Goal: Task Accomplishment & Management: Manage account settings

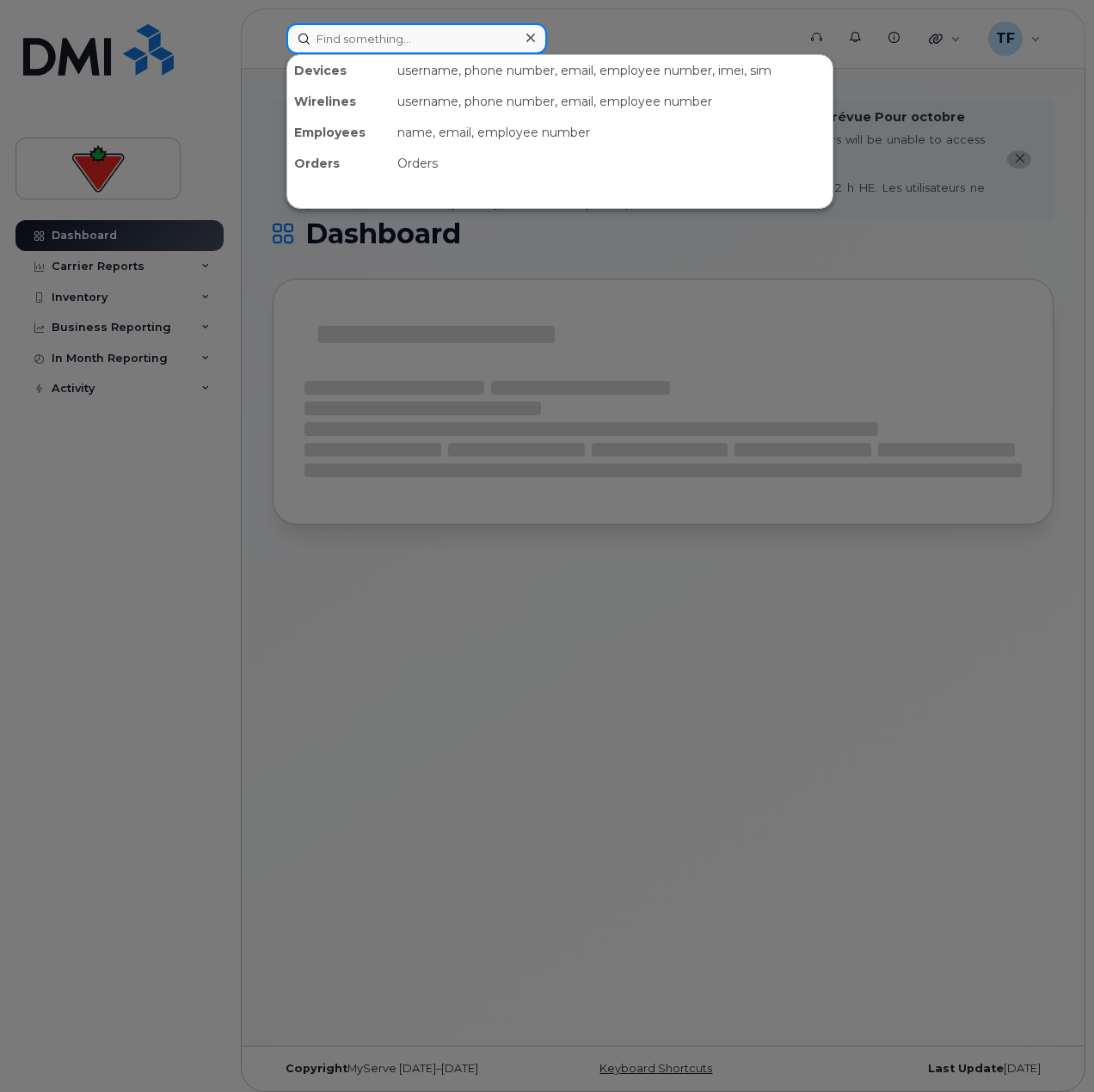
click at [477, 53] on input at bounding box center [417, 39] width 261 height 31
paste input "Rob.Richards"
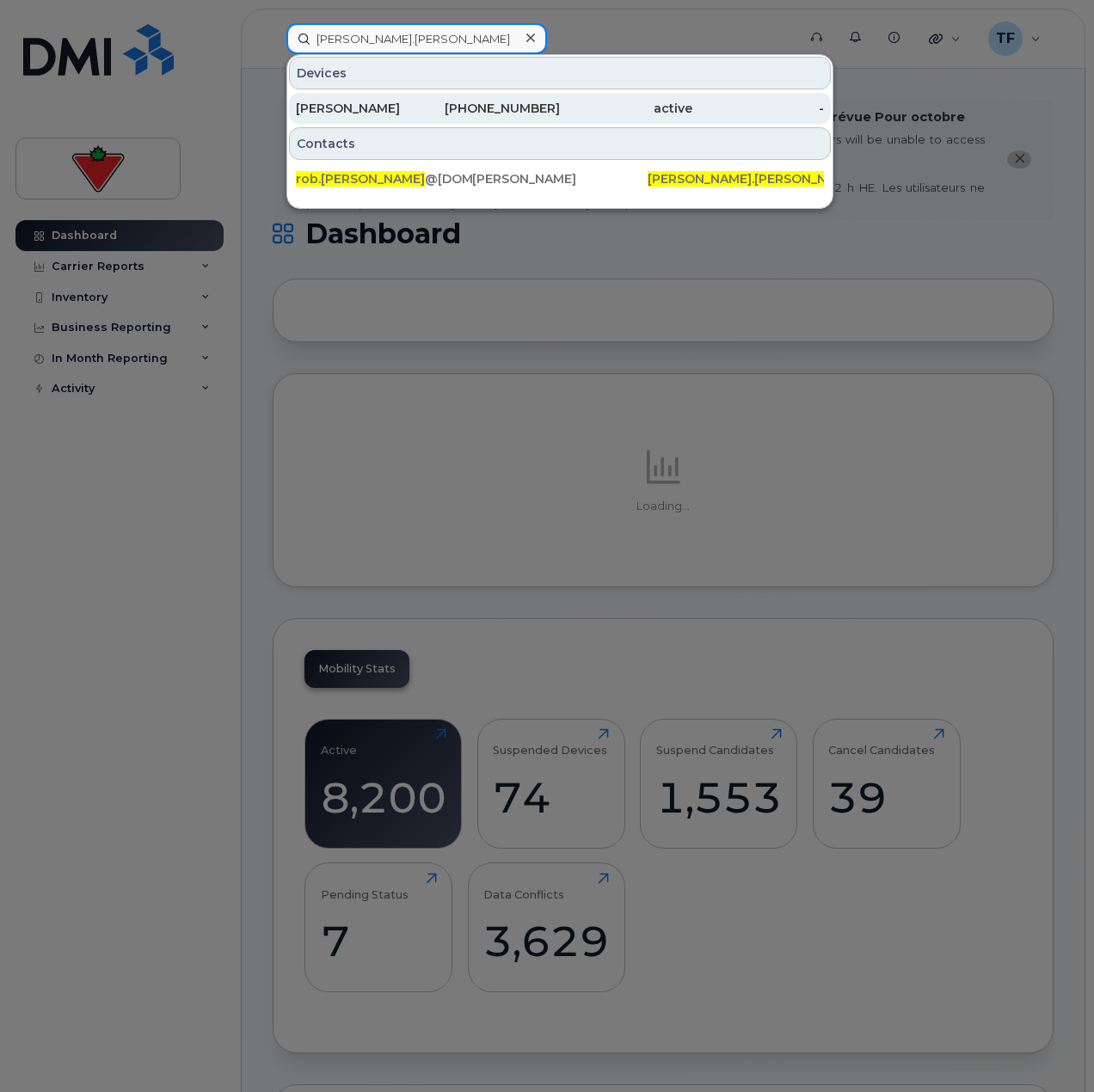
type input "Rob.Richards"
click at [459, 103] on div "416-557-6924" at bounding box center [495, 109] width 132 height 17
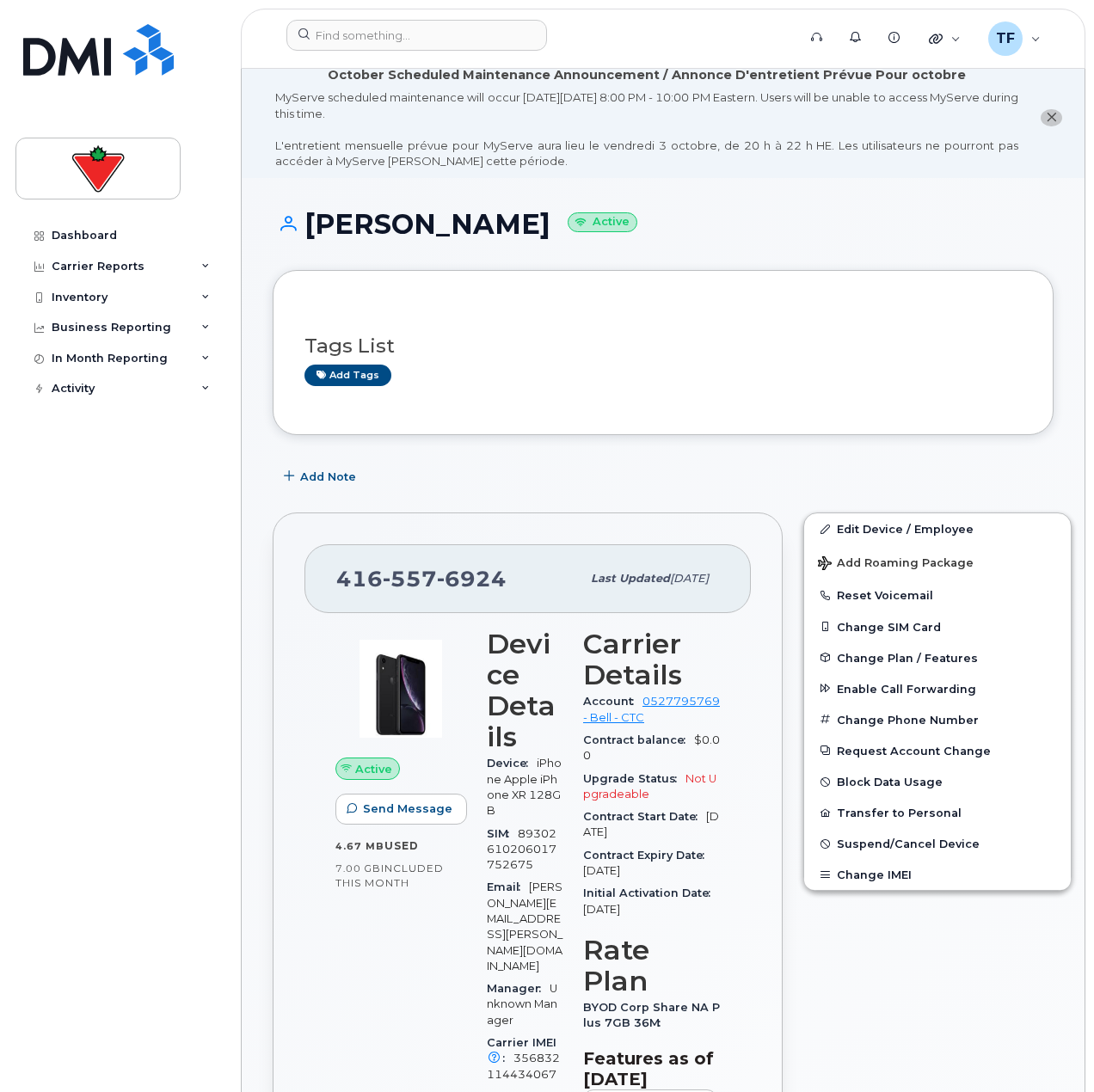
scroll to position [86, 0]
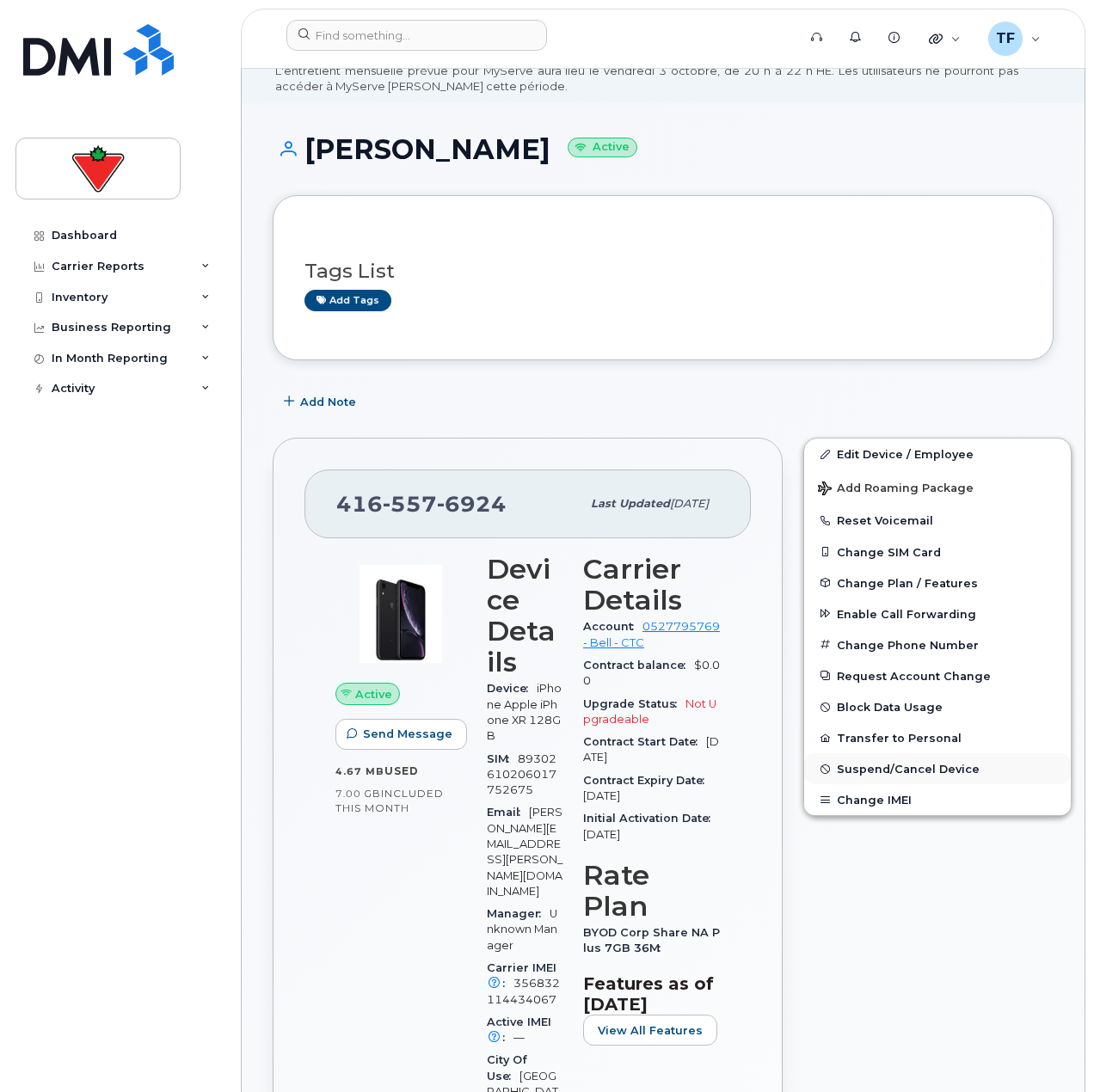
click at [885, 769] on span "Suspend/Cancel Device" at bounding box center [908, 769] width 143 height 13
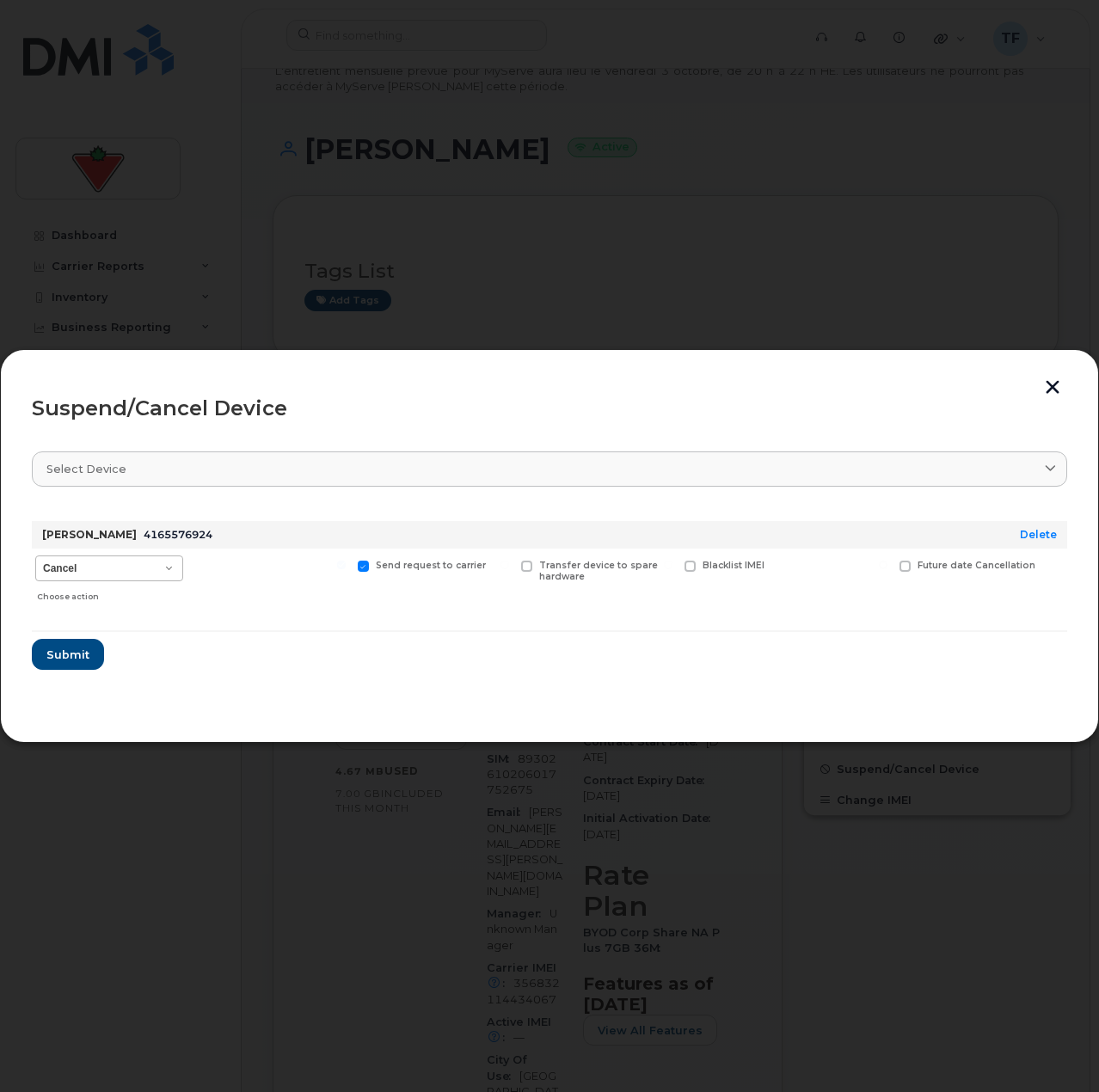
drag, startPoint x: 157, startPoint y: 554, endPoint x: 150, endPoint y: 562, distance: 10.6
click at [155, 556] on div "Cancel Suspend - Extend Suspension Suspend - Reduced Rate Suspend - Full Rate S…" at bounding box center [110, 579] width 155 height 61
click at [150, 562] on select "Cancel Suspend - Extend Suspension Suspend - Reduced Rate Suspend - Full Rate S…" at bounding box center [110, 569] width 148 height 26
select select "[object Object]"
click at [36, 556] on select "Cancel Suspend - Extend Suspension Suspend - Reduced Rate Suspend - Full Rate S…" at bounding box center [110, 569] width 148 height 26
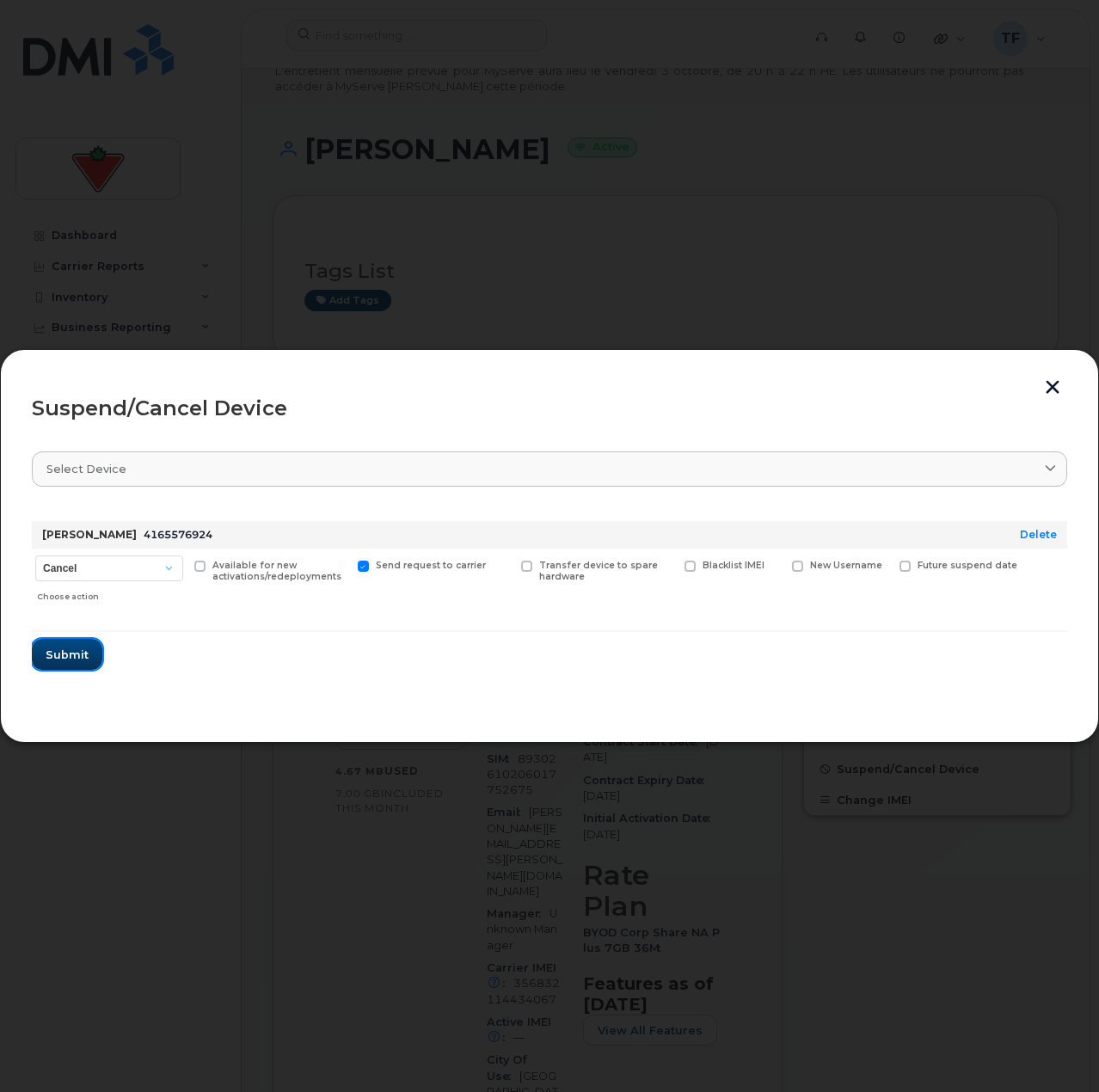
click at [76, 659] on span "Submit" at bounding box center [66, 655] width 43 height 17
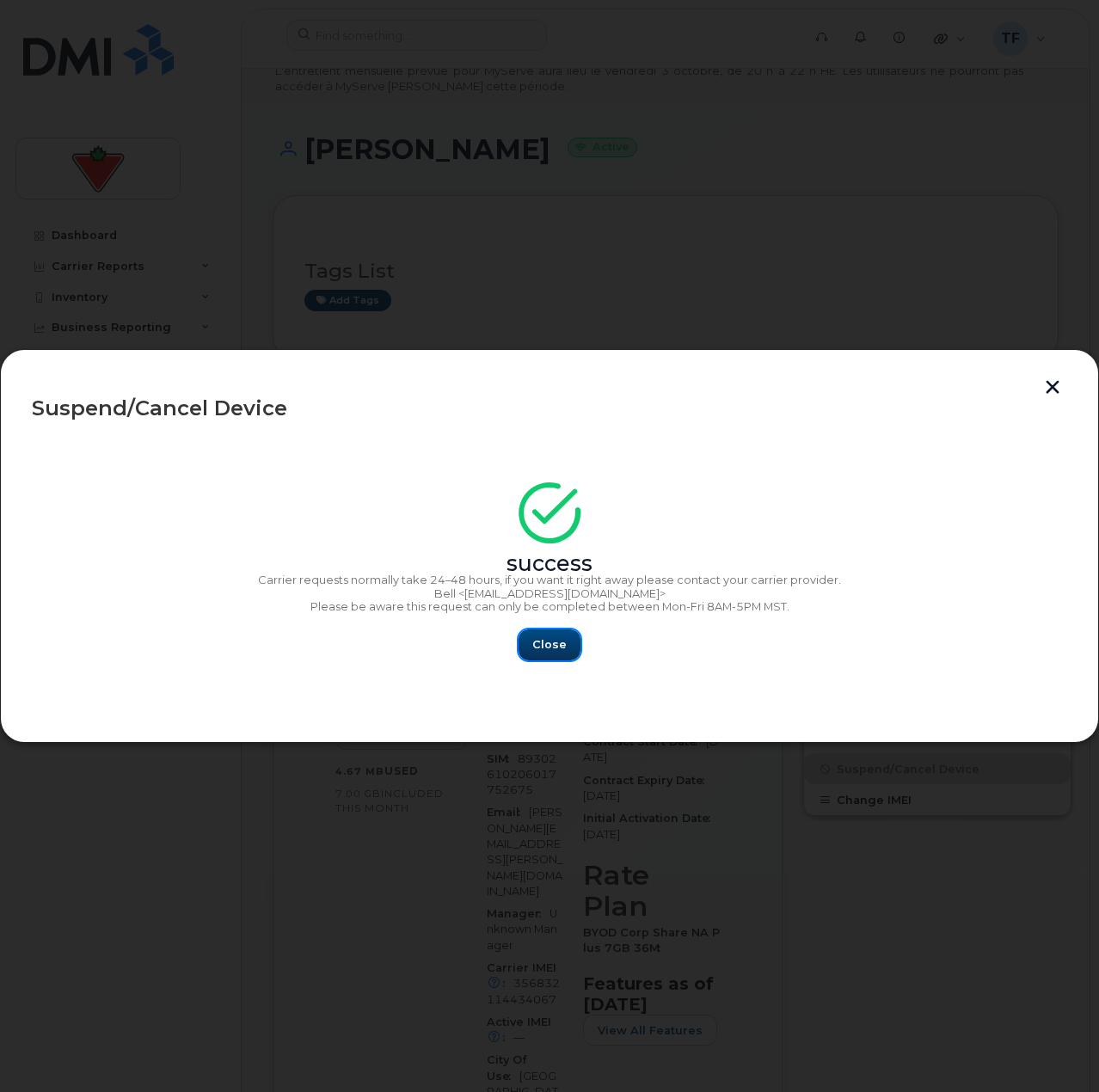
click at [549, 651] on span "Close" at bounding box center [550, 644] width 35 height 17
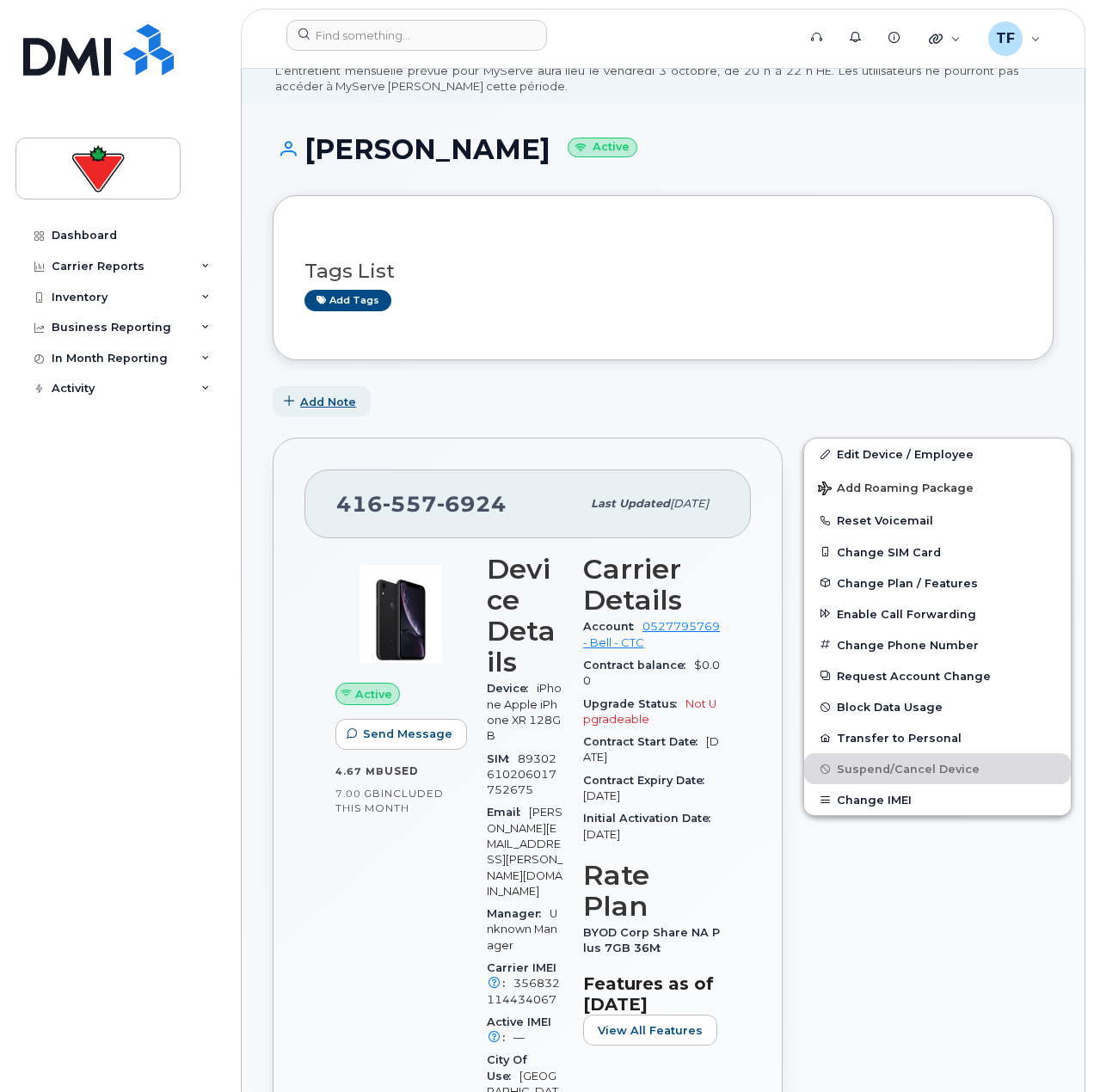
click at [330, 410] on span "Add Note" at bounding box center [328, 402] width 56 height 17
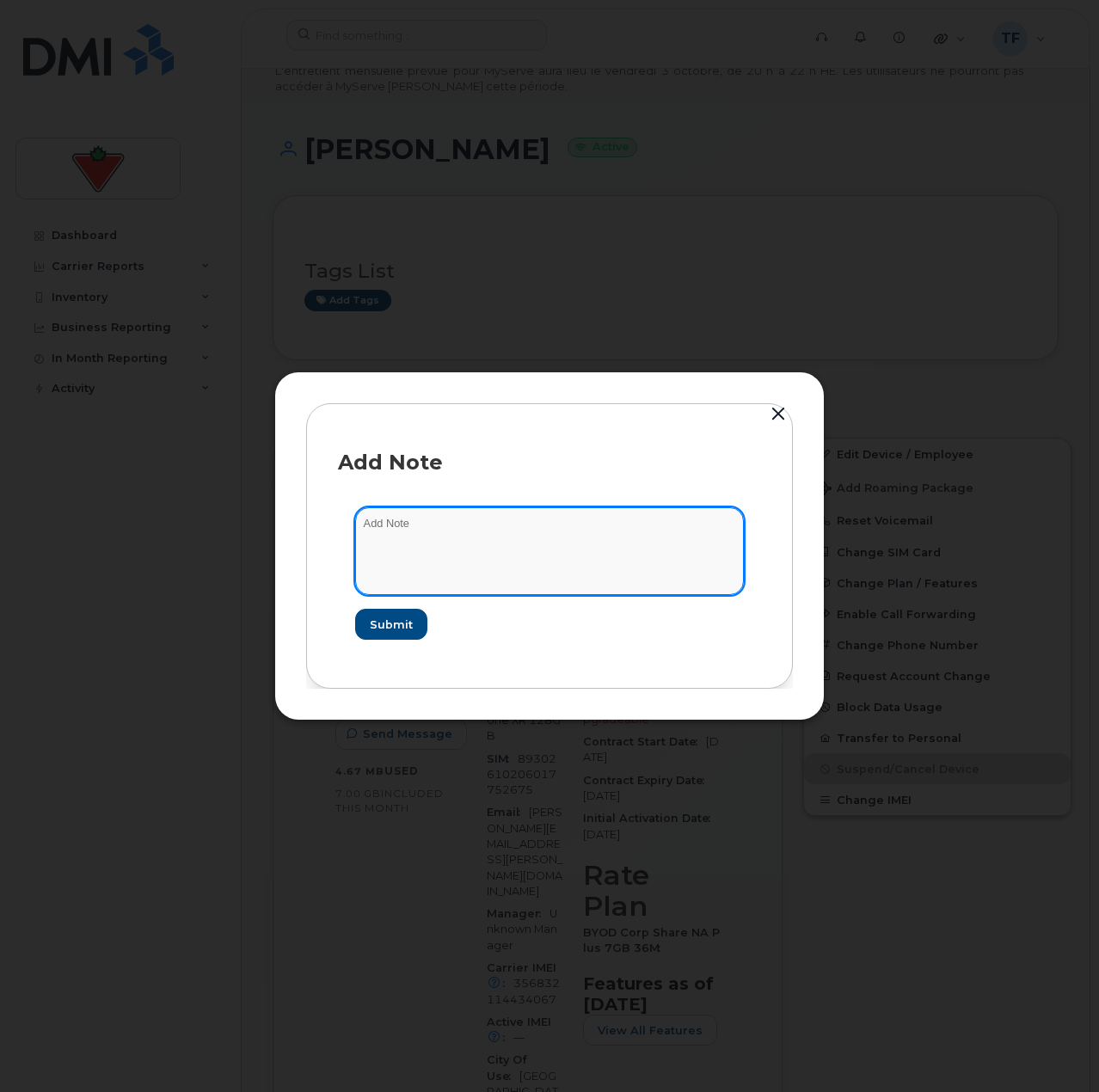
drag, startPoint x: 368, startPoint y: 515, endPoint x: 411, endPoint y: 528, distance: 44.9
click at [377, 518] on textarea at bounding box center [550, 551] width 389 height 88
click at [556, 561] on textarea "Suspended offboarding" at bounding box center [550, 551] width 389 height 88
paste textarea "TASK1740741"
type textarea "Suspended offboarding TASK1740741"
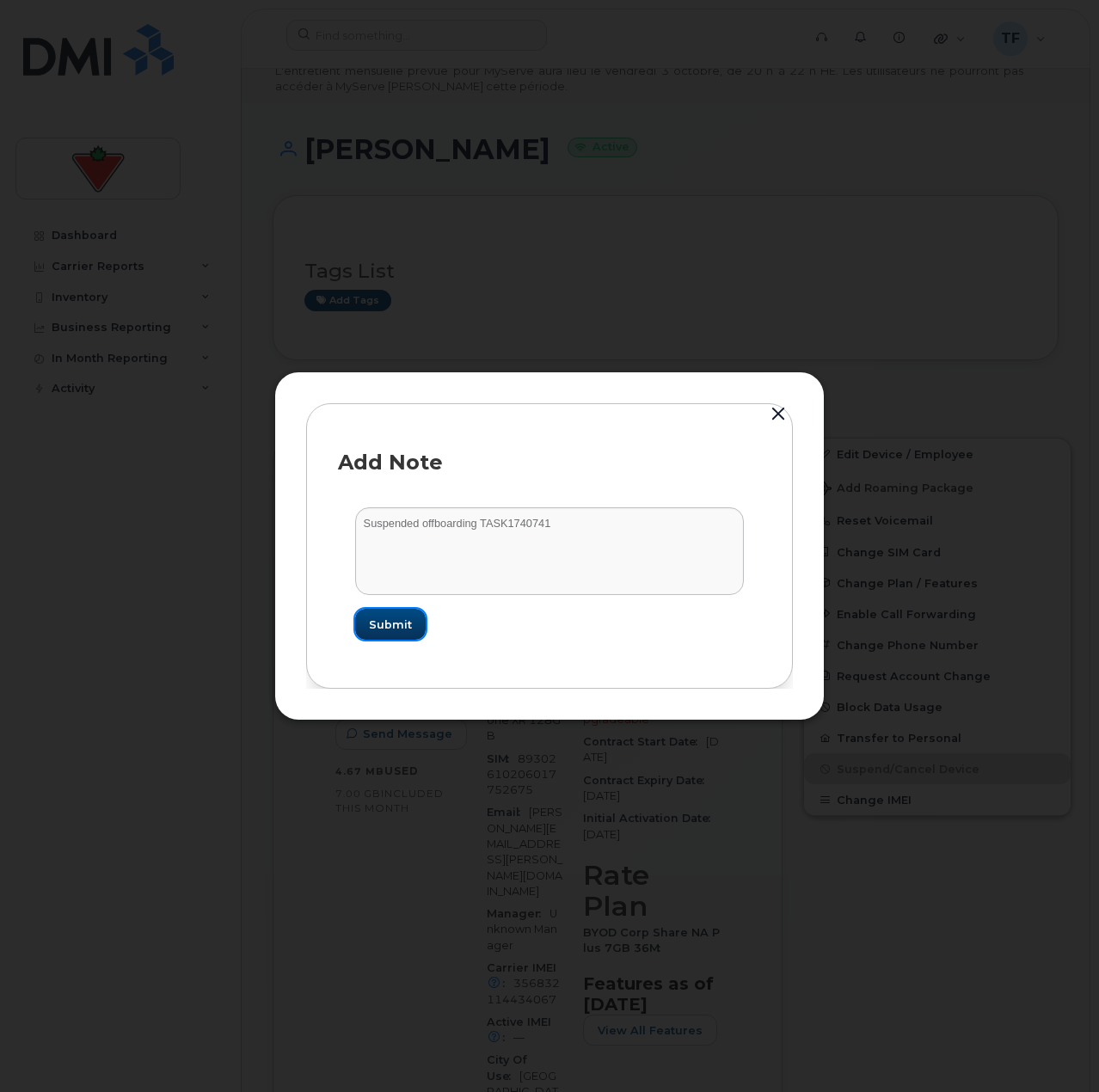
click at [401, 616] on span "Submit" at bounding box center [390, 624] width 43 height 17
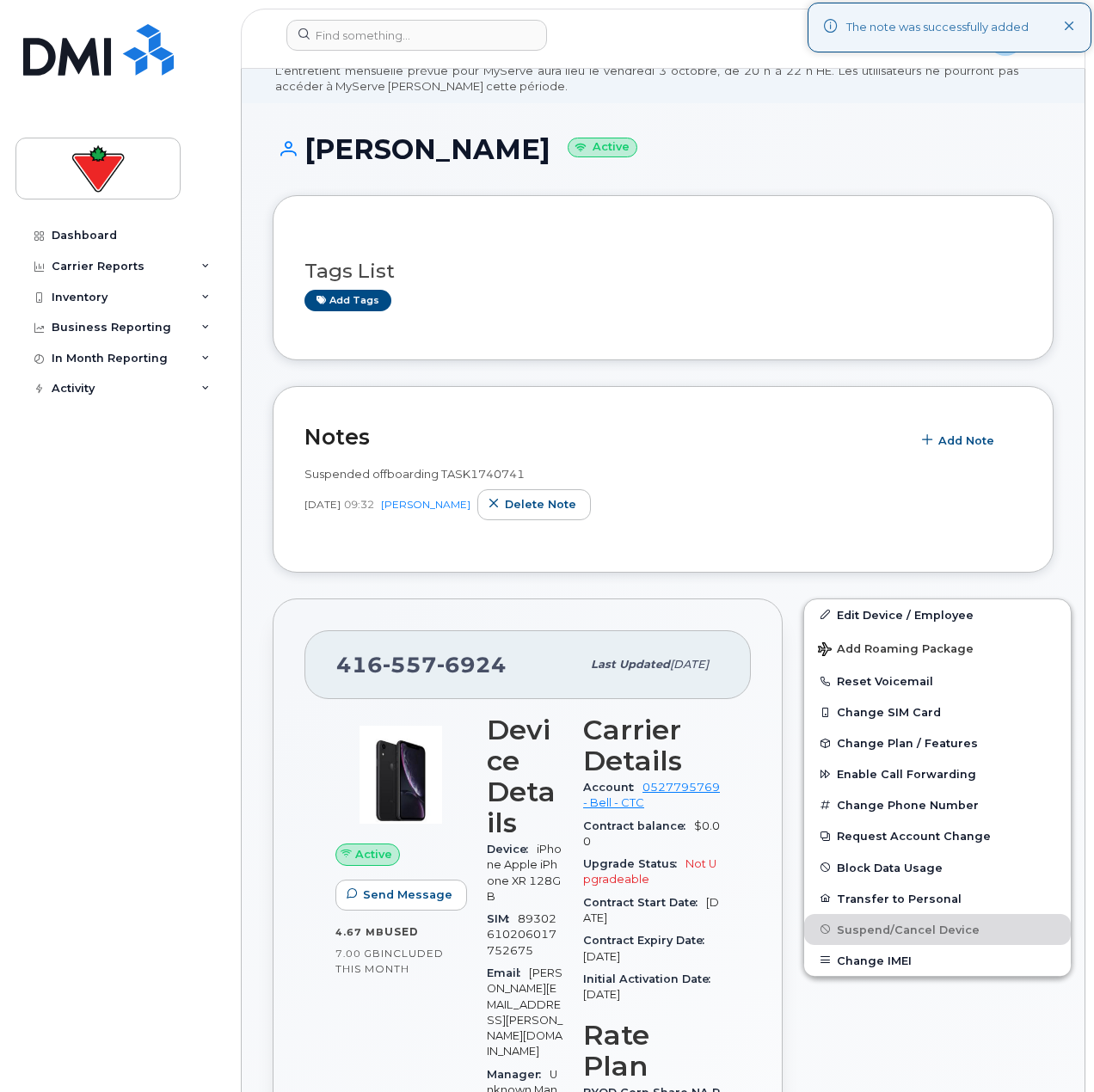
click at [177, 782] on div "Dashboard Carrier Reports Monthly Billing Data Daily Data Pooling Data Behavior…" at bounding box center [122, 643] width 212 height 846
drag, startPoint x: 504, startPoint y: 661, endPoint x: 339, endPoint y: 668, distance: 165.1
click at [339, 668] on span "416 557 6924" at bounding box center [422, 665] width 170 height 26
copy span "416 557 6924"
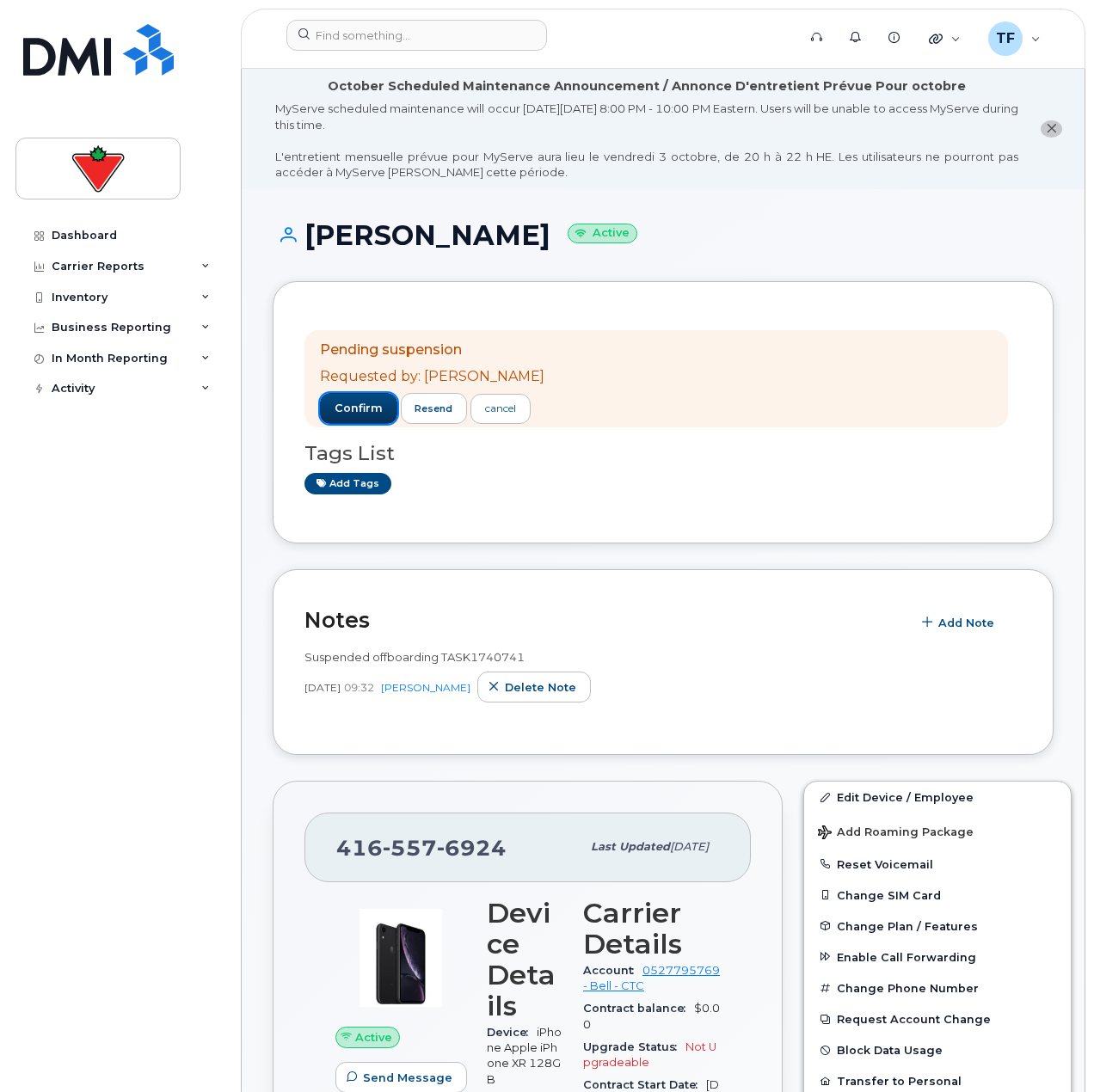
click at [330, 407] on button "confirm" at bounding box center [358, 409] width 77 height 31
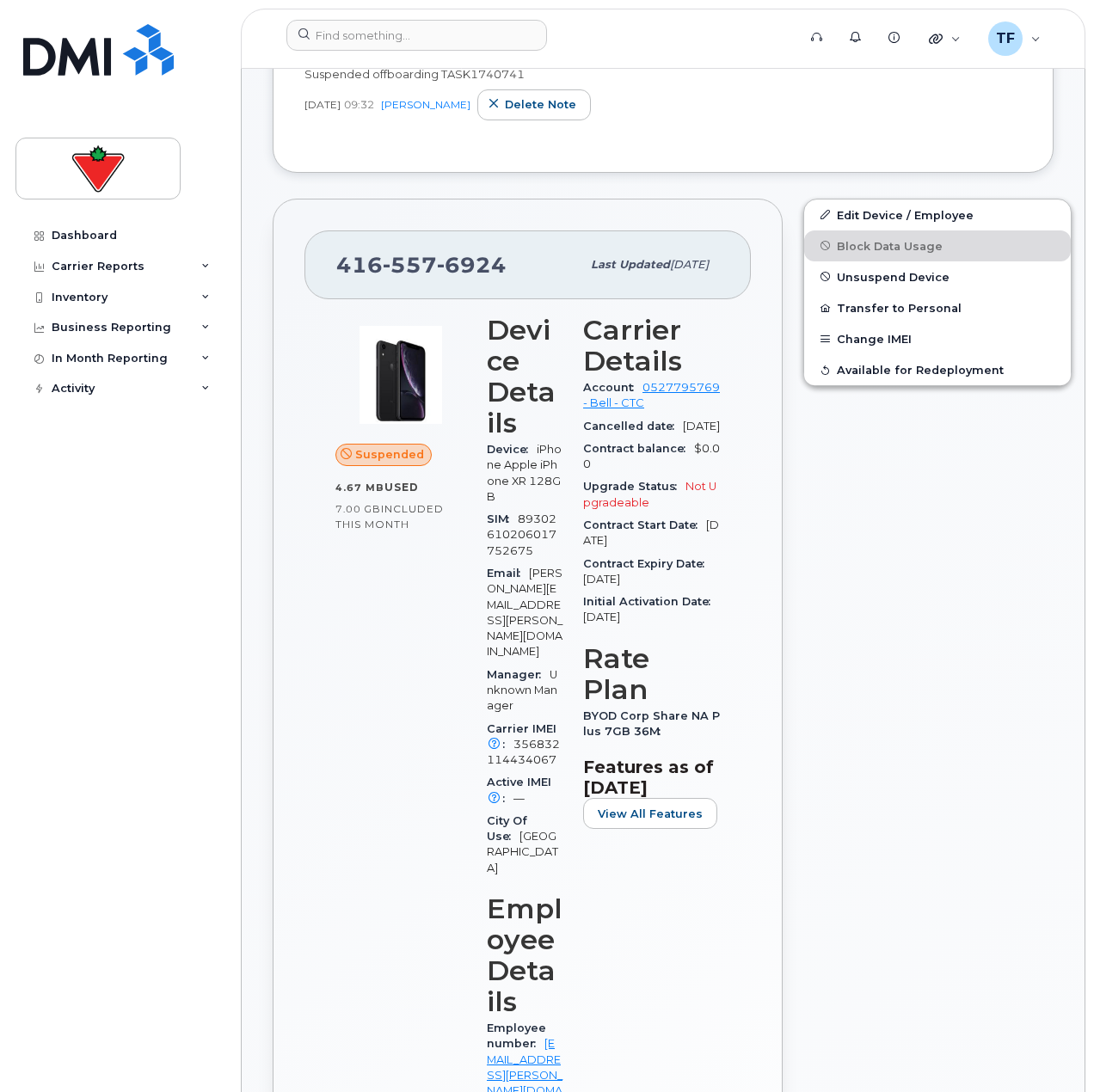
scroll to position [516, 0]
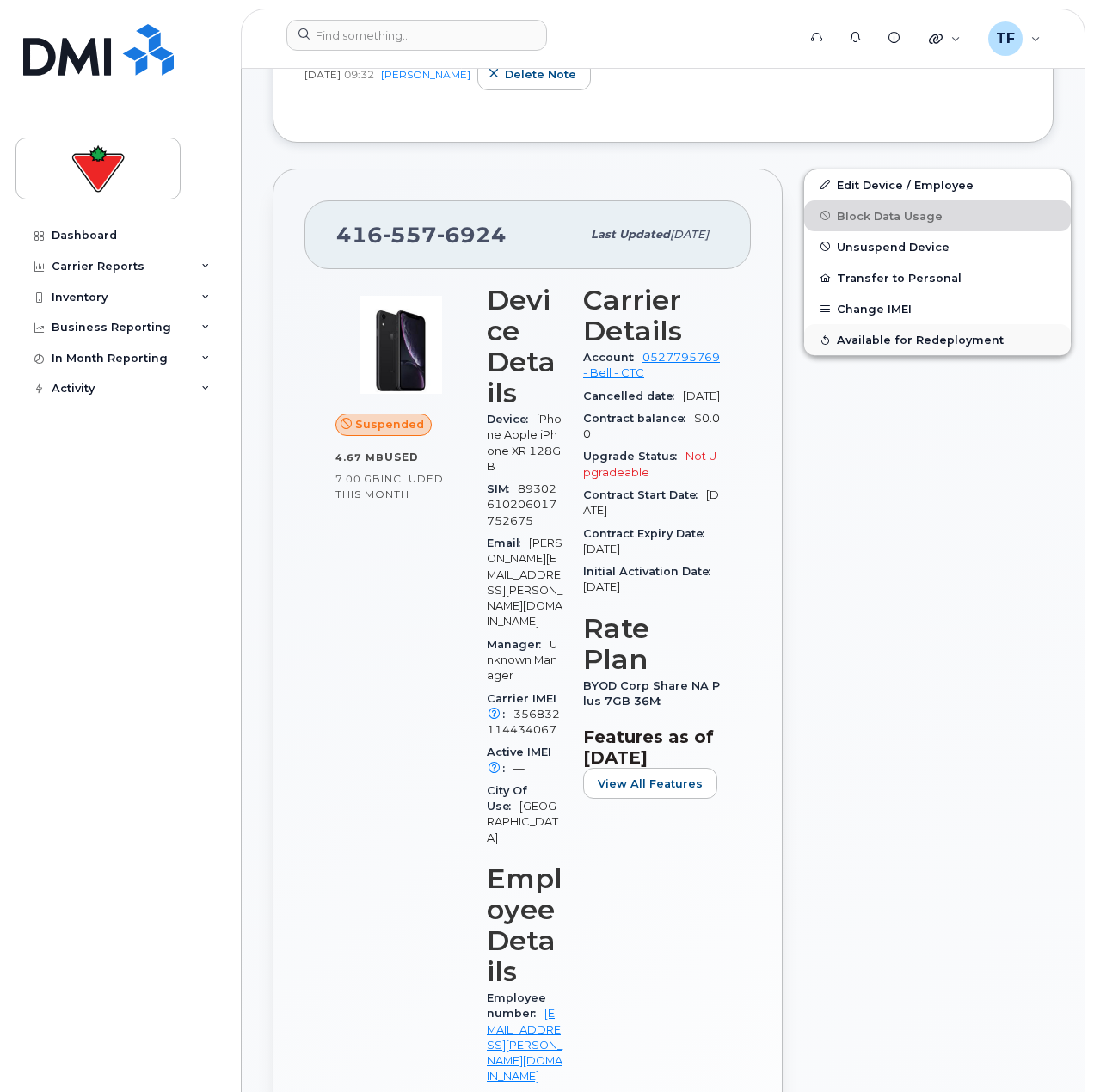
click at [857, 351] on button "Available for Redeployment" at bounding box center [937, 340] width 267 height 31
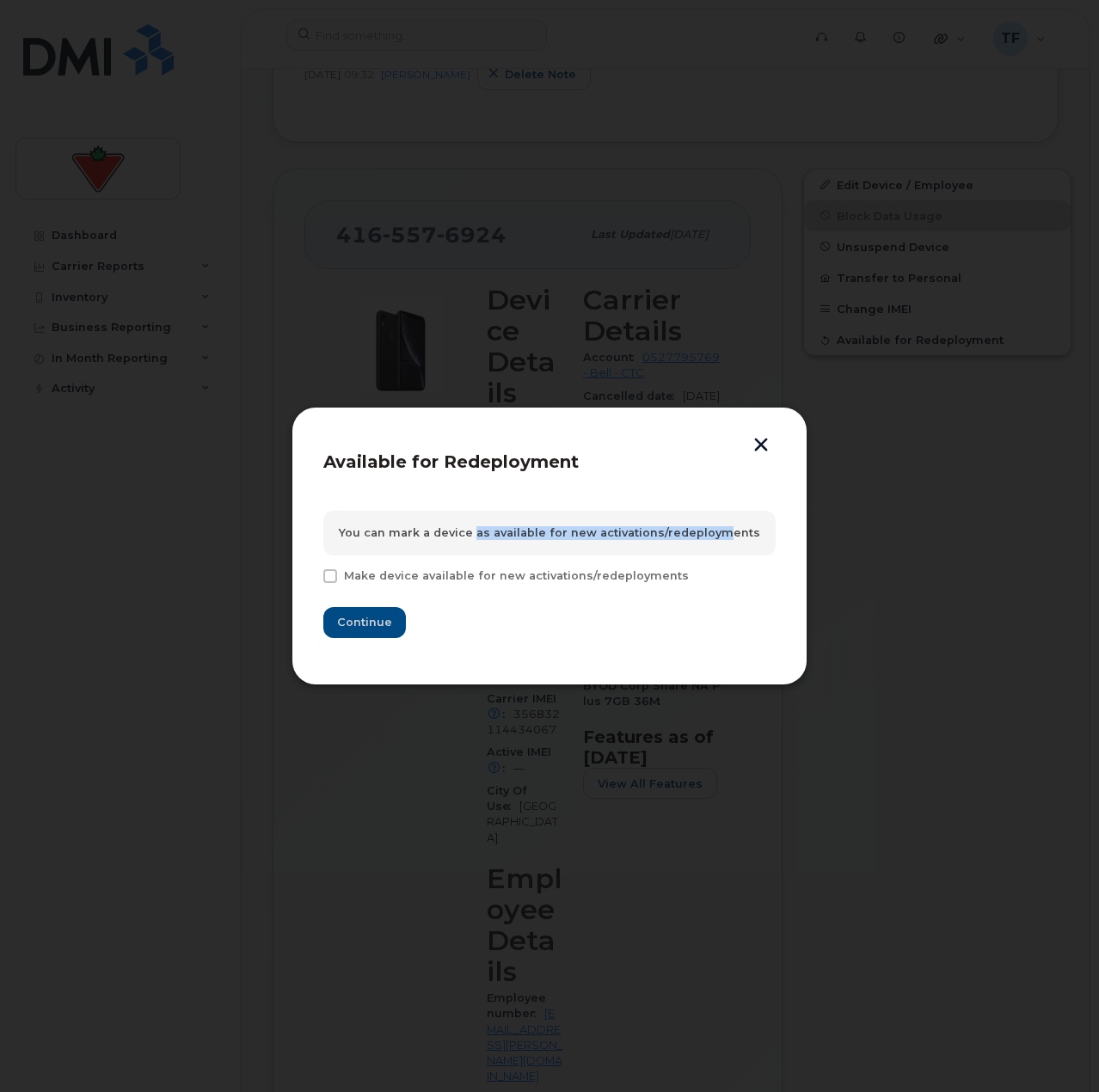
drag, startPoint x: 470, startPoint y: 531, endPoint x: 709, endPoint y: 519, distance: 239.3
click at [709, 519] on div "You can mark a device as available for new activations/redeployments" at bounding box center [550, 533] width 452 height 44
click at [757, 449] on button "button" at bounding box center [762, 446] width 26 height 18
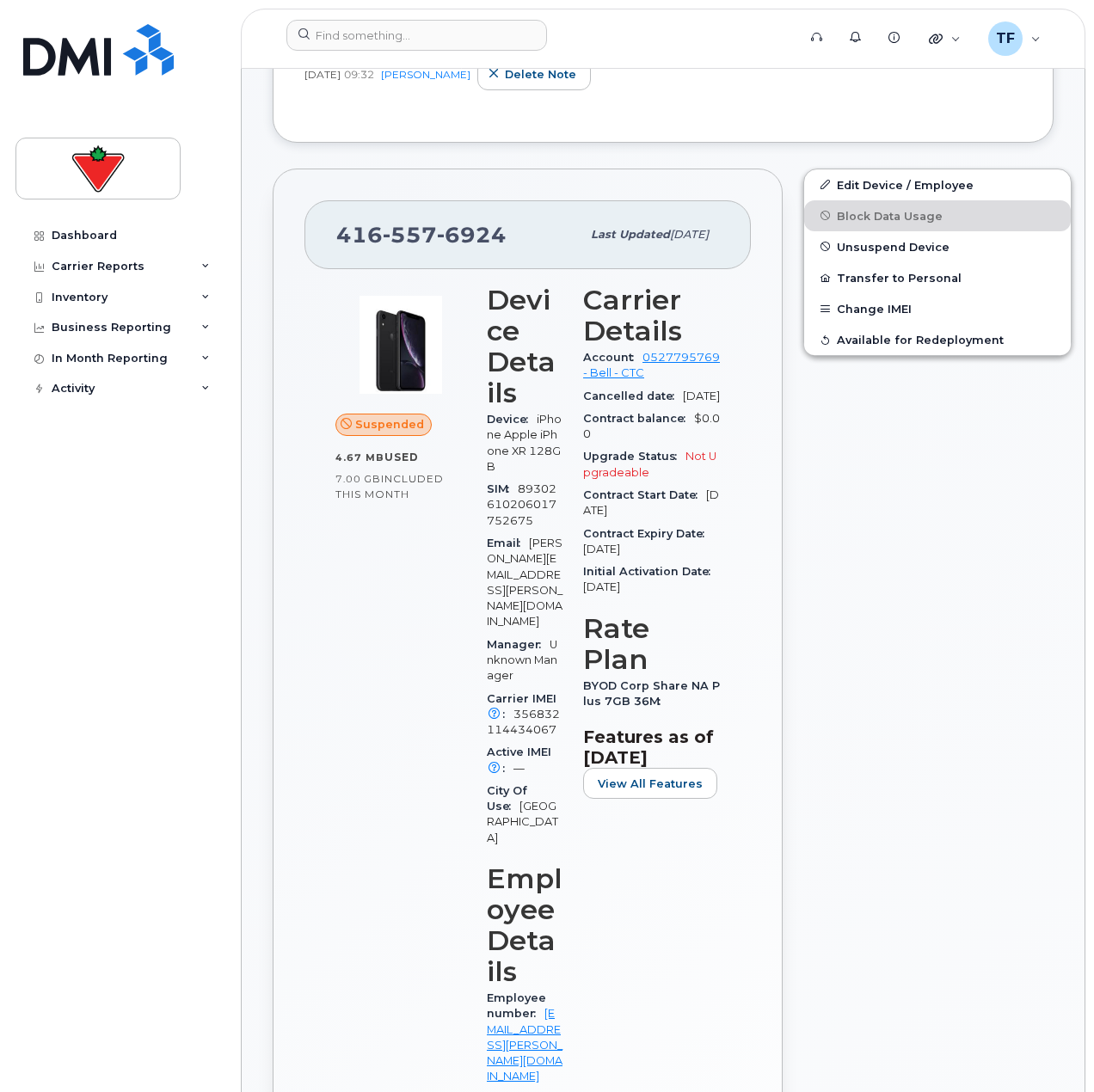
click at [909, 534] on div "Edit Device / Employee Block Data Usage Unsuspend Device Transfer to Personal C…" at bounding box center [937, 928] width 289 height 1540
click at [918, 464] on div "Edit Device / Employee Block Data Usage Unsuspend Device Transfer to Personal C…" at bounding box center [937, 928] width 289 height 1540
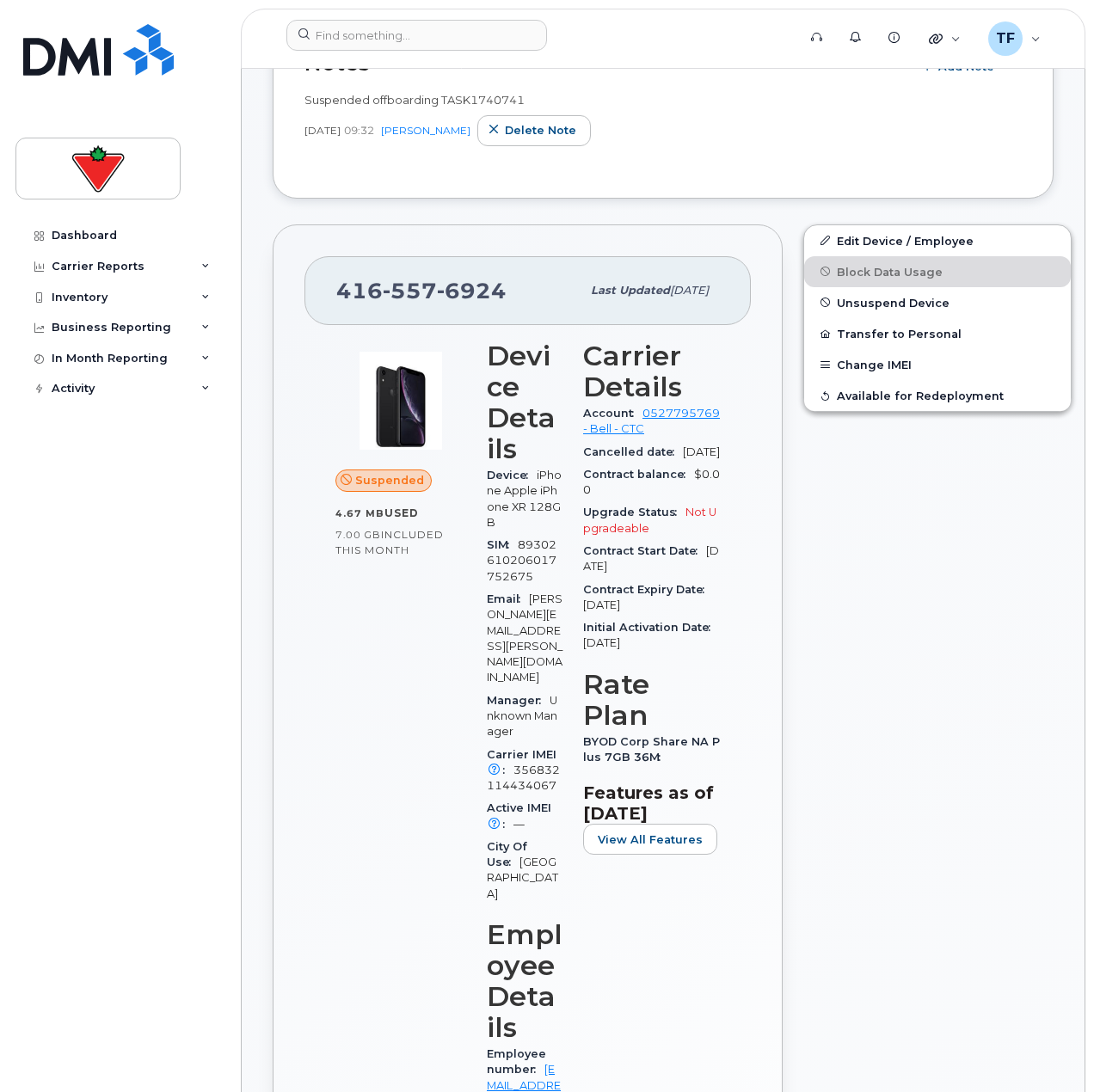
scroll to position [430, 0]
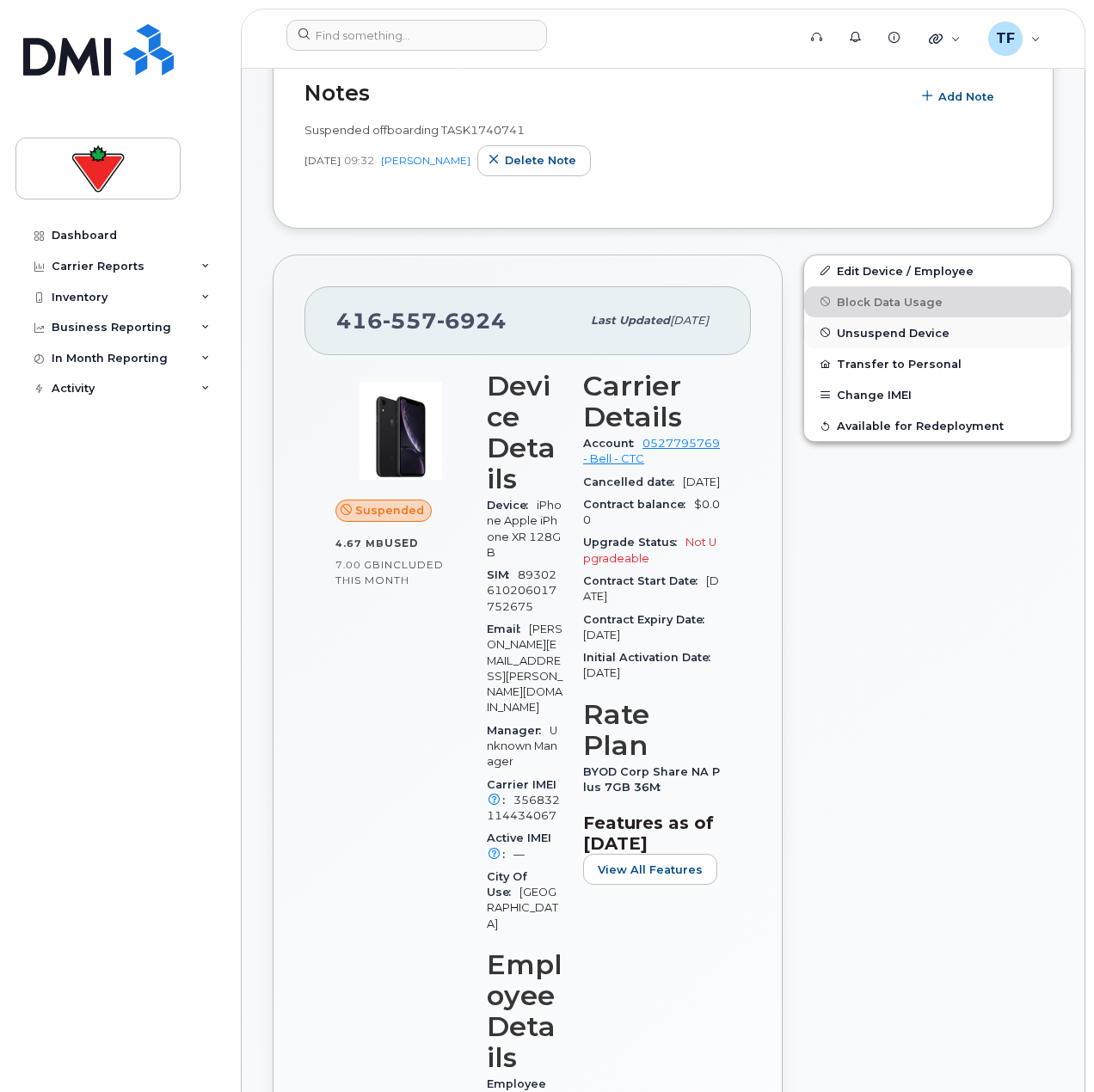
click at [877, 336] on span "Unsuspend Device" at bounding box center [893, 332] width 113 height 13
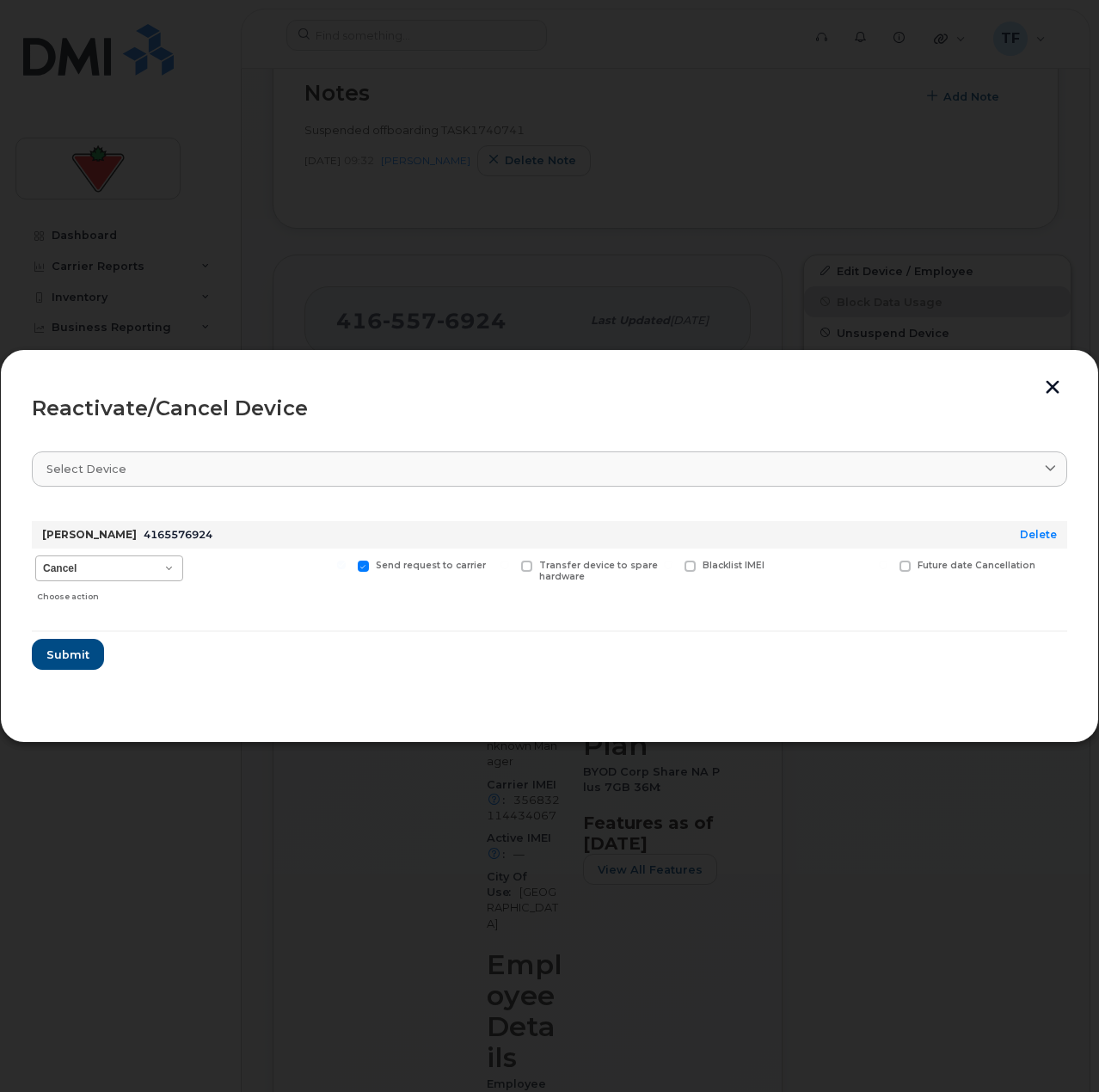
click at [150, 555] on div "Cancel Suspend - Extend Suspension Reactivate Choose action" at bounding box center [110, 579] width 155 height 61
click at [139, 576] on select "Cancel Suspend - Extend Suspension Reactivate" at bounding box center [110, 569] width 148 height 26
click at [1053, 390] on button "button" at bounding box center [1053, 389] width 26 height 18
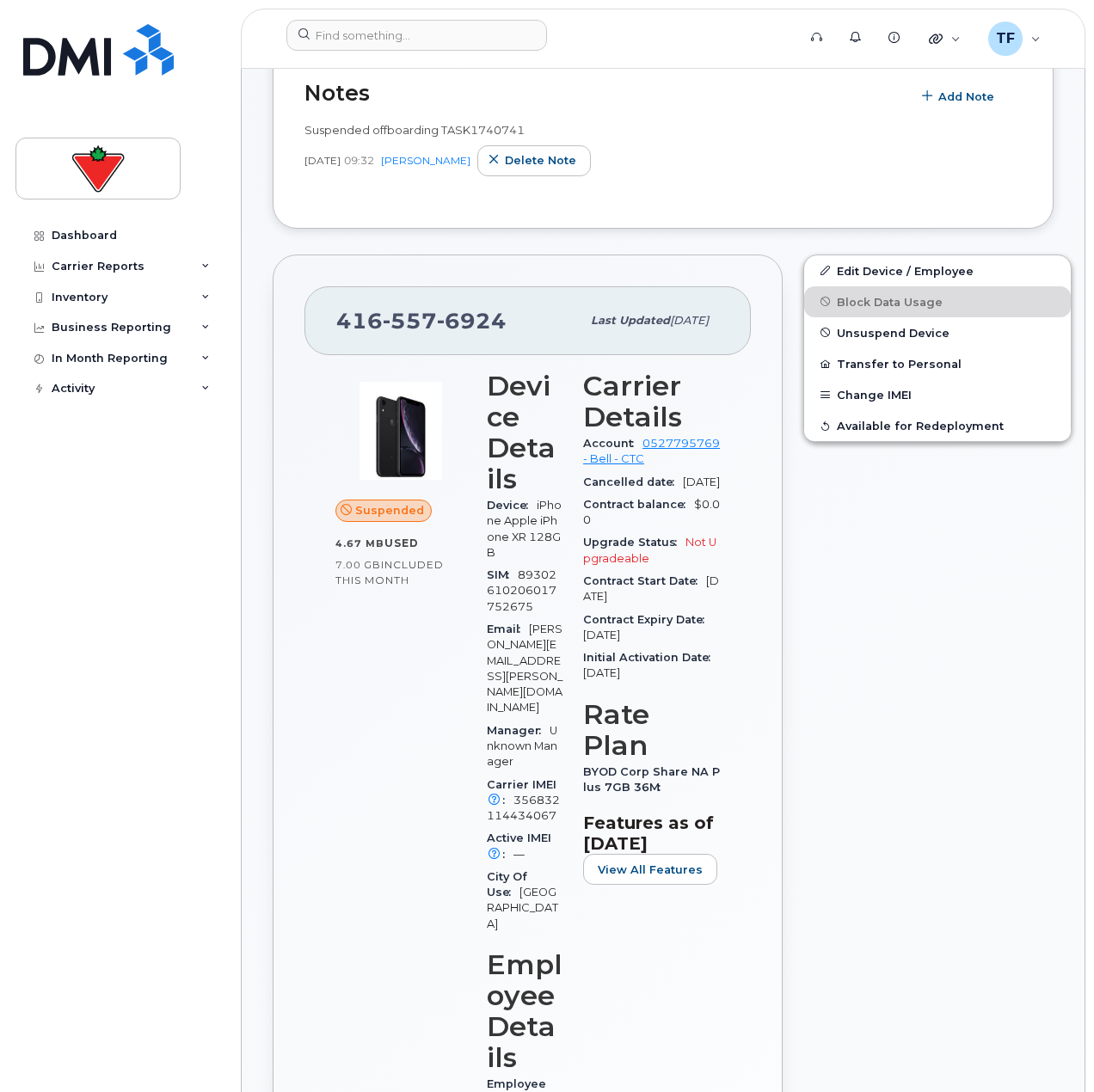
click at [960, 704] on div "Edit Device / Employee Block Data Usage Unsuspend Device Transfer to Personal C…" at bounding box center [937, 1014] width 289 height 1540
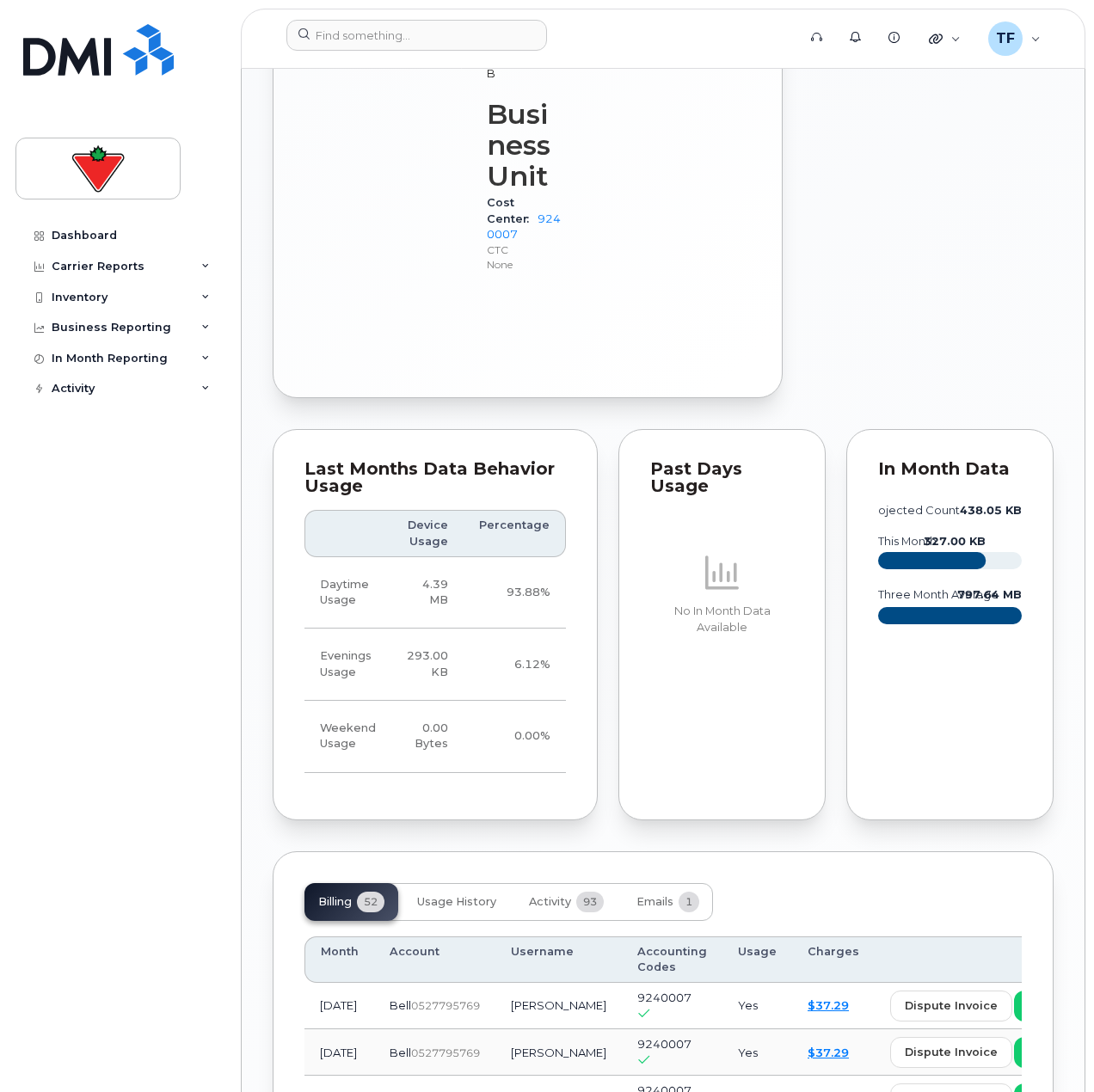
scroll to position [1892, 0]
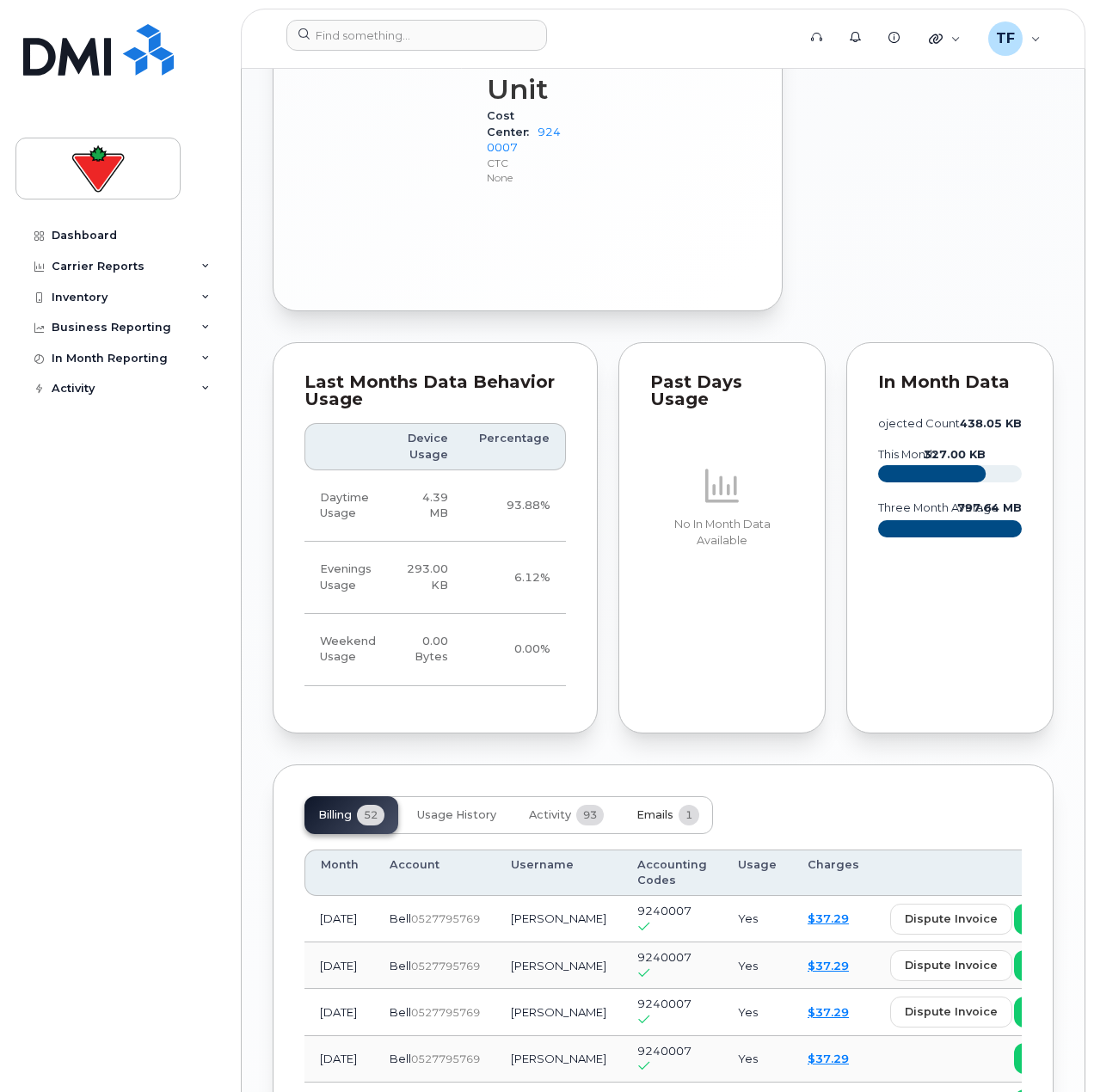
click at [690, 796] on button "Emails 1" at bounding box center [668, 816] width 90 height 38
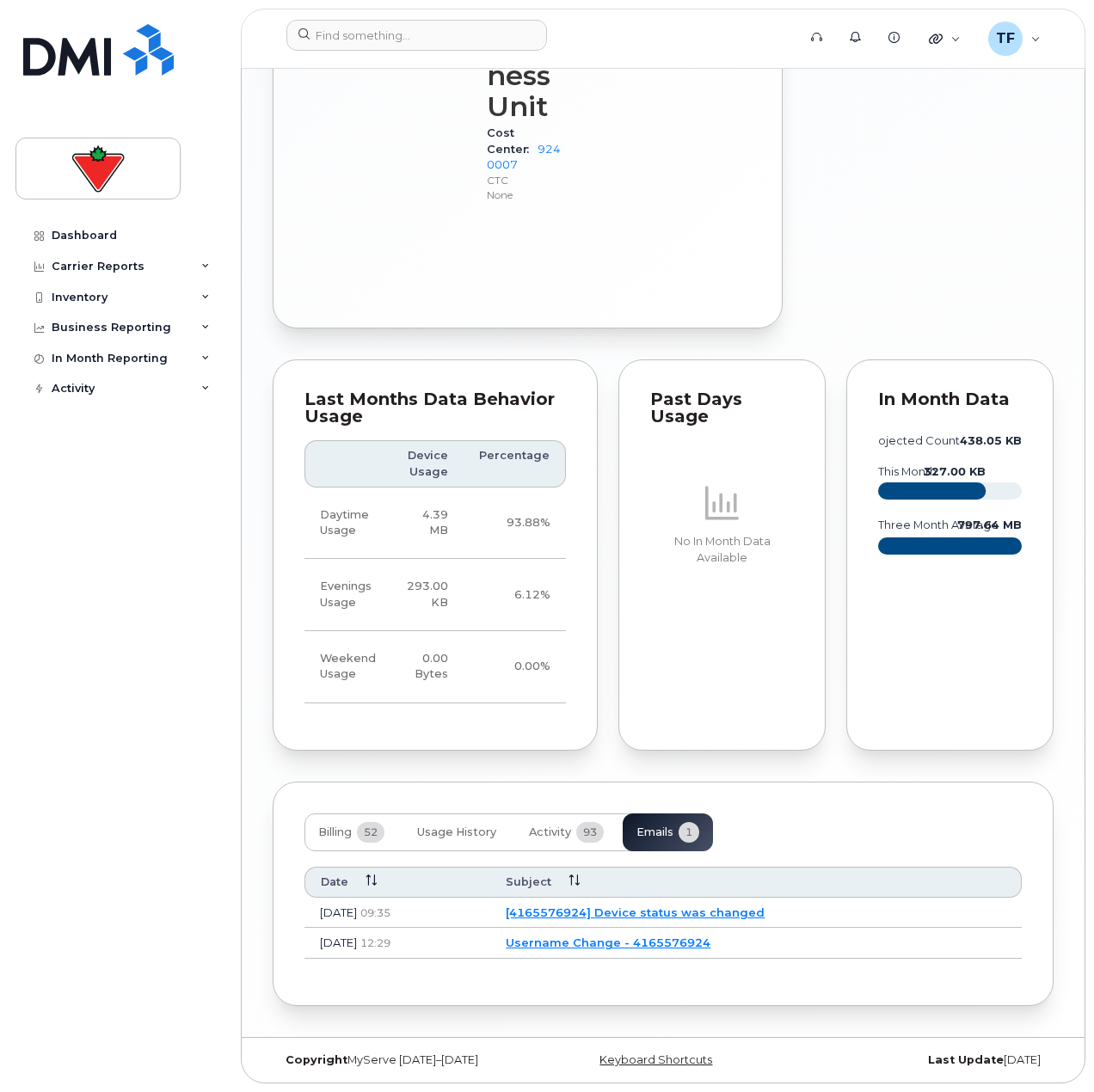
scroll to position [1780, 0]
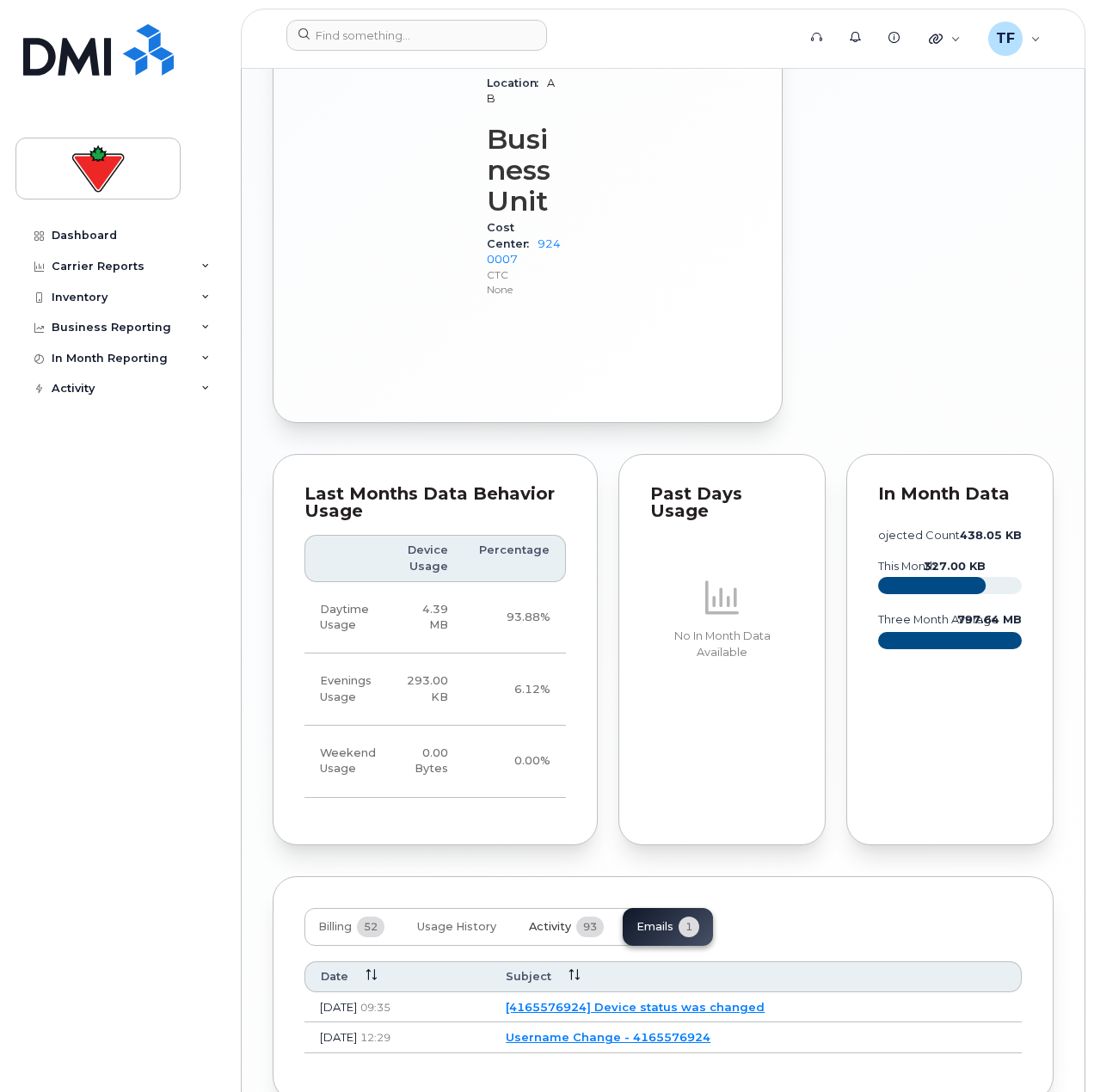
click at [570, 920] on span "Activity" at bounding box center [550, 927] width 42 height 14
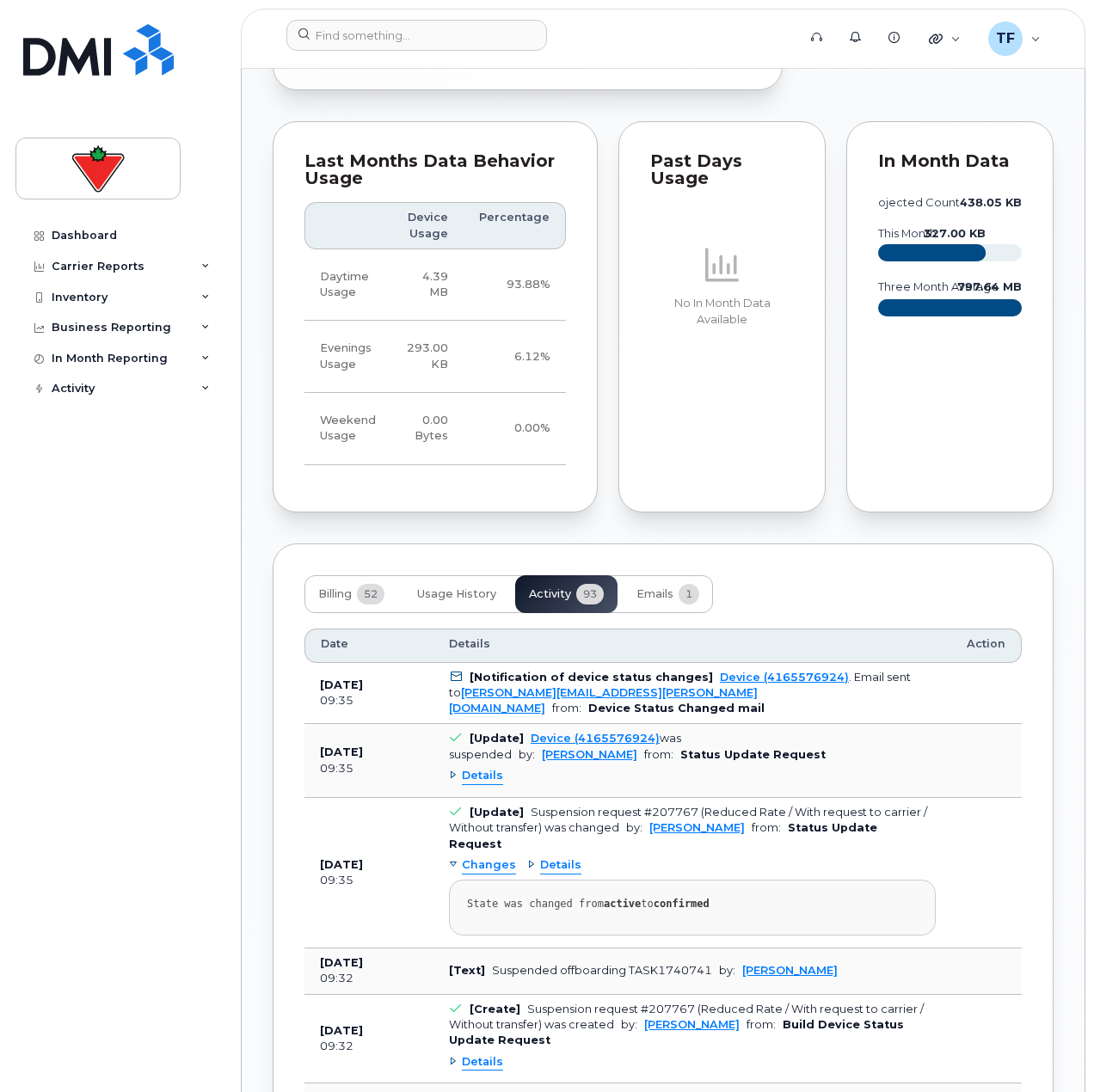
scroll to position [2124, 0]
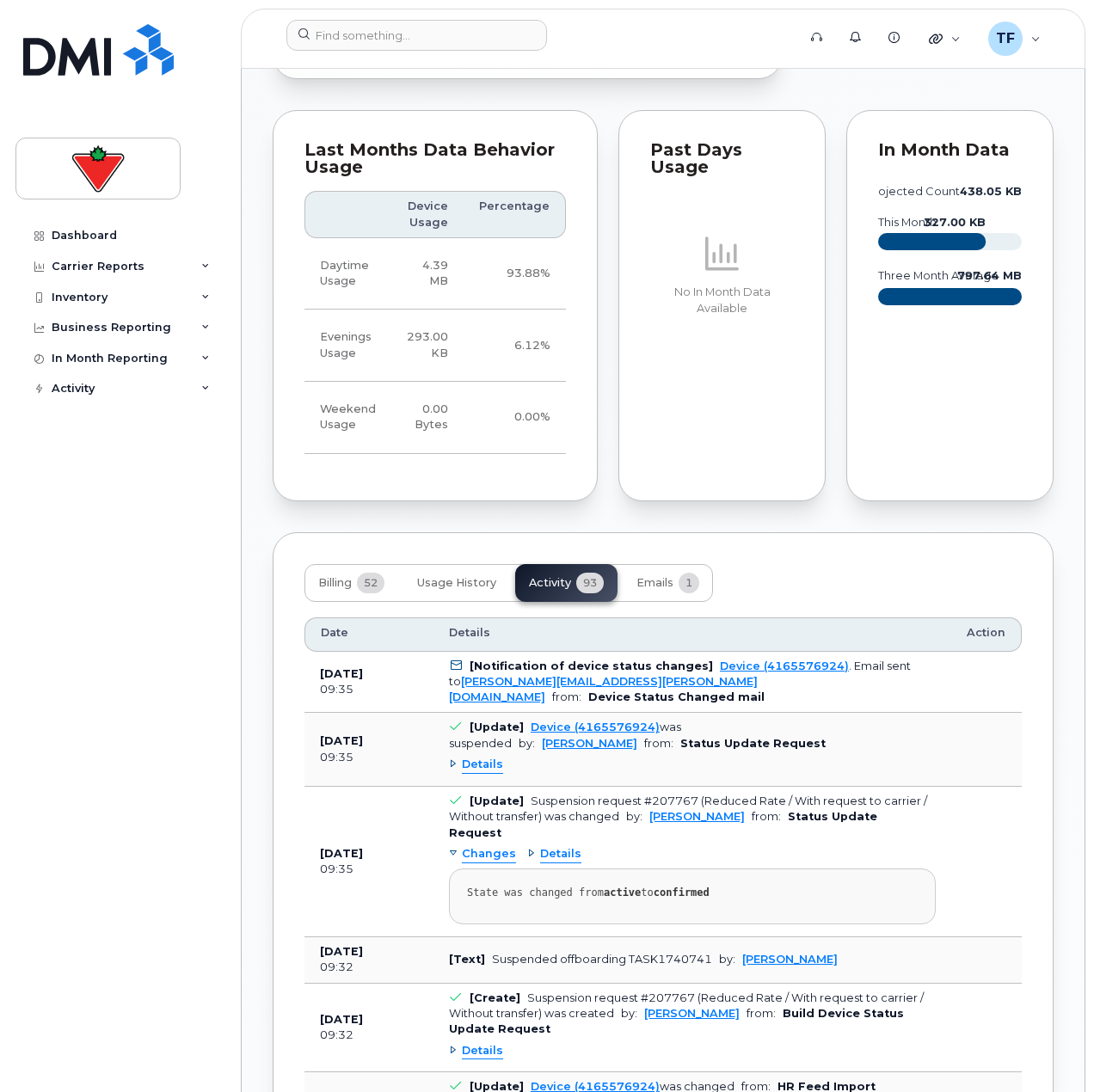
drag, startPoint x: 496, startPoint y: 660, endPoint x: 487, endPoint y: 659, distance: 9.1
click at [492, 756] on span "Details" at bounding box center [482, 764] width 41 height 17
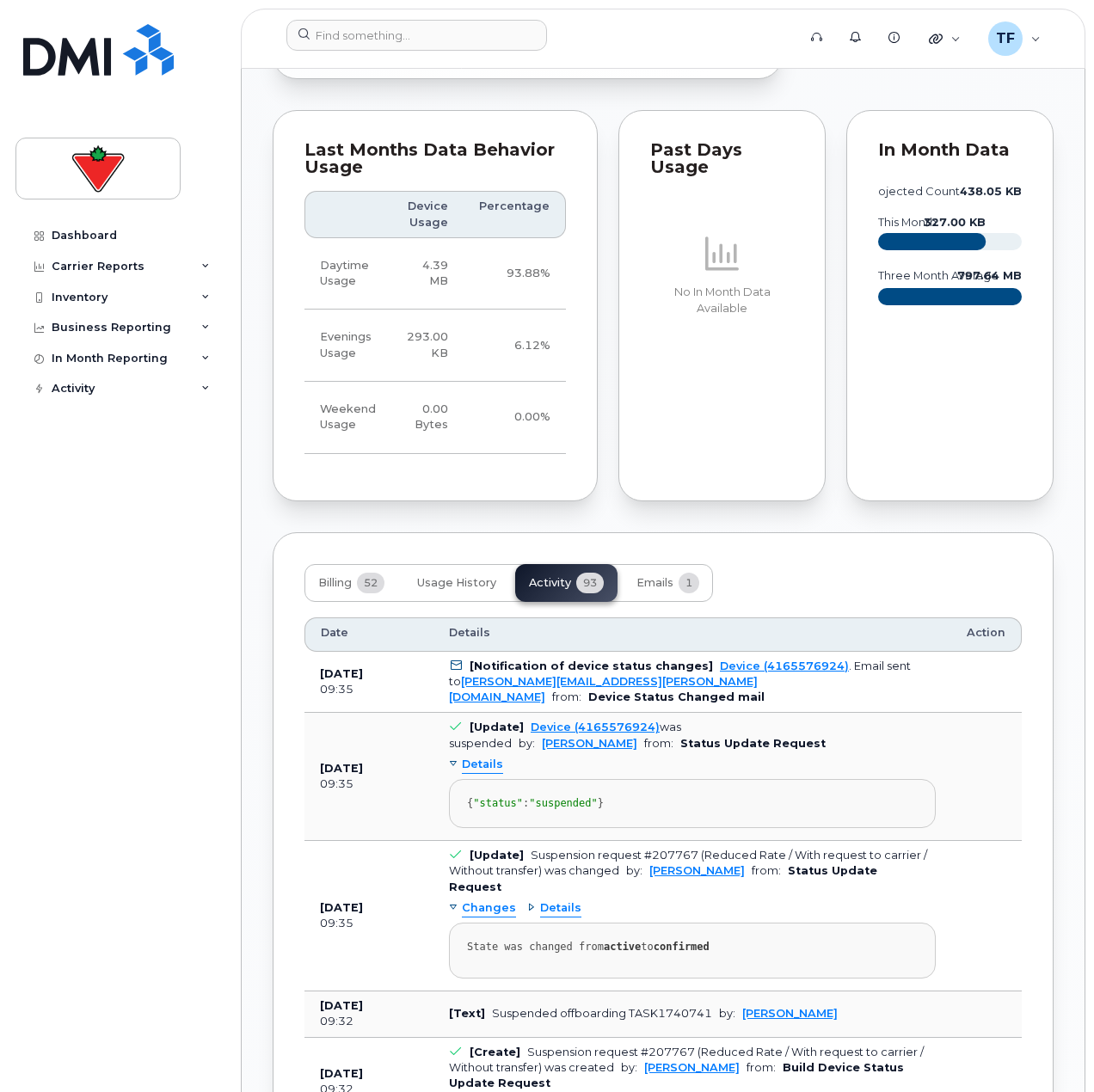
click at [473, 756] on span "Details" at bounding box center [482, 764] width 41 height 17
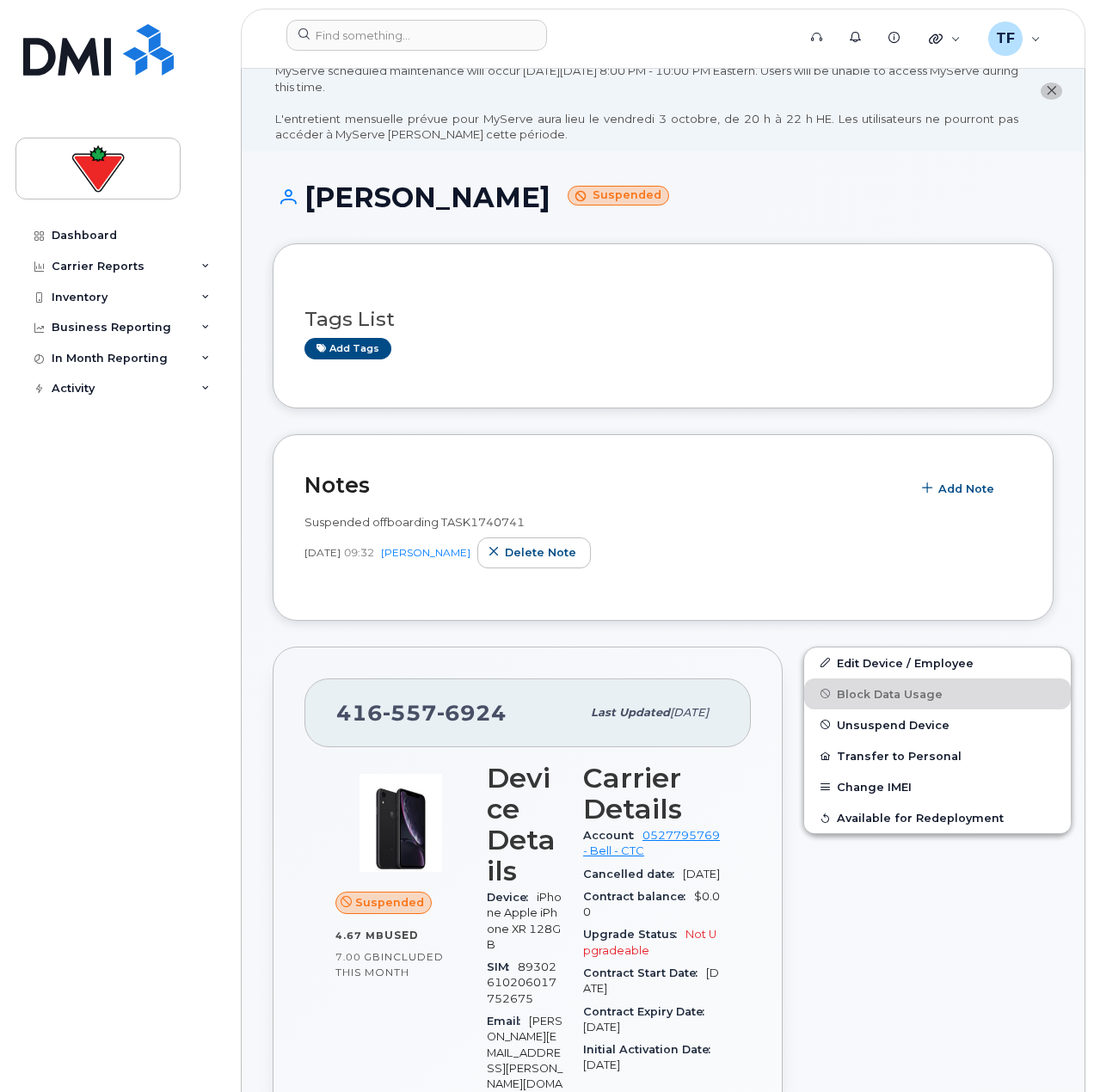
scroll to position [0, 0]
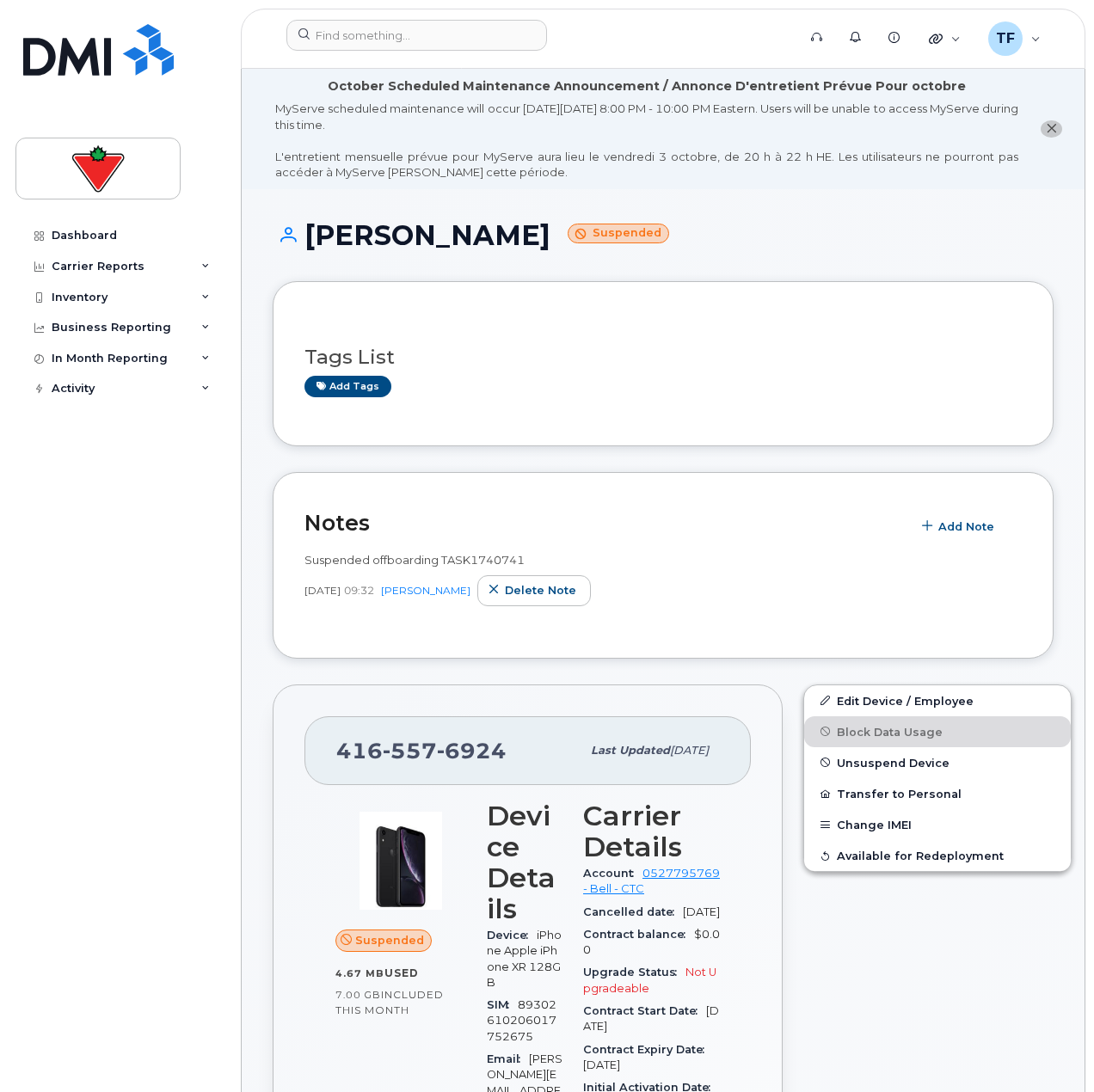
click at [477, 509] on header "Notes Add Note" at bounding box center [663, 523] width 717 height 38
drag, startPoint x: 499, startPoint y: 748, endPoint x: 328, endPoint y: 749, distance: 171.0
click at [328, 749] on div "416 557 6924 Last updated Sep 24, 2025" at bounding box center [527, 750] width 446 height 69
copy span "416 557 6924"
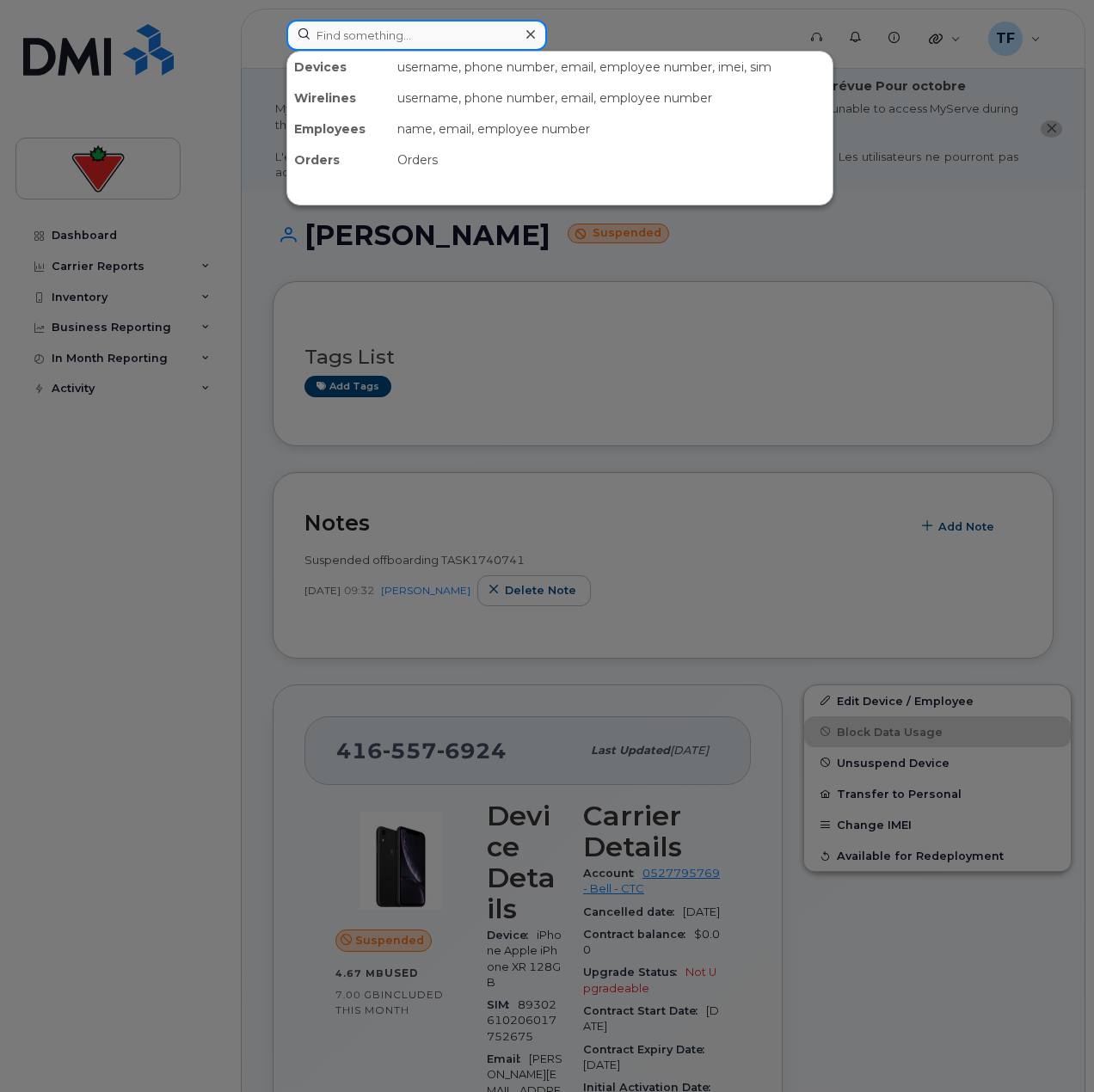
click at [418, 47] on input at bounding box center [417, 36] width 261 height 31
paste input "Richard Manton"
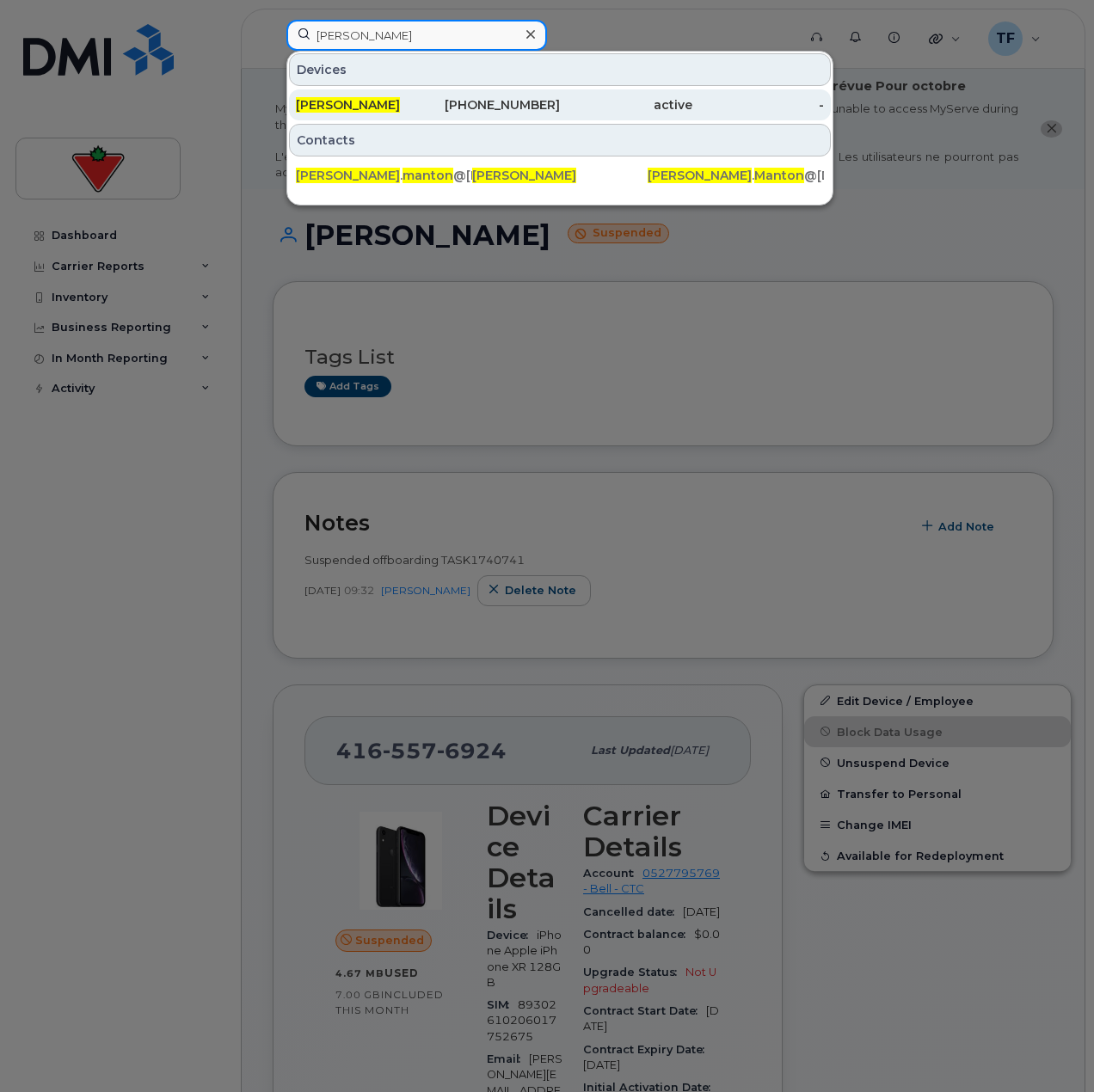
type input "Richard Manton"
click at [424, 106] on div "Richard Manton" at bounding box center [362, 105] width 132 height 17
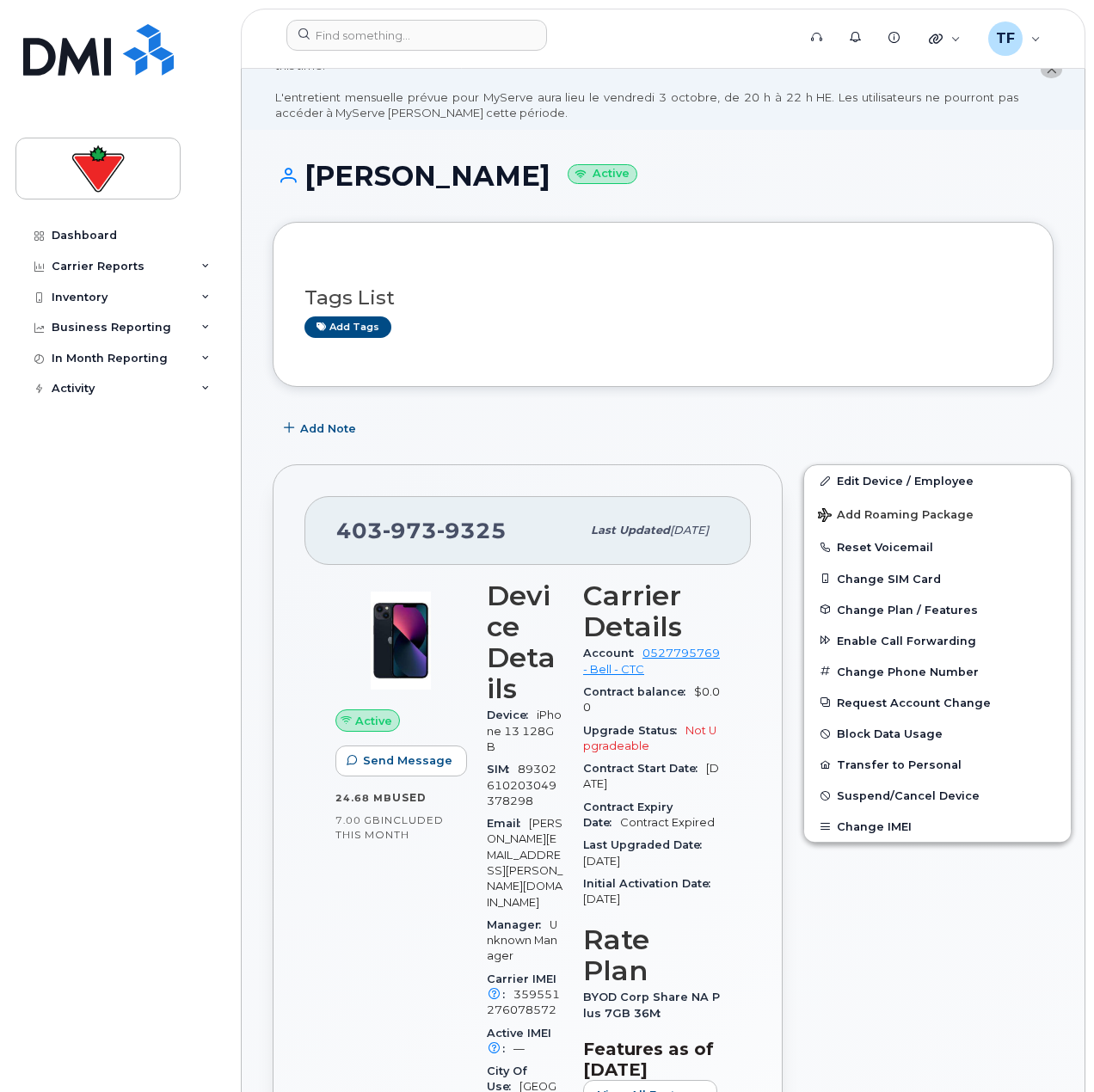
scroll to position [86, 0]
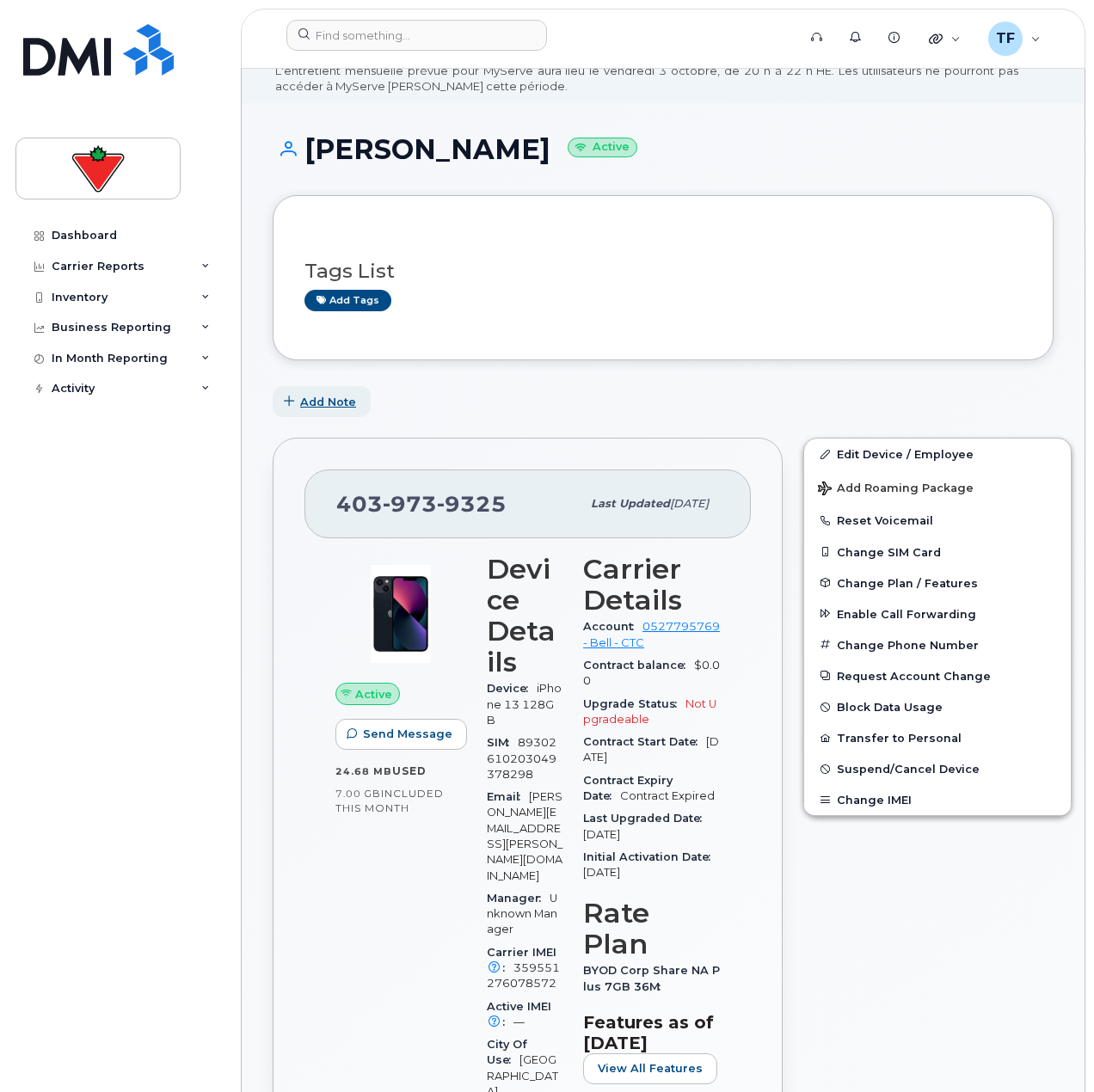
click at [312, 390] on button "Add Note" at bounding box center [322, 402] width 98 height 31
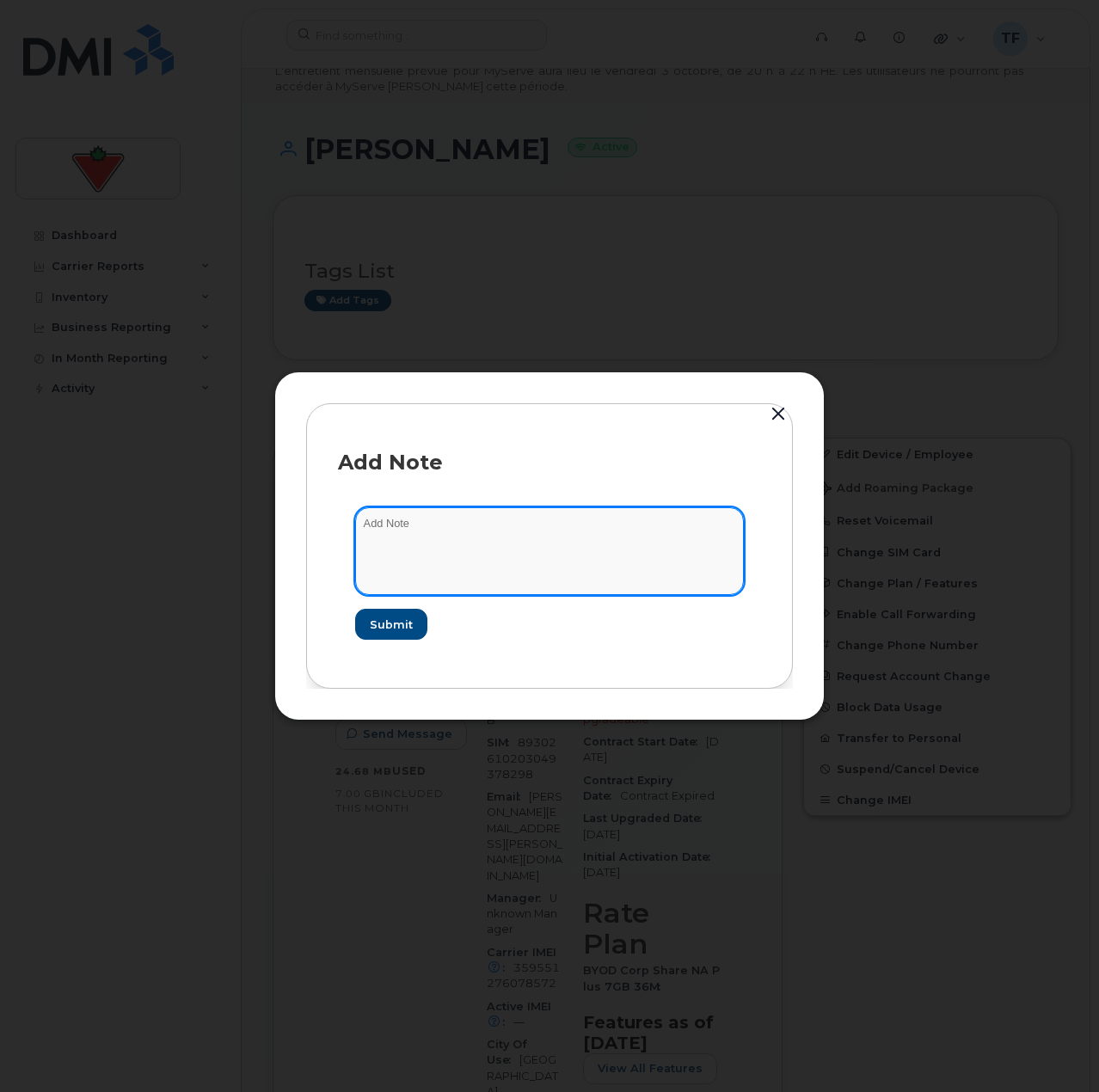
click at [449, 562] on textarea at bounding box center [550, 551] width 389 height 88
click at [556, 549] on textarea "suspended" at bounding box center [550, 551] width 389 height 88
paste textarea "TASK1740784"
type textarea "suspended TASK1740784"
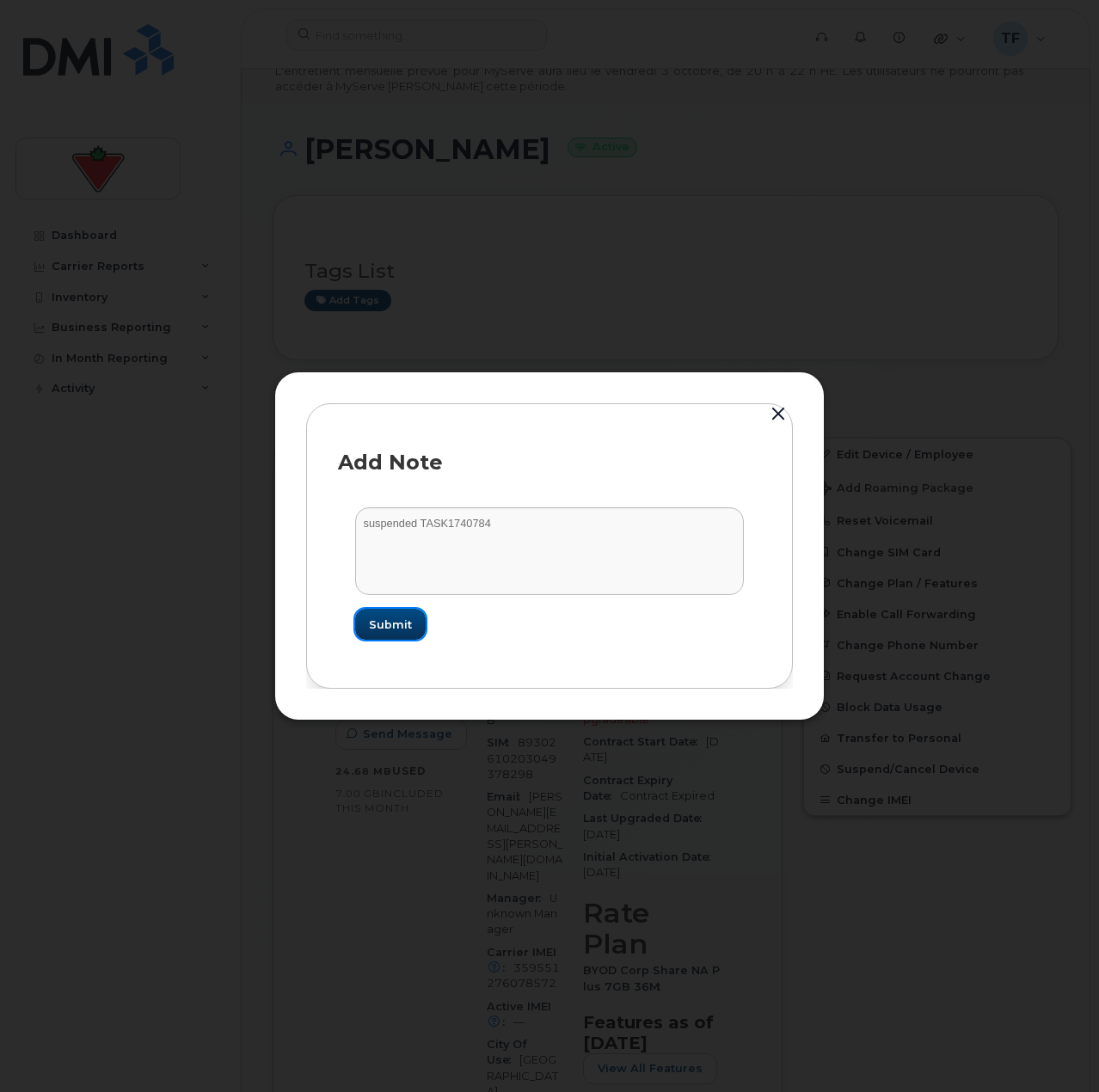
click at [369, 624] on button "Submit" at bounding box center [390, 624] width 70 height 31
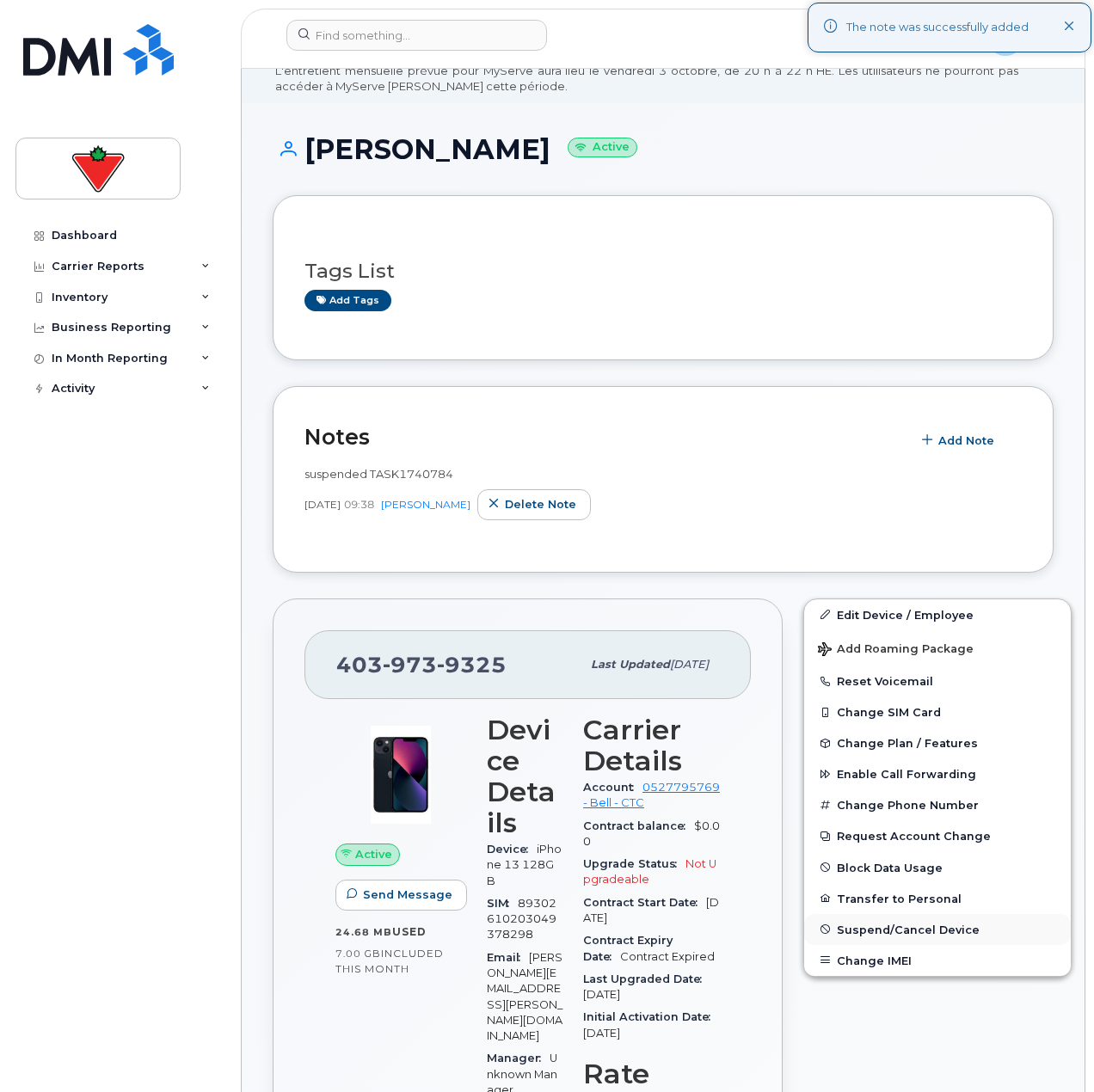
click at [873, 937] on button "Suspend/Cancel Device" at bounding box center [937, 929] width 267 height 31
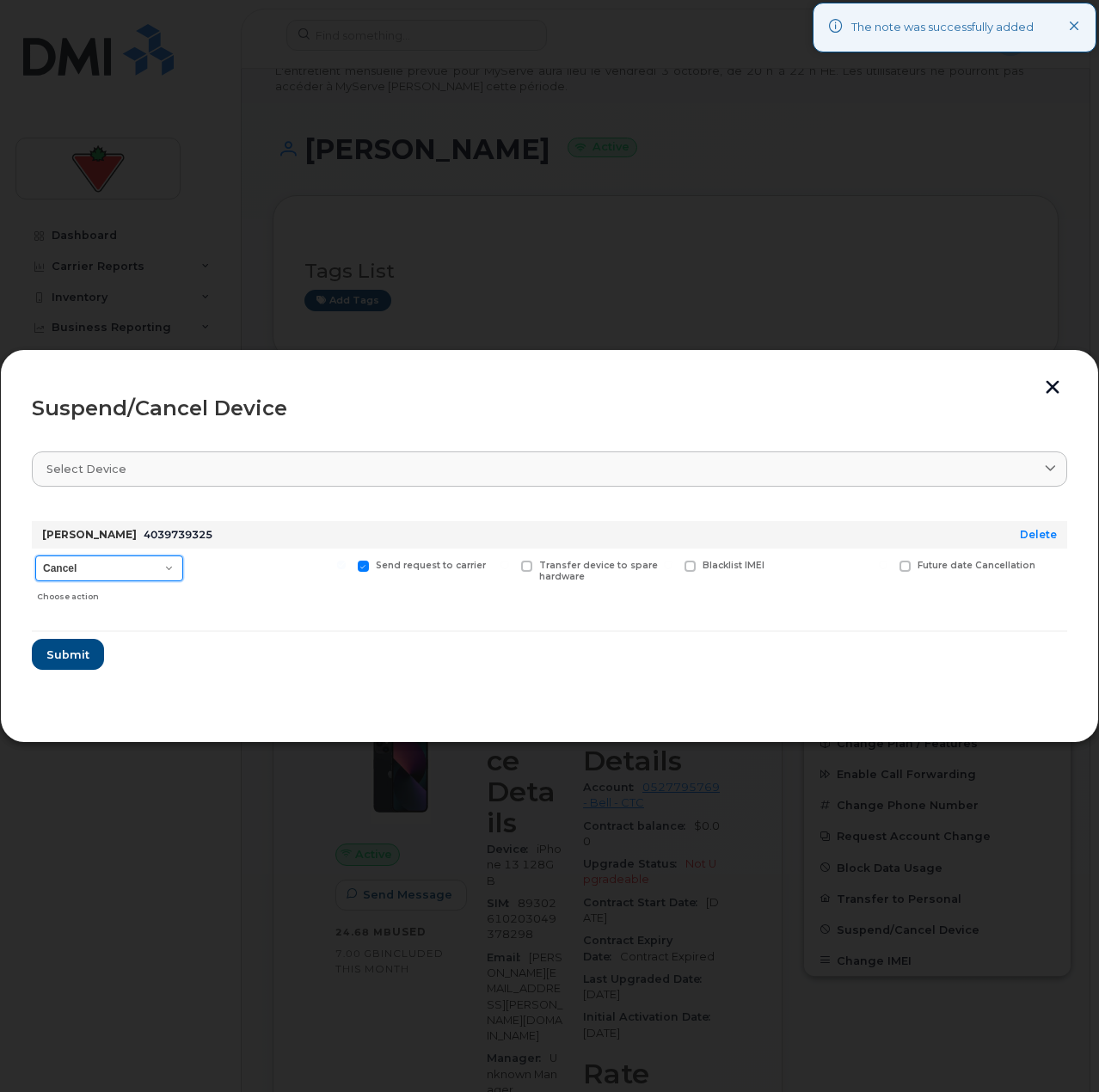
click at [150, 568] on select "Cancel Suspend - Extend Suspension Suspend - Reduced Rate Suspend - Full Rate S…" at bounding box center [110, 569] width 148 height 26
select select "[object Object]"
click at [36, 556] on select "Cancel Suspend - Extend Suspension Suspend - Reduced Rate Suspend - Full Rate S…" at bounding box center [110, 569] width 148 height 26
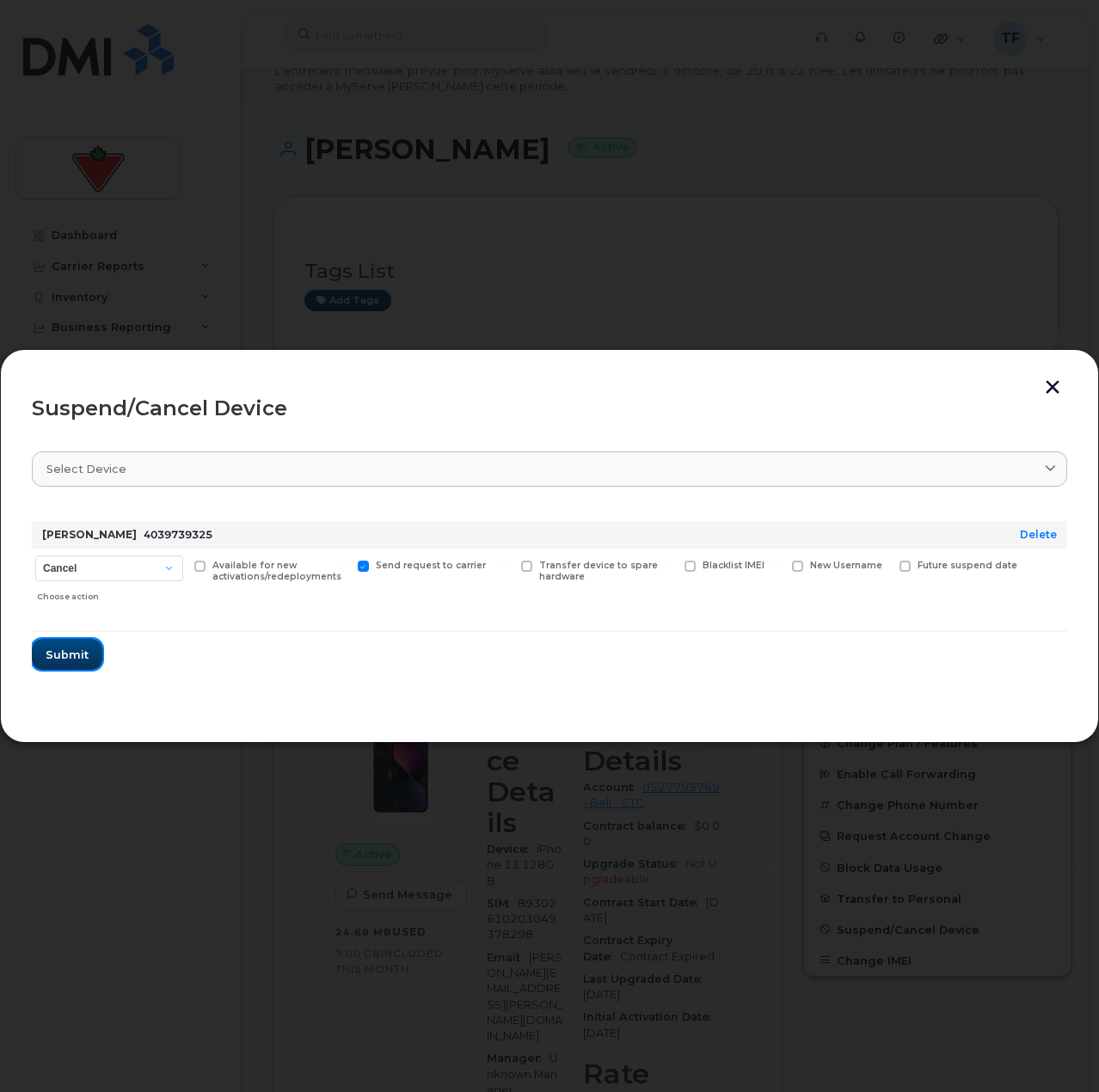
click at [73, 656] on span "Submit" at bounding box center [66, 655] width 43 height 17
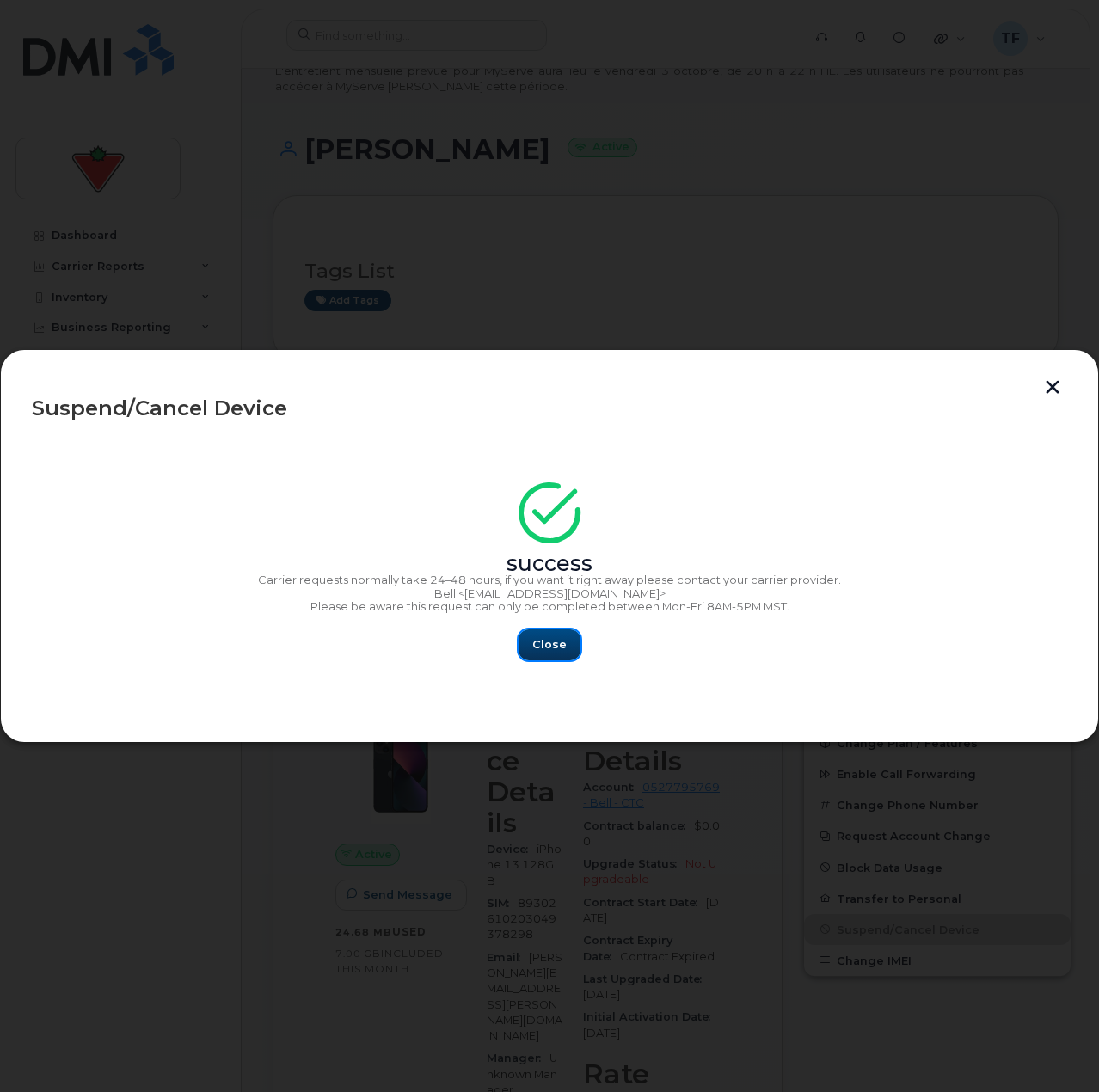
click at [560, 656] on button "Close" at bounding box center [549, 645] width 62 height 31
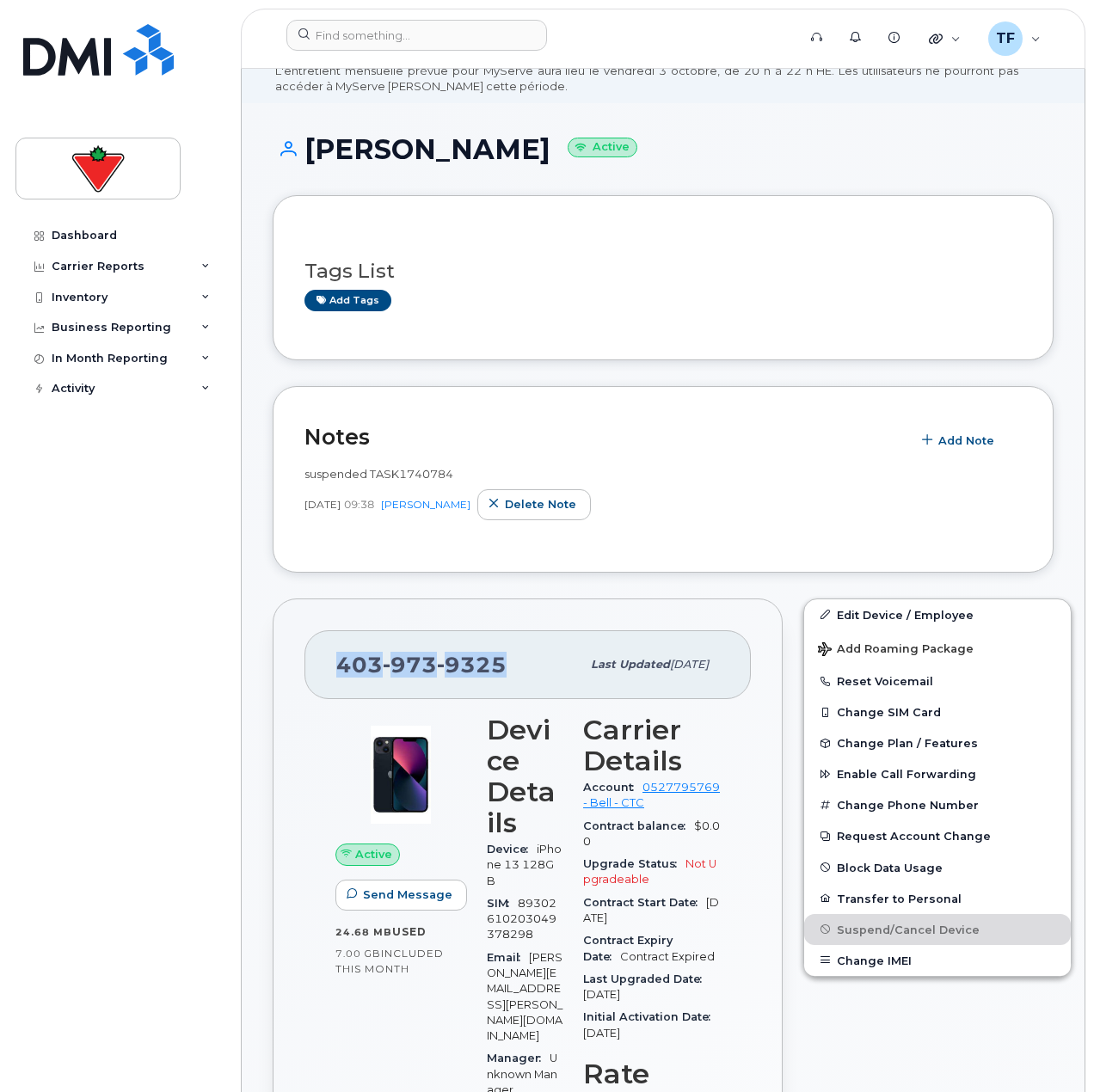
drag, startPoint x: 496, startPoint y: 658, endPoint x: 333, endPoint y: 670, distance: 163.4
click at [333, 670] on div "403 973 9325 Last updated Feb 11, 2025" at bounding box center [527, 664] width 446 height 69
copy span "403 973 9325"
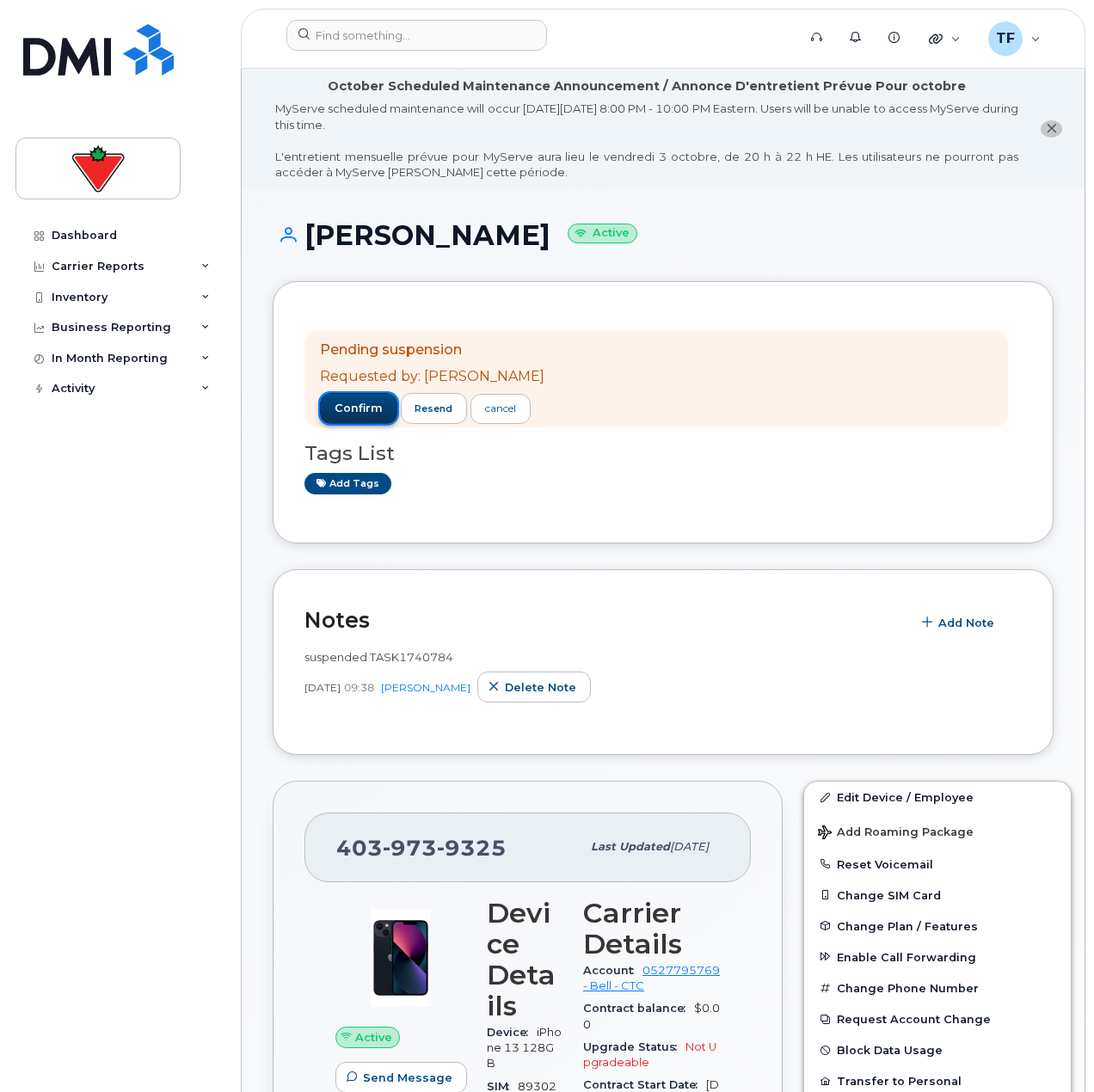
click at [376, 406] on span "confirm" at bounding box center [358, 409] width 48 height 16
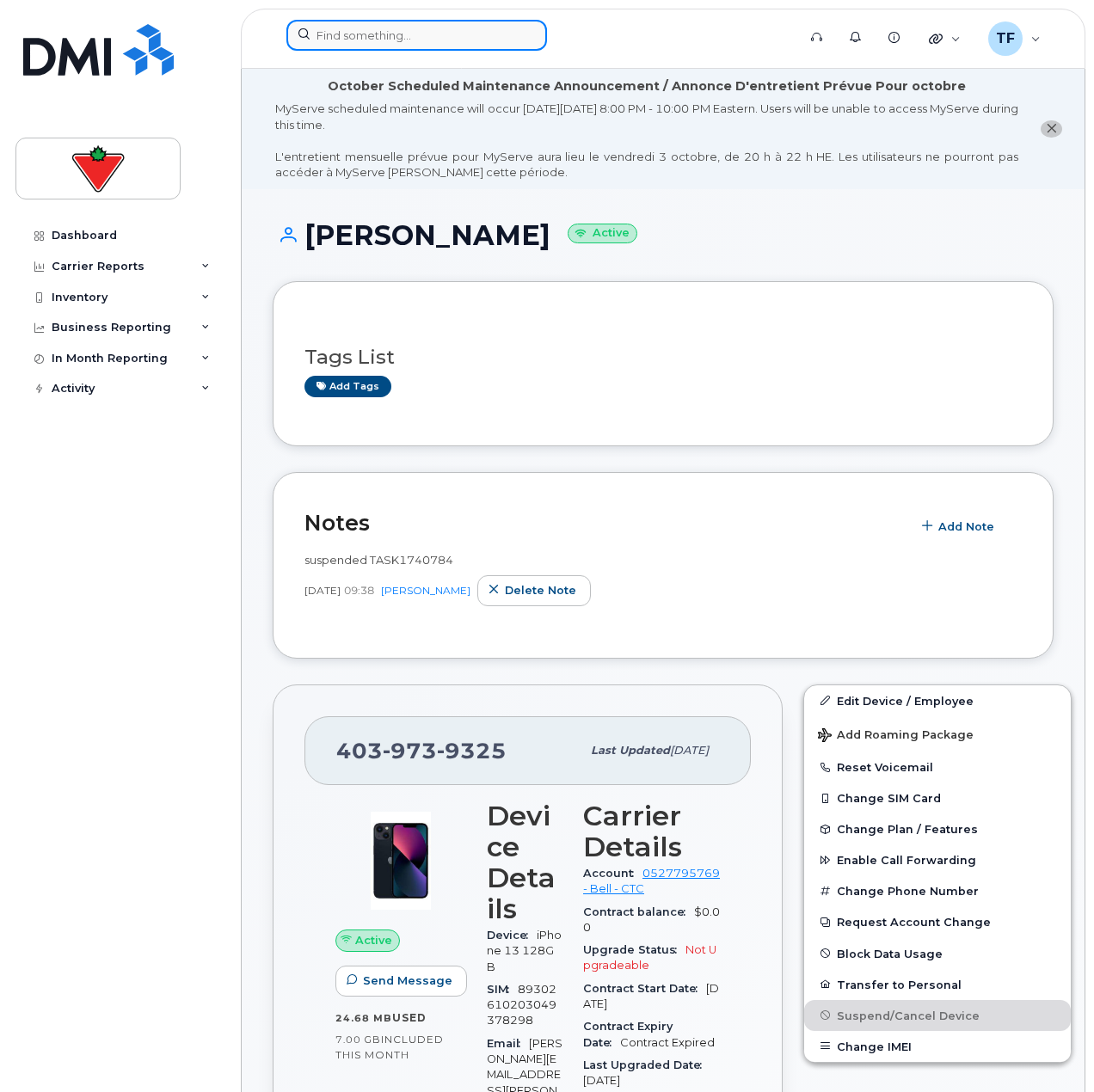
click at [347, 29] on input at bounding box center [417, 36] width 261 height 31
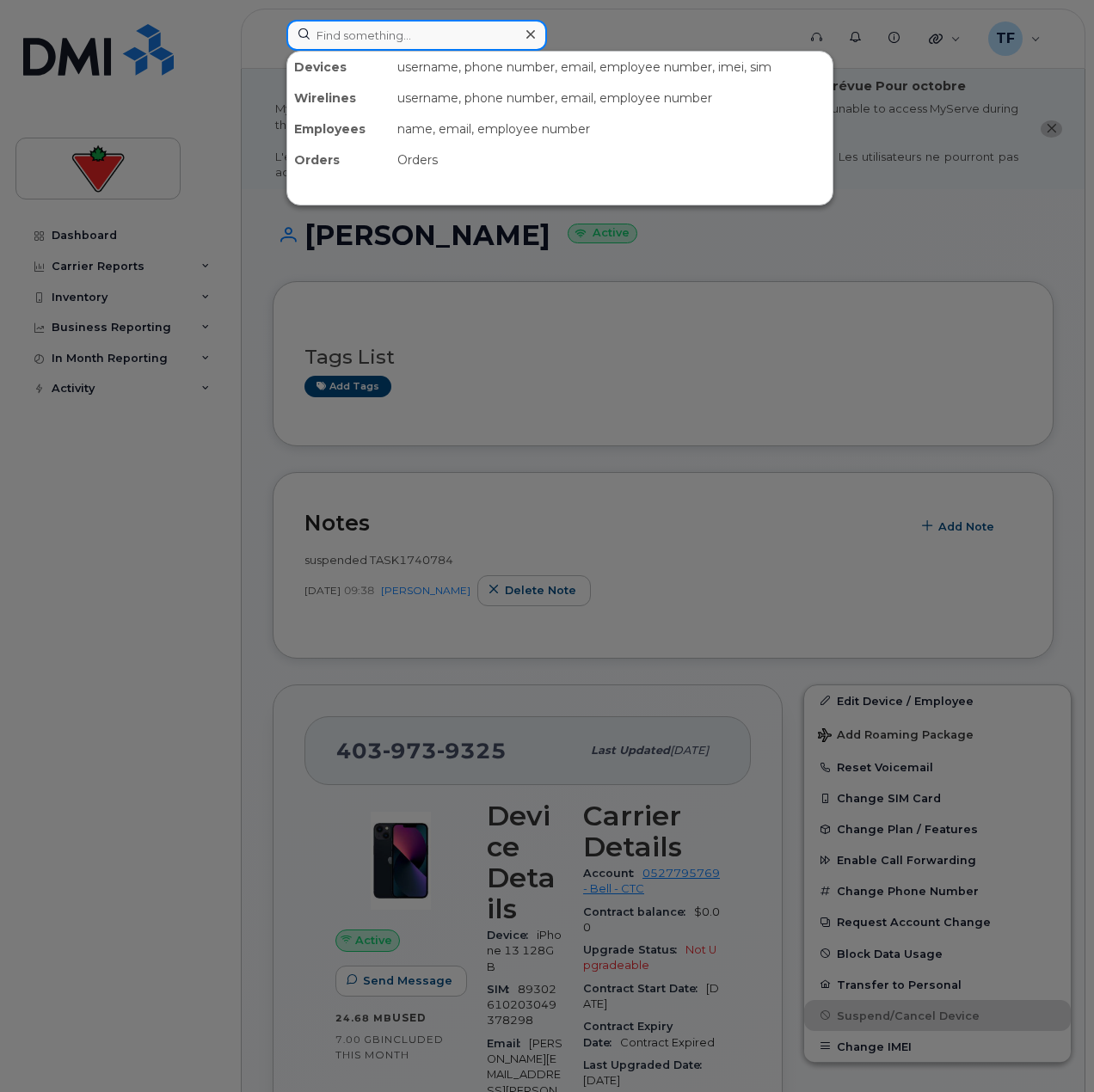
paste input "[PERSON_NAME]"
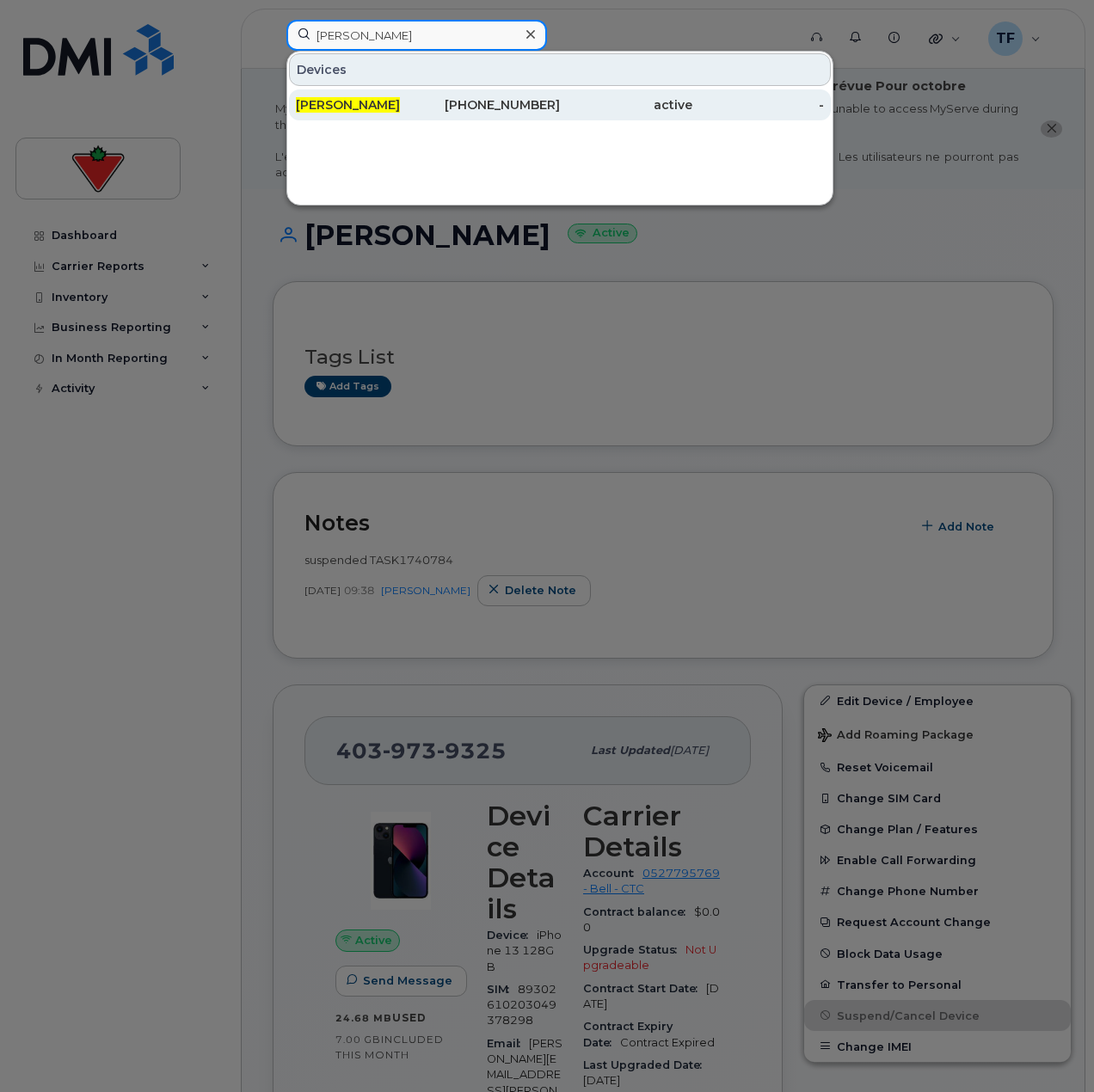
type input "[PERSON_NAME]"
click at [399, 110] on span "[PERSON_NAME]" at bounding box center [348, 105] width 104 height 16
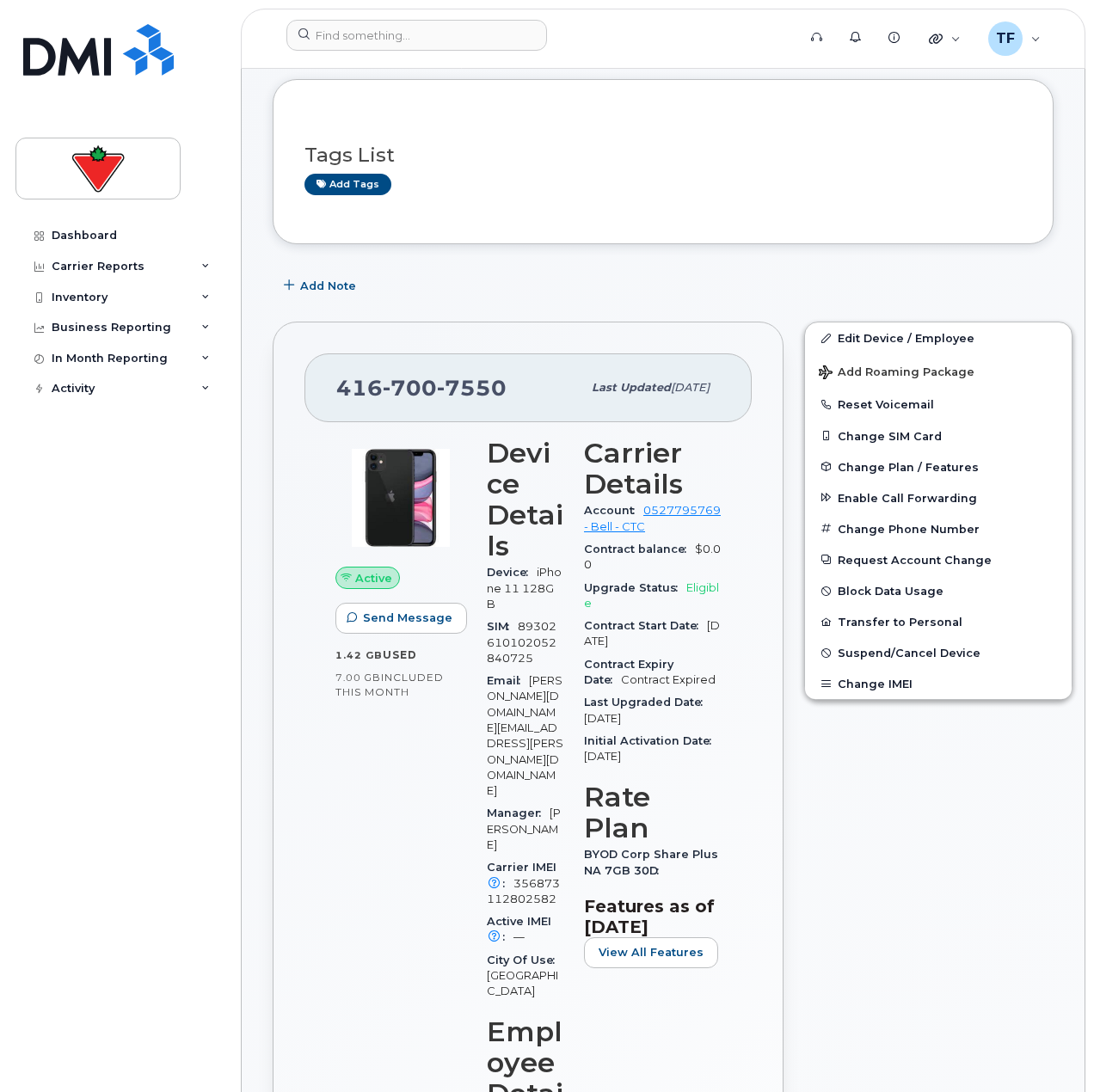
scroll to position [172, 0]
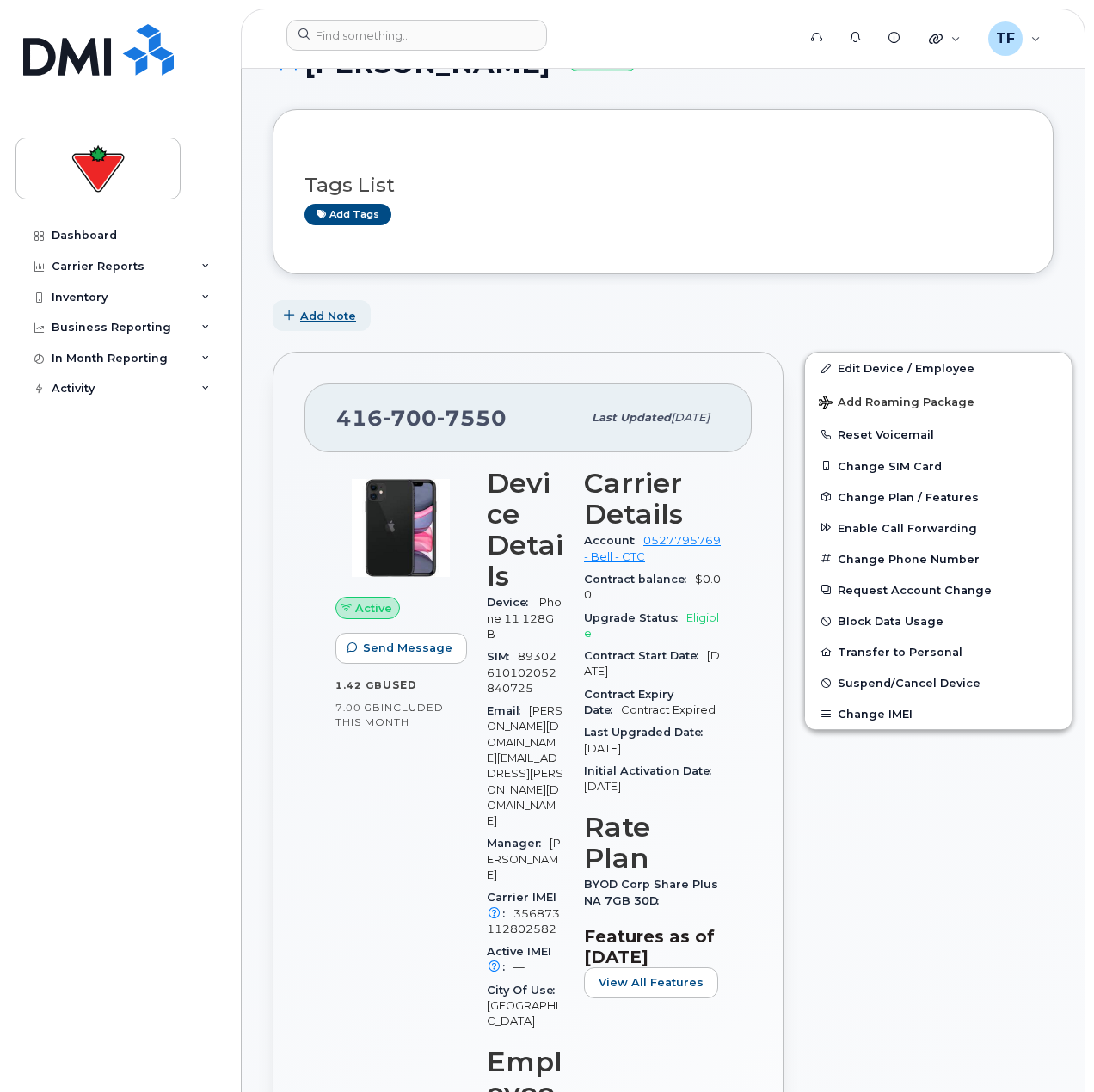
click at [324, 303] on button "Add Note" at bounding box center [322, 316] width 98 height 31
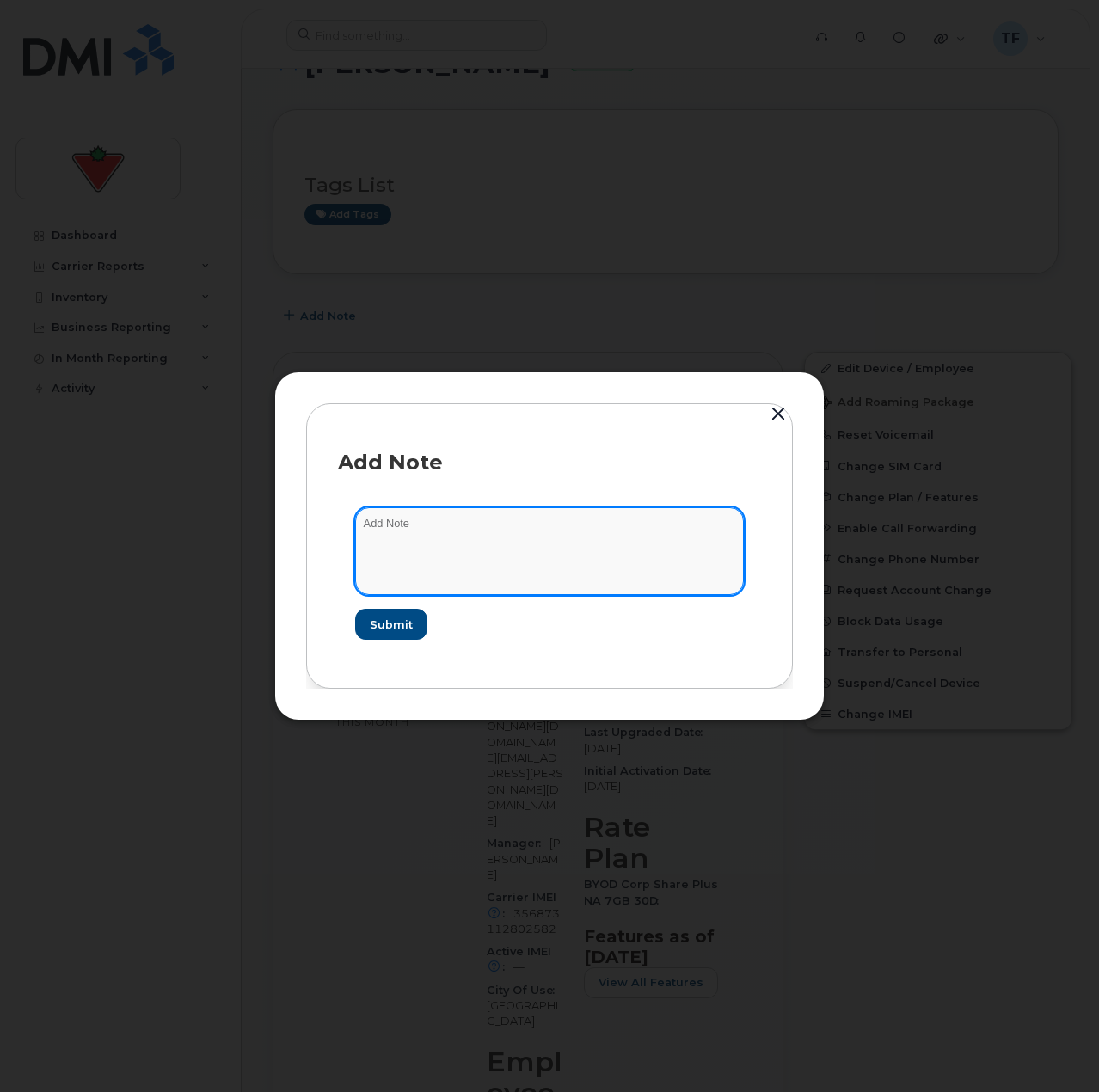
click at [420, 530] on textarea at bounding box center [550, 551] width 389 height 88
paste textarea "TASK1740994"
type textarea "Suspended TASK1740994"
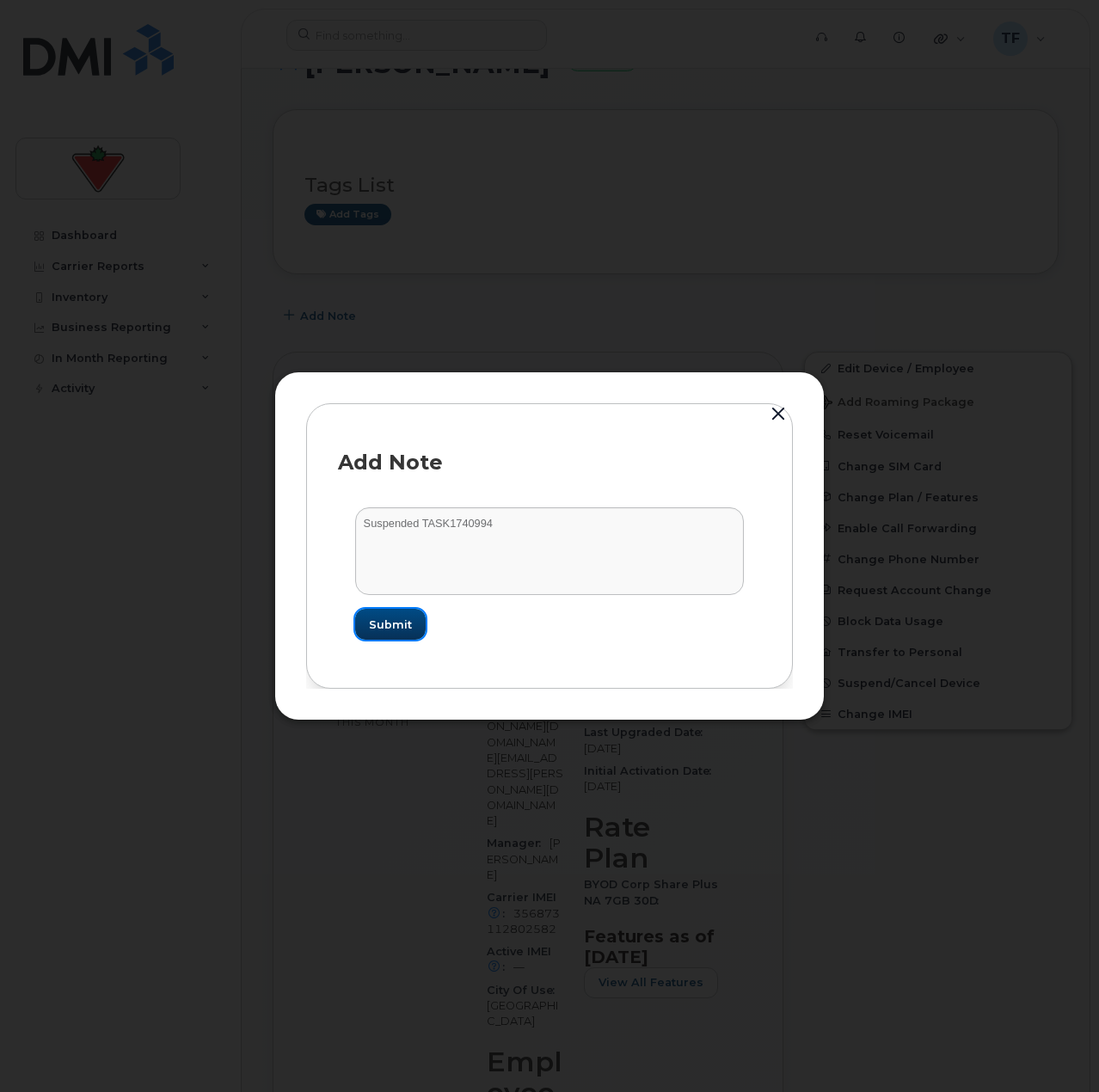
click at [403, 621] on span "Submit" at bounding box center [390, 624] width 43 height 17
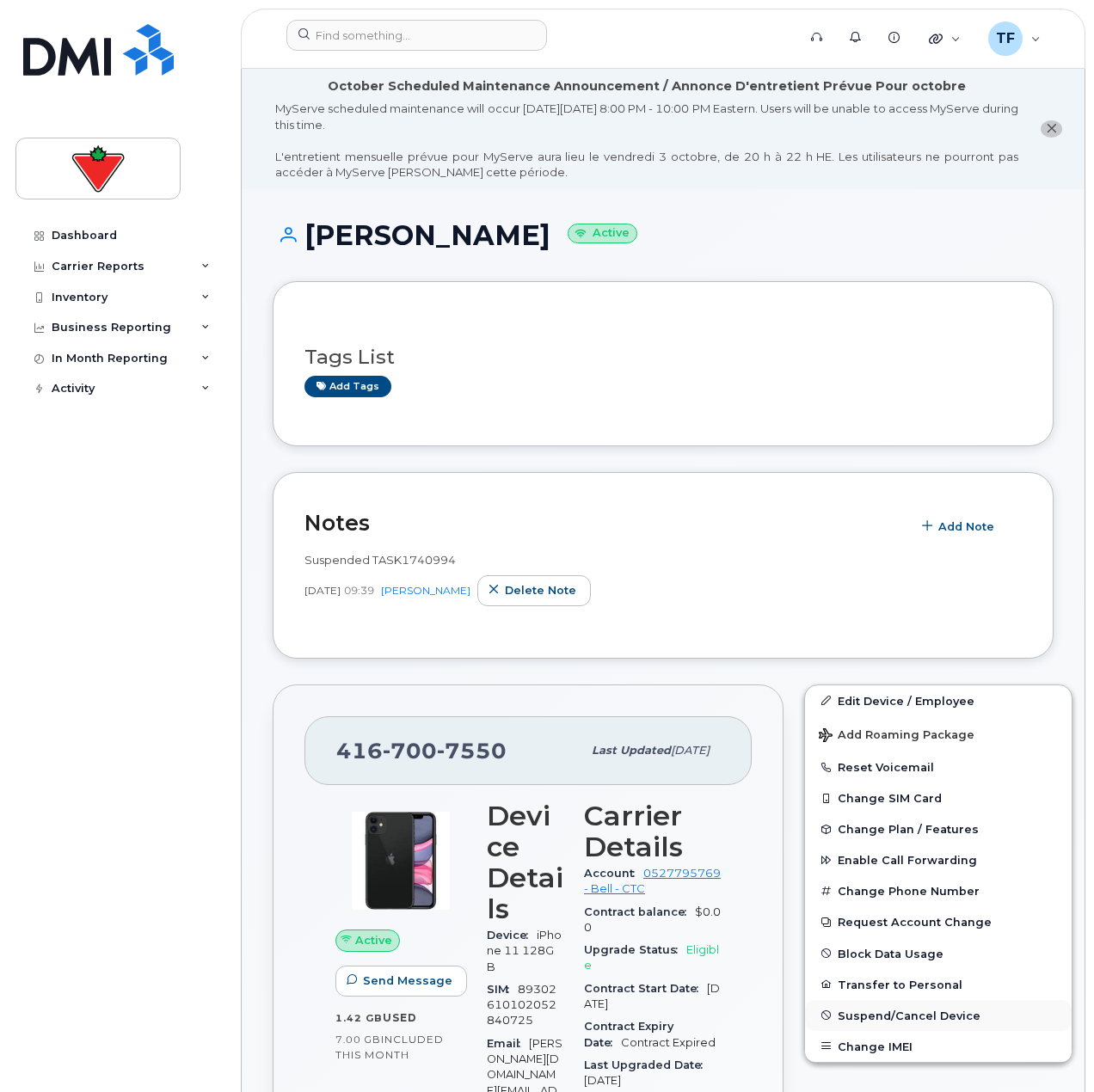
click at [887, 1018] on span "Suspend/Cancel Device" at bounding box center [909, 1015] width 143 height 13
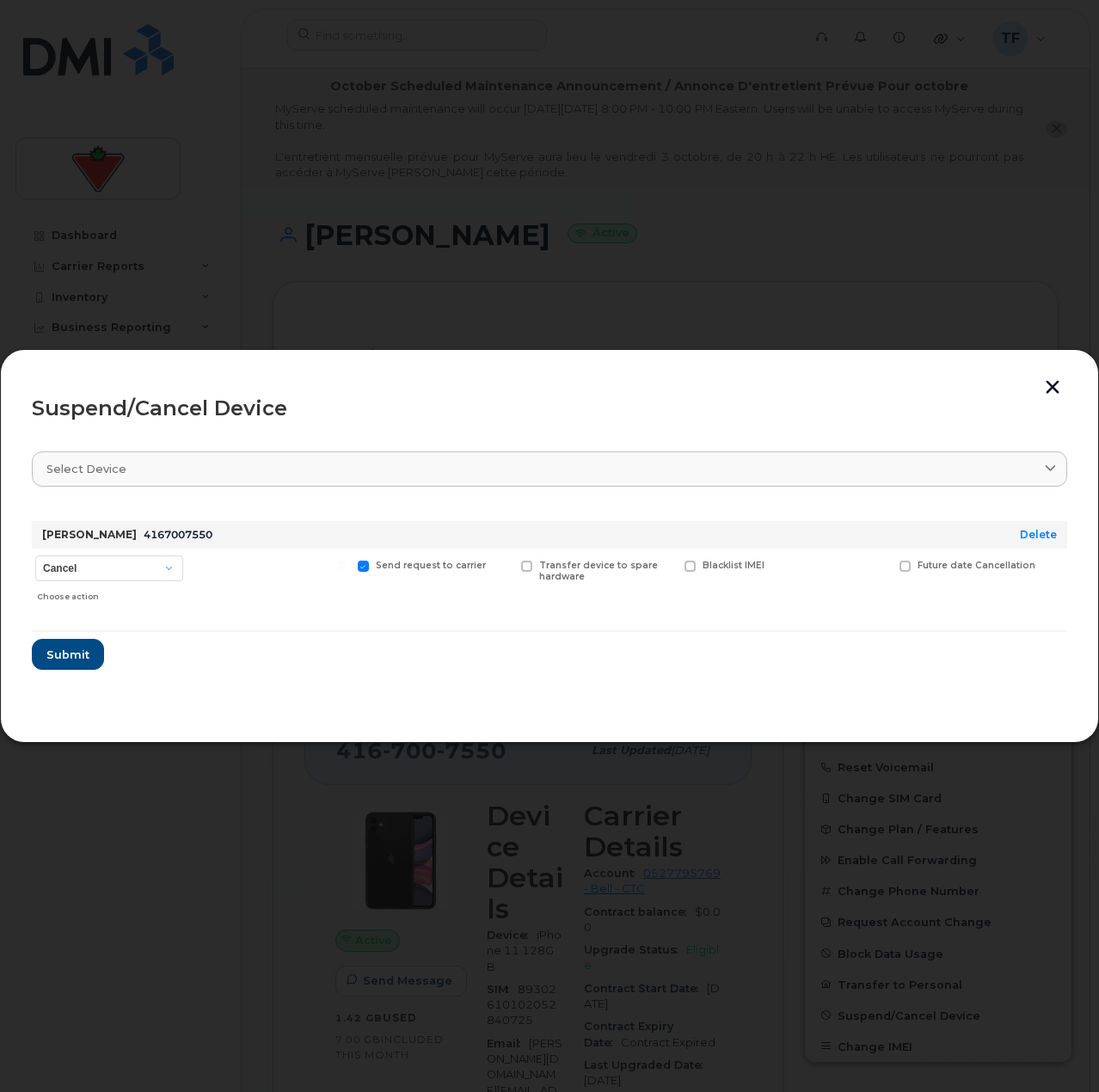
drag, startPoint x: 676, startPoint y: 693, endPoint x: 651, endPoint y: 695, distance: 25.1
click at [676, 694] on section "Select device Type first three symbols or more Conor Fitzpatrick 4167007550 Del…" at bounding box center [550, 573] width 1036 height 276
click at [148, 556] on select "Cancel Suspend - Extend Suspension Suspend - Reduced Rate Suspend - Full Rate S…" at bounding box center [110, 569] width 148 height 26
select select "[object Object]"
click at [36, 556] on select "Cancel Suspend - Extend Suspension Suspend - Reduced Rate Suspend - Full Rate S…" at bounding box center [110, 569] width 148 height 26
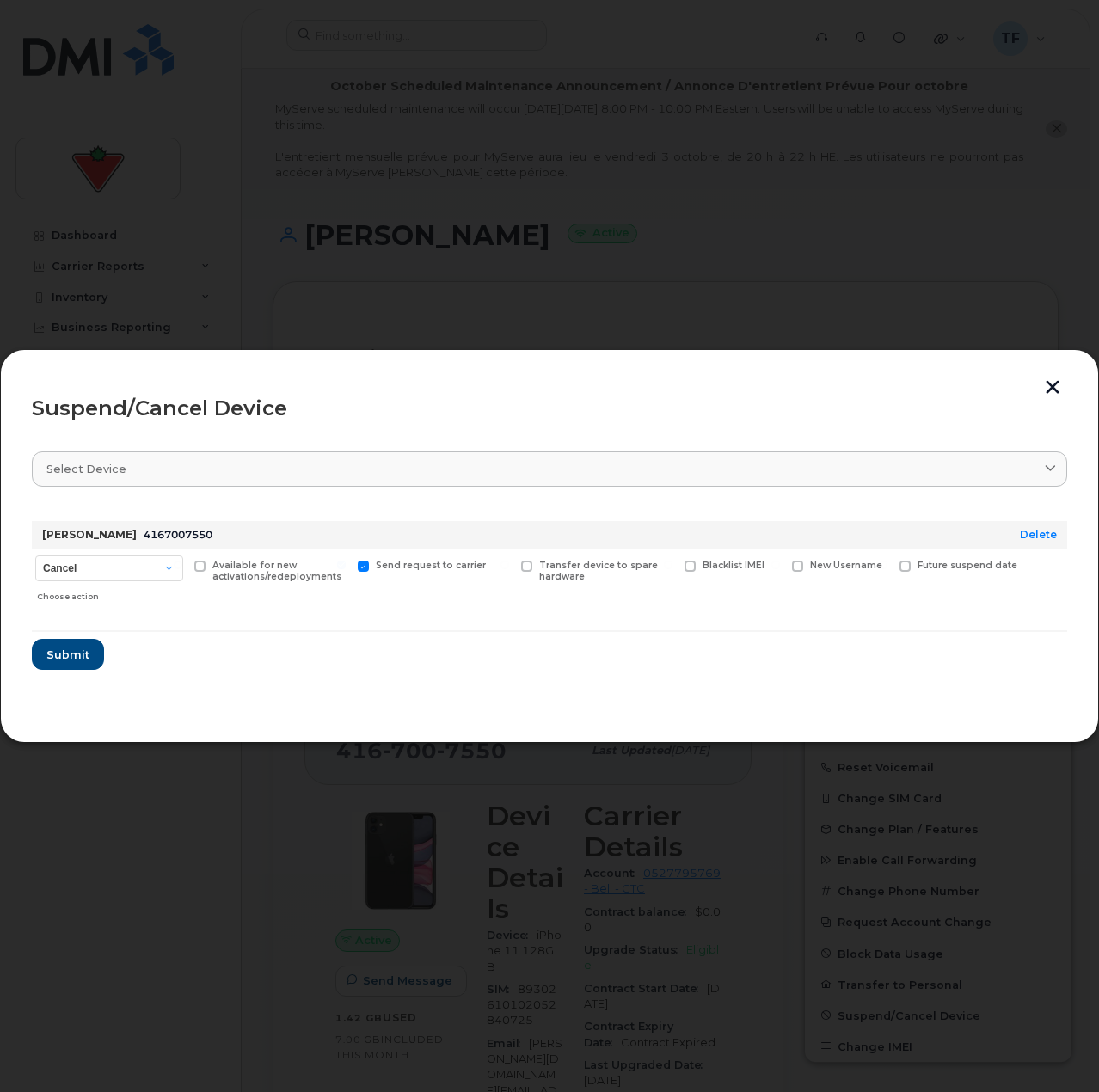
drag, startPoint x: 543, startPoint y: 681, endPoint x: 531, endPoint y: 689, distance: 14.4
click at [543, 680] on section "Select device Type first three symbols or more Conor Fitzpatrick 4167007550 Del…" at bounding box center [550, 573] width 1036 height 276
click at [94, 650] on button "Submit" at bounding box center [67, 655] width 70 height 31
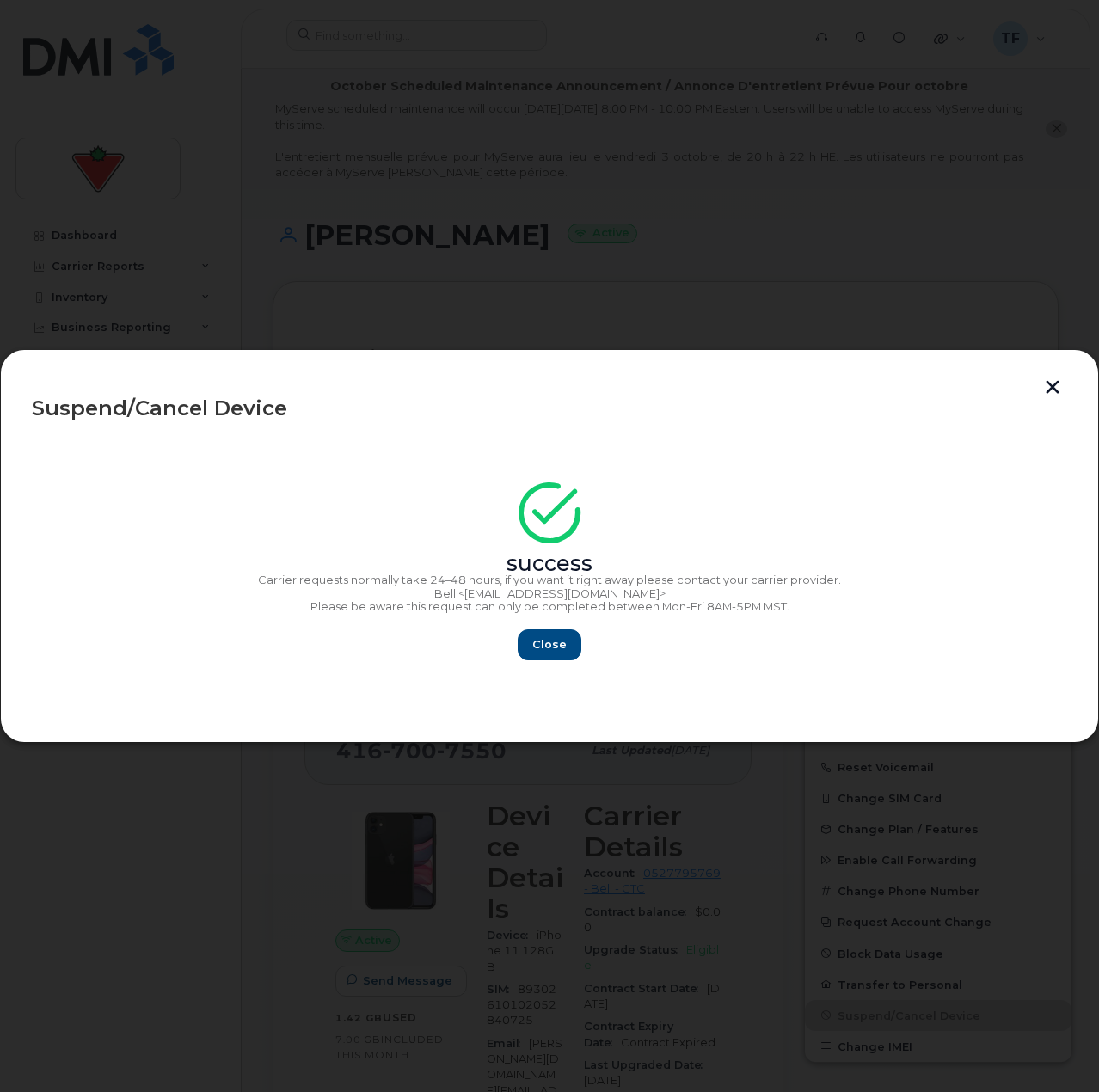
click at [429, 687] on section "success Carrier requests normally take 24–48 hours, if you want it right away p…" at bounding box center [550, 573] width 1036 height 276
click at [530, 645] on button "Close" at bounding box center [549, 645] width 62 height 31
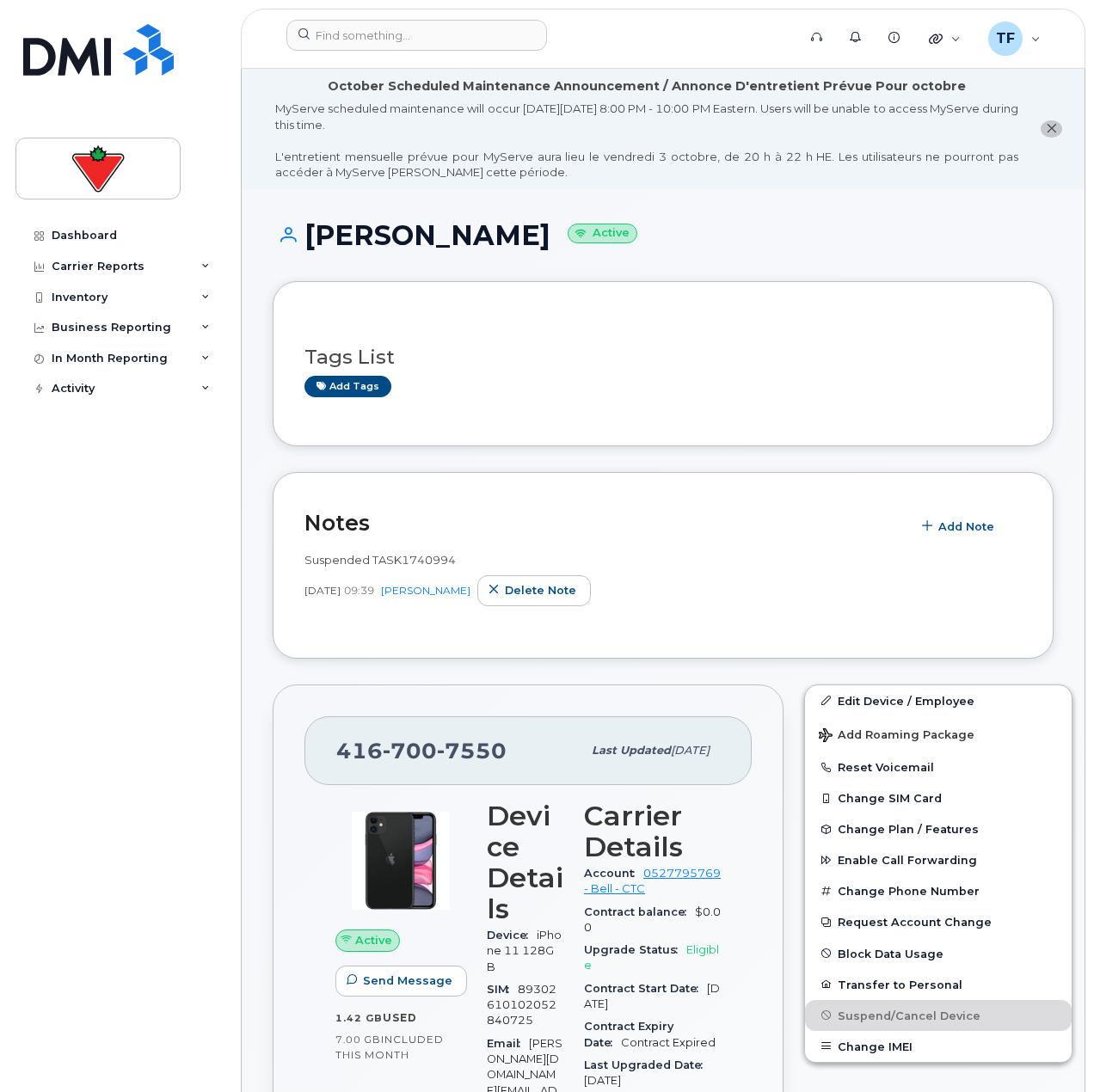
click at [129, 591] on div "Dashboard Carrier Reports Monthly Billing Data Daily Data Pooling Data Behavior…" at bounding box center [122, 643] width 212 height 846
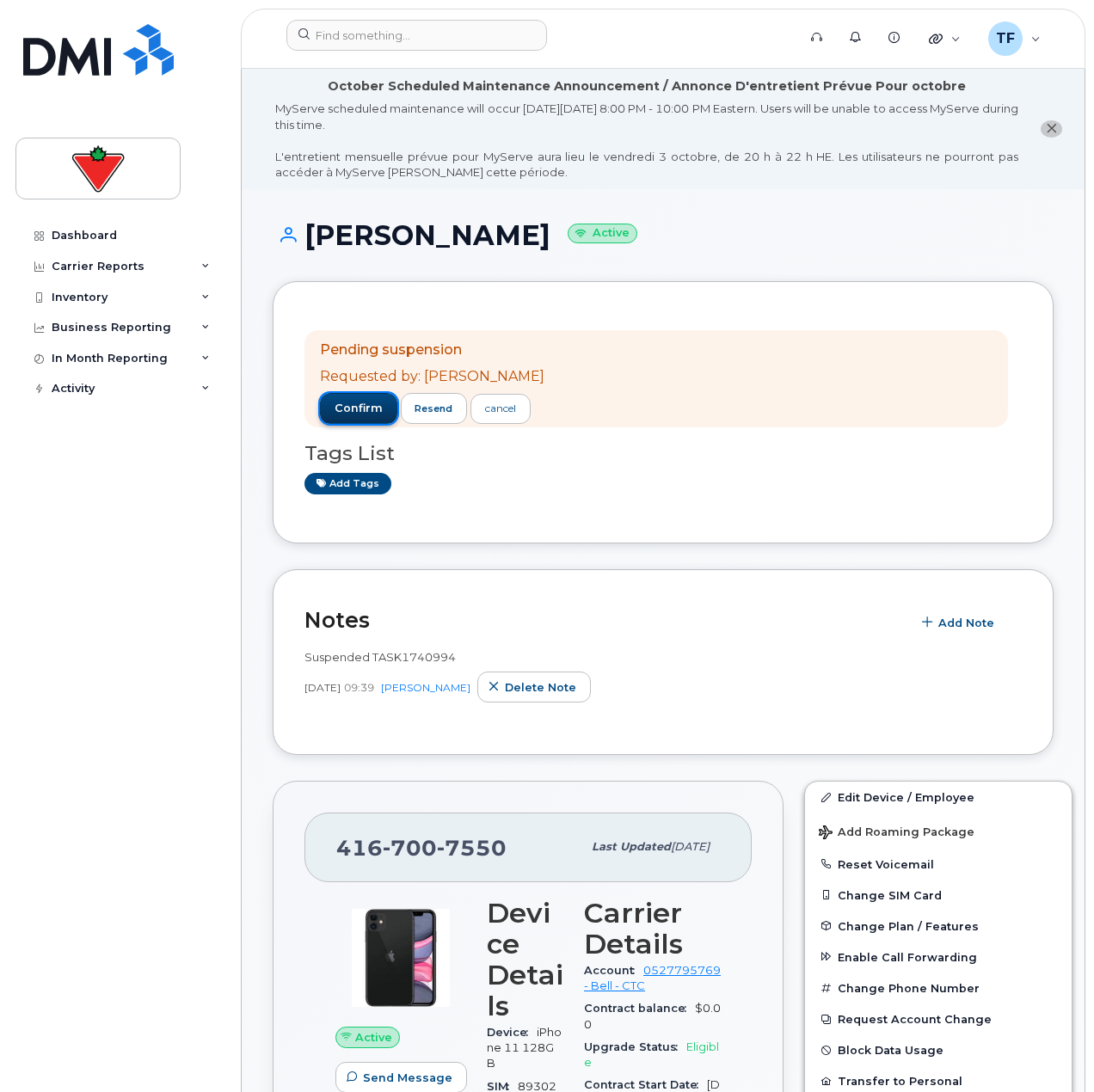
click at [353, 409] on span "confirm" at bounding box center [358, 409] width 48 height 16
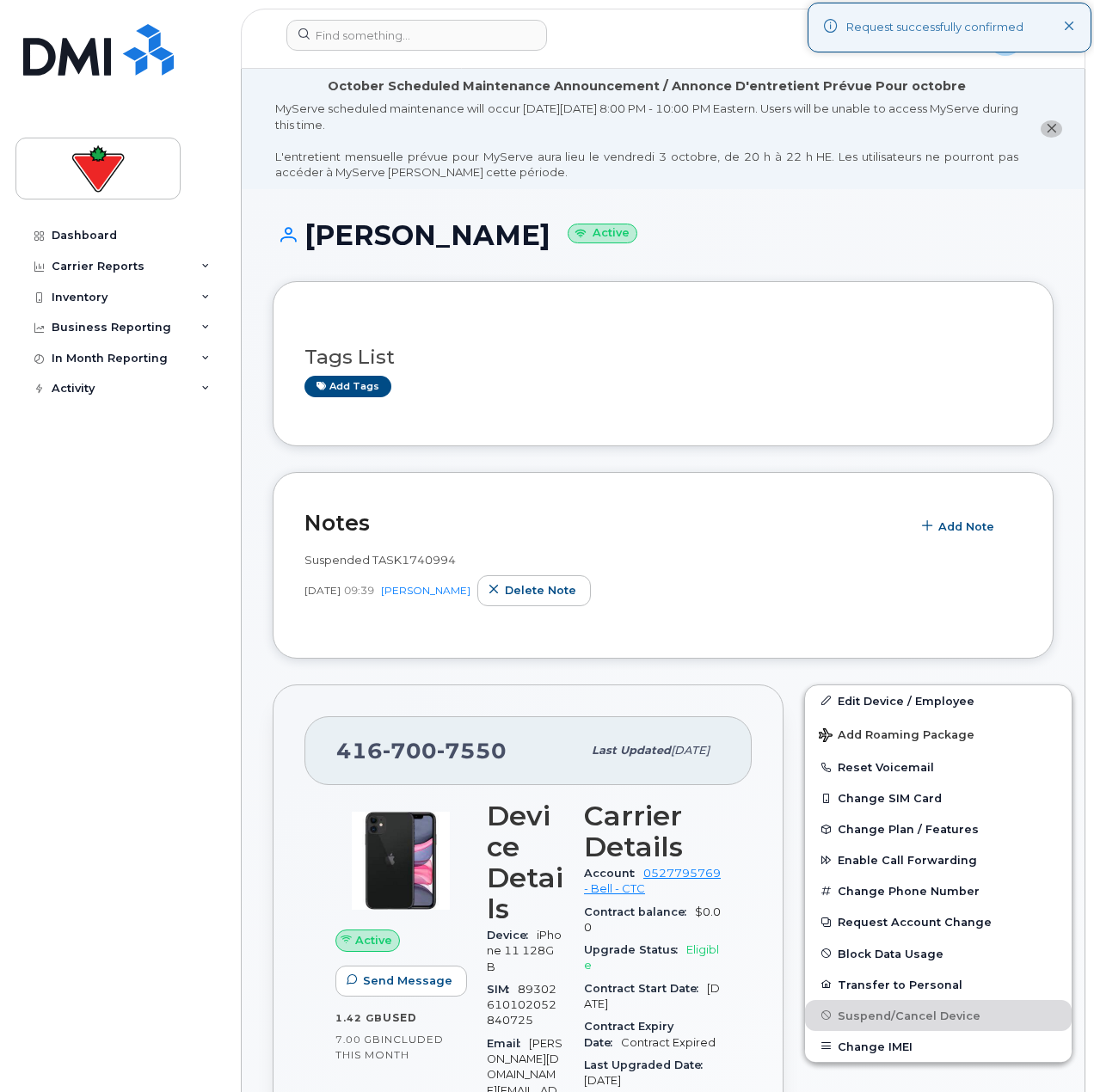
click at [203, 742] on div "Dashboard Carrier Reports Monthly Billing Data Daily Data Pooling Data Behavior…" at bounding box center [122, 643] width 212 height 846
click at [437, 623] on div "Suspended TASK1740994 Sep 24, 2025 09:39 Tyler Federowich Delete note" at bounding box center [663, 584] width 717 height 85
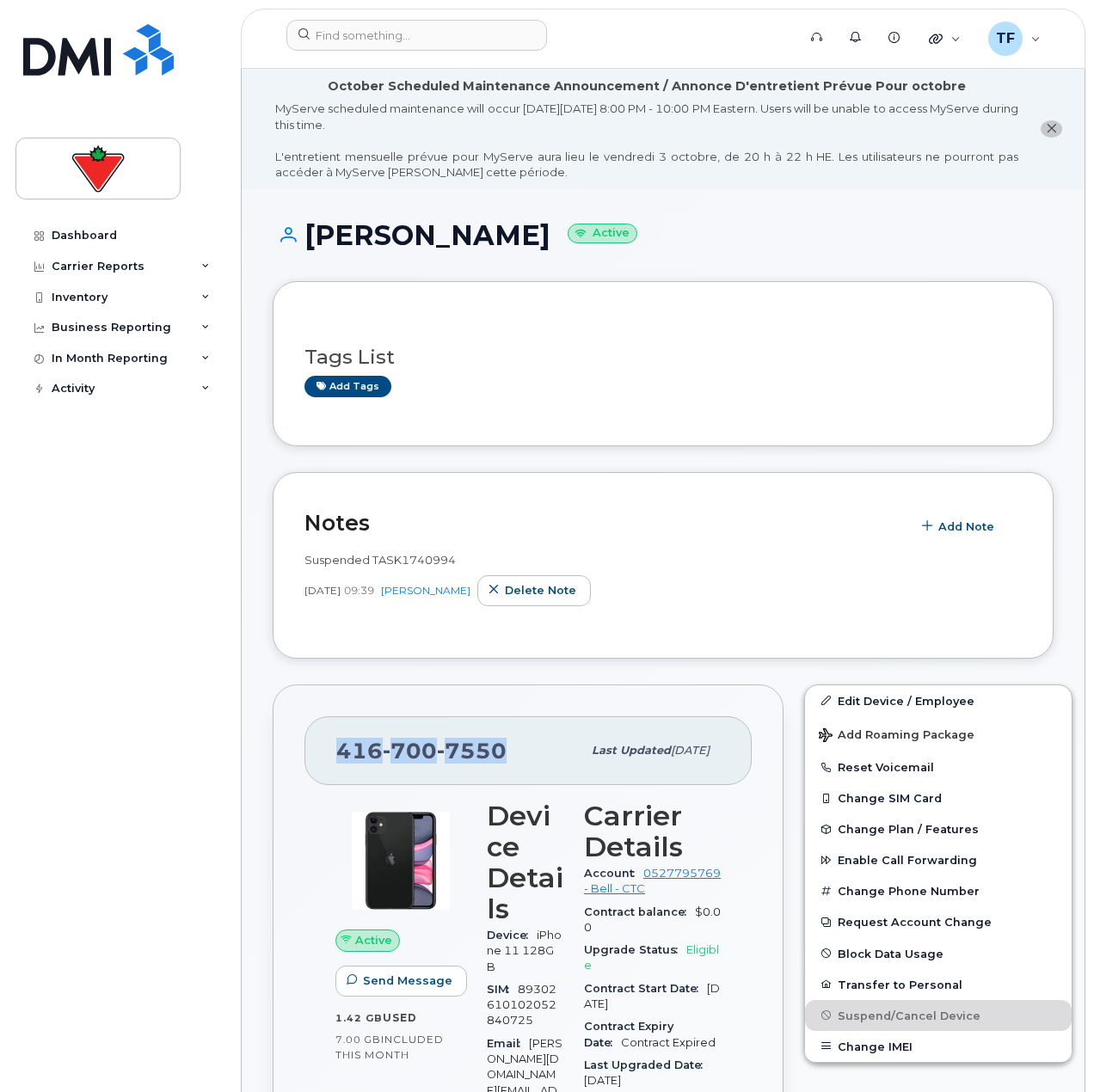
drag, startPoint x: 498, startPoint y: 745, endPoint x: 333, endPoint y: 750, distance: 165.1
click at [333, 750] on div "416 700 7550 Last updated Feb 12, 2025" at bounding box center [528, 750] width 447 height 69
copy span "416 700 7550"
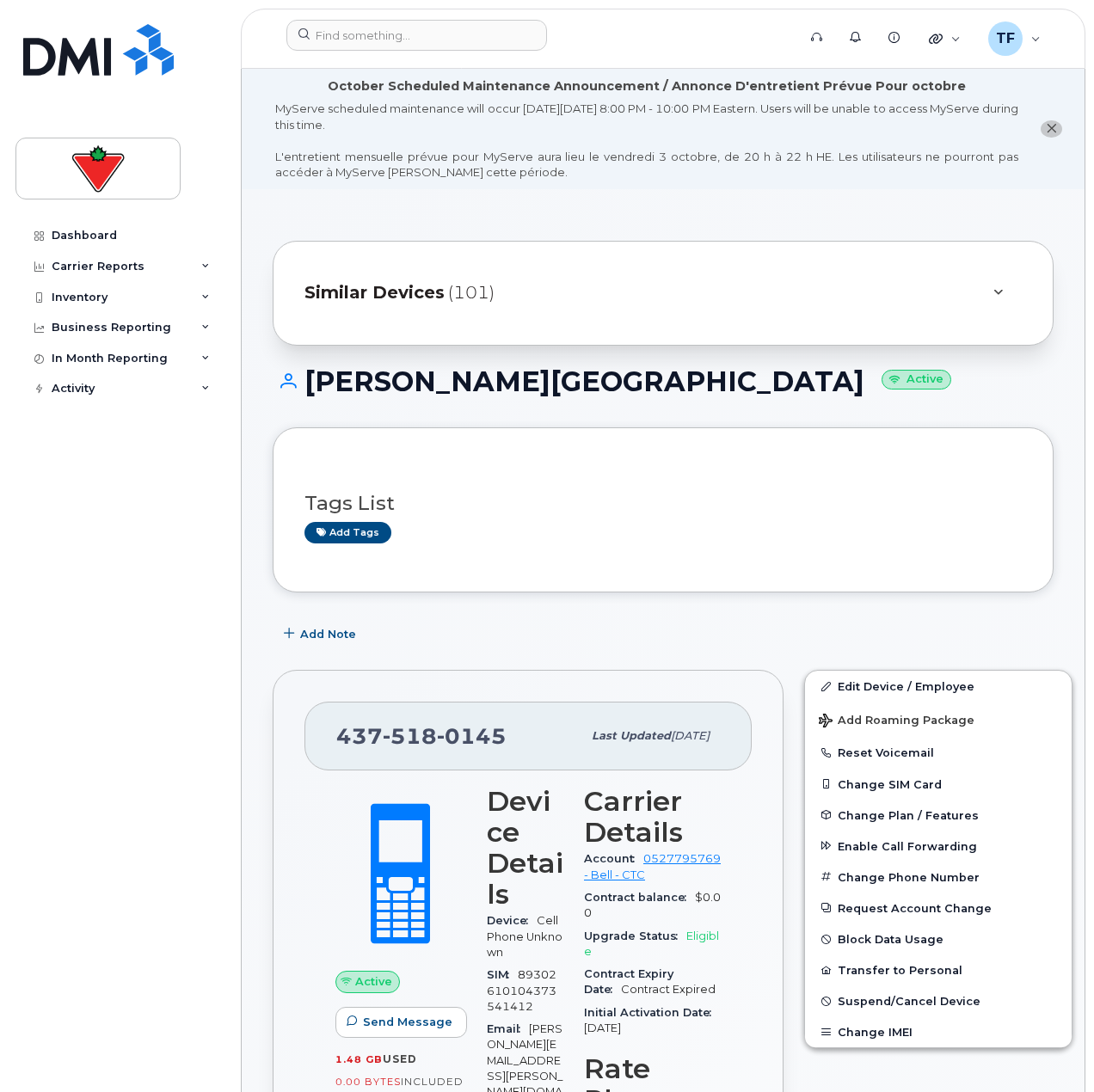
scroll to position [490, 0]
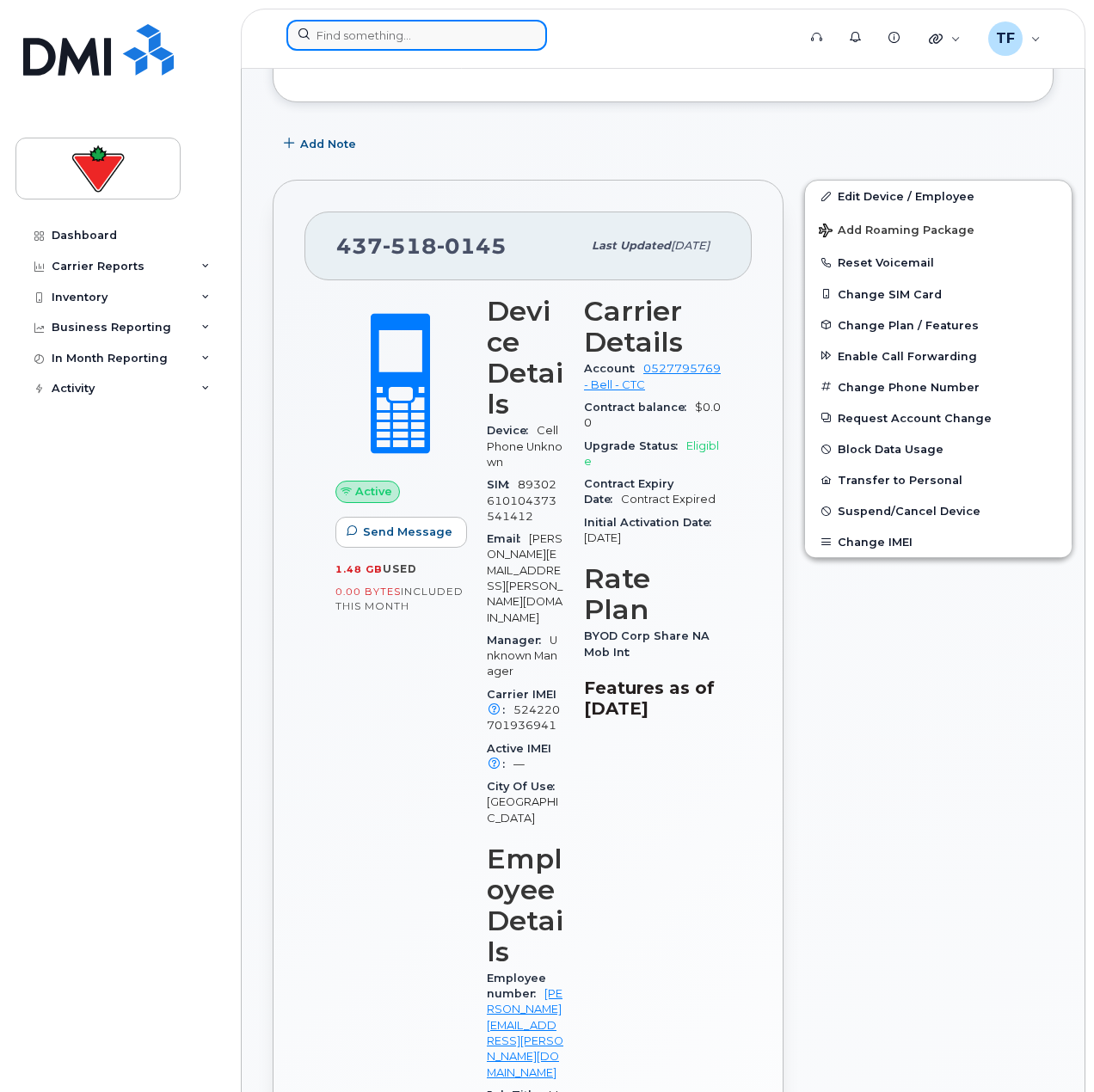
click at [376, 26] on input at bounding box center [417, 36] width 261 height 31
paste input "[PERSON_NAME]"
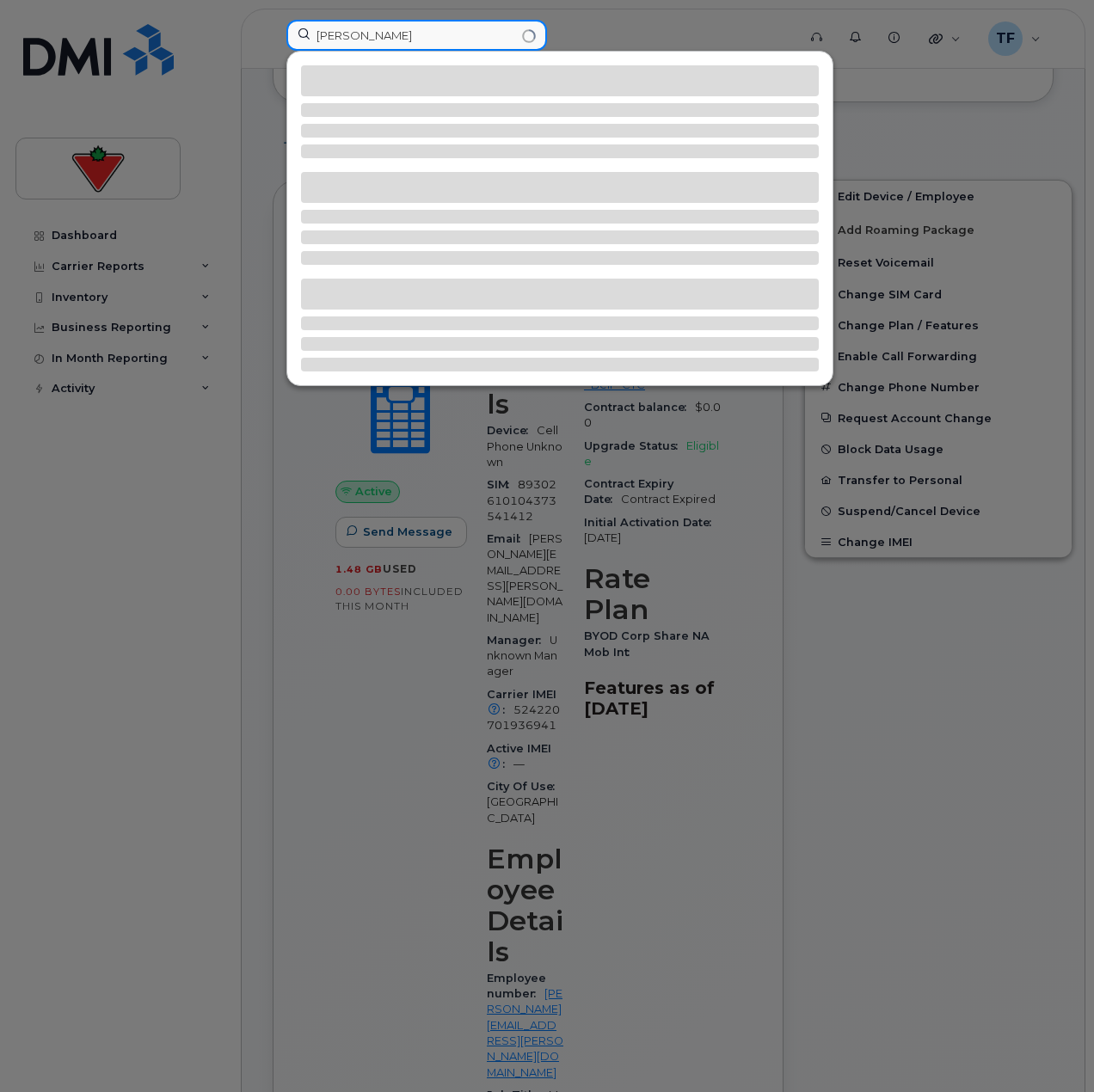
type input "[PERSON_NAME]"
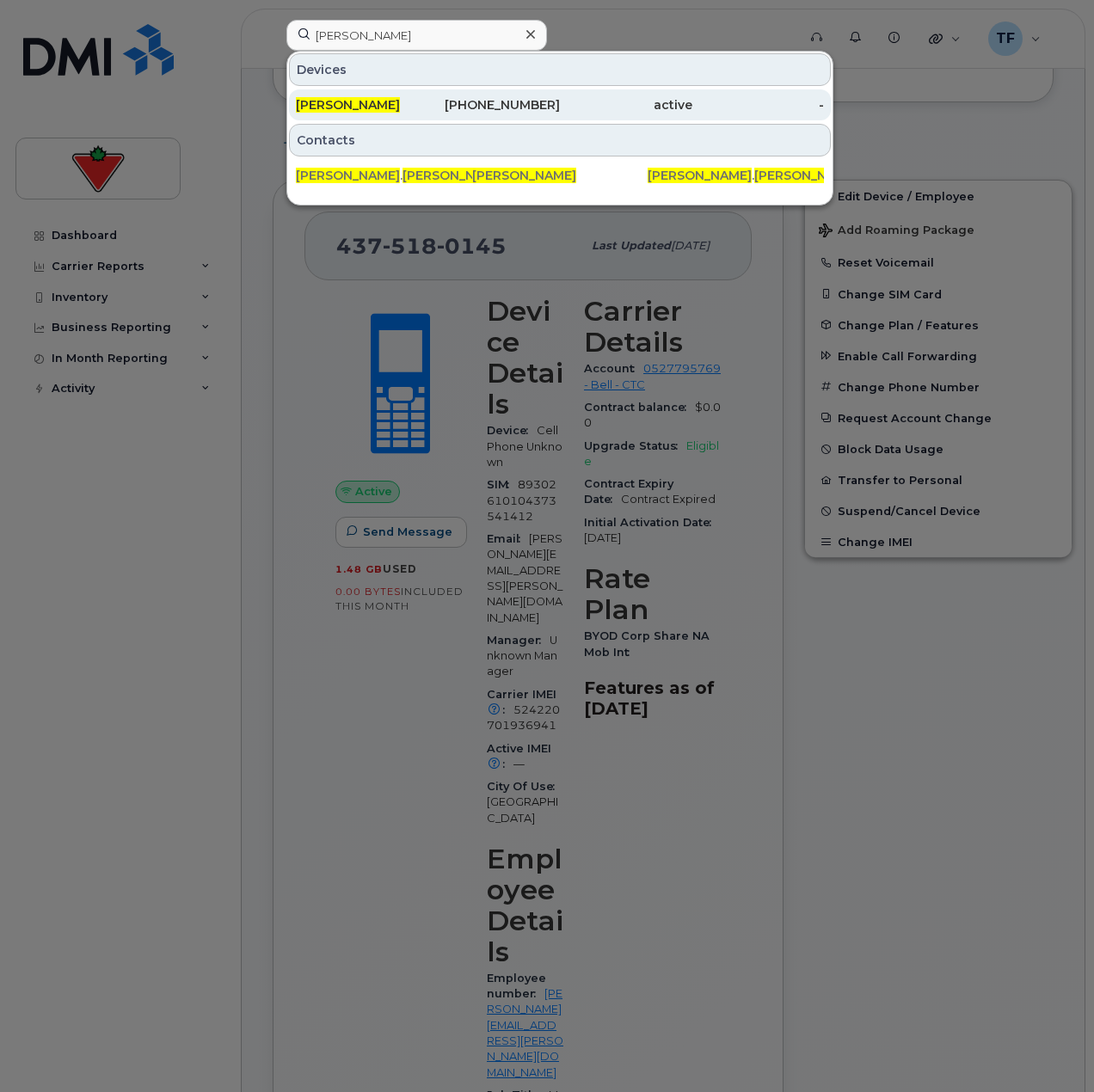
click at [437, 118] on div "[PERSON_NAME] [PHONE_NUMBER] active -" at bounding box center [559, 105] width 545 height 35
click at [437, 114] on div "[PHONE_NUMBER]" at bounding box center [495, 105] width 132 height 31
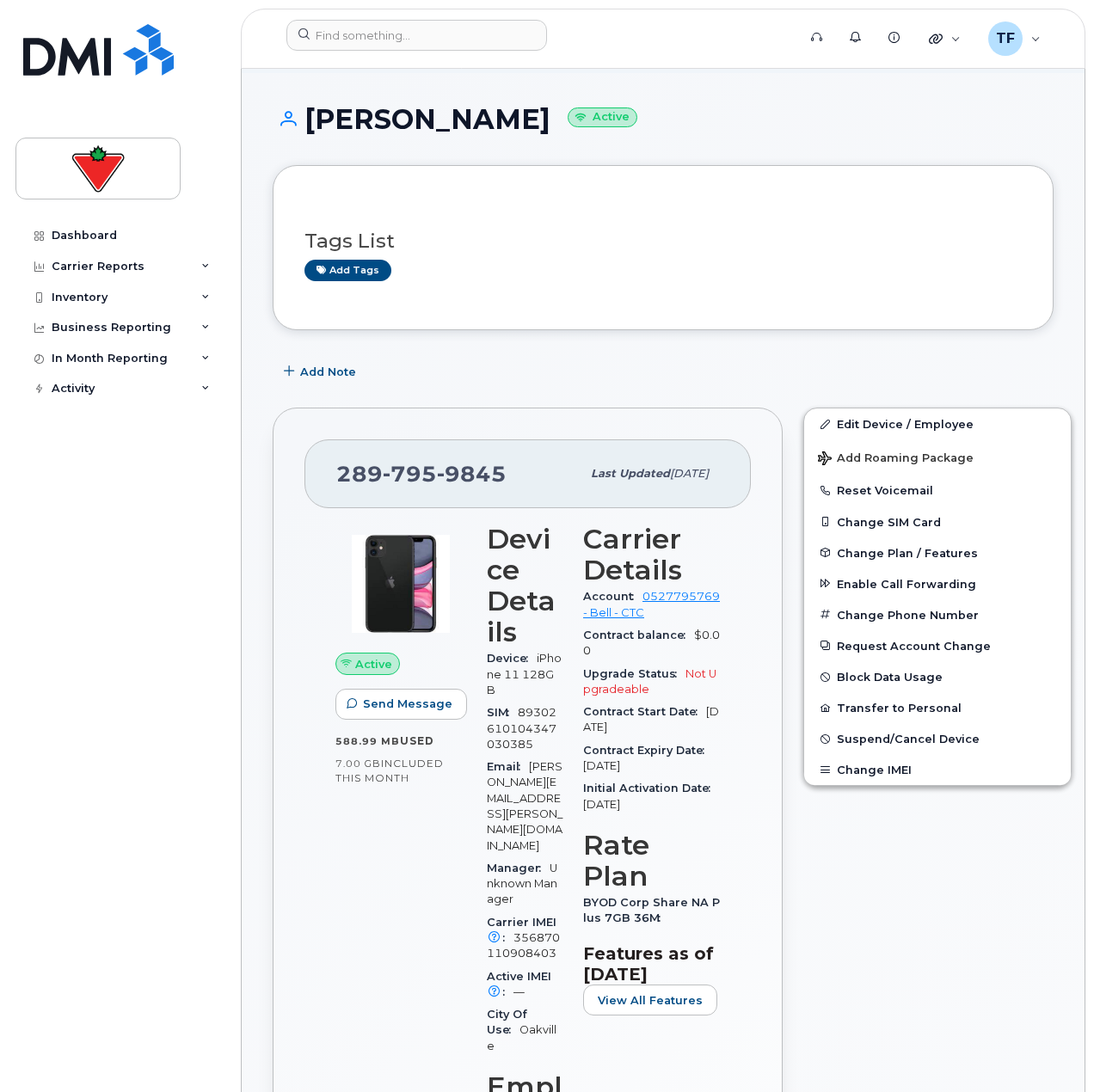
scroll to position [86, 0]
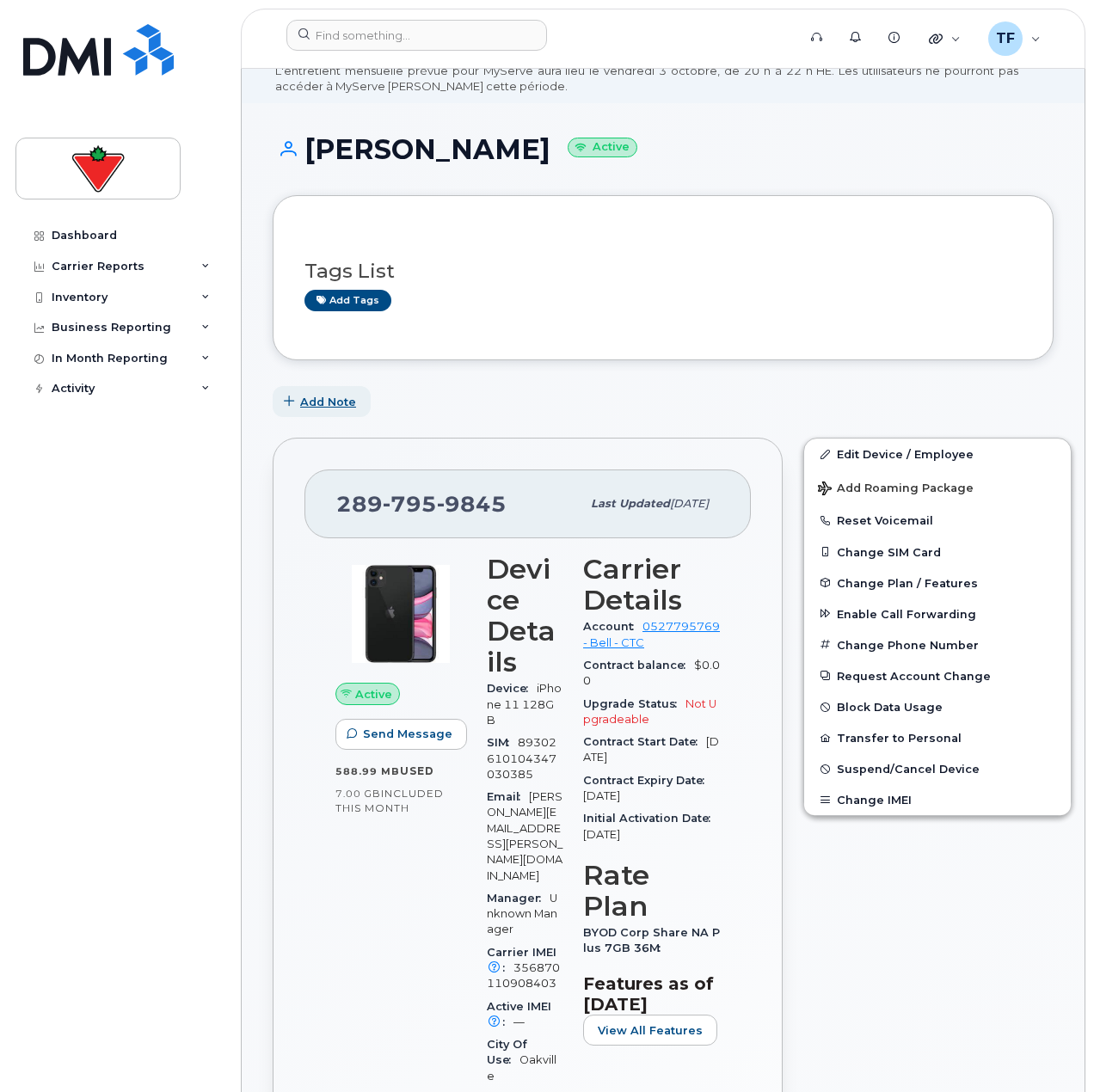
click at [326, 402] on span "Add Note" at bounding box center [328, 402] width 56 height 17
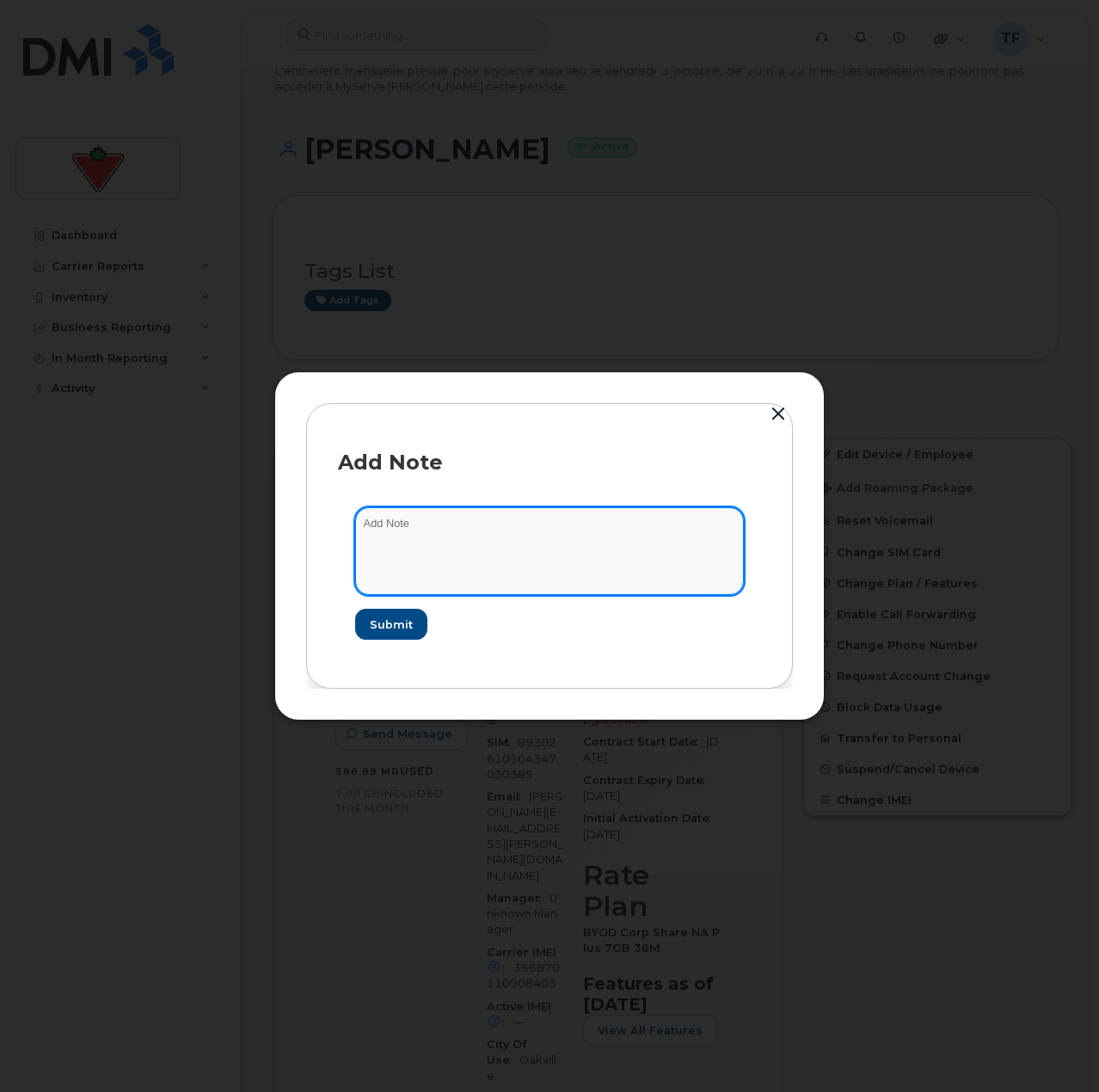
click at [411, 530] on textarea at bounding box center [550, 551] width 389 height 88
click at [563, 570] on textarea "Suspend" at bounding box center [550, 551] width 389 height 88
paste textarea "TASK1741020"
type textarea "Suspend TASK1741020"
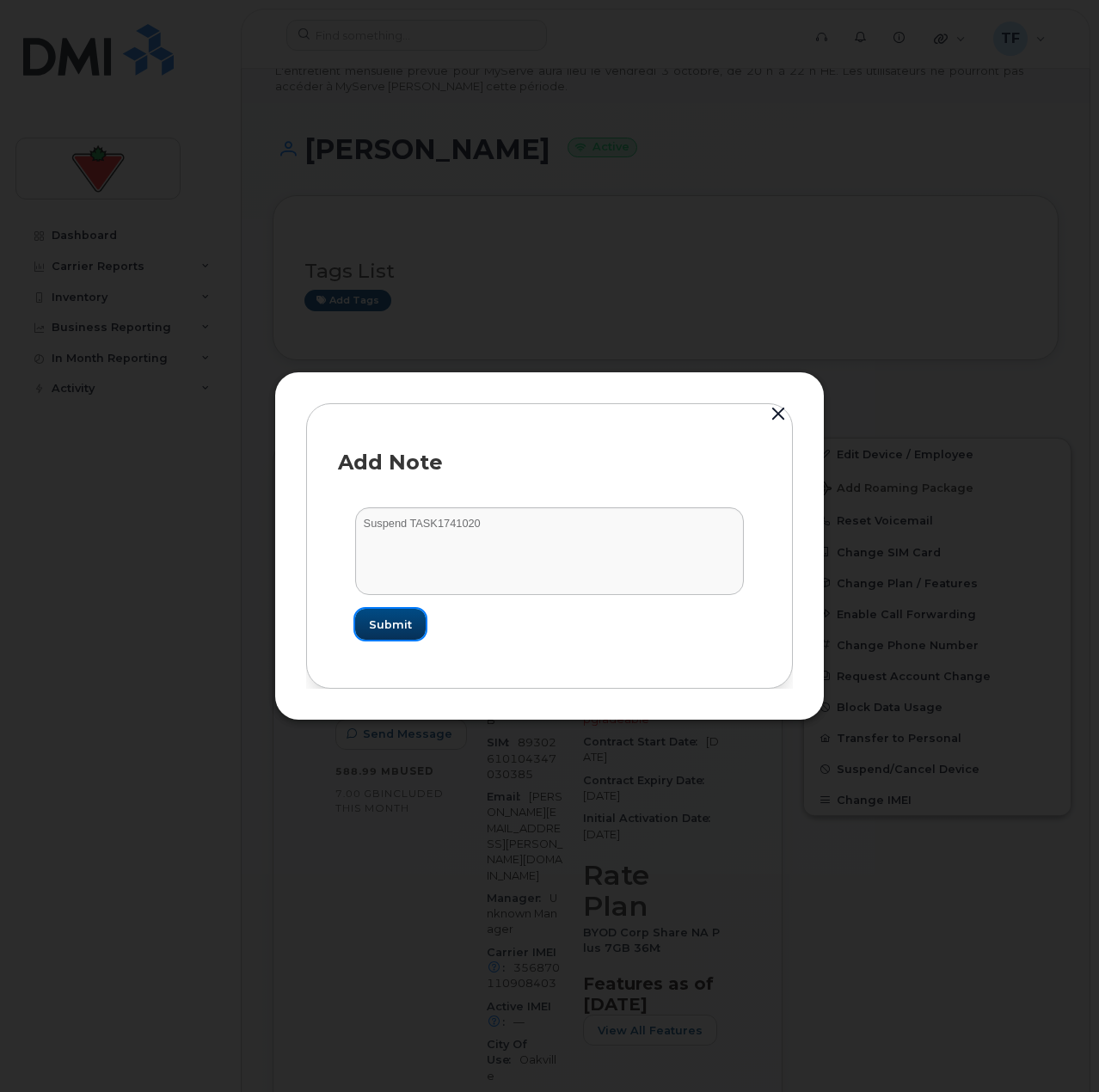
click at [378, 625] on span "Submit" at bounding box center [390, 624] width 43 height 17
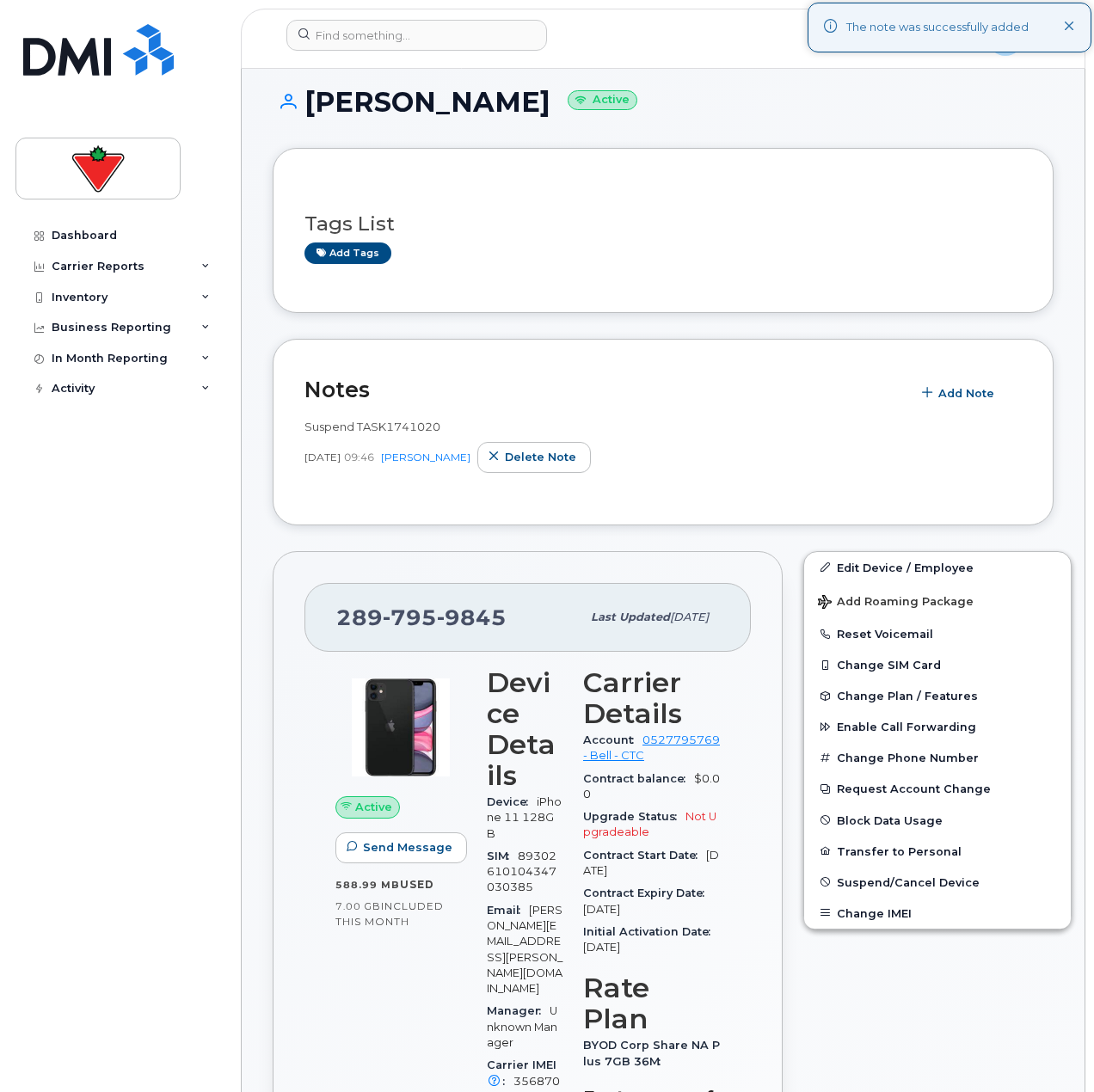
scroll to position [172, 0]
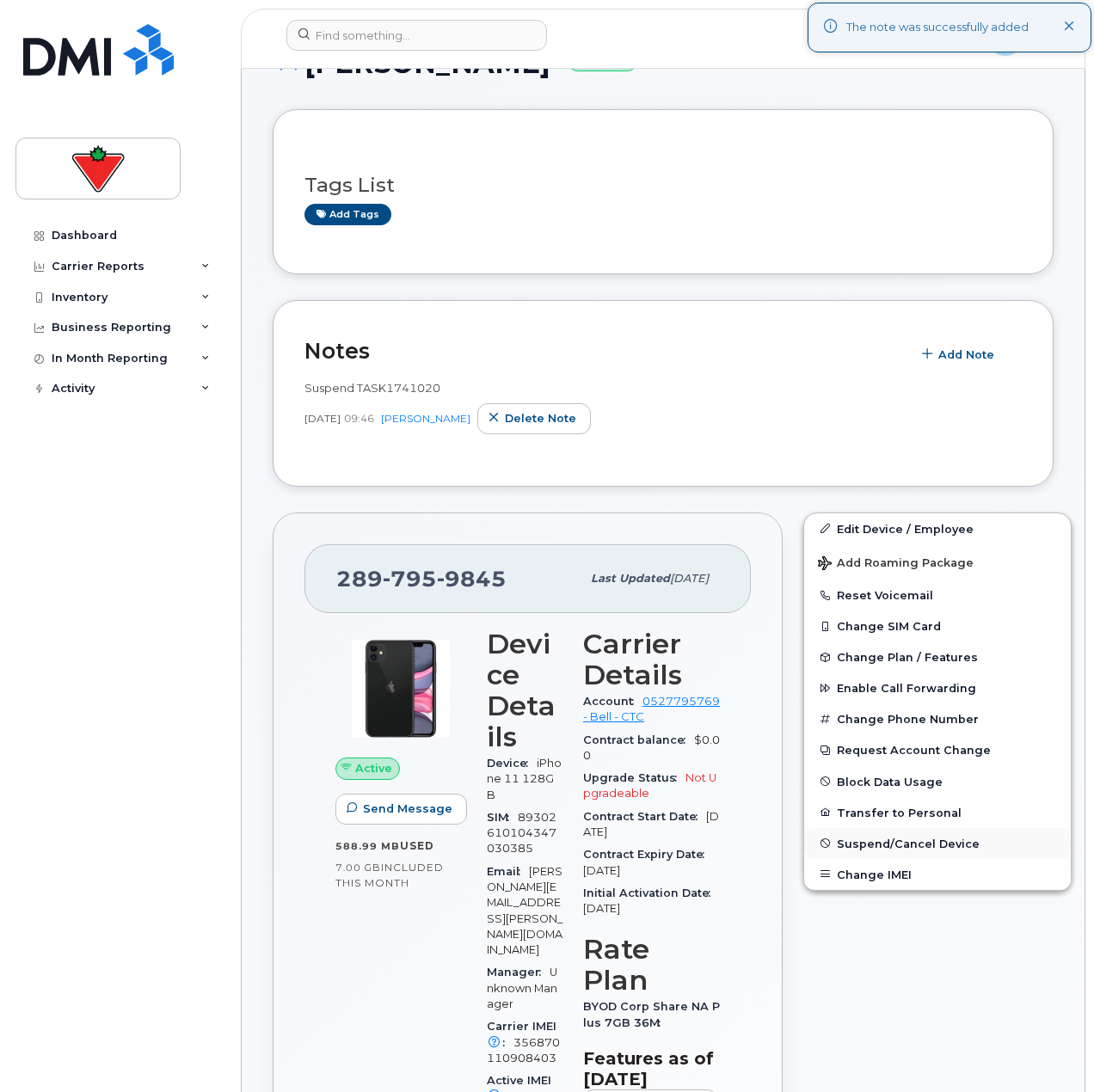
click at [896, 843] on span "Suspend/Cancel Device" at bounding box center [908, 842] width 143 height 13
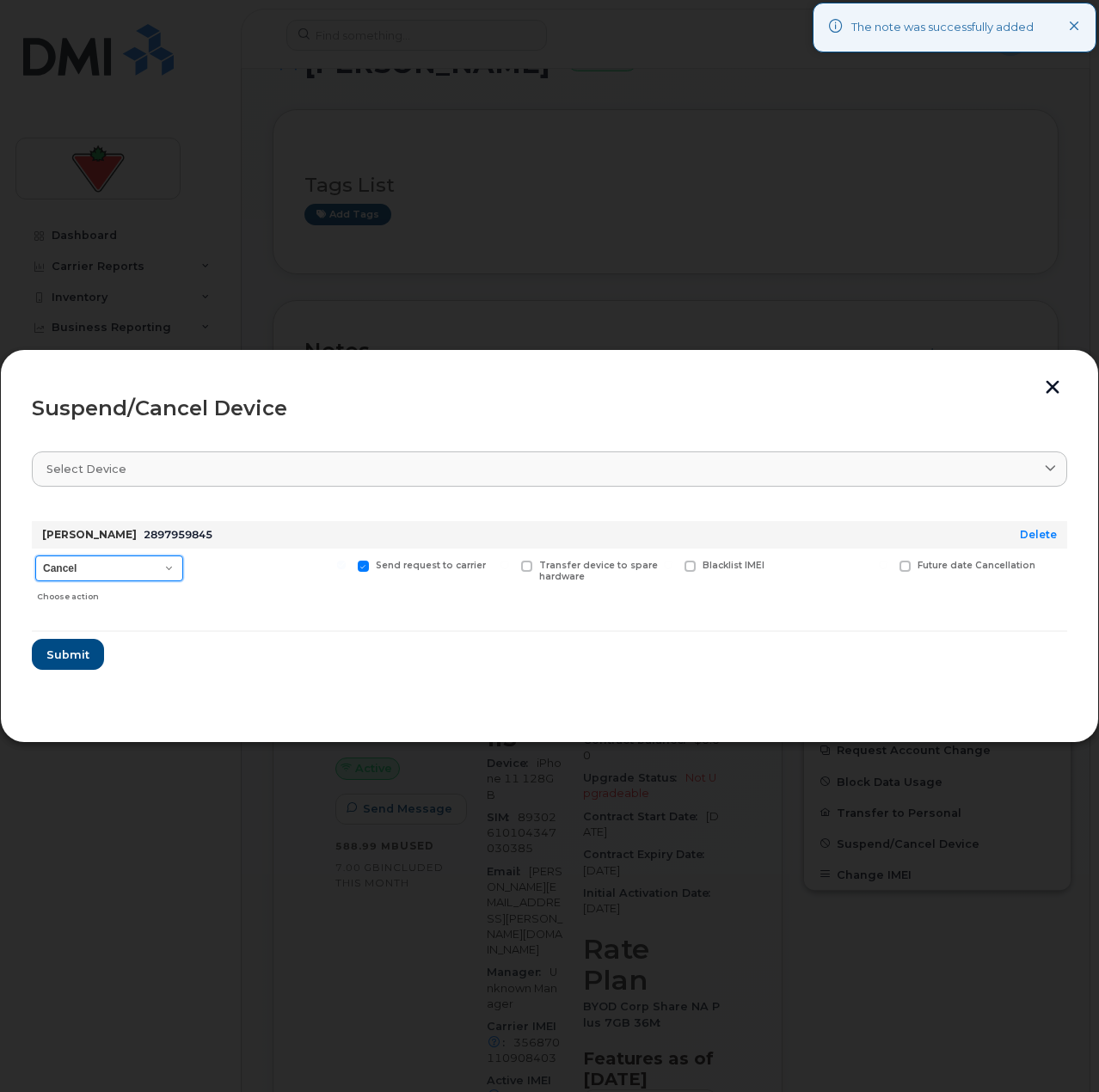
click at [135, 563] on select "Cancel Suspend - Extend Suspension Suspend - Reduced Rate Suspend - Full Rate S…" at bounding box center [110, 569] width 148 height 26
select select "[object Object]"
click at [36, 556] on select "Cancel Suspend - Extend Suspension Suspend - Reduced Rate Suspend - Full Rate S…" at bounding box center [110, 569] width 148 height 26
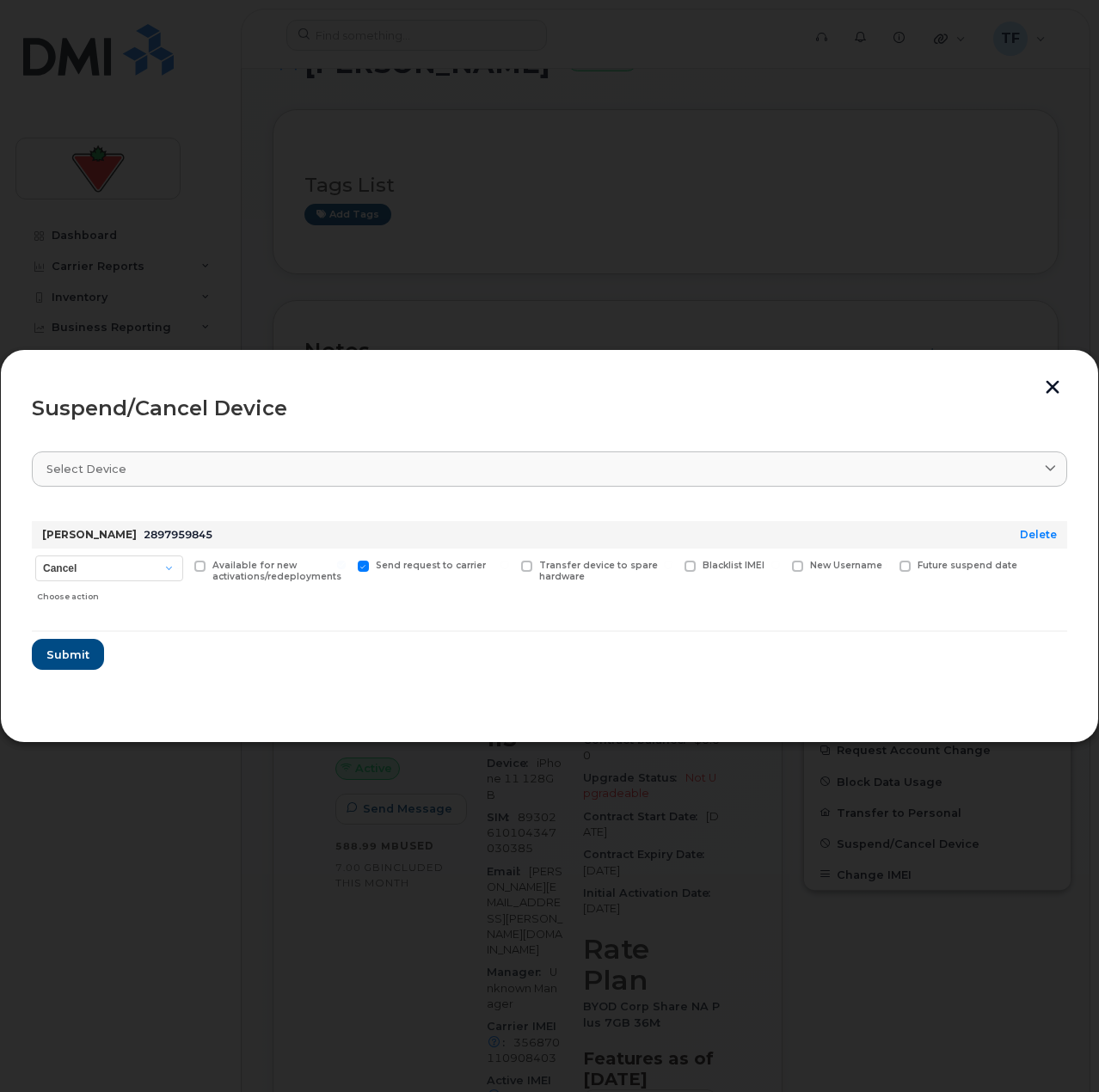
click at [127, 690] on section "Select device Type first three symbols or more Rudy Belsito 2897959845 Delete C…" at bounding box center [550, 573] width 1036 height 276
click at [80, 656] on span "Submit" at bounding box center [66, 655] width 43 height 17
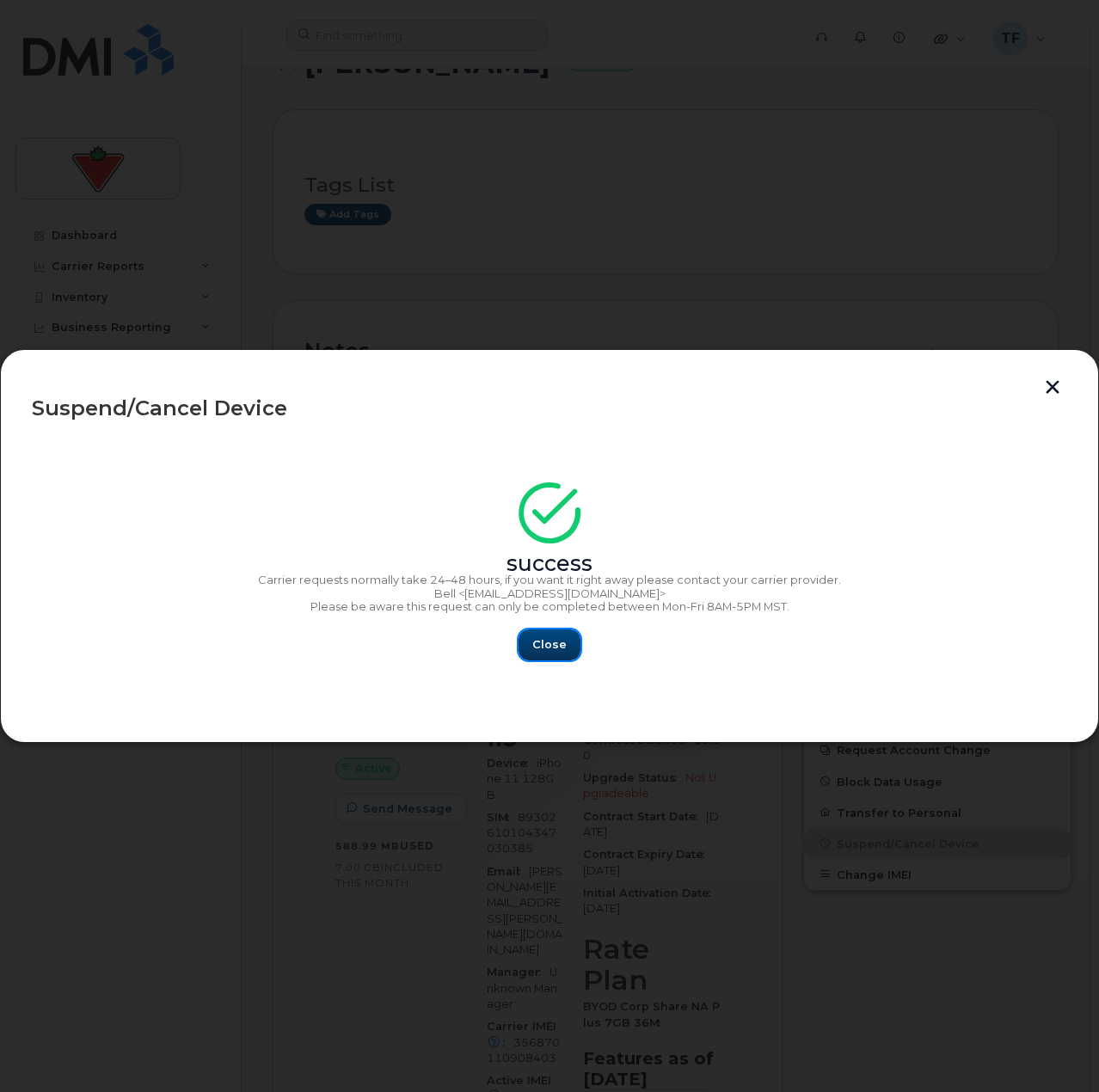
click at [542, 658] on button "Close" at bounding box center [549, 645] width 62 height 31
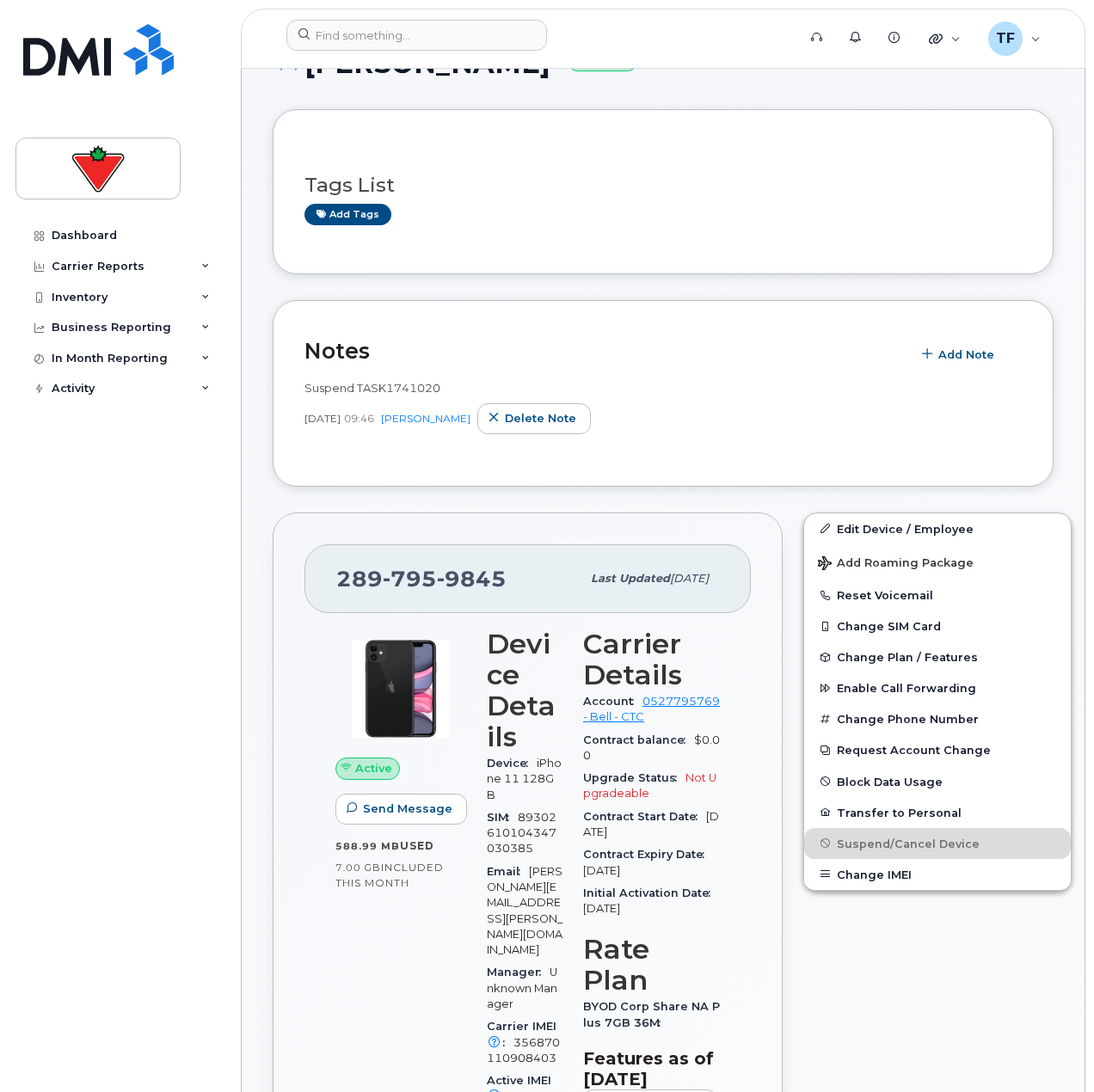
drag, startPoint x: 504, startPoint y: 573, endPoint x: 257, endPoint y: 579, distance: 247.1
copy span "289 795 9845"
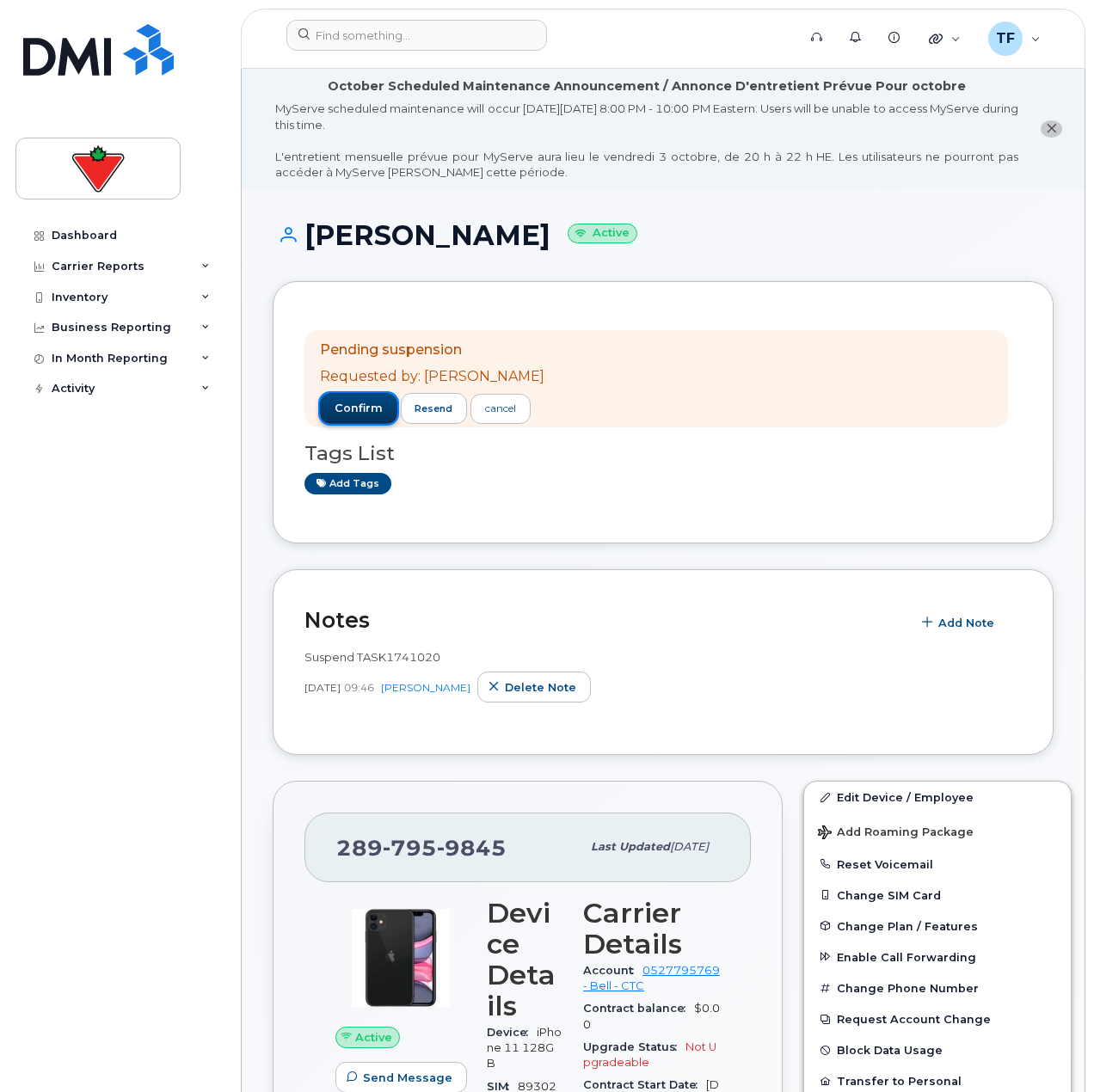
click at [359, 404] on span "confirm" at bounding box center [358, 409] width 48 height 16
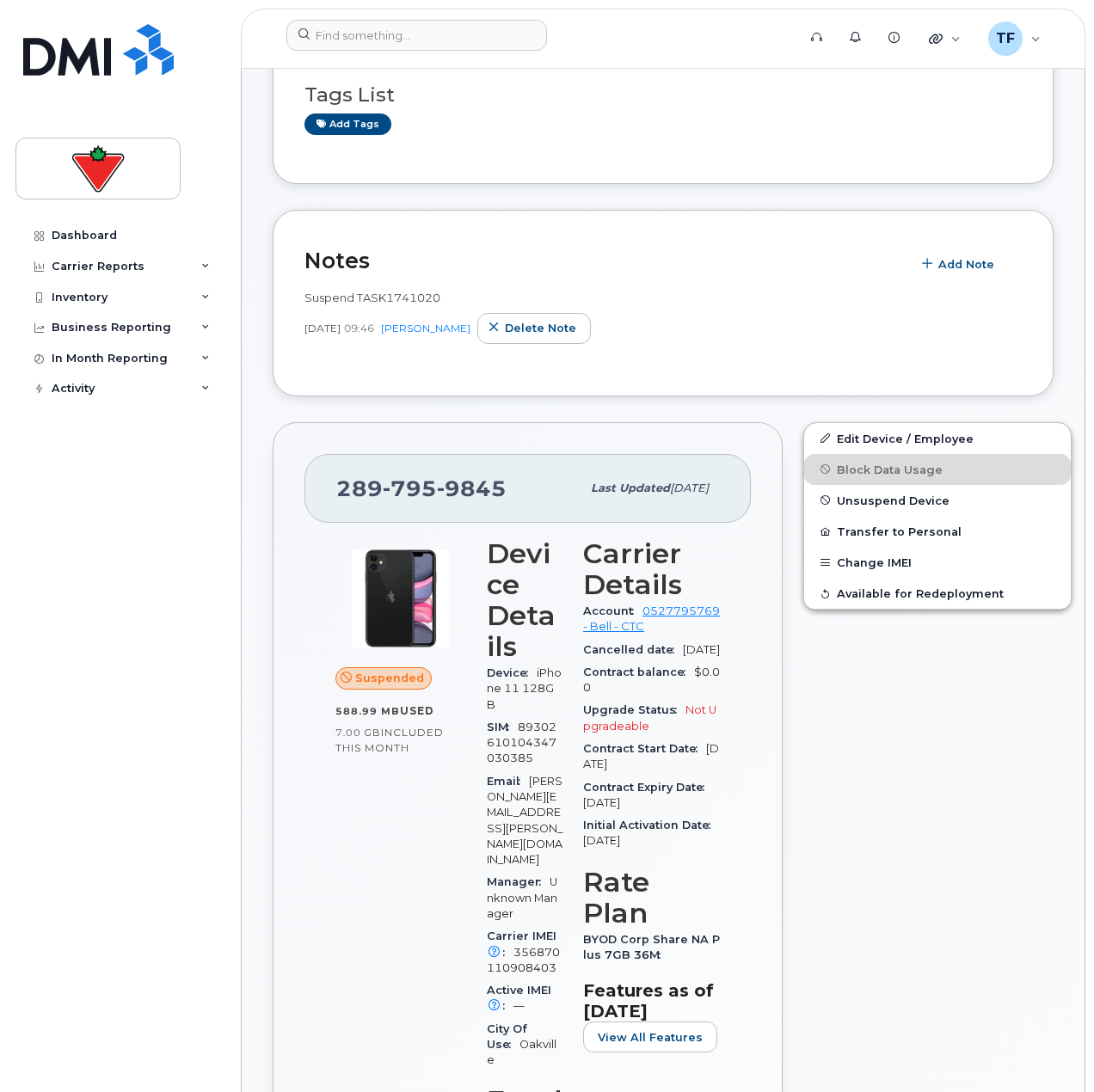
scroll to position [258, 0]
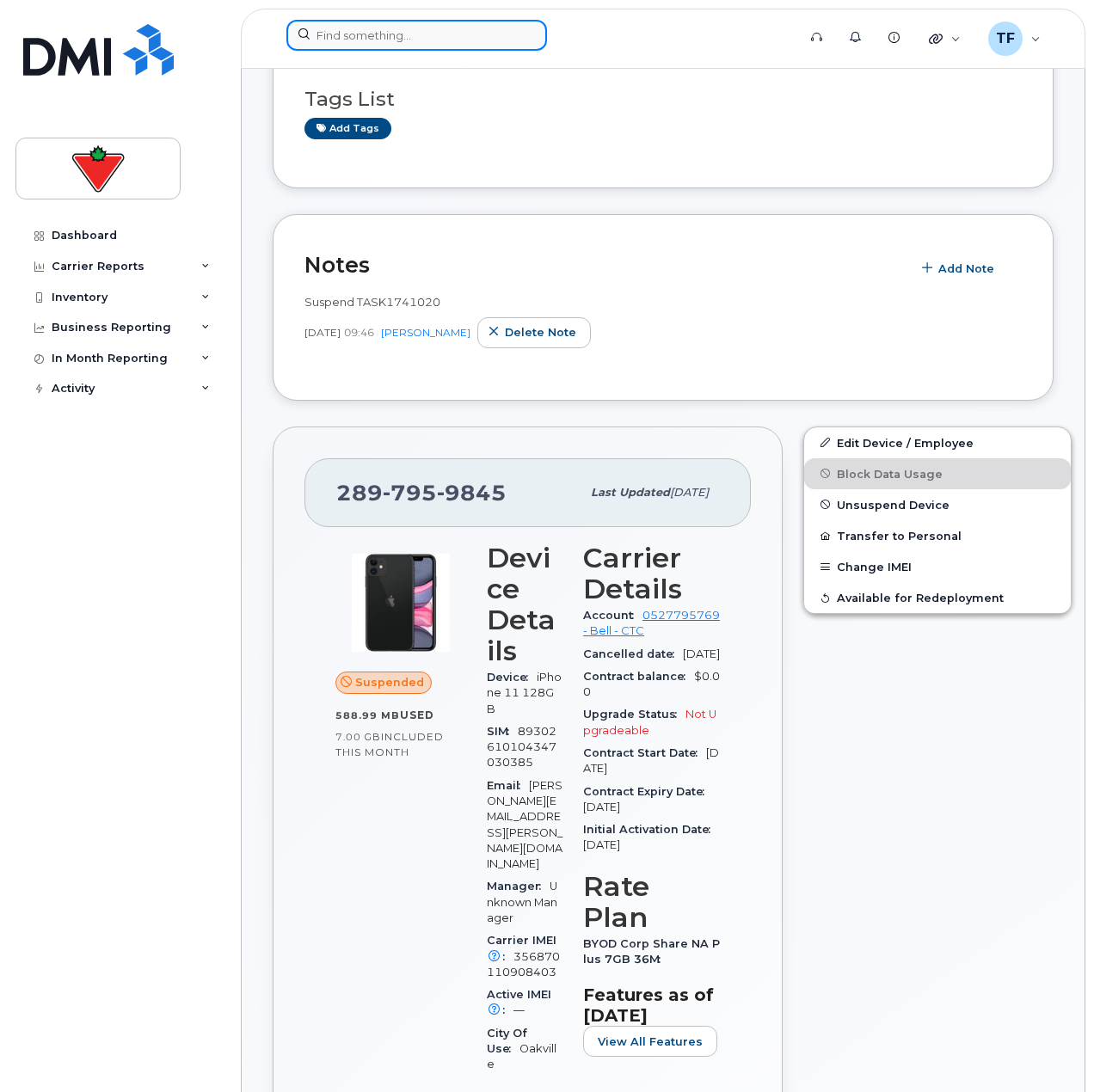
click at [328, 37] on input at bounding box center [417, 36] width 261 height 31
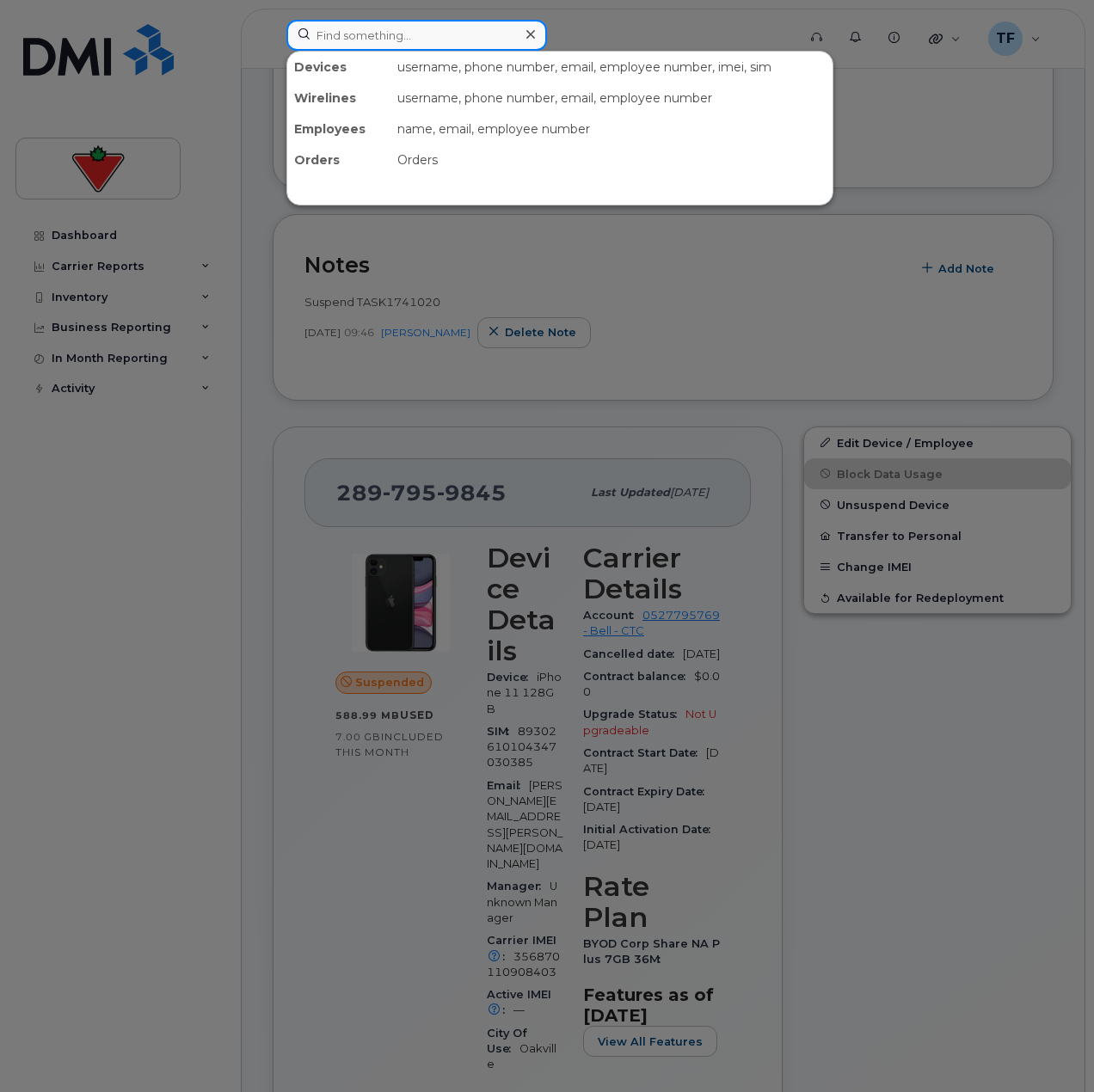
paste input "[PERSON_NAME]"
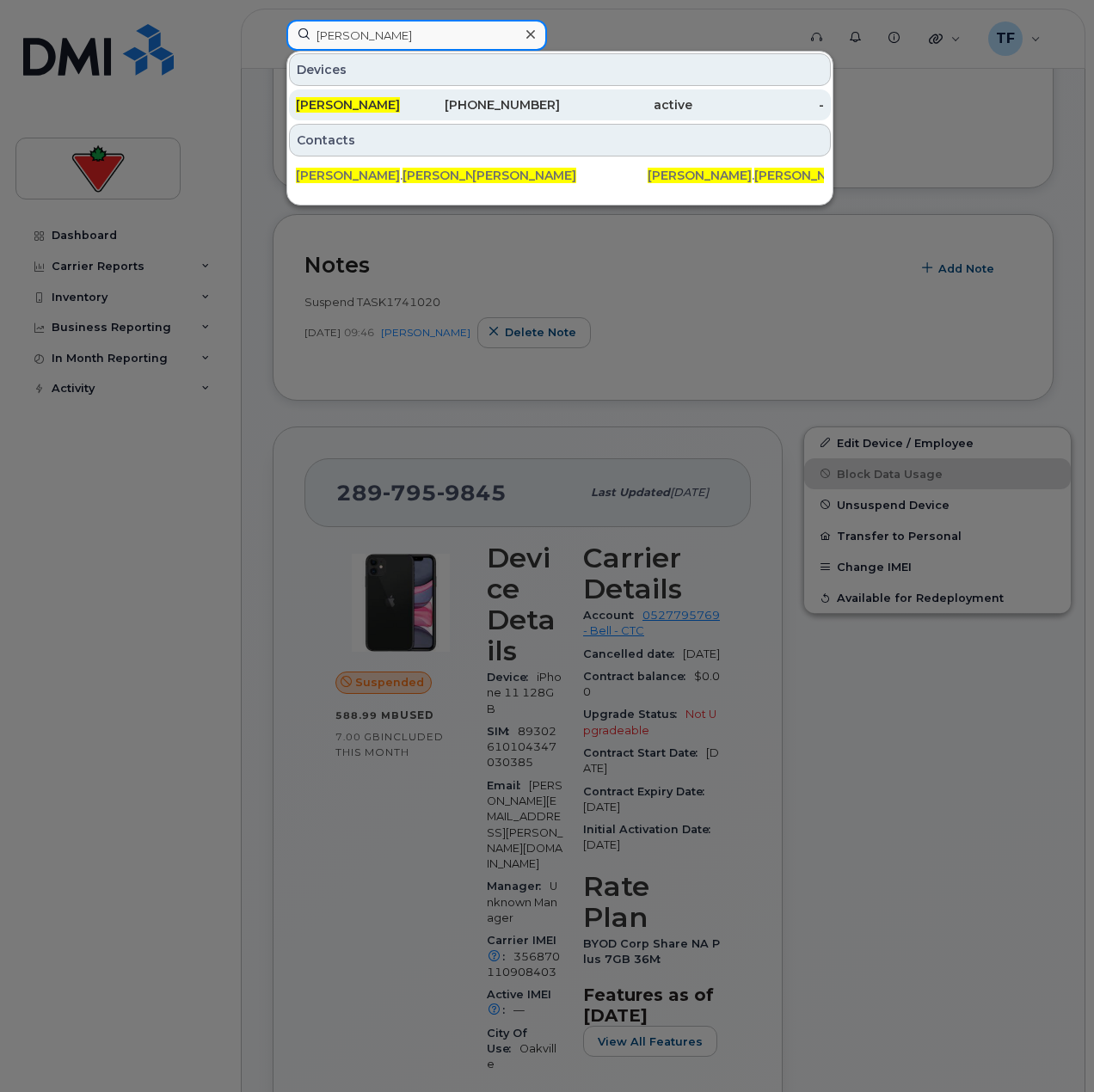
type input "[PERSON_NAME]"
click at [393, 105] on span "[PERSON_NAME]" at bounding box center [348, 105] width 104 height 16
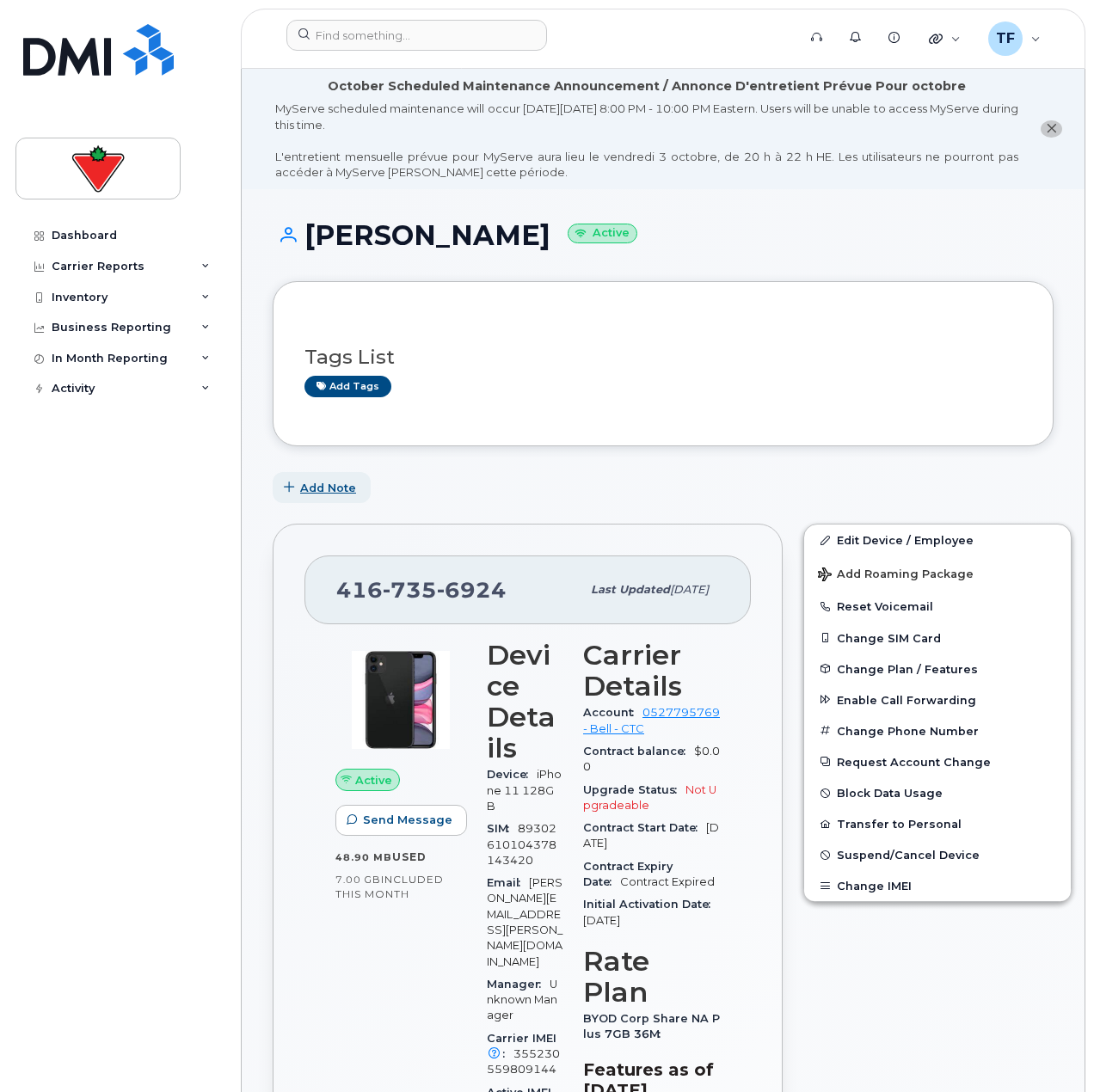
click at [327, 484] on span "Add Note" at bounding box center [328, 488] width 56 height 17
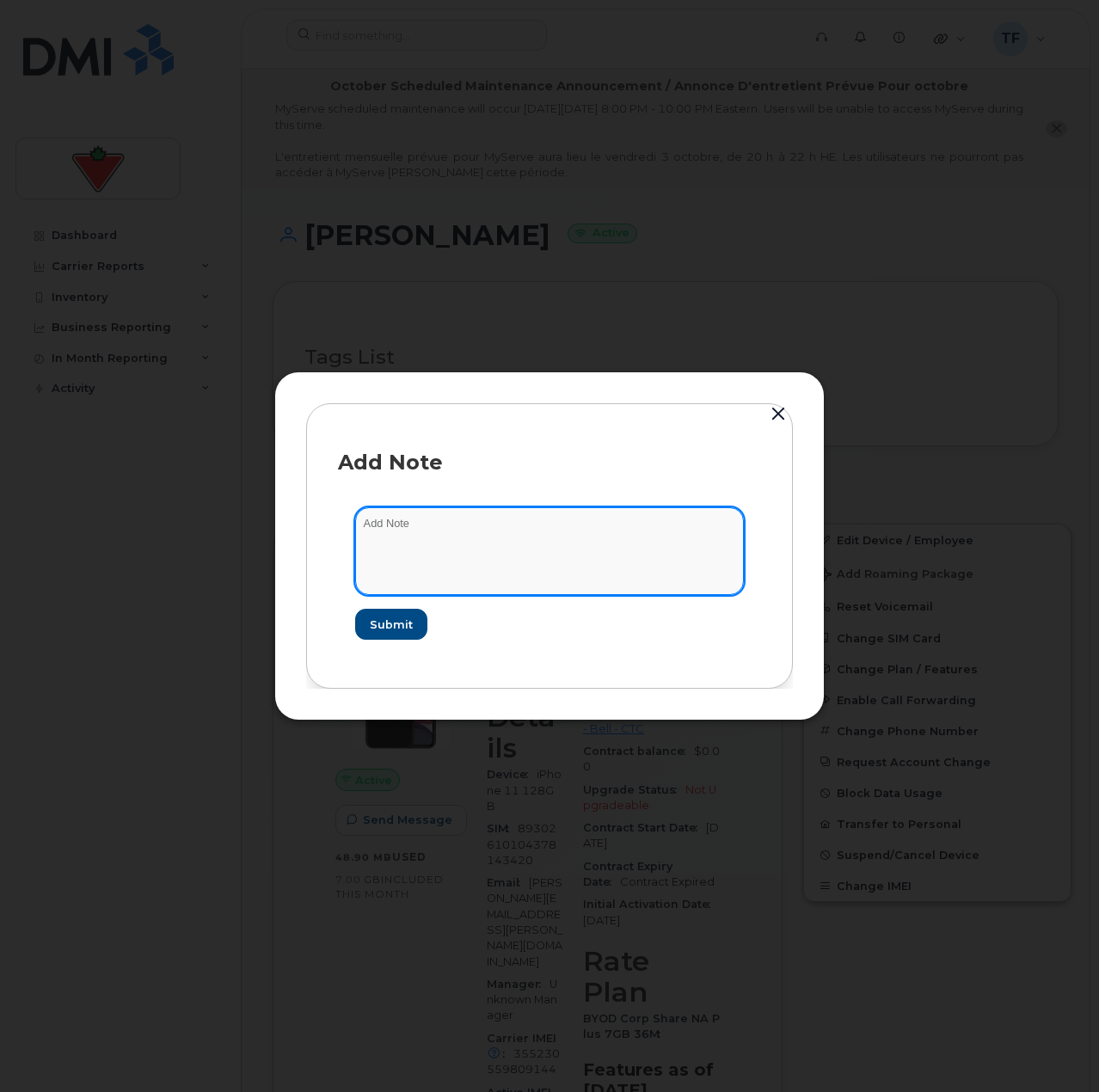
drag, startPoint x: 377, startPoint y: 530, endPoint x: 426, endPoint y: 537, distance: 49.5
click at [383, 530] on textarea at bounding box center [550, 551] width 389 height 88
paste textarea "TASK1745941"
type textarea "suspend TASK1745941"
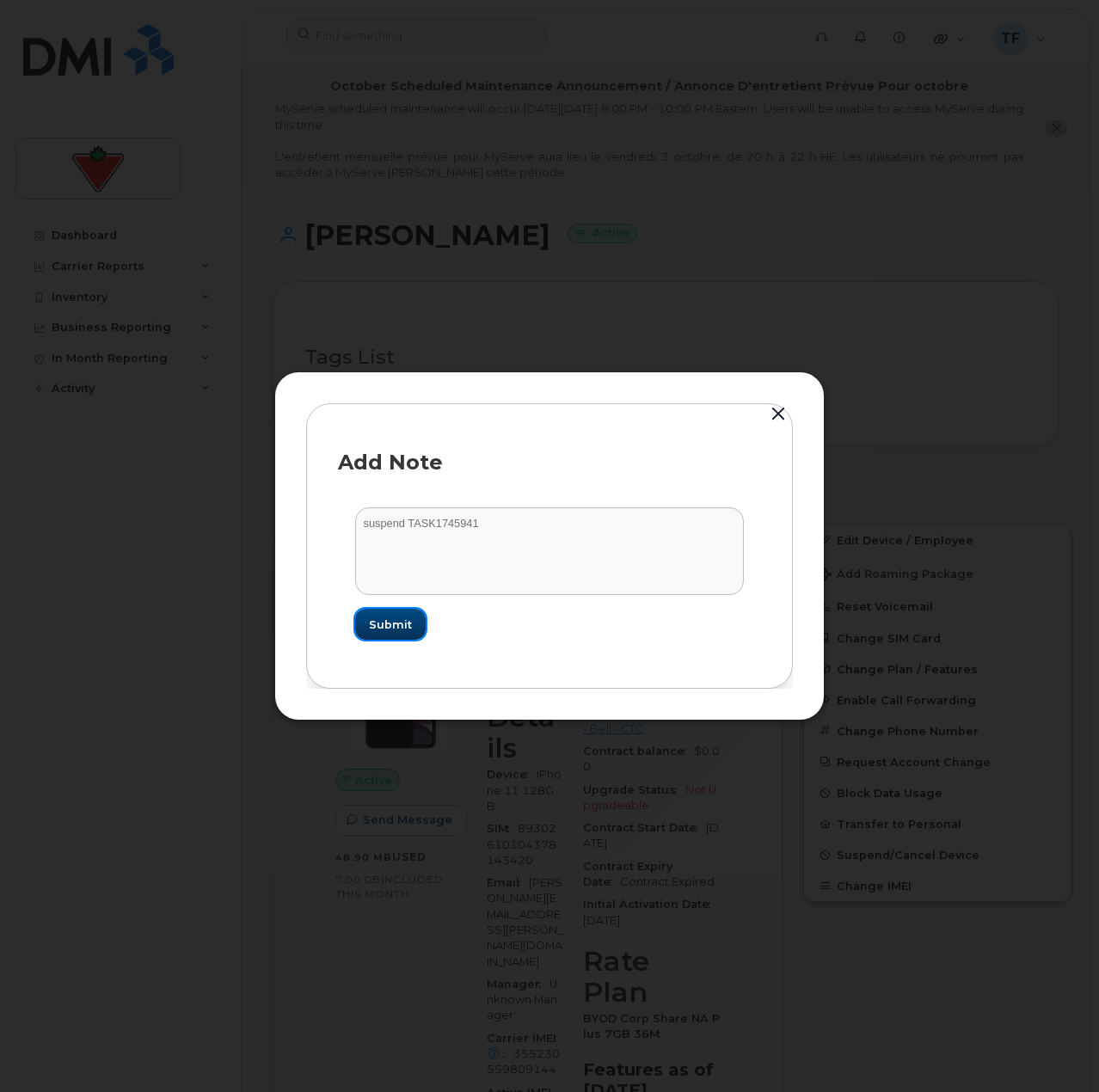
click at [398, 636] on button "Submit" at bounding box center [390, 624] width 70 height 31
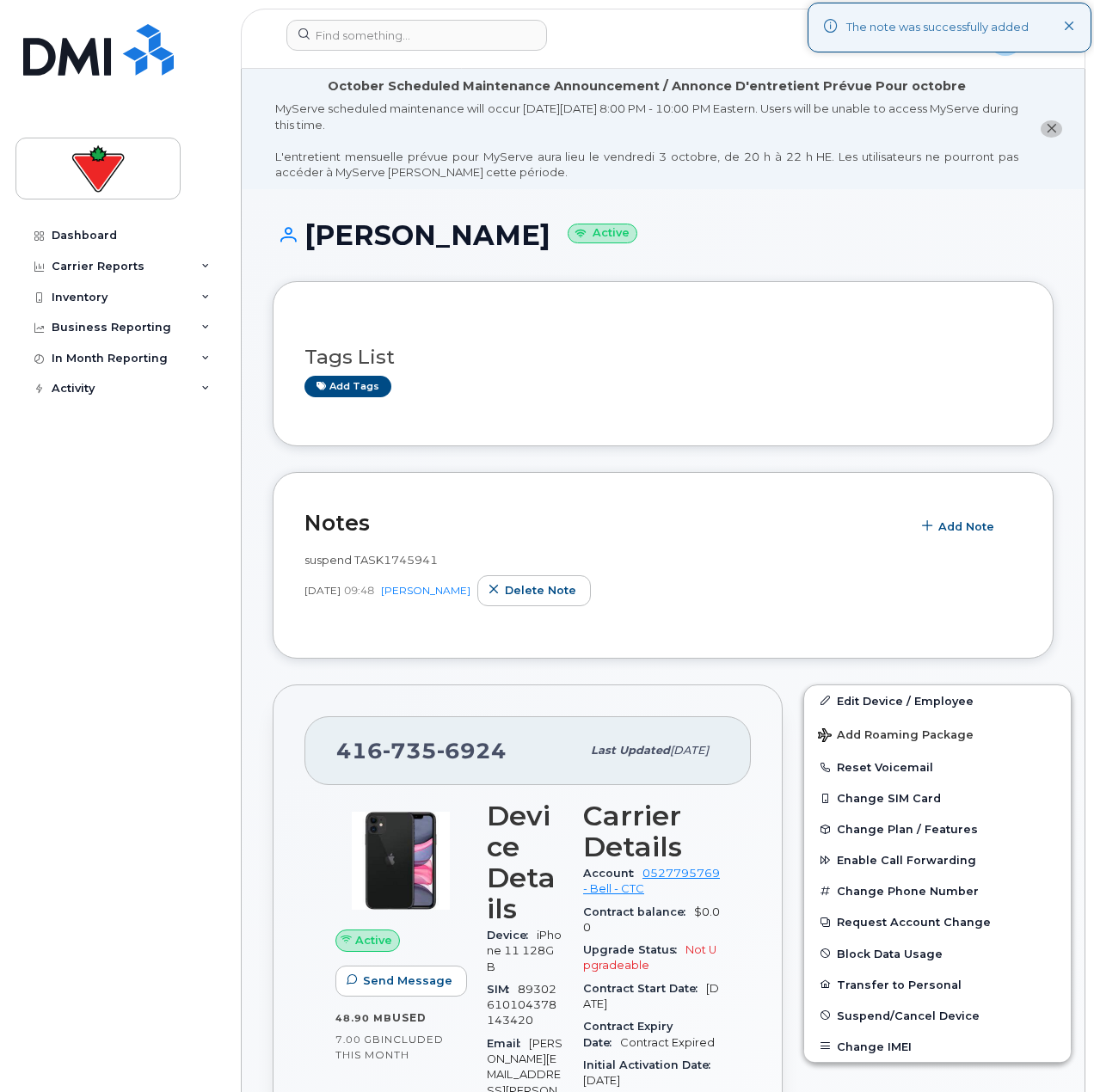
click at [196, 626] on div "Dashboard Carrier Reports Monthly Billing Data Daily Data Pooling Data Behavior…" at bounding box center [122, 643] width 212 height 846
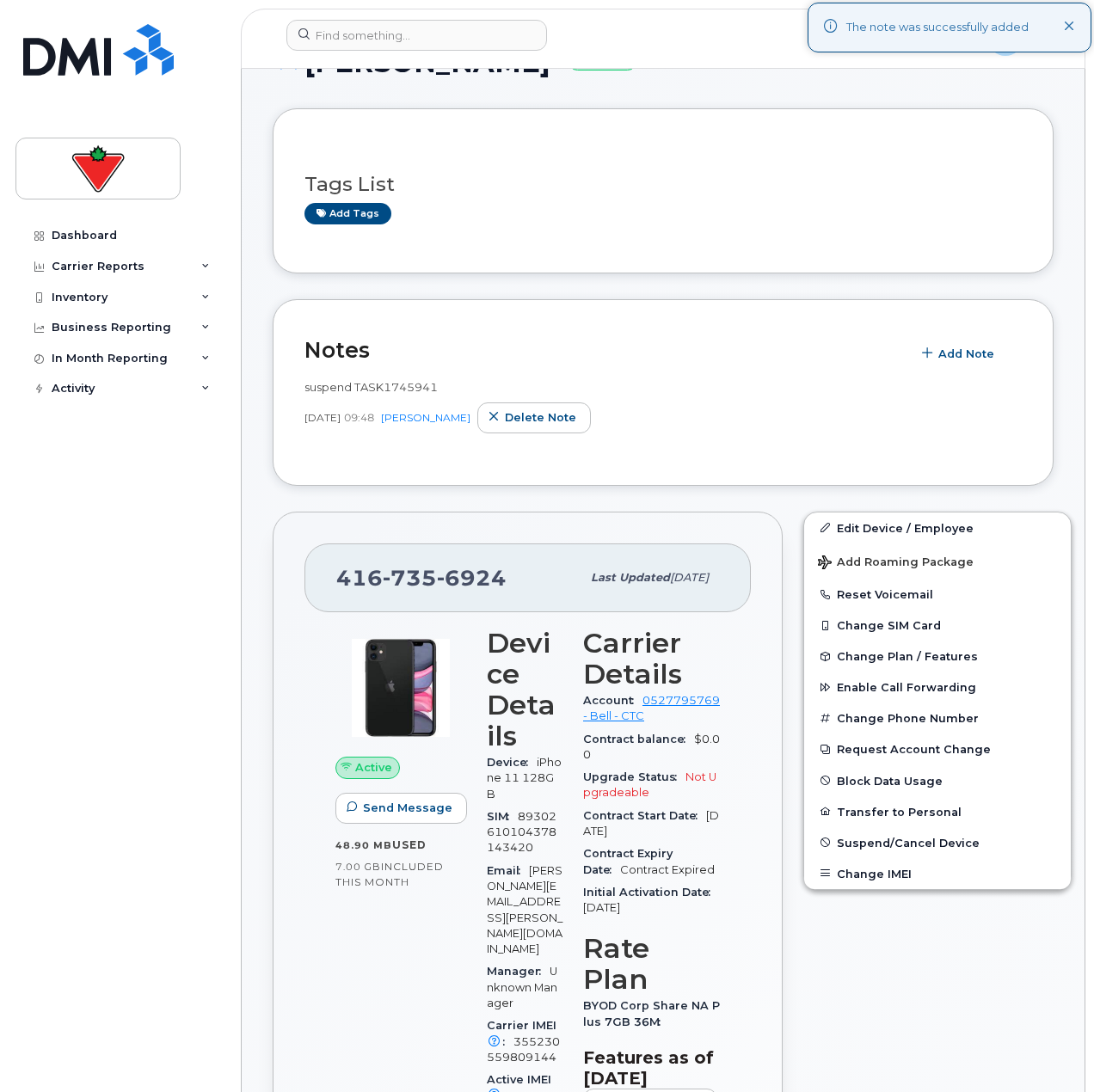
scroll to position [258, 0]
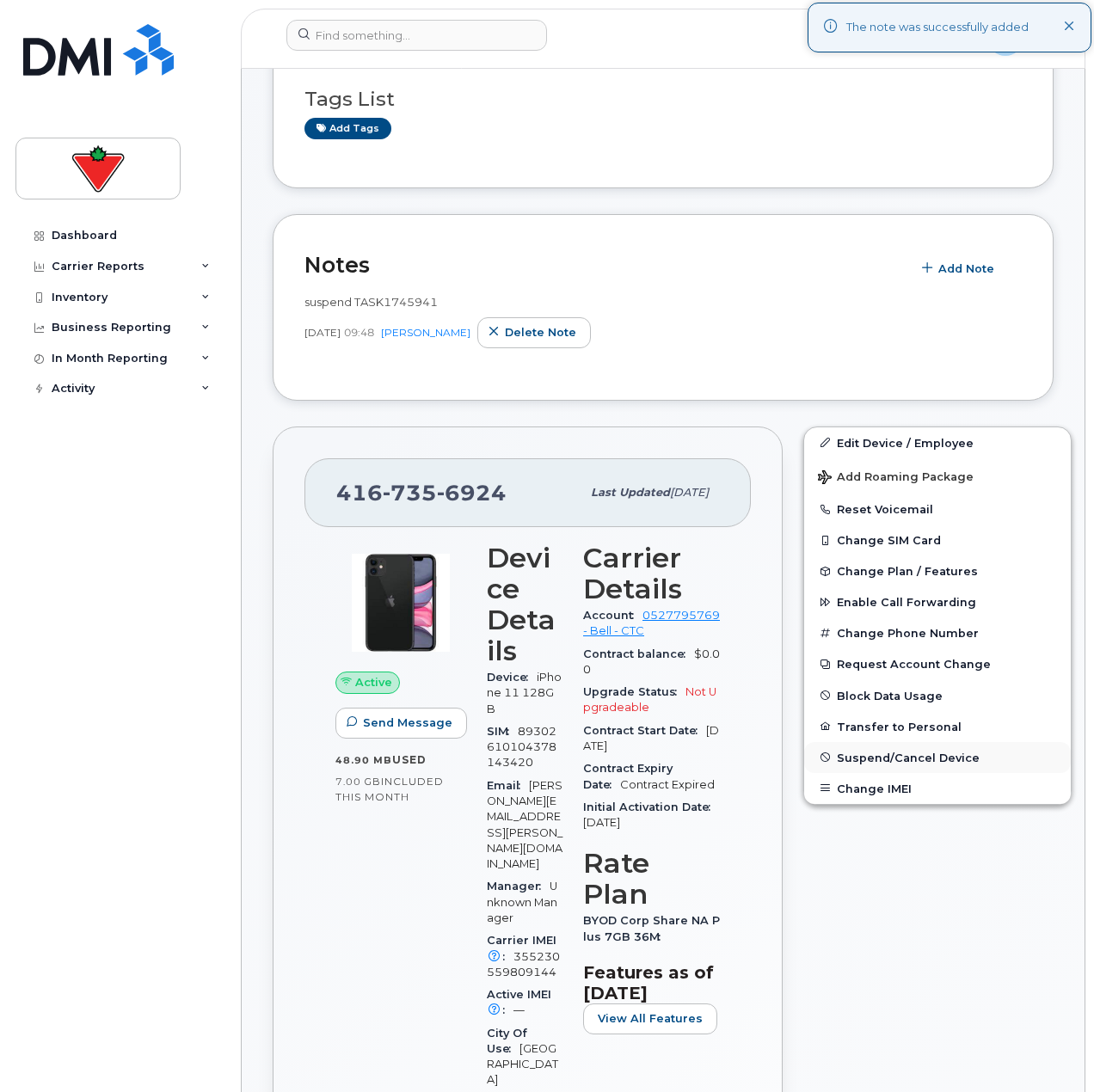
click at [871, 764] on button "Suspend/Cancel Device" at bounding box center [937, 758] width 267 height 31
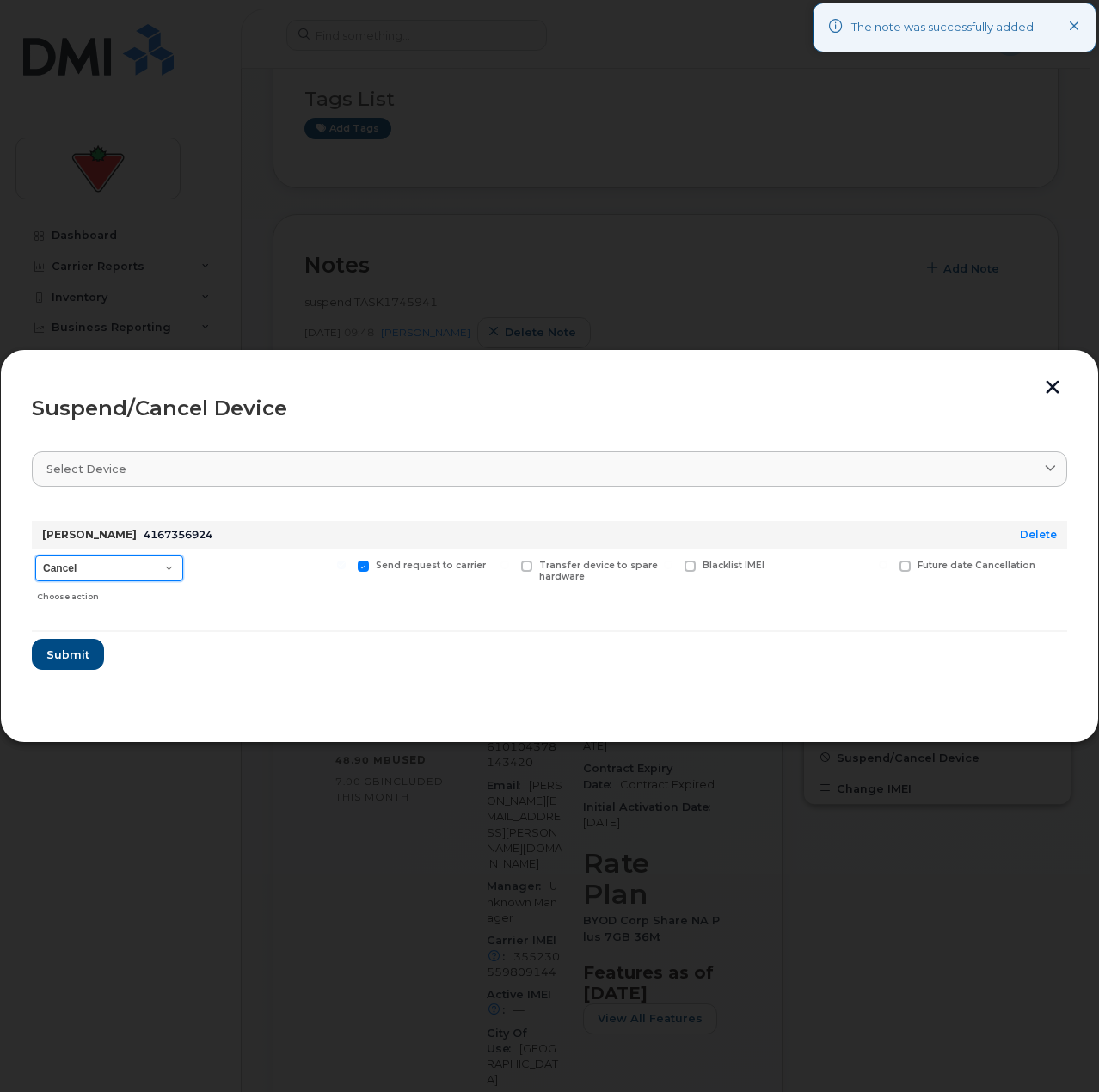
drag, startPoint x: 158, startPoint y: 563, endPoint x: 154, endPoint y: 580, distance: 17.5
click at [158, 563] on select "Cancel Suspend - Extend Suspension Suspend - Reduced Rate Suspend - Full Rate S…" at bounding box center [110, 569] width 148 height 26
click at [36, 556] on select "Cancel Suspend - Extend Suspension Suspend - Reduced Rate Suspend - Full Rate S…" at bounding box center [110, 569] width 148 height 26
click at [137, 574] on select "Cancel Suspend - Extend Suspension Suspend - Reduced Rate Suspend - Full Rate S…" at bounding box center [110, 569] width 148 height 26
click at [36, 556] on select "Cancel Suspend - Extend Suspension Suspend - Reduced Rate Suspend - Full Rate S…" at bounding box center [110, 569] width 148 height 26
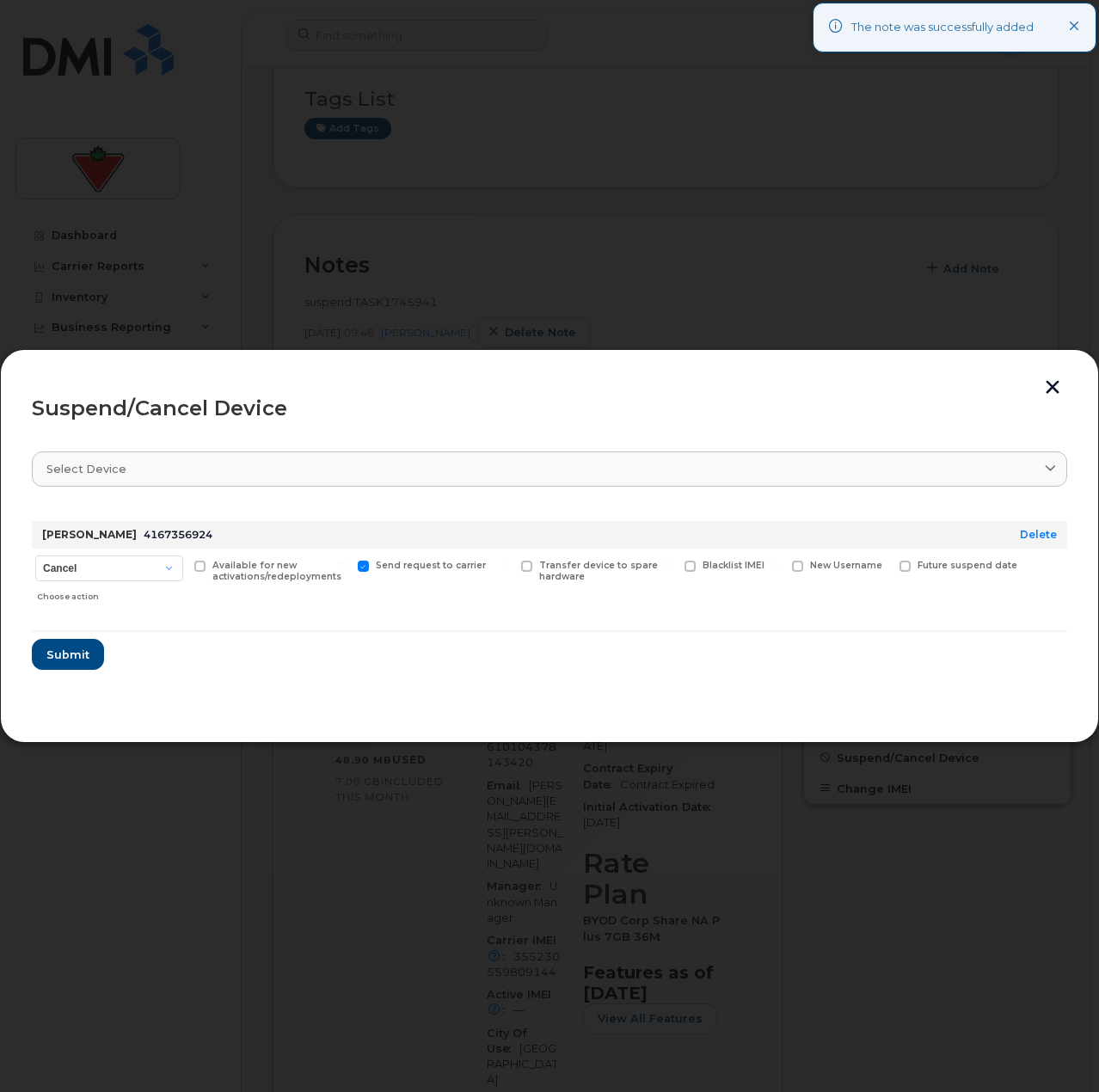
click at [136, 583] on div "Choose action" at bounding box center [110, 594] width 146 height 21
click at [137, 579] on select "Cancel Suspend - Extend Suspension Suspend - Reduced Rate Suspend - Full Rate S…" at bounding box center [110, 569] width 148 height 26
select select "[object Object]"
click at [36, 556] on select "Cancel Suspend - Extend Suspension Suspend - Reduced Rate Suspend - Full Rate S…" at bounding box center [110, 569] width 148 height 26
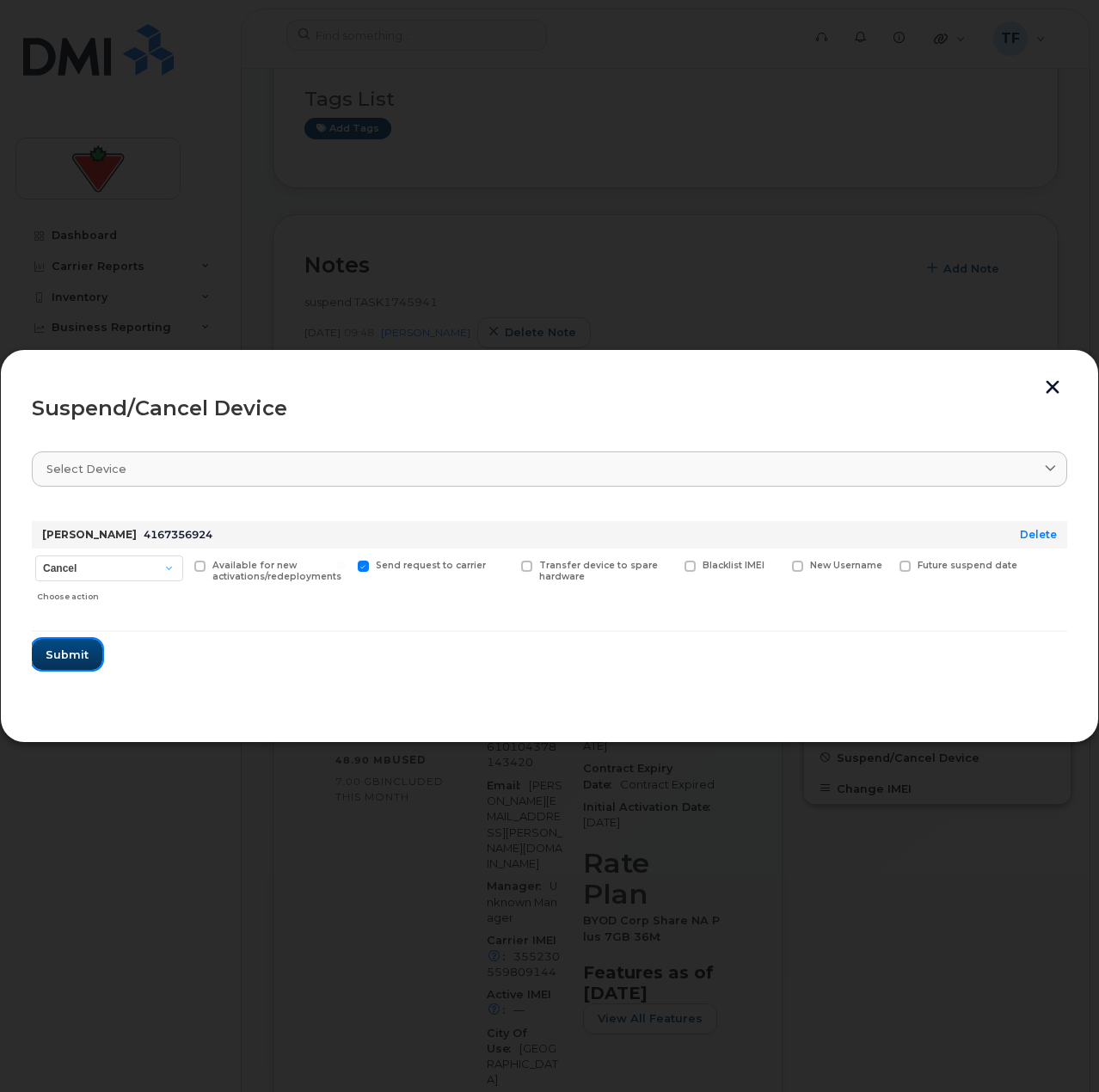
click at [77, 652] on span "Submit" at bounding box center [66, 655] width 43 height 17
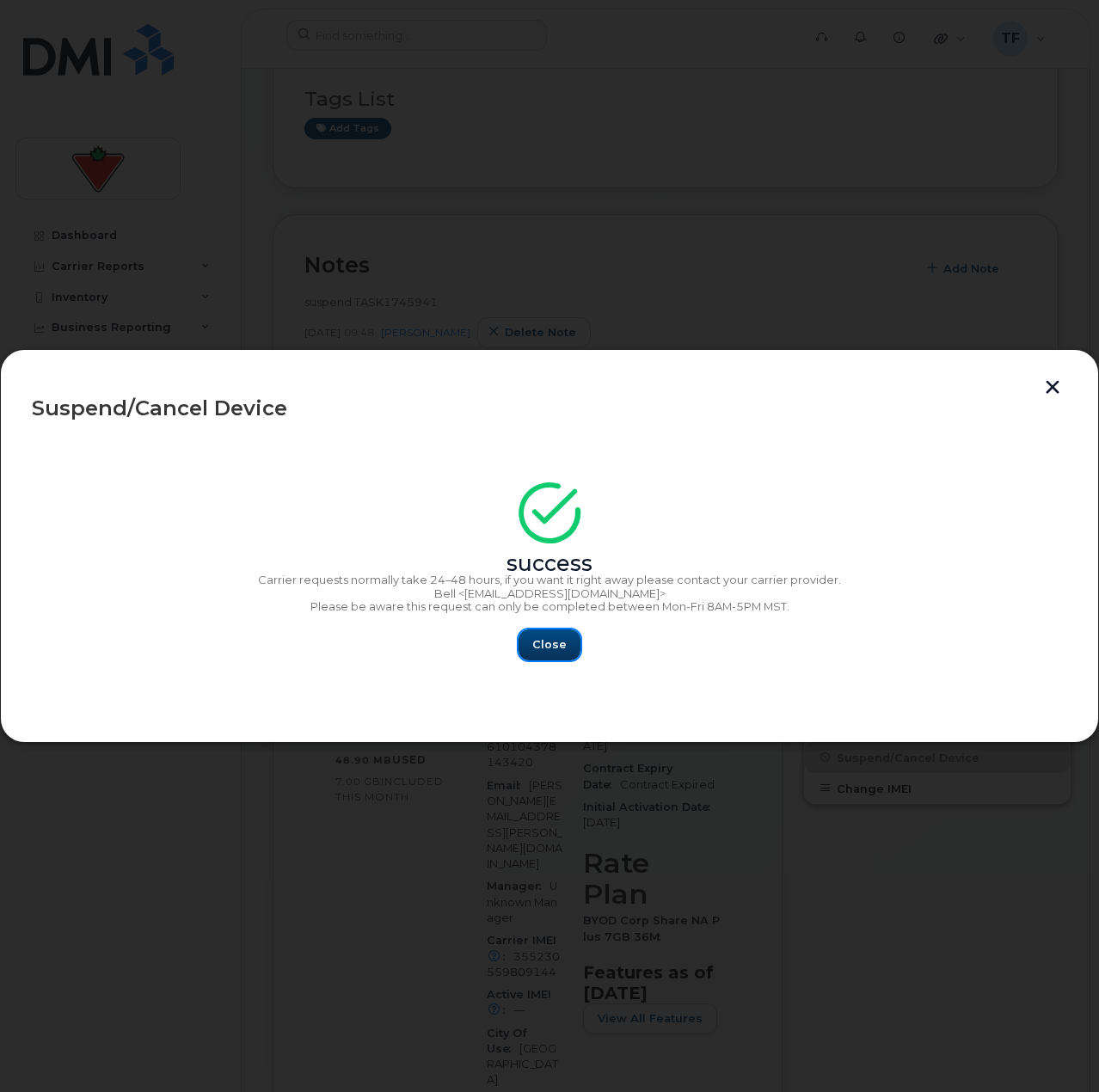
click at [550, 646] on span "Close" at bounding box center [550, 644] width 35 height 17
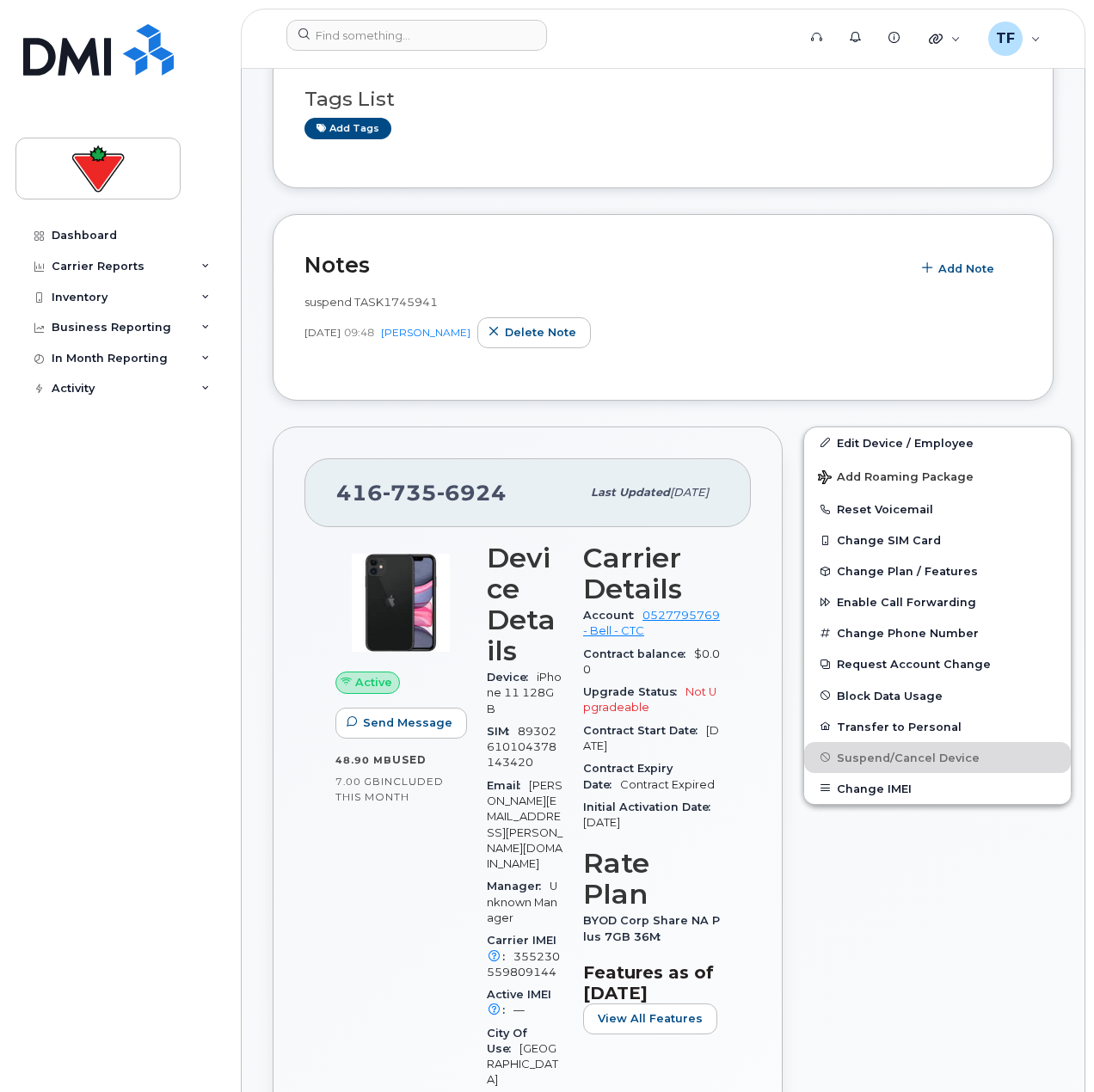
click at [468, 478] on div "416 735 6924" at bounding box center [458, 493] width 244 height 37
click at [495, 492] on span "6924" at bounding box center [471, 493] width 70 height 26
drag, startPoint x: 499, startPoint y: 494, endPoint x: 309, endPoint y: 506, distance: 190.4
click at [309, 506] on div "416 735 6924 Last updated Feb 11, 2025" at bounding box center [527, 492] width 446 height 69
copy span "416 735 6924"
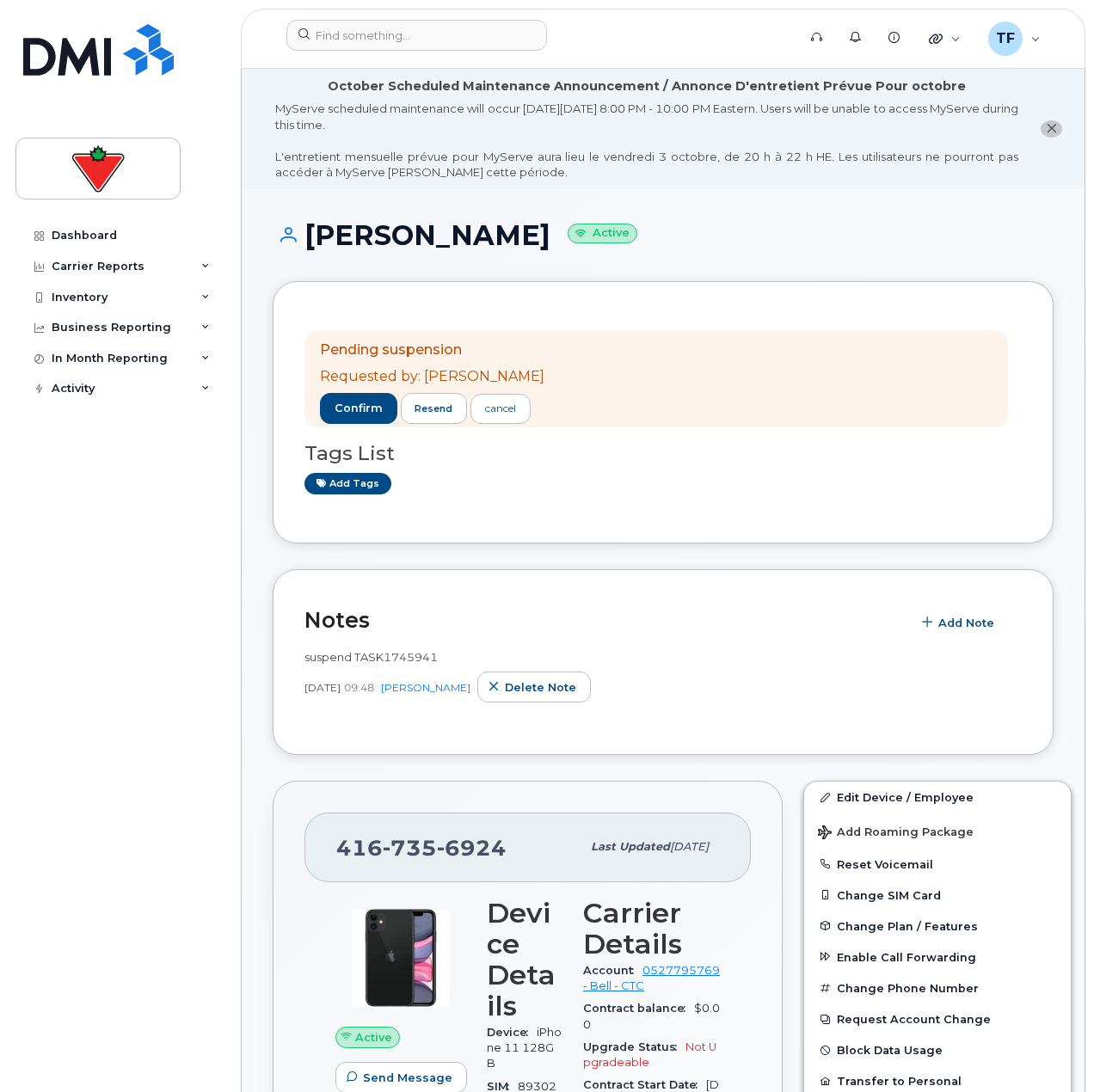
click at [303, 242] on h1 "[PERSON_NAME] Active" at bounding box center [664, 235] width 781 height 30
click at [346, 410] on span "confirm" at bounding box center [358, 409] width 48 height 16
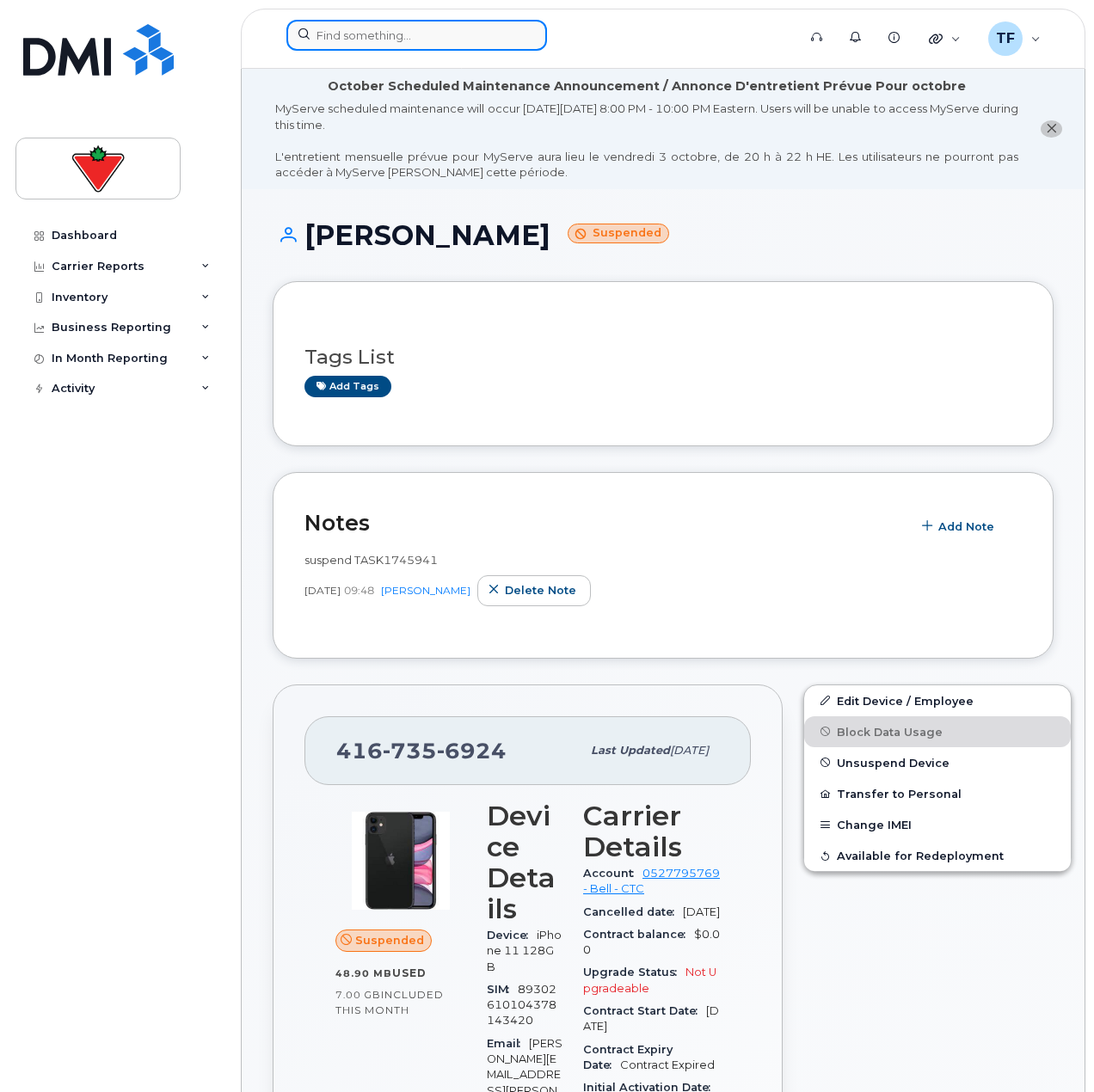
click at [367, 35] on input at bounding box center [417, 36] width 261 height 31
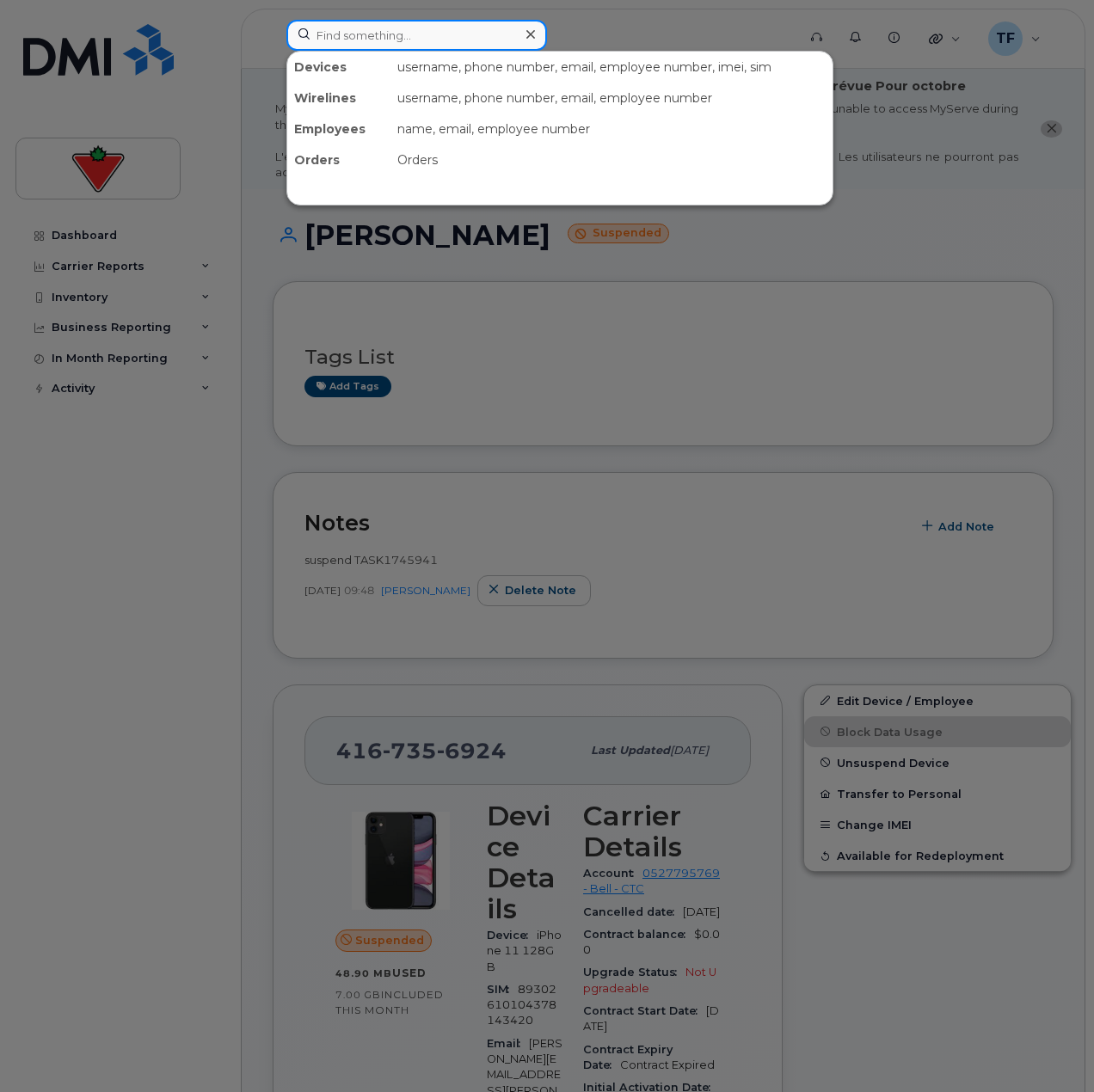
paste input "[DATE][PERSON_NAME]"
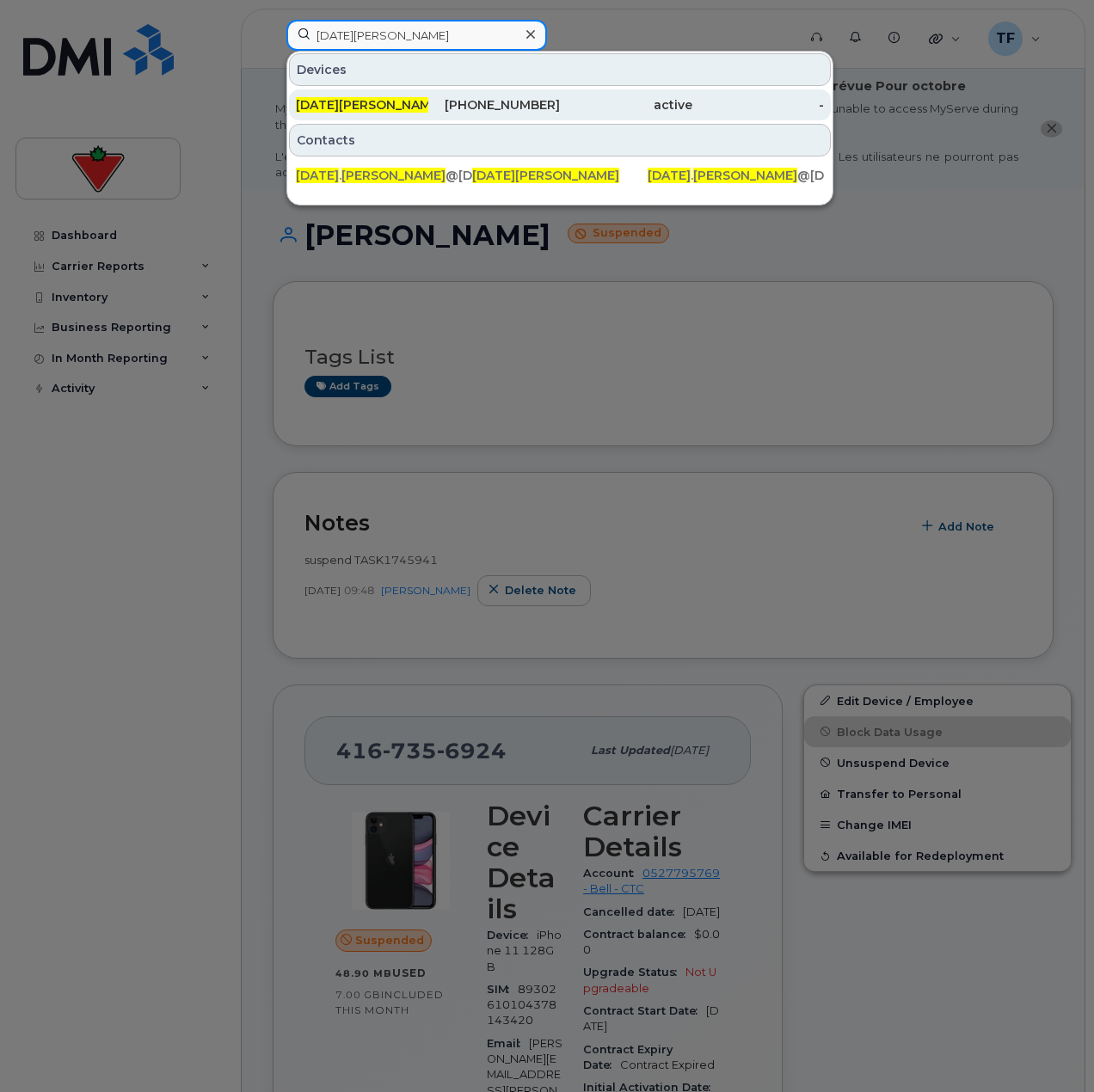
type input "[DATE][PERSON_NAME]"
click at [422, 113] on div "[DATE][PERSON_NAME]" at bounding box center [362, 105] width 132 height 17
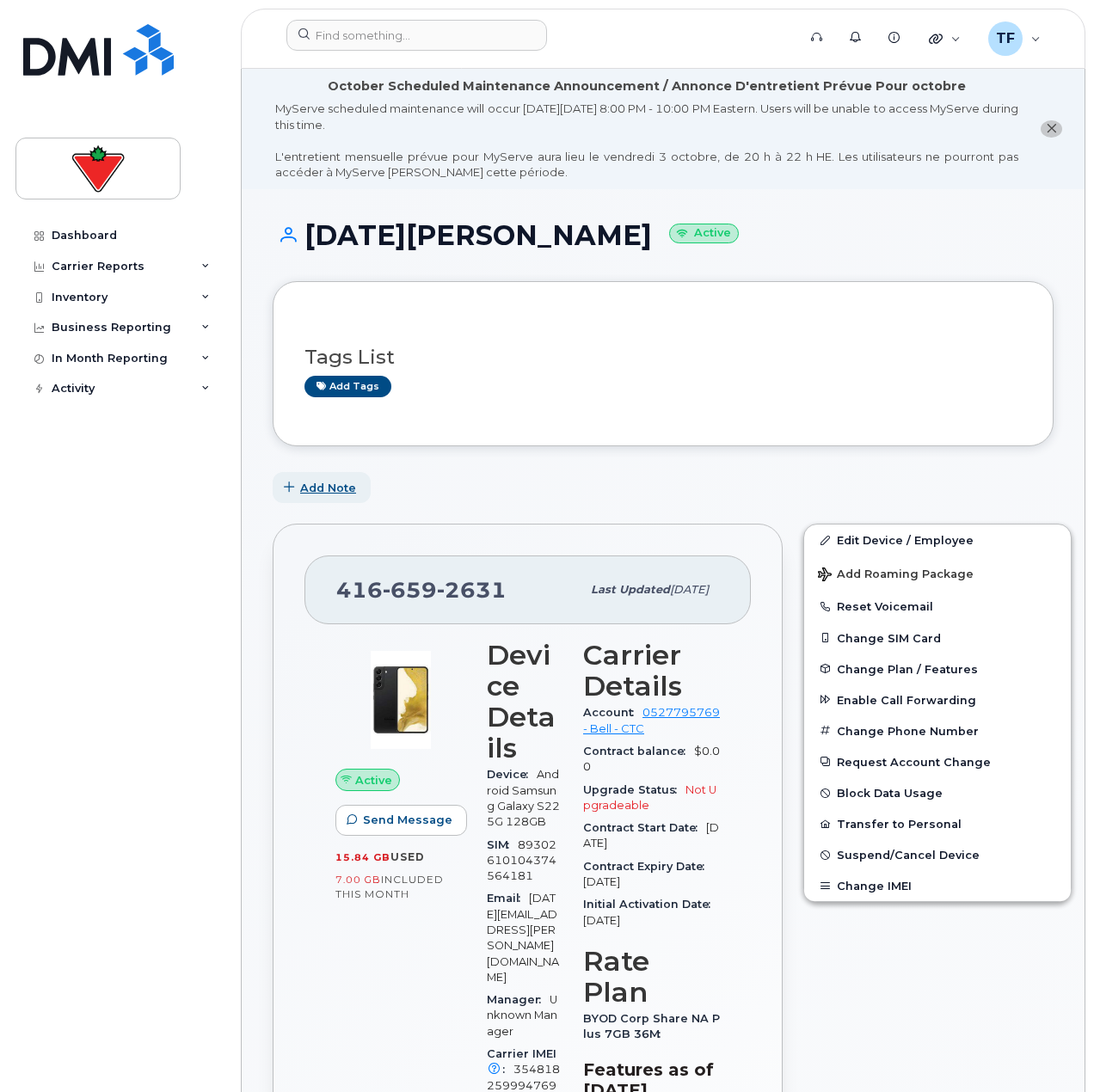
click at [344, 498] on button "Add Note" at bounding box center [322, 488] width 98 height 31
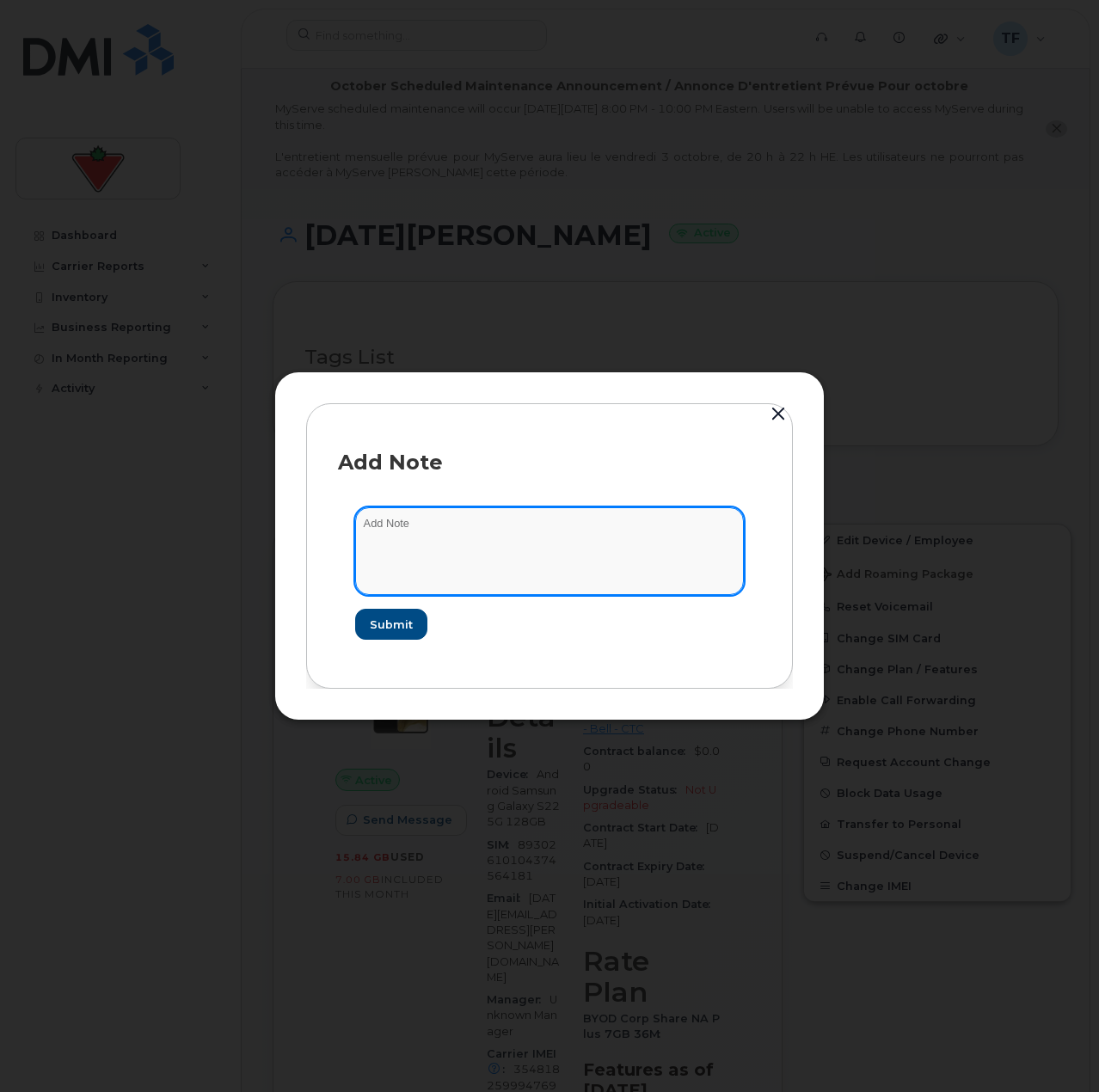
click at [421, 536] on textarea at bounding box center [550, 551] width 389 height 88
drag, startPoint x: 401, startPoint y: 544, endPoint x: 432, endPoint y: 545, distance: 31.0
click at [407, 544] on textarea "suspend" at bounding box center [550, 551] width 389 height 88
paste textarea "TASK1748050"
type textarea "suspend TASK1748050"
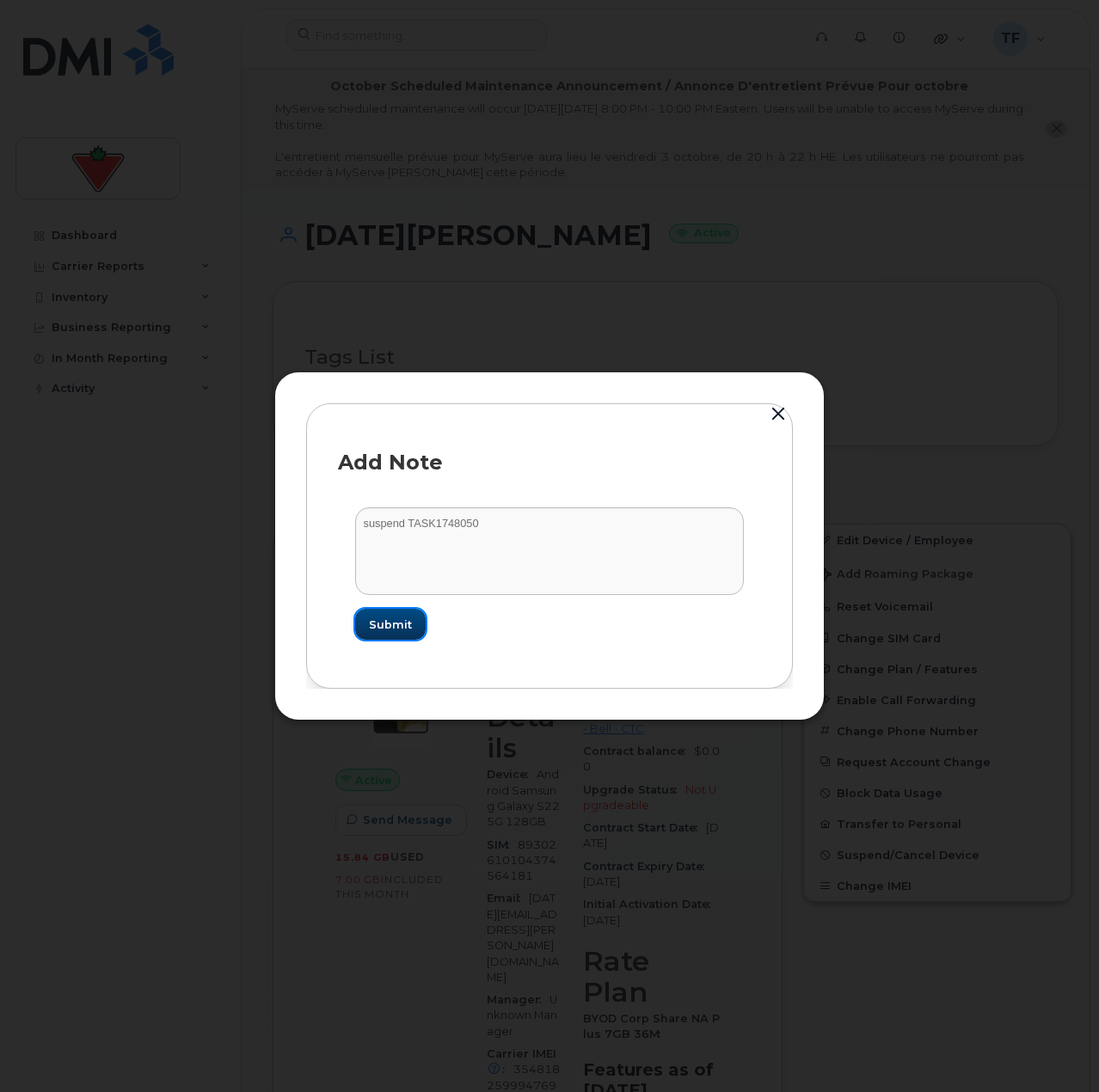
click at [399, 624] on span "Submit" at bounding box center [390, 624] width 43 height 17
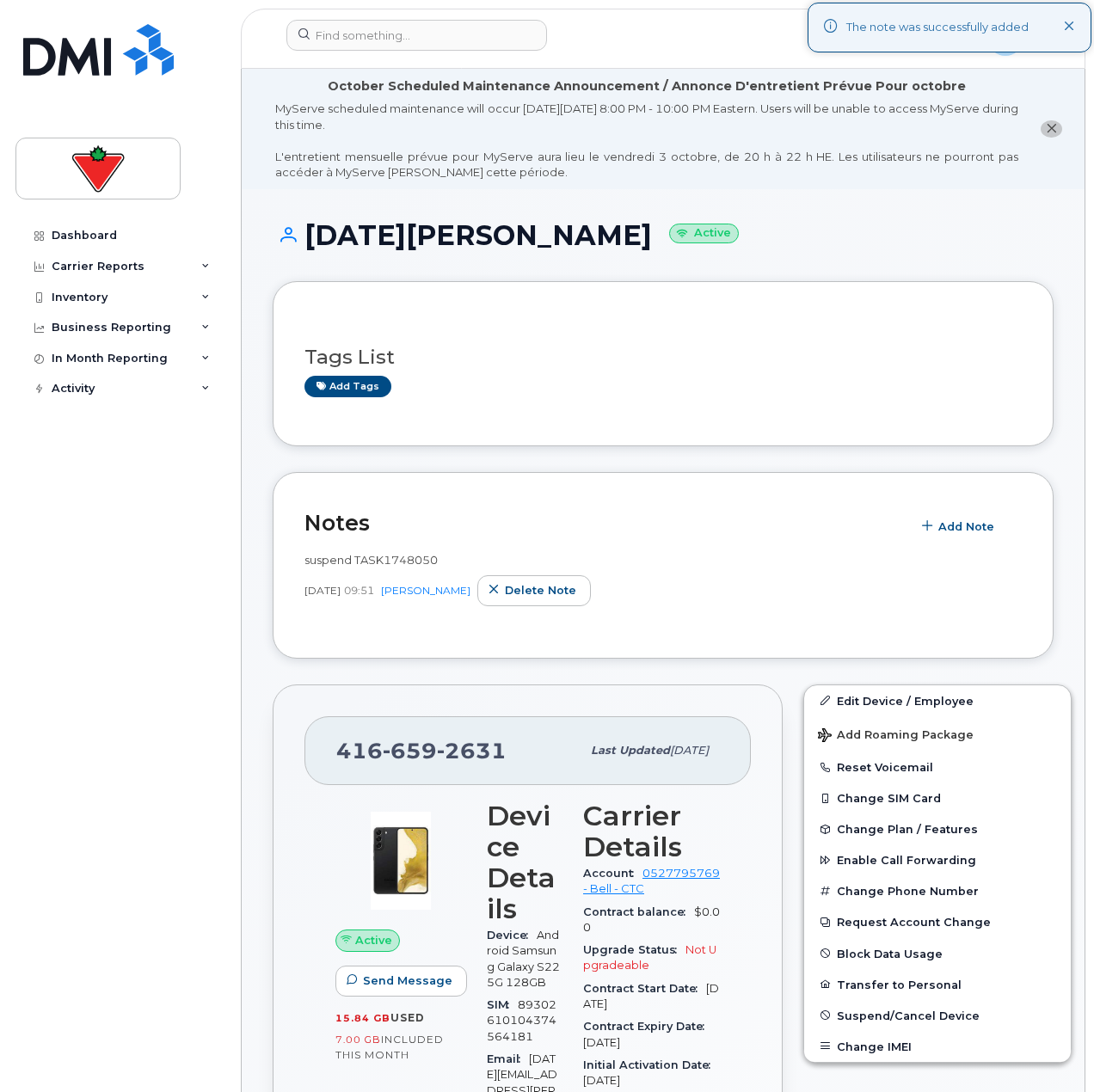
click at [181, 628] on div "Dashboard Carrier Reports Monthly Billing Data Daily Data Pooling Data Behavior…" at bounding box center [122, 643] width 212 height 846
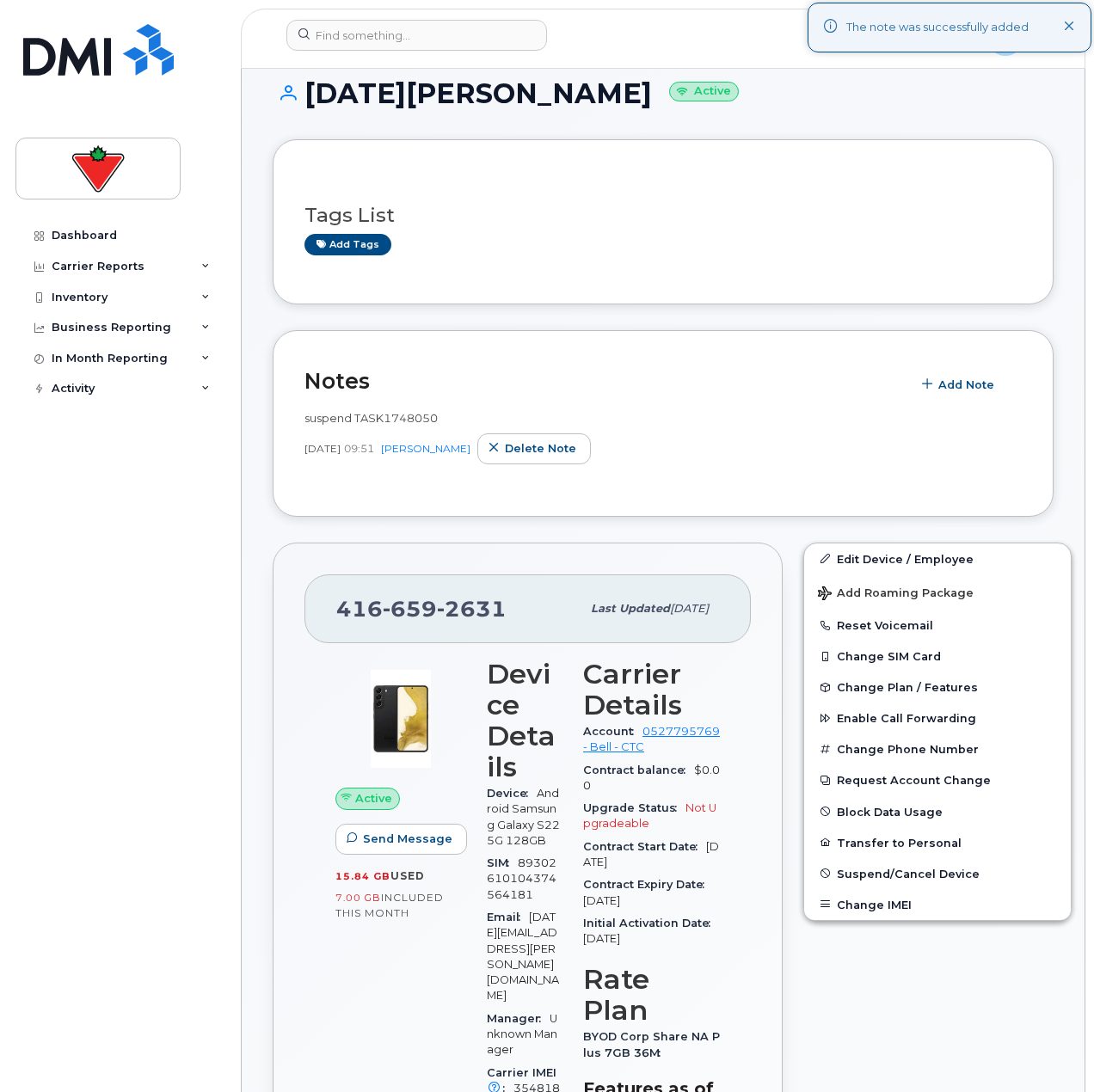
scroll to position [172, 0]
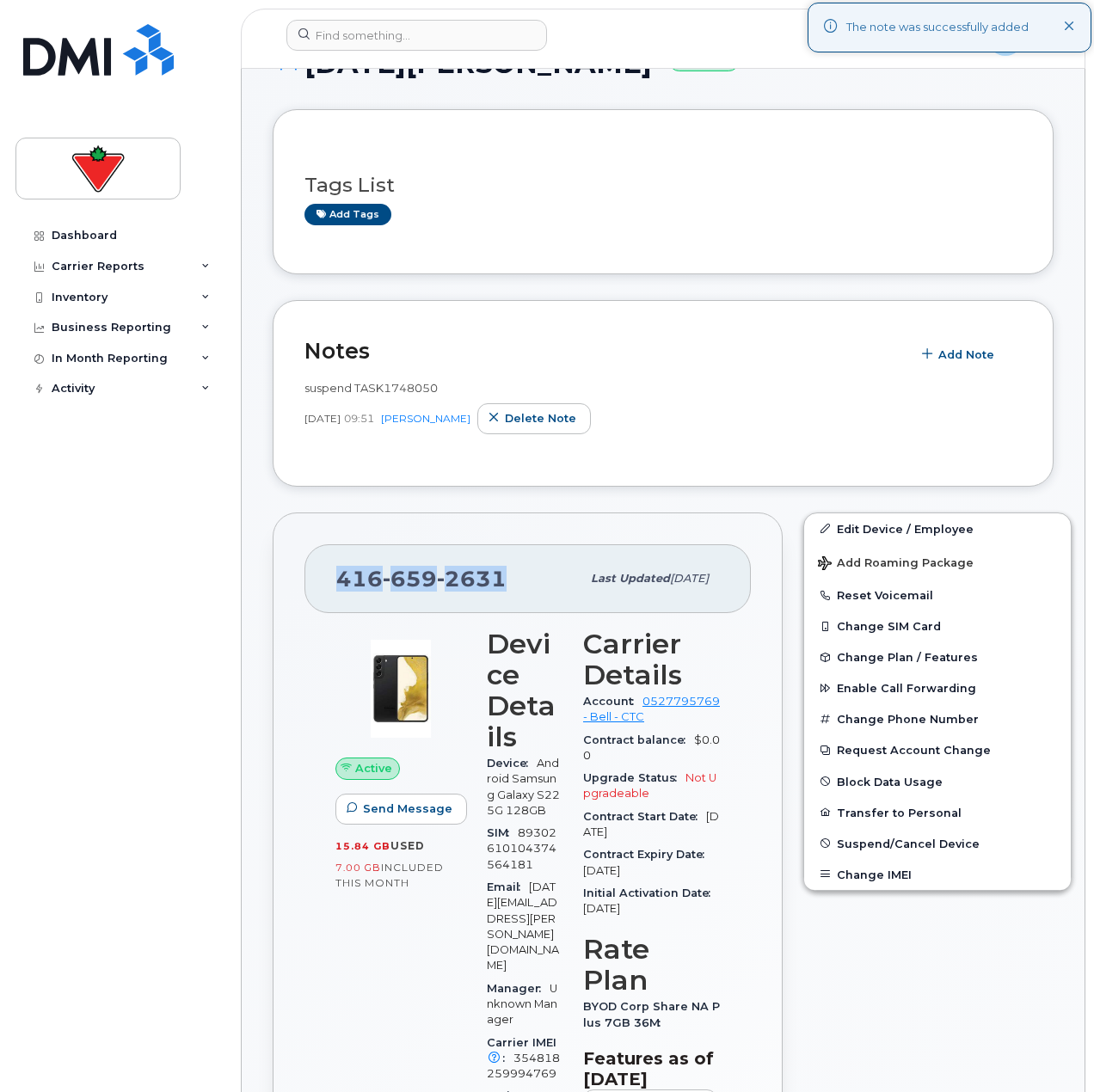
drag, startPoint x: 499, startPoint y: 580, endPoint x: 327, endPoint y: 582, distance: 172.0
click at [327, 582] on div "416 659 2631 Last updated Feb 11, 2025" at bounding box center [527, 578] width 446 height 69
copy span "416 659 2631"
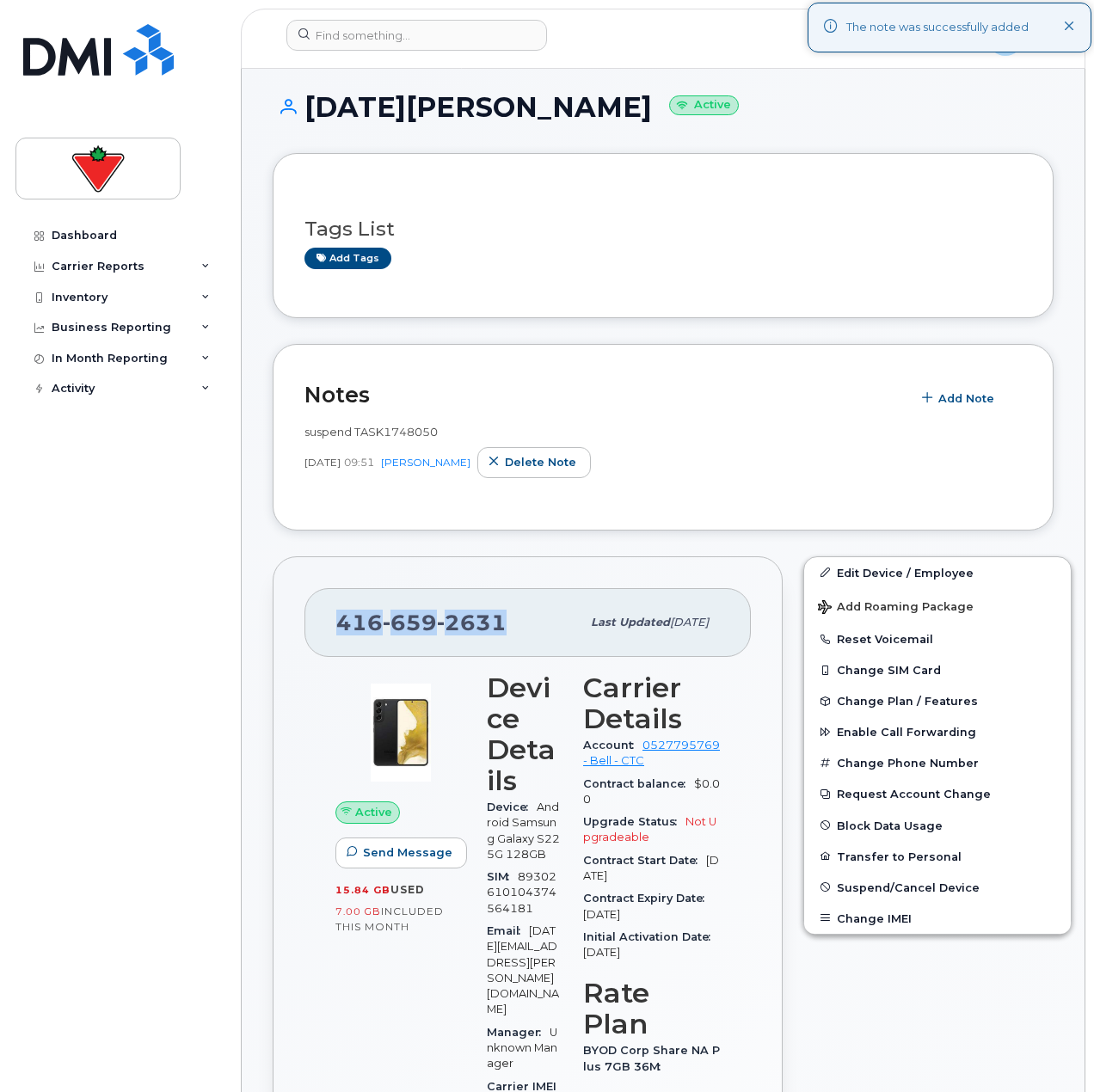
scroll to position [86, 0]
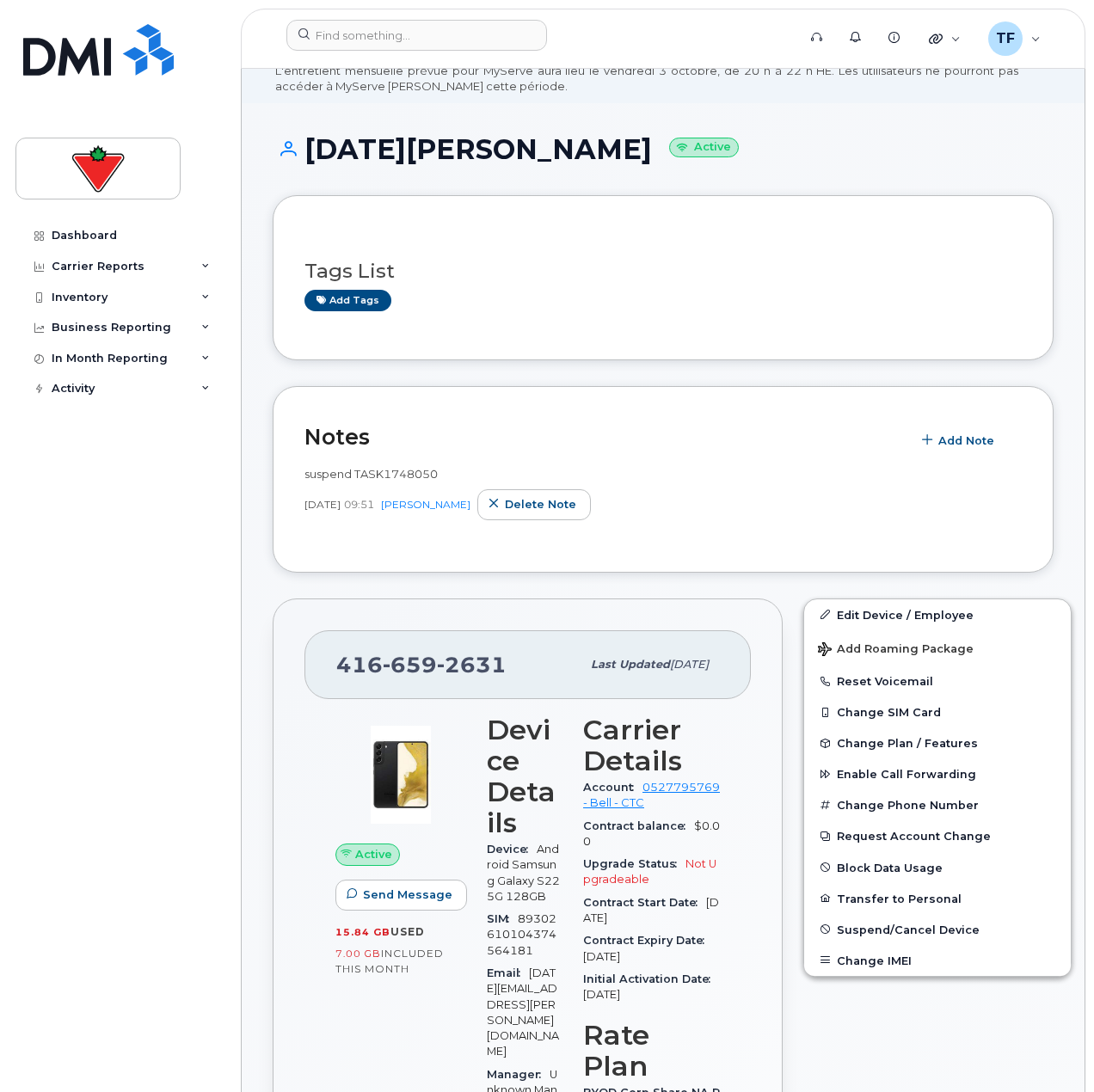
click at [750, 488] on div "suspend TASK1748050 Sep 24, 2025 09:51 Tyler Federowich Delete note" at bounding box center [663, 493] width 717 height 54
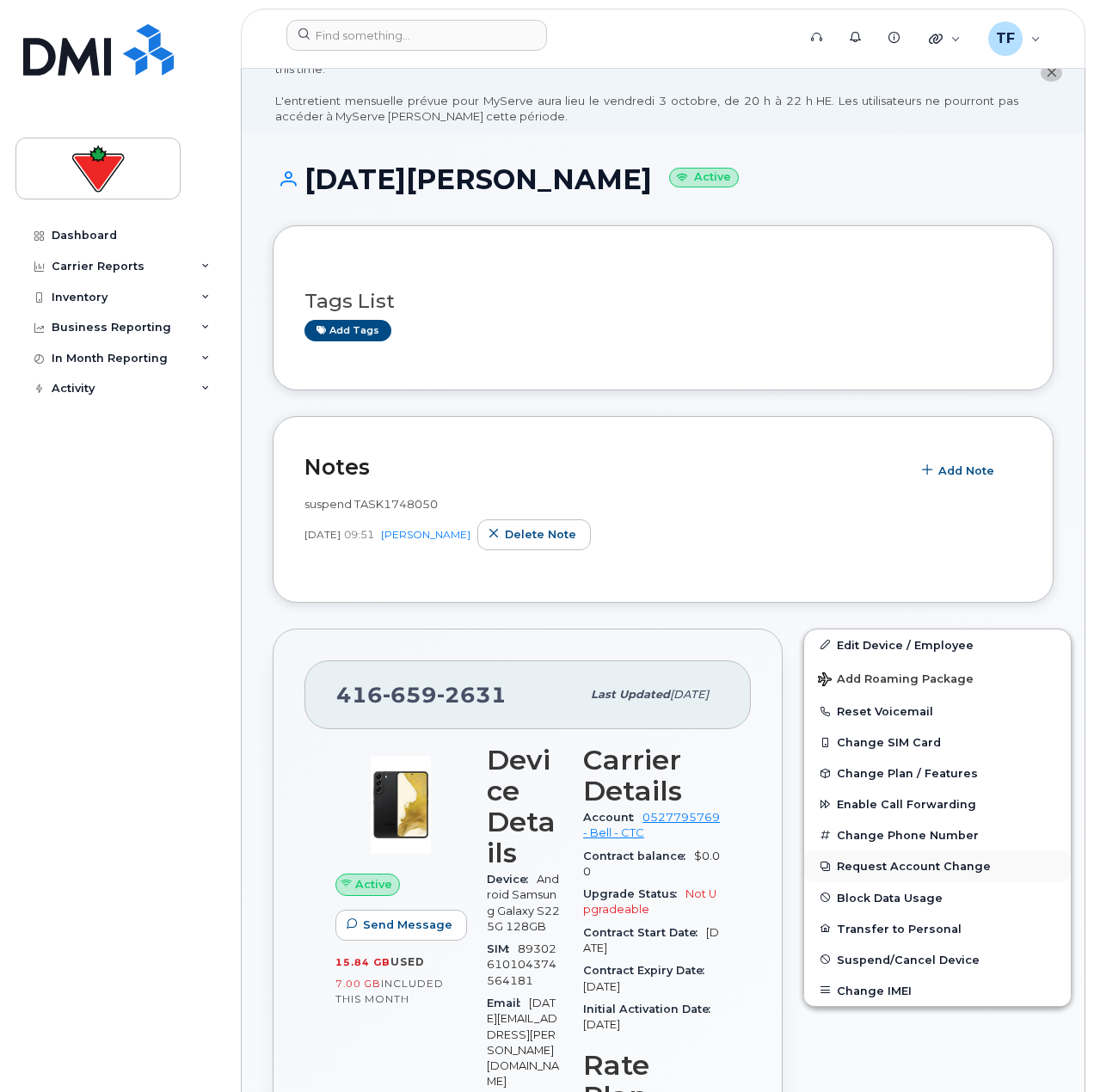
scroll to position [86, 0]
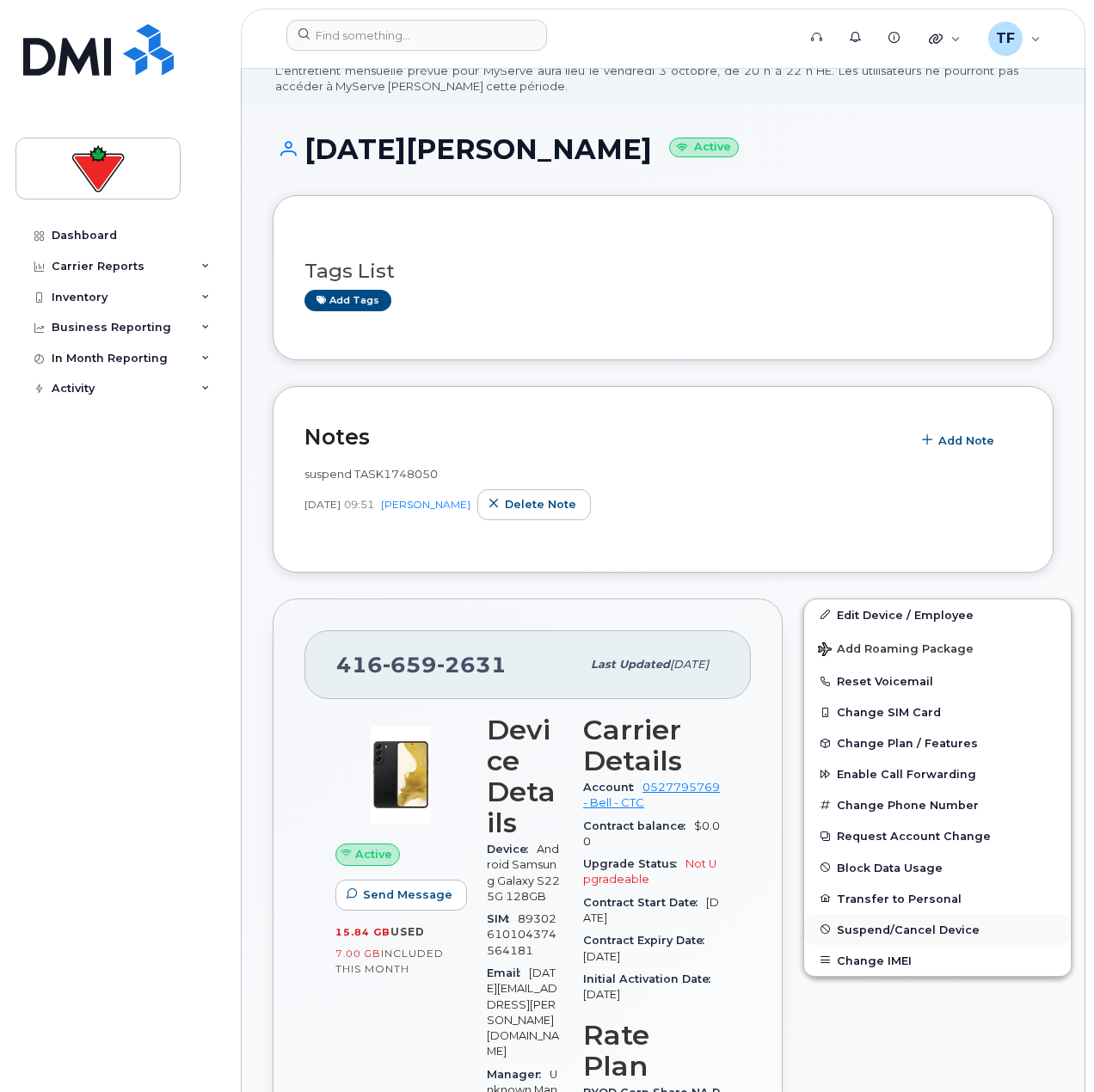
click at [880, 928] on span "Suspend/Cancel Device" at bounding box center [908, 929] width 143 height 13
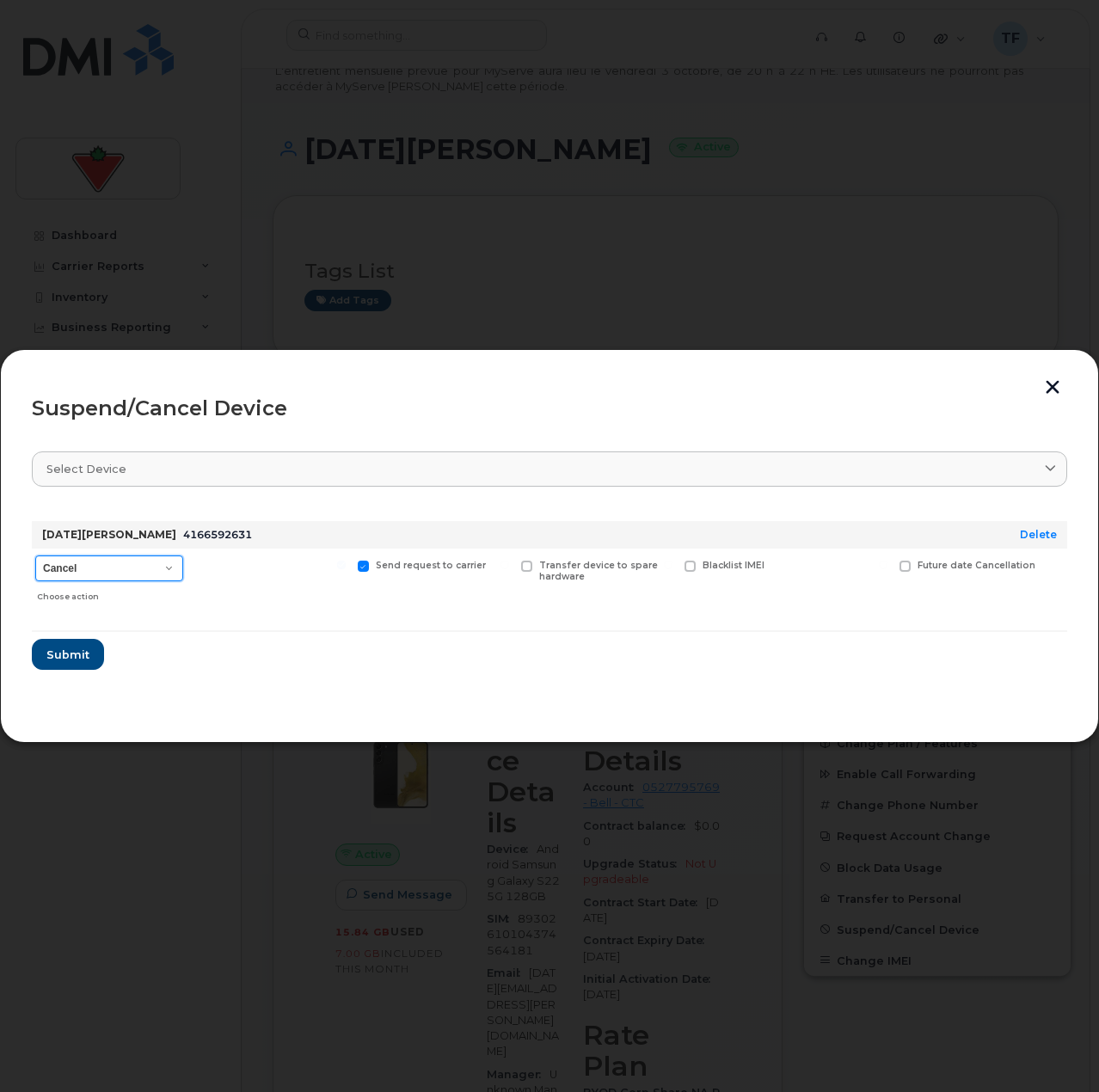
click at [125, 562] on select "Cancel Suspend - Extend Suspension Suspend - Reduced Rate Suspend - Full Rate S…" at bounding box center [110, 569] width 148 height 26
select select "[object Object]"
click at [36, 556] on select "Cancel Suspend - Extend Suspension Suspend - Reduced Rate Suspend - Full Rate S…" at bounding box center [110, 569] width 148 height 26
click at [237, 688] on section "Select device Type first three symbols or more Raja Vootla 4166592631 Delete Ca…" at bounding box center [550, 573] width 1036 height 276
click at [83, 656] on span "Submit" at bounding box center [66, 655] width 43 height 17
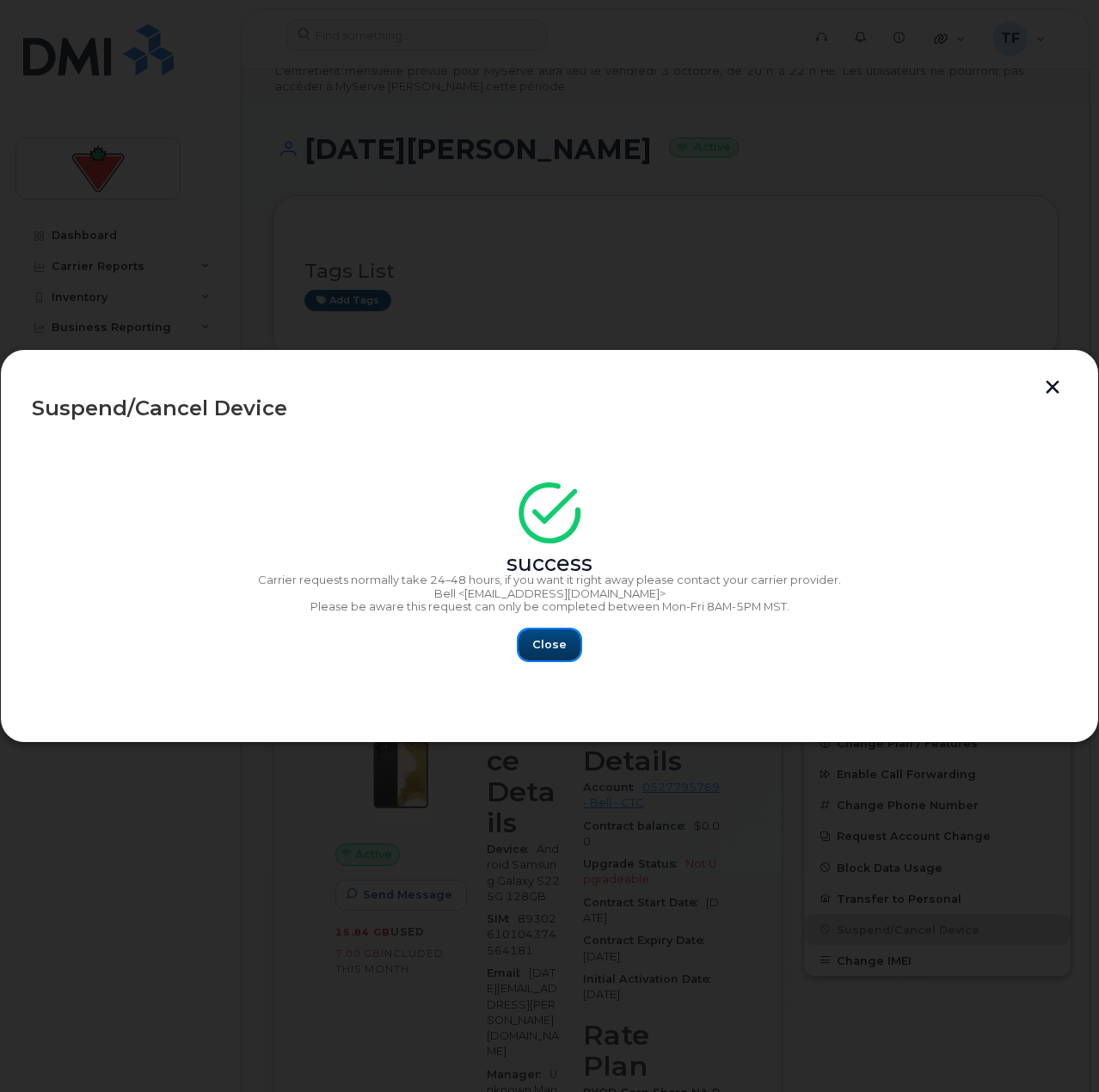
click at [556, 660] on button "Close" at bounding box center [549, 645] width 62 height 31
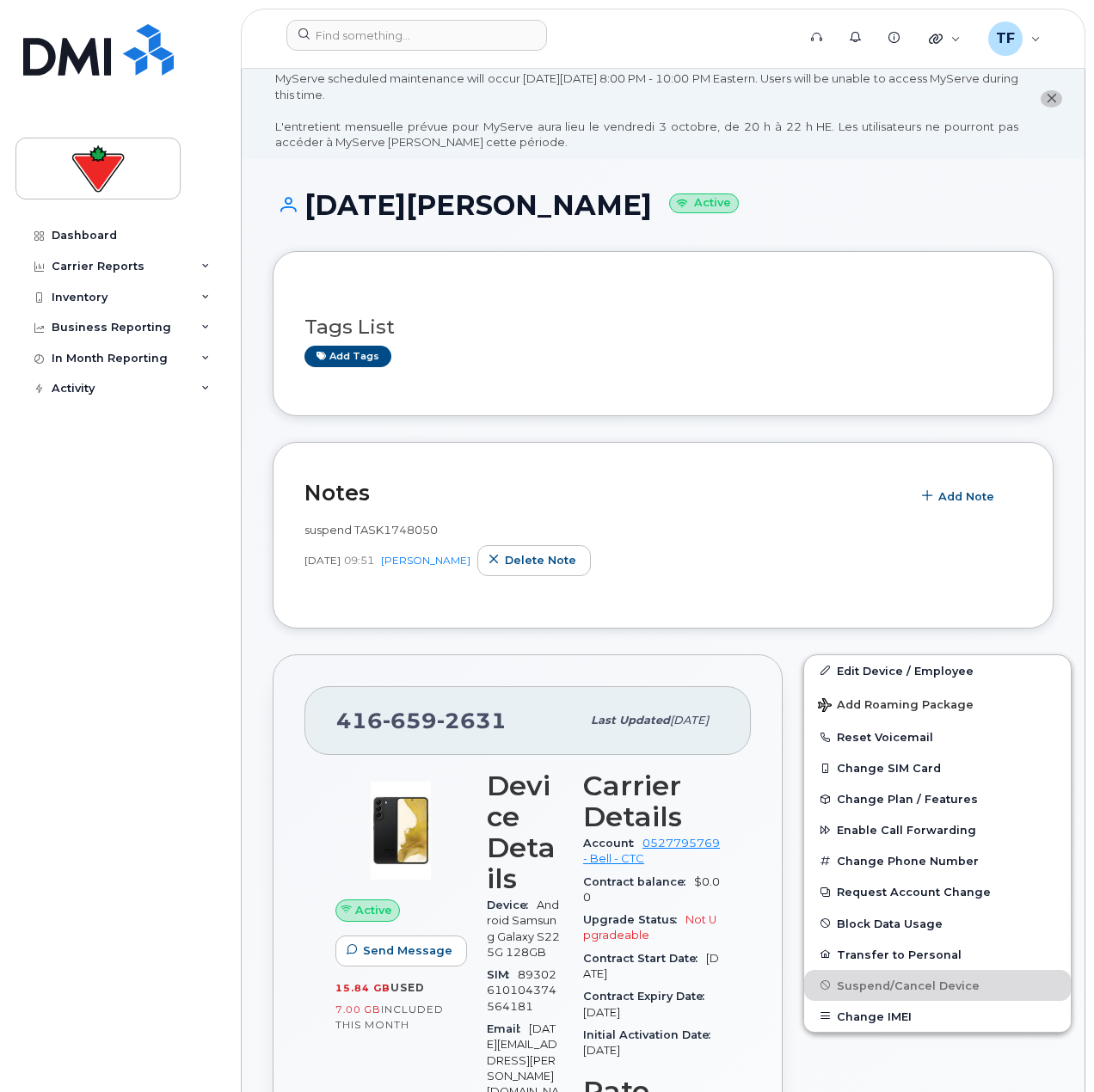
scroll to position [0, 0]
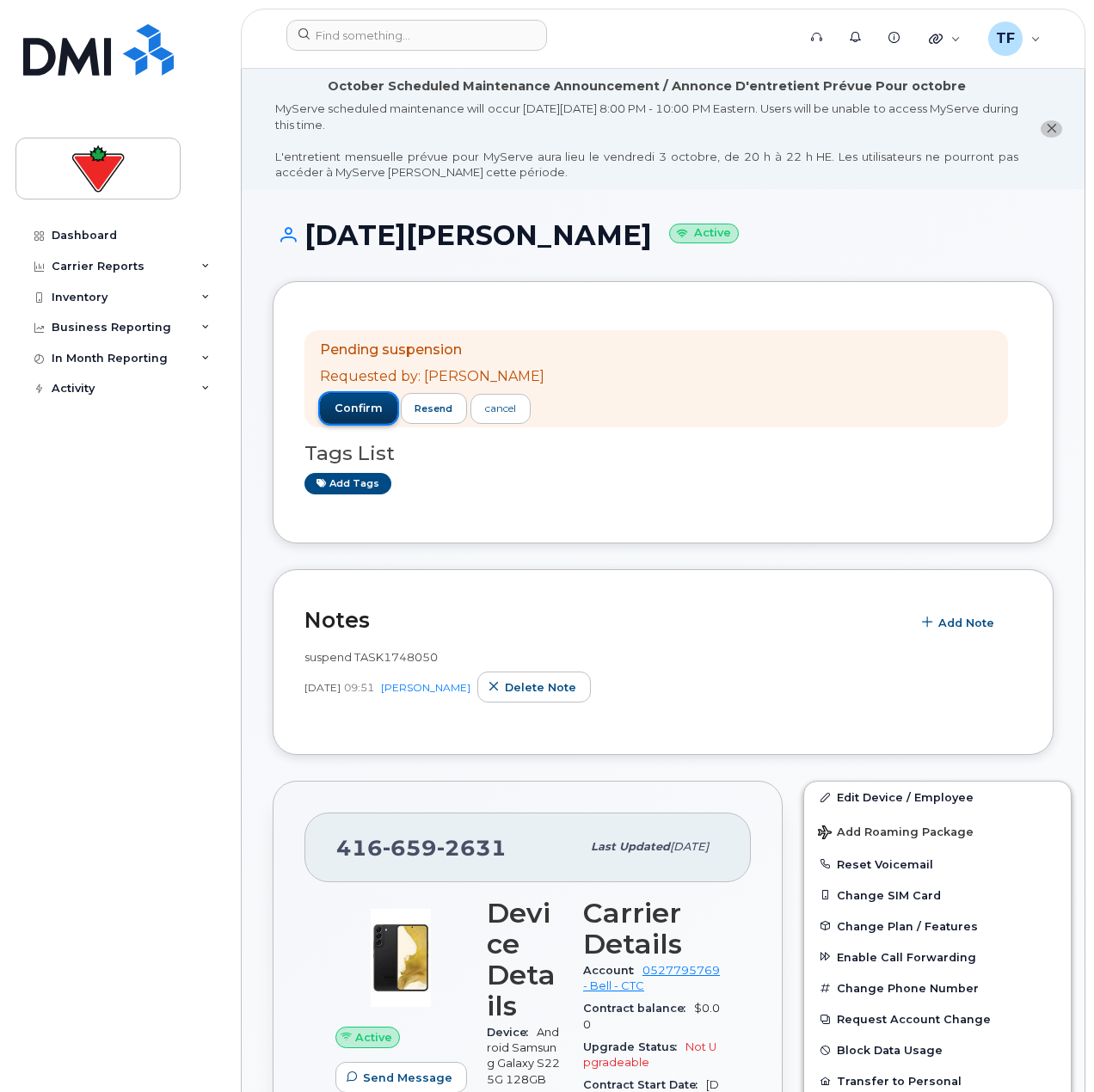
click at [368, 406] on span "confirm" at bounding box center [358, 409] width 48 height 16
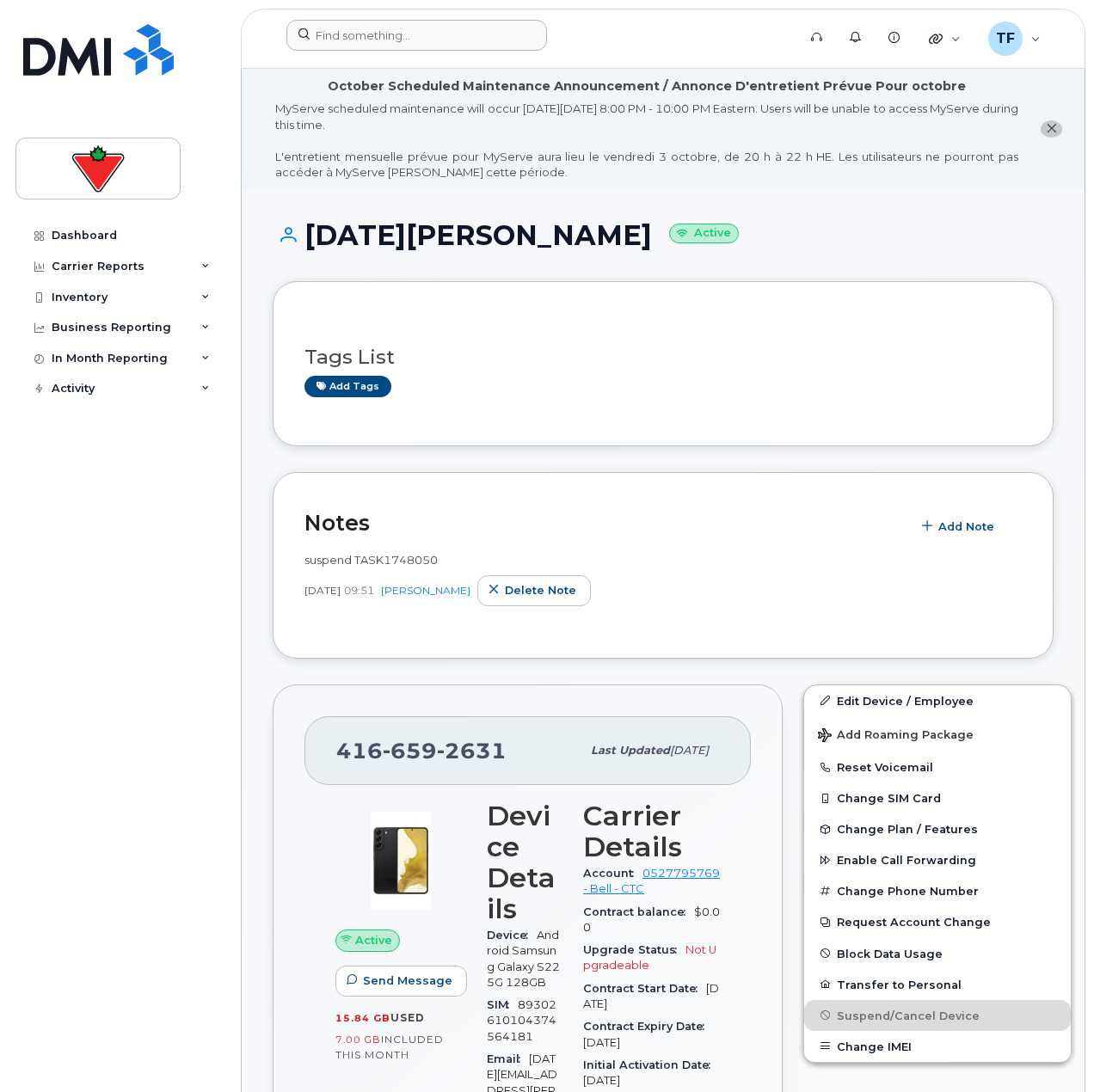
drag, startPoint x: 330, startPoint y: 48, endPoint x: 344, endPoint y: 43, distance: 14.9
click at [340, 45] on div at bounding box center [536, 39] width 526 height 38
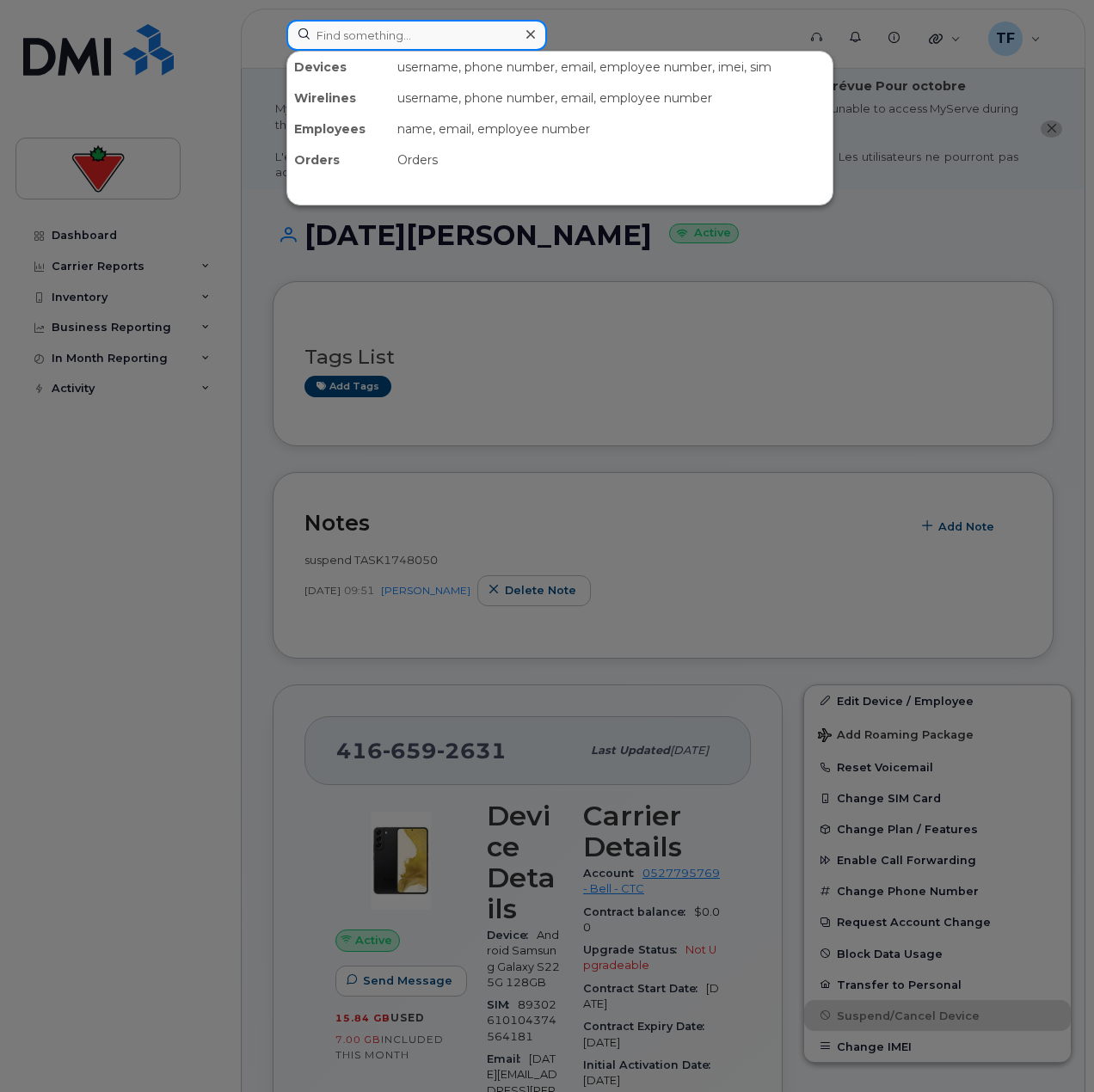
click at [357, 41] on input at bounding box center [417, 36] width 261 height 31
paste input "[PERSON_NAME]"
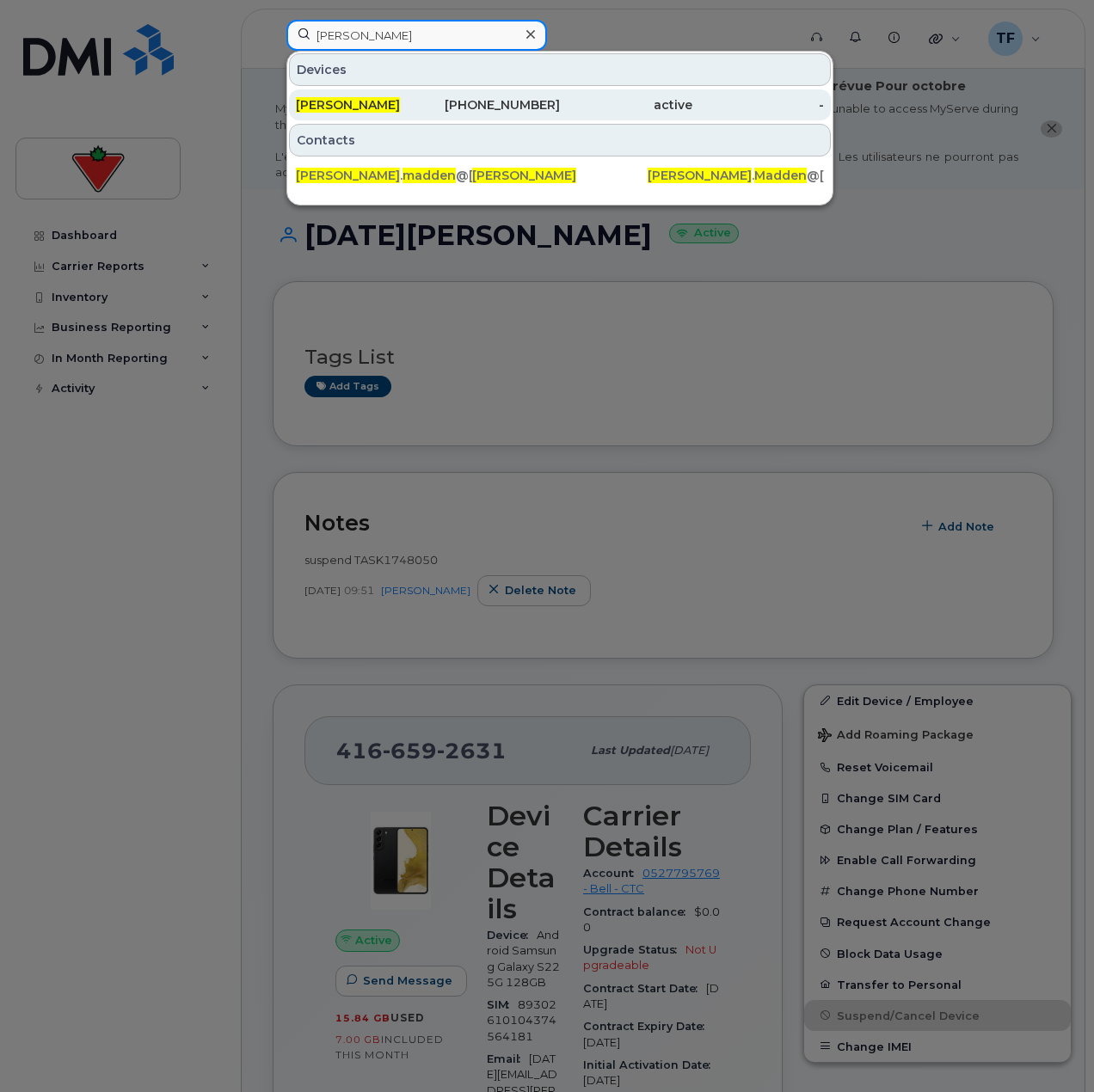
type input "[PERSON_NAME]"
click at [409, 118] on div "[PERSON_NAME]" at bounding box center [362, 105] width 132 height 31
click at [409, 115] on div "[PERSON_NAME]" at bounding box center [362, 105] width 132 height 31
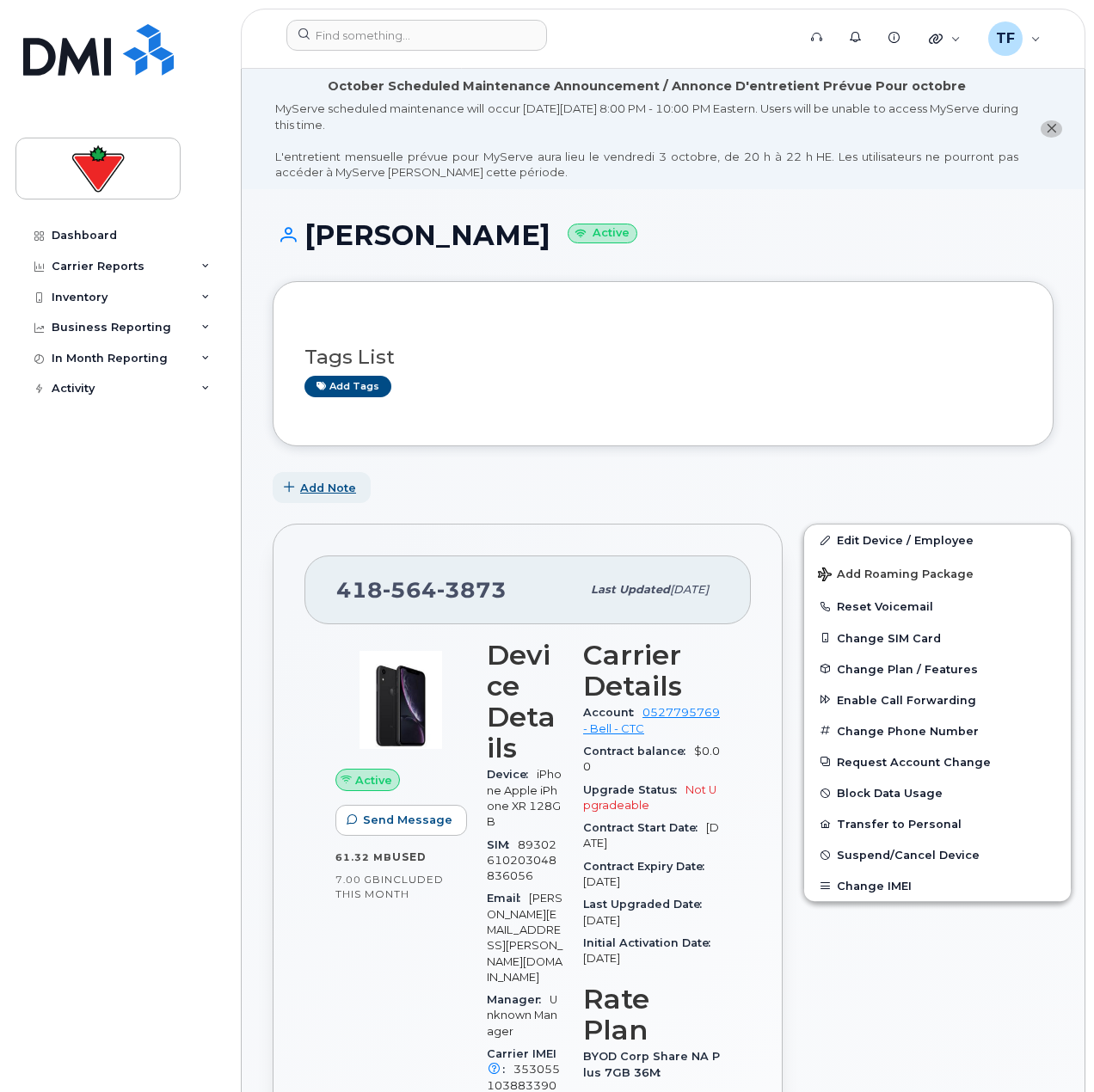
click at [306, 481] on span "Add Note" at bounding box center [328, 488] width 56 height 17
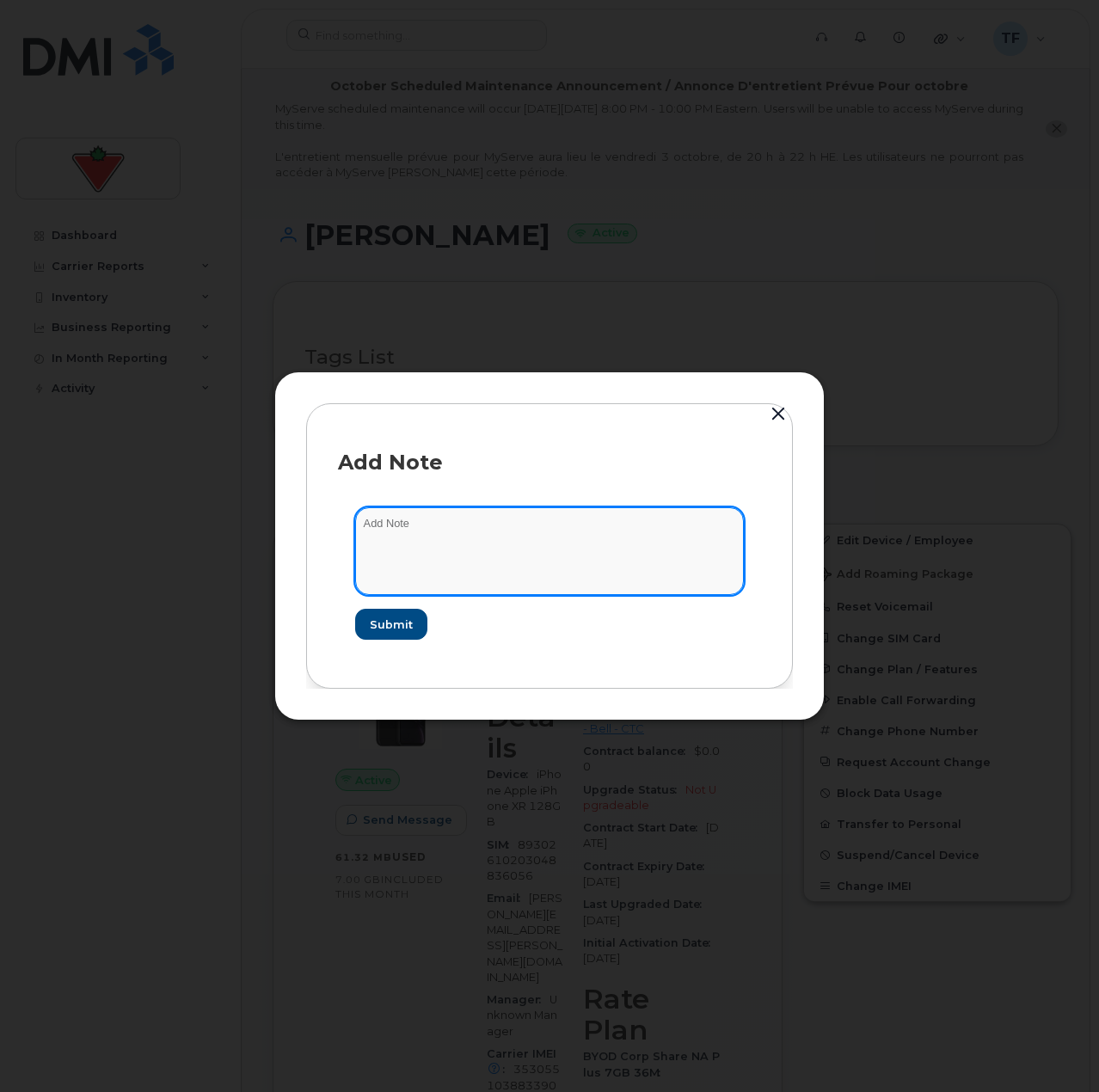
click at [449, 562] on textarea at bounding box center [550, 551] width 389 height 88
click at [463, 557] on textarea "suspend" at bounding box center [550, 551] width 389 height 88
paste textarea "TASK1749467"
type textarea "suspend TASK1749467"
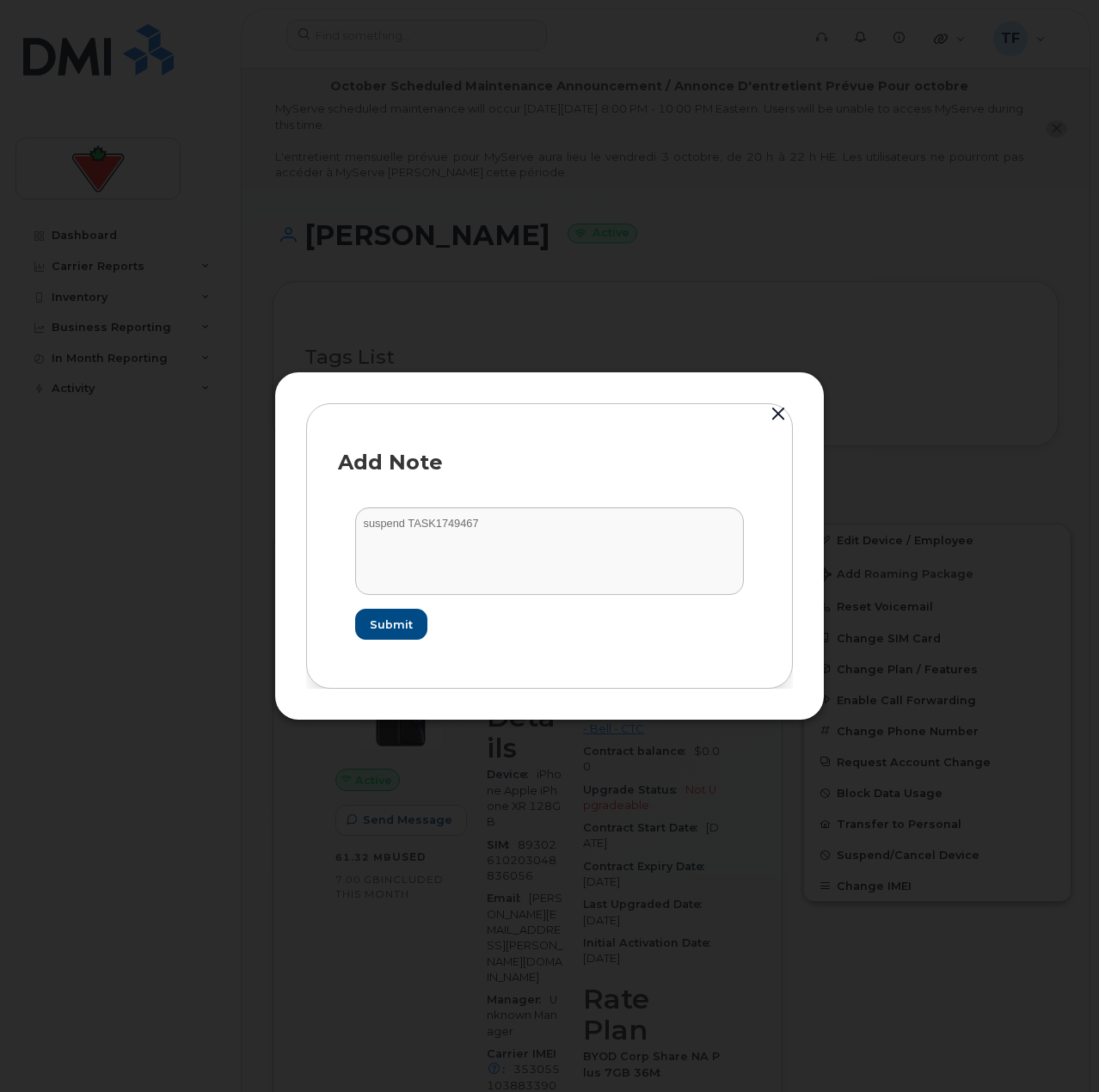
click at [410, 643] on form "suspend TASK1749467 Submit" at bounding box center [550, 574] width 423 height 167
click at [398, 629] on span "Submit" at bounding box center [390, 624] width 43 height 17
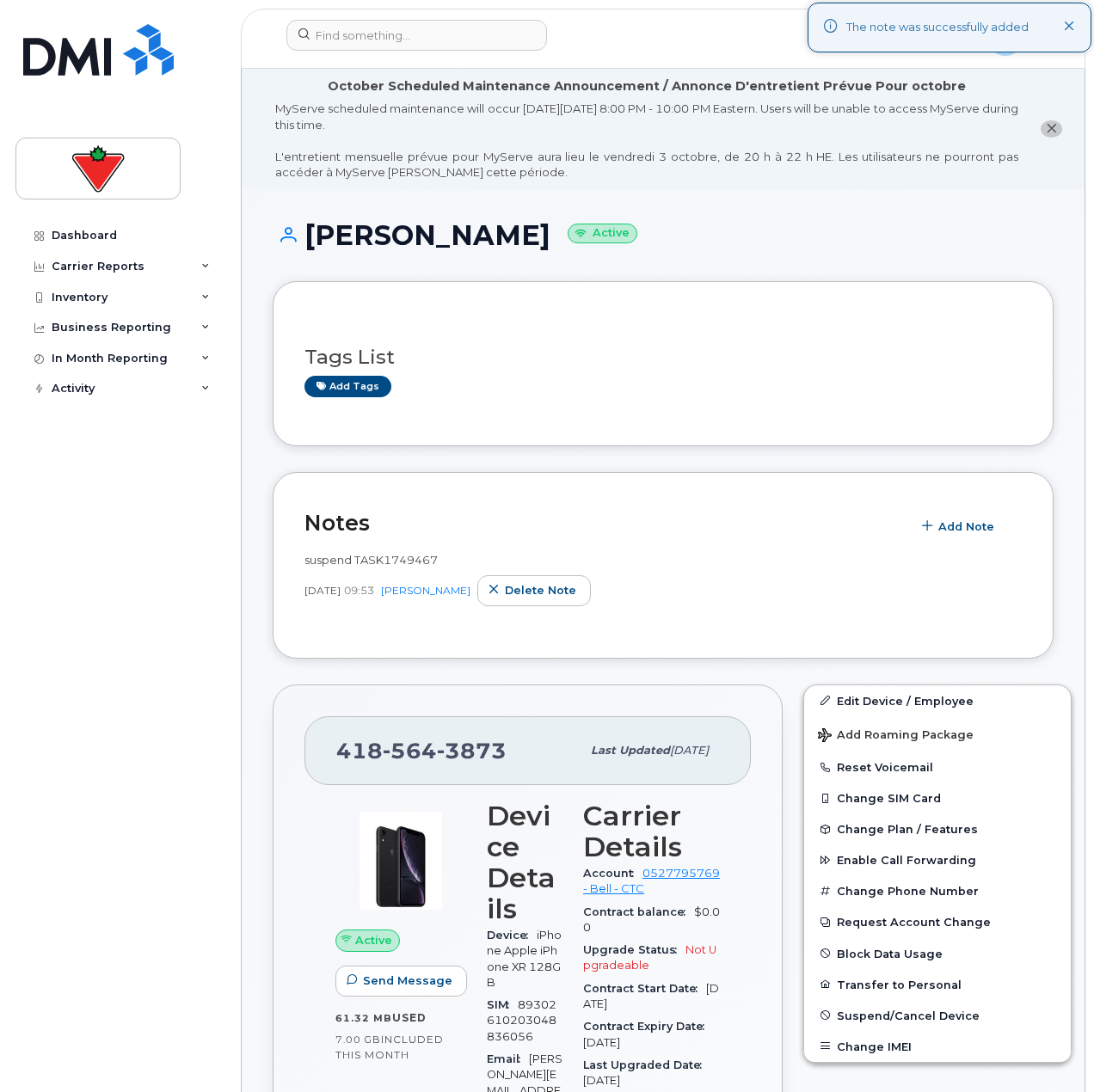
click at [140, 681] on div "Dashboard Carrier Reports Monthly Billing Data Daily Data Pooling Data Behavior…" at bounding box center [122, 643] width 212 height 846
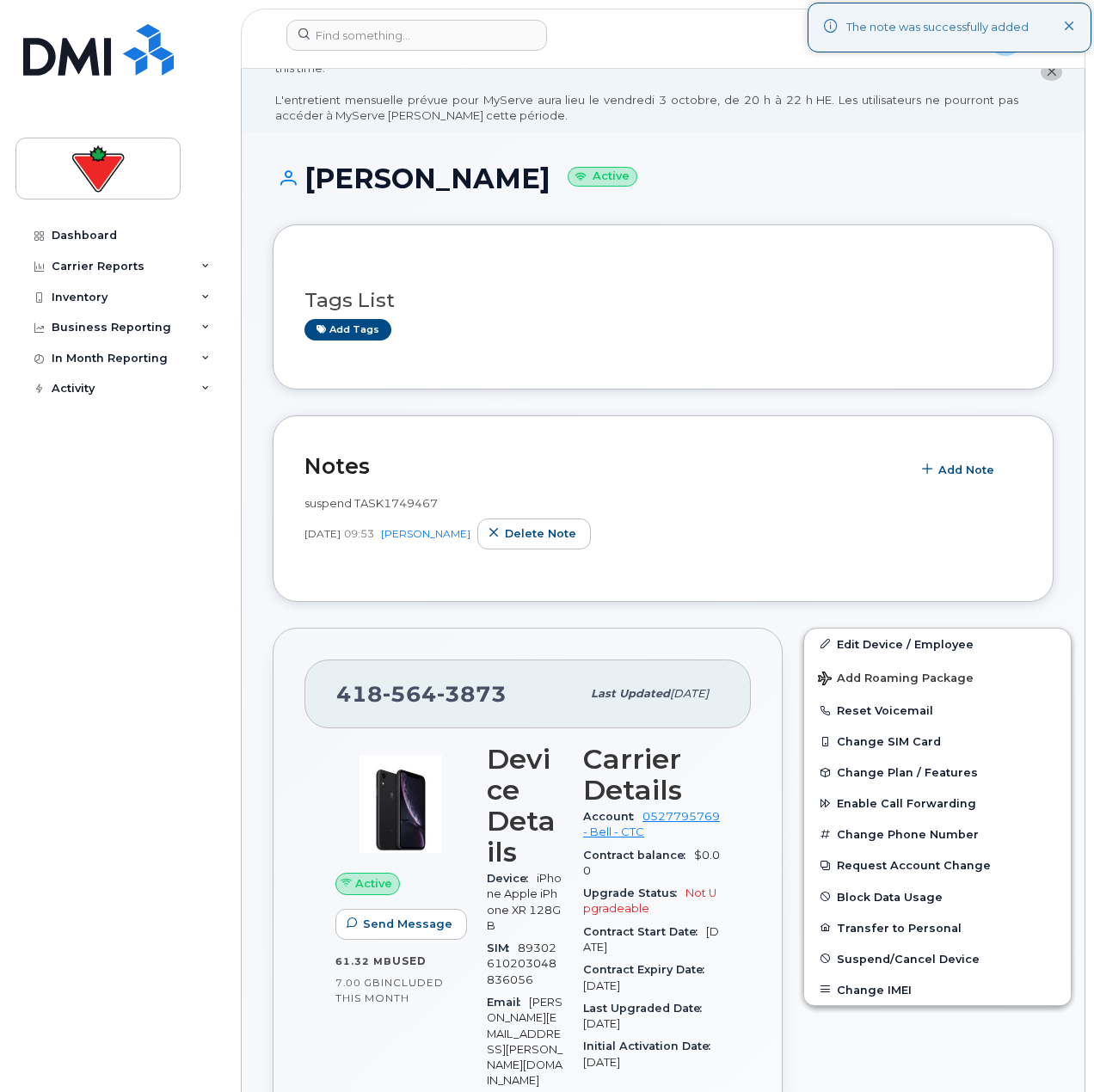
scroll to position [86, 0]
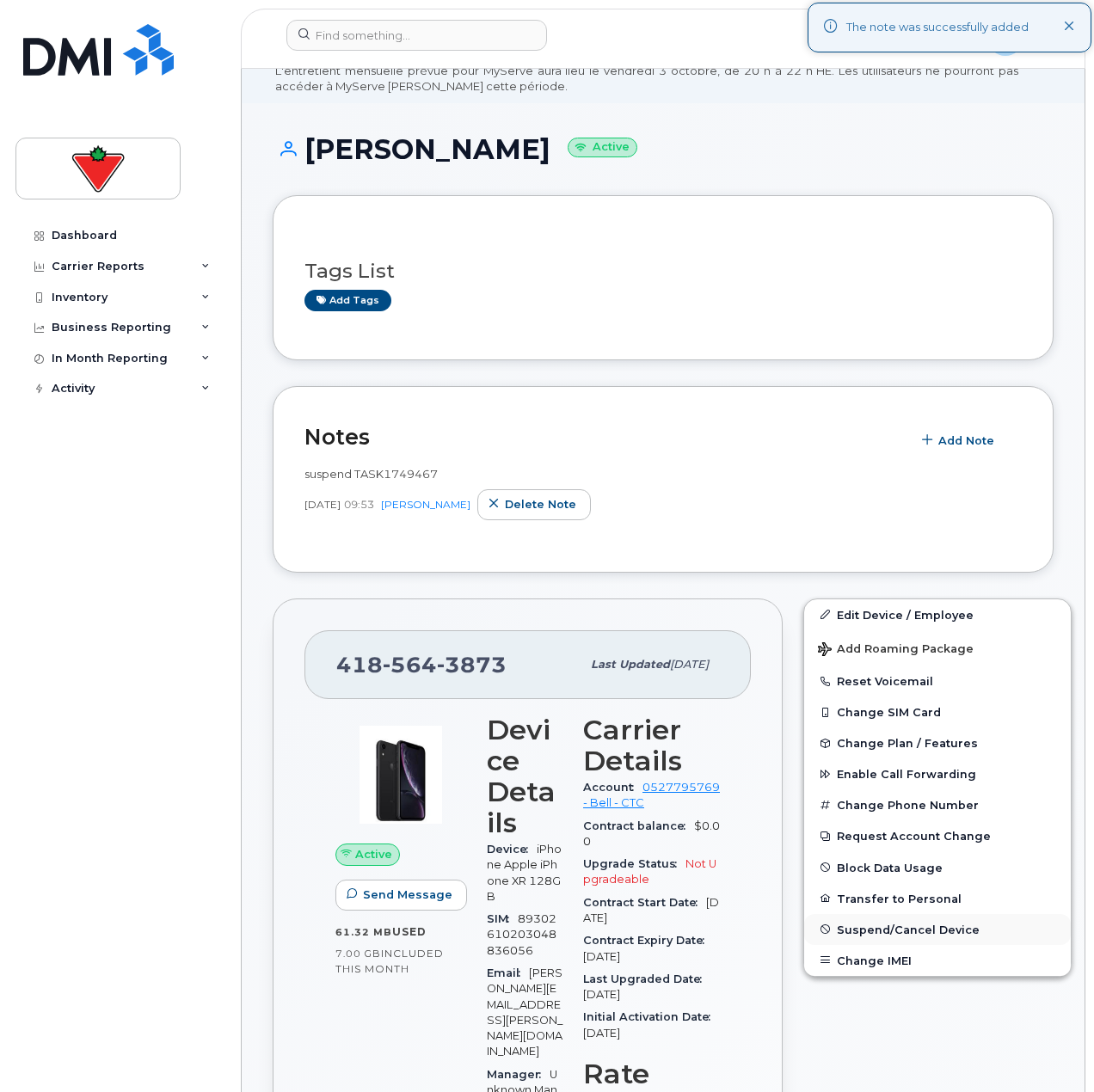
click at [891, 928] on span "Suspend/Cancel Device" at bounding box center [908, 929] width 143 height 13
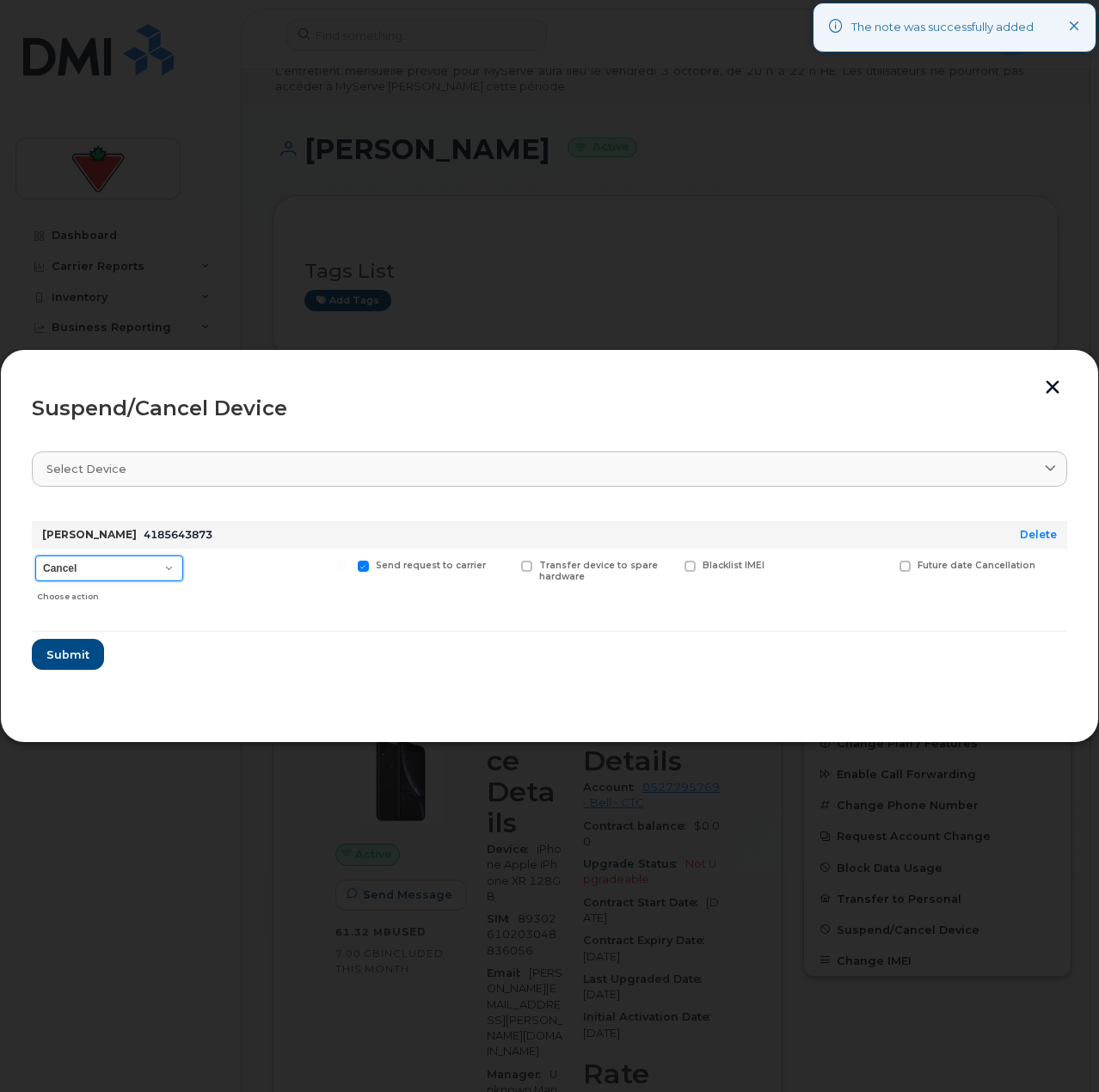
click at [137, 563] on select "Cancel Suspend - Extend Suspension Suspend - Reduced Rate Suspend - Full Rate S…" at bounding box center [110, 569] width 148 height 26
select select "[object Object]"
click at [36, 556] on select "Cancel Suspend - Extend Suspension Suspend - Reduced Rate Suspend - Full Rate S…" at bounding box center [110, 569] width 148 height 26
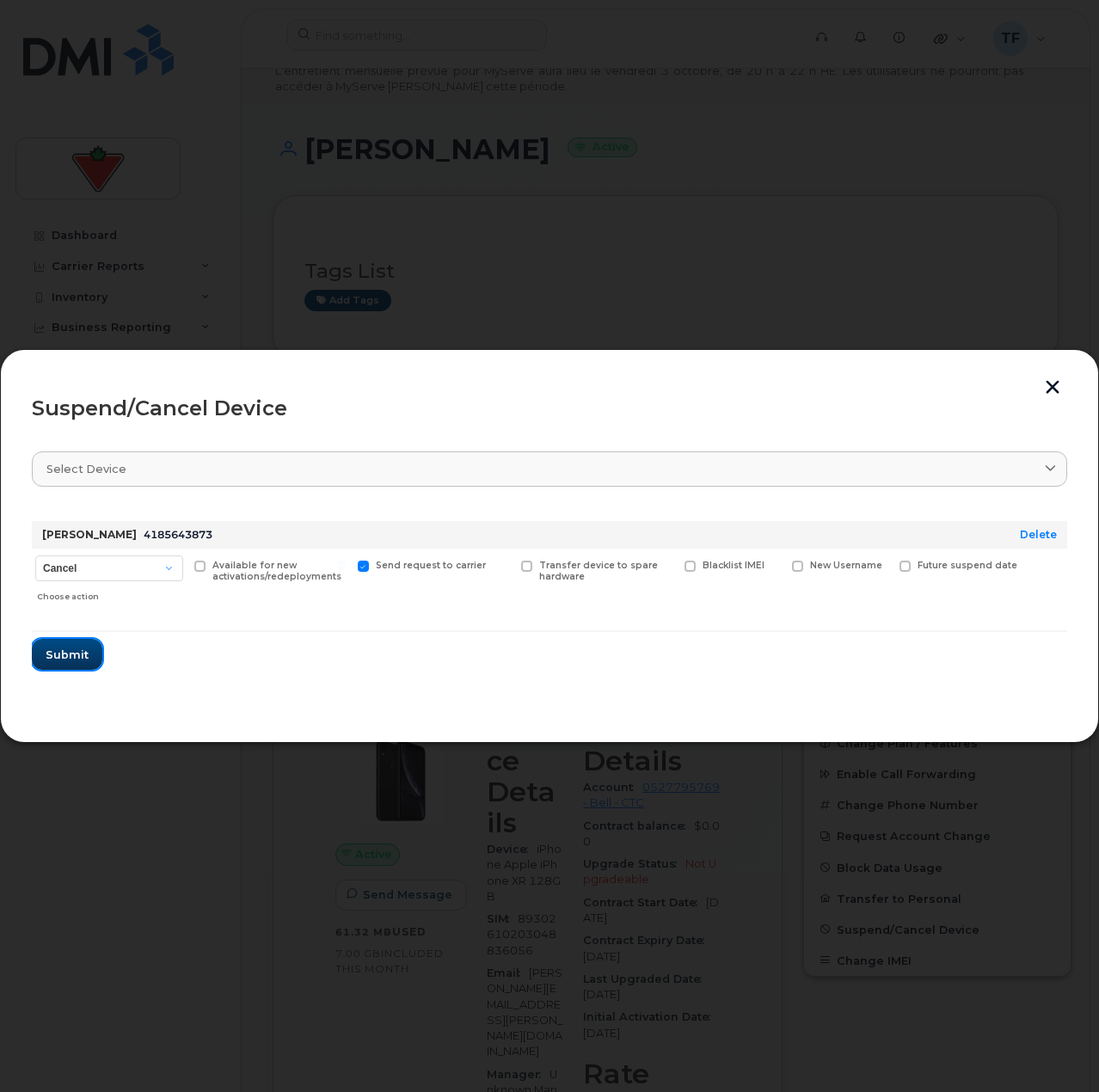
click at [88, 650] on button "Submit" at bounding box center [67, 655] width 70 height 31
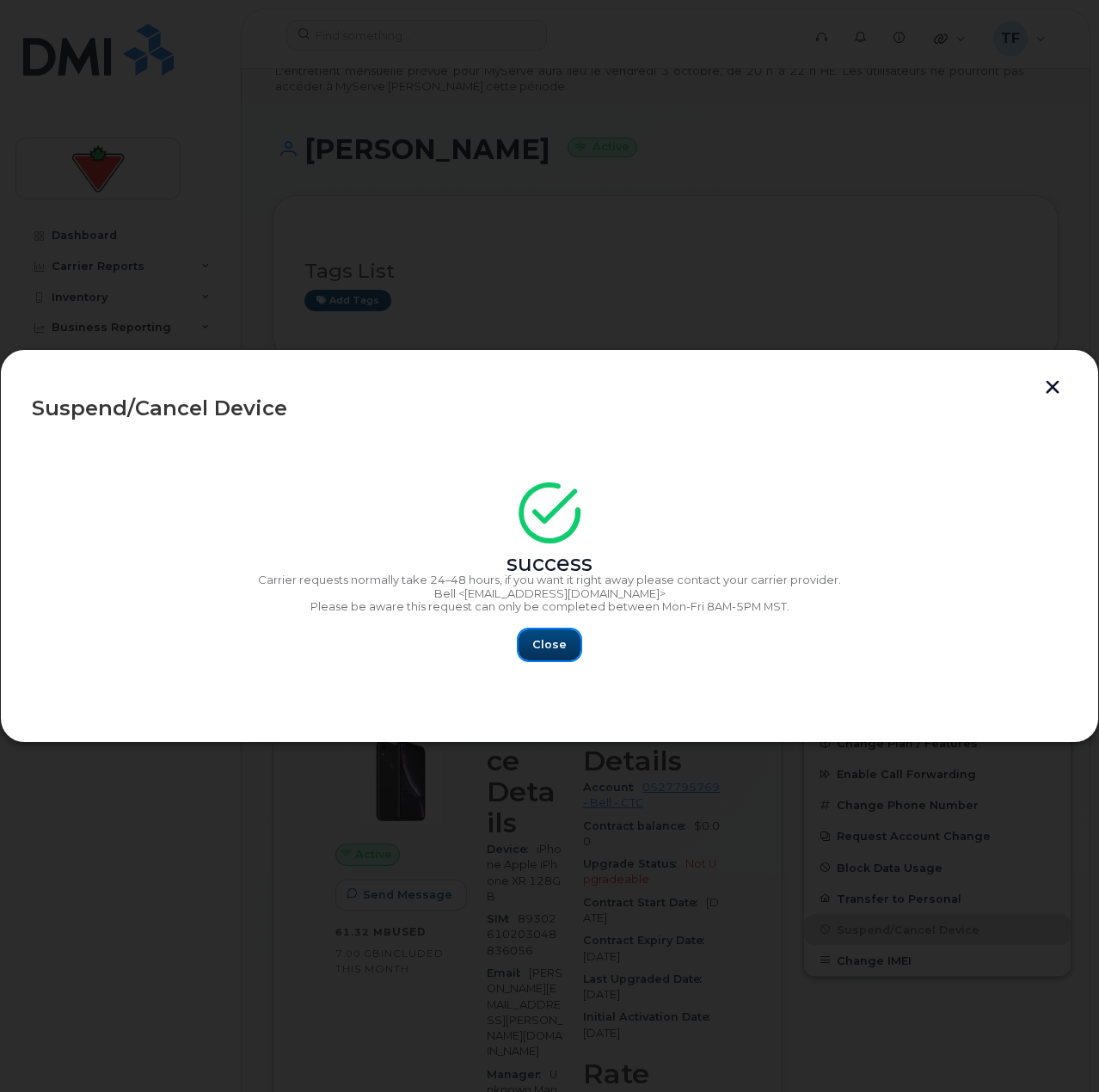
click at [524, 638] on button "Close" at bounding box center [549, 645] width 62 height 31
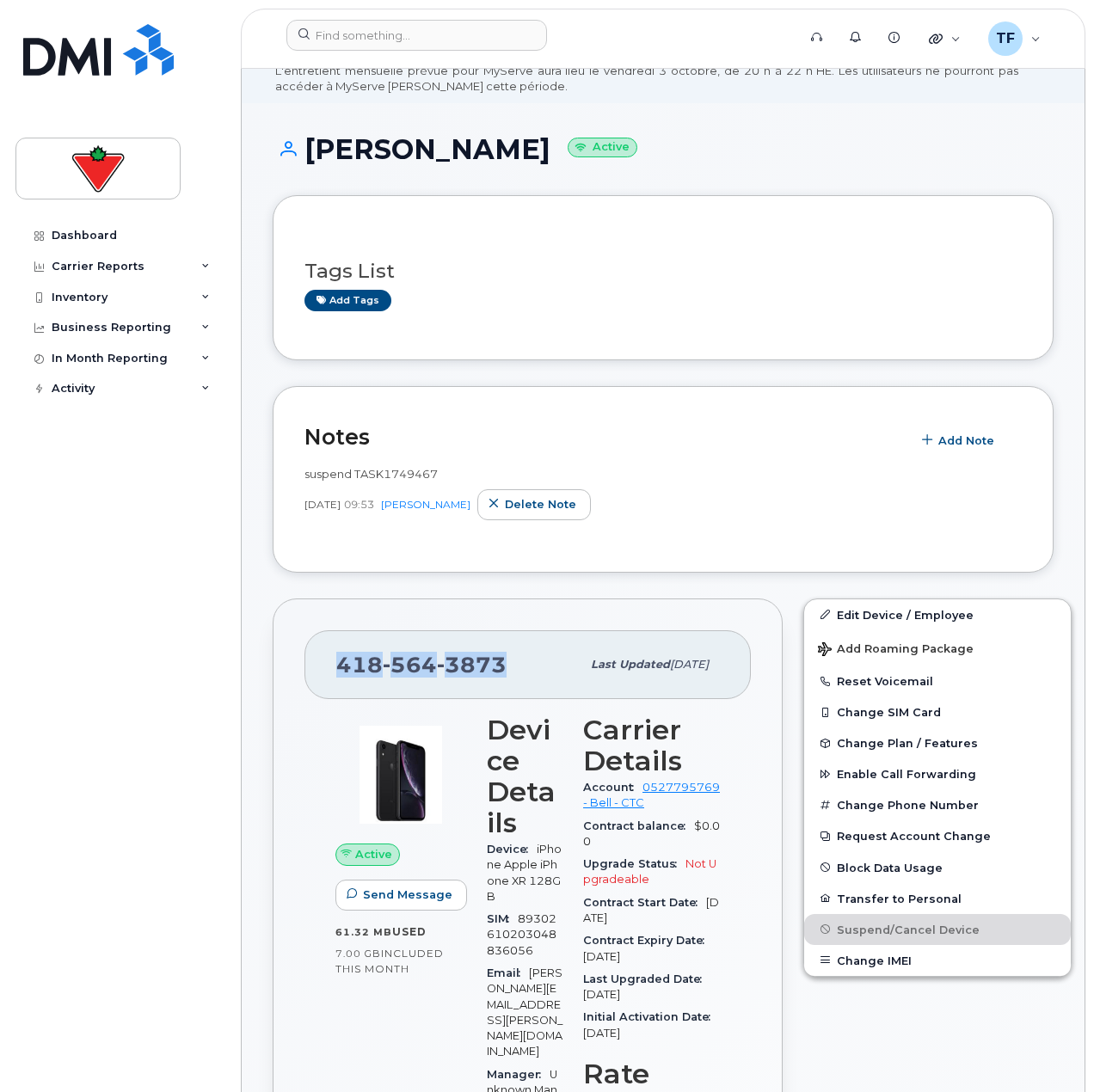
drag, startPoint x: 498, startPoint y: 664, endPoint x: 217, endPoint y: 669, distance: 281.0
copy span "418 564 3873"
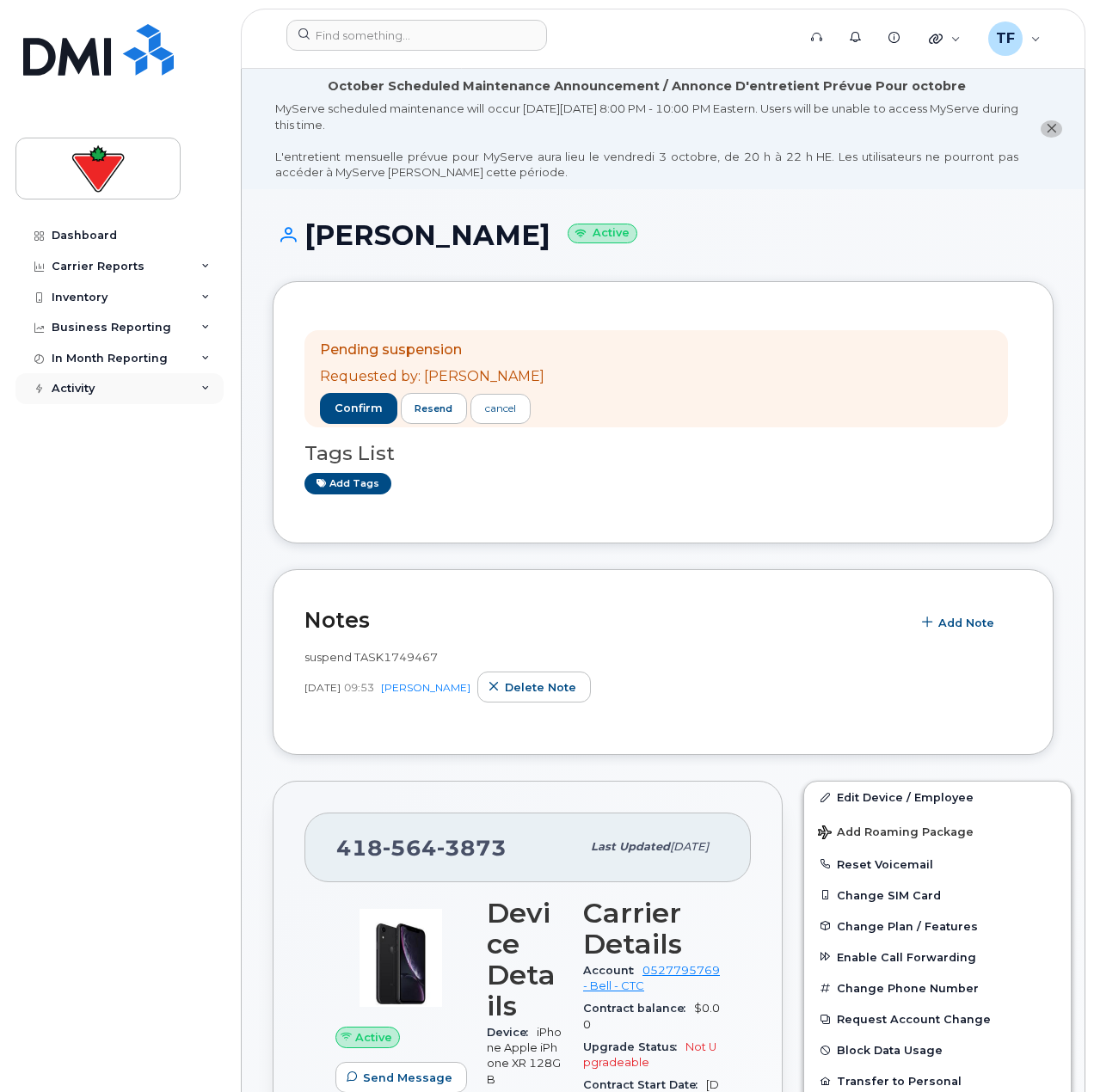
click at [132, 378] on div "Activity" at bounding box center [119, 389] width 208 height 31
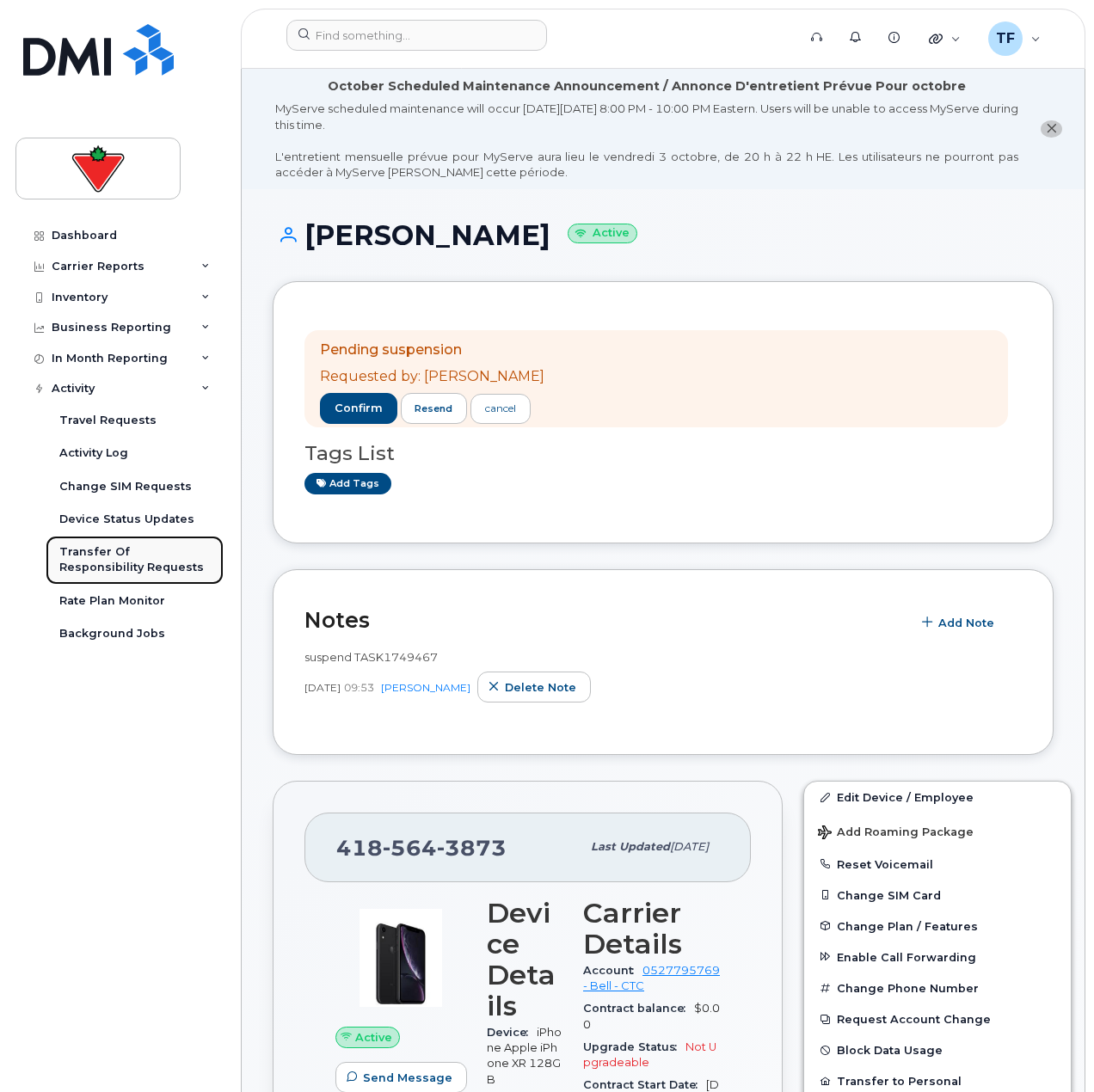
click at [151, 556] on div "Transfer Of Responsibility Requests" at bounding box center [134, 560] width 150 height 32
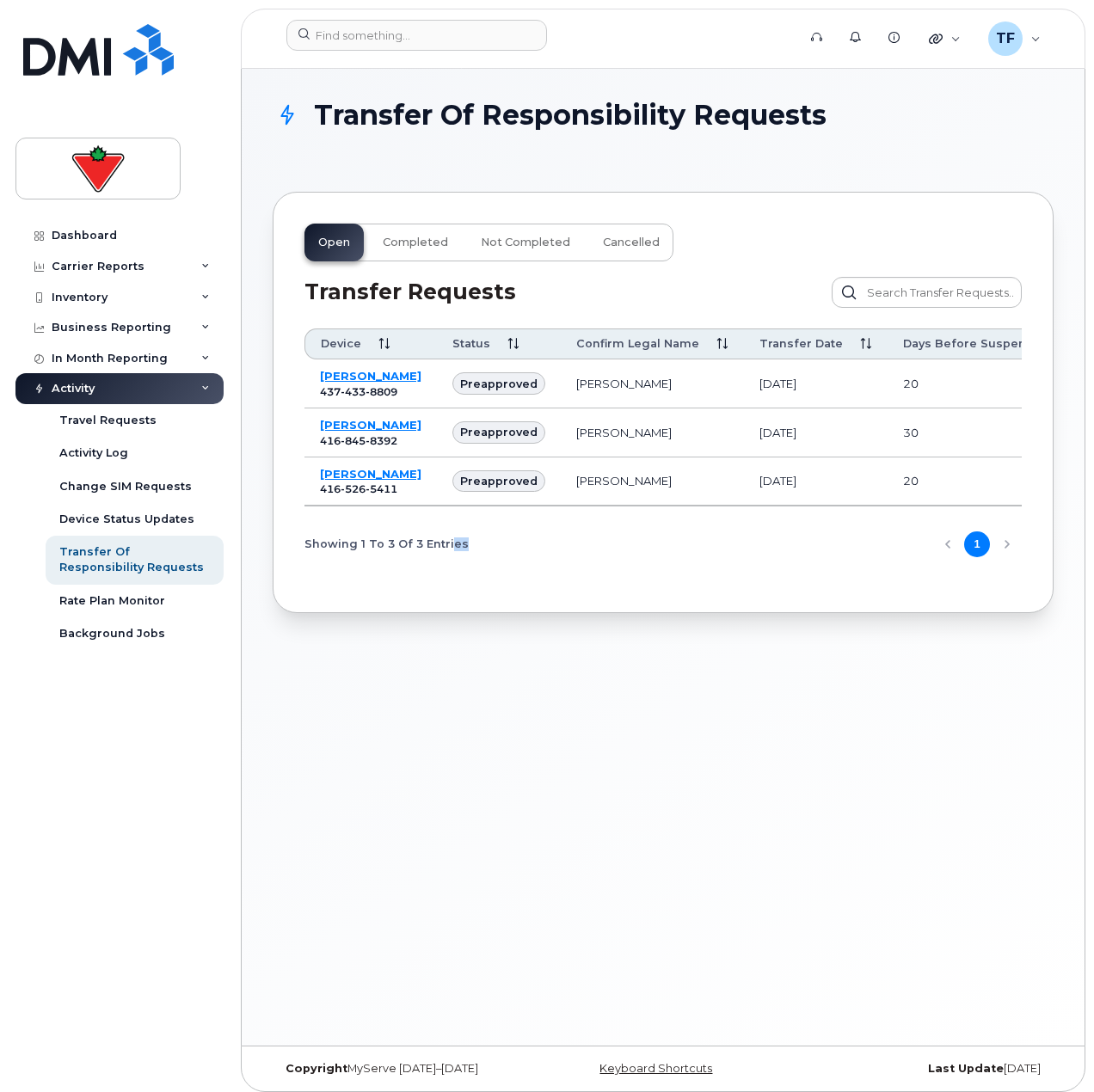
drag, startPoint x: 446, startPoint y: 560, endPoint x: 472, endPoint y: 561, distance: 26.0
click at [472, 561] on nav "Showing 1 To 3 Of 3 Entries 1" at bounding box center [663, 536] width 717 height 60
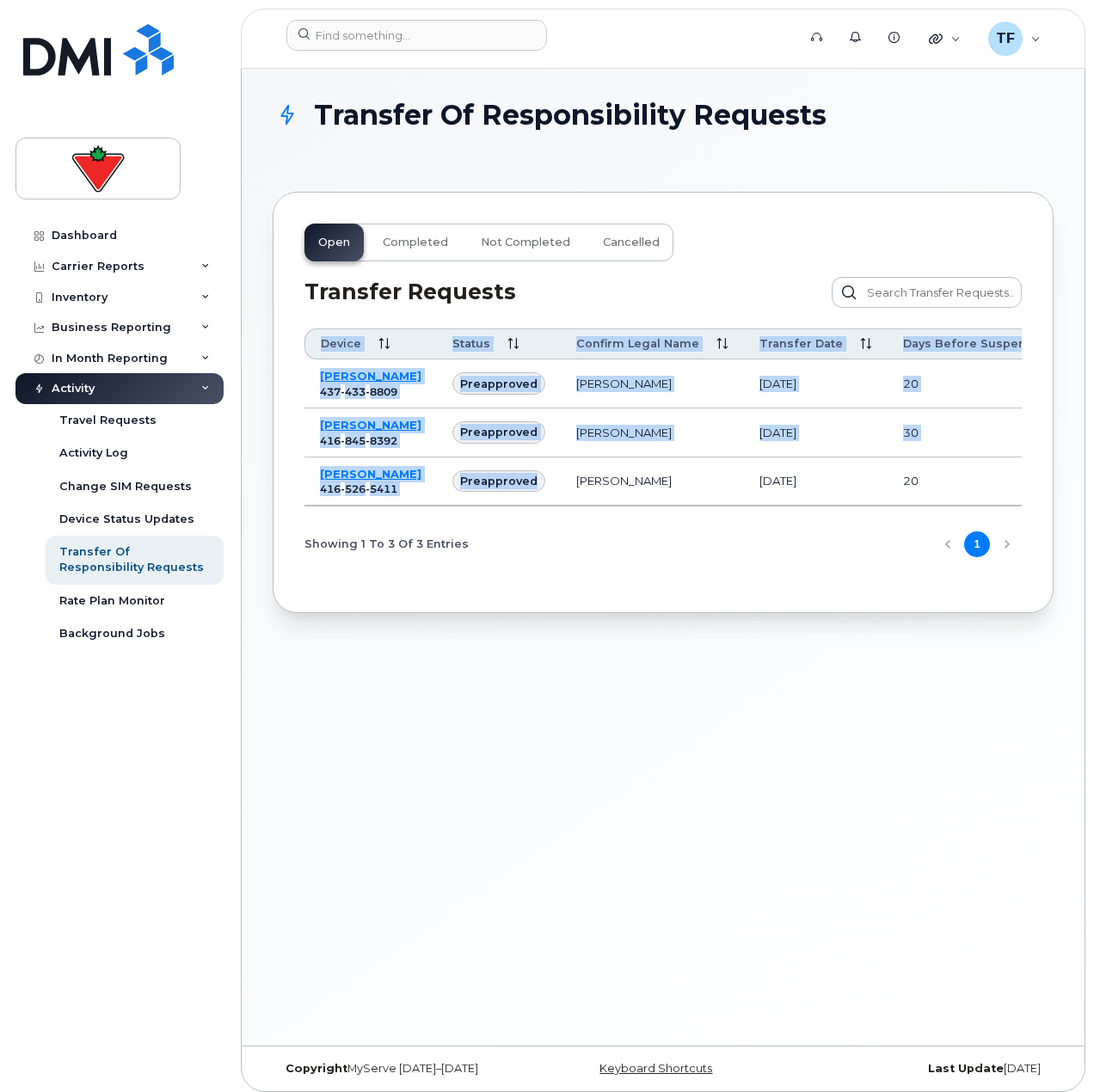
drag, startPoint x: 476, startPoint y: 552, endPoint x: 504, endPoint y: 556, distance: 28.3
click at [504, 506] on div "Device Status Confirm Legal Name Transfer Date Days Before Suspend Bryan Robins…" at bounding box center [663, 417] width 717 height 177
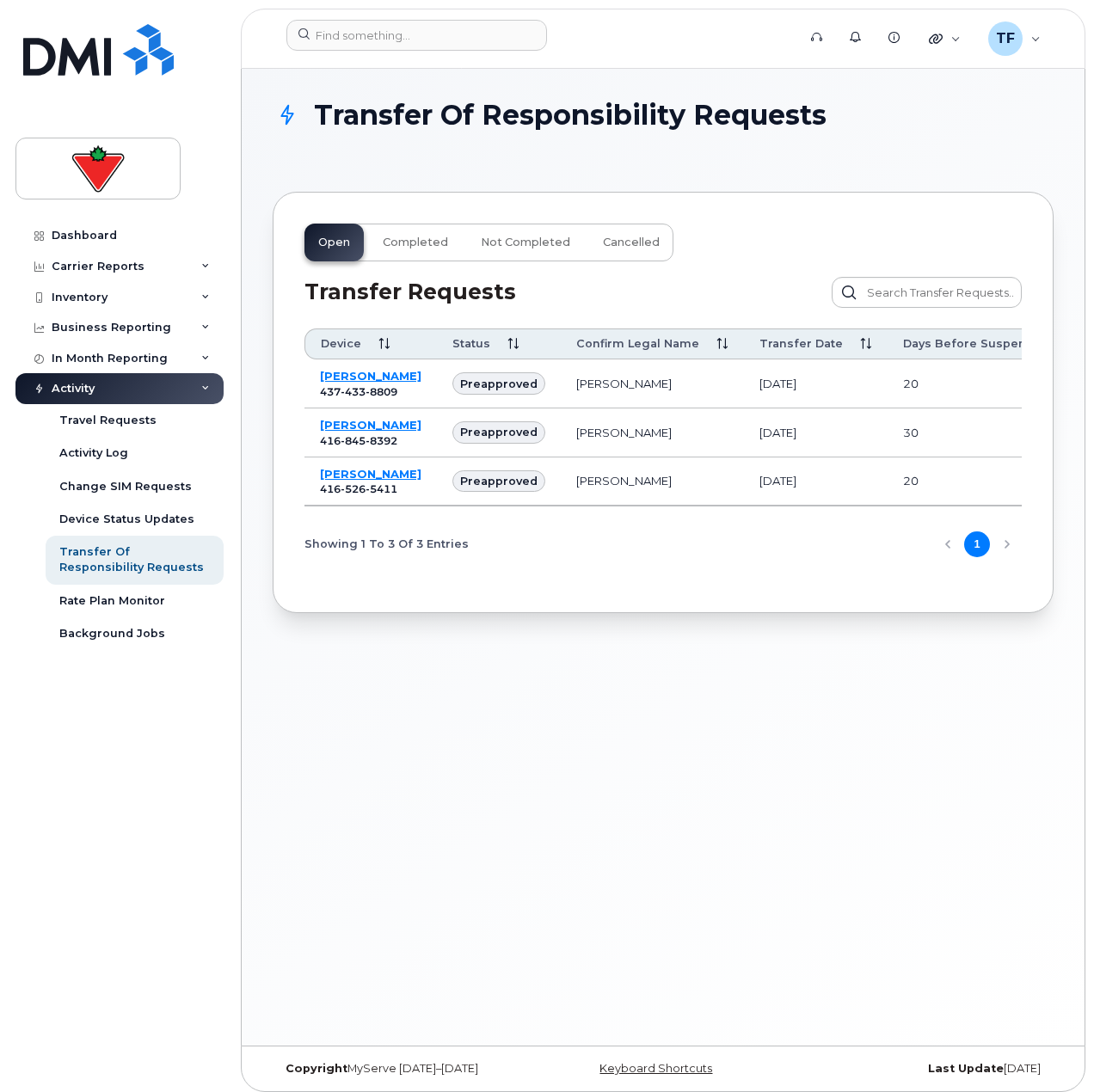
click at [557, 566] on div "Showing 1 To 3 Of 3 Entries 1" at bounding box center [663, 543] width 717 height 43
click at [546, 769] on div "Transfer Of Responsibility Requests Open Completed Not Completed Cancelled Tran…" at bounding box center [663, 557] width 843 height 977
click at [404, 232] on button "Completed" at bounding box center [415, 243] width 93 height 38
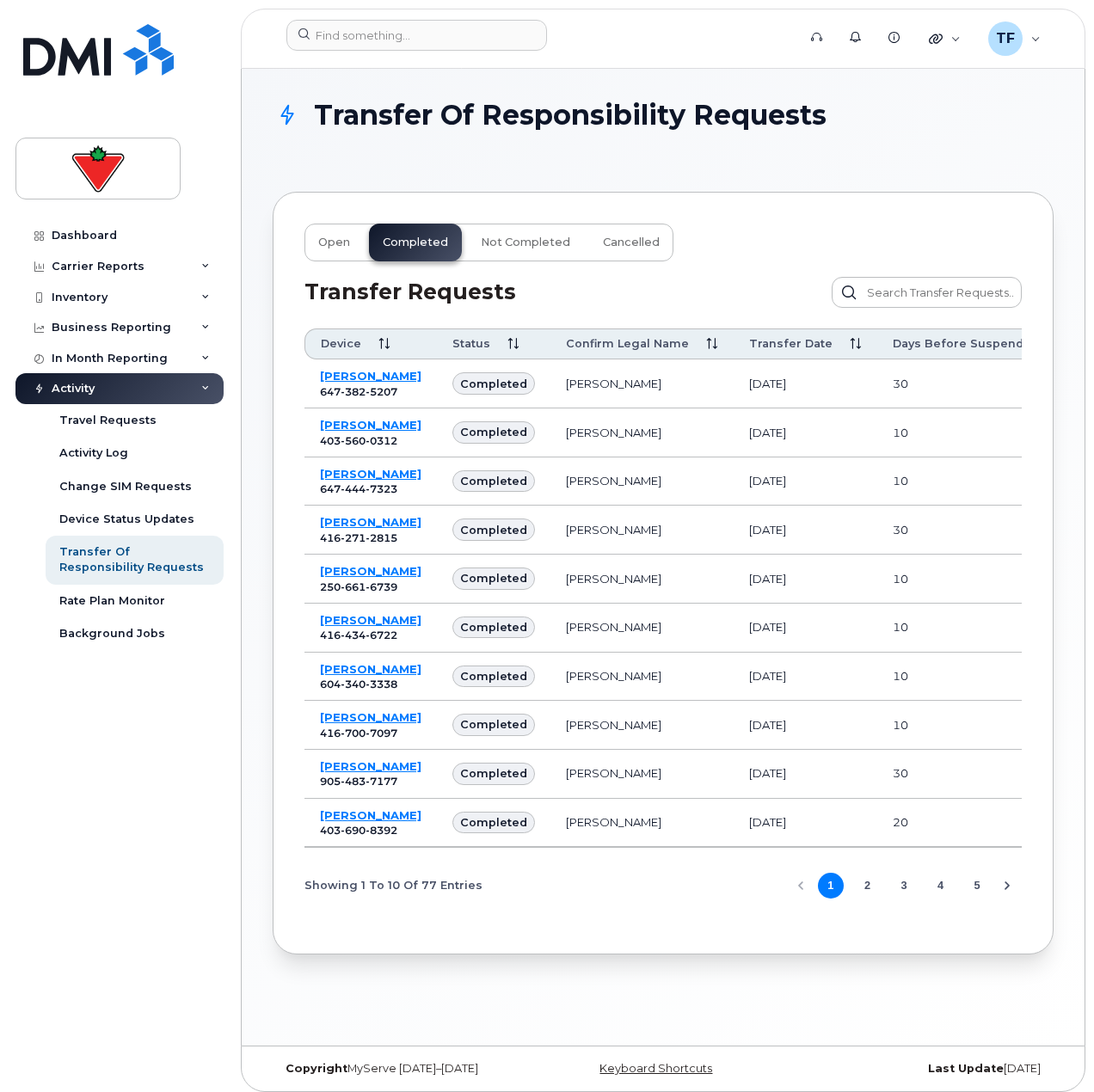
click at [577, 253] on div "Open Completed Not Completed Cancelled" at bounding box center [489, 243] width 369 height 38
click at [543, 246] on span "Not Completed" at bounding box center [525, 243] width 90 height 14
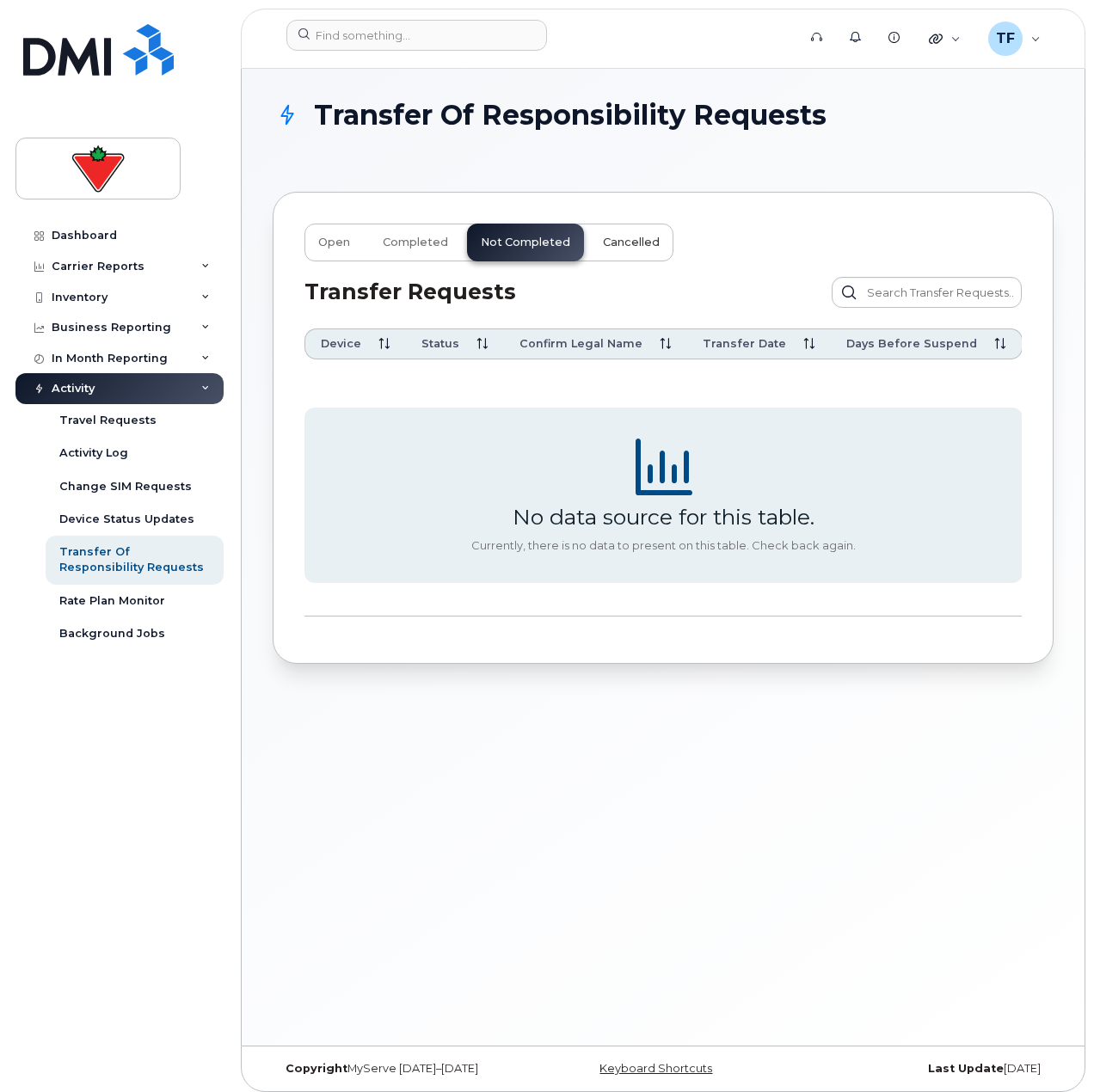
click at [623, 244] on span "Cancelled" at bounding box center [630, 243] width 57 height 14
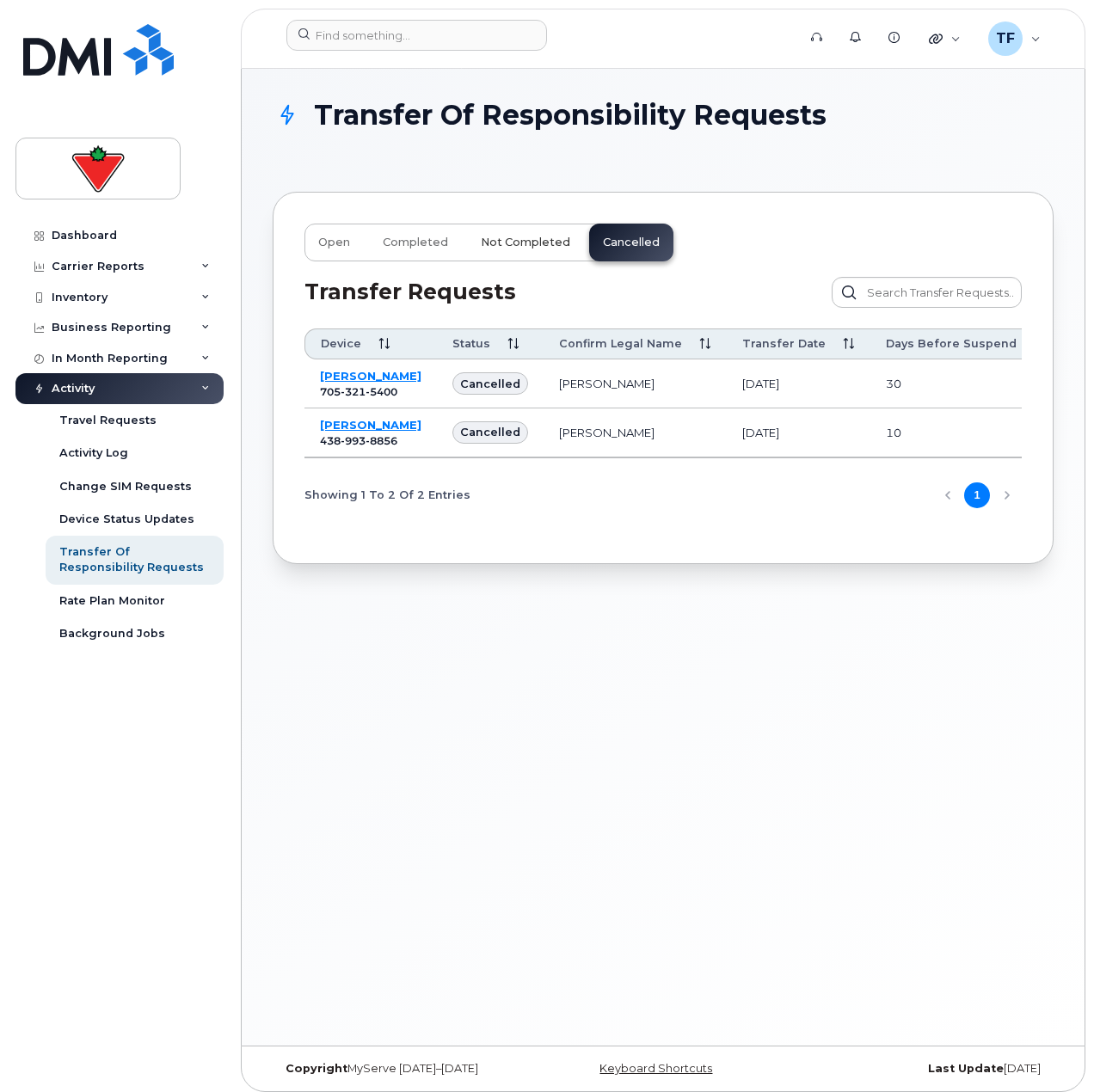
click at [543, 241] on span "Not Completed" at bounding box center [525, 243] width 90 height 14
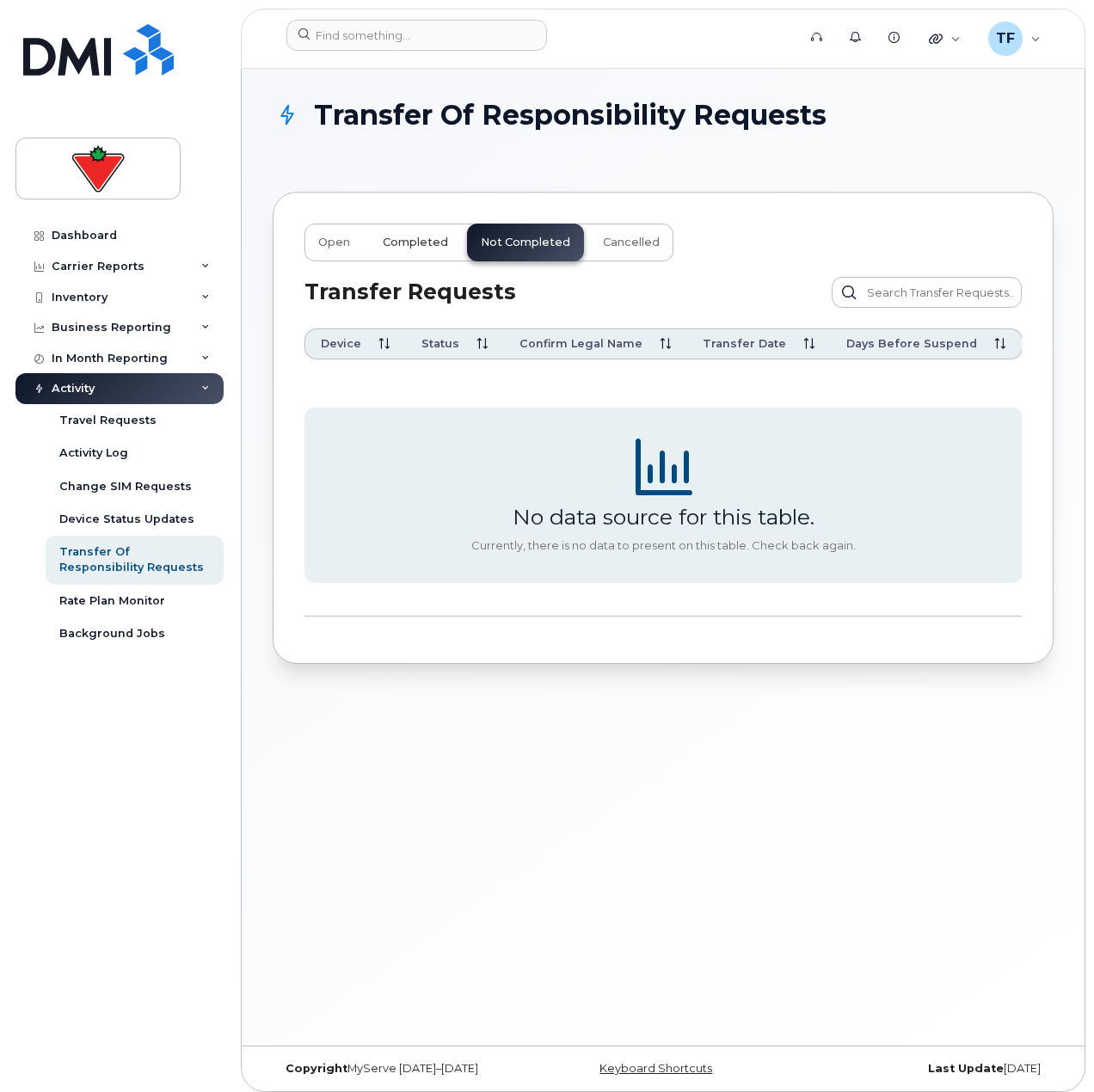
drag, startPoint x: 411, startPoint y: 240, endPoint x: 394, endPoint y: 240, distance: 17.0
click at [410, 240] on span "Completed" at bounding box center [415, 243] width 65 height 14
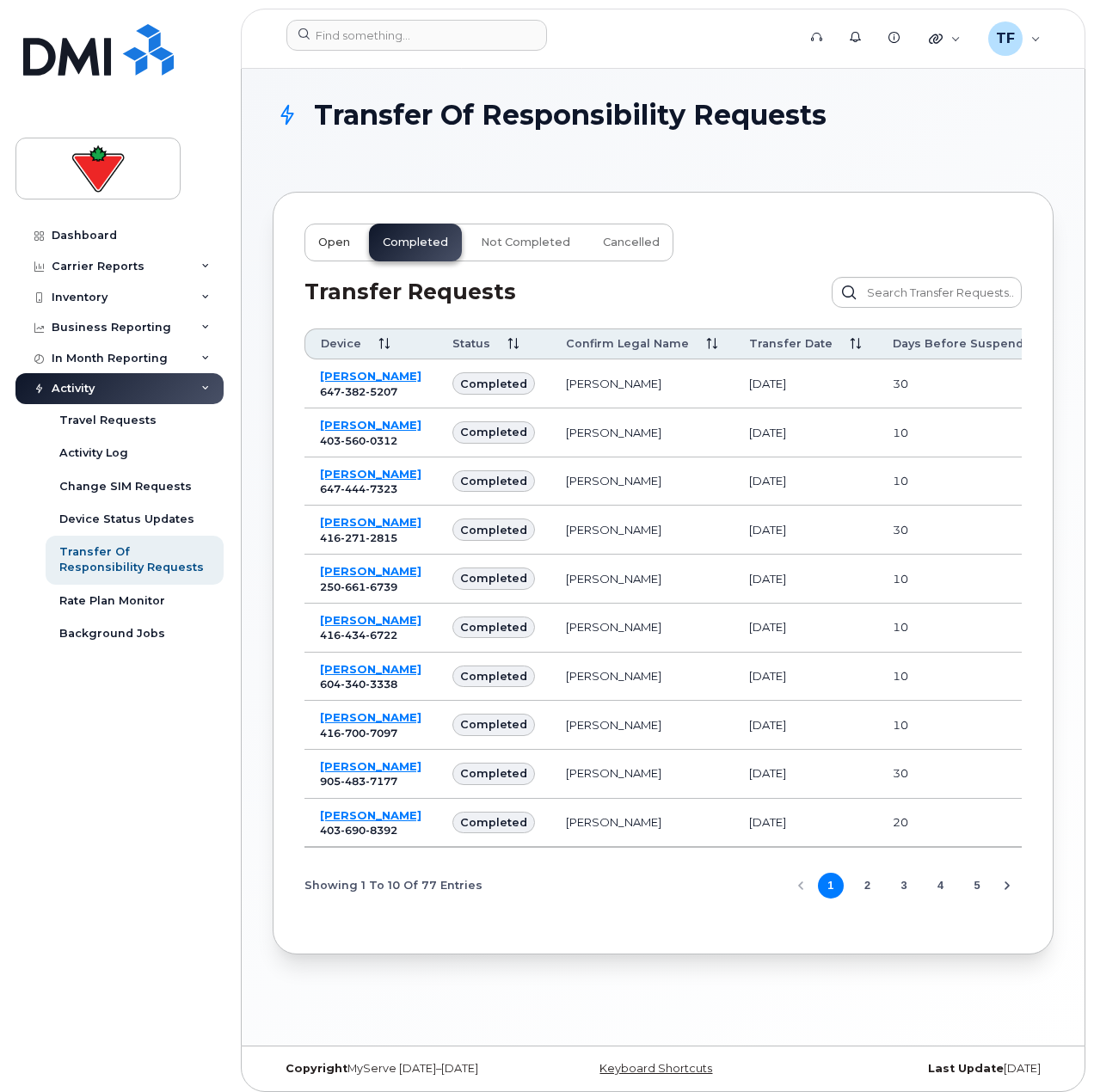
click at [339, 241] on span "Open" at bounding box center [334, 243] width 32 height 14
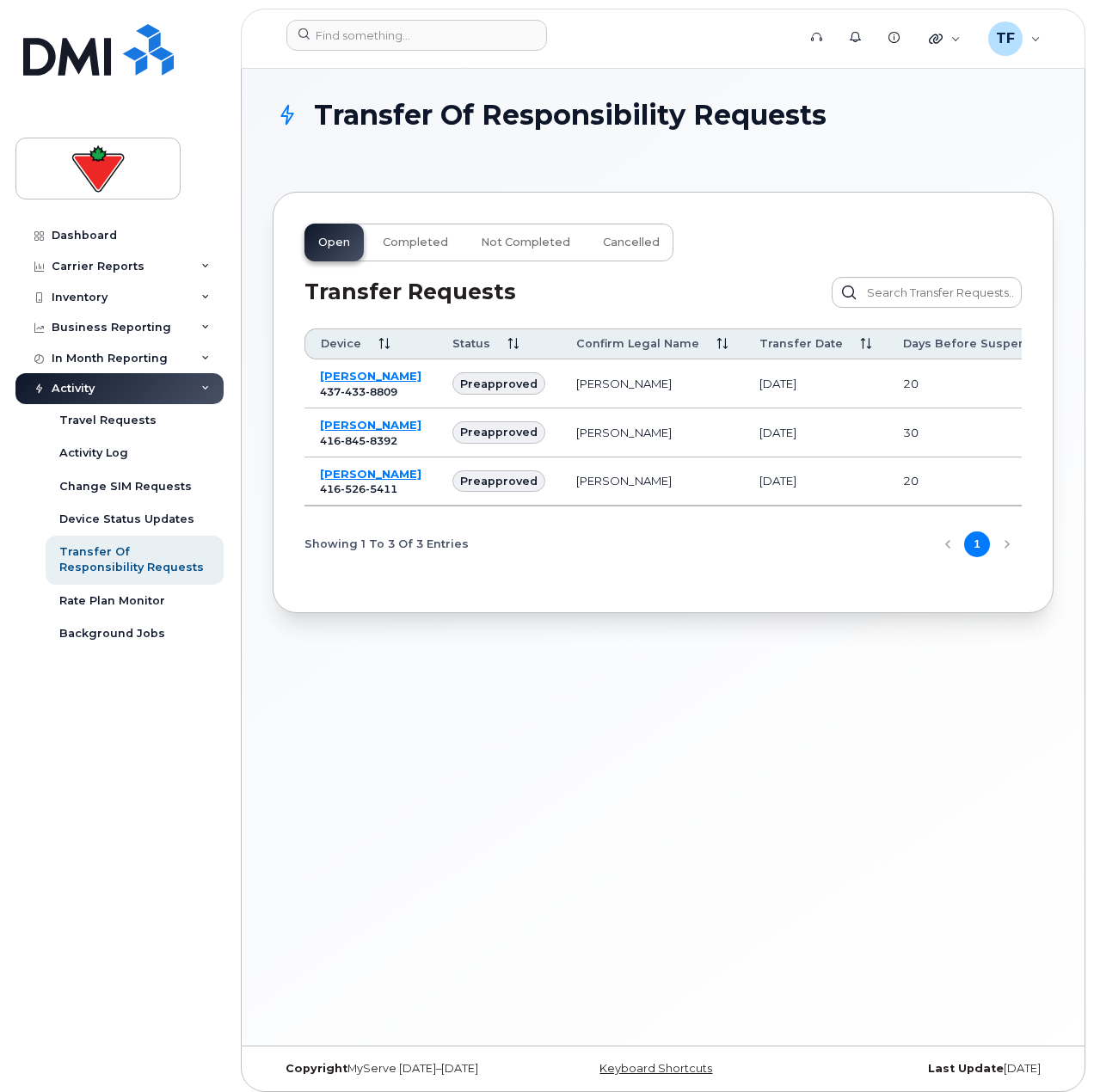
click at [357, 809] on div "Transfer Of Responsibility Requests Open Completed Not Completed Cancelled Tran…" at bounding box center [663, 557] width 843 height 977
click at [336, 507] on td "Steven Pickett 416 526 5411" at bounding box center [370, 482] width 132 height 49
click at [342, 481] on link "Steven Pickett" at bounding box center [370, 474] width 102 height 14
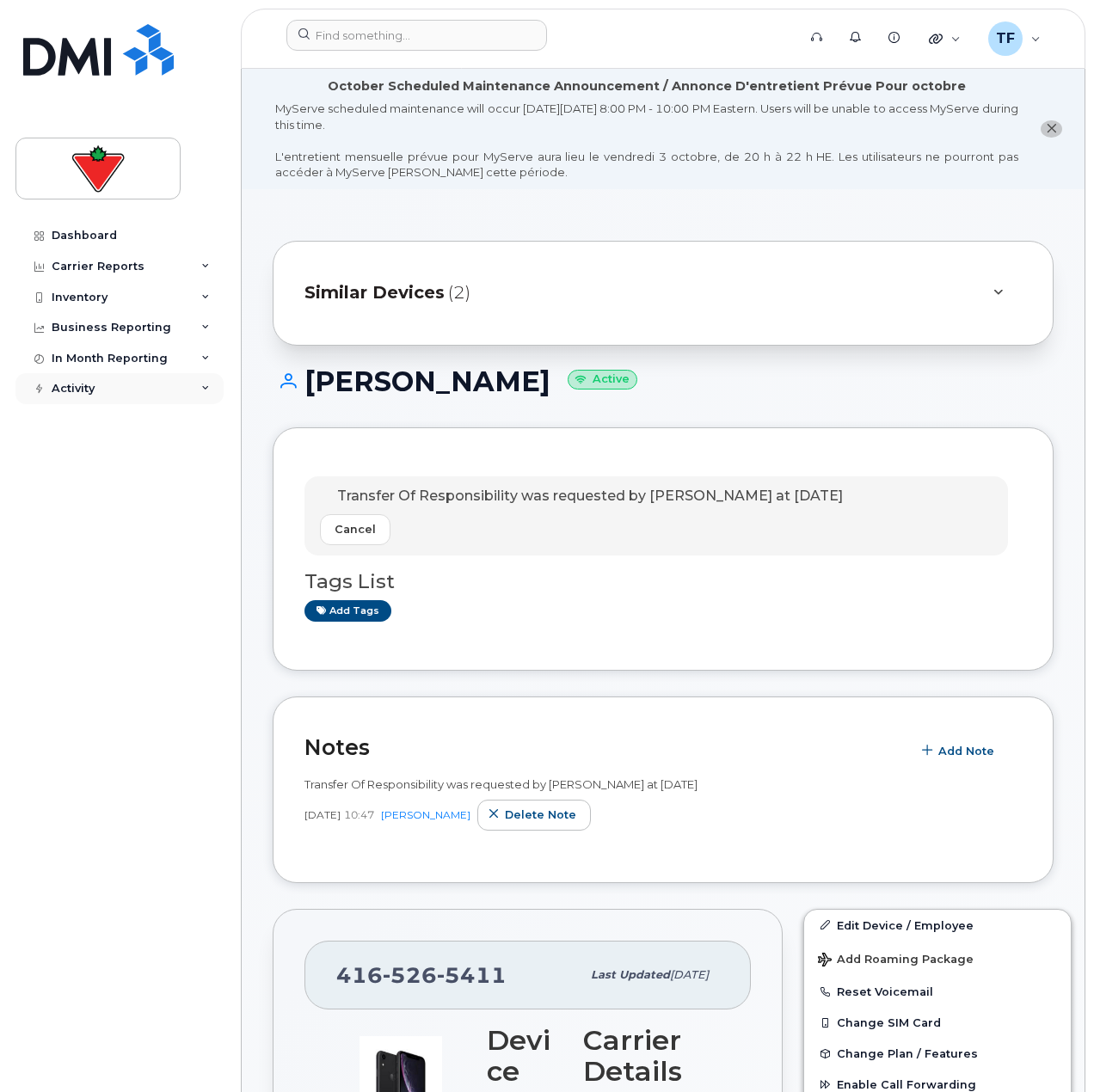
click at [109, 383] on div "Activity" at bounding box center [119, 389] width 208 height 31
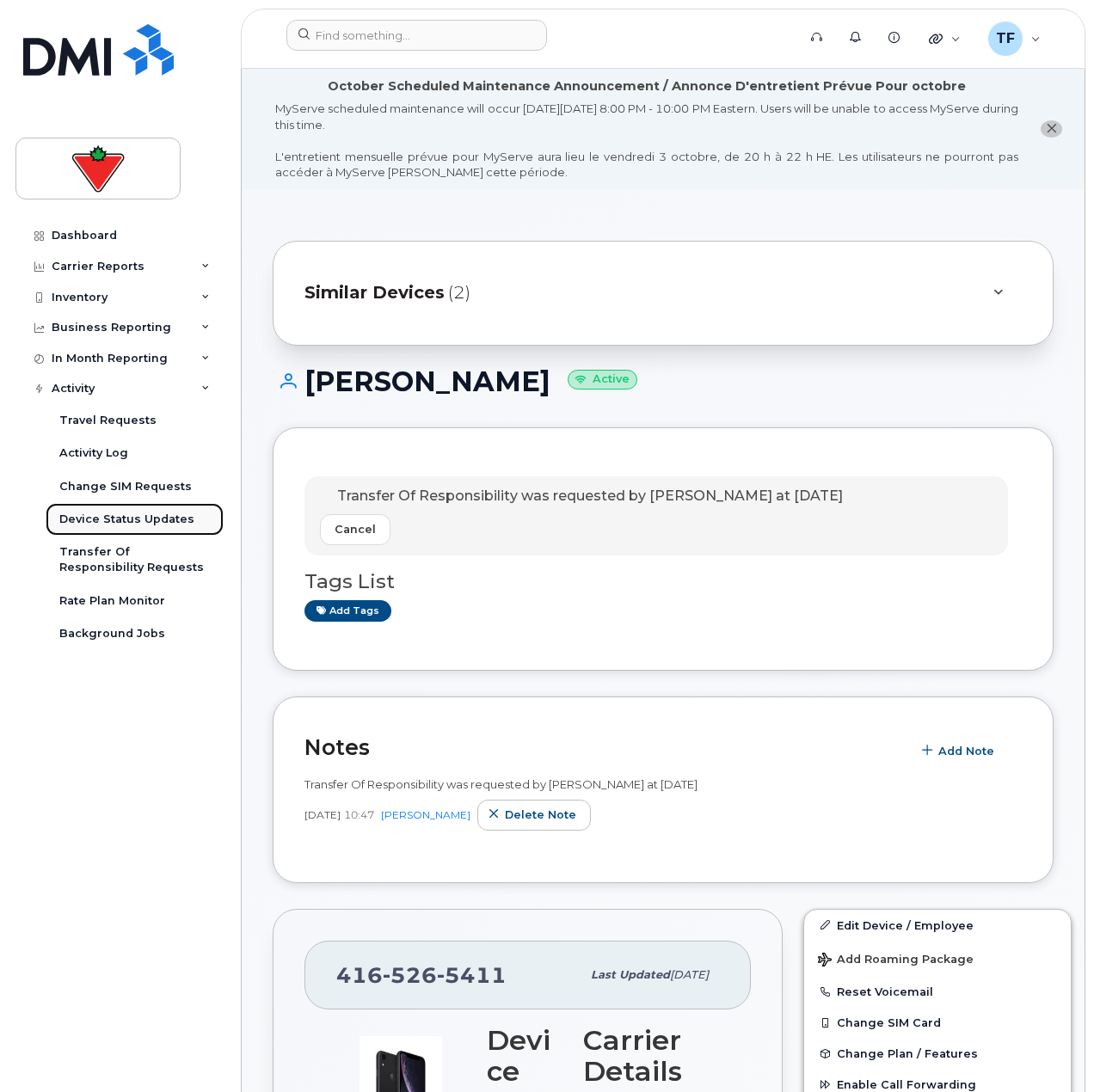
click at [143, 527] on div "Device Status Updates" at bounding box center [126, 520] width 135 height 16
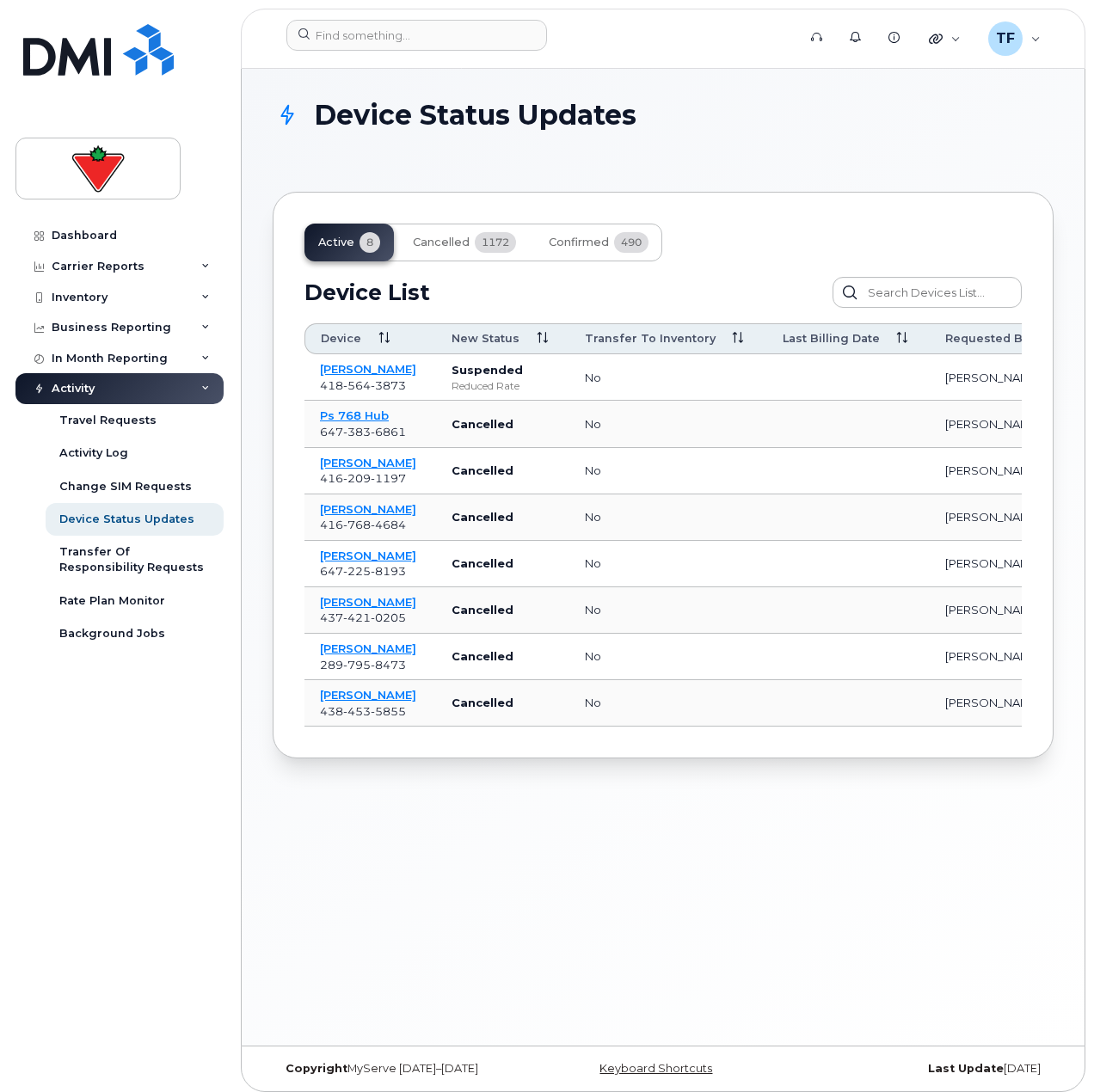
drag, startPoint x: 388, startPoint y: 732, endPoint x: 430, endPoint y: 732, distance: 42.0
click at [430, 727] on div "Device New Status Transfer to inventory Last Billing Date Requested By Days Ope…" at bounding box center [663, 525] width 717 height 403
click at [392, 691] on link "[PERSON_NAME]" at bounding box center [368, 695] width 97 height 14
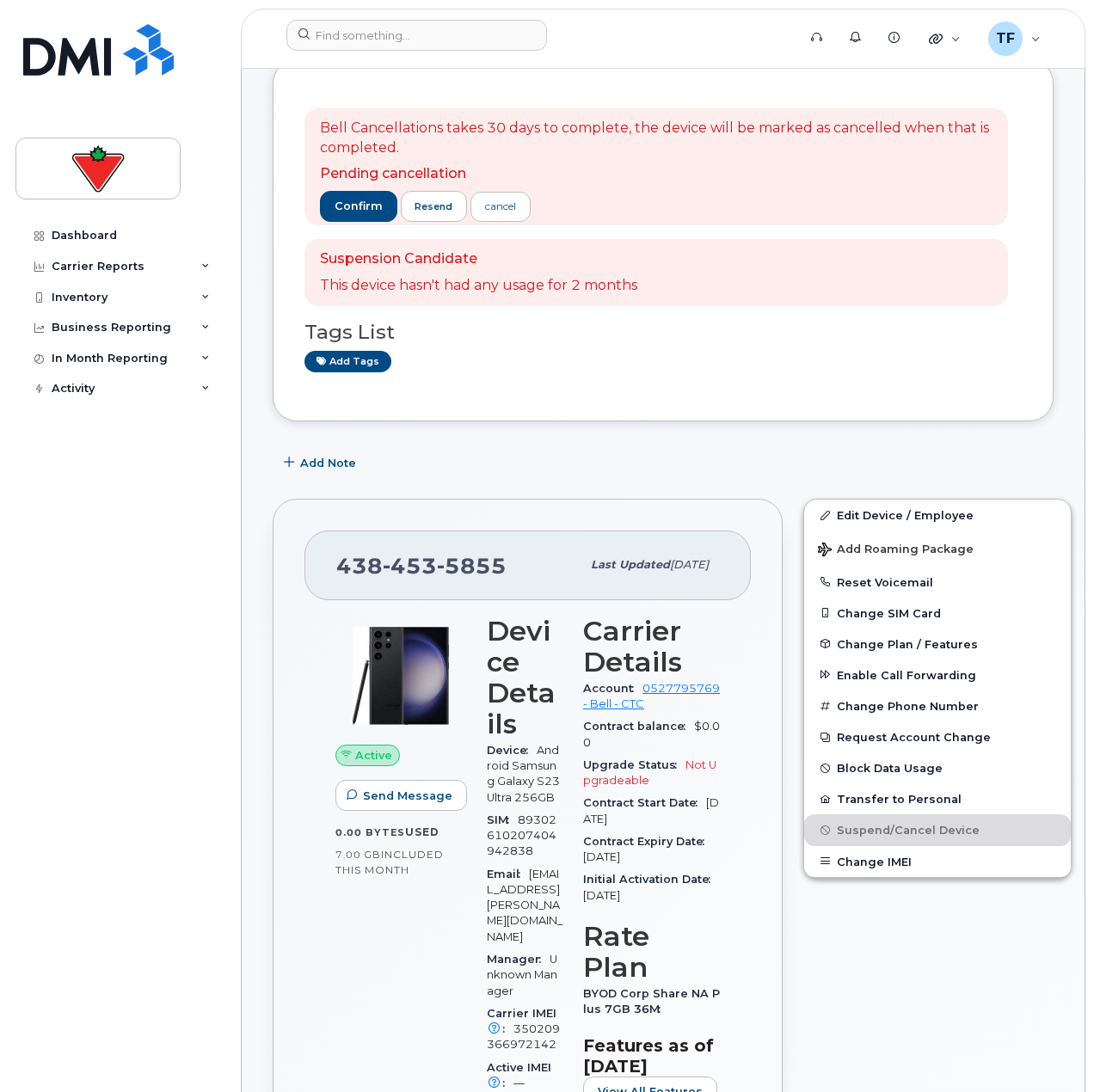
scroll to position [258, 0]
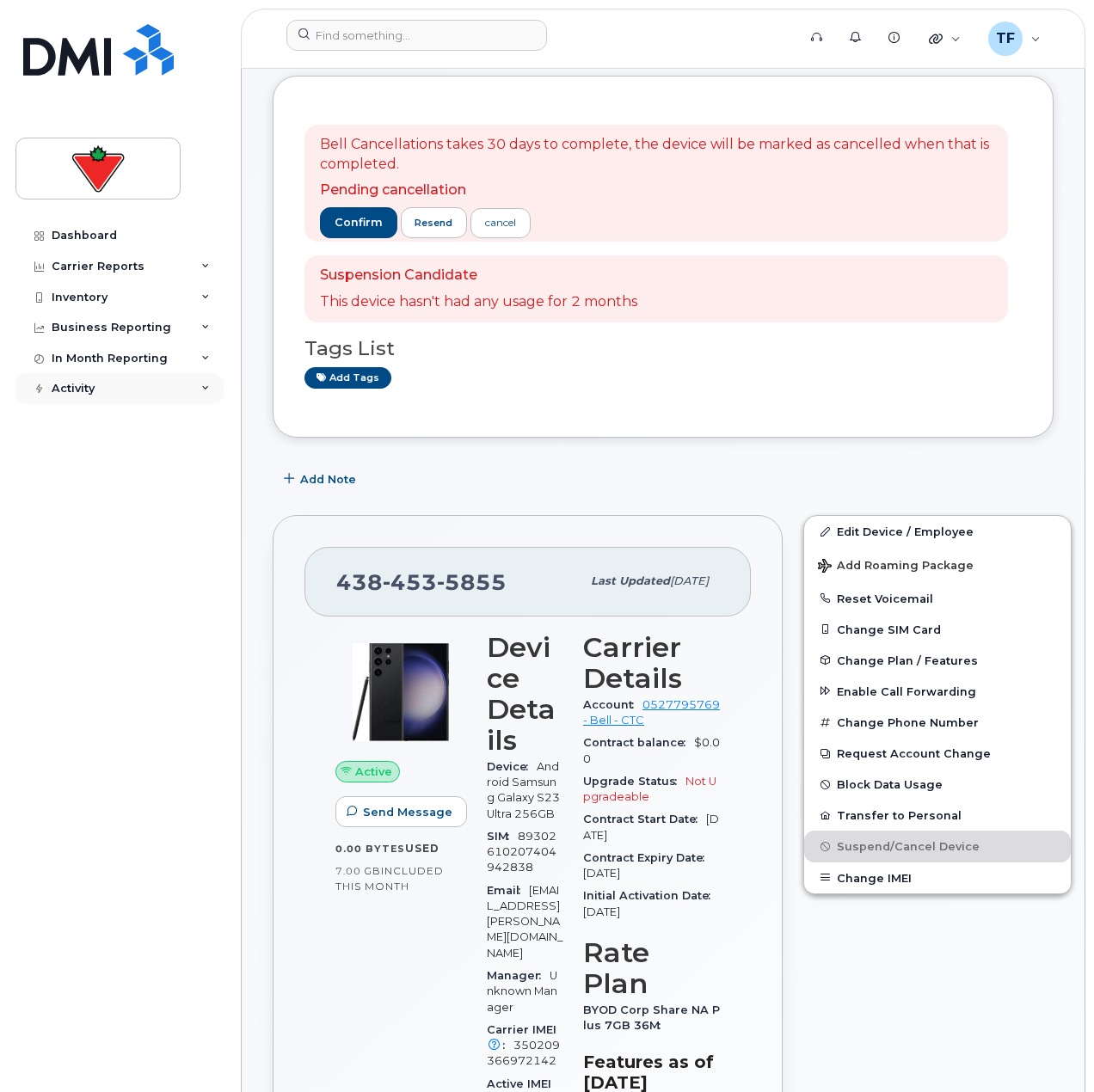
scroll to position [0, 0]
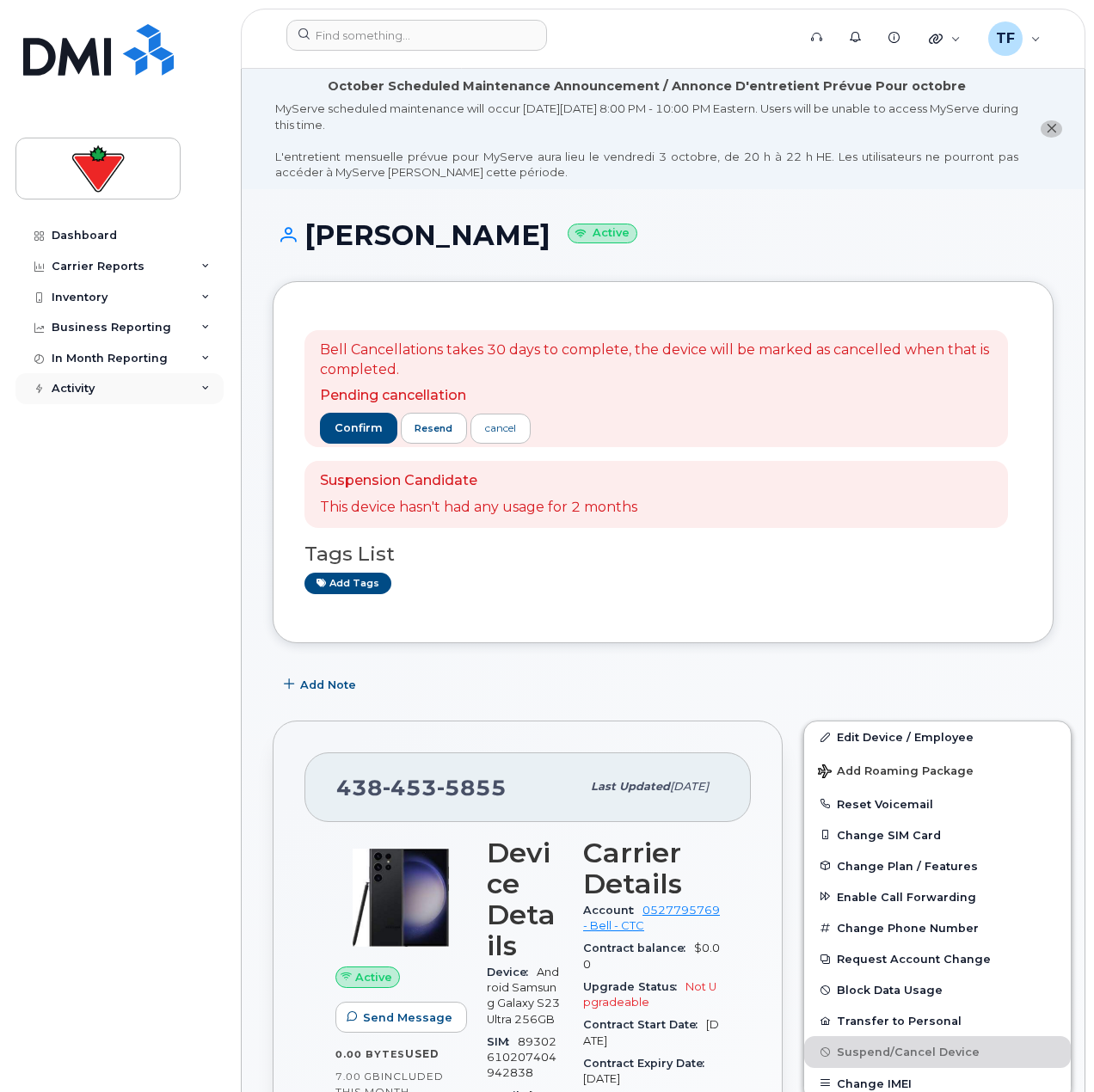
click at [109, 390] on div "Activity" at bounding box center [119, 389] width 208 height 31
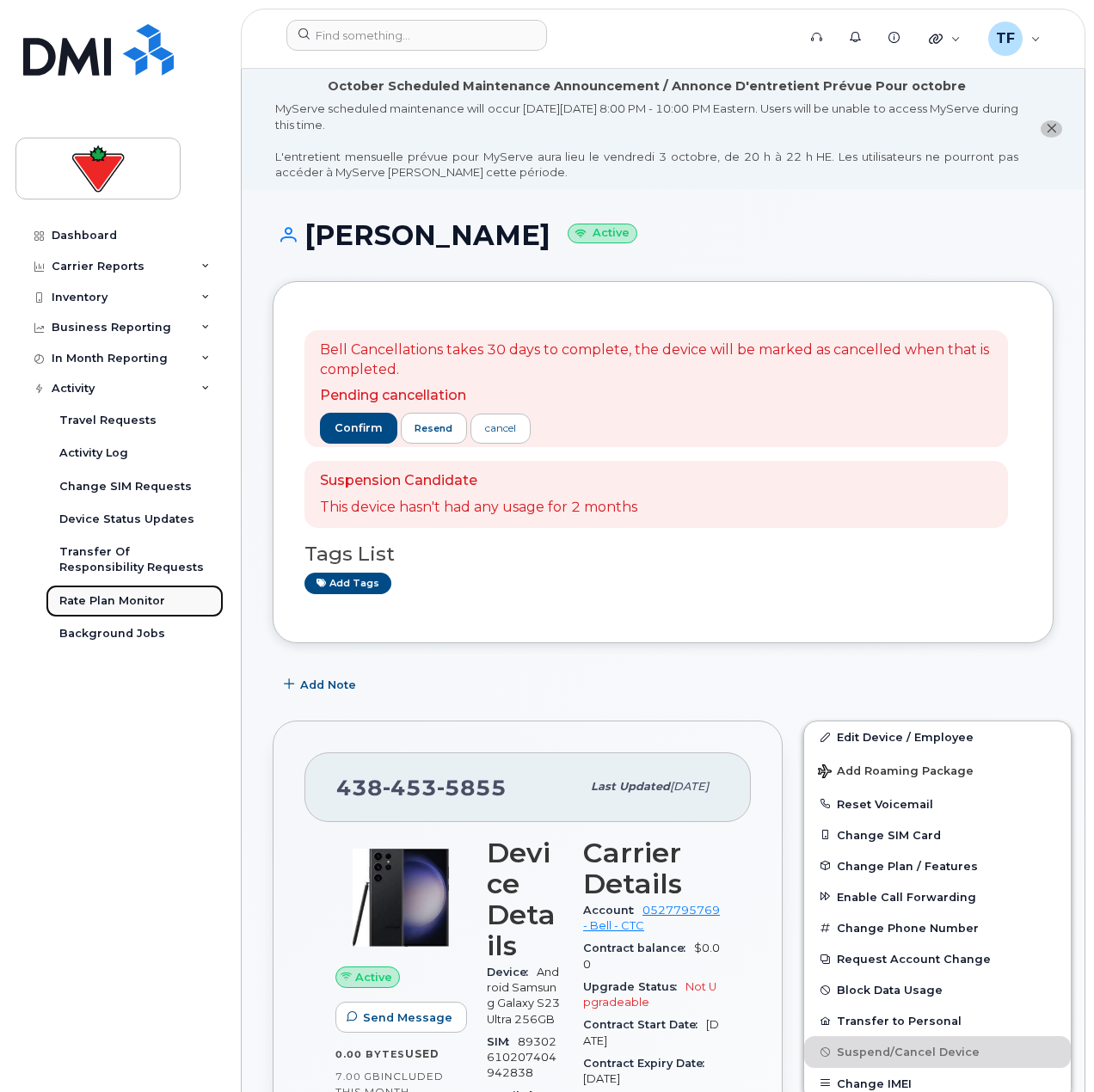
click at [123, 595] on div "Rate Plan Monitor" at bounding box center [112, 601] width 106 height 16
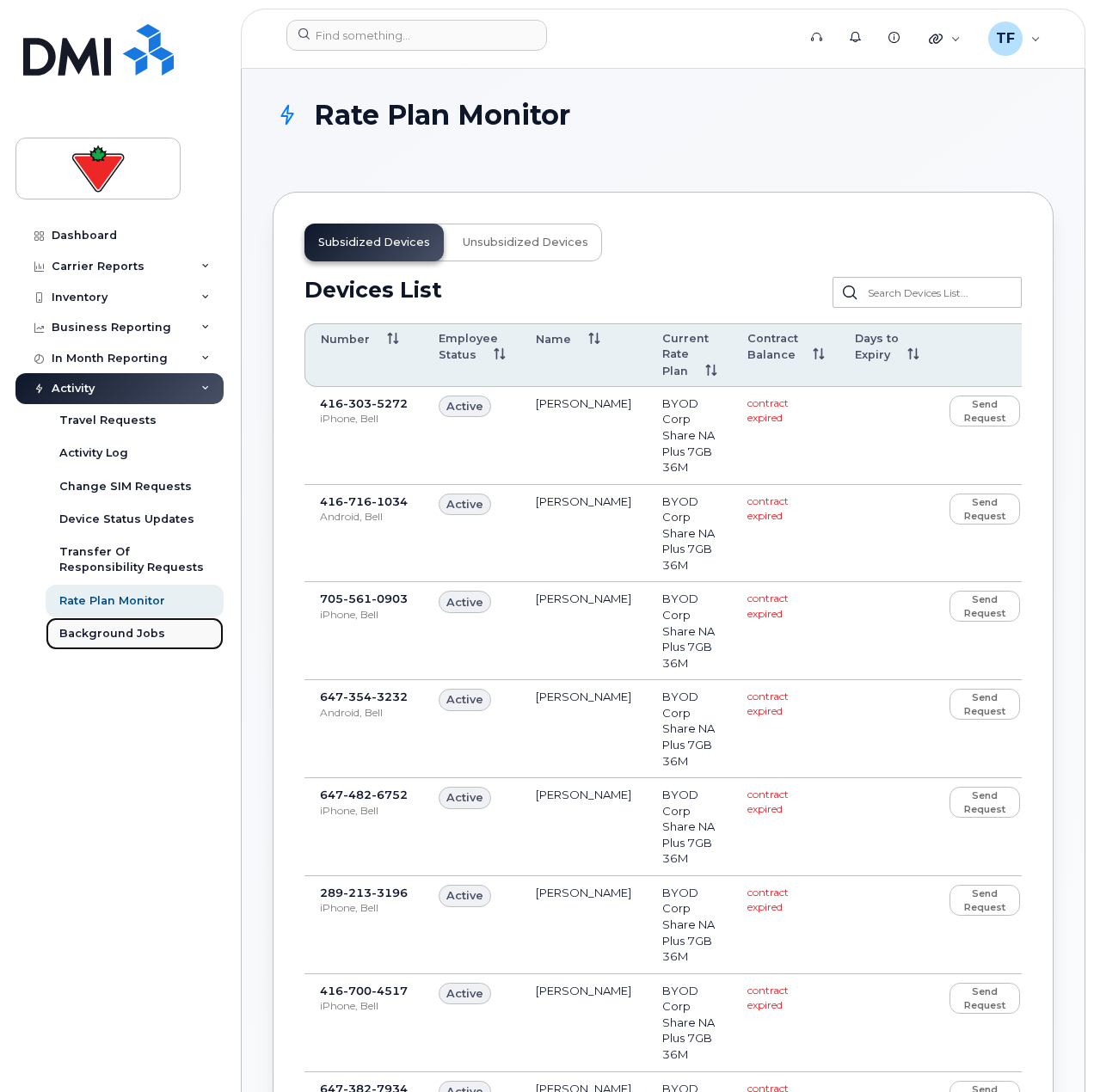
click at [130, 643] on link "Background Jobs" at bounding box center [134, 634] width 178 height 33
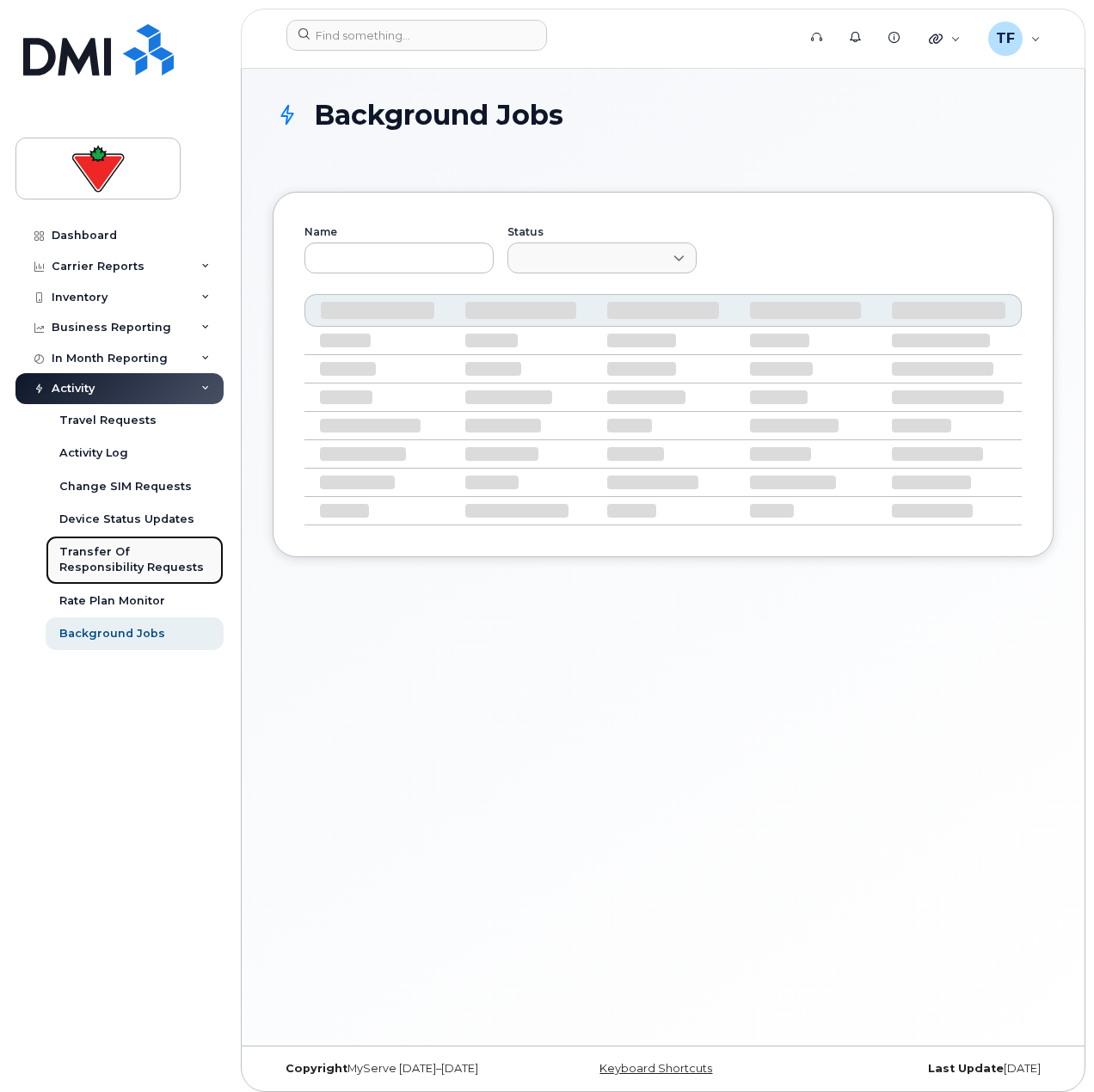
click at [132, 557] on div "Transfer Of Responsibility Requests" at bounding box center [134, 560] width 150 height 32
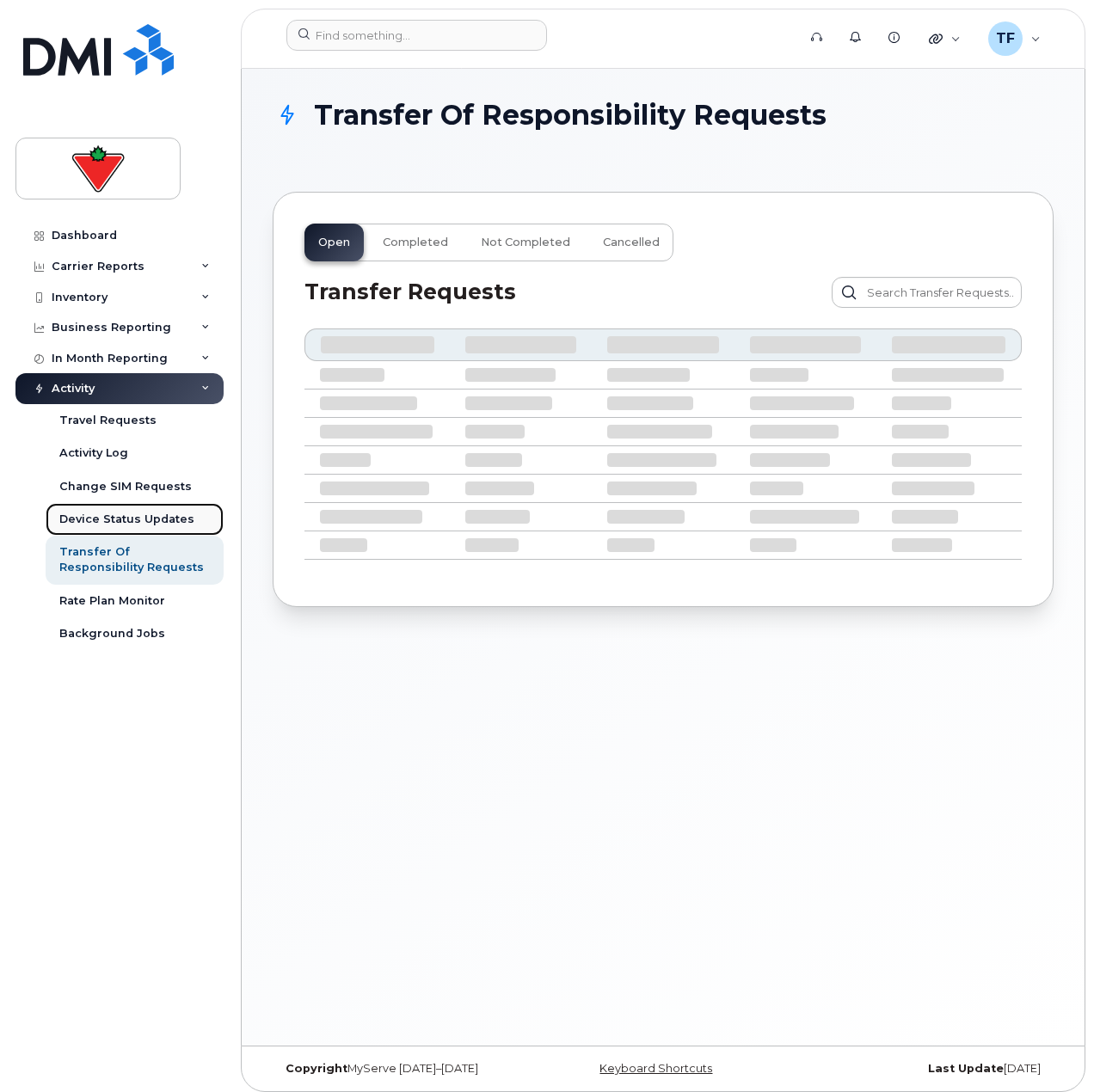
click at [129, 523] on div "Device Status Updates" at bounding box center [126, 520] width 135 height 16
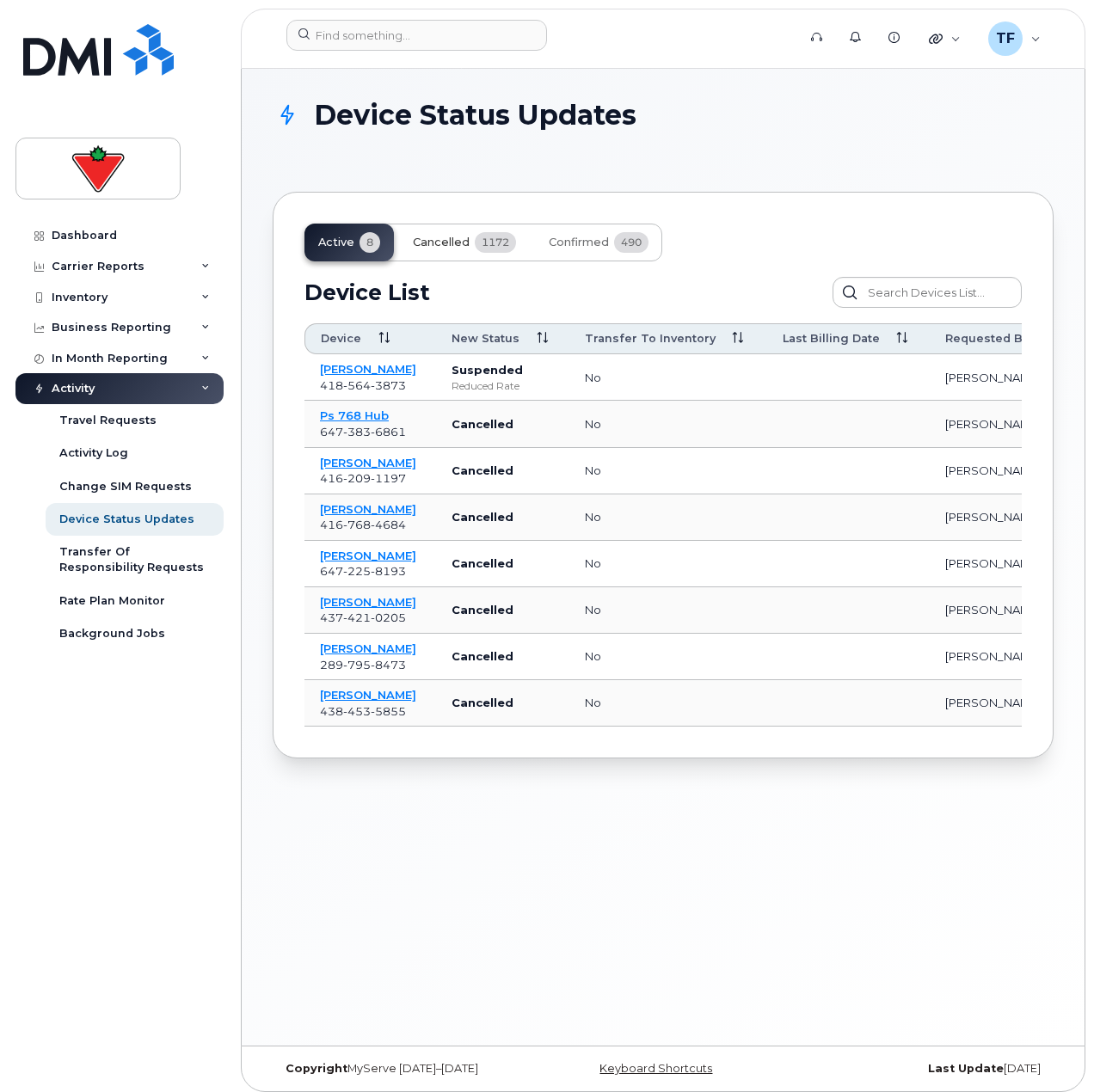
click at [470, 251] on button "Cancelled 1172" at bounding box center [464, 243] width 130 height 38
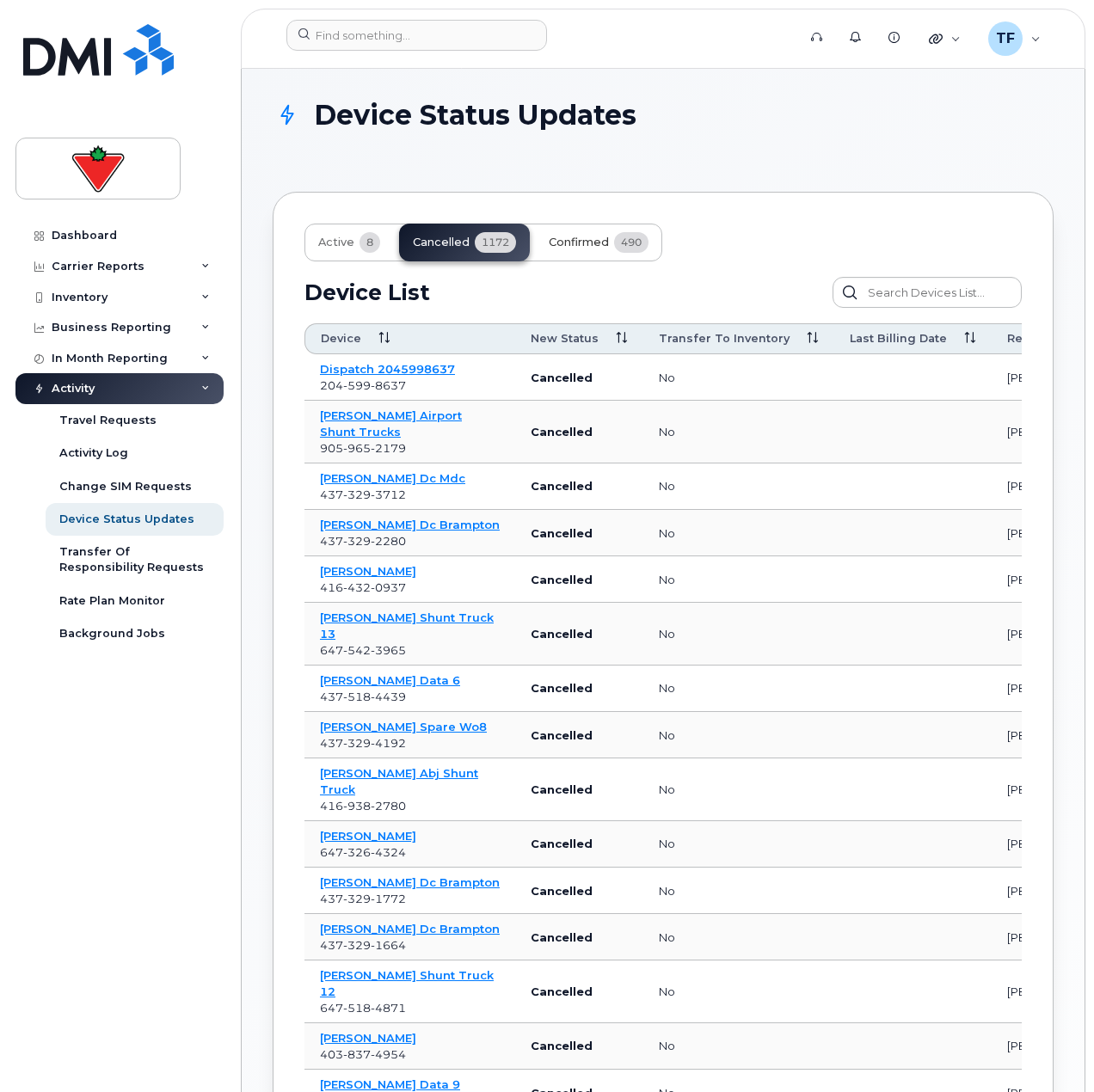
click at [572, 248] on span "Confirmed" at bounding box center [578, 243] width 60 height 14
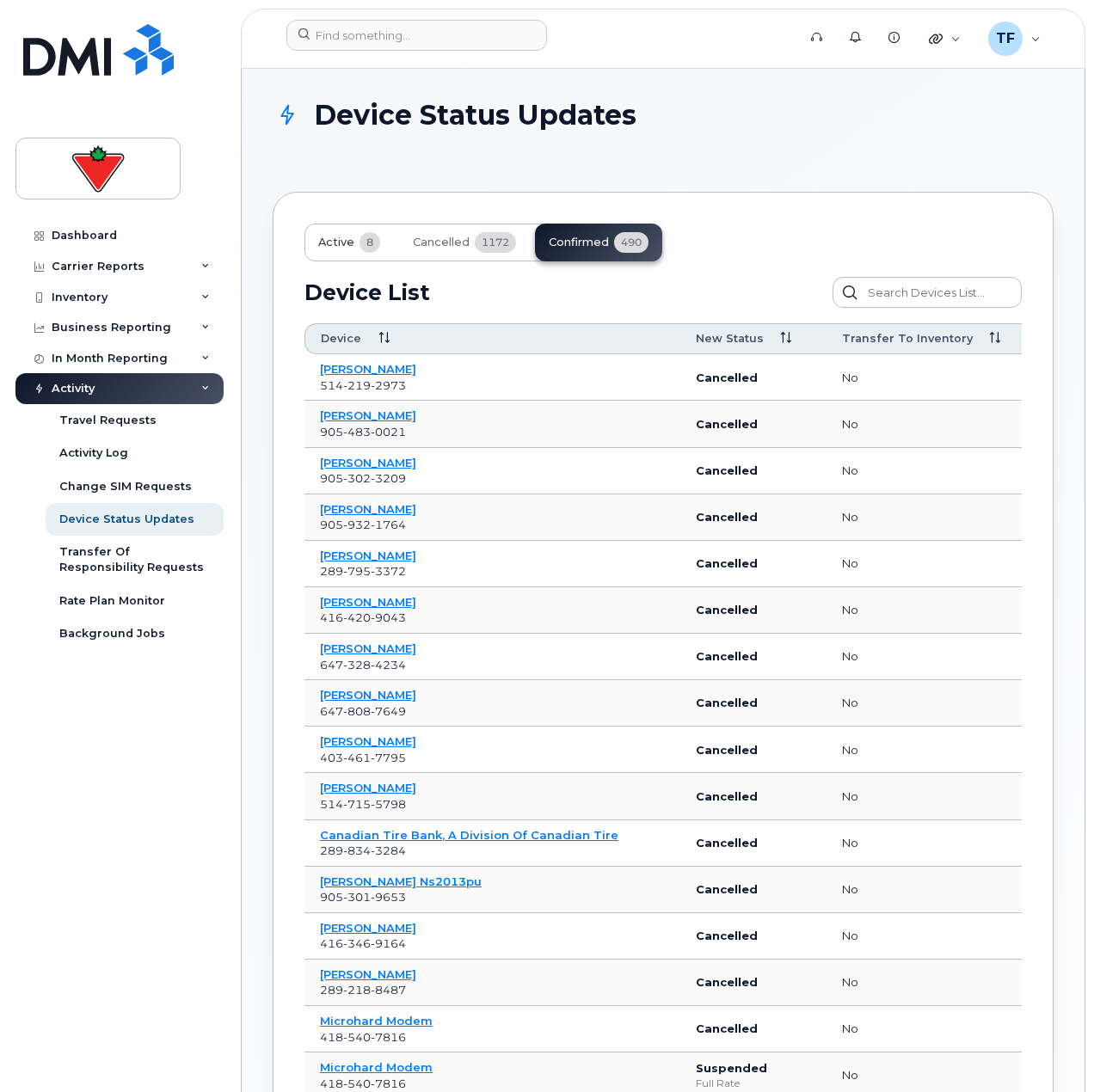
click at [341, 240] on span "Active" at bounding box center [337, 243] width 37 height 14
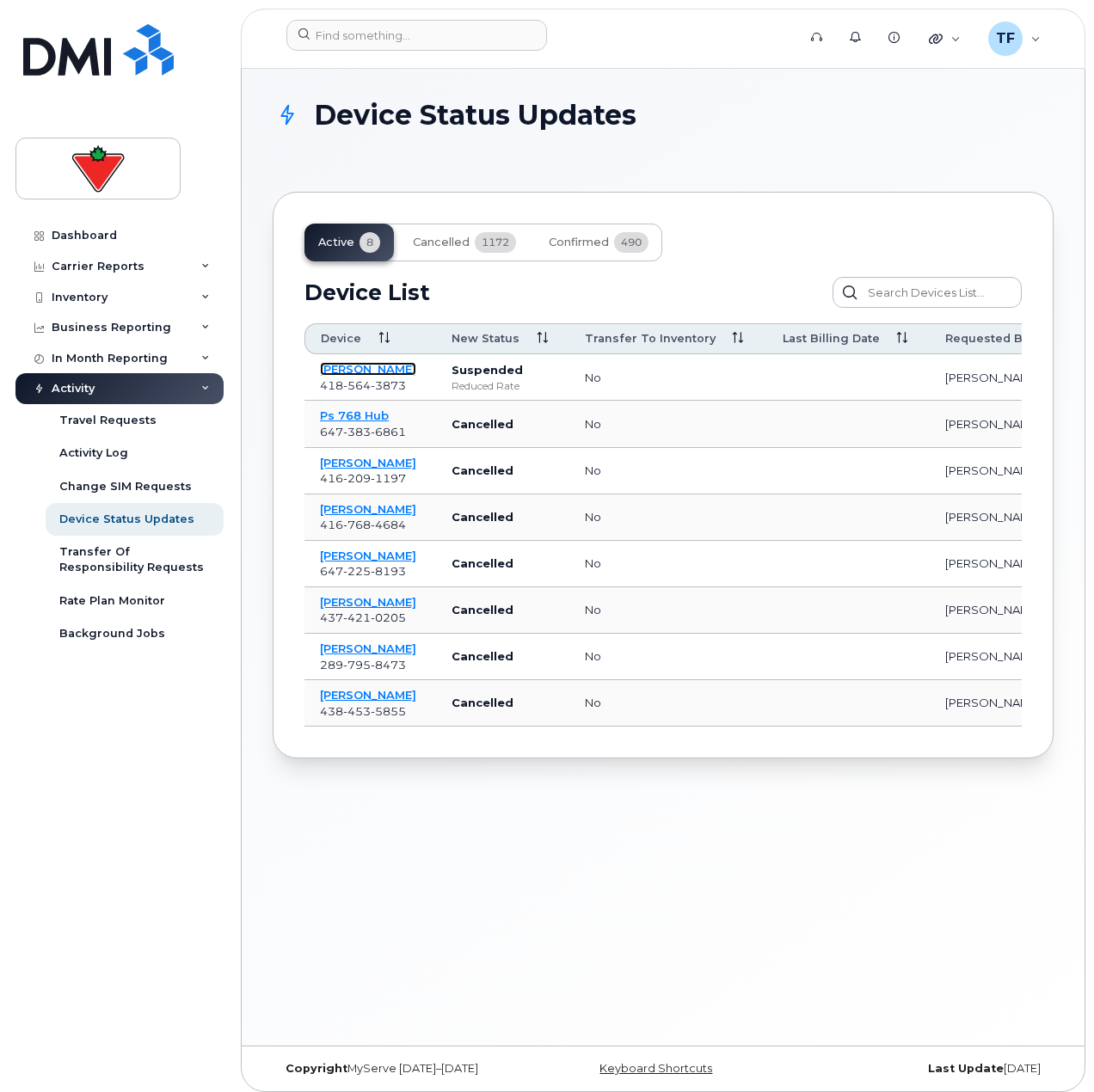
click at [376, 364] on link "[PERSON_NAME]" at bounding box center [368, 369] width 97 height 14
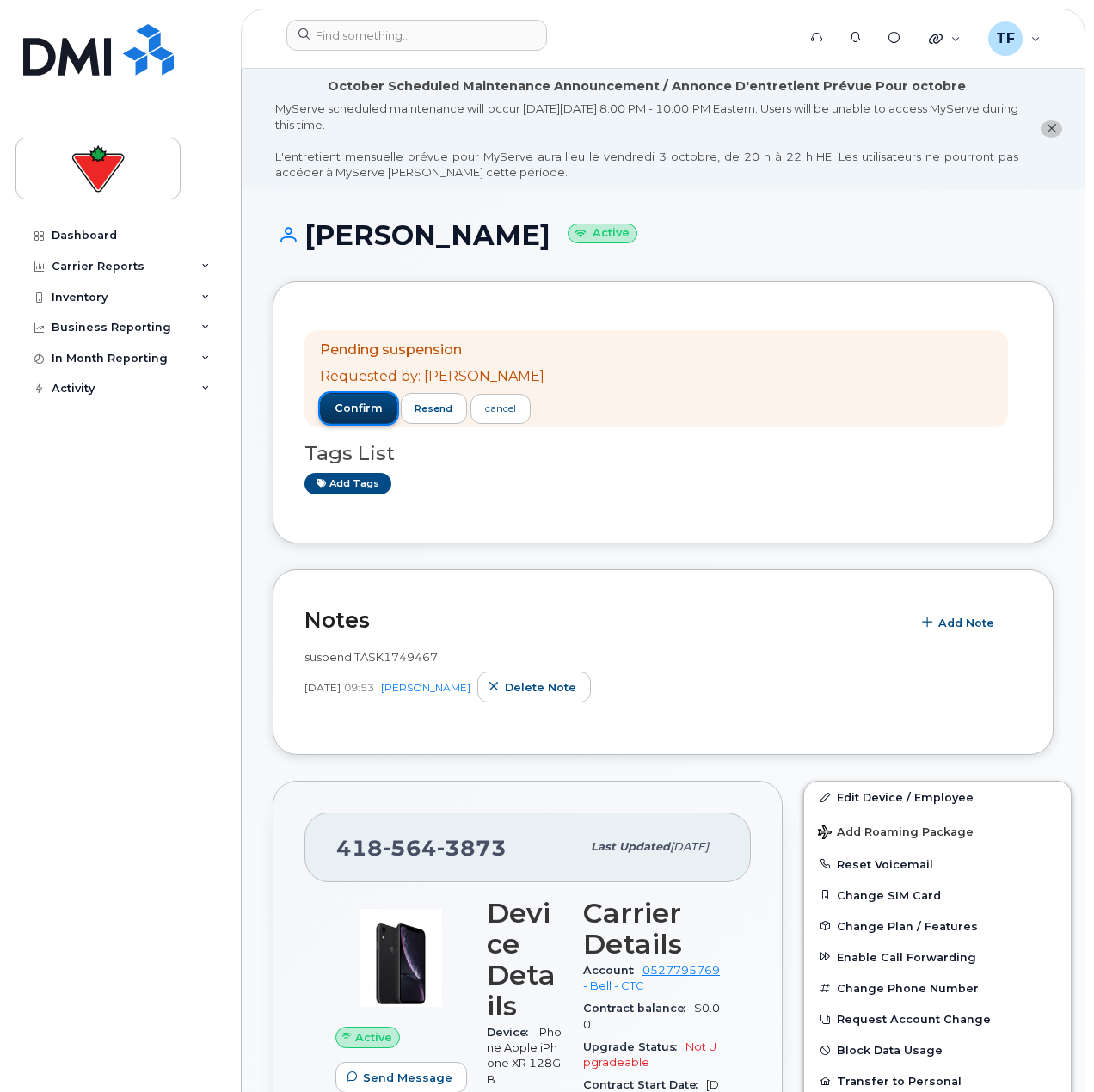
click at [369, 408] on span "confirm" at bounding box center [358, 409] width 48 height 16
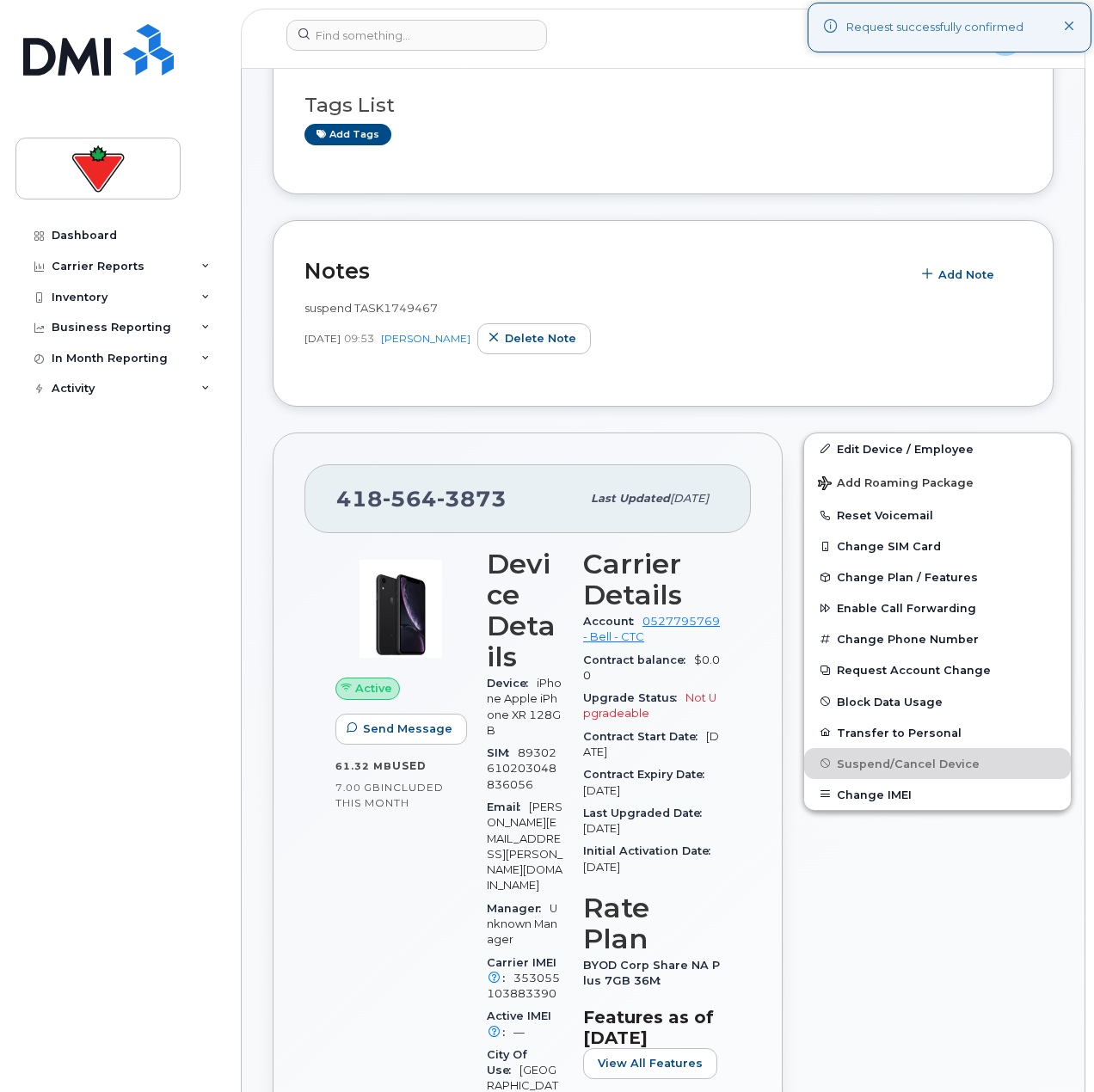
scroll to position [258, 0]
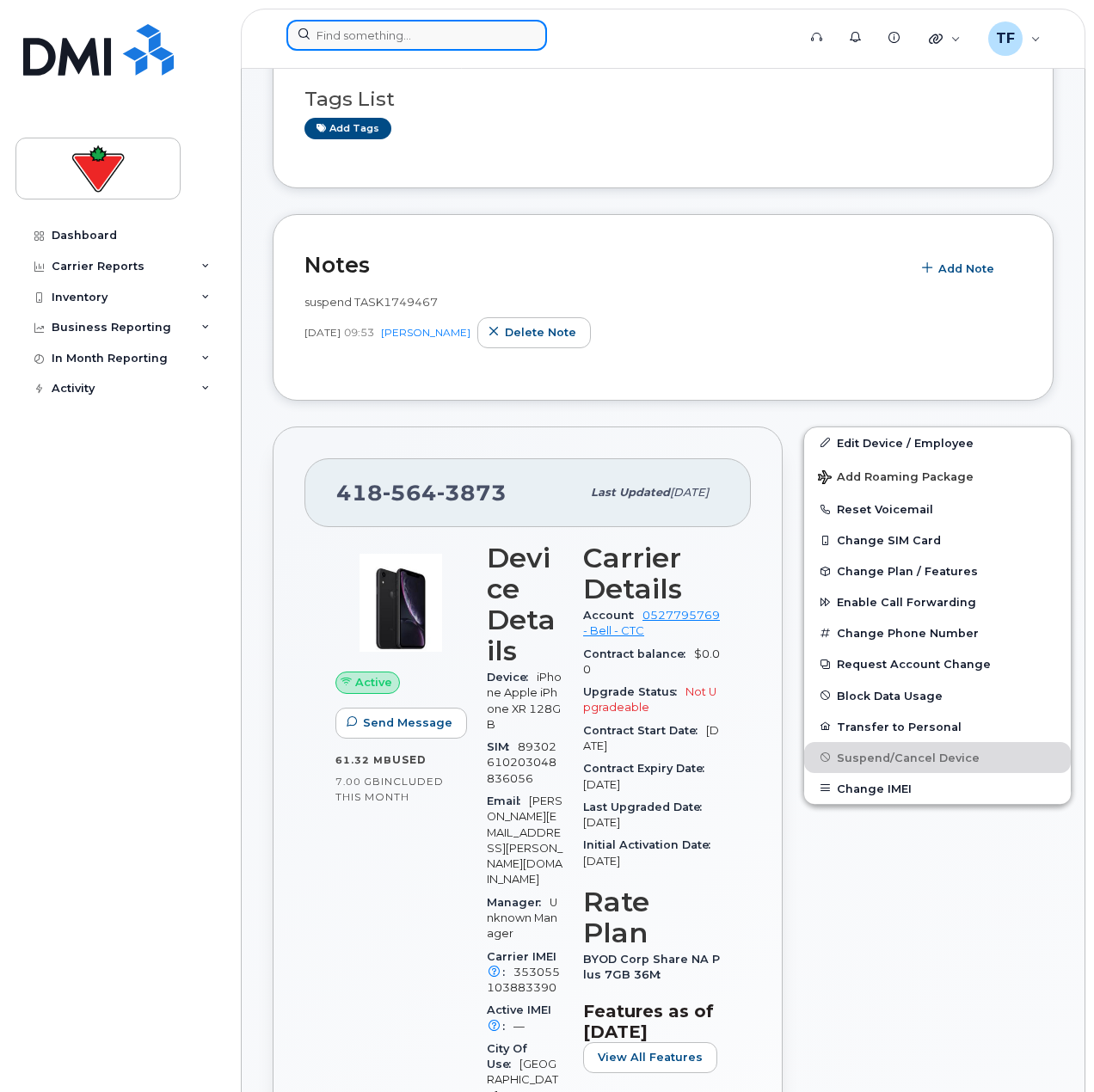
click at [398, 43] on input at bounding box center [417, 36] width 261 height 31
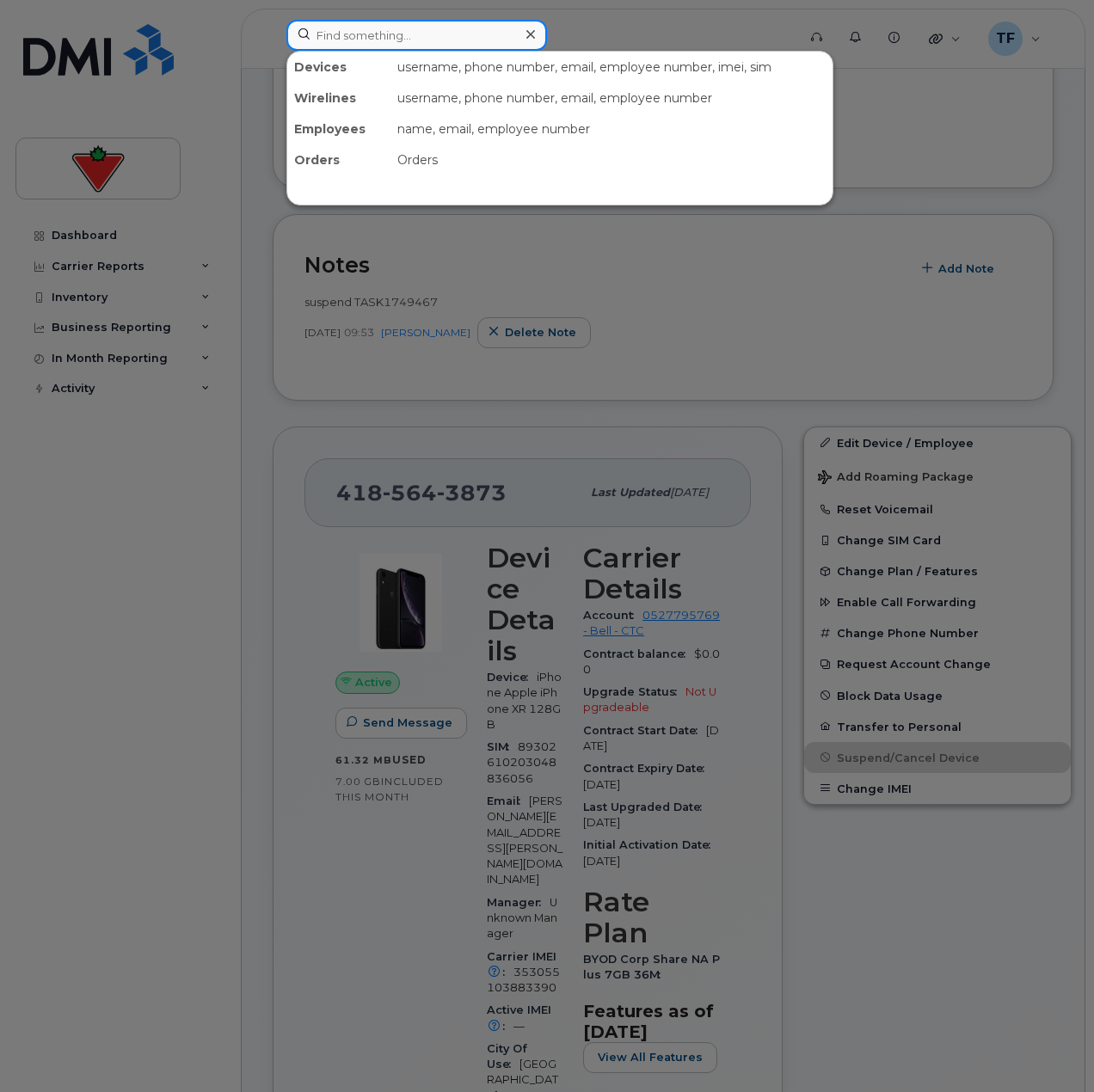
paste input "[PERSON_NAME] ("
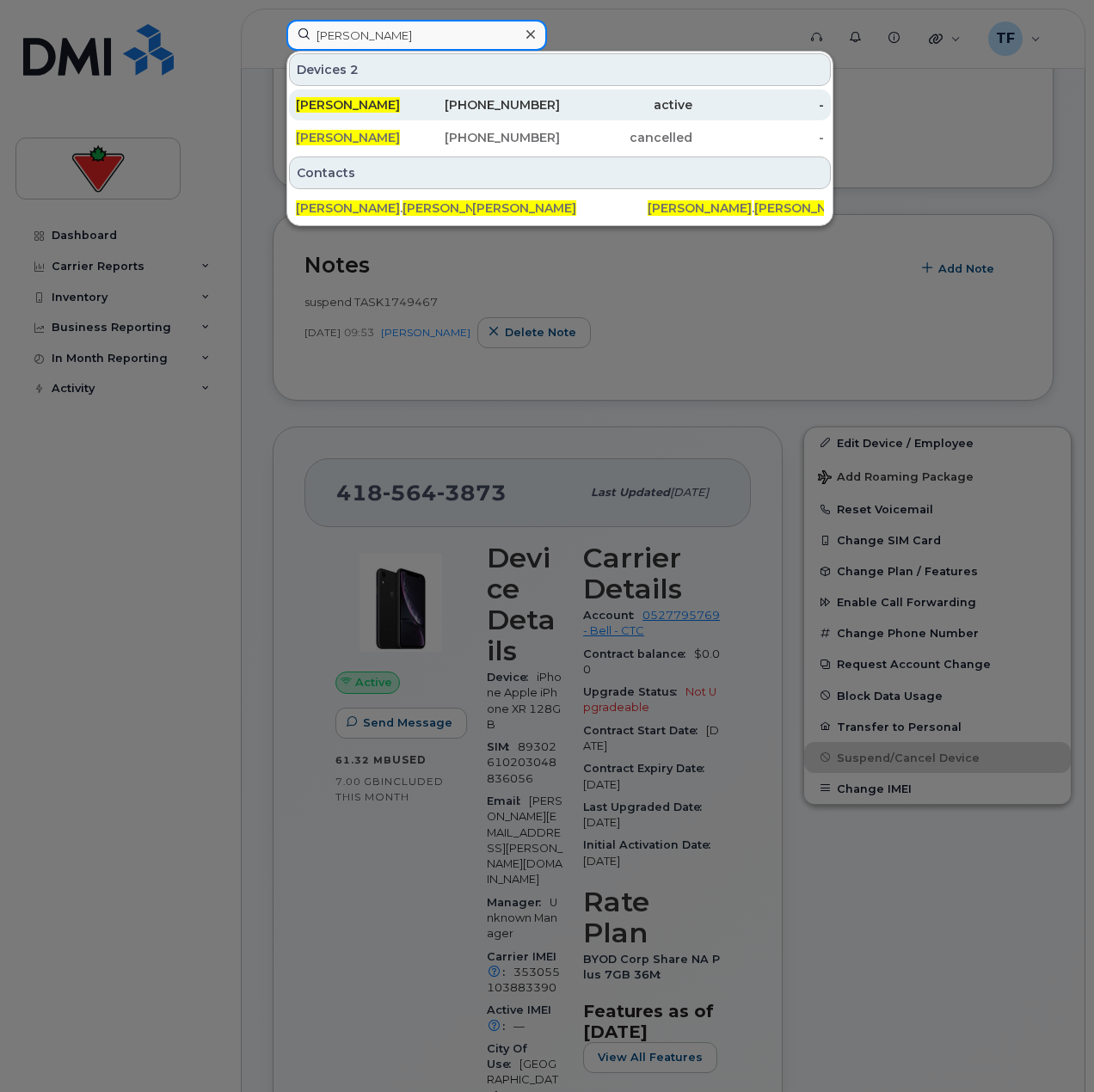
type input "[PERSON_NAME]"
click at [490, 113] on div "[PHONE_NUMBER]" at bounding box center [495, 105] width 132 height 17
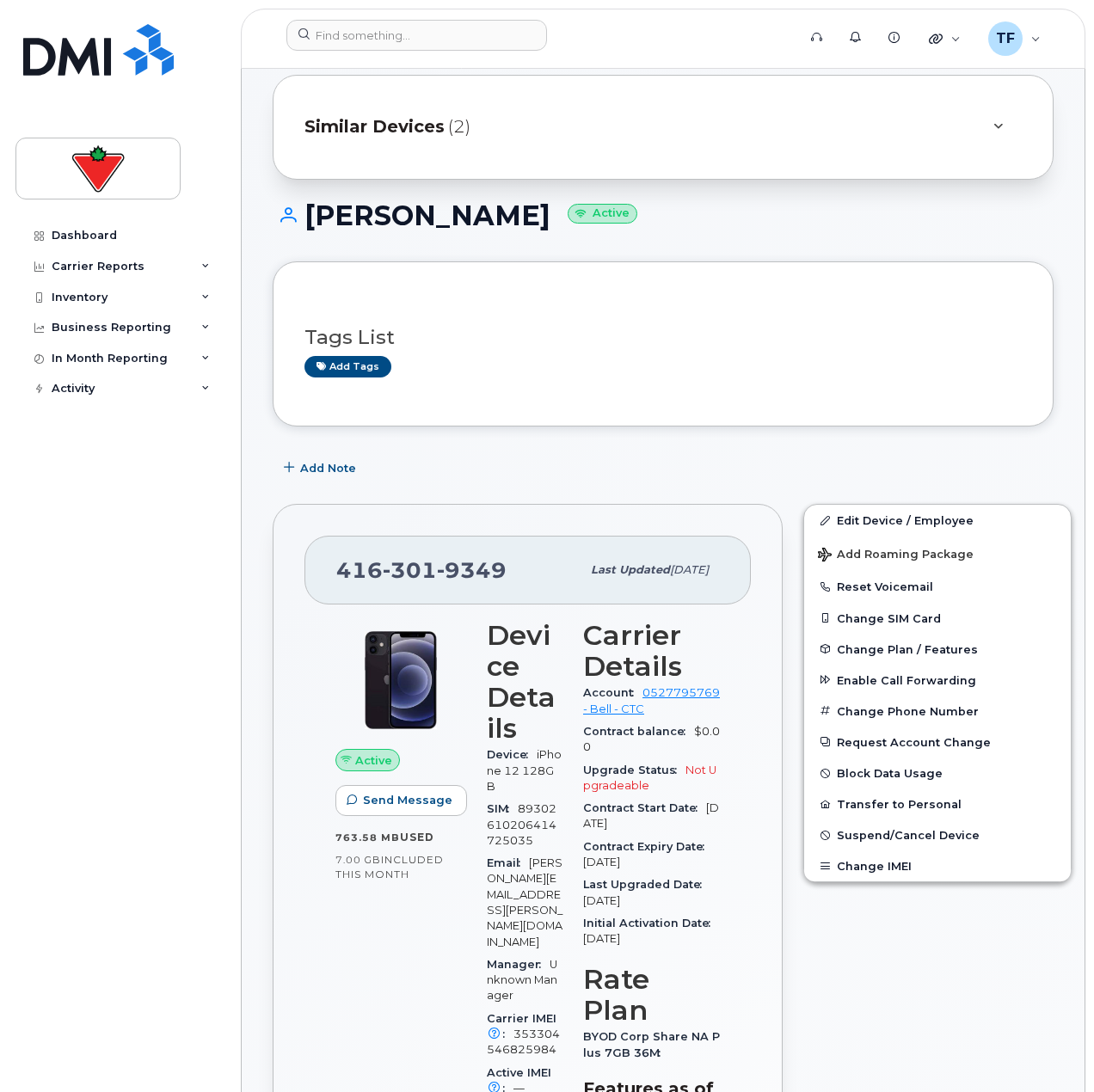
scroll to position [172, 0]
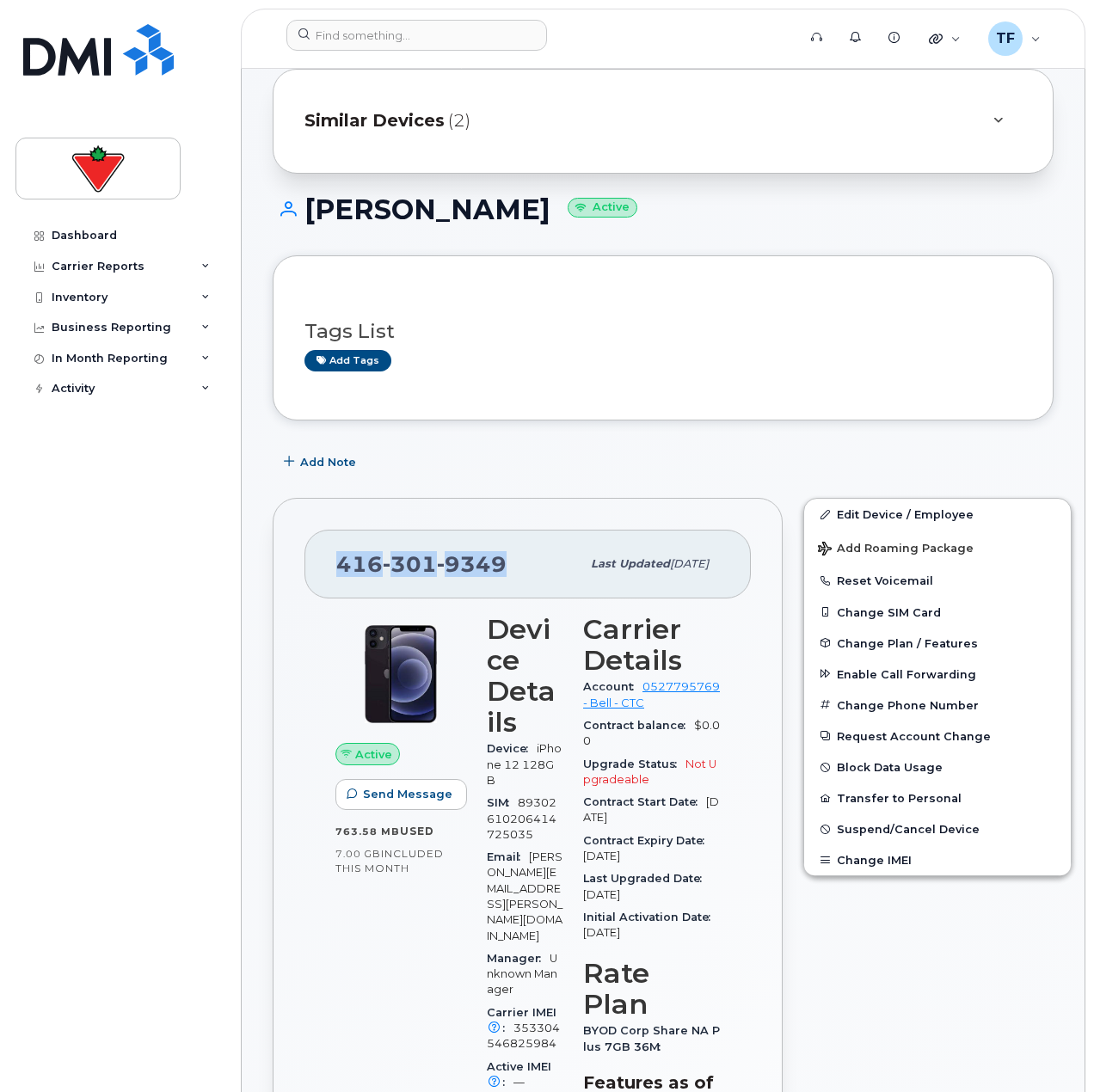
drag, startPoint x: 499, startPoint y: 574, endPoint x: 334, endPoint y: 580, distance: 165.1
click at [334, 580] on div "416 301 9349 Last updated Feb 11, 2025" at bounding box center [527, 563] width 446 height 69
copy span "416 301 9349"
click at [761, 456] on div "Add Note" at bounding box center [664, 462] width 781 height 31
click at [310, 446] on button "Add Note" at bounding box center [322, 462] width 98 height 31
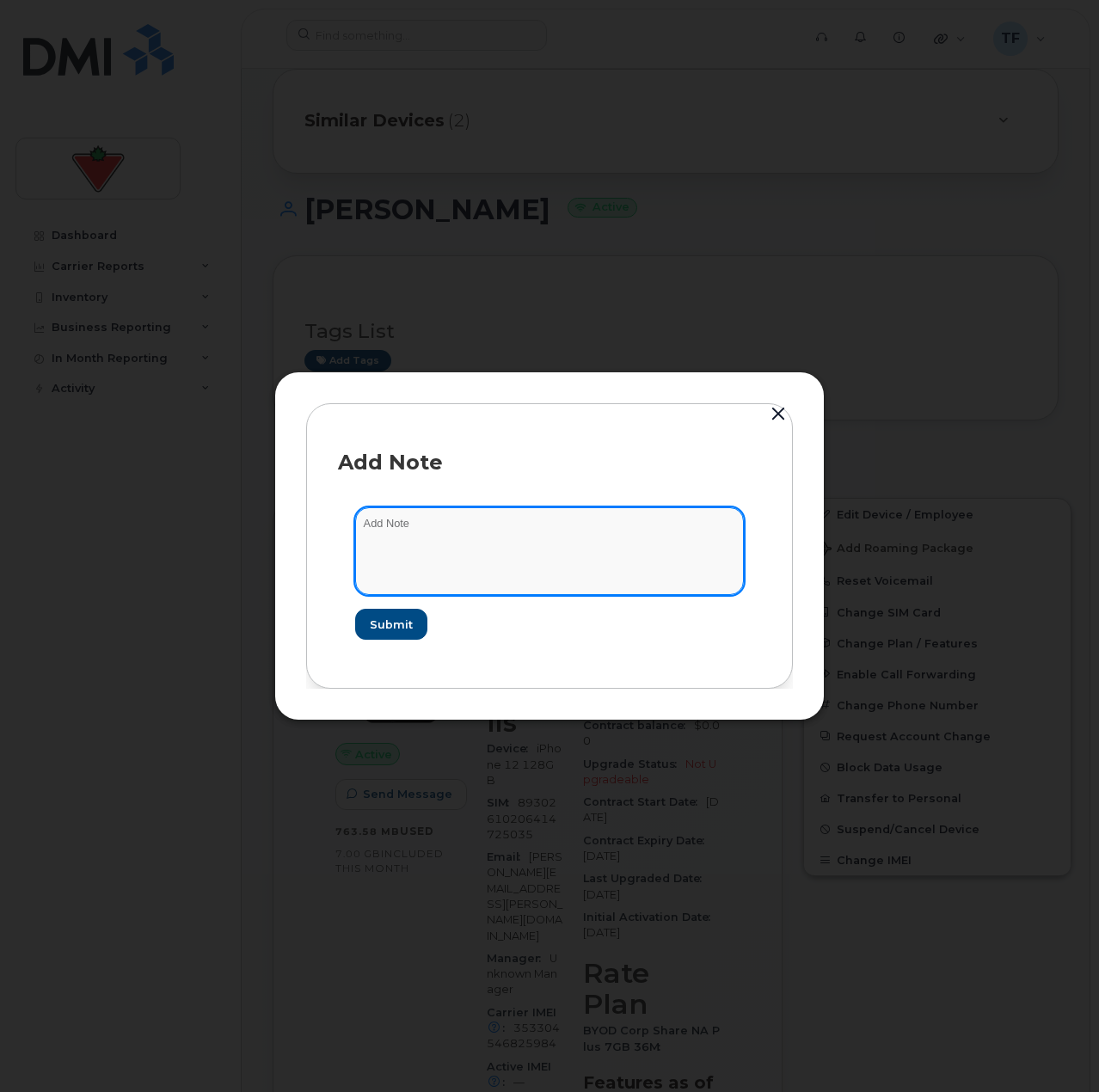
click at [439, 567] on textarea at bounding box center [550, 551] width 389 height 88
paste textarea "TASK1749934"
type textarea "TASK1749934 suspended"
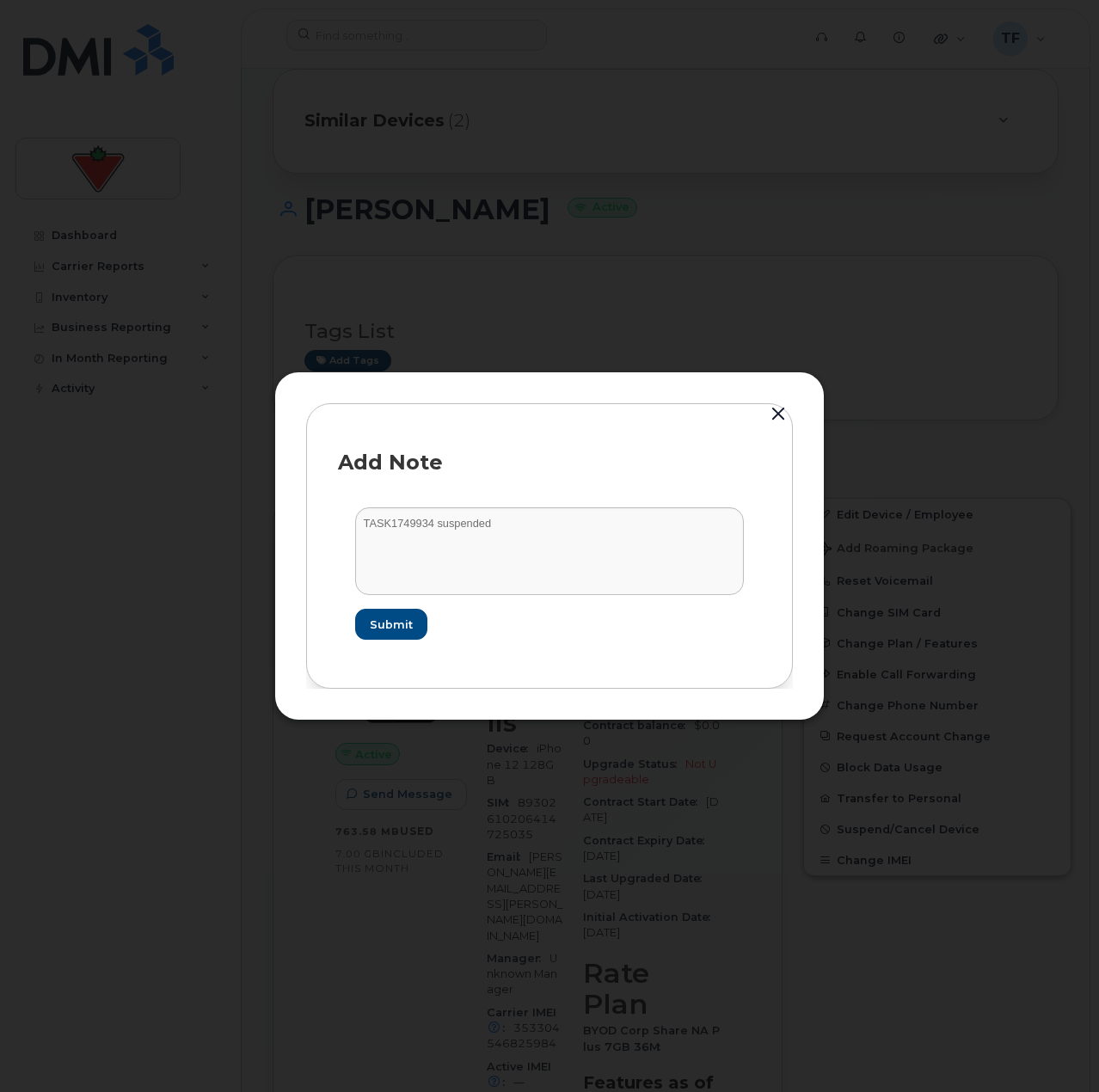
click at [391, 608] on form "TASK1749934 suspended Submit" at bounding box center [550, 574] width 423 height 167
click at [390, 608] on form "TASK1749934 suspended Submit" at bounding box center [550, 574] width 423 height 167
click at [392, 629] on span "Submit" at bounding box center [390, 624] width 43 height 17
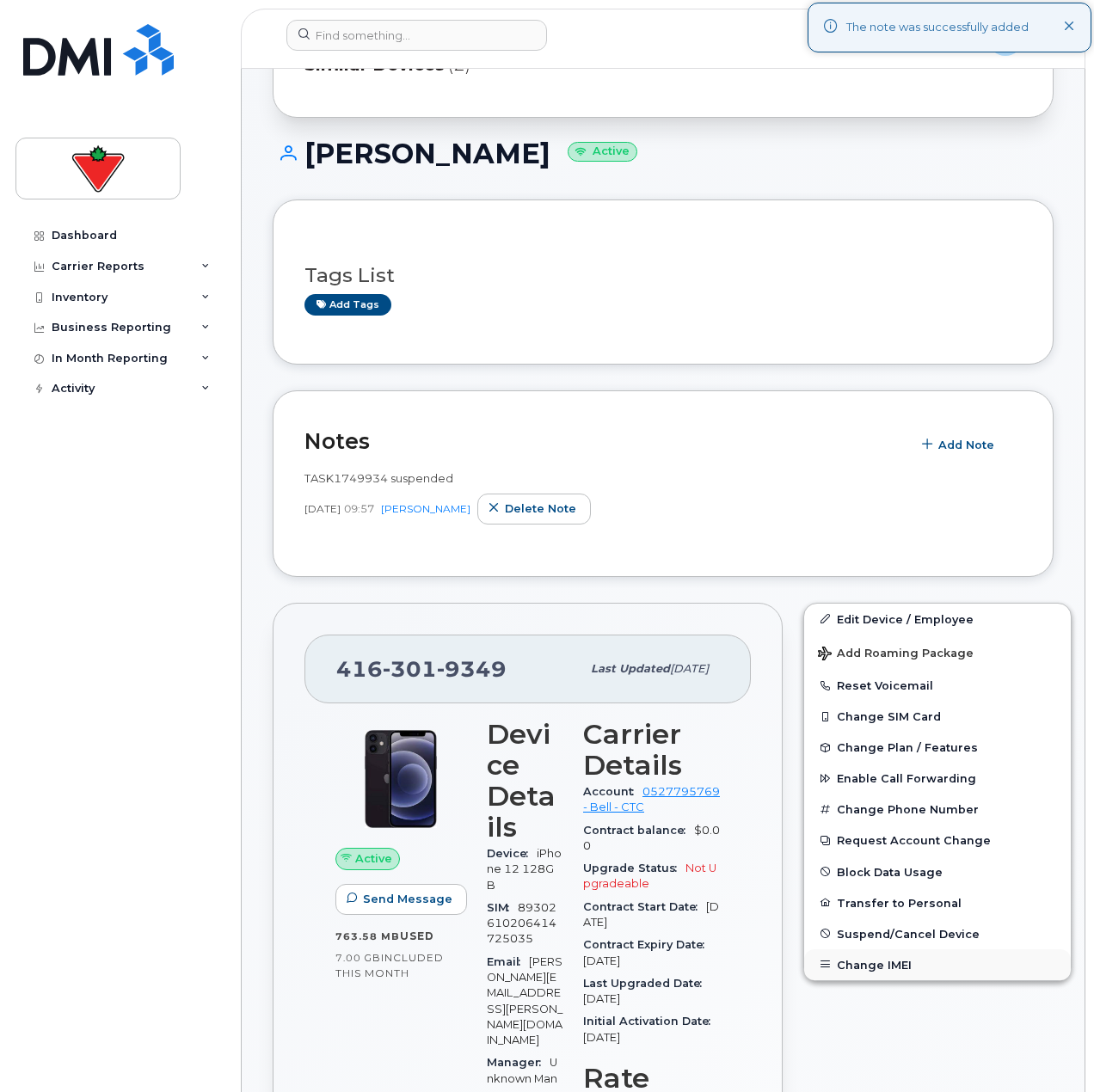
scroll to position [344, 0]
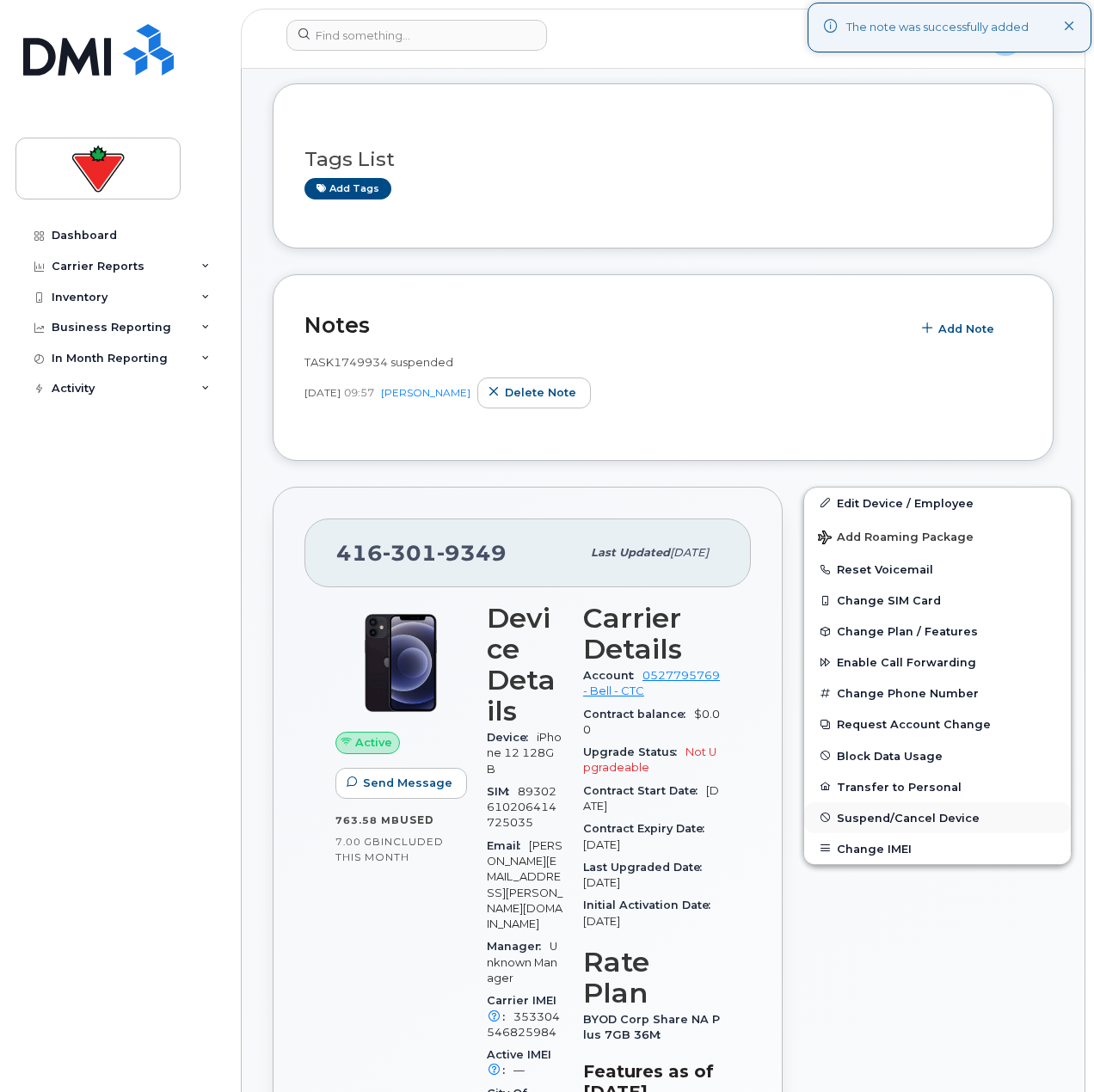
click at [860, 808] on button "Suspend/Cancel Device" at bounding box center [937, 818] width 267 height 31
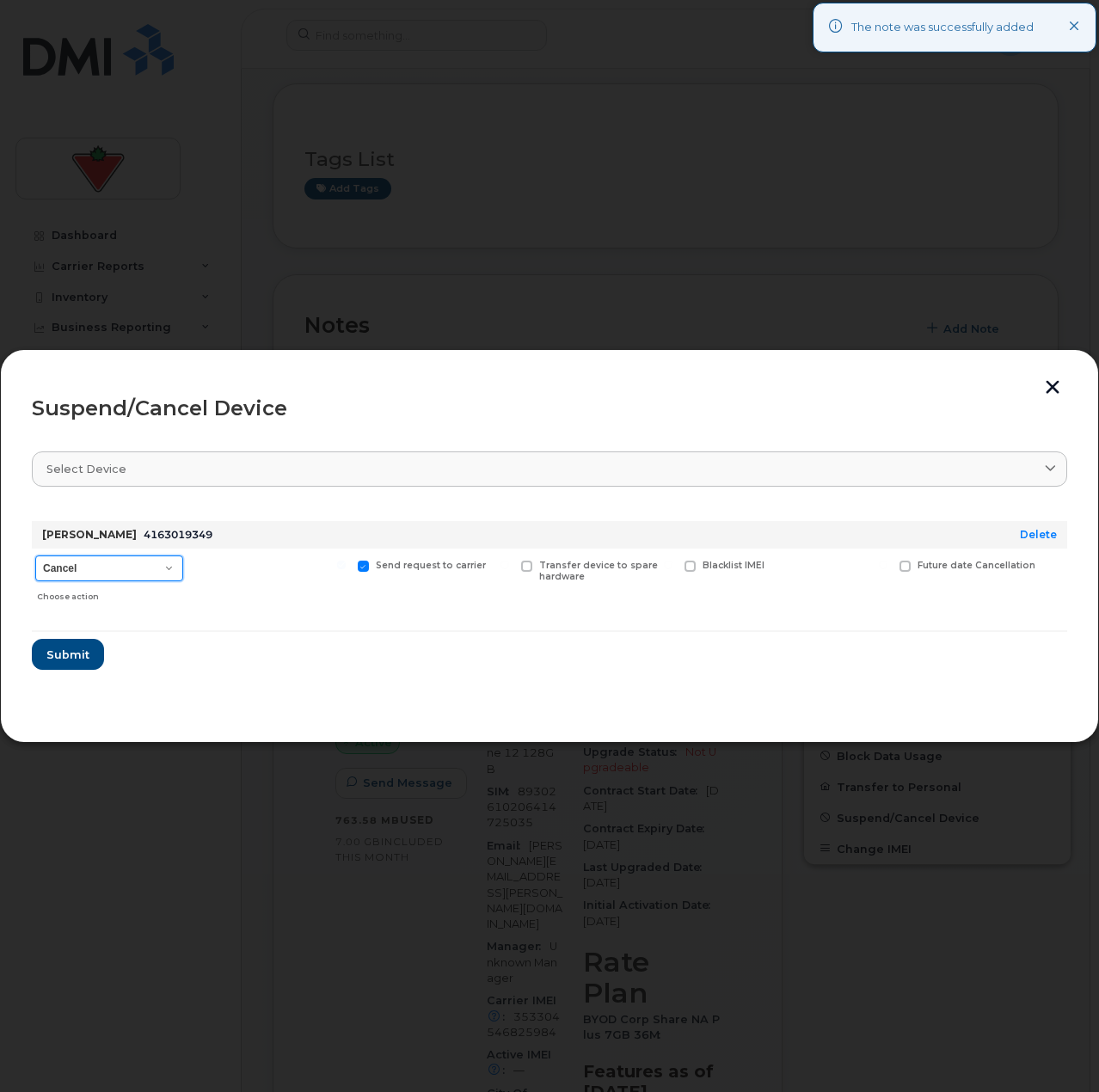
click at [117, 560] on select "Cancel Suspend - Extend Suspension Suspend - Reduced Rate Suspend - Full Rate S…" at bounding box center [110, 569] width 148 height 26
select select "[object Object]"
click at [36, 556] on select "Cancel Suspend - Extend Suspension Suspend - Reduced Rate Suspend - Full Rate S…" at bounding box center [110, 569] width 148 height 26
click at [182, 685] on section "Select device Type first three symbols or more Stefani Gurovski 4163019349 Dele…" at bounding box center [550, 573] width 1036 height 276
click at [57, 656] on span "Submit" at bounding box center [66, 655] width 43 height 17
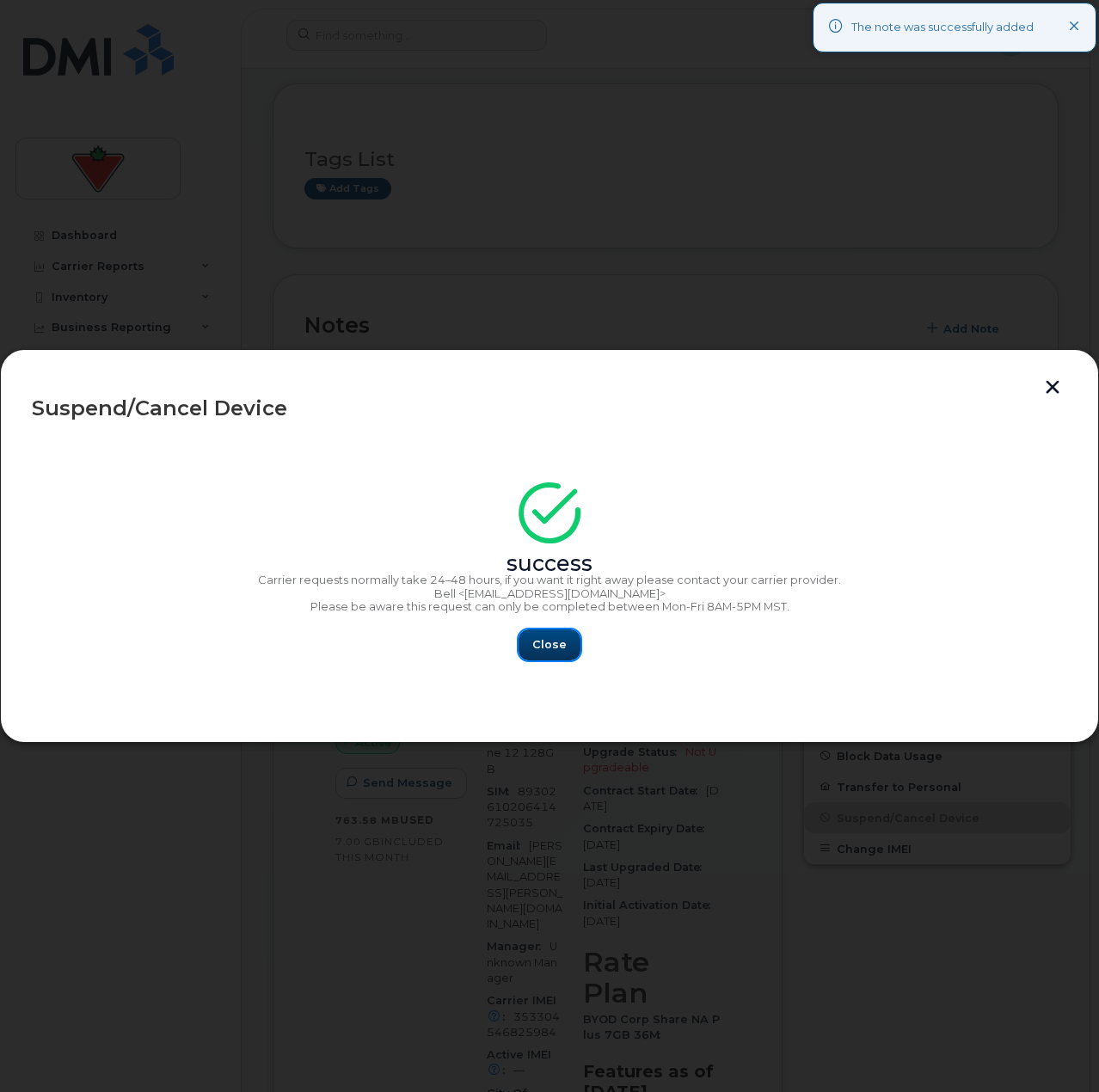
click at [545, 657] on button "Close" at bounding box center [549, 645] width 62 height 31
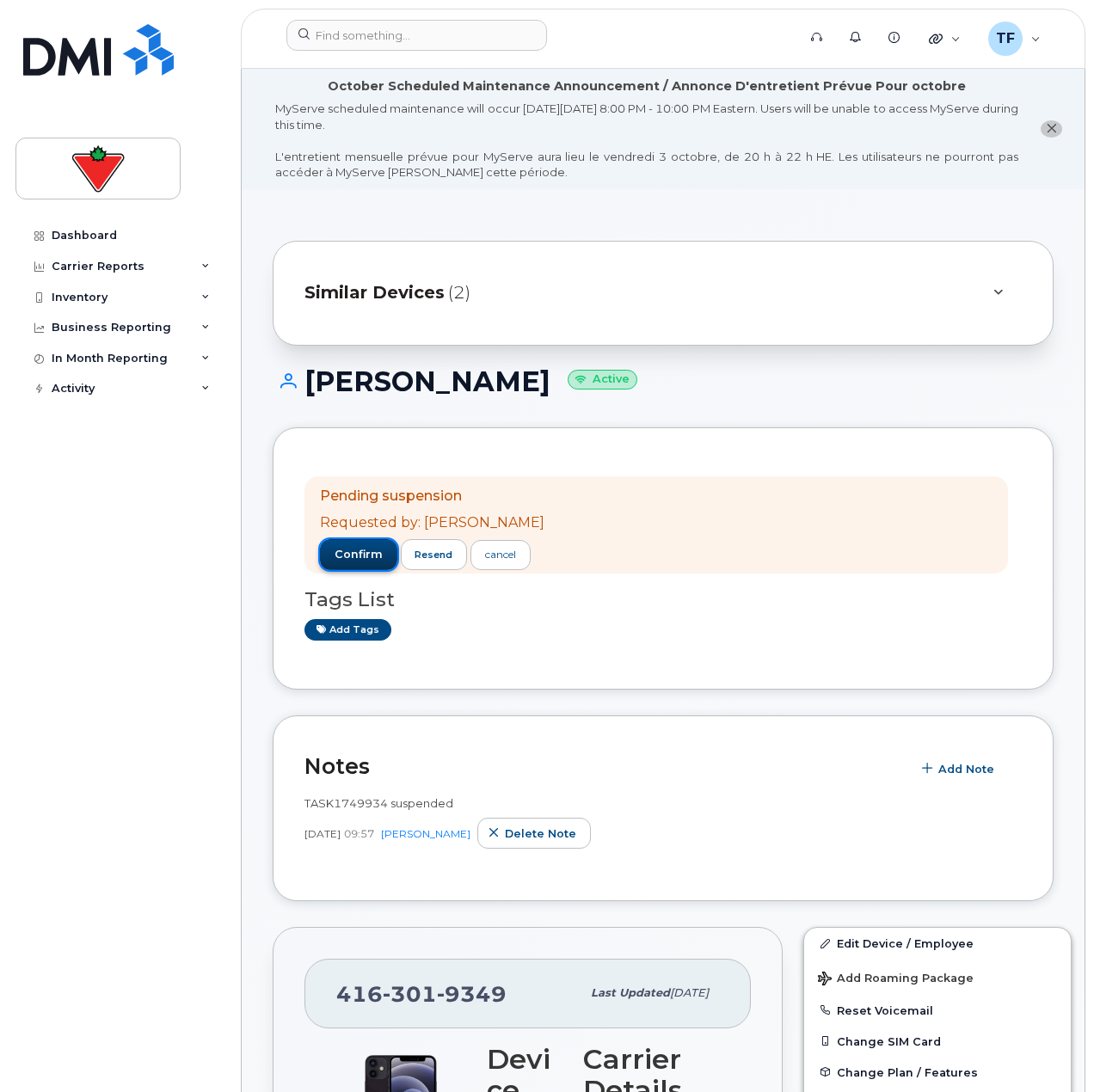
click at [355, 548] on span "confirm" at bounding box center [358, 555] width 48 height 16
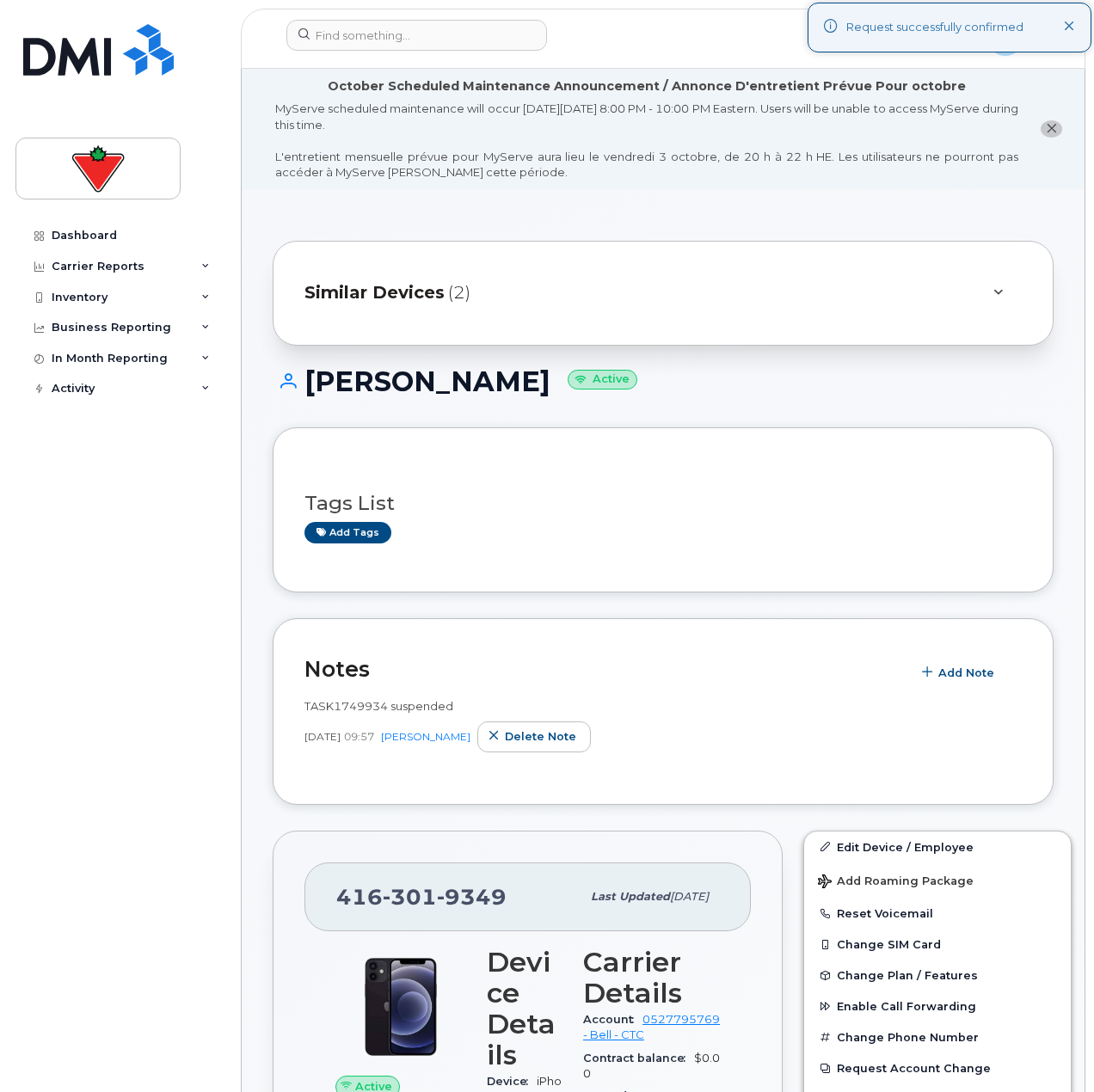
click at [182, 569] on div "Dashboard Carrier Reports Monthly Billing Data Daily Data Pooling Data Behavior…" at bounding box center [122, 643] width 212 height 846
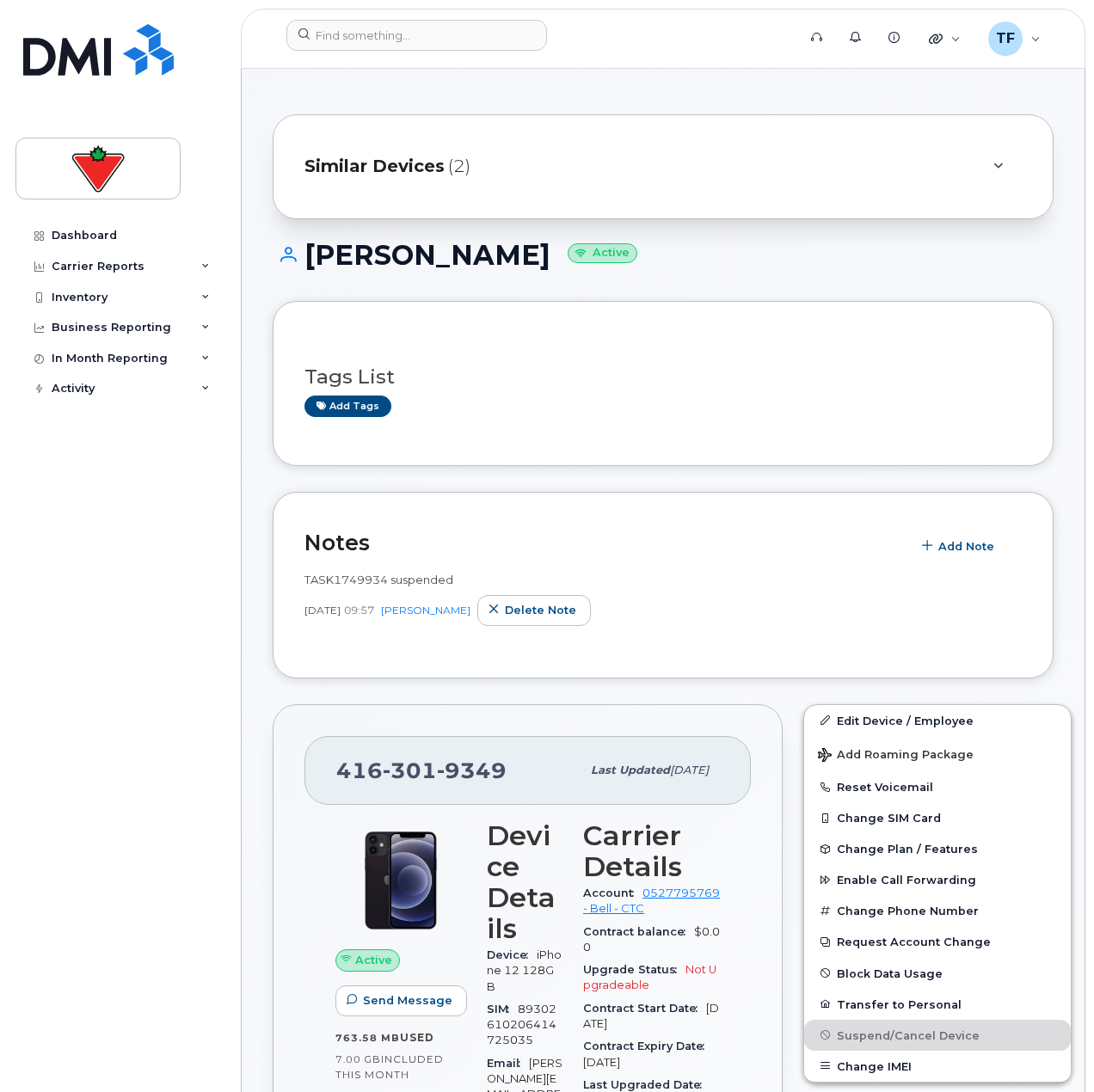
scroll to position [258, 0]
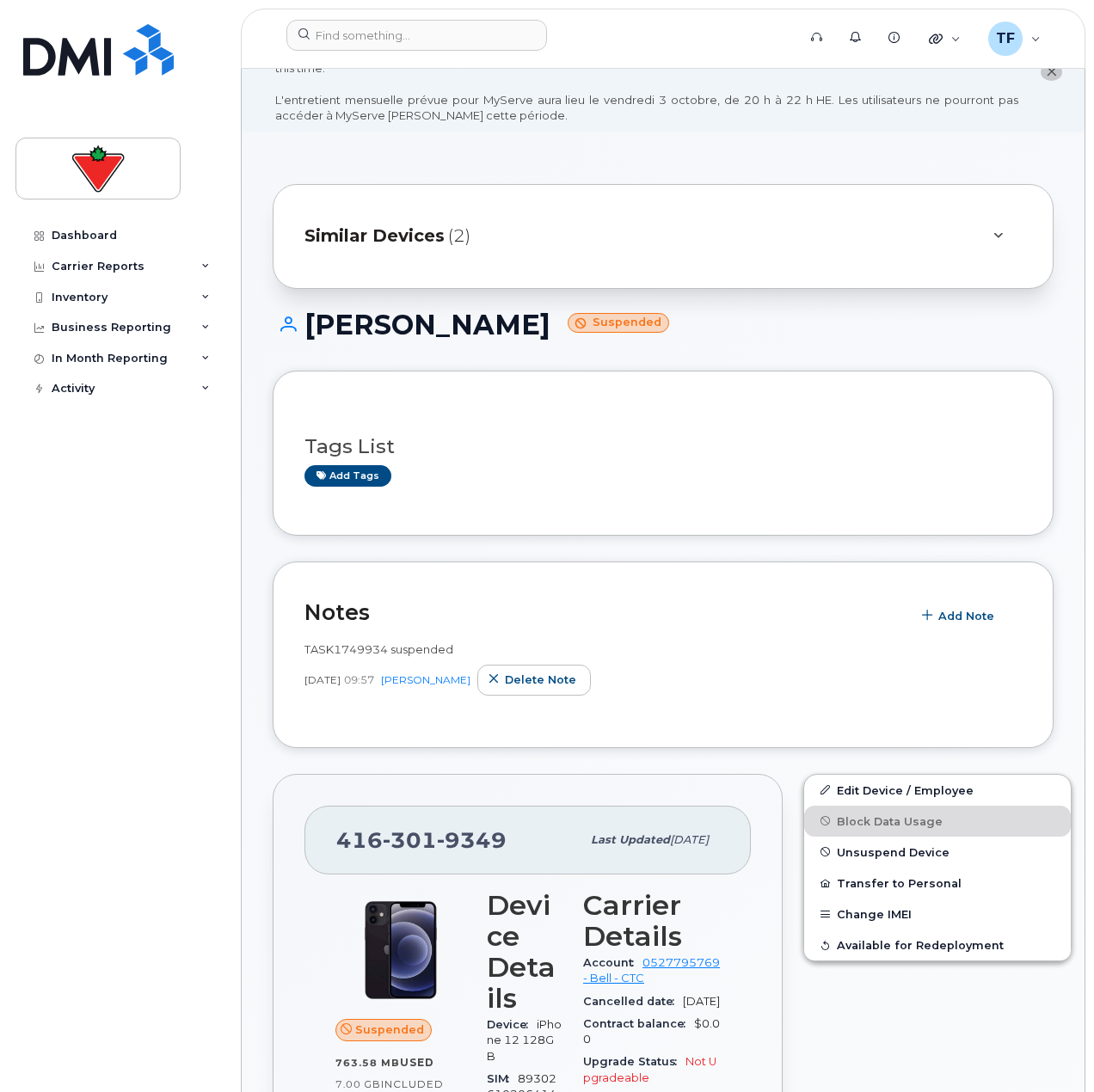
scroll to position [172, 0]
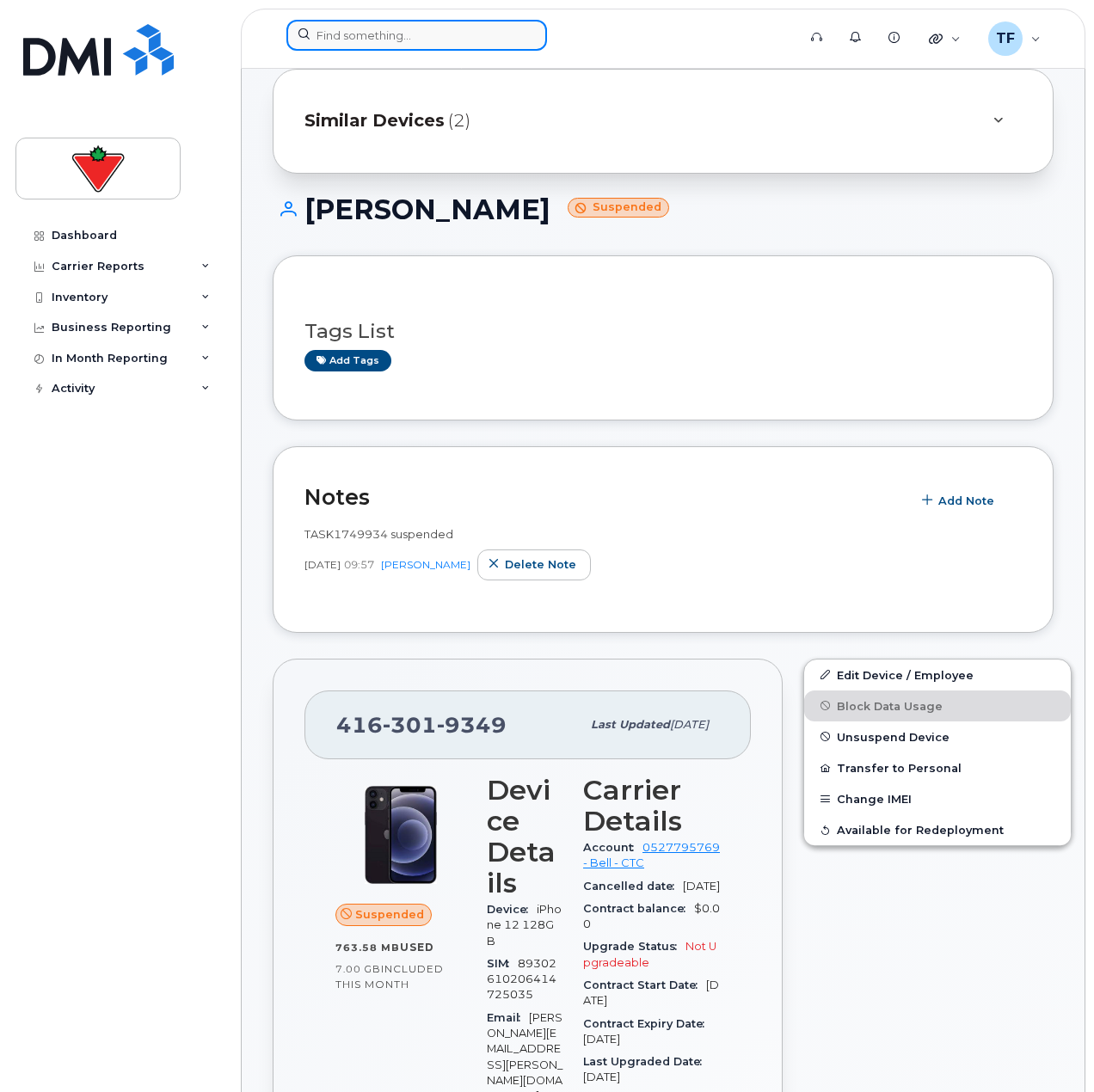
click at [427, 34] on input at bounding box center [417, 36] width 261 height 31
paste input "[PERSON_NAME]"
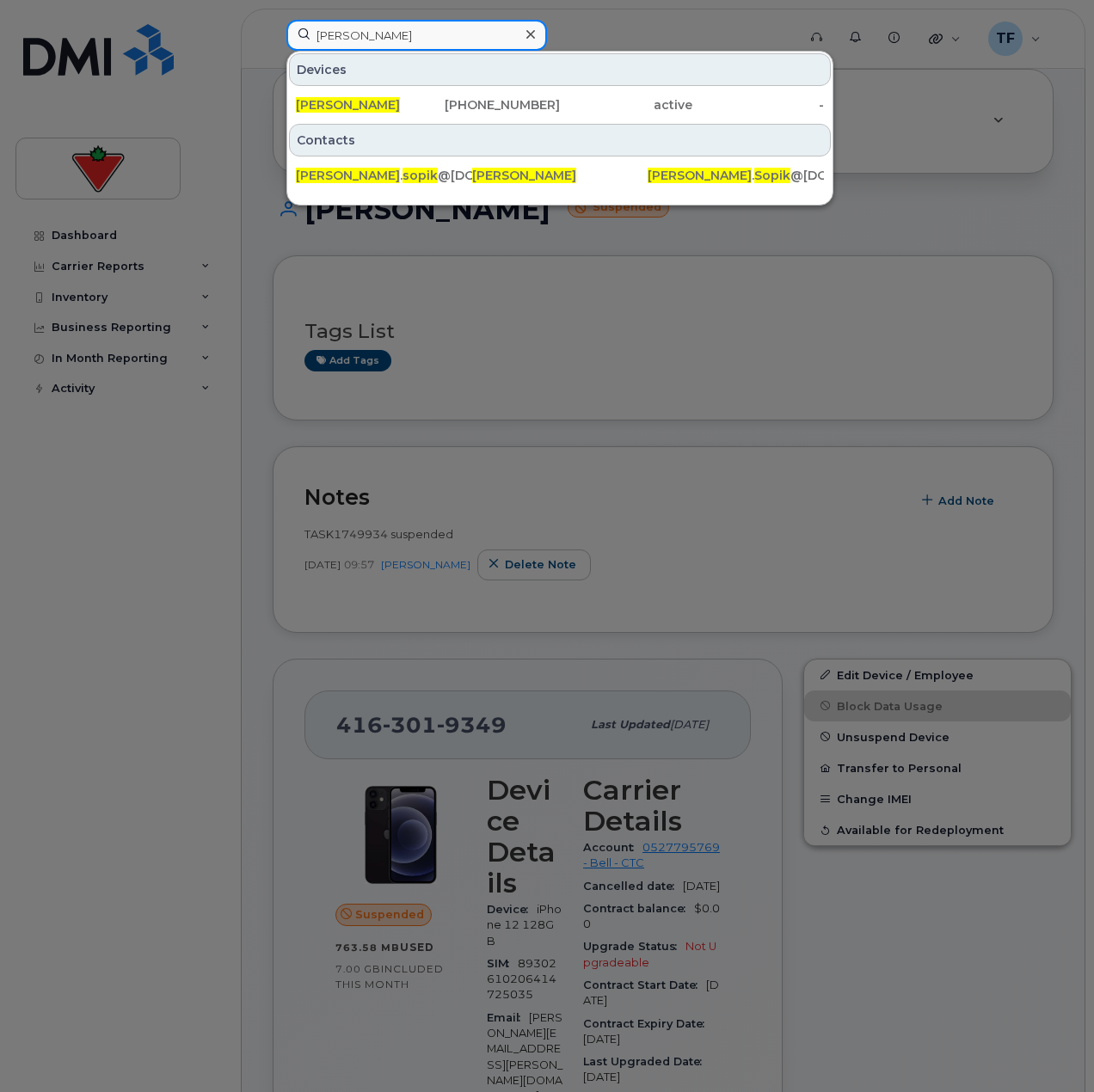
type input "[PERSON_NAME]"
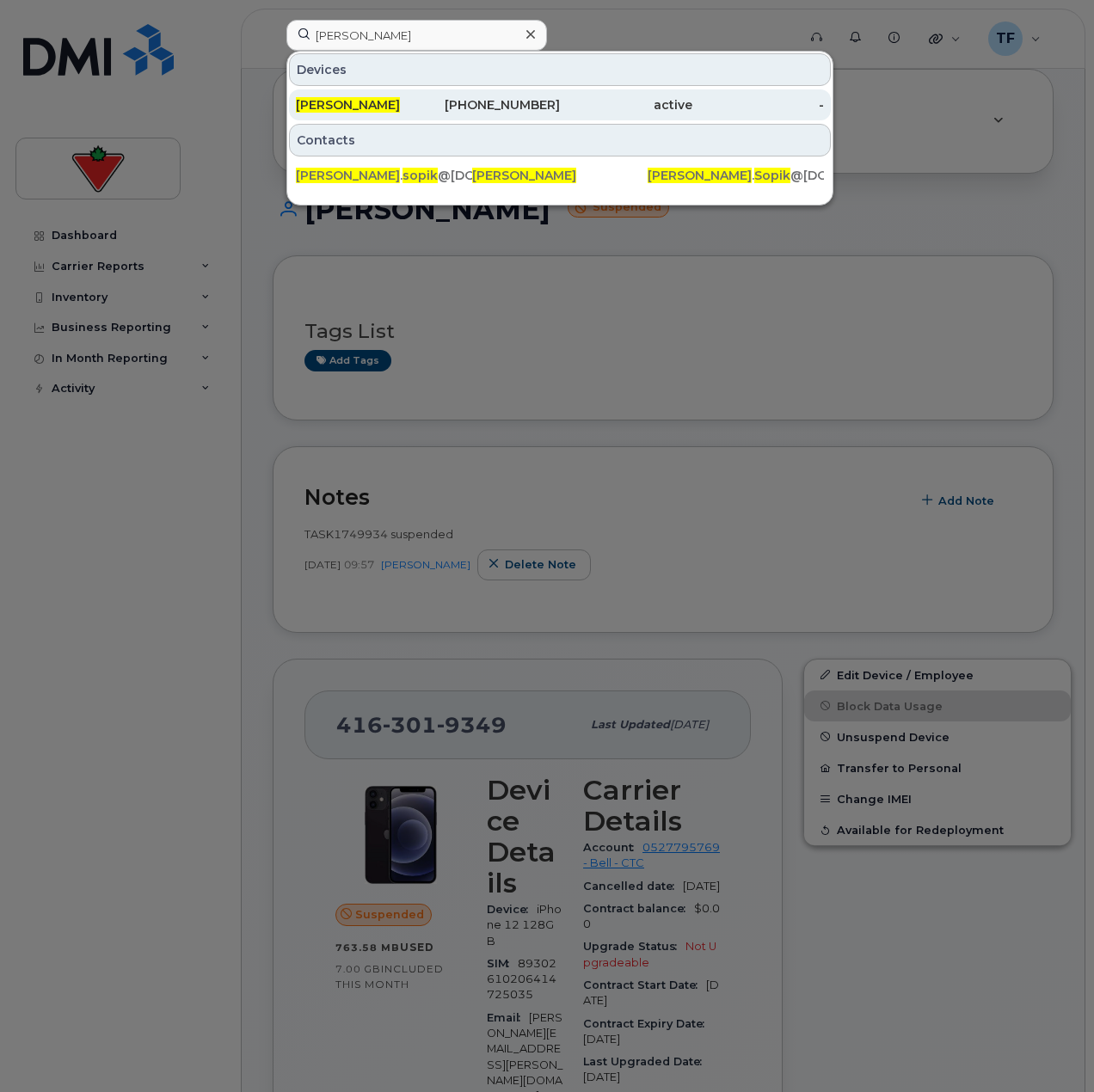
click at [391, 110] on div "[PERSON_NAME]" at bounding box center [362, 105] width 132 height 17
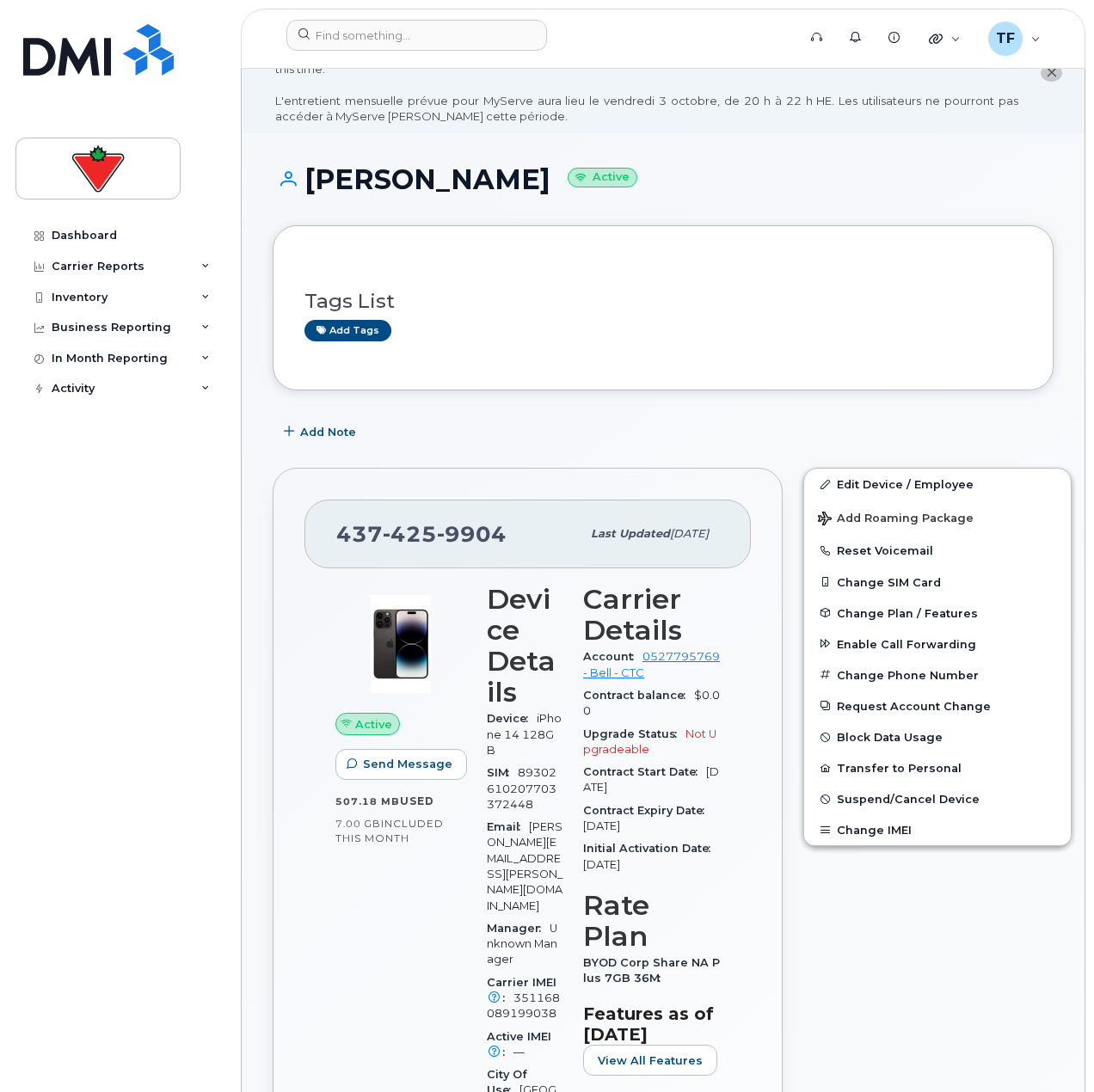
scroll to position [86, 0]
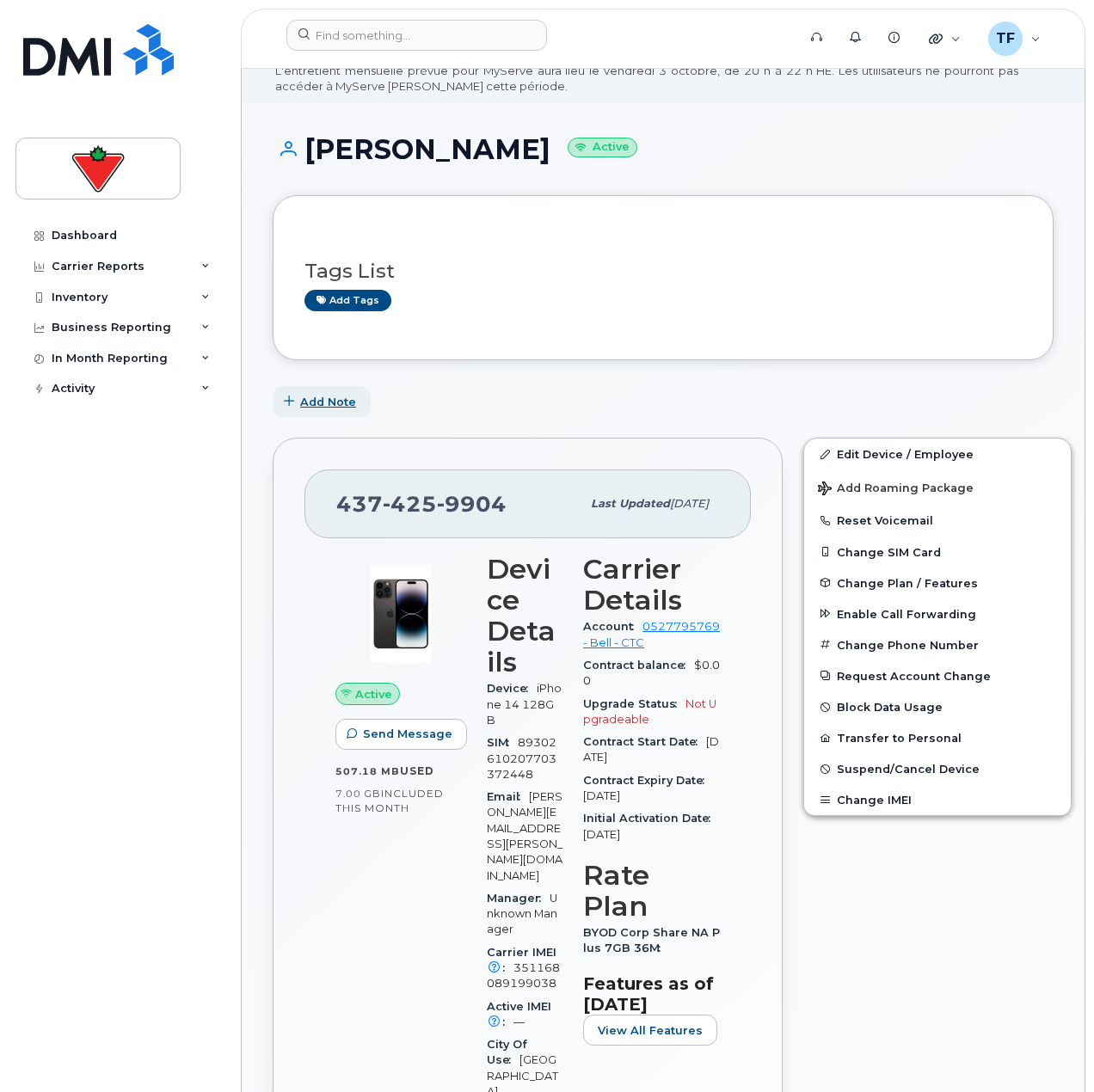
click at [355, 415] on button "Add Note" at bounding box center [322, 402] width 98 height 31
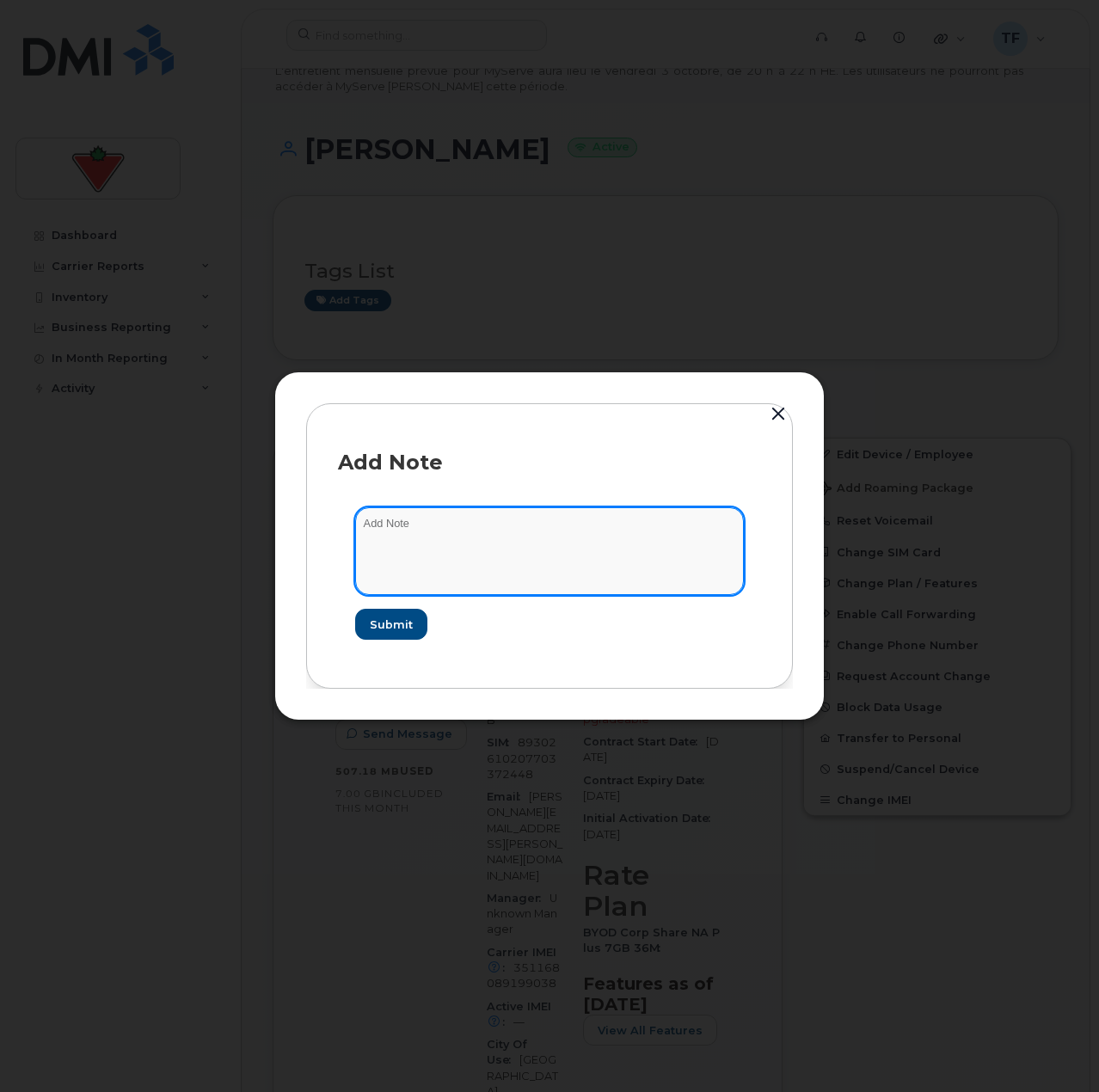
click at [442, 523] on textarea at bounding box center [550, 551] width 389 height 88
click at [617, 556] on textarea "suspend" at bounding box center [550, 551] width 389 height 88
paste textarea "TASK1749982"
type textarea "suspend TASK1749982"
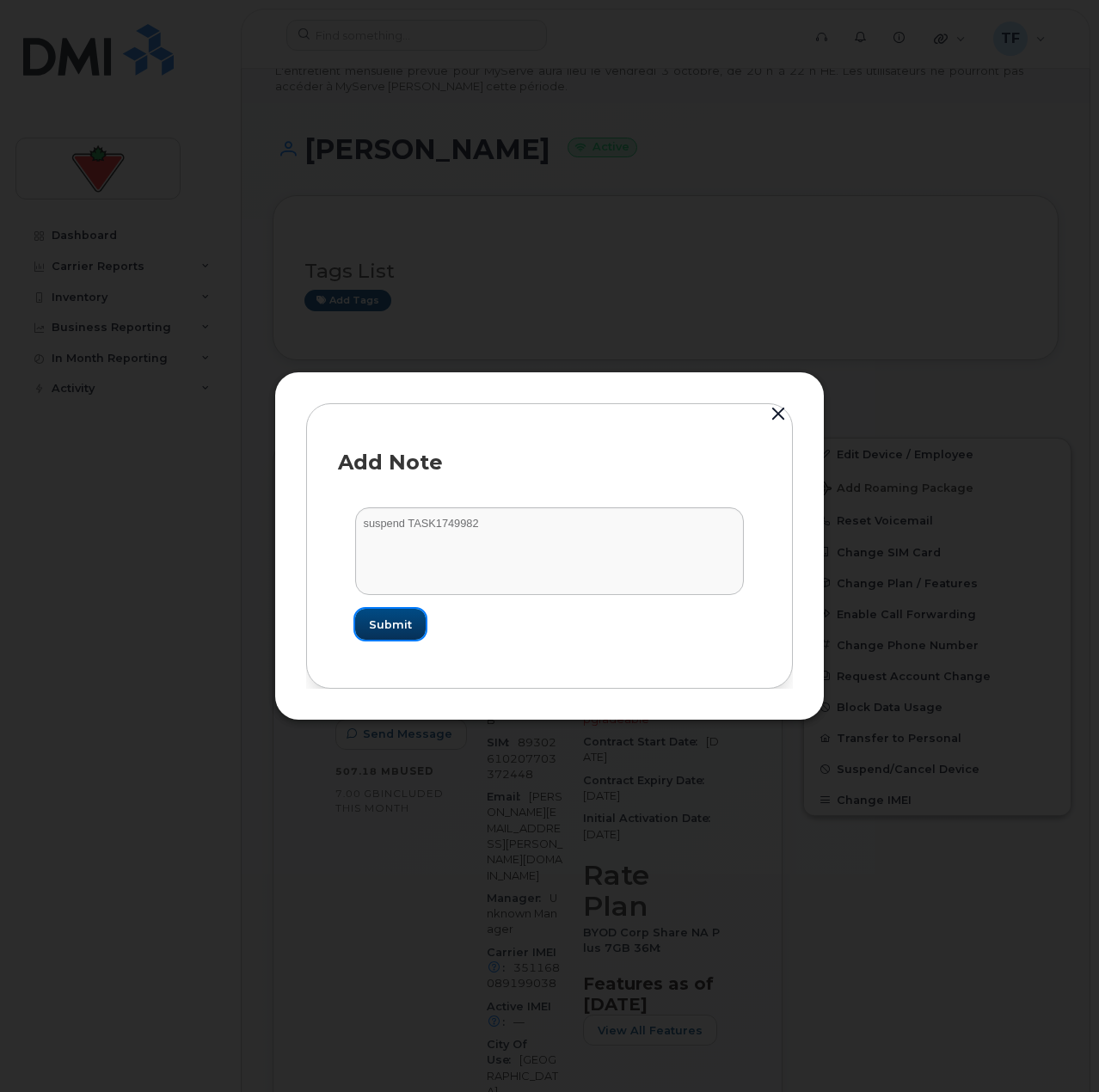
click at [403, 625] on span "Submit" at bounding box center [390, 624] width 43 height 17
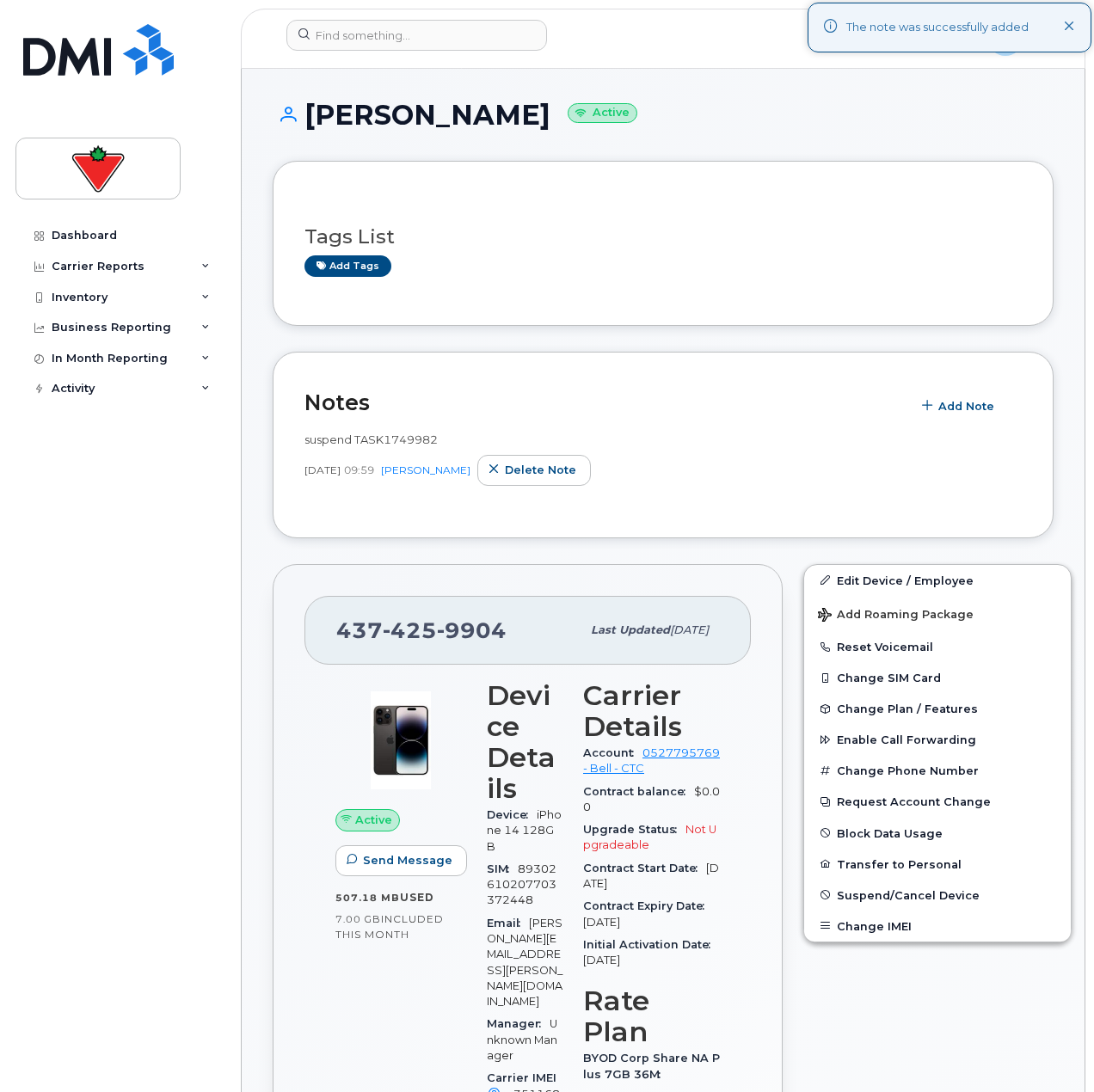
scroll to position [172, 0]
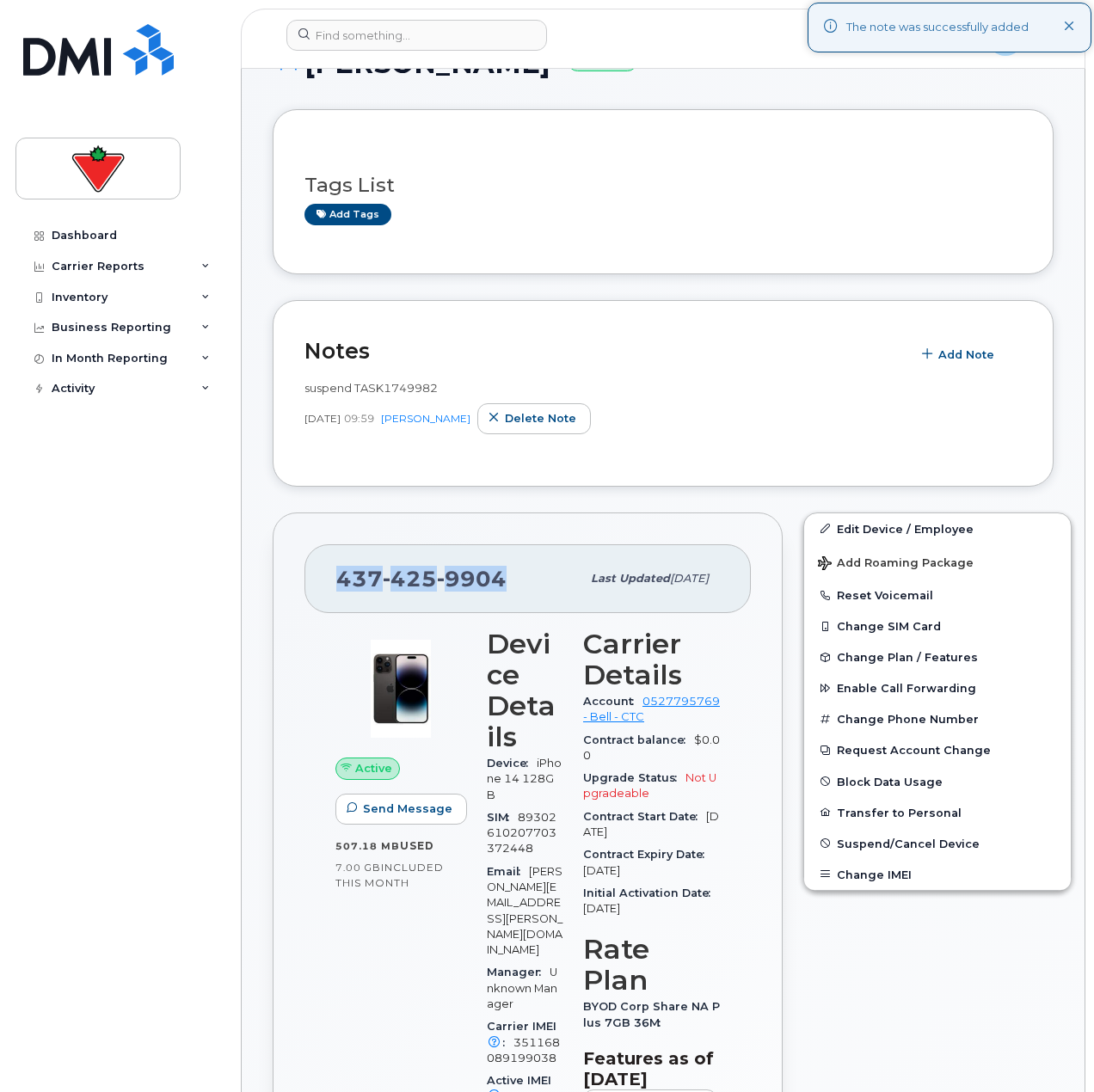
drag, startPoint x: 503, startPoint y: 576, endPoint x: 324, endPoint y: 581, distance: 179.1
click at [324, 581] on div "[PHONE_NUMBER] Last updated [DATE]" at bounding box center [527, 578] width 446 height 69
copy span "[PHONE_NUMBER]"
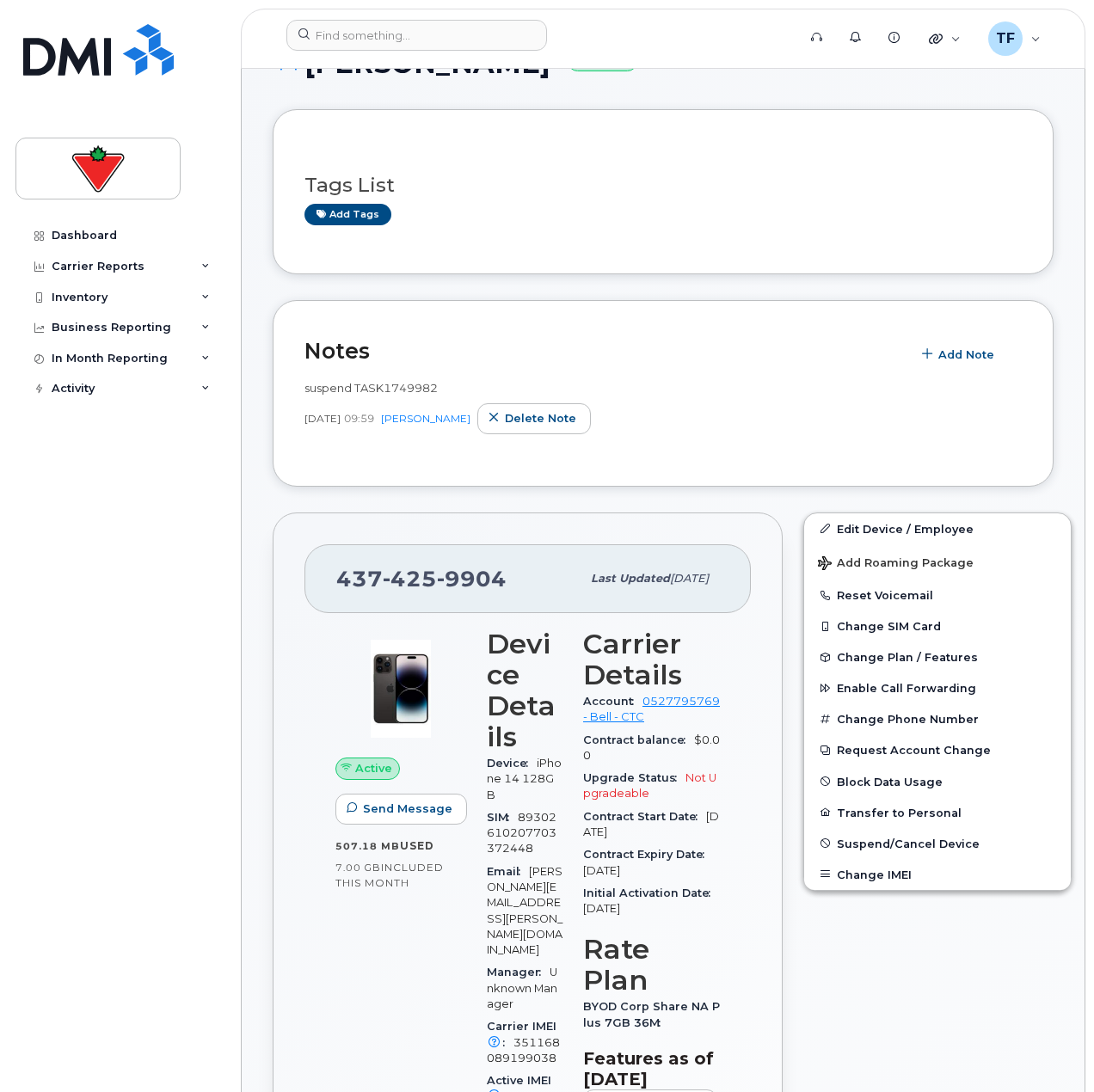
click at [868, 842] on span "Suspend/Cancel Device" at bounding box center [908, 842] width 143 height 13
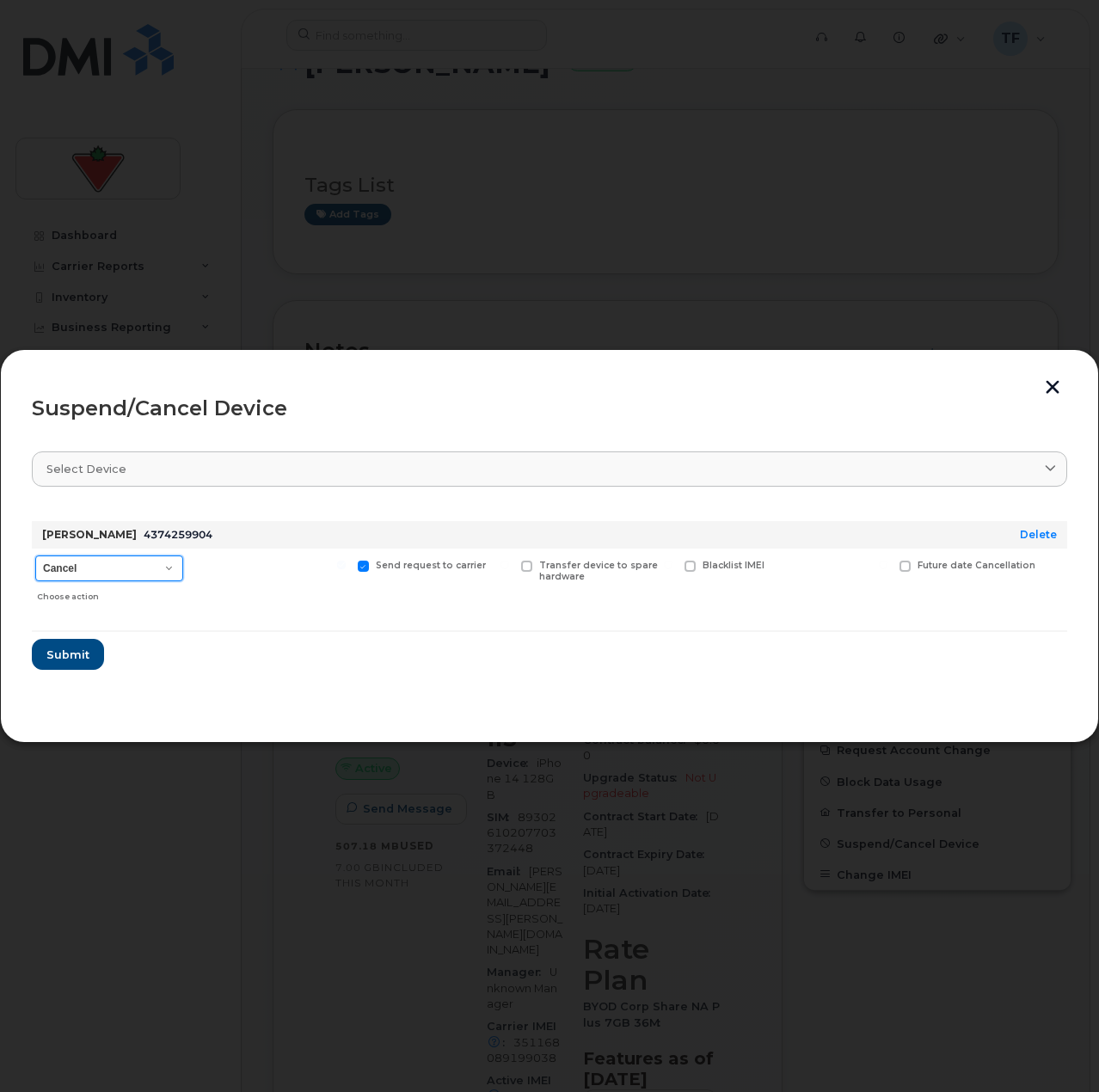
click at [126, 563] on select "Cancel Suspend - Extend Suspension Suspend - Reduced Rate Suspend - Full Rate S…" at bounding box center [110, 569] width 148 height 26
select select "[object Object]"
click at [36, 556] on select "Cancel Suspend - Extend Suspension Suspend - Reduced Rate Suspend - Full Rate S…" at bounding box center [110, 569] width 148 height 26
click at [74, 664] on button "Submit" at bounding box center [67, 655] width 70 height 31
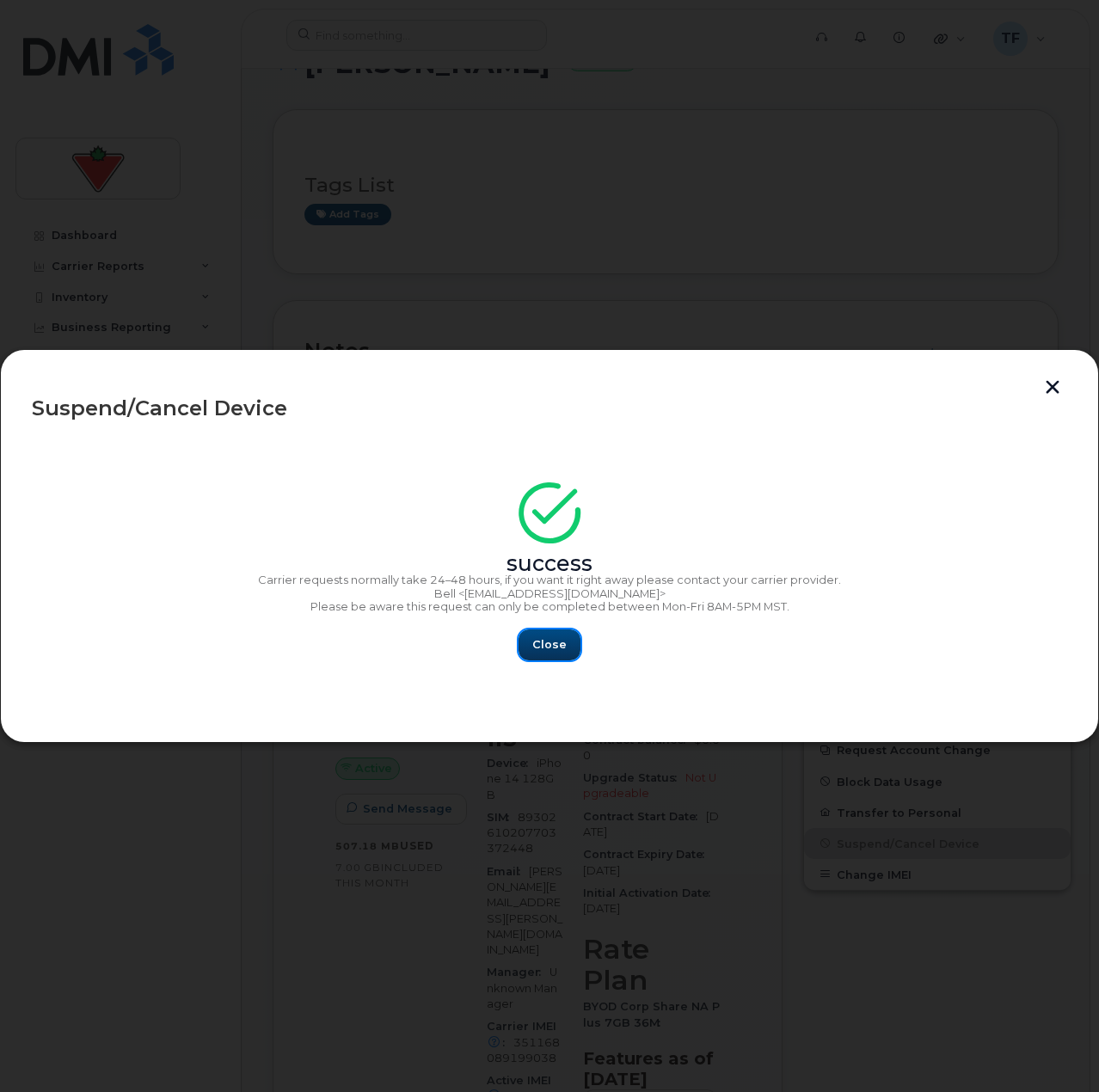
click at [553, 652] on span "Close" at bounding box center [550, 644] width 35 height 17
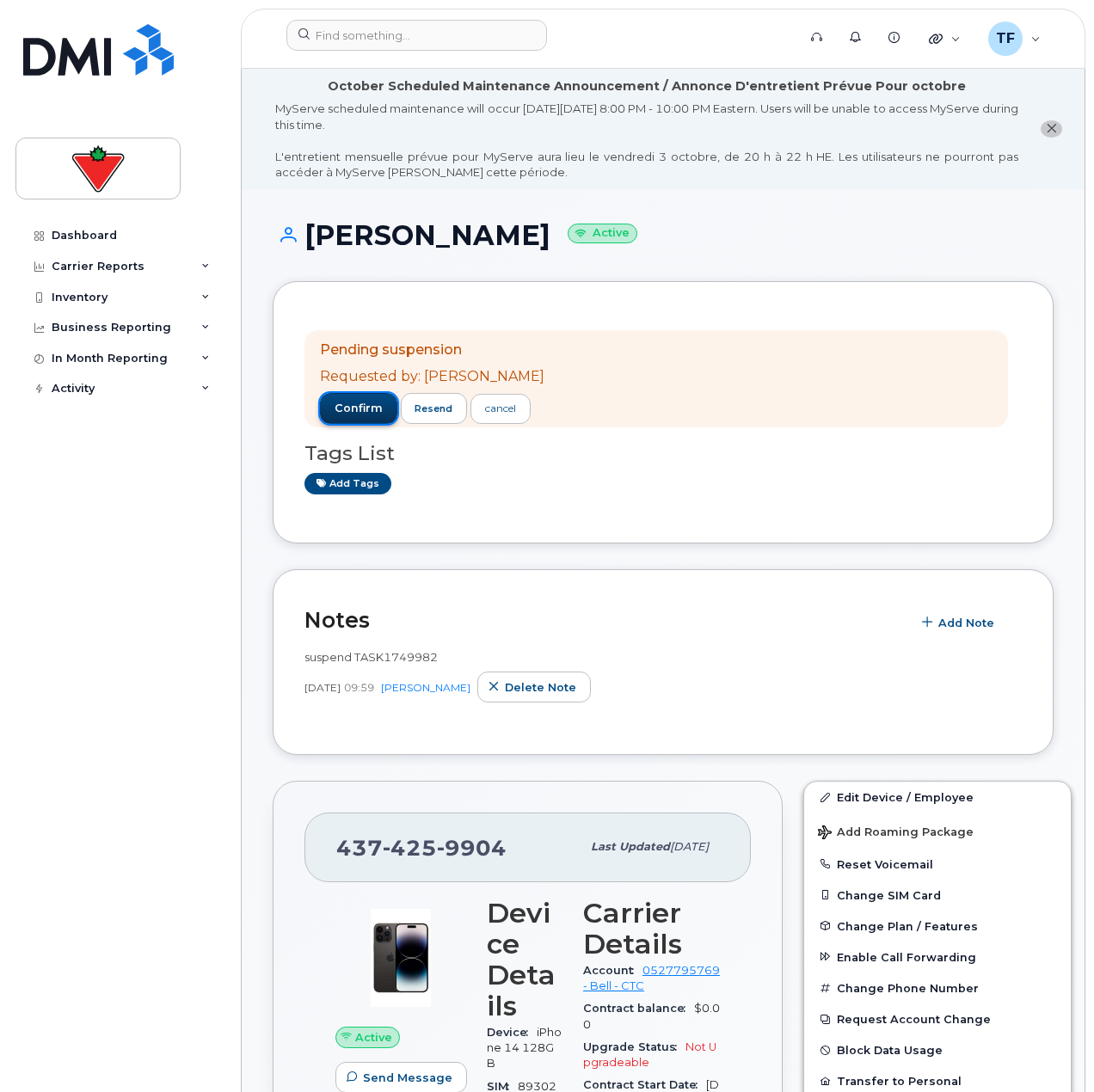
click at [351, 413] on span "confirm" at bounding box center [358, 409] width 48 height 16
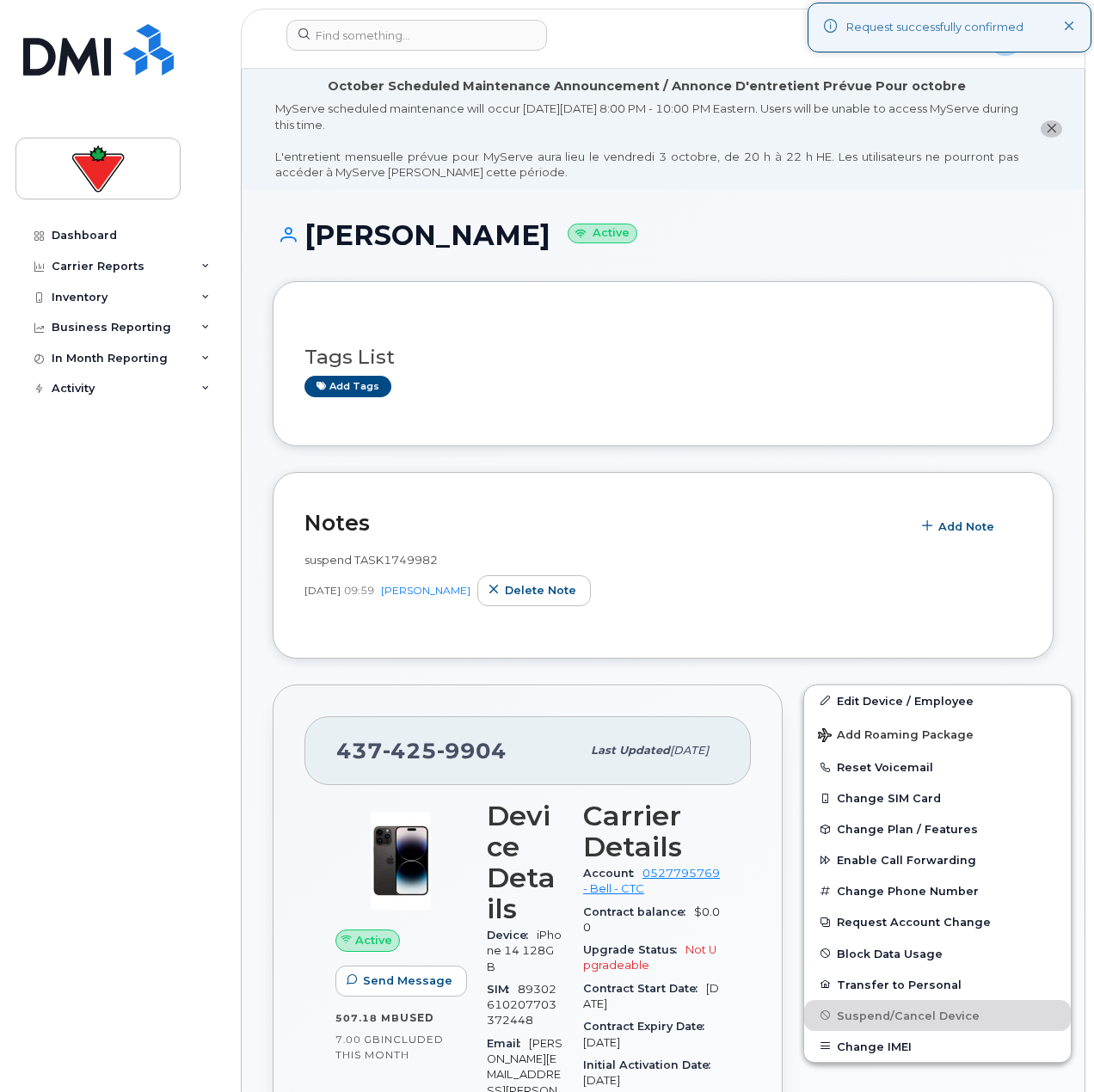
click at [171, 513] on div "Dashboard Carrier Reports Monthly Billing Data Daily Data Pooling Data Behavior…" at bounding box center [122, 643] width 212 height 846
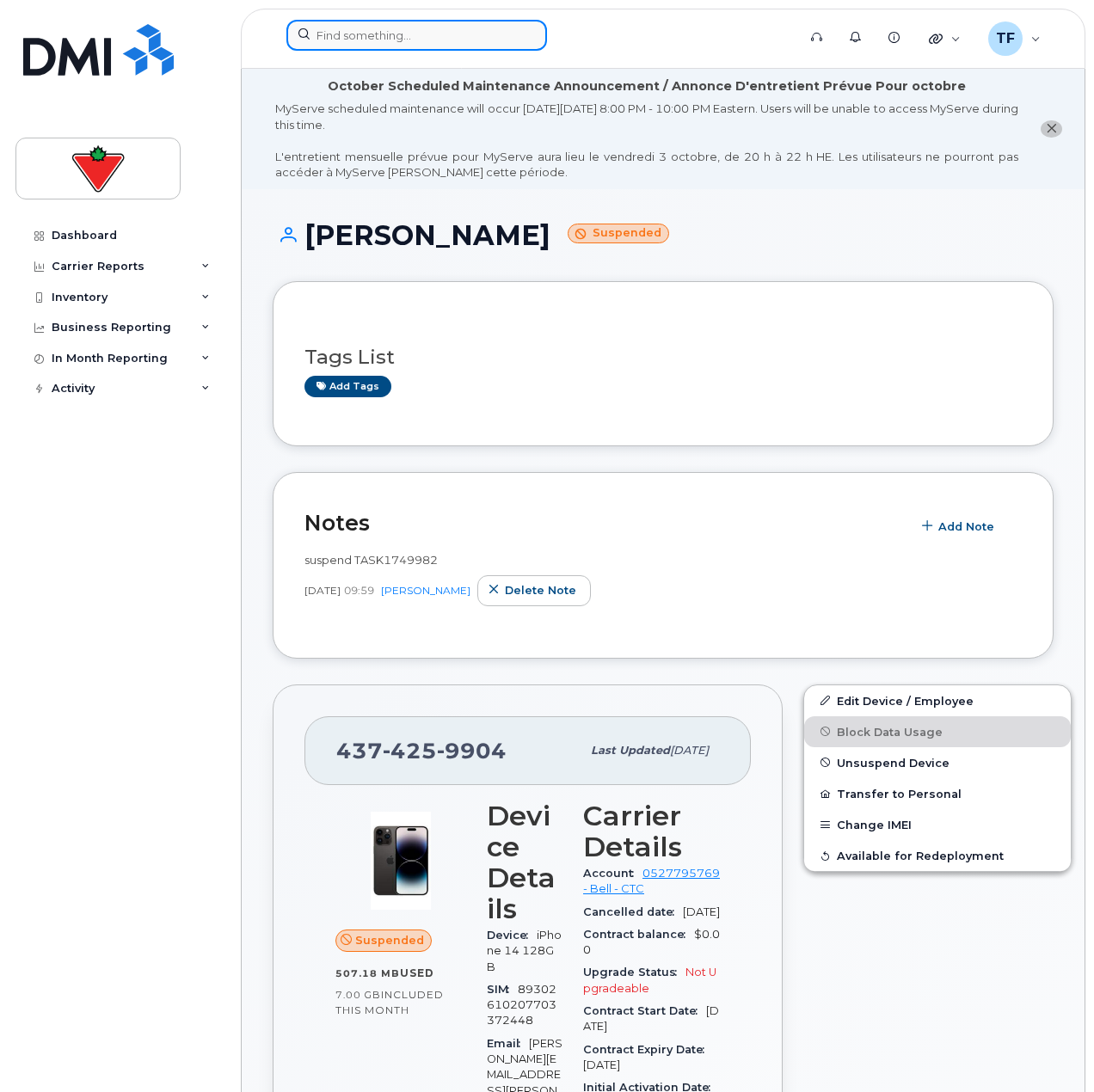
click at [350, 26] on input at bounding box center [417, 36] width 261 height 31
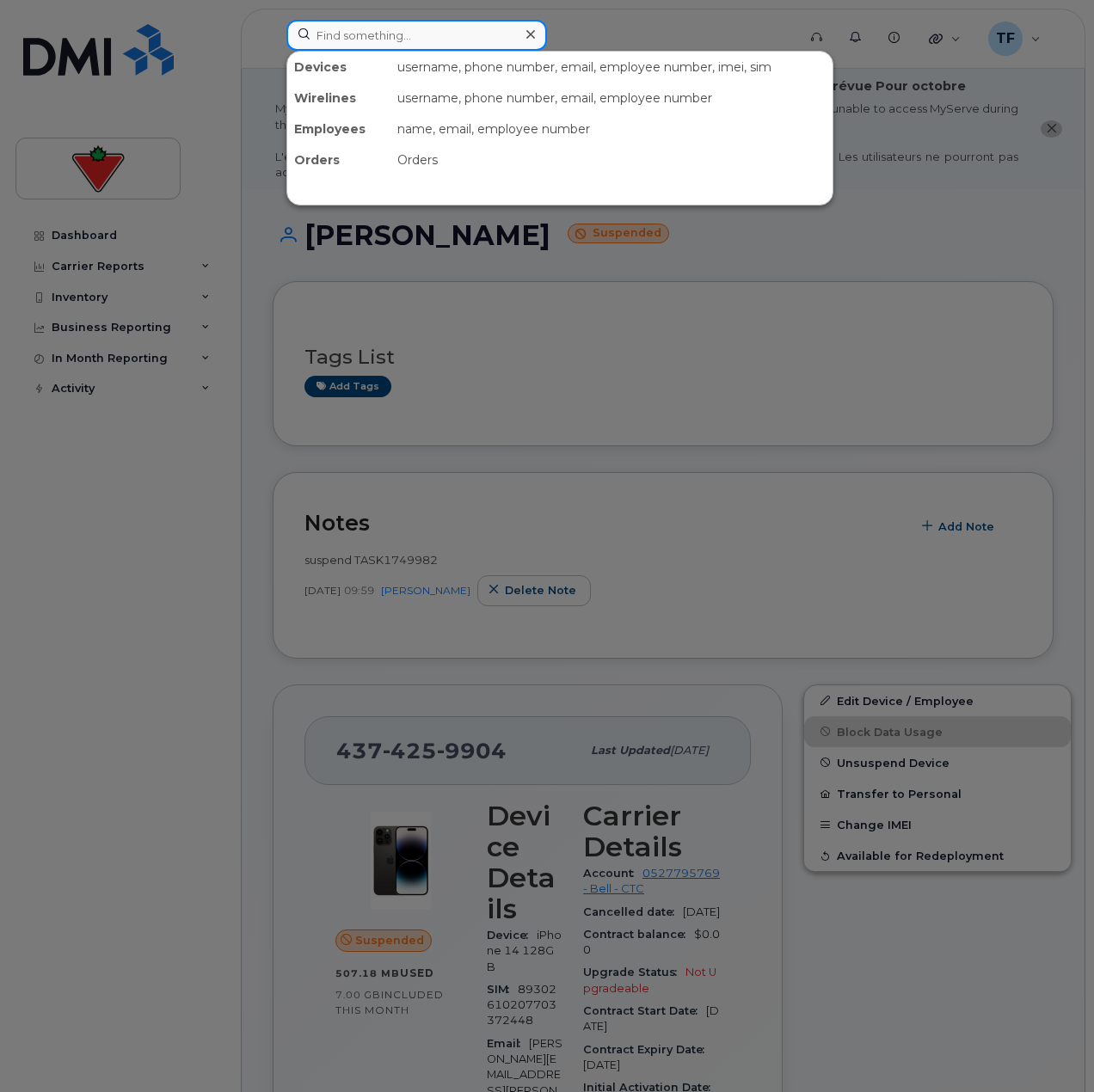
paste input "[PERSON_NAME]"
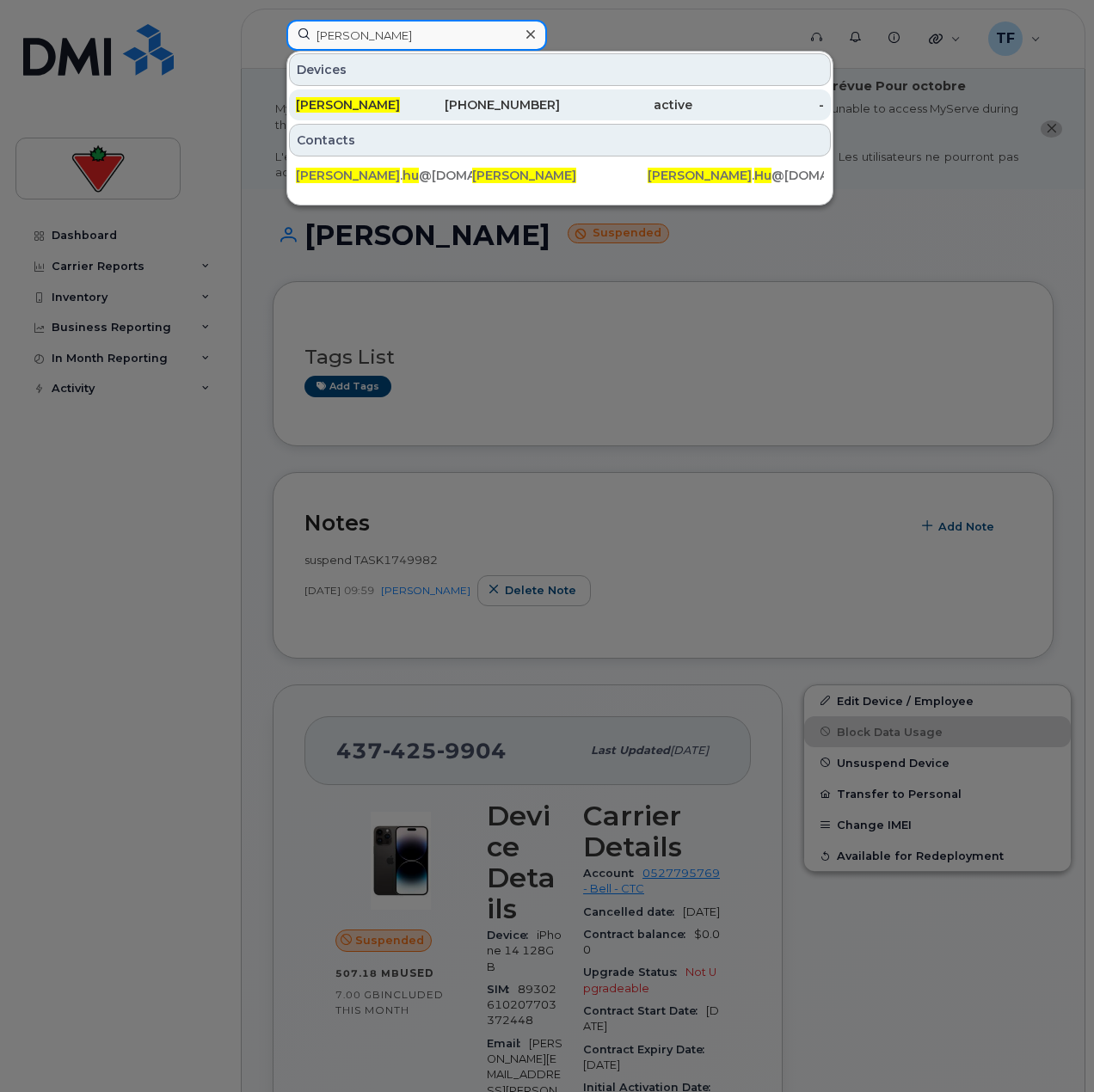
type input "[PERSON_NAME]"
click at [383, 98] on div "[PERSON_NAME]" at bounding box center [362, 105] width 132 height 17
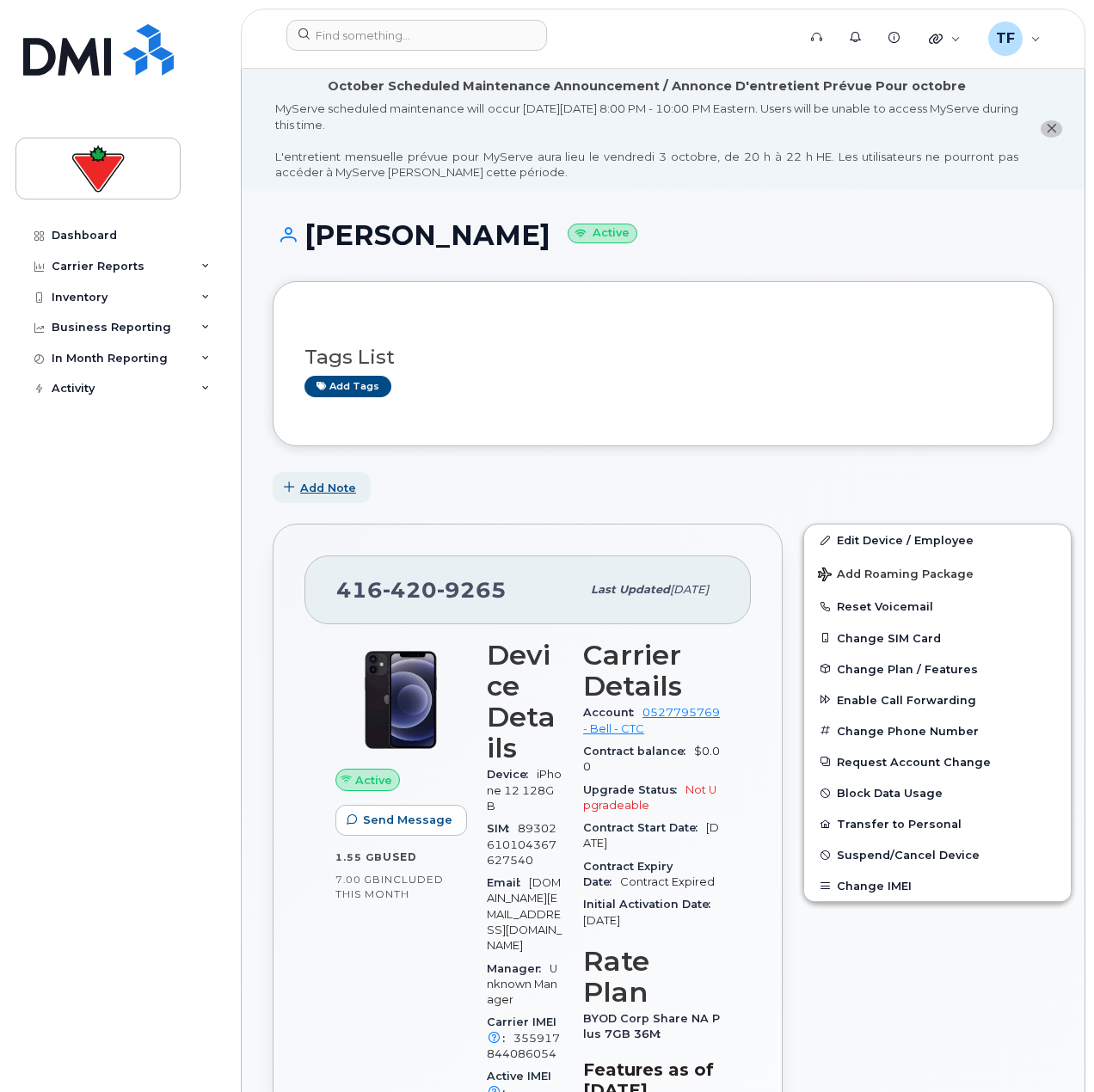
click at [310, 487] on span "Add Note" at bounding box center [328, 488] width 56 height 17
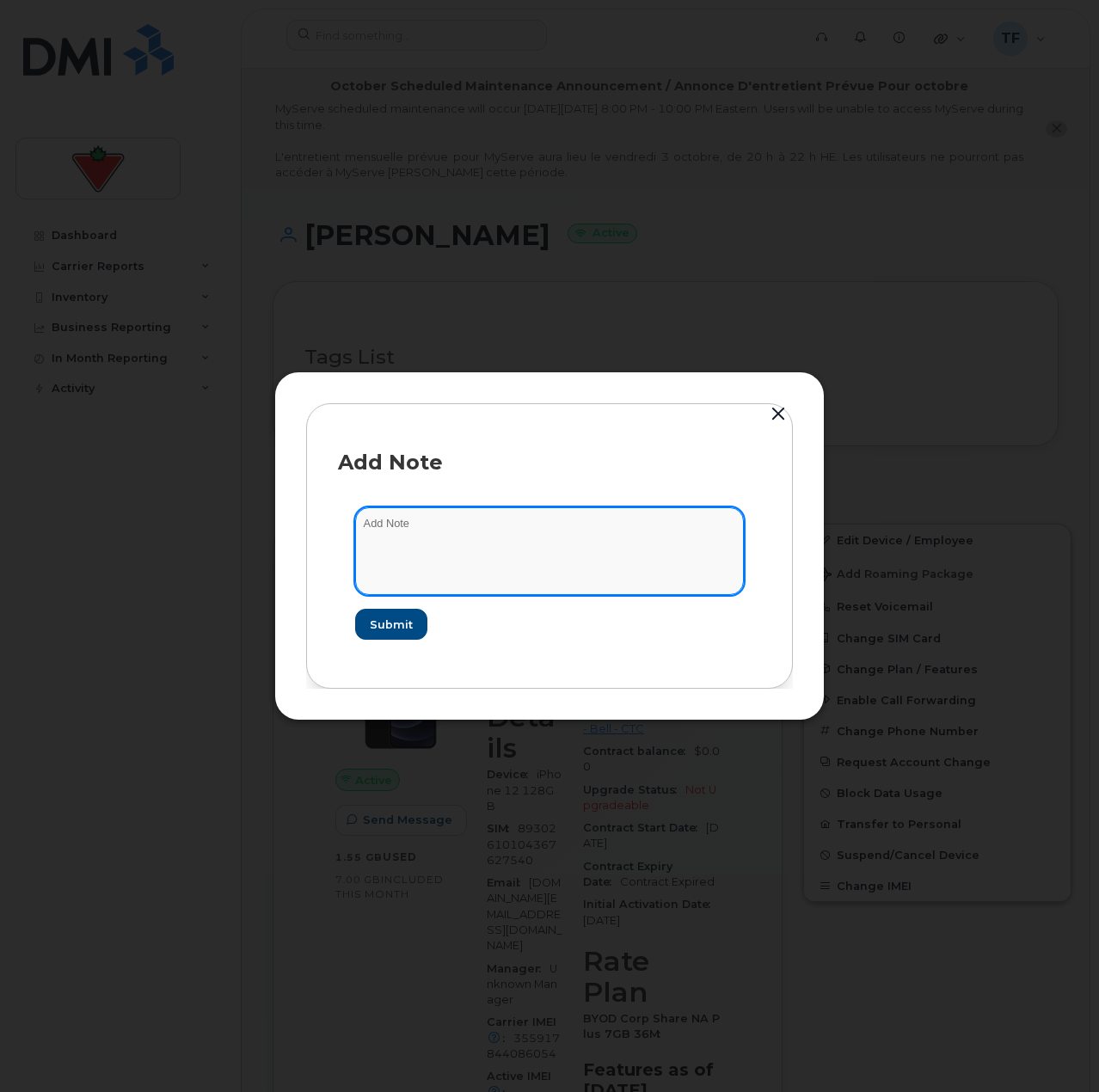
click at [464, 544] on textarea at bounding box center [550, 551] width 389 height 88
paste textarea "TASK1751625"
type textarea "suspend TASK1751625"
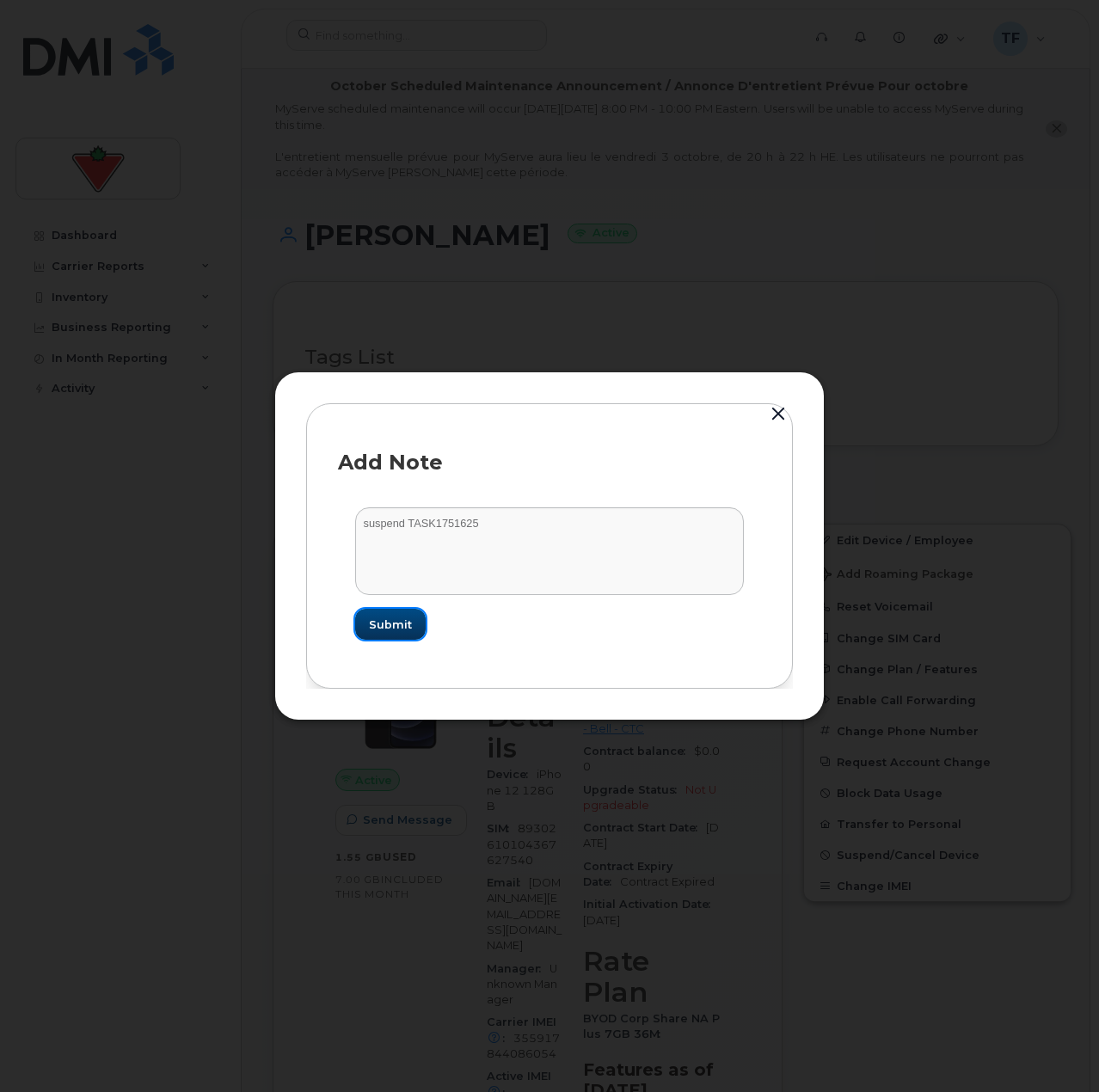
click at [362, 632] on button "Submit" at bounding box center [390, 624] width 70 height 31
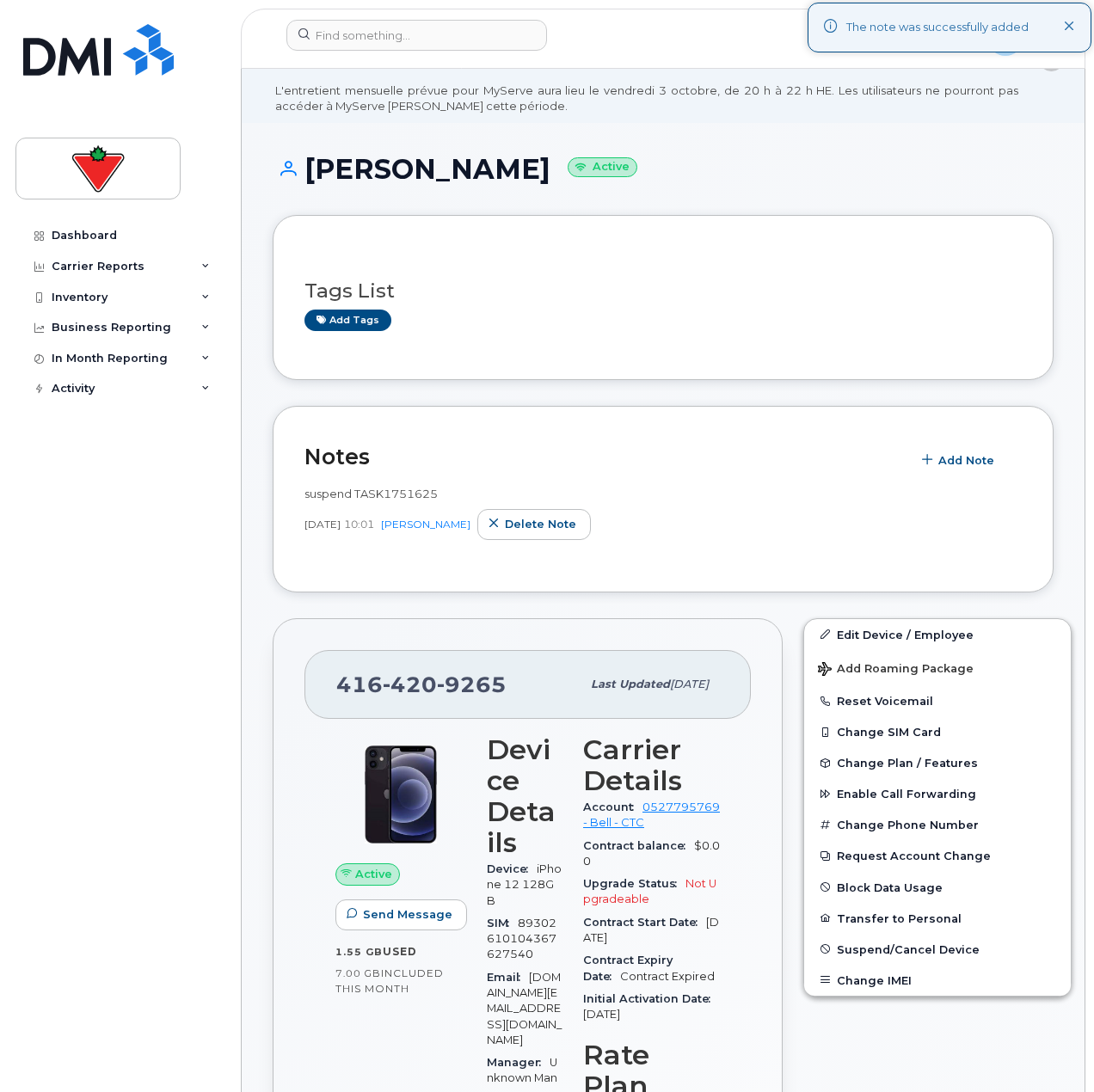
scroll to position [258, 0]
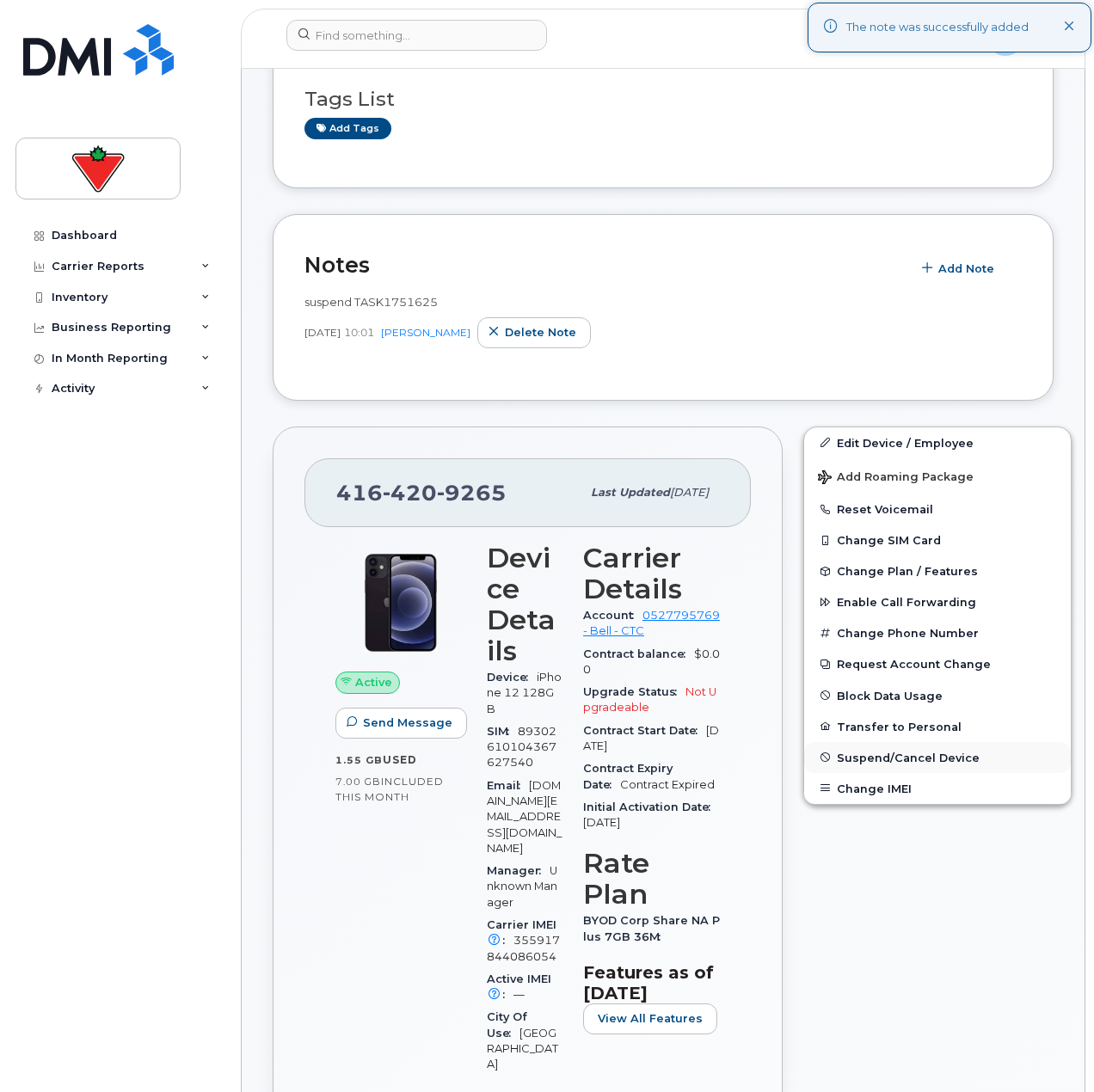
click at [902, 764] on button "Suspend/Cancel Device" at bounding box center [937, 758] width 267 height 31
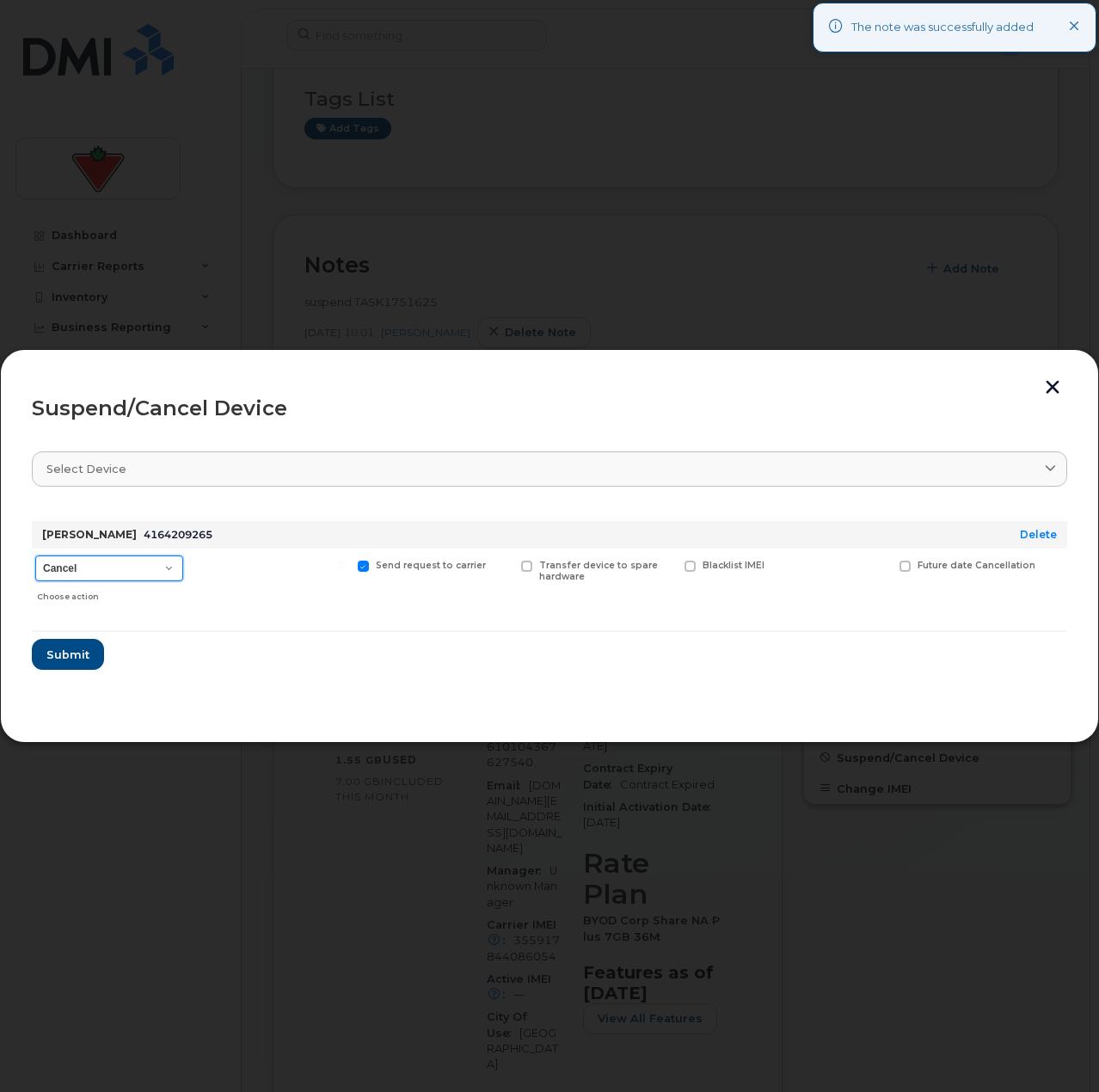
click at [151, 565] on select "Cancel Suspend - Extend Suspension Suspend - Reduced Rate Suspend - Full Rate S…" at bounding box center [110, 569] width 148 height 26
select select "[object Object]"
click at [36, 556] on select "Cancel Suspend - Extend Suspension Suspend - Reduced Rate Suspend - Full Rate S…" at bounding box center [110, 569] width 148 height 26
click at [248, 736] on div "Suspend/Cancel Device Select device Type first three symbols or more Patty Hu 4…" at bounding box center [550, 546] width 1099 height 394
click at [70, 657] on span "Submit" at bounding box center [66, 655] width 43 height 17
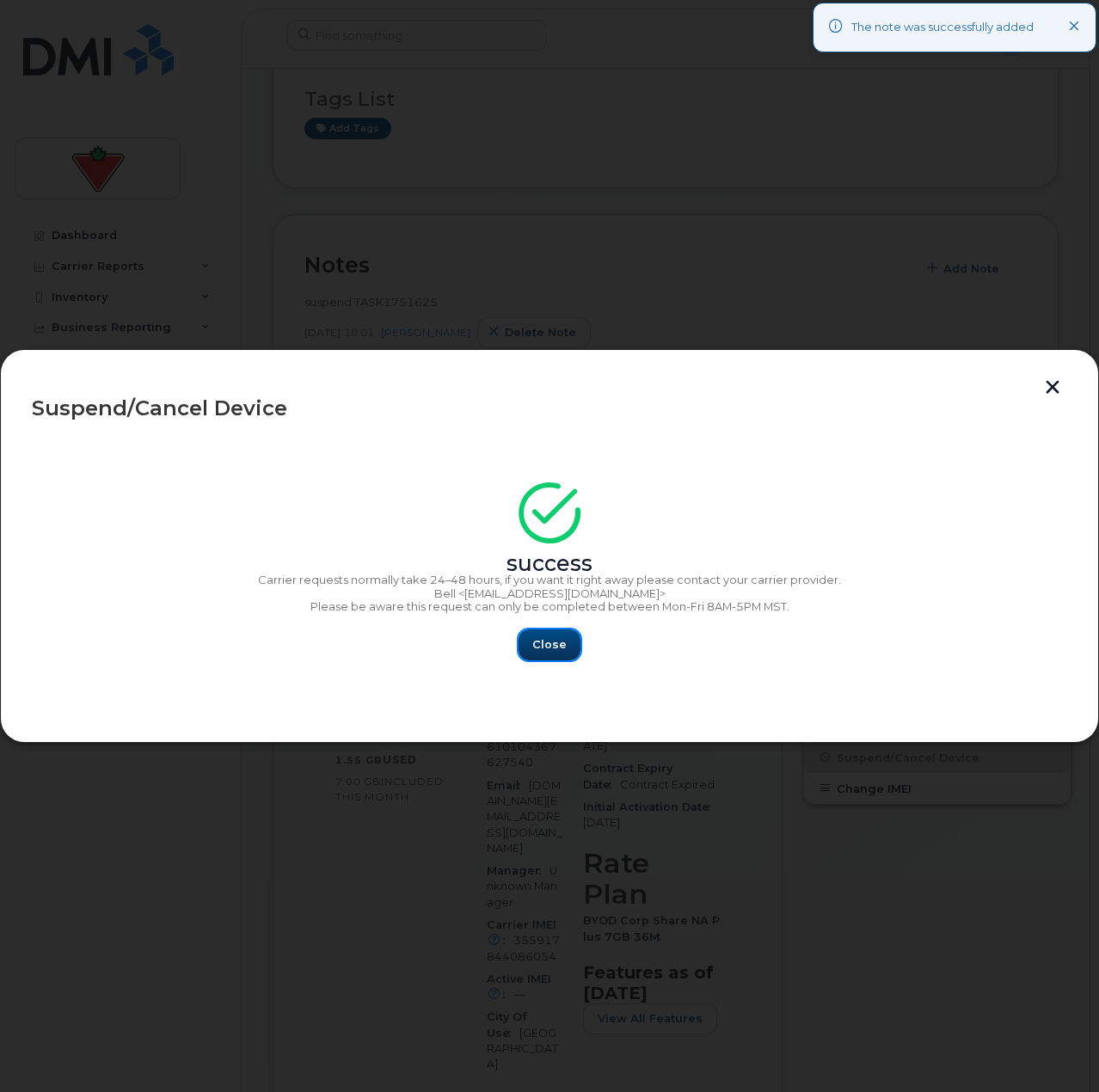
click at [566, 641] on button "Close" at bounding box center [549, 645] width 62 height 31
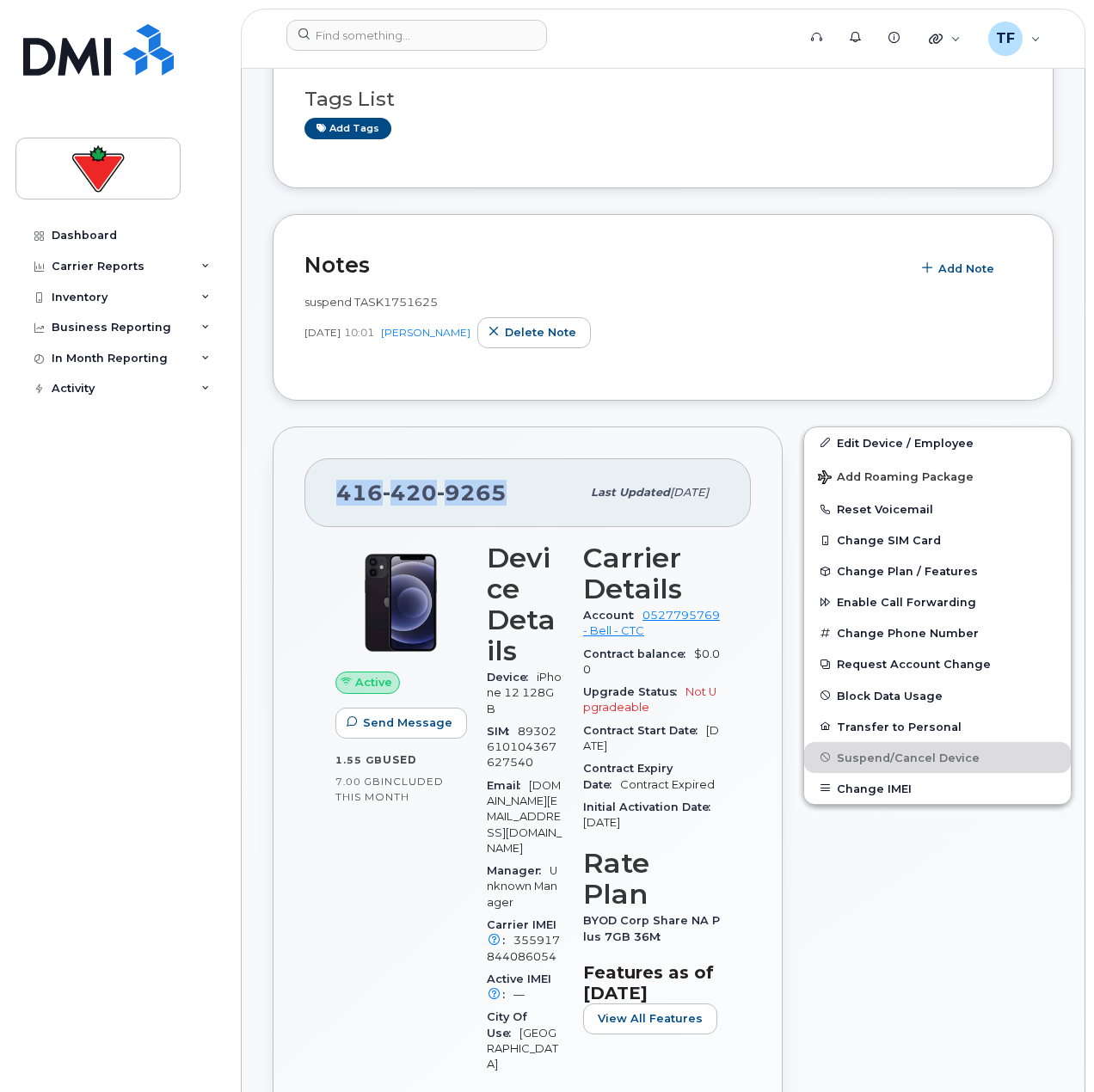
drag, startPoint x: 504, startPoint y: 496, endPoint x: 322, endPoint y: 496, distance: 182.0
click at [322, 496] on div "416 420 9265 Last updated Feb 11, 2025" at bounding box center [527, 492] width 446 height 69
copy span "416 420 9265"
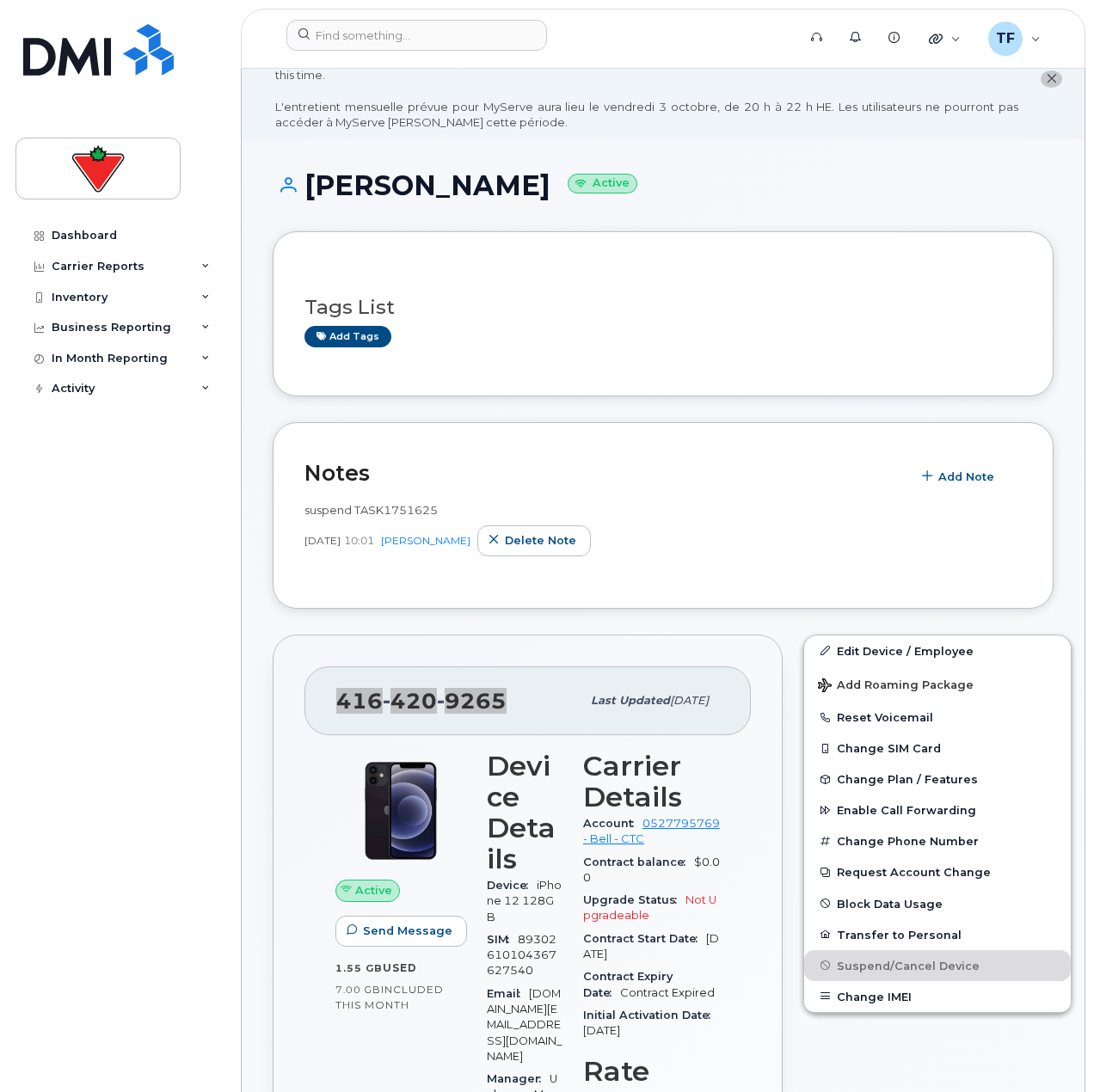
scroll to position [0, 0]
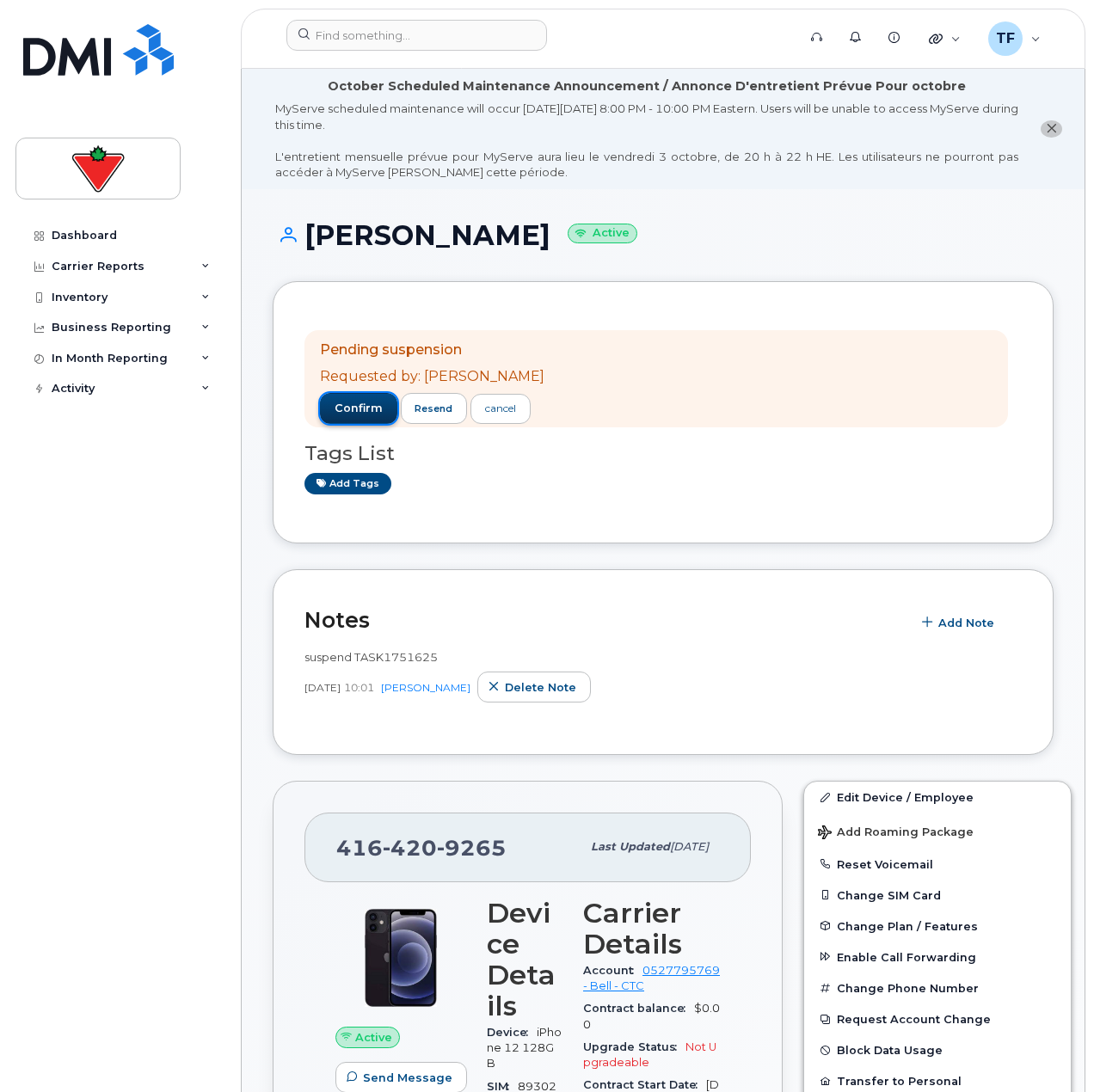
click at [375, 403] on span "confirm" at bounding box center [358, 409] width 48 height 16
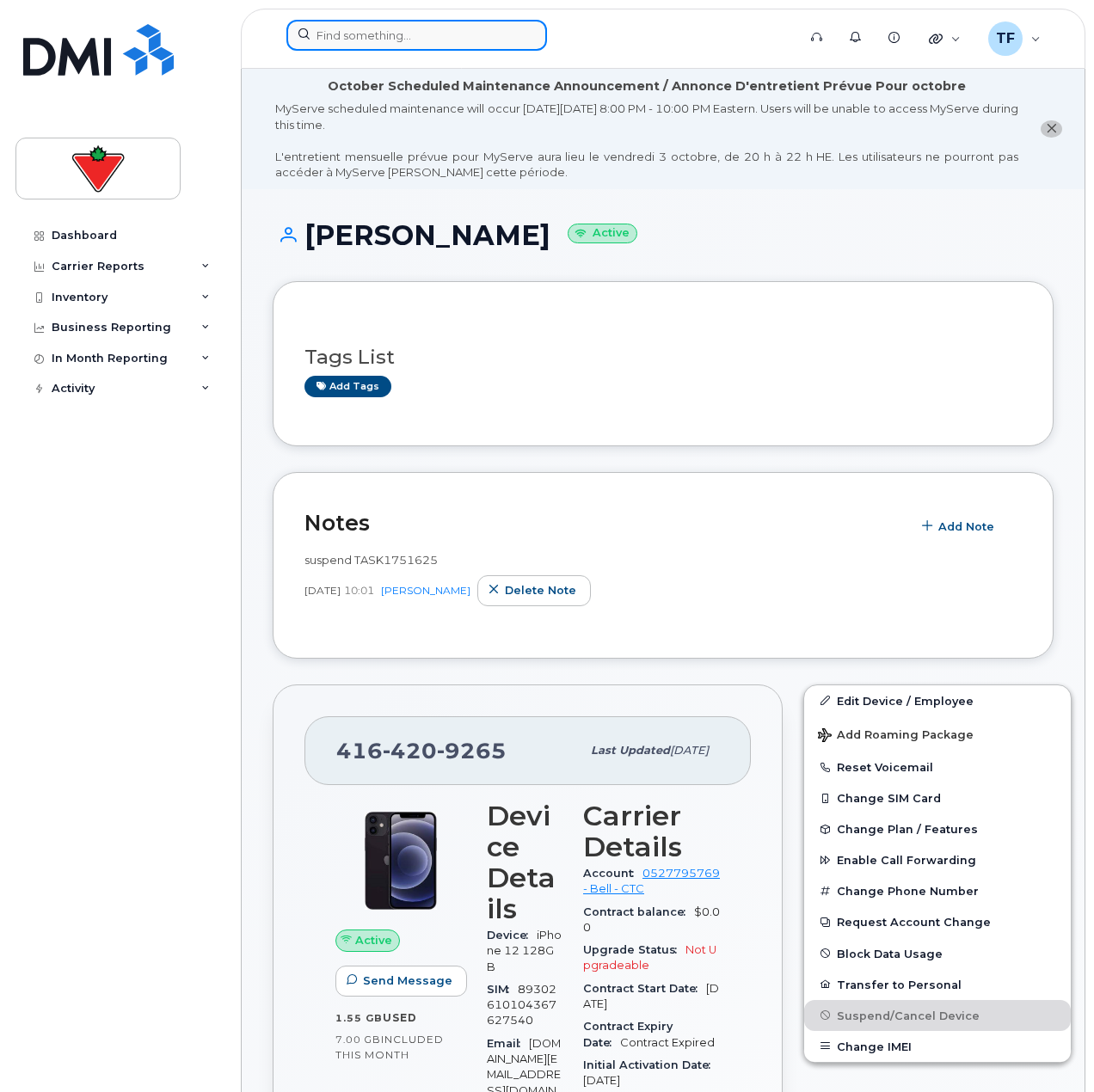
click at [378, 37] on input at bounding box center [417, 36] width 261 height 31
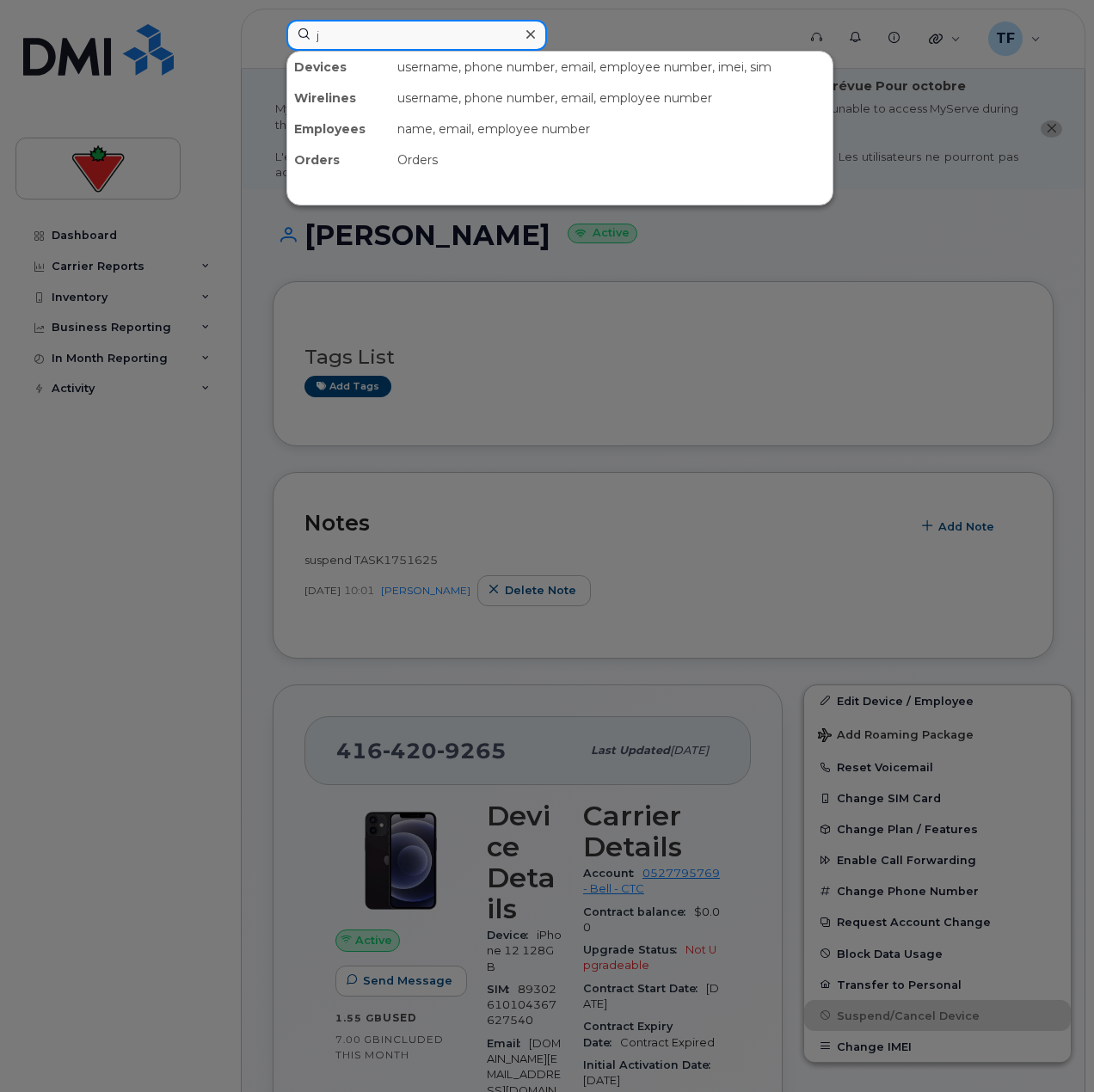
paste input "essica Donatis"
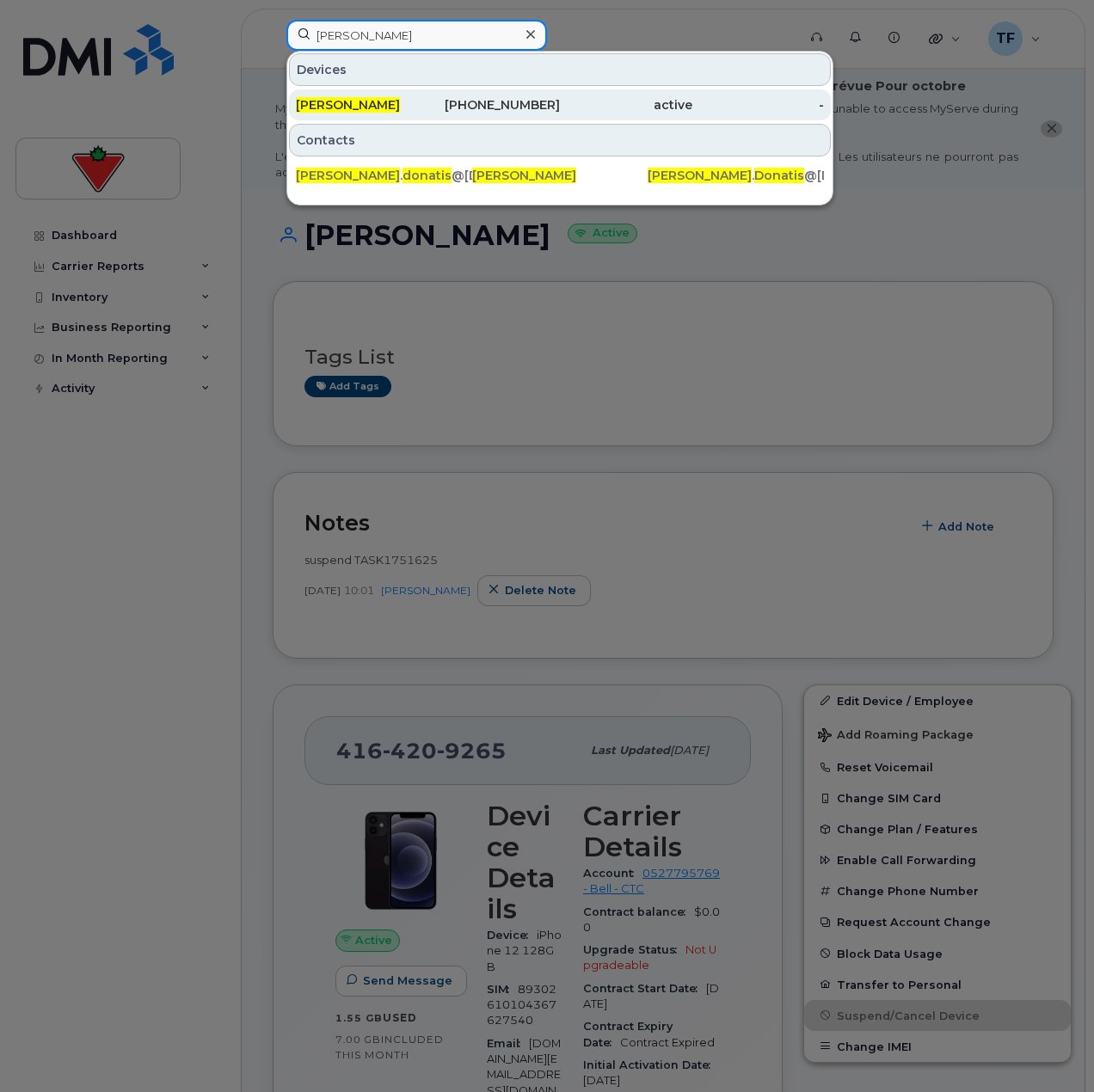
type input "[PERSON_NAME]"
click at [377, 112] on span "[PERSON_NAME]" at bounding box center [348, 105] width 104 height 16
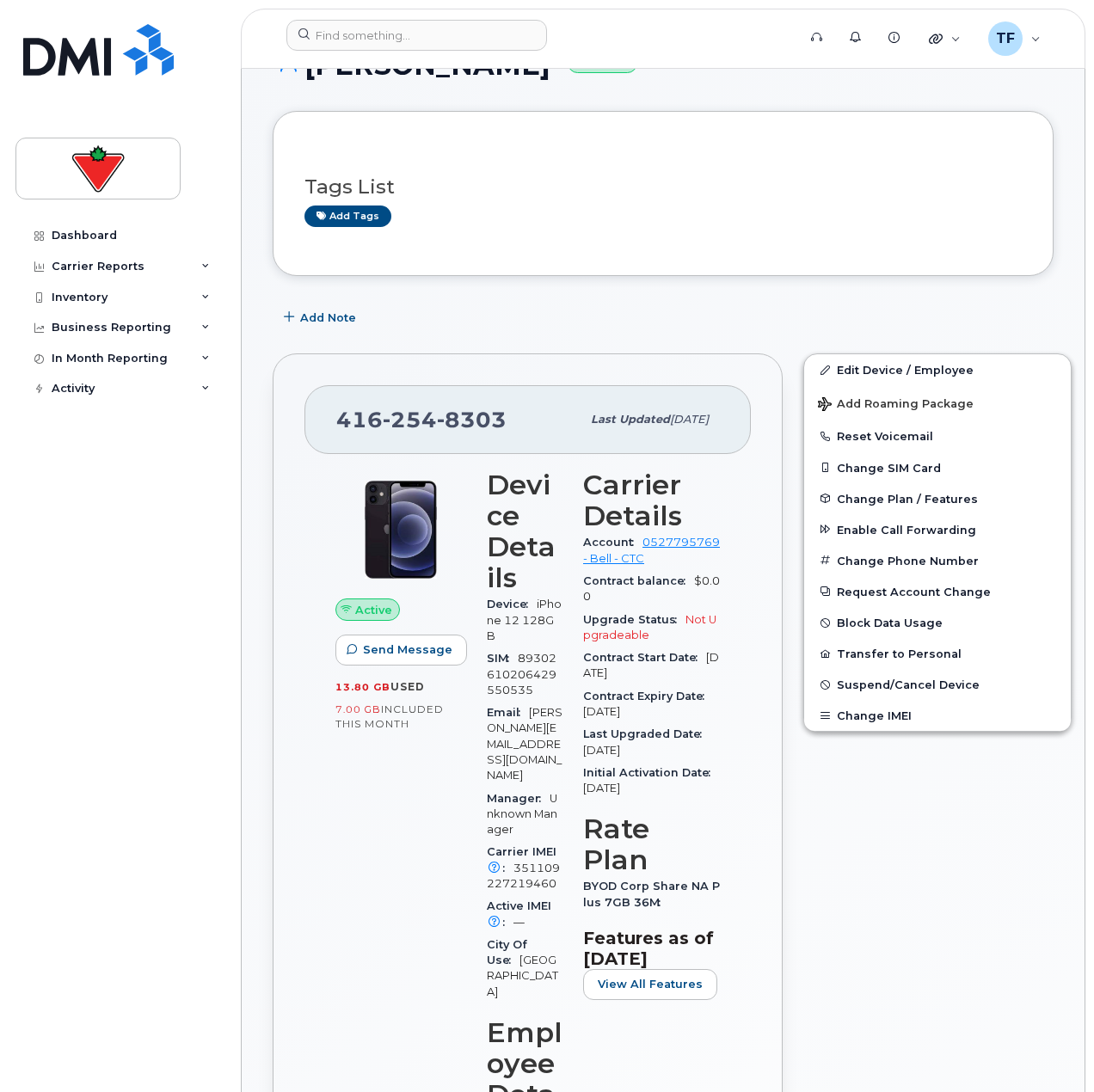
scroll to position [172, 0]
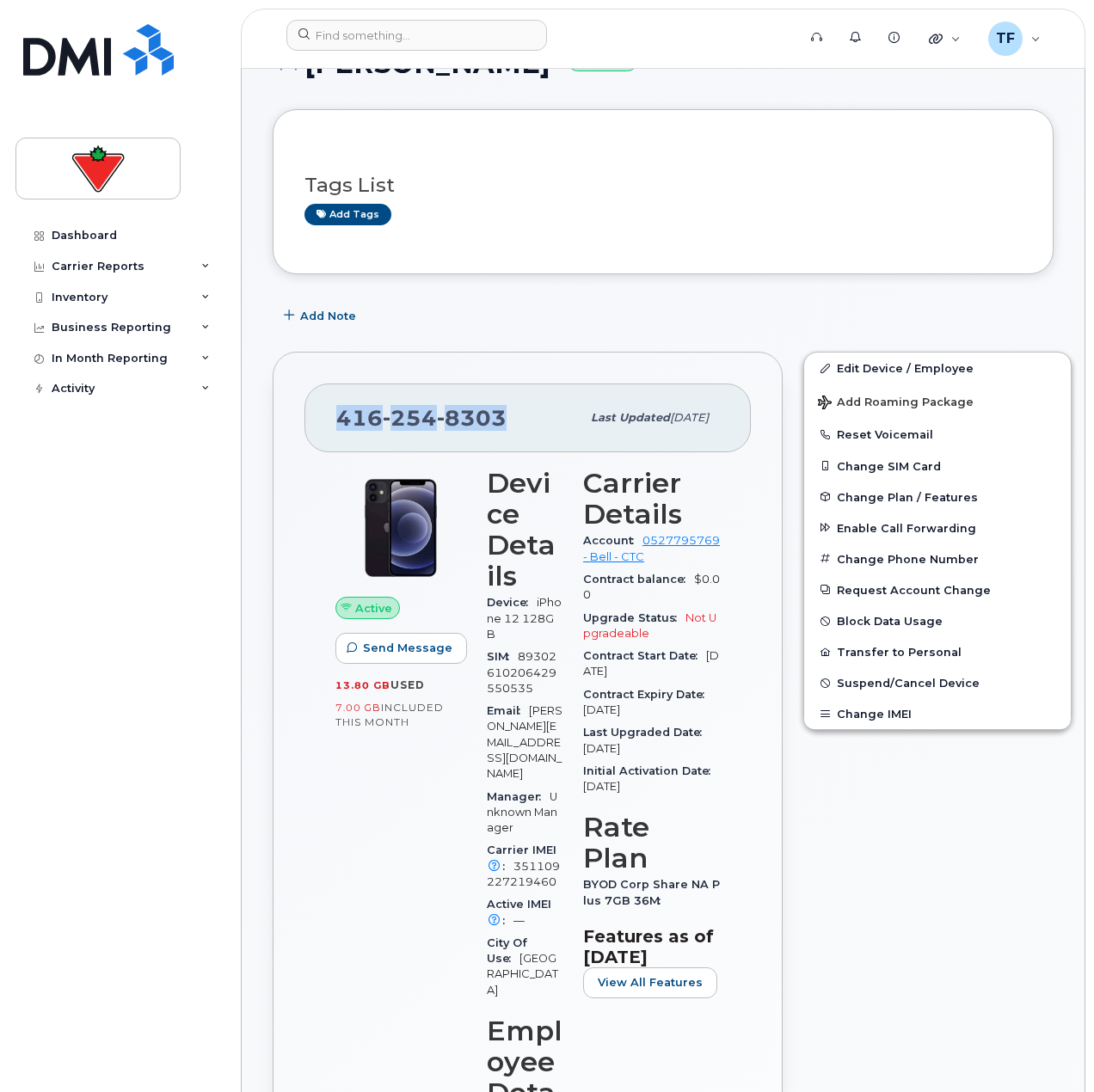
drag, startPoint x: 491, startPoint y: 421, endPoint x: 330, endPoint y: 426, distance: 161.1
click at [330, 426] on div "416 254 8303 Last updated Feb 11, 2025" at bounding box center [527, 417] width 446 height 69
copy span "416 254 8303"
drag, startPoint x: 852, startPoint y: 875, endPoint x: 832, endPoint y: 862, distance: 23.9
click at [852, 875] on div "Edit Device / Employee Add Roaming Package Reset Voicemail Change SIM Card Chan…" at bounding box center [937, 1088] width 289 height 1493
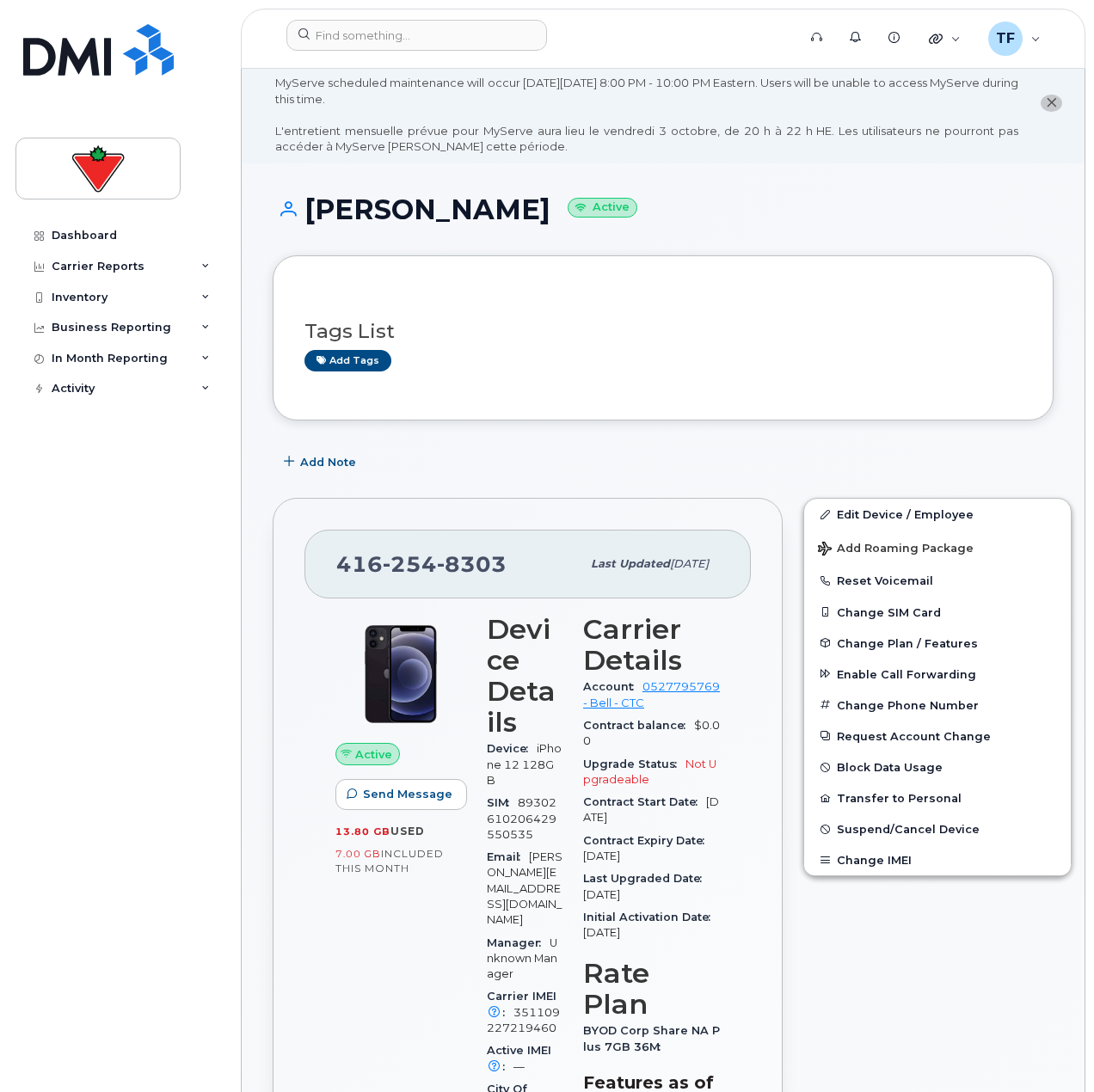
scroll to position [0, 0]
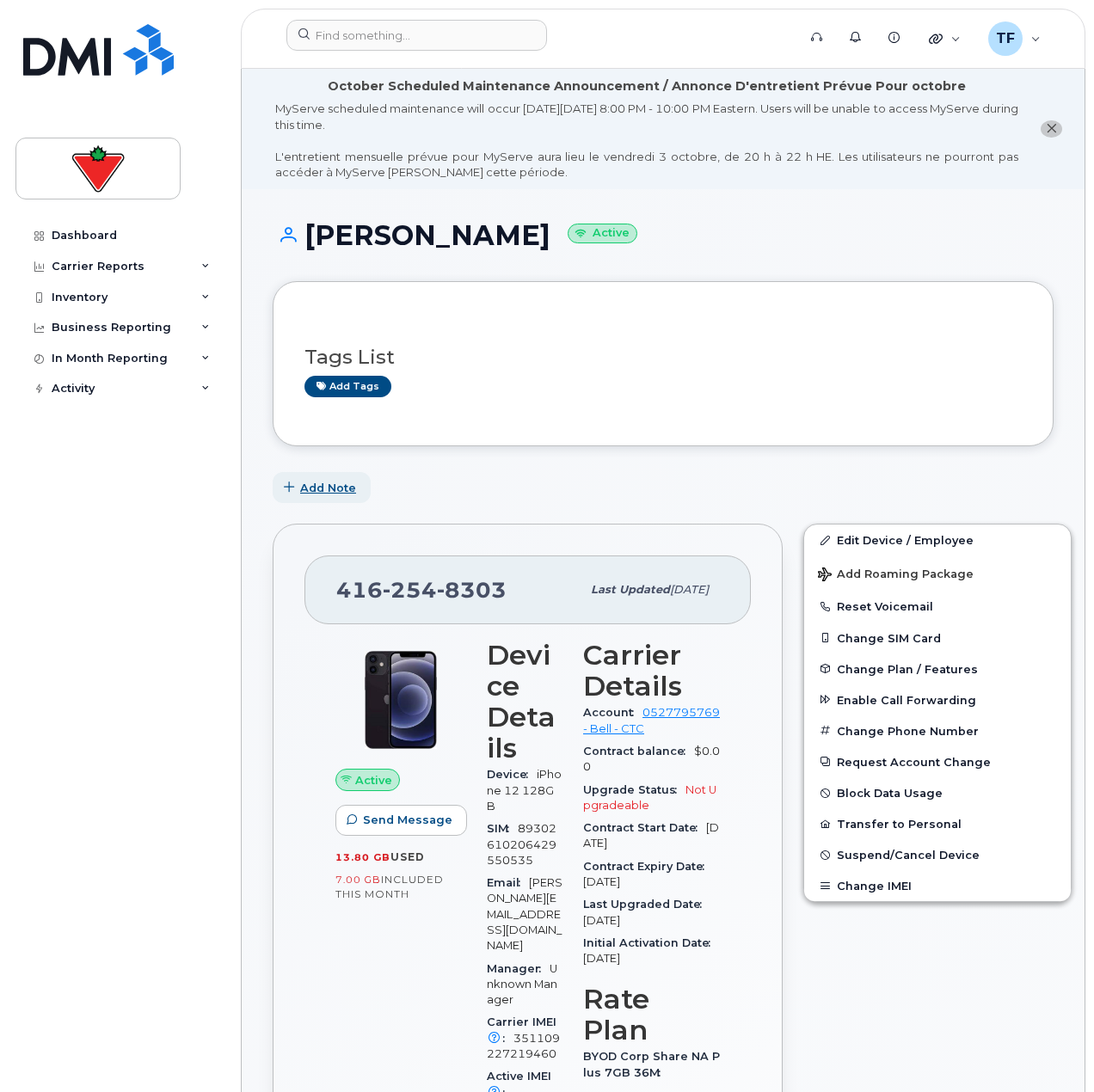
click at [330, 491] on span "Add Note" at bounding box center [328, 488] width 56 height 17
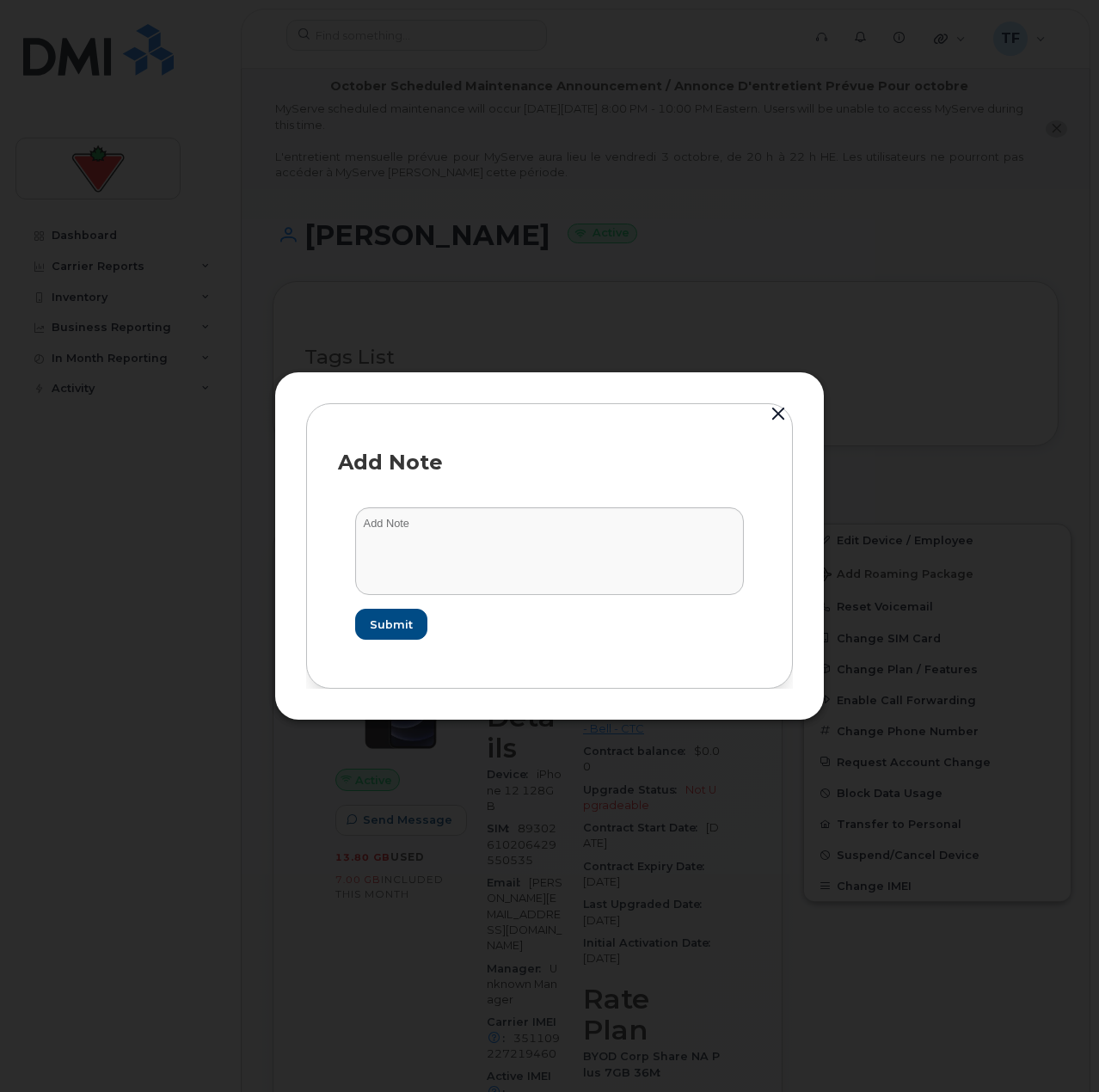
click at [779, 411] on button "button" at bounding box center [778, 415] width 26 height 24
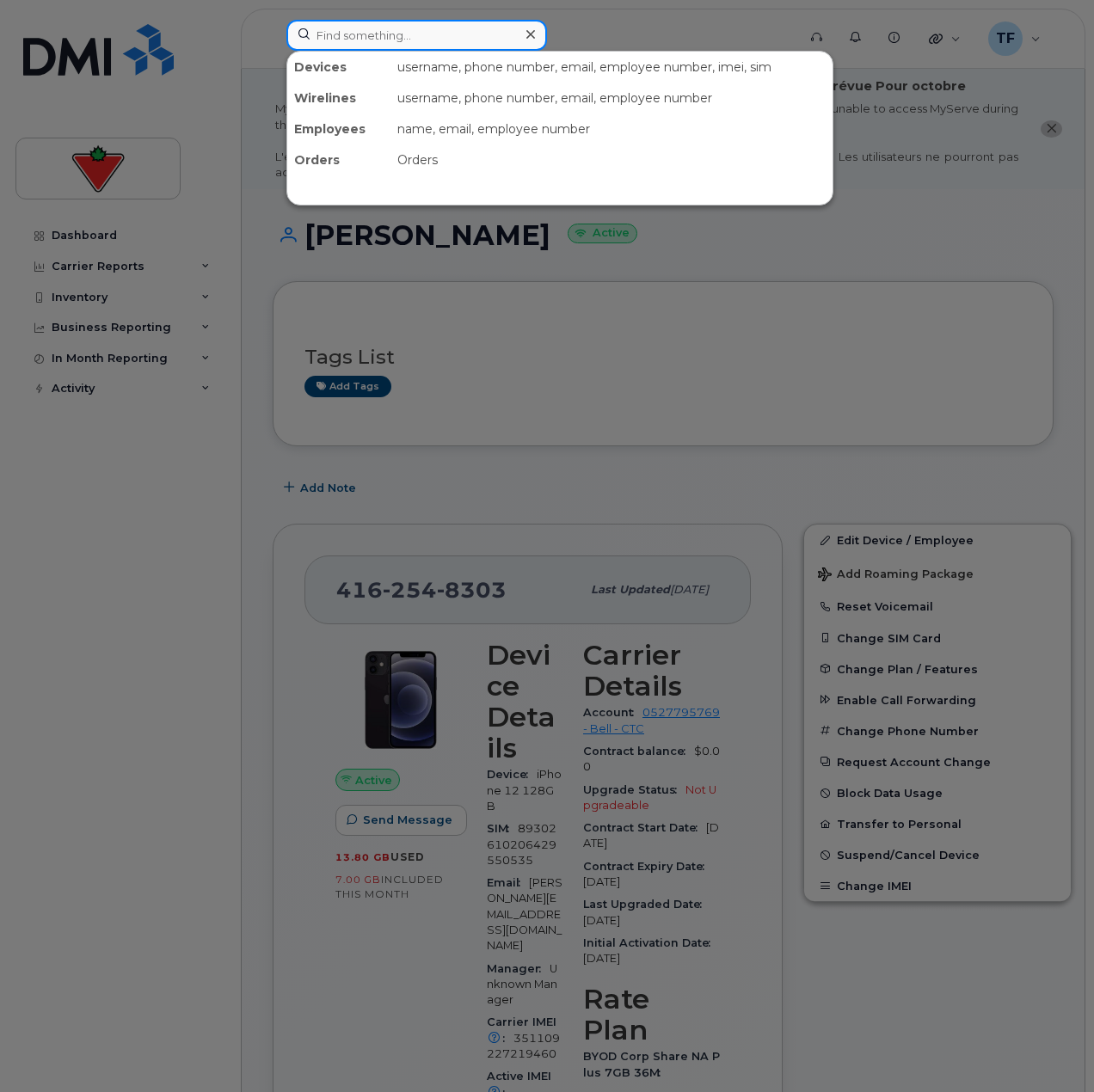
click at [368, 27] on input at bounding box center [417, 36] width 261 height 31
paste input "Sarah Hargrove"
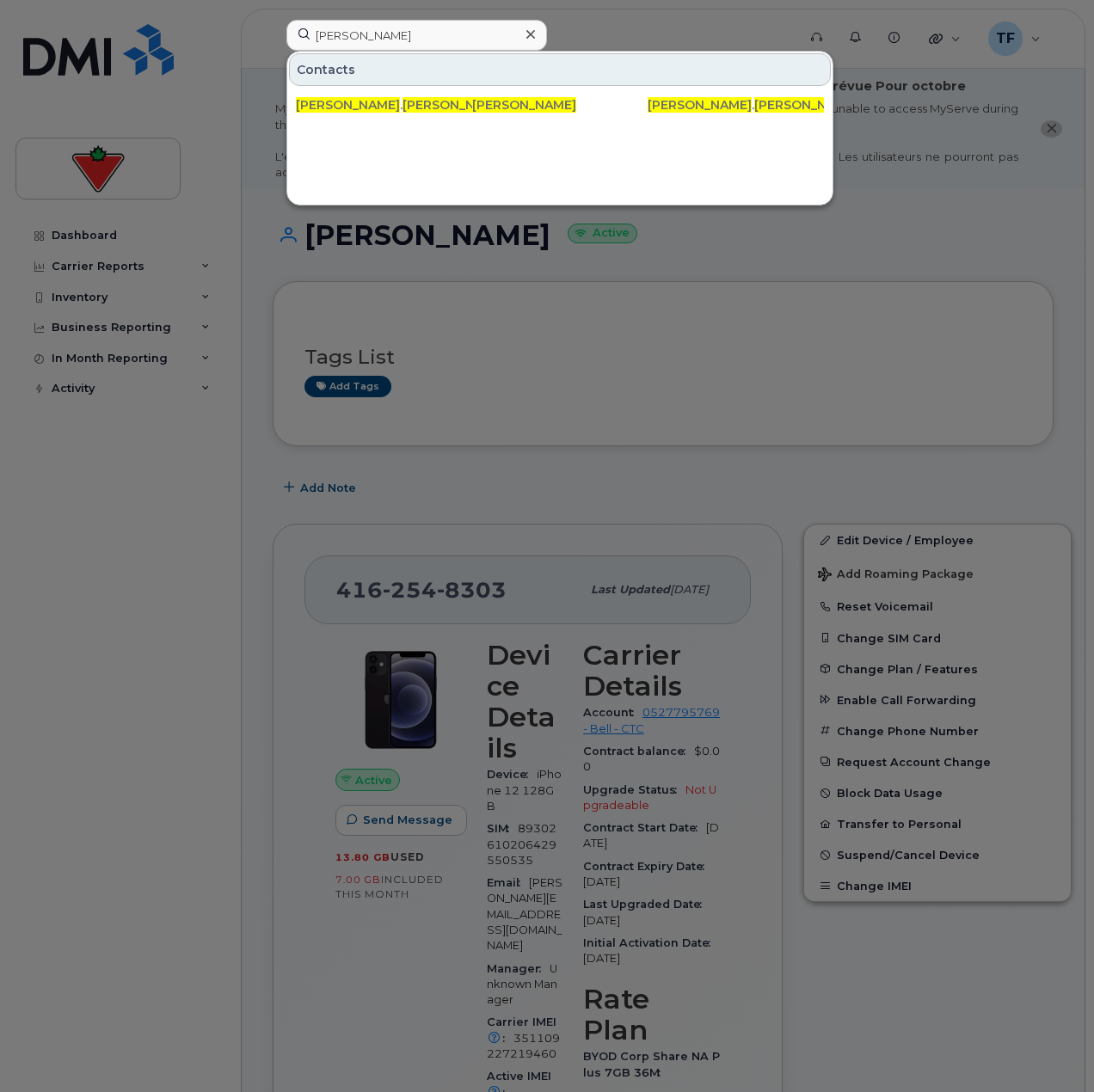
click at [444, 153] on div "Contacts sarah . hargrove @cantire.com Sarah Hargrove Sarah . Hargrove @cantire…" at bounding box center [559, 128] width 547 height 155
click at [248, 39] on div at bounding box center [547, 546] width 1094 height 1092
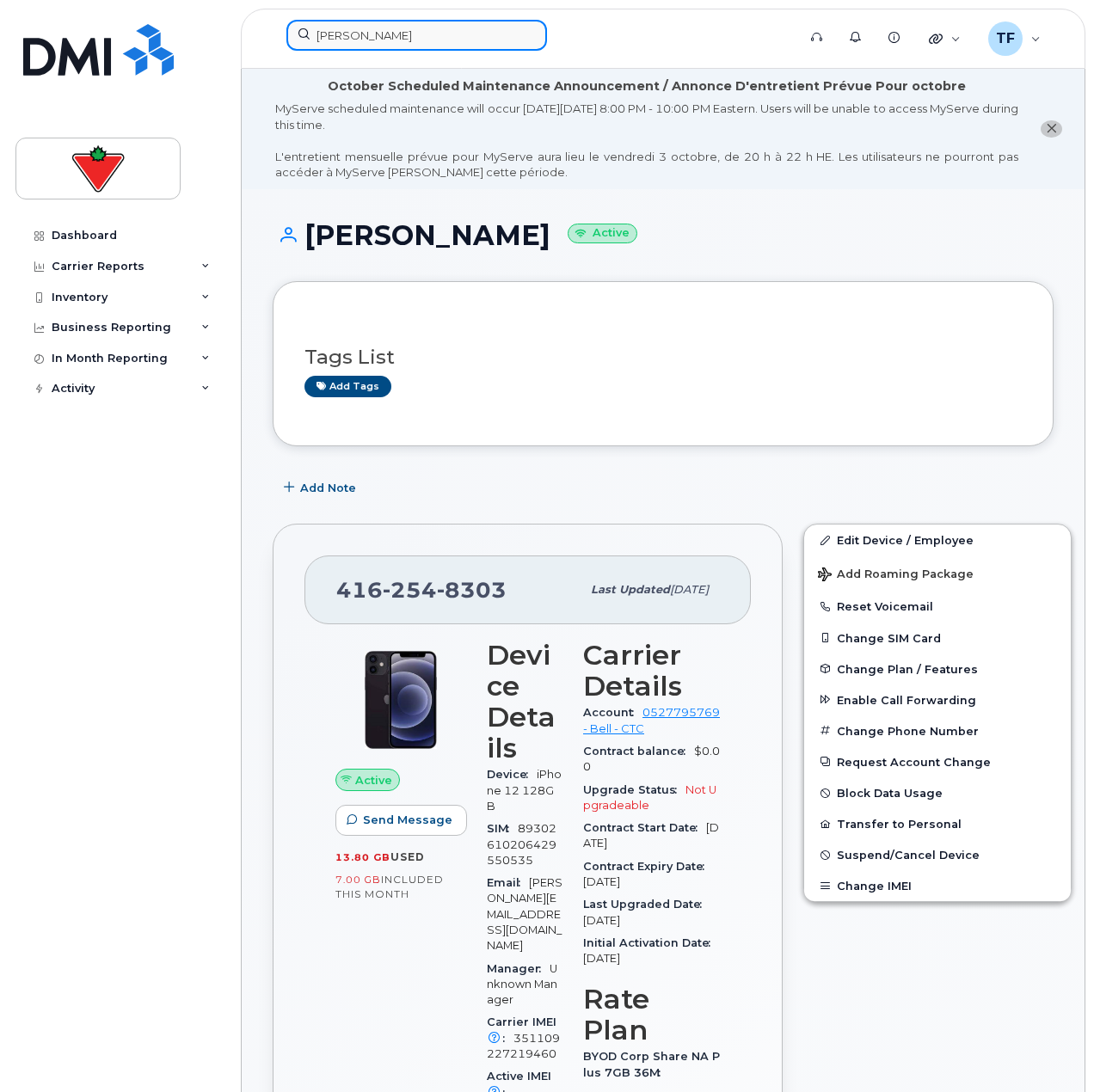
click at [387, 45] on input "Sarah Hargrove" at bounding box center [417, 36] width 261 height 31
paste input "Maria Athanassoulias"
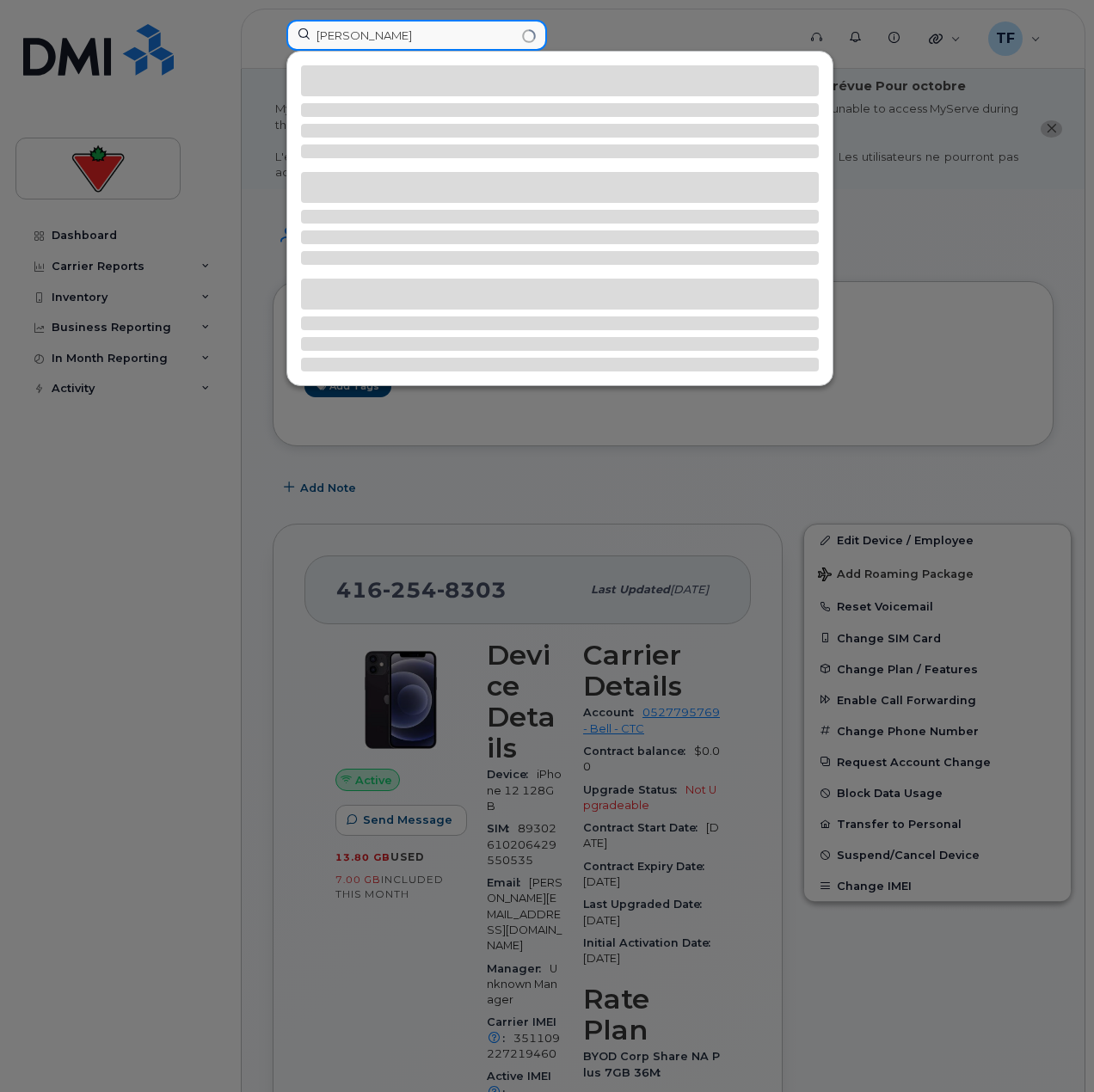
paste input "Maria Athanassoulias"
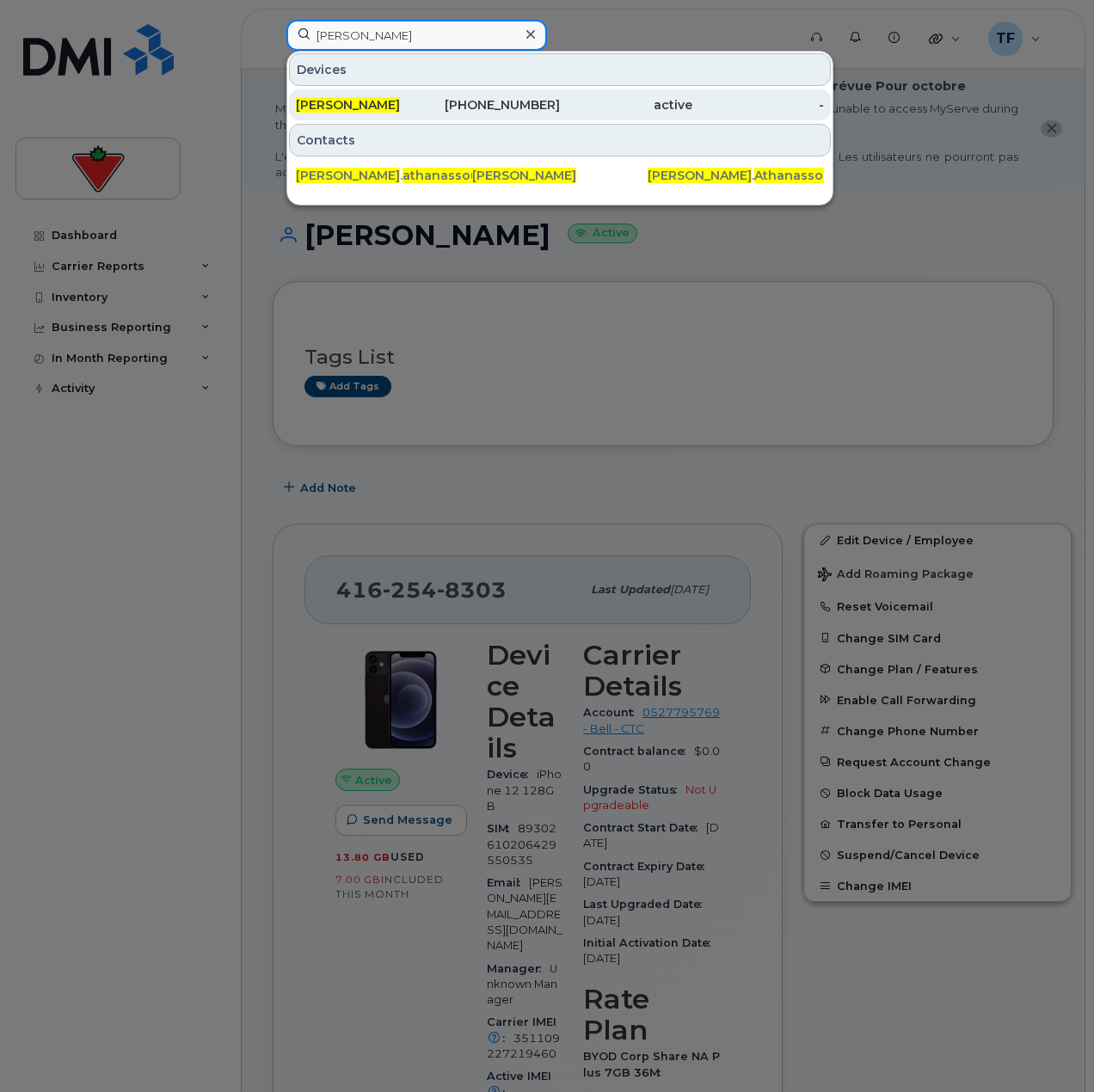
type input "Maria Athanassoulias"
click at [394, 110] on span "Maria Athanassoulias" at bounding box center [348, 105] width 104 height 16
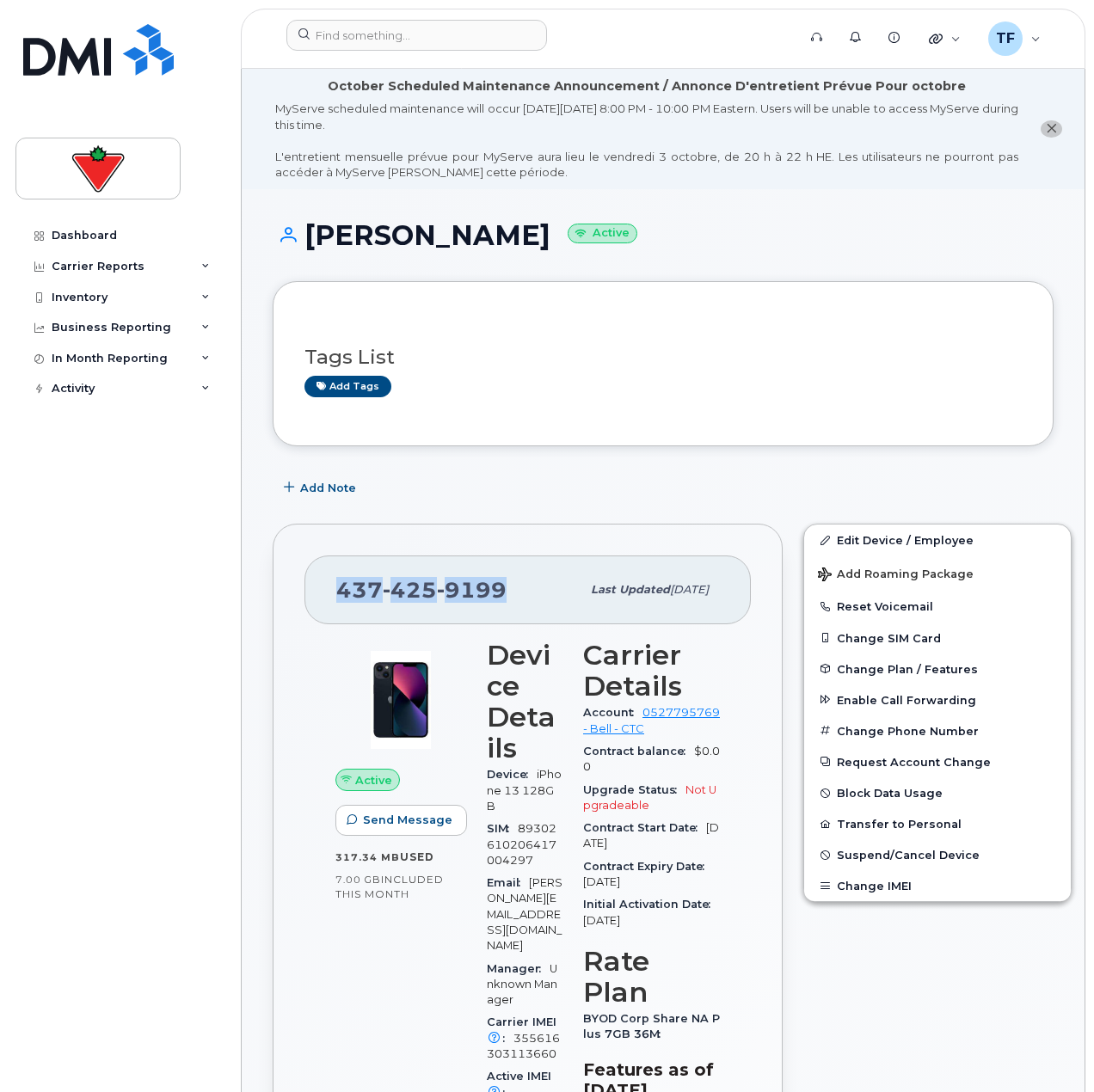
drag, startPoint x: 472, startPoint y: 585, endPoint x: 299, endPoint y: 589, distance: 173.0
copy span "437 425 9199"
click at [498, 429] on div "Tags List Add tags" at bounding box center [664, 363] width 781 height 165
click at [319, 496] on span "Add Note" at bounding box center [328, 488] width 56 height 17
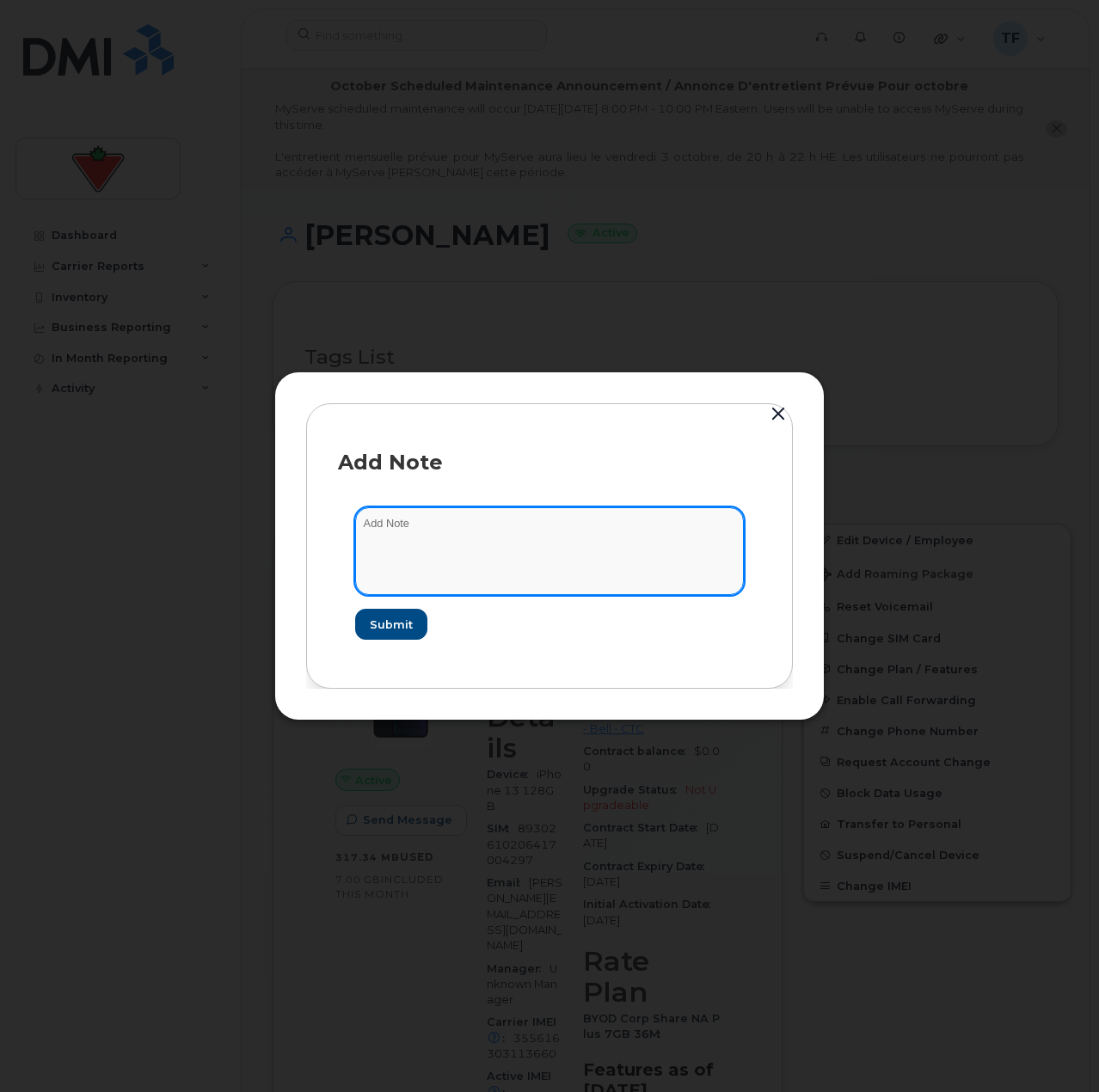
click at [562, 567] on textarea at bounding box center [550, 551] width 389 height 88
paste textarea "TASK1756320"
type textarea "TASK1756320 suspend"
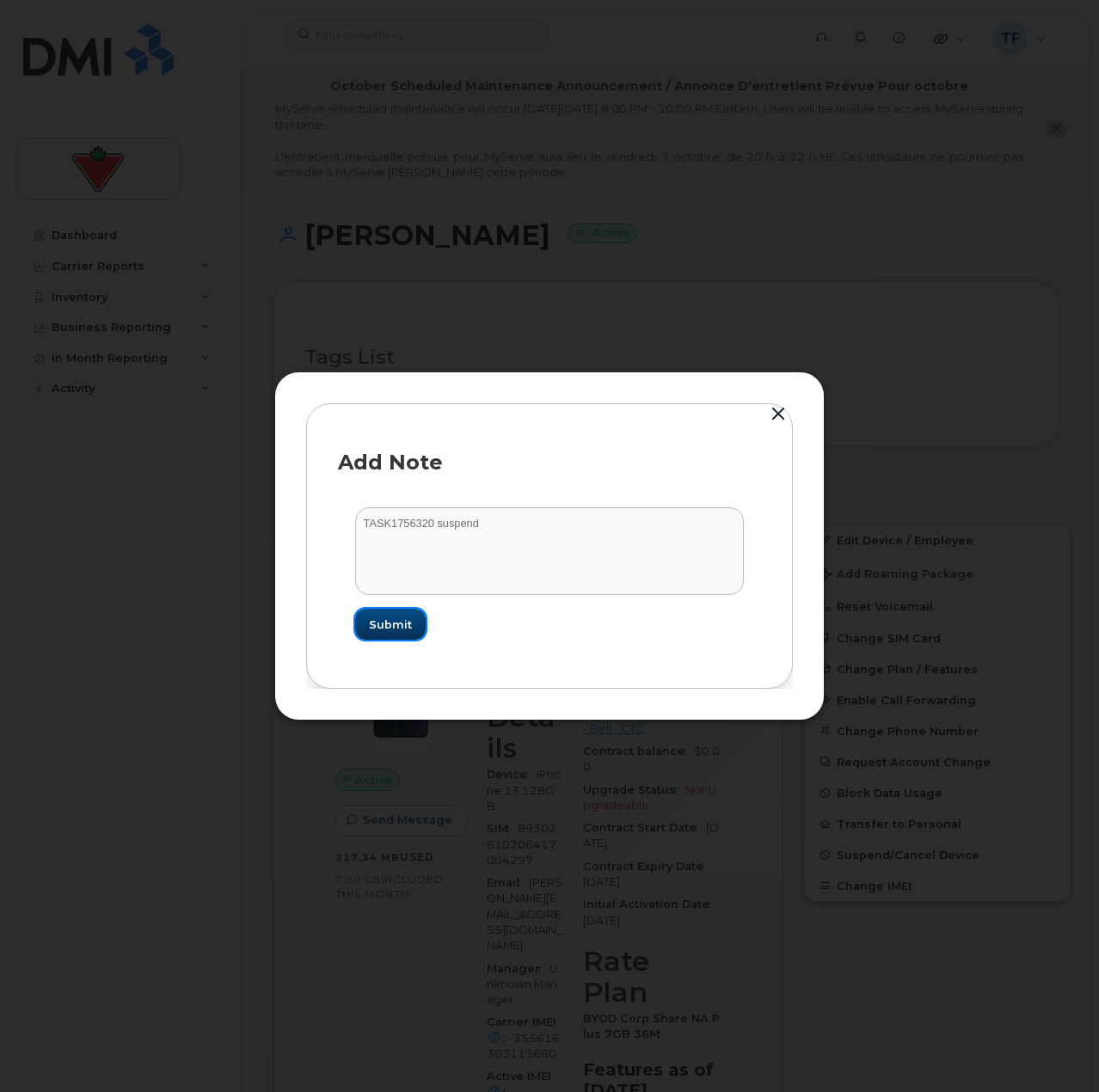
click at [376, 615] on button "Submit" at bounding box center [390, 624] width 70 height 31
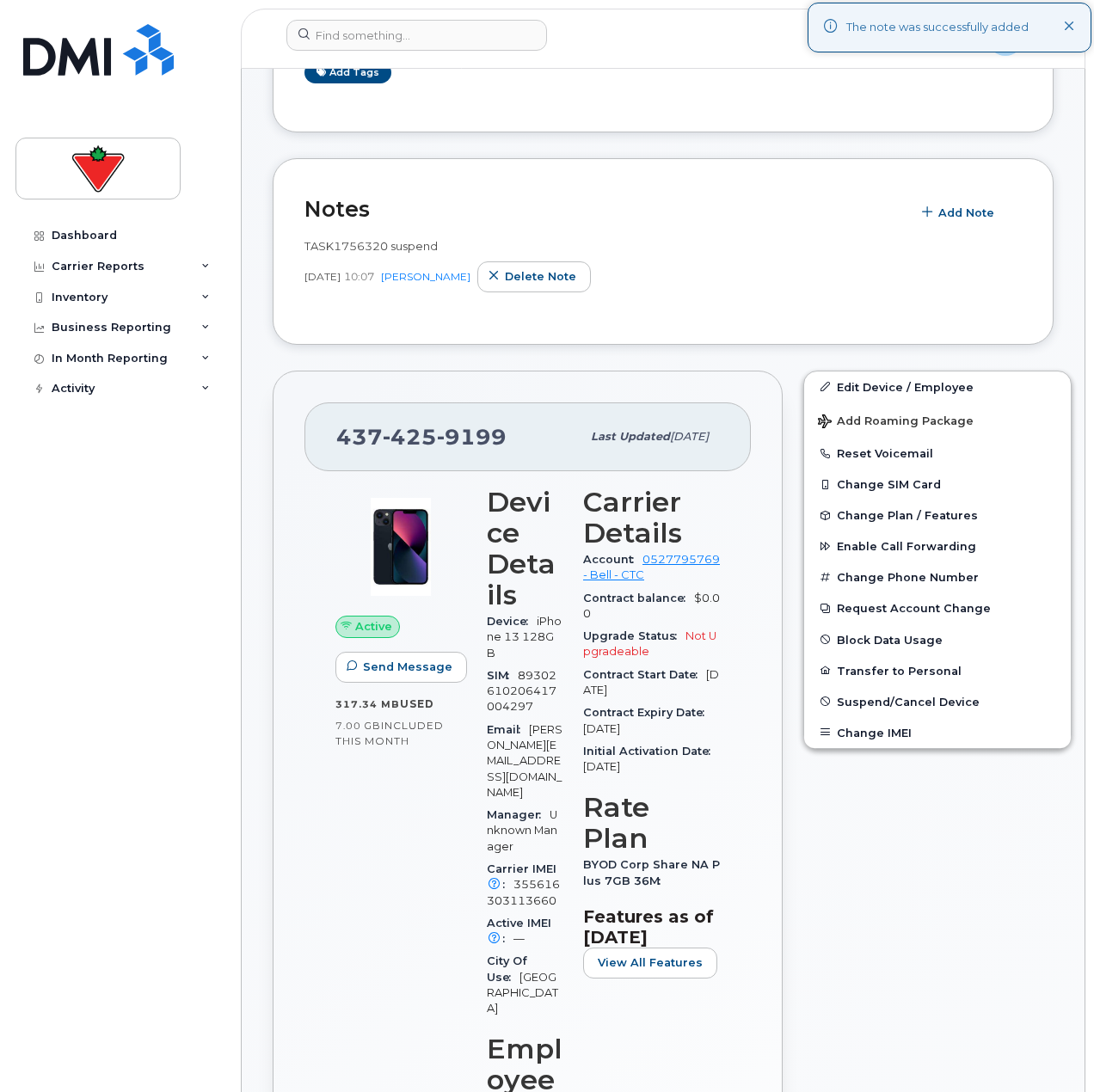
scroll to position [344, 0]
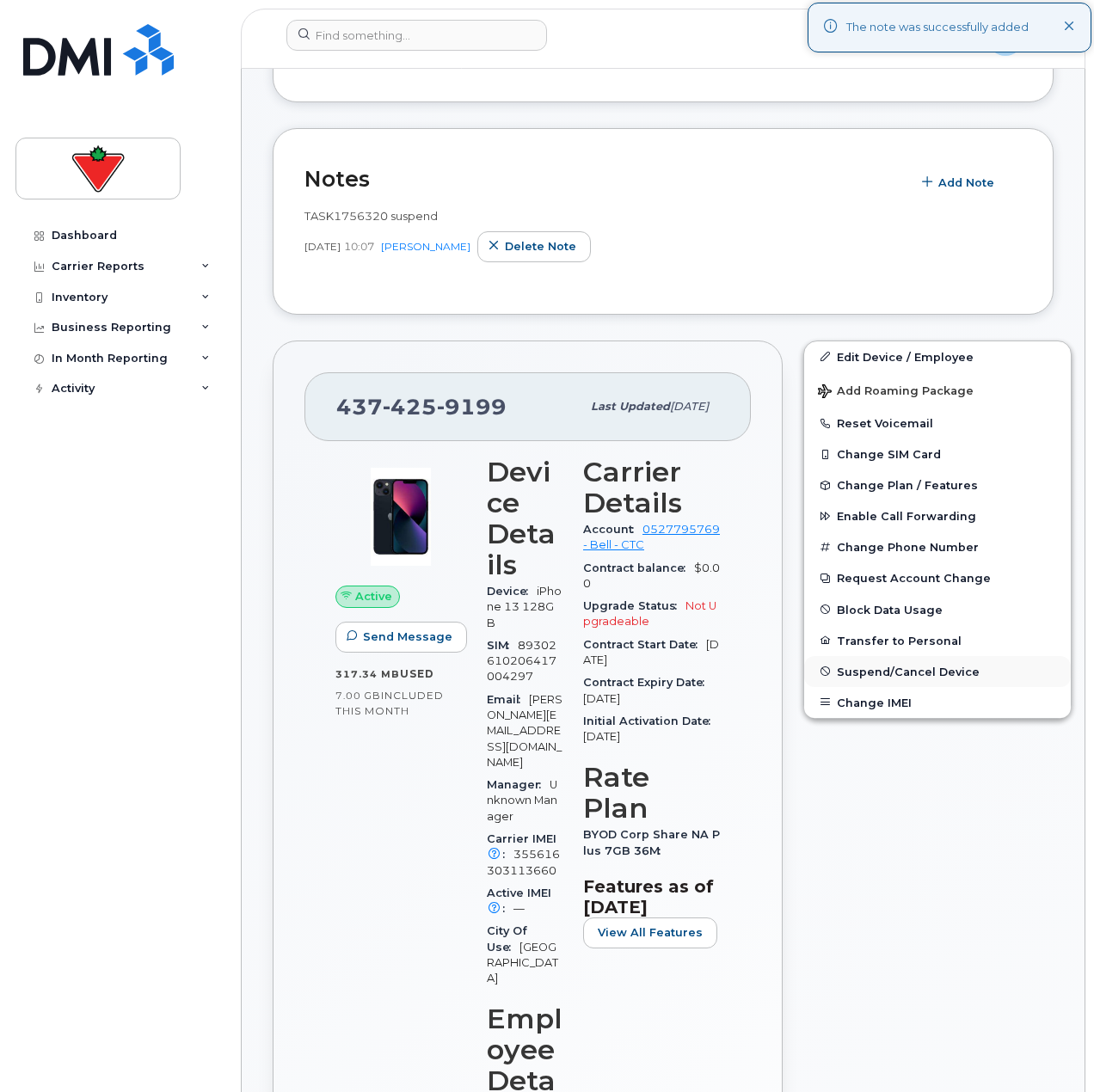
click at [867, 674] on span "Suspend/Cancel Device" at bounding box center [908, 671] width 143 height 13
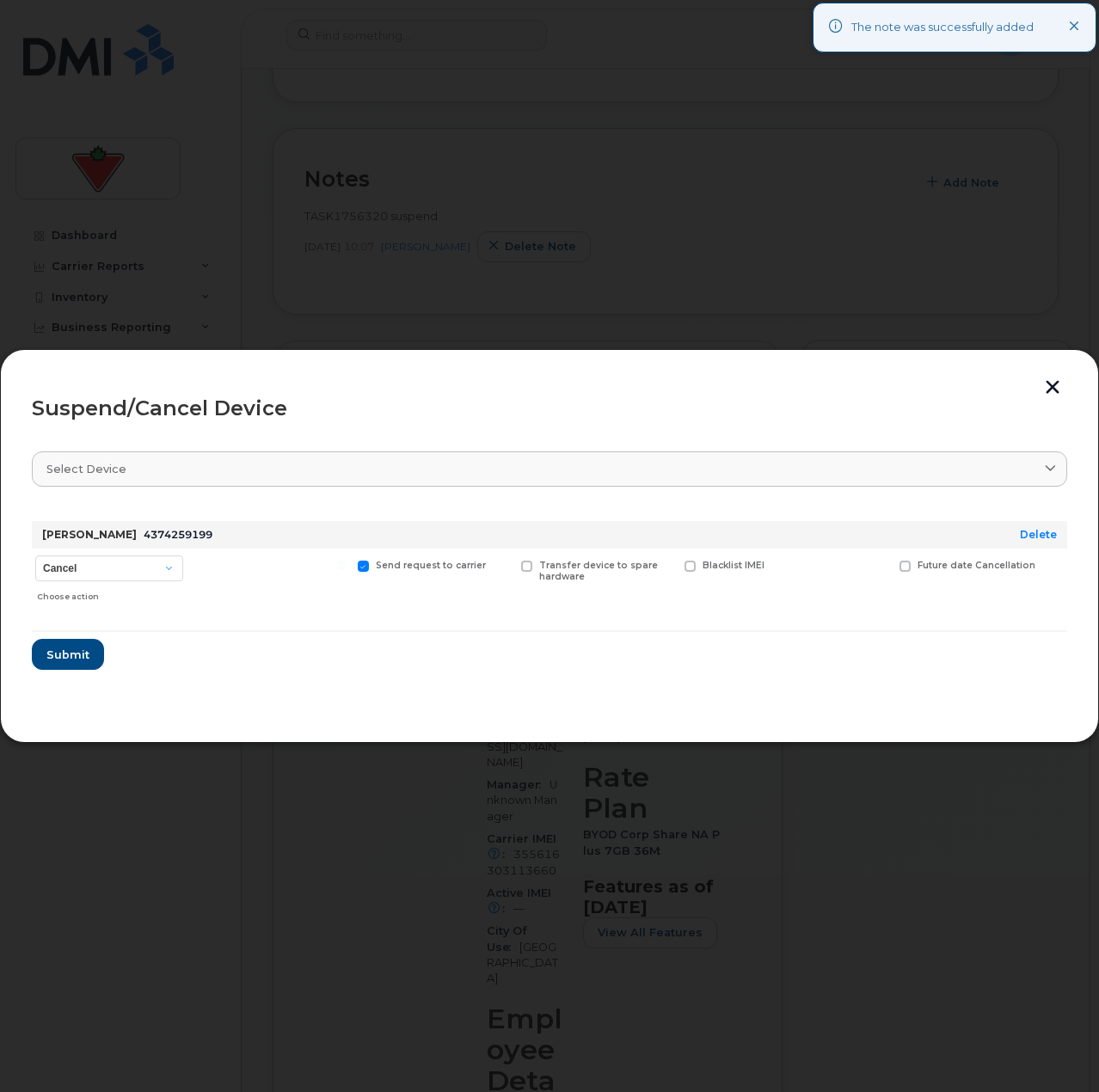
click at [134, 553] on div "Cancel Suspend - Extend Suspension Suspend - Reduced Rate Suspend - Full Rate S…" at bounding box center [110, 579] width 155 height 61
click at [130, 568] on select "Cancel Suspend - Extend Suspension Suspend - Reduced Rate Suspend - Full Rate S…" at bounding box center [110, 569] width 148 height 26
select select "[object Object]"
click at [36, 556] on select "Cancel Suspend - Extend Suspension Suspend - Reduced Rate Suspend - Full Rate S…" at bounding box center [110, 569] width 148 height 26
click at [210, 684] on section "Select device Type first three symbols or more Maria Athanassoulias 4374259199 …" at bounding box center [550, 573] width 1036 height 276
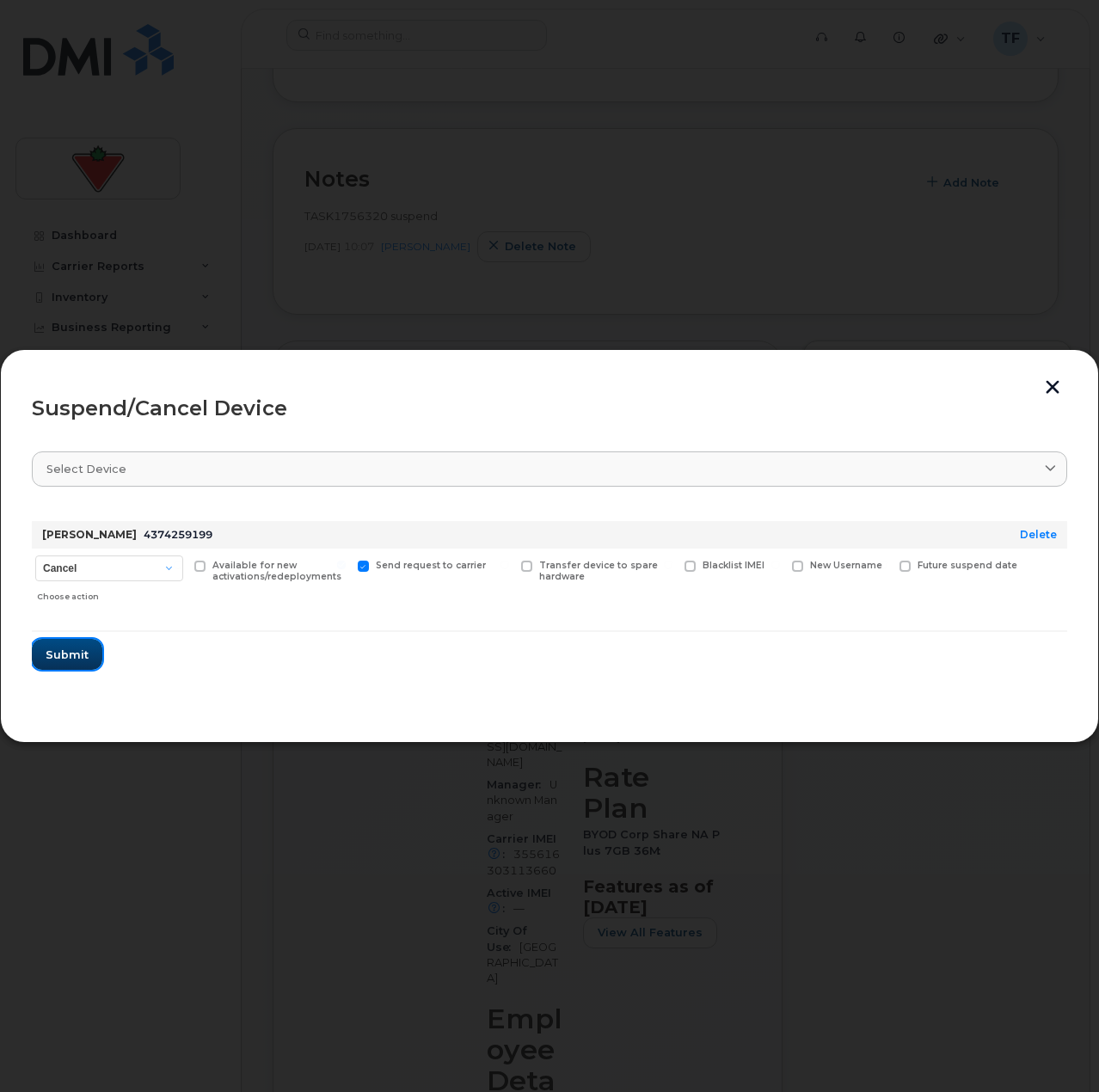
click at [87, 657] on span "Submit" at bounding box center [66, 655] width 43 height 17
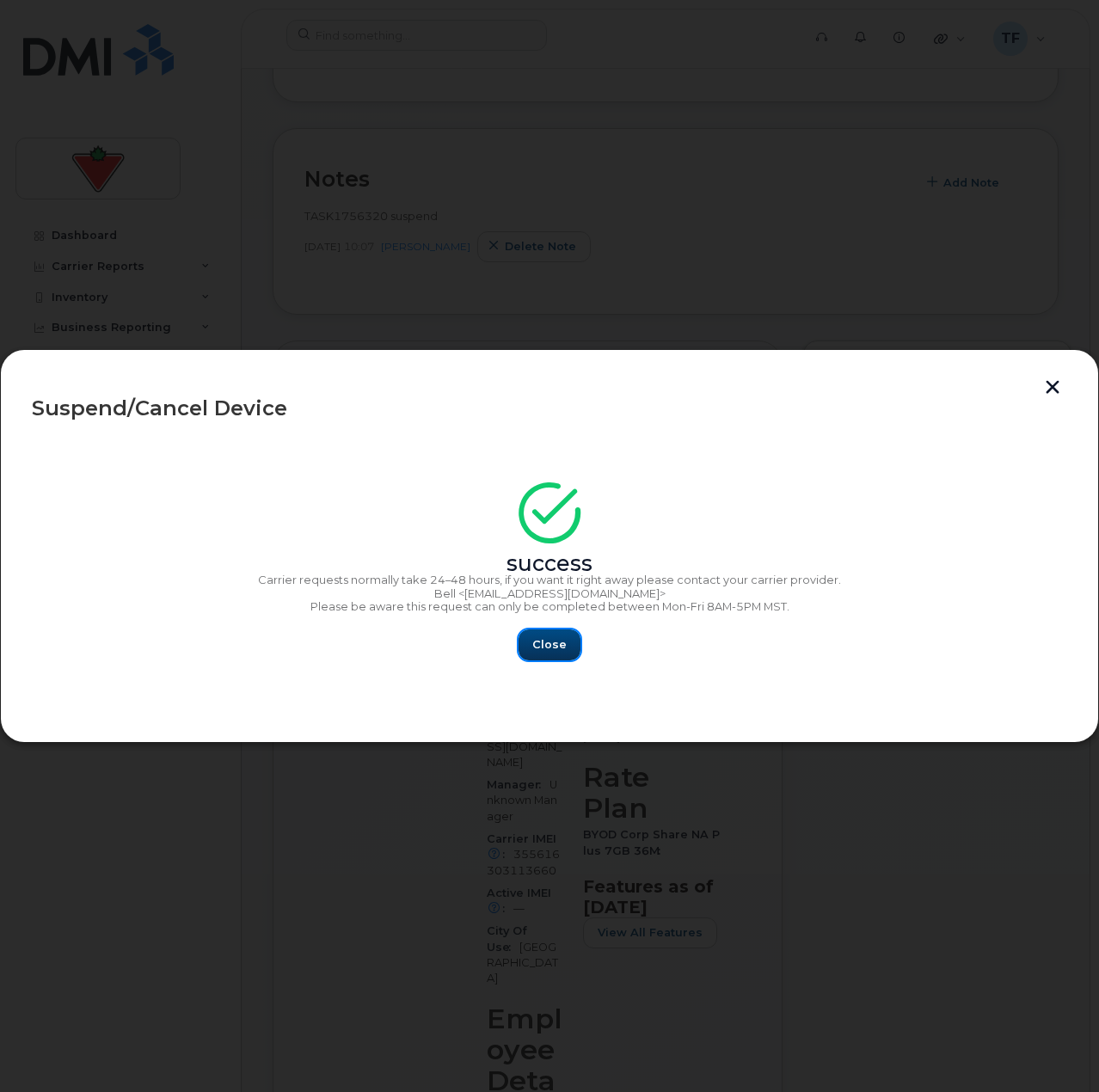
click at [553, 649] on span "Close" at bounding box center [550, 644] width 35 height 17
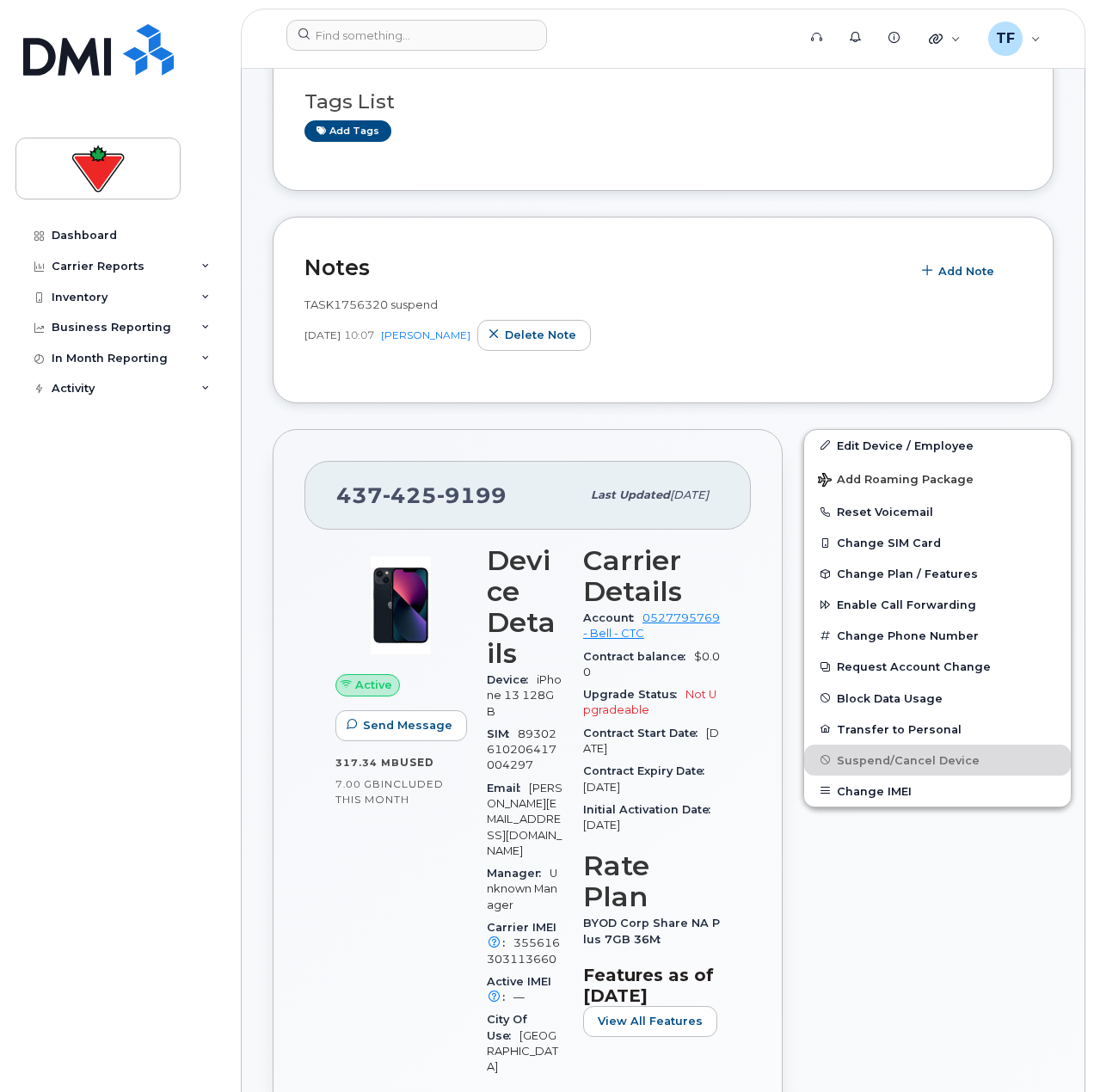
scroll to position [172, 0]
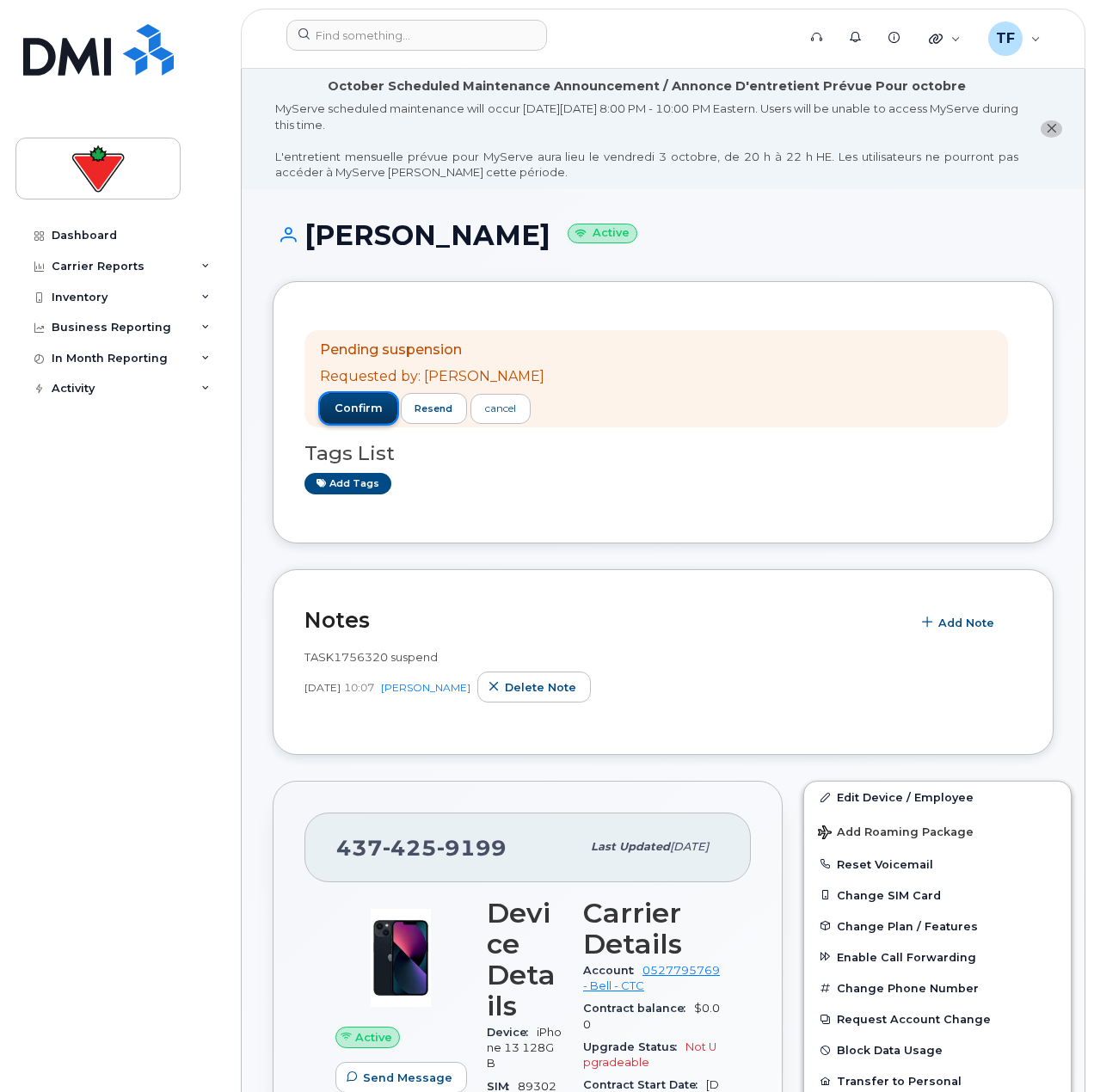
click at [350, 402] on span "confirm" at bounding box center [358, 409] width 48 height 16
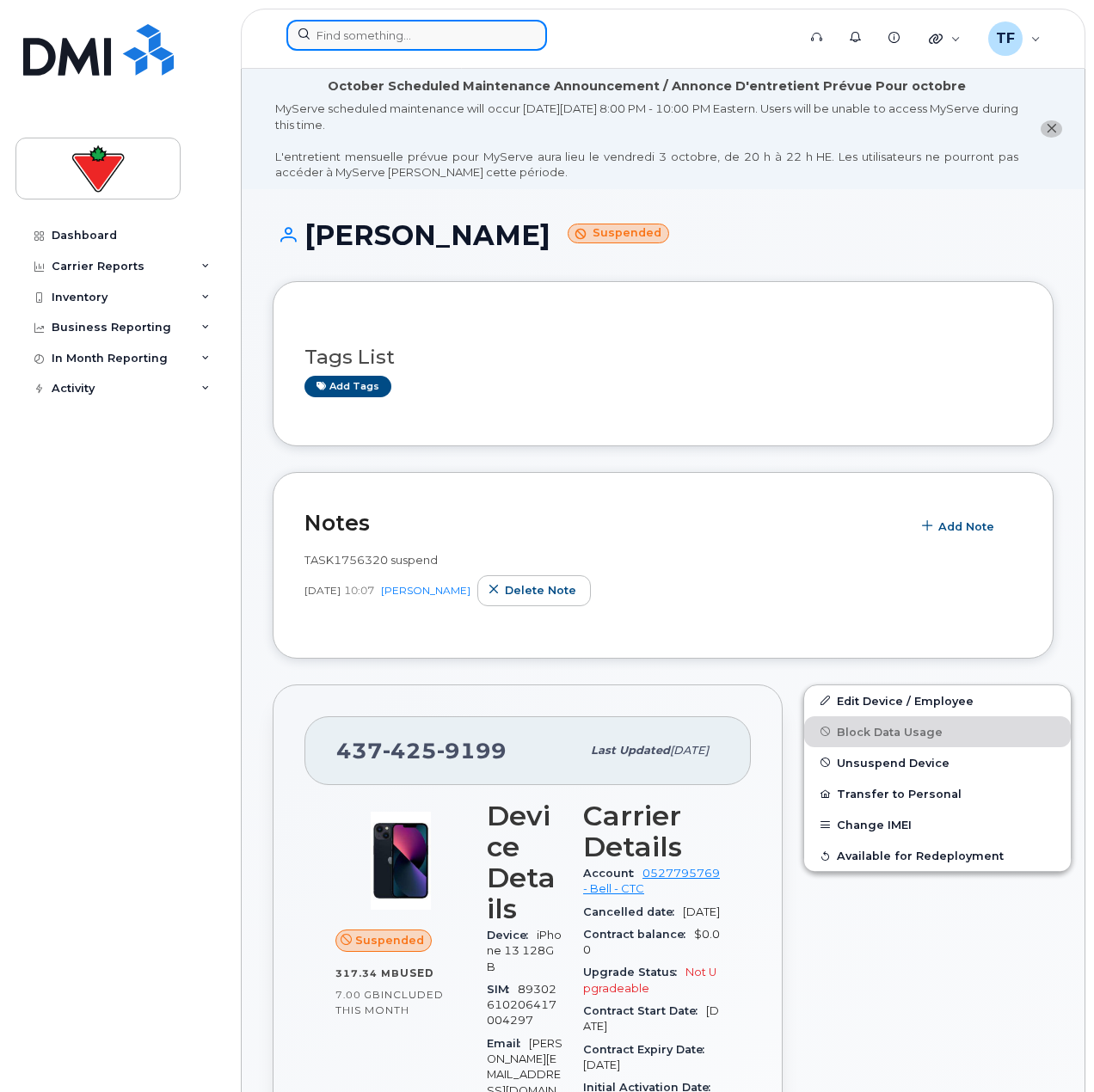
click at [336, 32] on input at bounding box center [417, 36] width 261 height 31
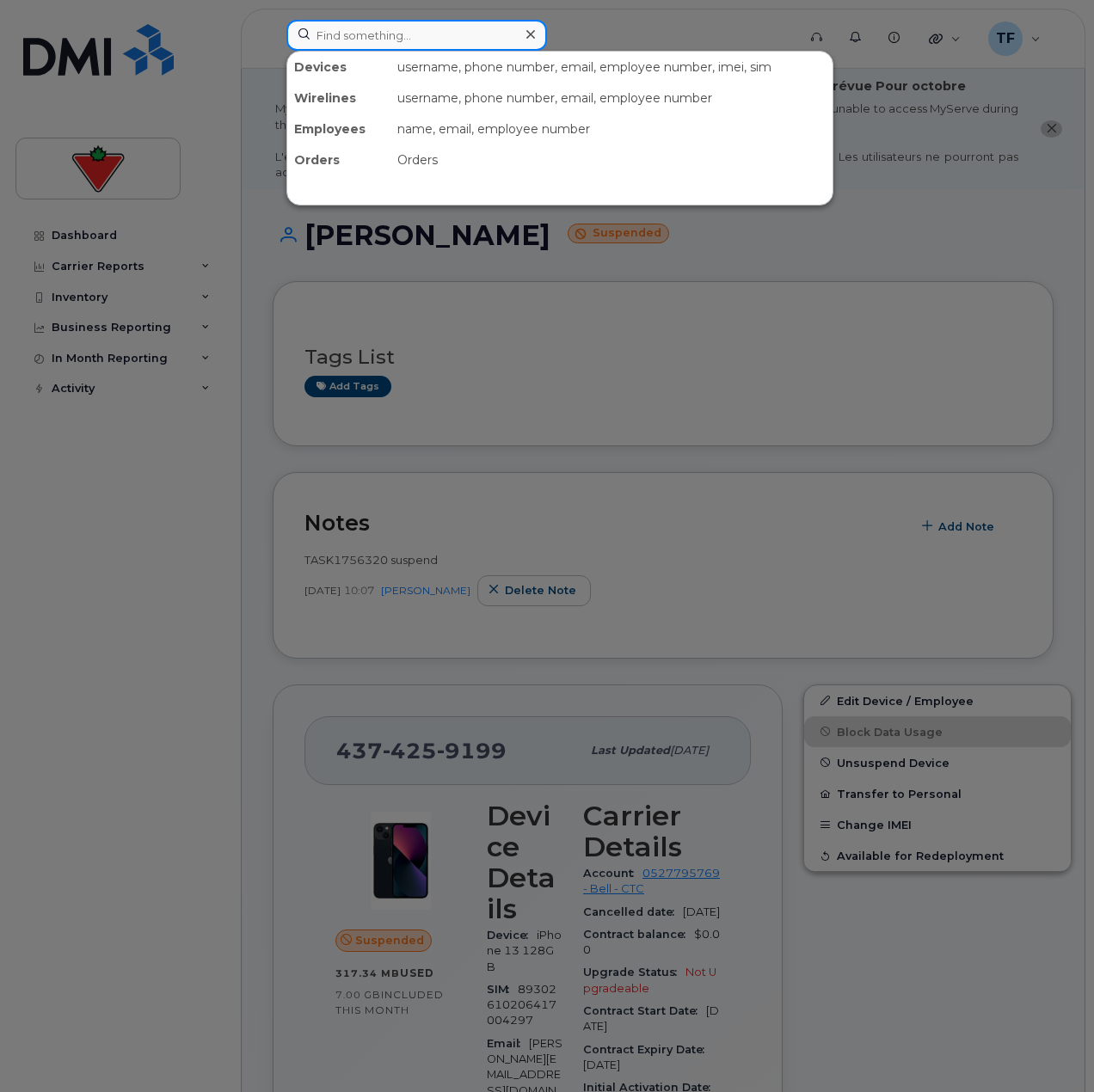
paste input "Jonathan Cheung"
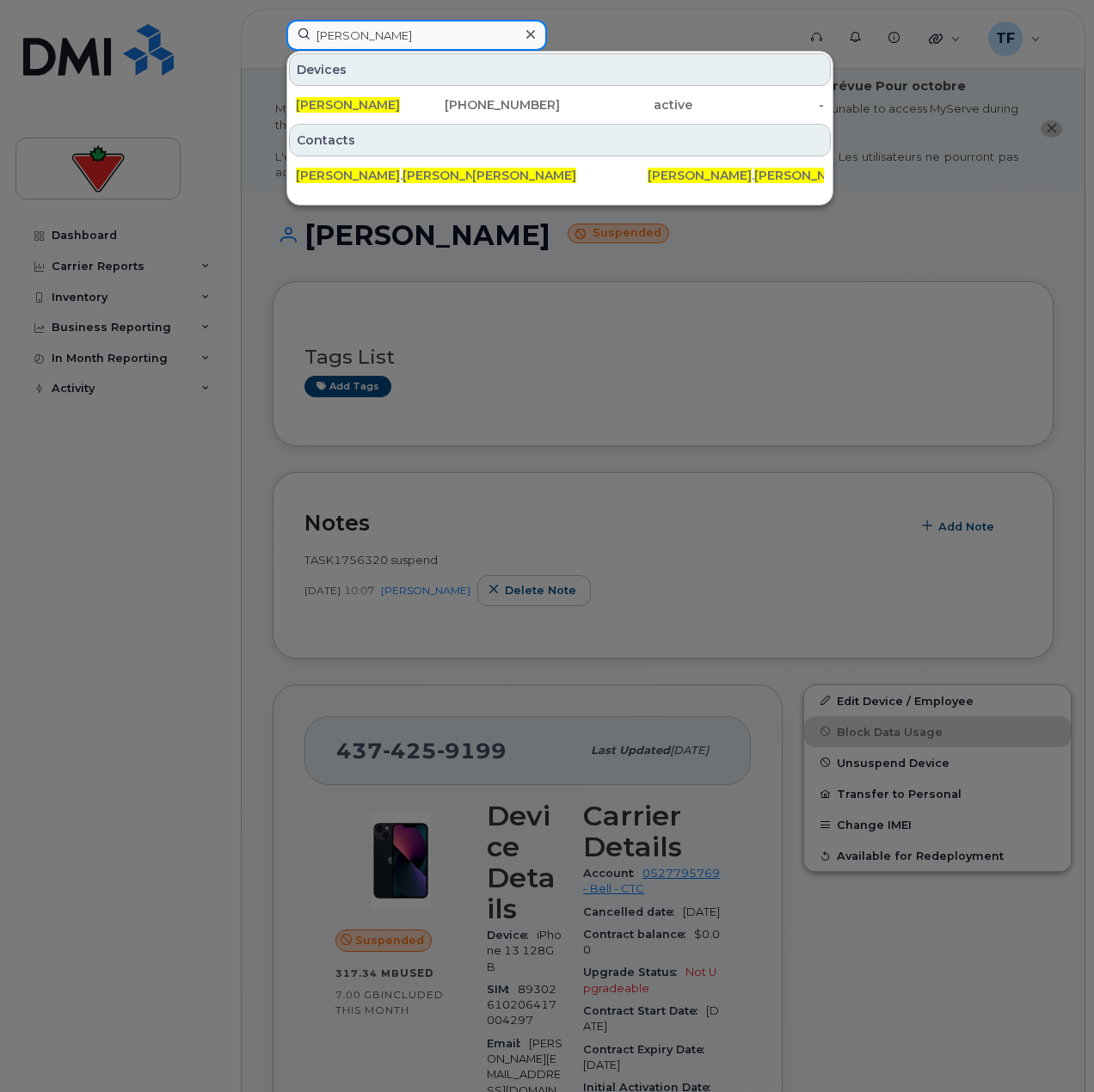
type input "Jonathan Cheung"
click at [350, 101] on span "Jonathan Cheung" at bounding box center [348, 105] width 104 height 16
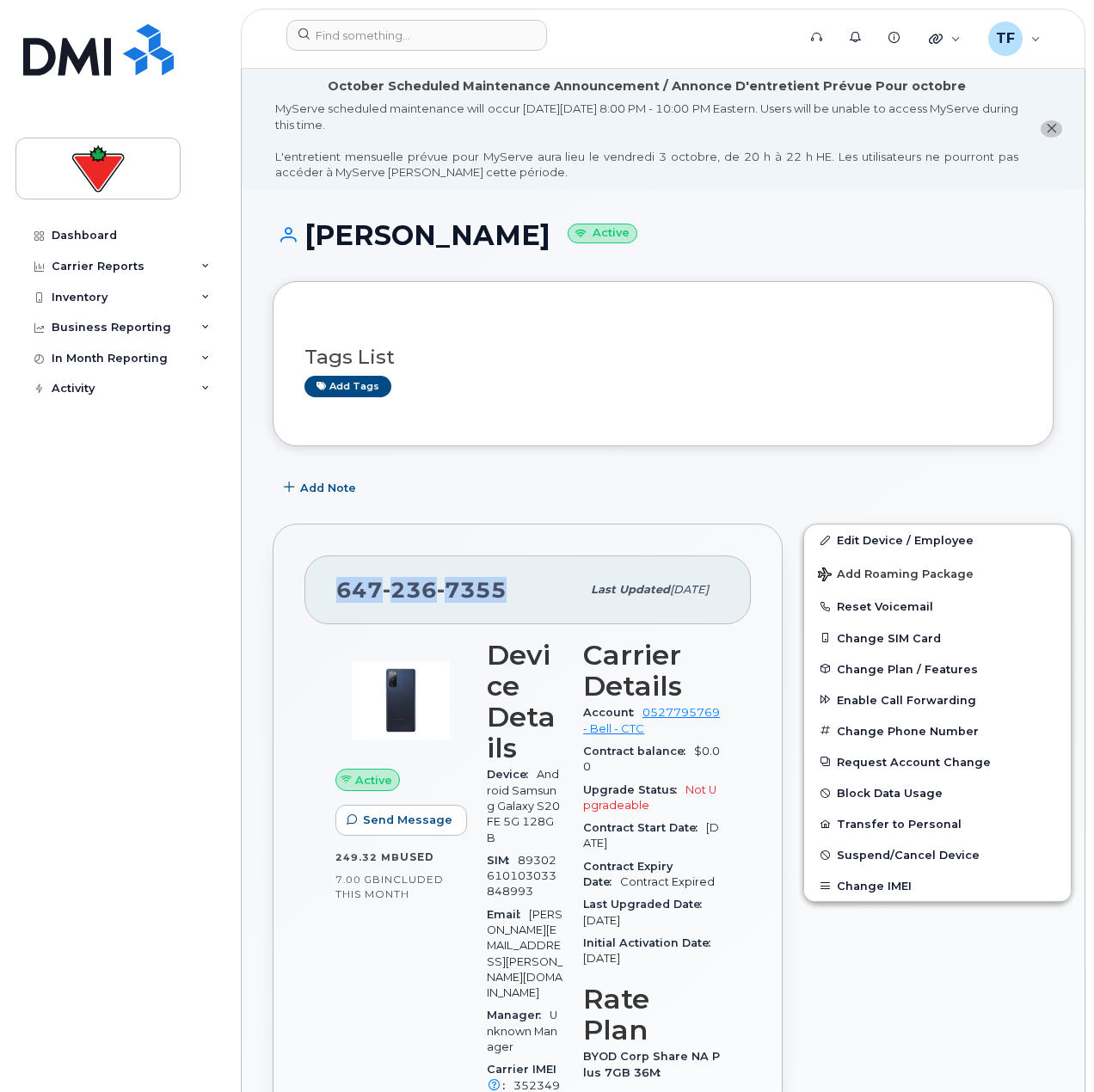
drag, startPoint x: 500, startPoint y: 589, endPoint x: 297, endPoint y: 588, distance: 203.0
copy span "[PHONE_NUMBER]"
click at [842, 845] on button "Suspend/Cancel Device" at bounding box center [937, 855] width 267 height 31
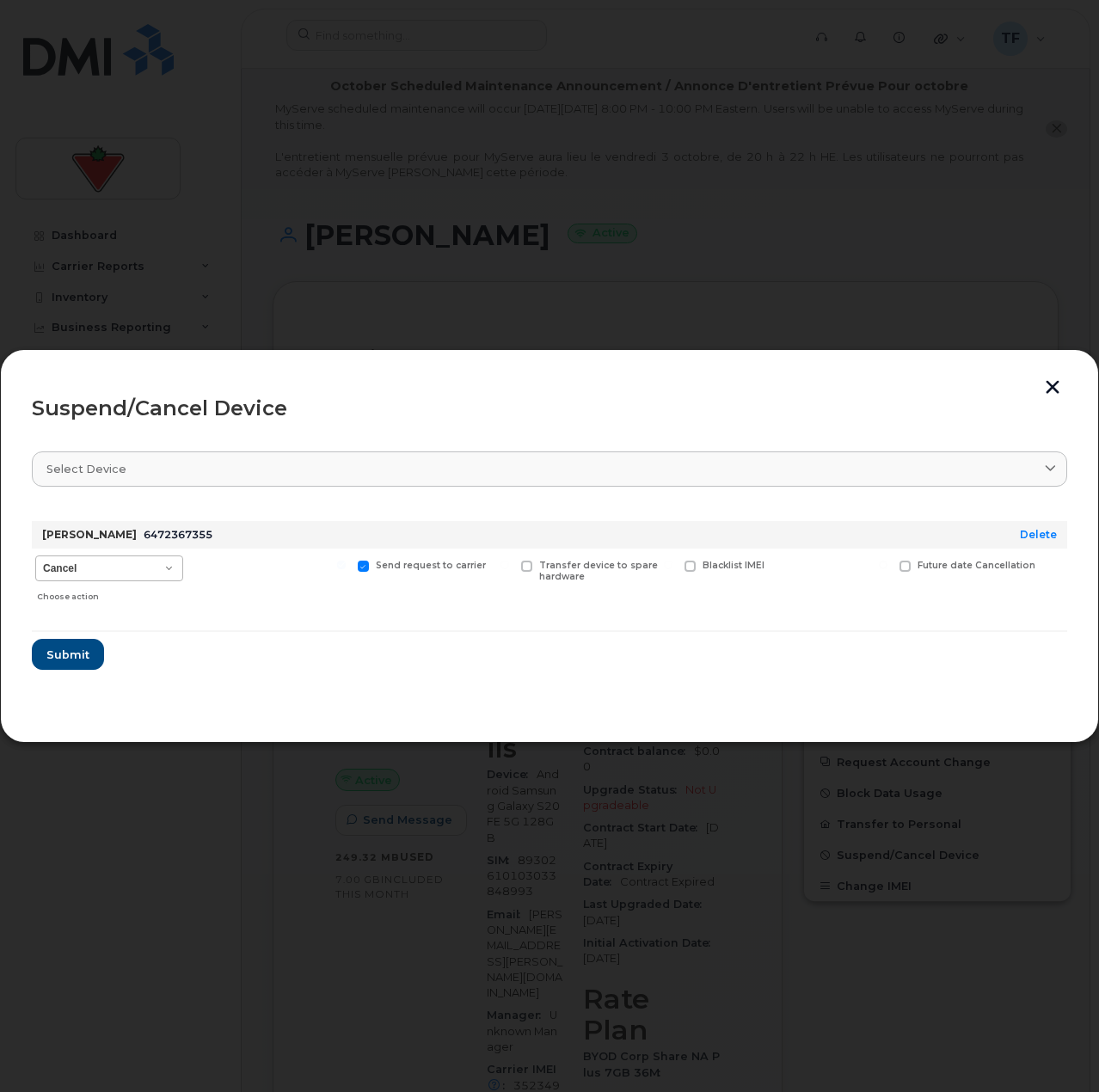
drag, startPoint x: 87, startPoint y: 549, endPoint x: 85, endPoint y: 559, distance: 10.2
click at [87, 552] on div "Cancel Suspend - Extend Suspension Suspend - Reduced Rate Suspend - Full Rate S…" at bounding box center [110, 579] width 155 height 61
click at [85, 560] on select "Cancel Suspend - Extend Suspension Suspend - Reduced Rate Suspend - Full Rate S…" at bounding box center [110, 569] width 148 height 26
select select "[object Object]"
click at [36, 556] on select "Cancel Suspend - Extend Suspension Suspend - Reduced Rate Suspend - Full Rate S…" at bounding box center [110, 569] width 148 height 26
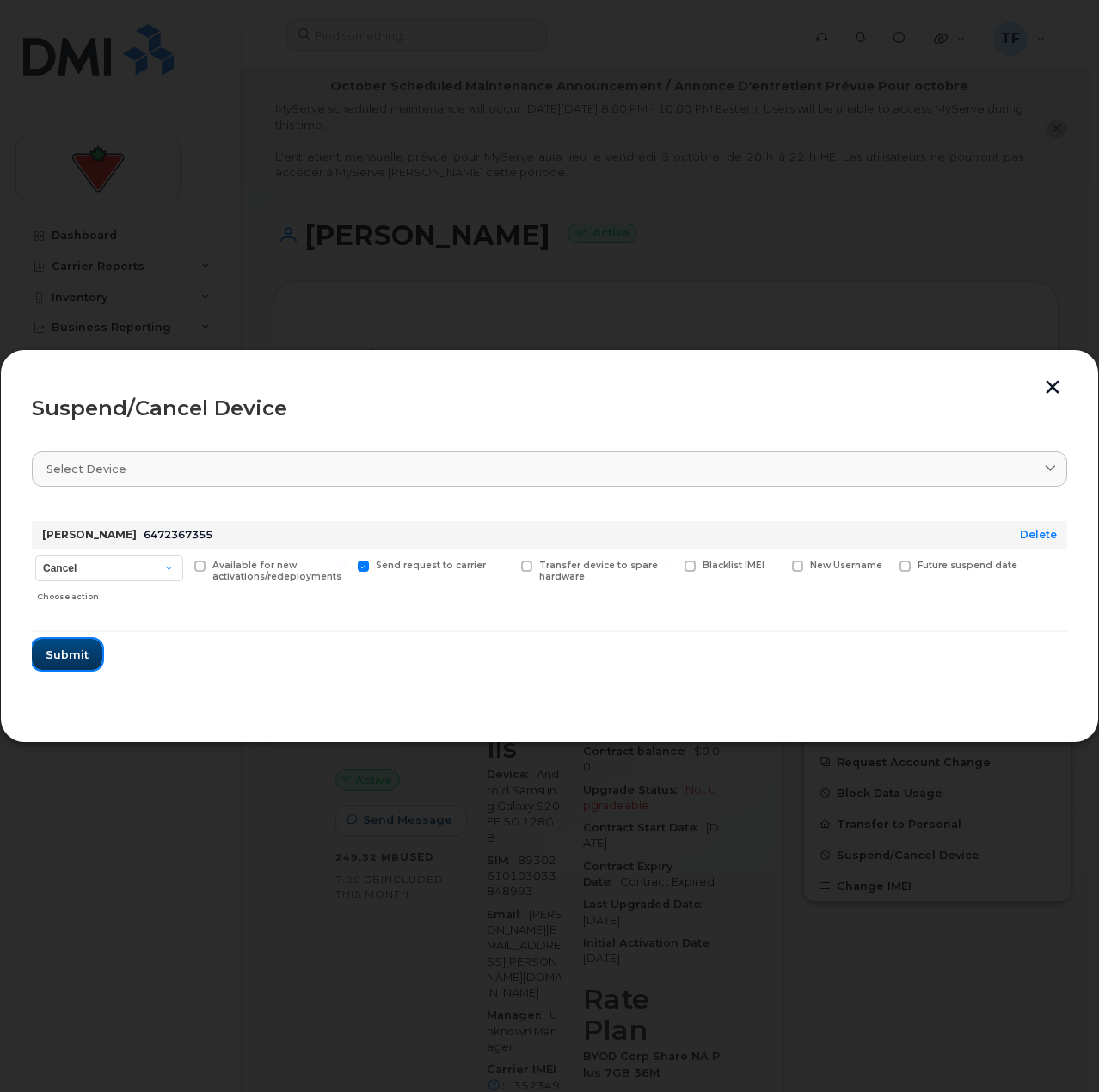
click at [83, 663] on span "Submit" at bounding box center [66, 655] width 43 height 17
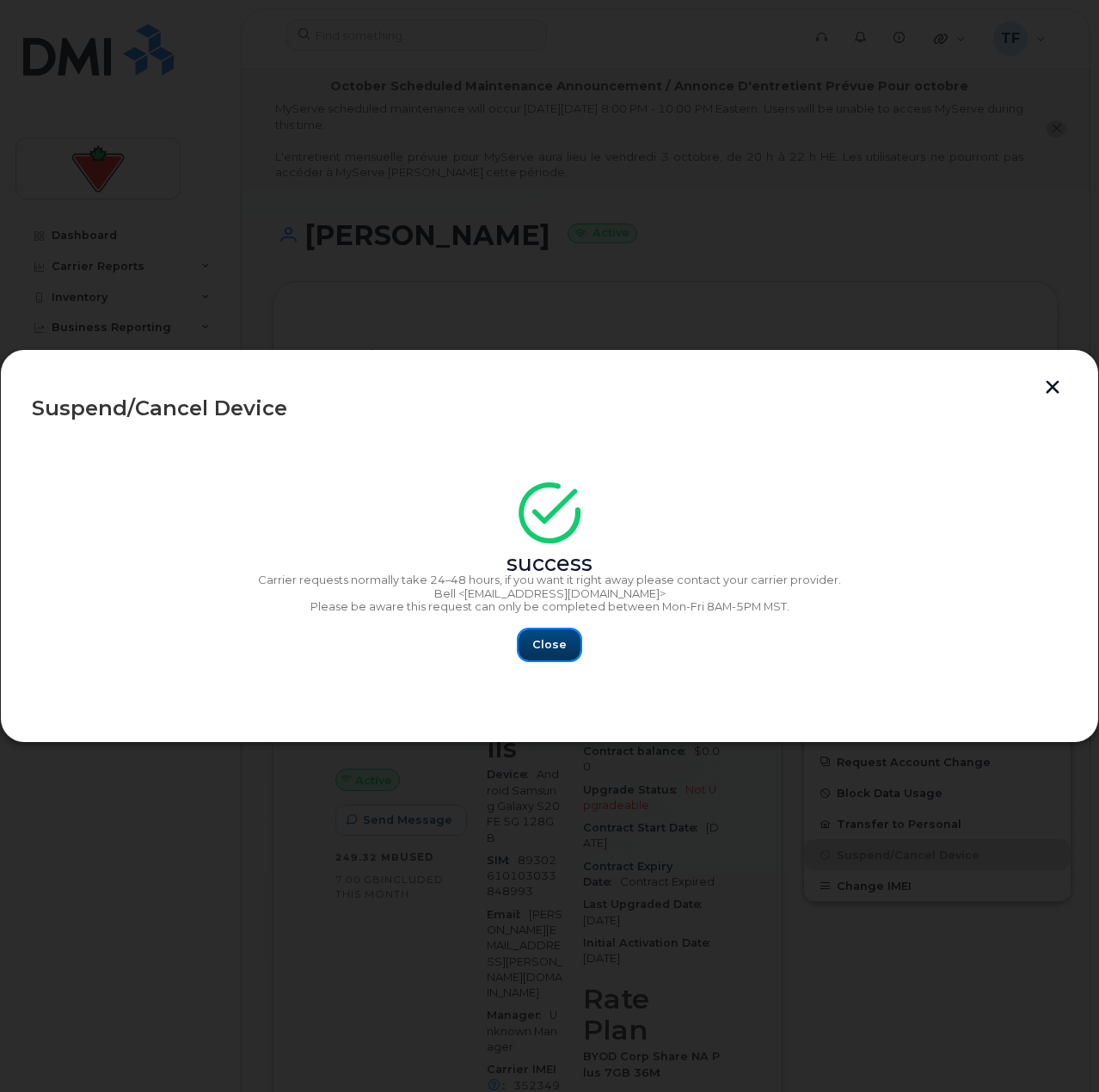
click at [560, 652] on button "Close" at bounding box center [549, 645] width 62 height 31
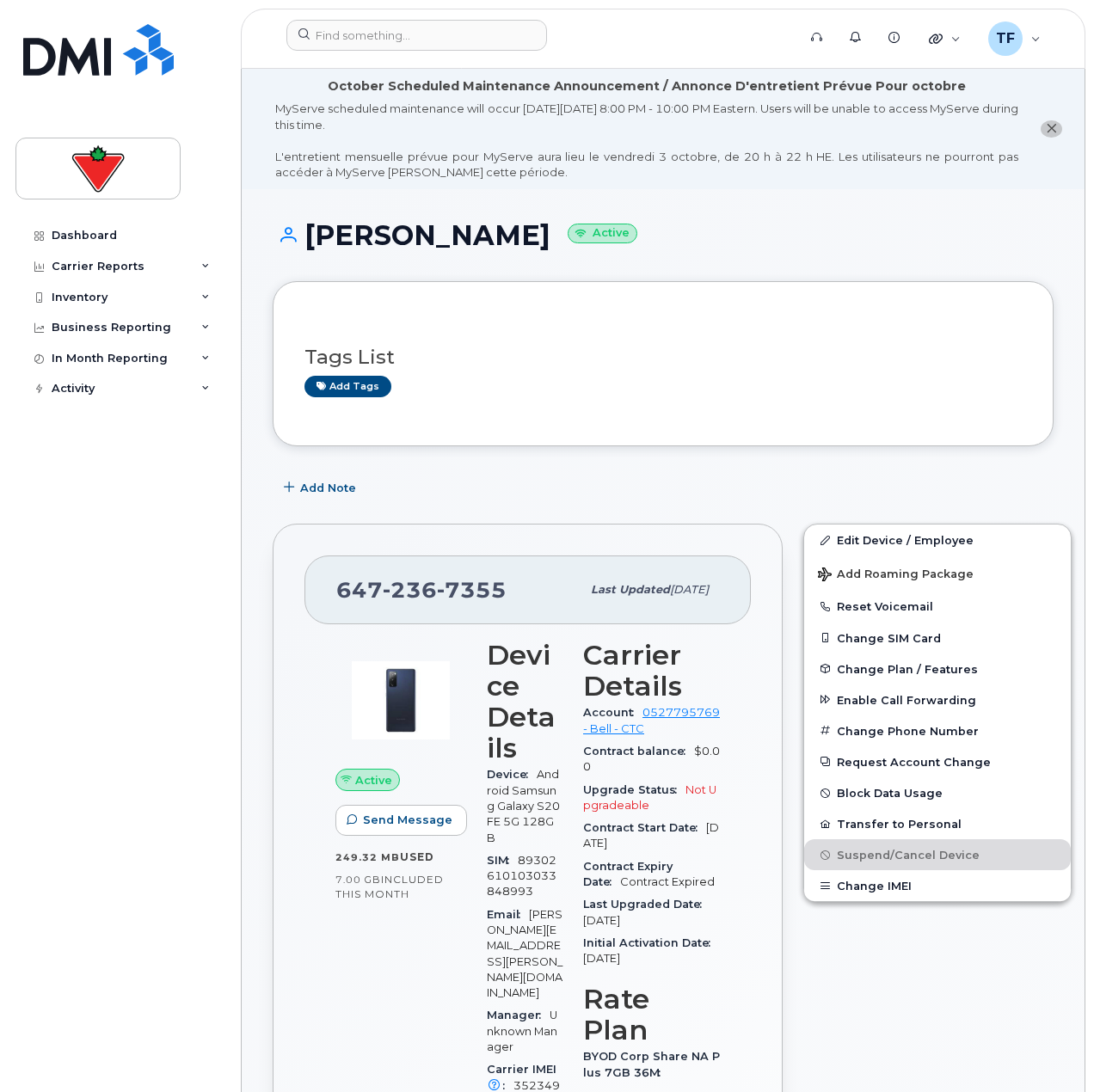
click at [307, 480] on span "Add Note" at bounding box center [328, 488] width 56 height 17
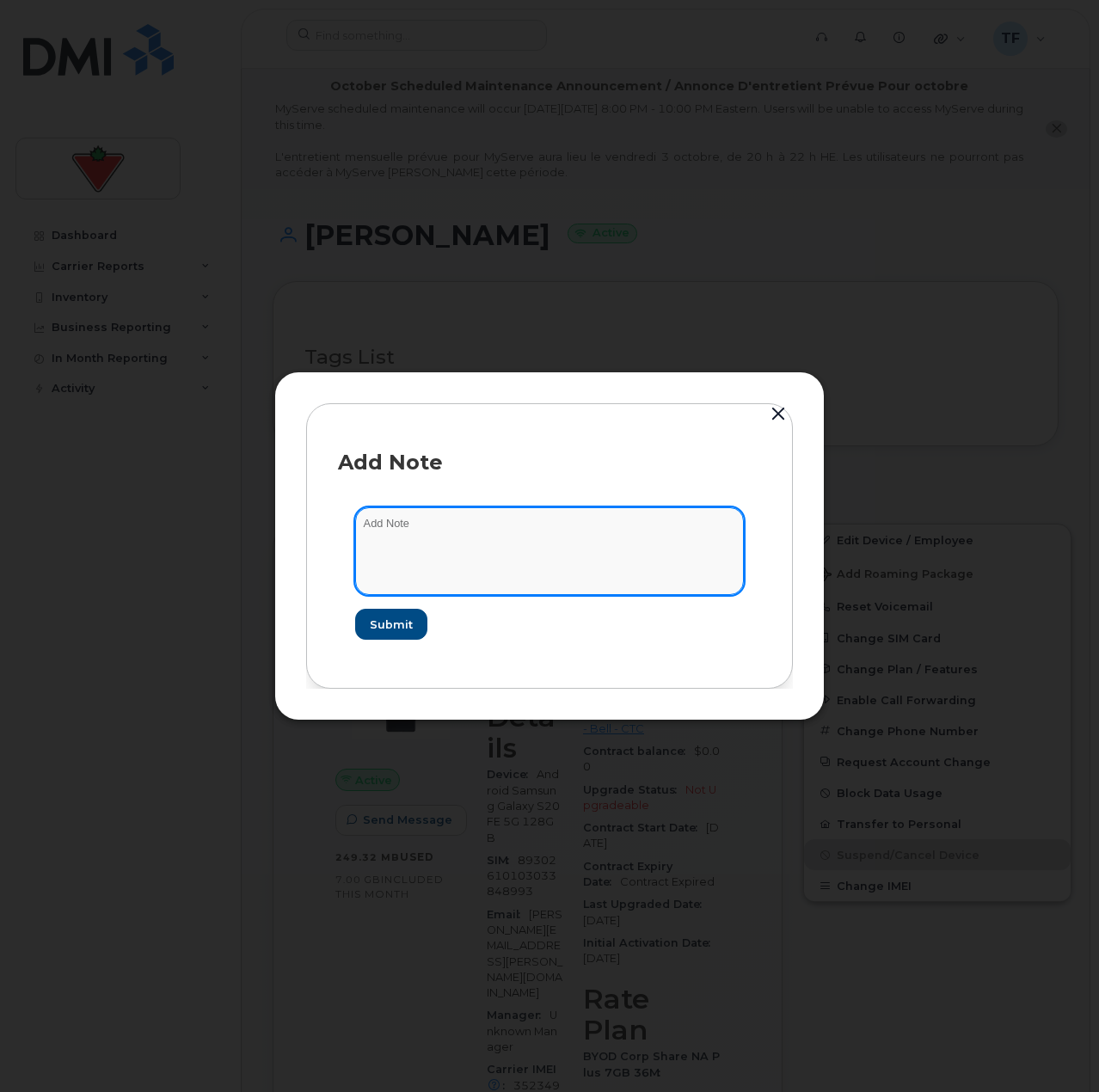
click at [396, 525] on textarea at bounding box center [550, 551] width 389 height 88
click at [485, 554] on textarea "suspend" at bounding box center [550, 551] width 389 height 88
paste textarea "TASK1756507"
type textarea "suspend TASK1756507"
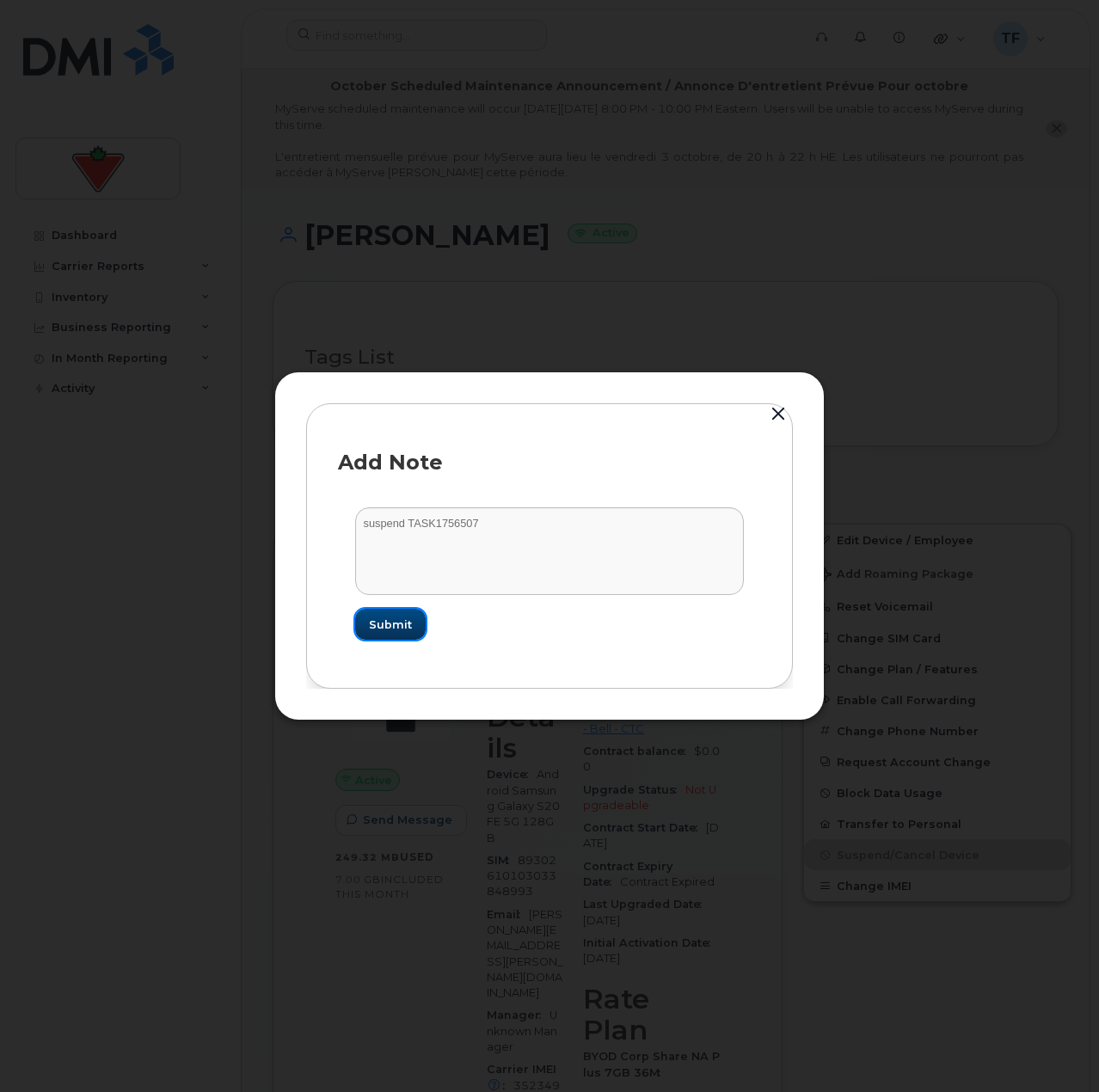
click at [393, 620] on span "Submit" at bounding box center [390, 624] width 43 height 17
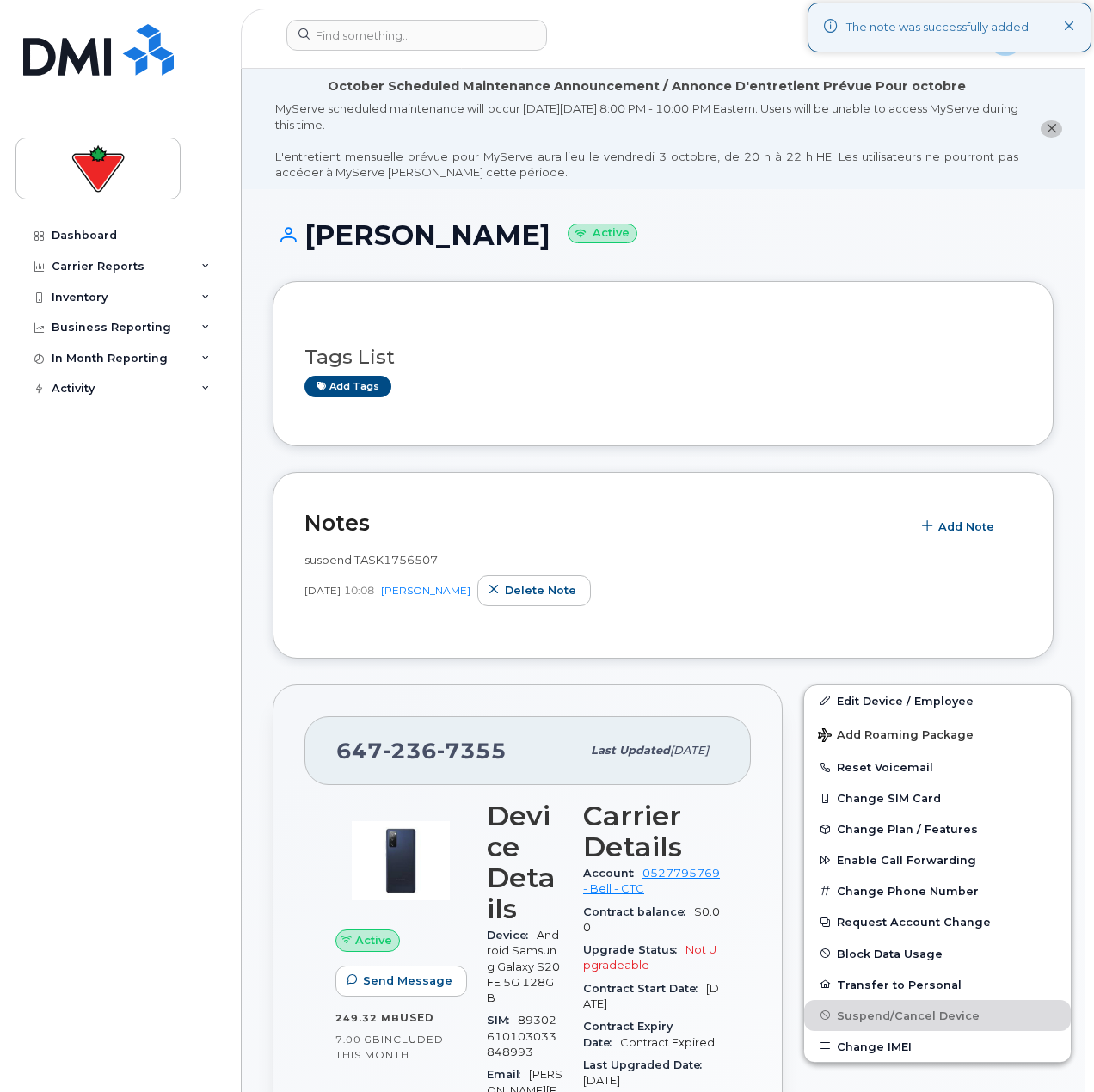
click at [187, 658] on div "Dashboard Carrier Reports Monthly Billing Data Daily Data Pooling Data Behavior…" at bounding box center [122, 643] width 212 height 846
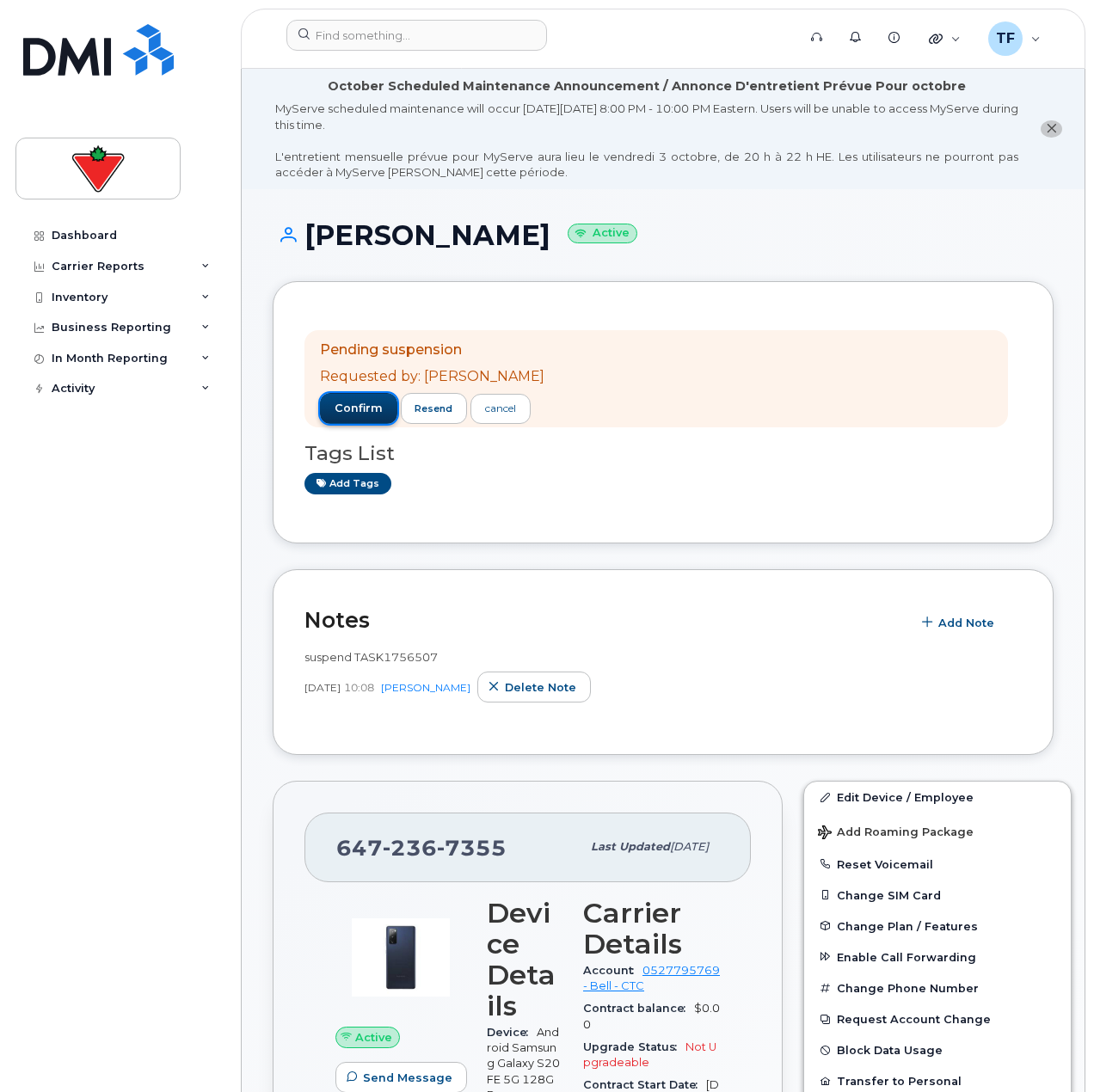
click at [364, 402] on span "confirm" at bounding box center [358, 409] width 48 height 16
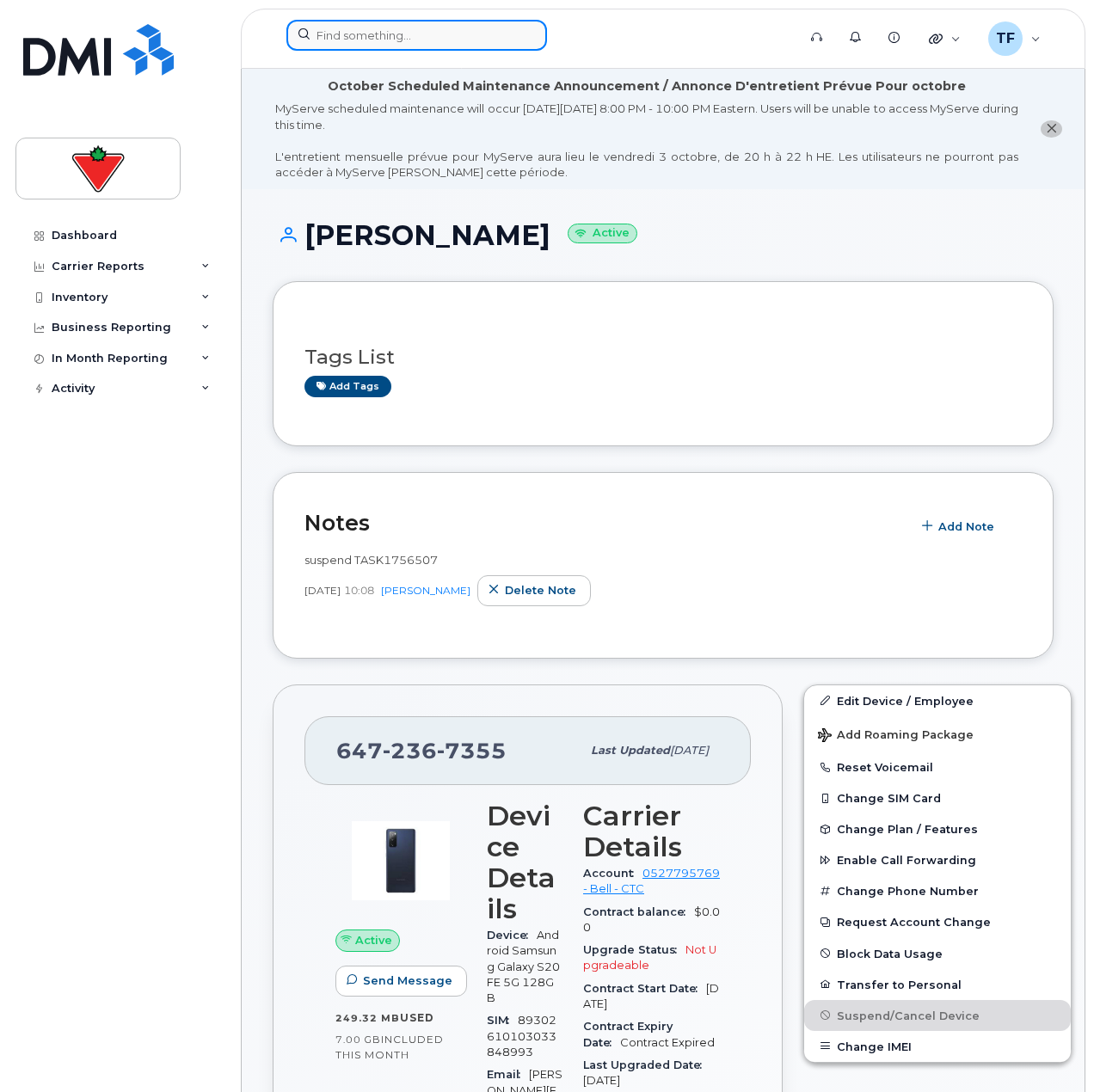
click at [383, 37] on input at bounding box center [417, 36] width 261 height 31
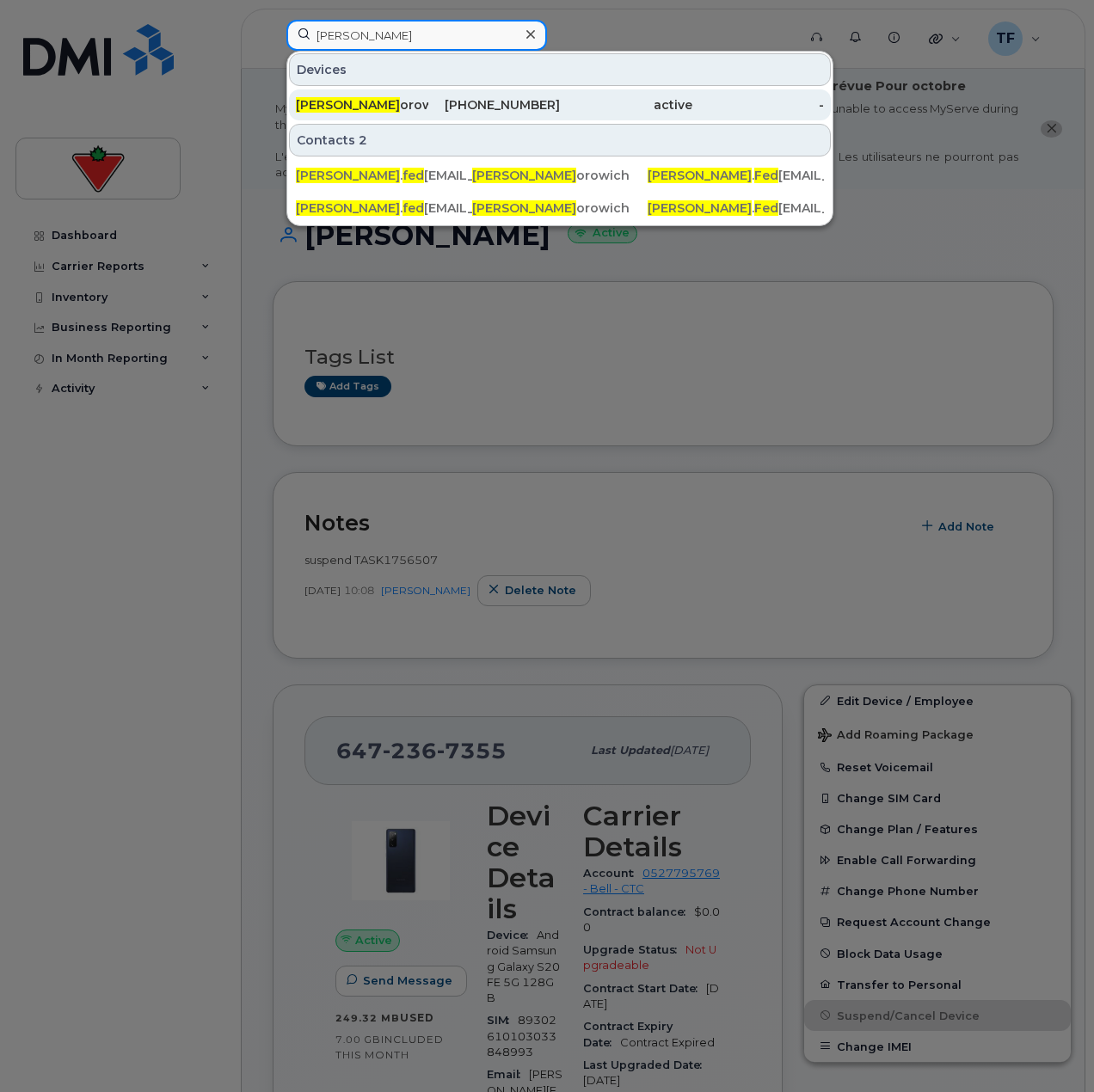
type input "tyler fed"
click at [390, 101] on div "Tyler Fed orowich" at bounding box center [362, 105] width 132 height 17
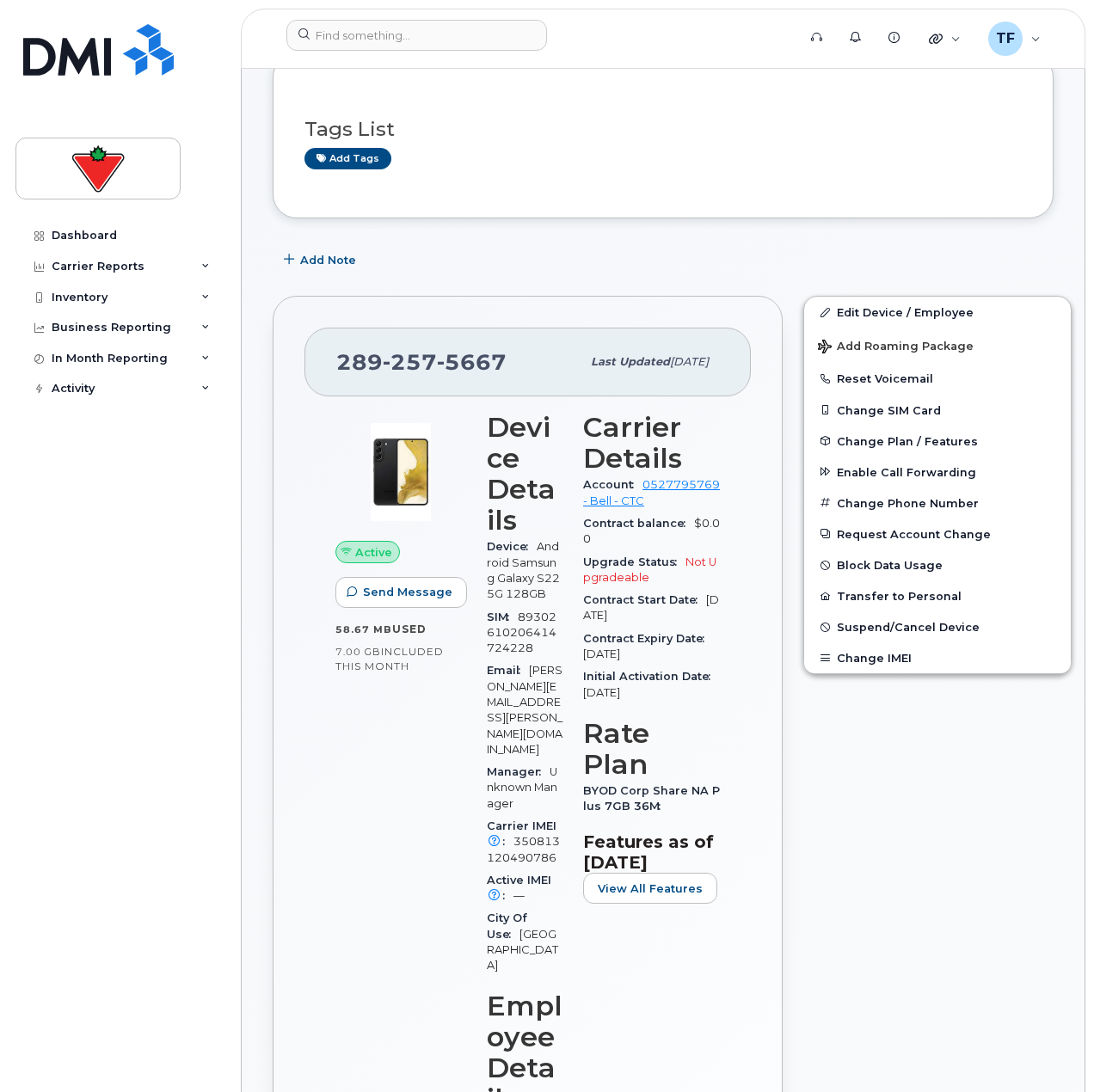
scroll to position [258, 0]
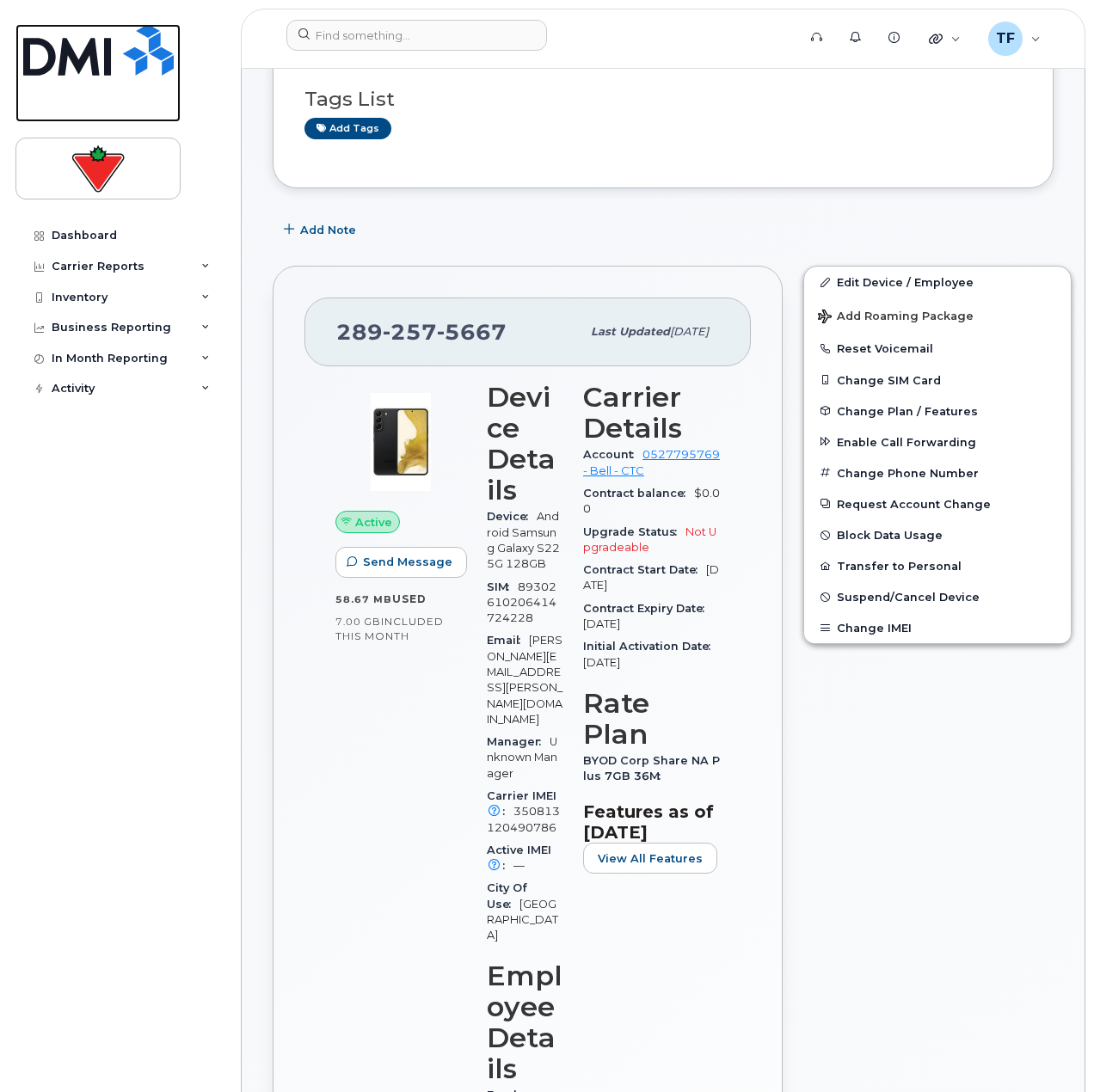
click at [114, 44] on img at bounding box center [98, 50] width 150 height 51
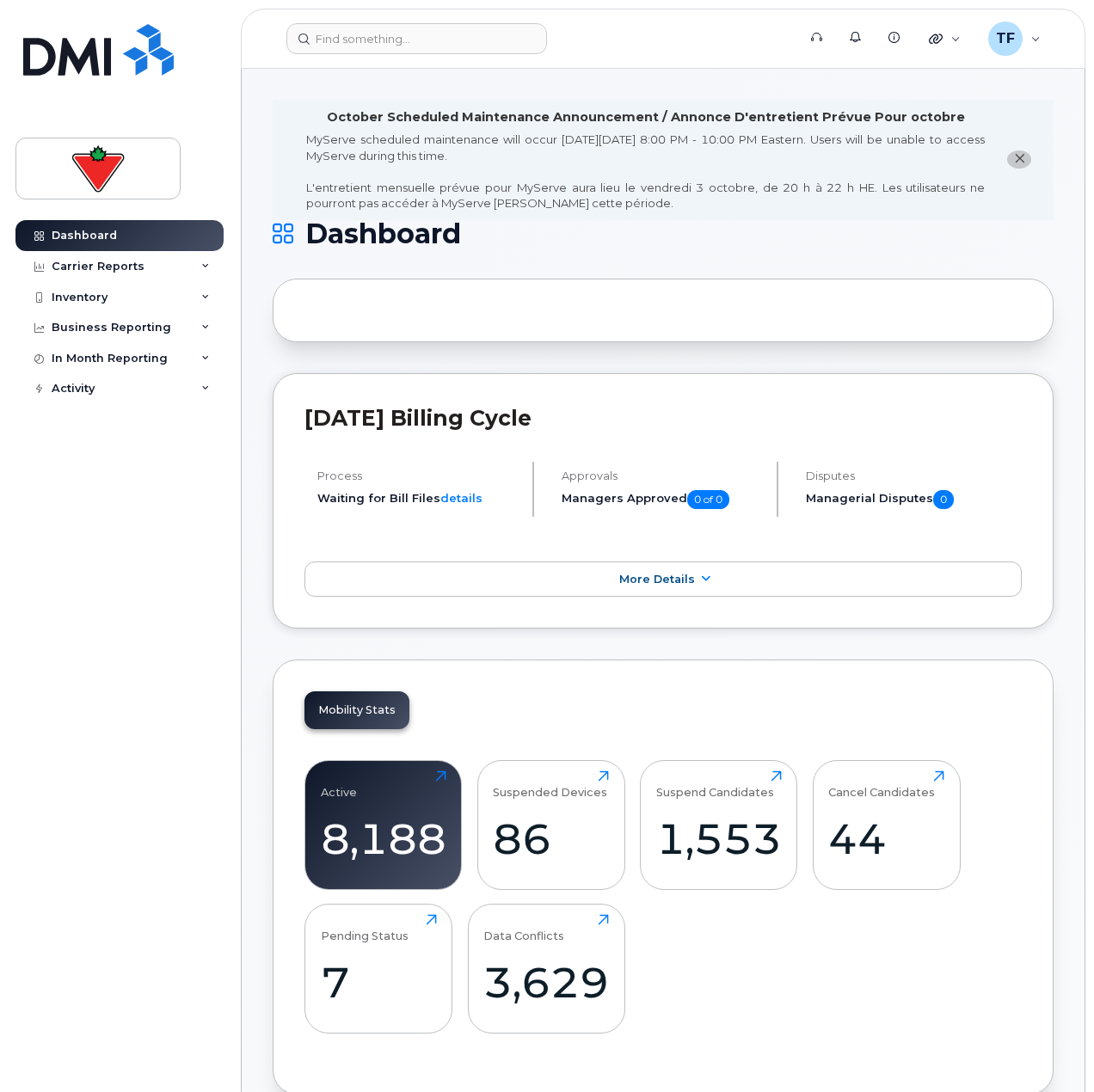
drag, startPoint x: 160, startPoint y: 668, endPoint x: 167, endPoint y: 660, distance: 10.6
click at [161, 668] on div "Dashboard Carrier Reports Monthly Billing Data Daily Data Pooling Data Behavior…" at bounding box center [122, 643] width 212 height 846
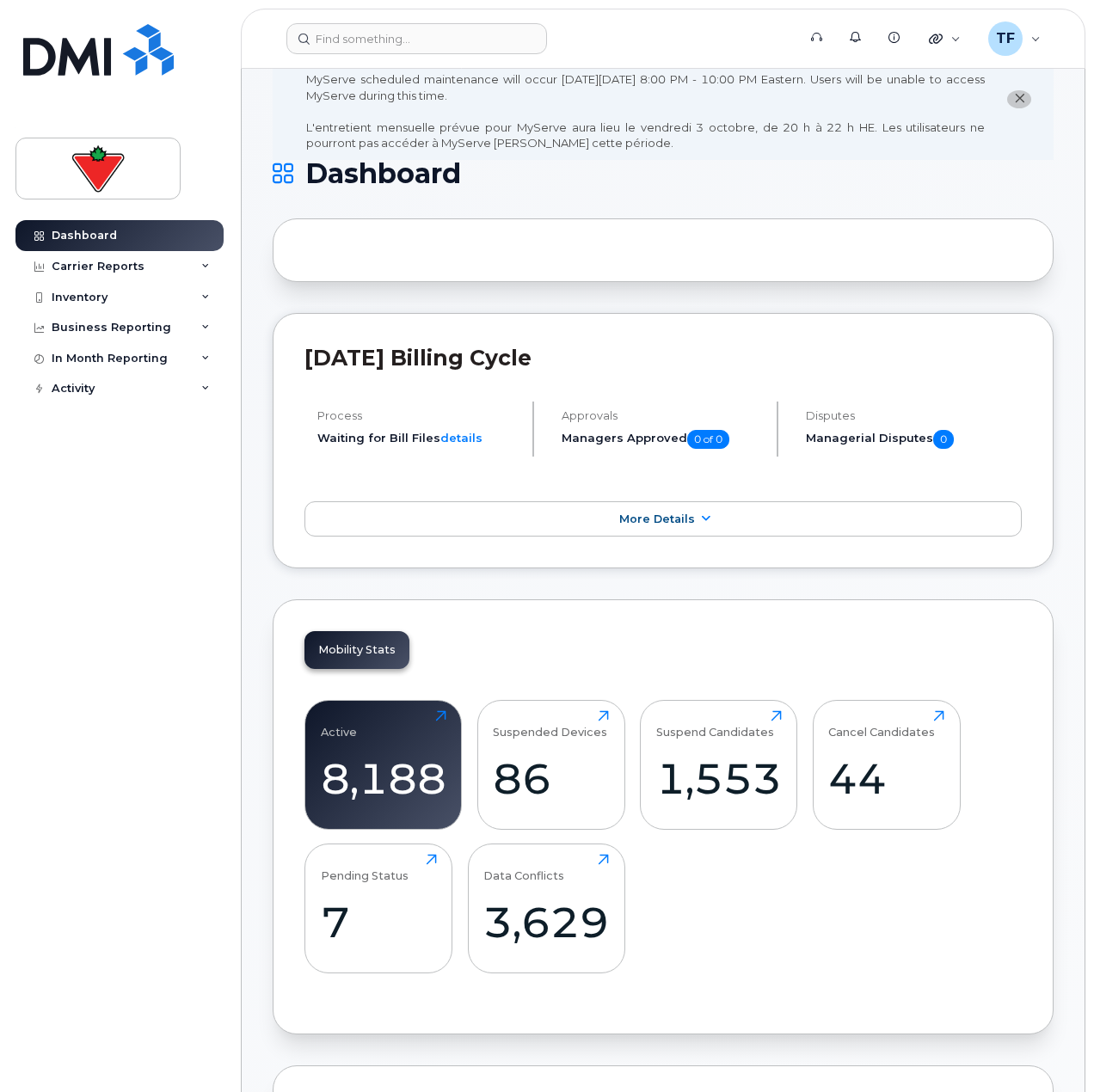
scroll to position [172, 0]
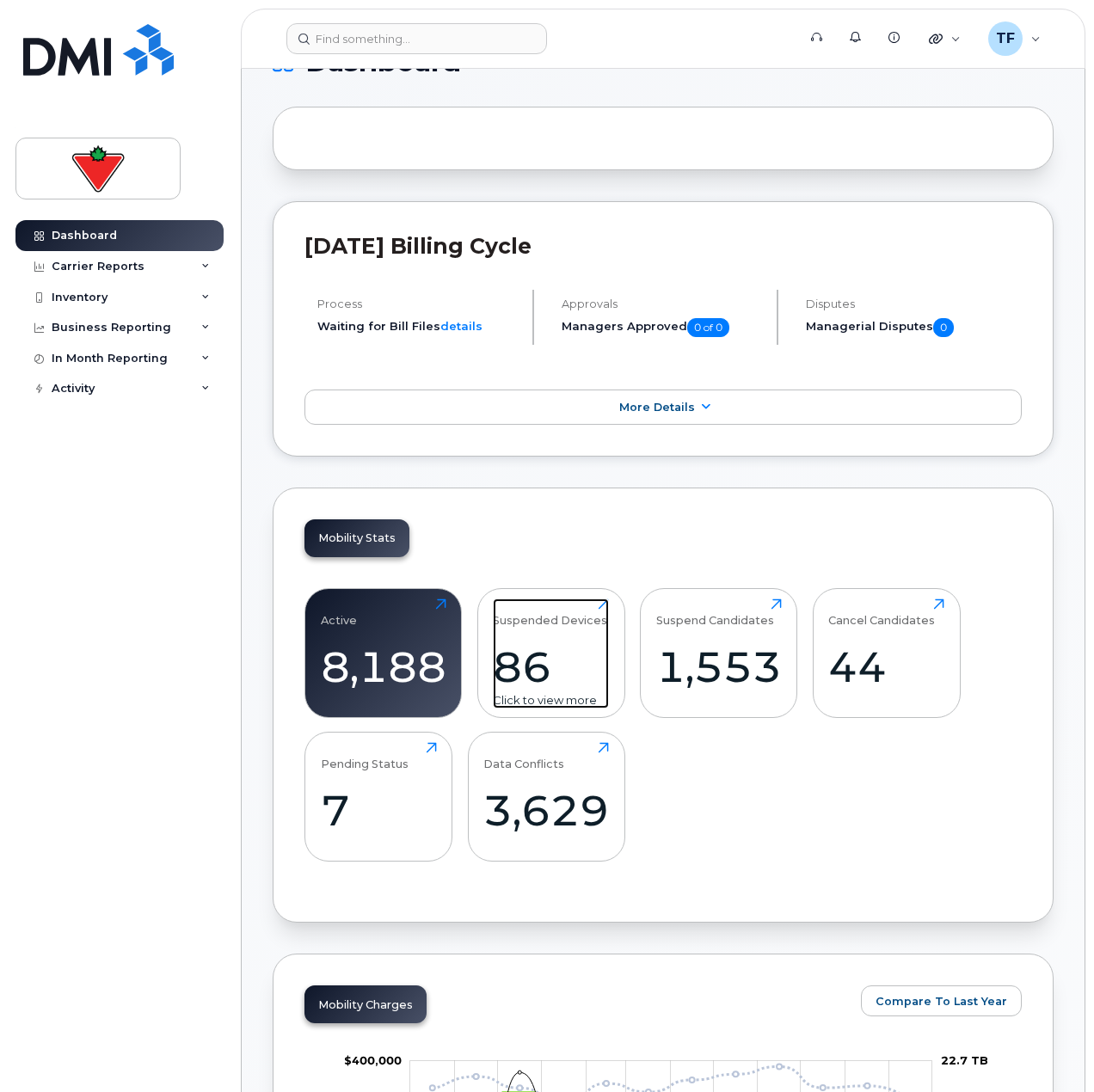
click at [513, 676] on div "86" at bounding box center [551, 667] width 117 height 50
click at [535, 701] on div "Click to view more" at bounding box center [551, 700] width 117 height 17
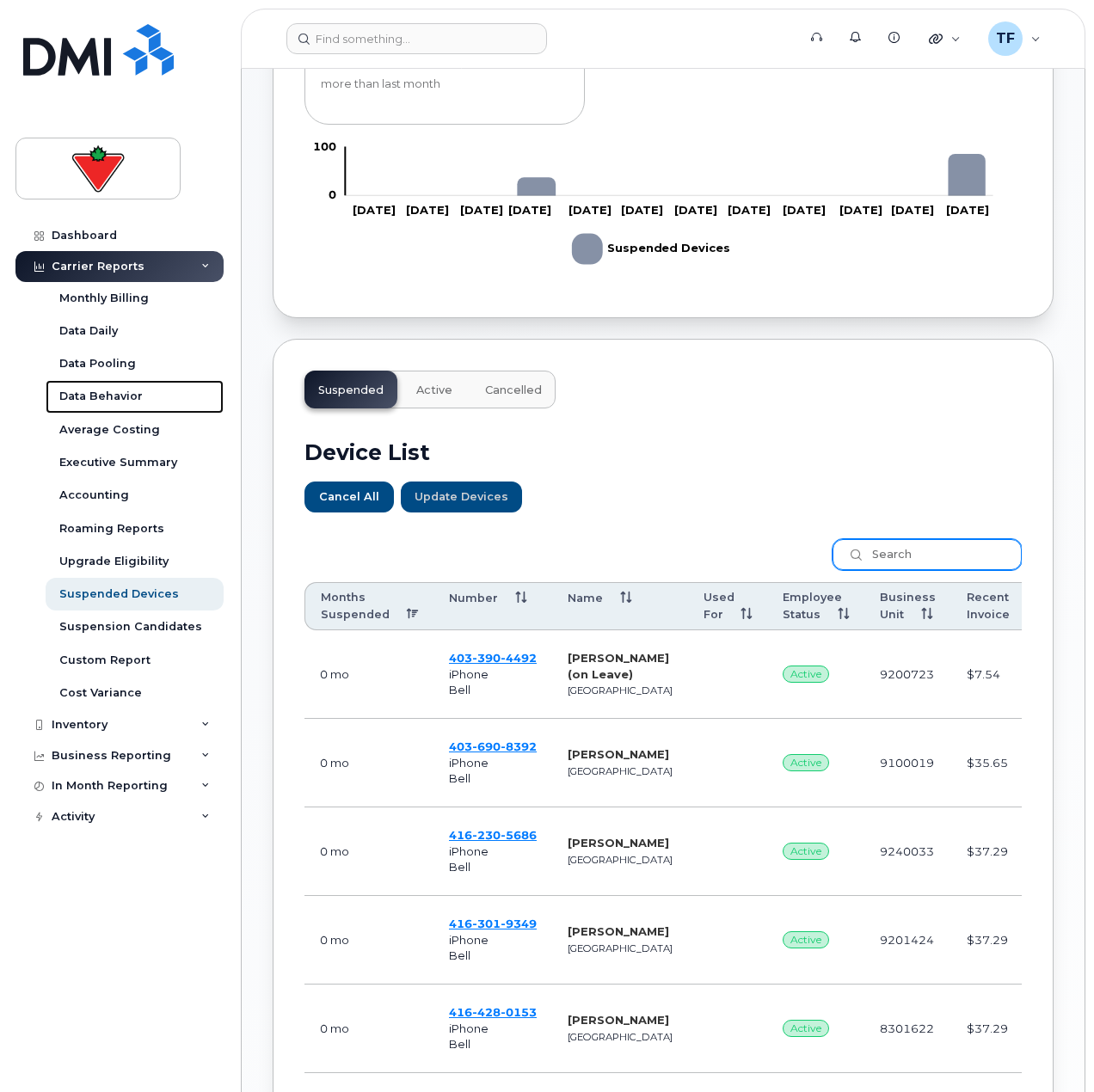
scroll to position [430, 0]
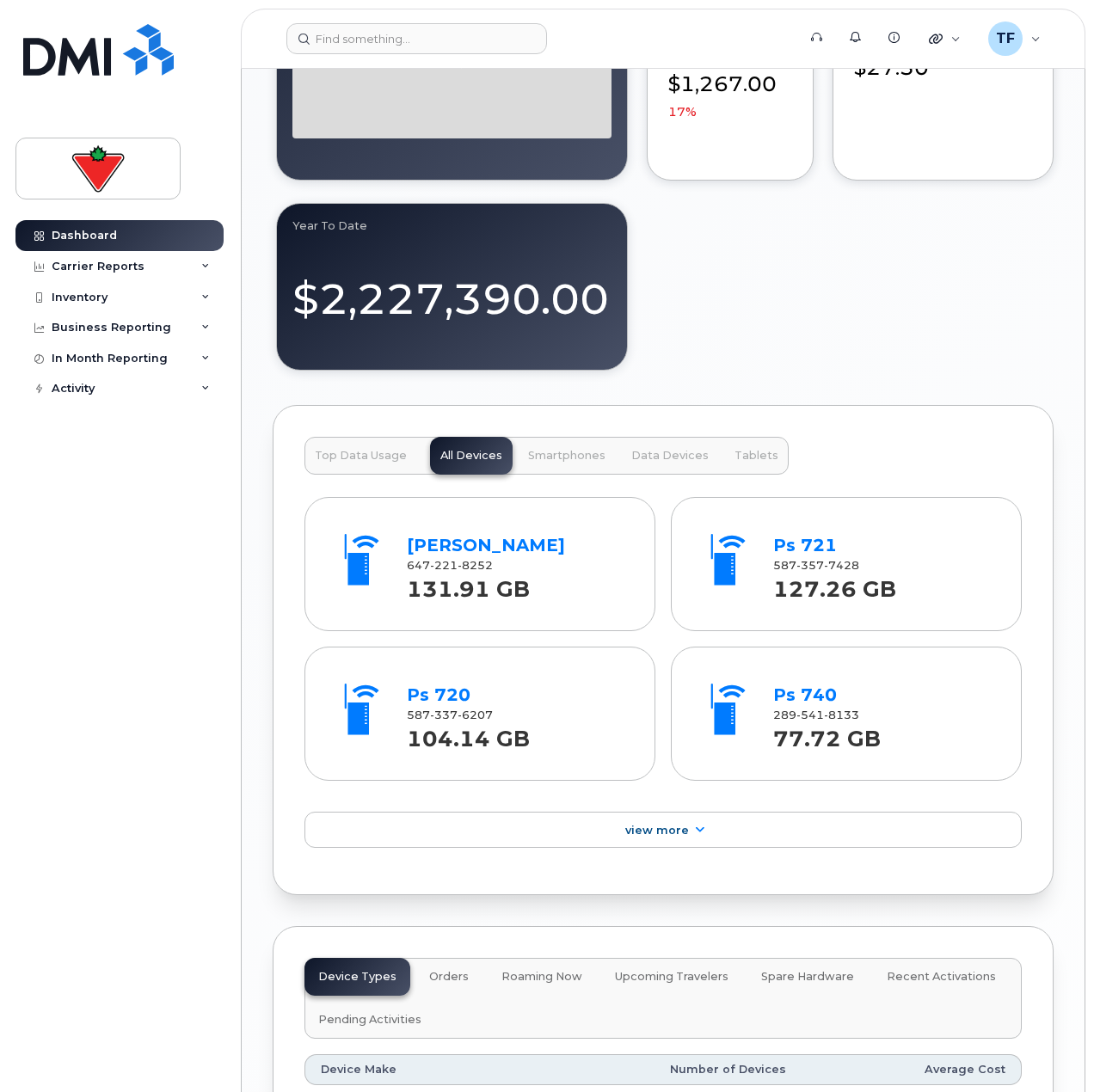
scroll to position [1548, 0]
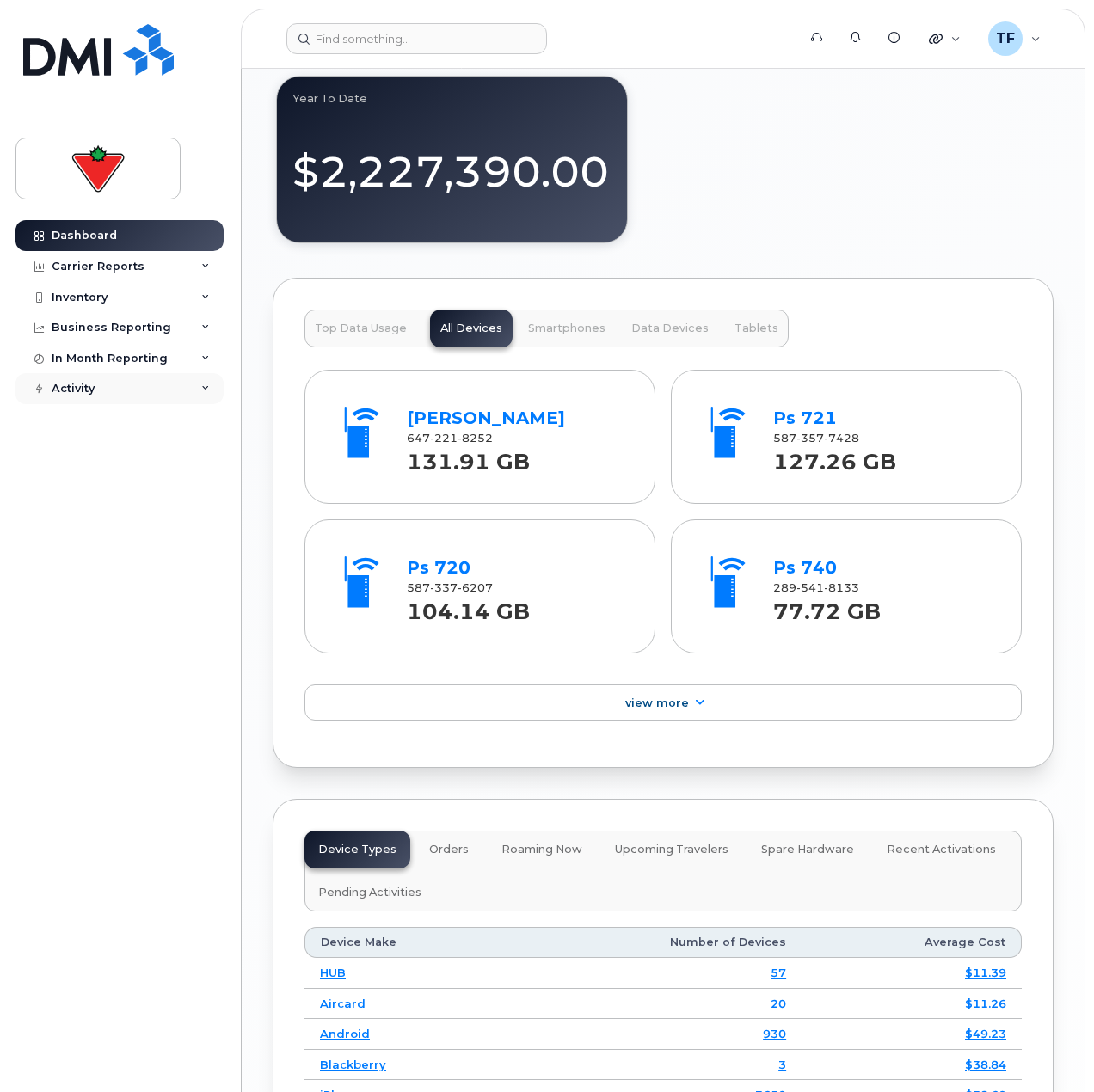
click at [101, 378] on div "Activity" at bounding box center [119, 389] width 208 height 31
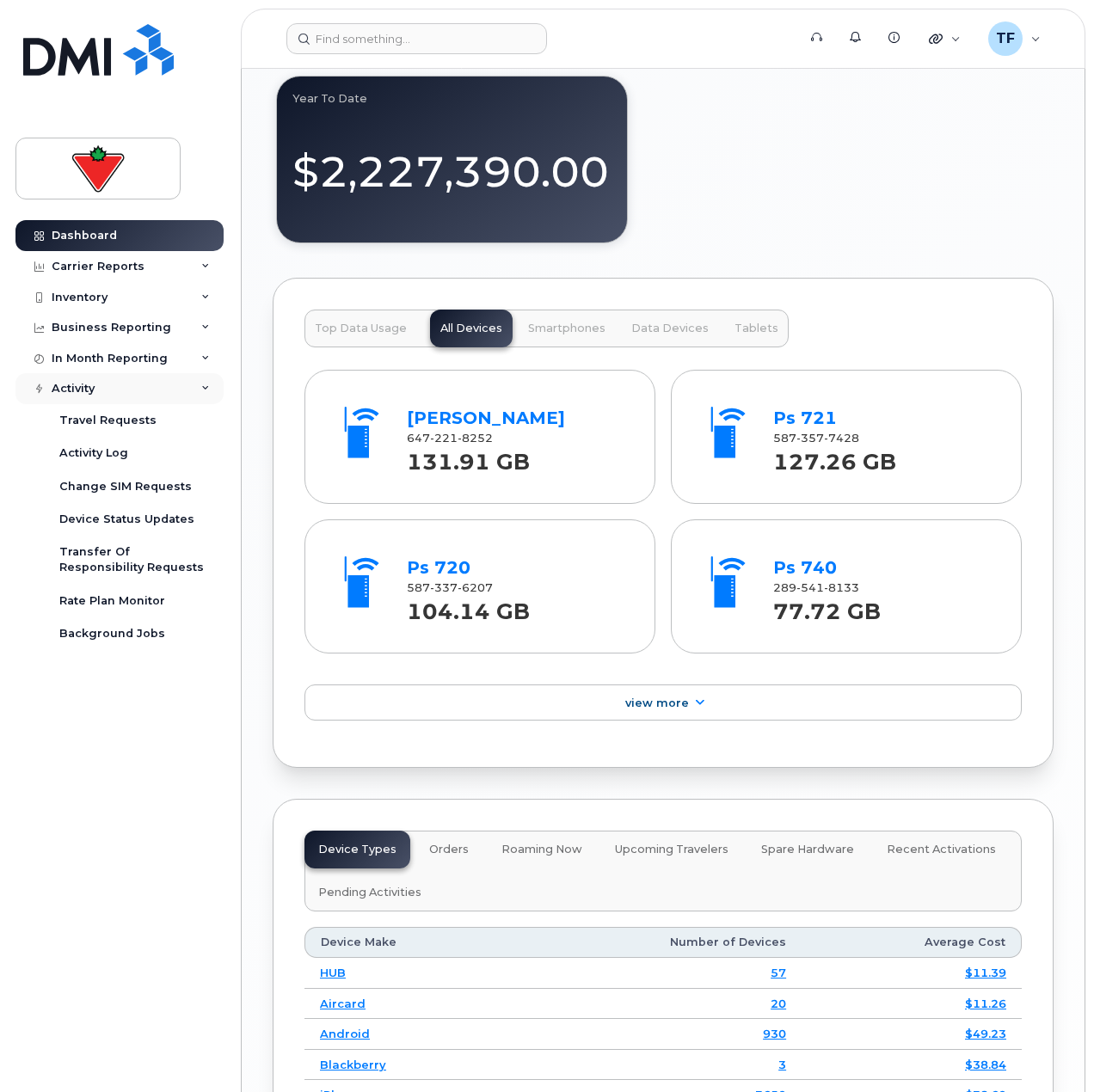
click at [101, 378] on div "Activity" at bounding box center [119, 389] width 208 height 31
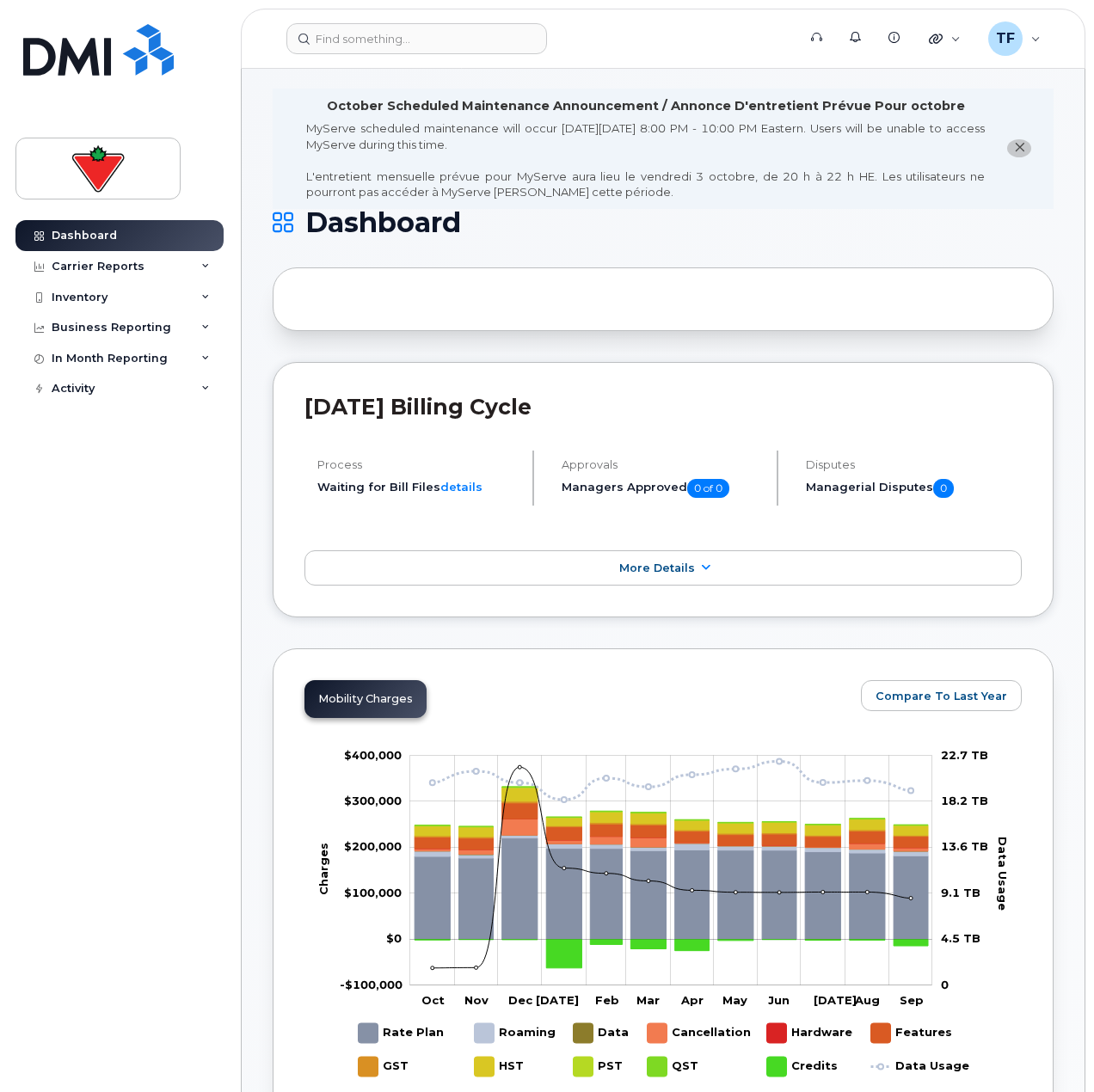
scroll to position [0, 0]
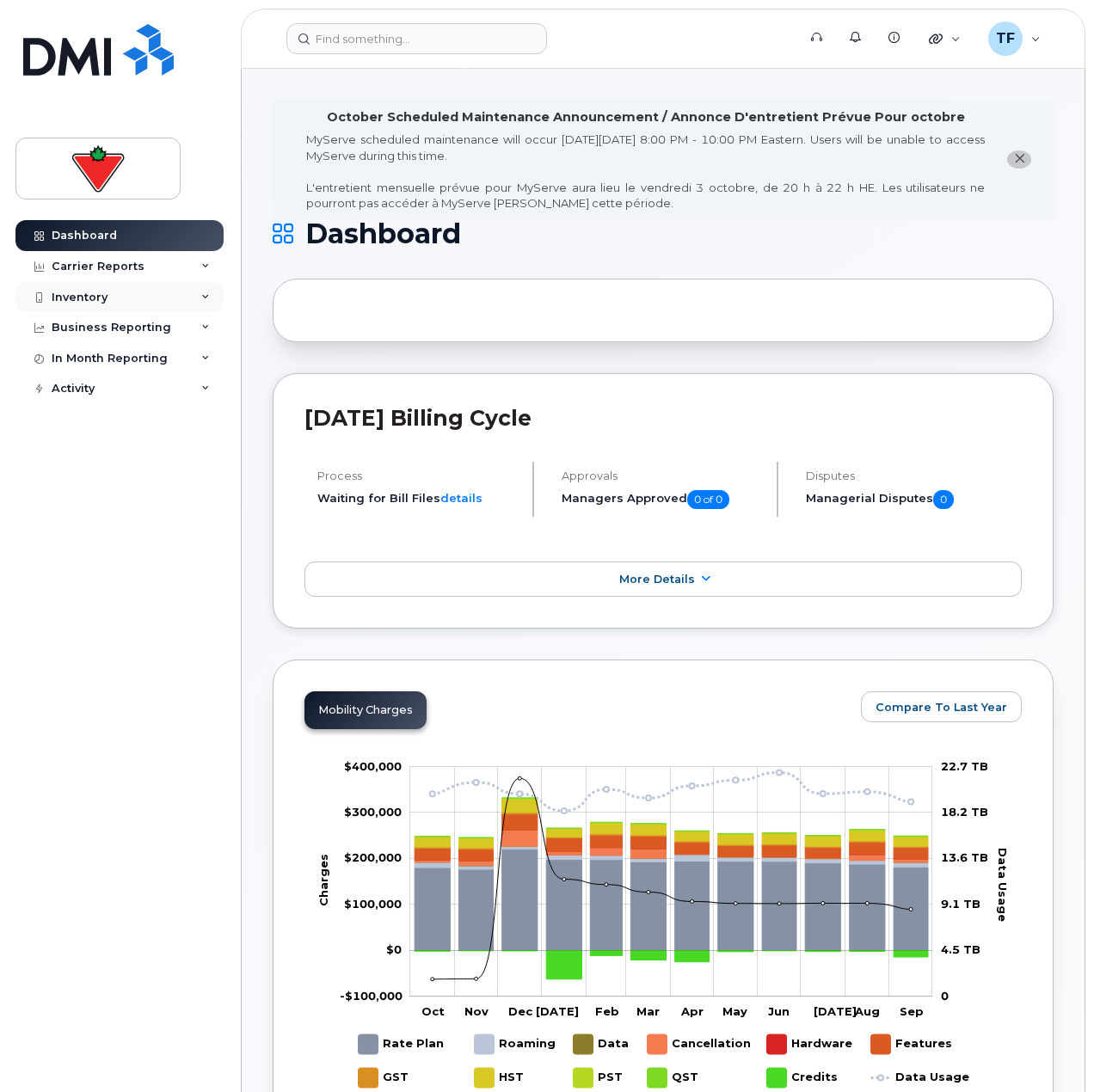
click at [133, 285] on div "Inventory" at bounding box center [119, 297] width 208 height 31
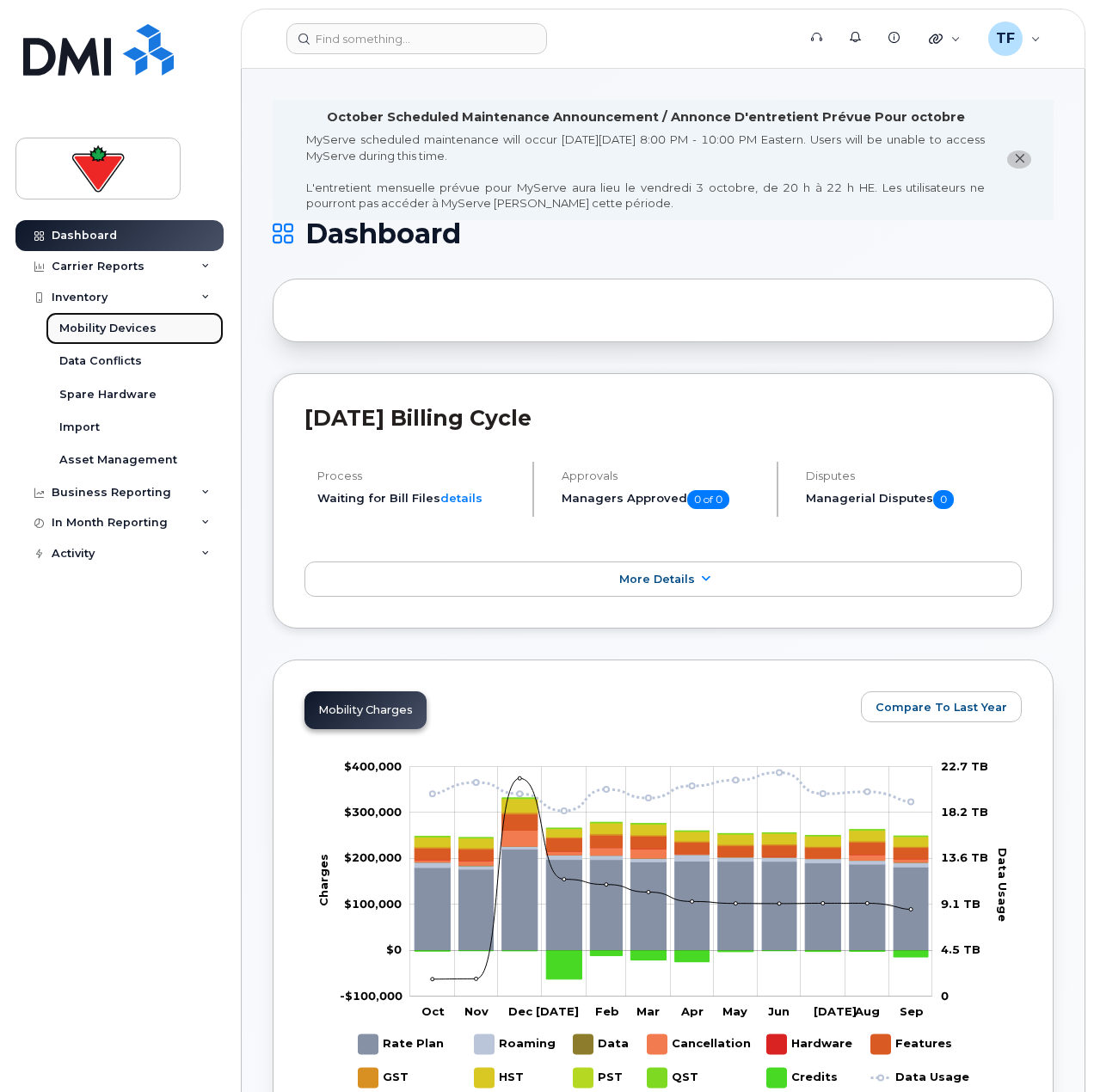
click at [145, 329] on div "Mobility Devices" at bounding box center [108, 329] width 97 height 16
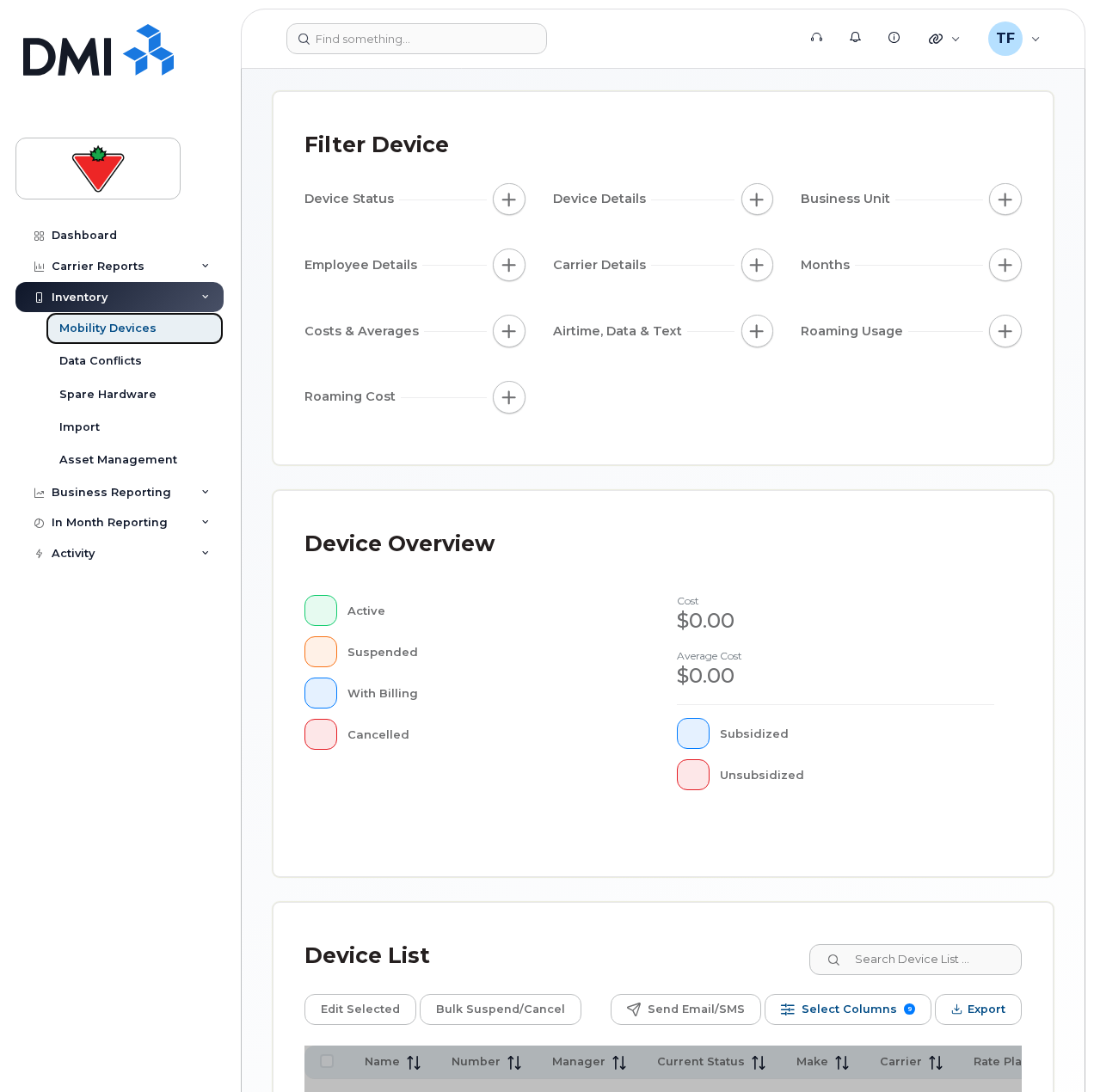
scroll to position [311, 0]
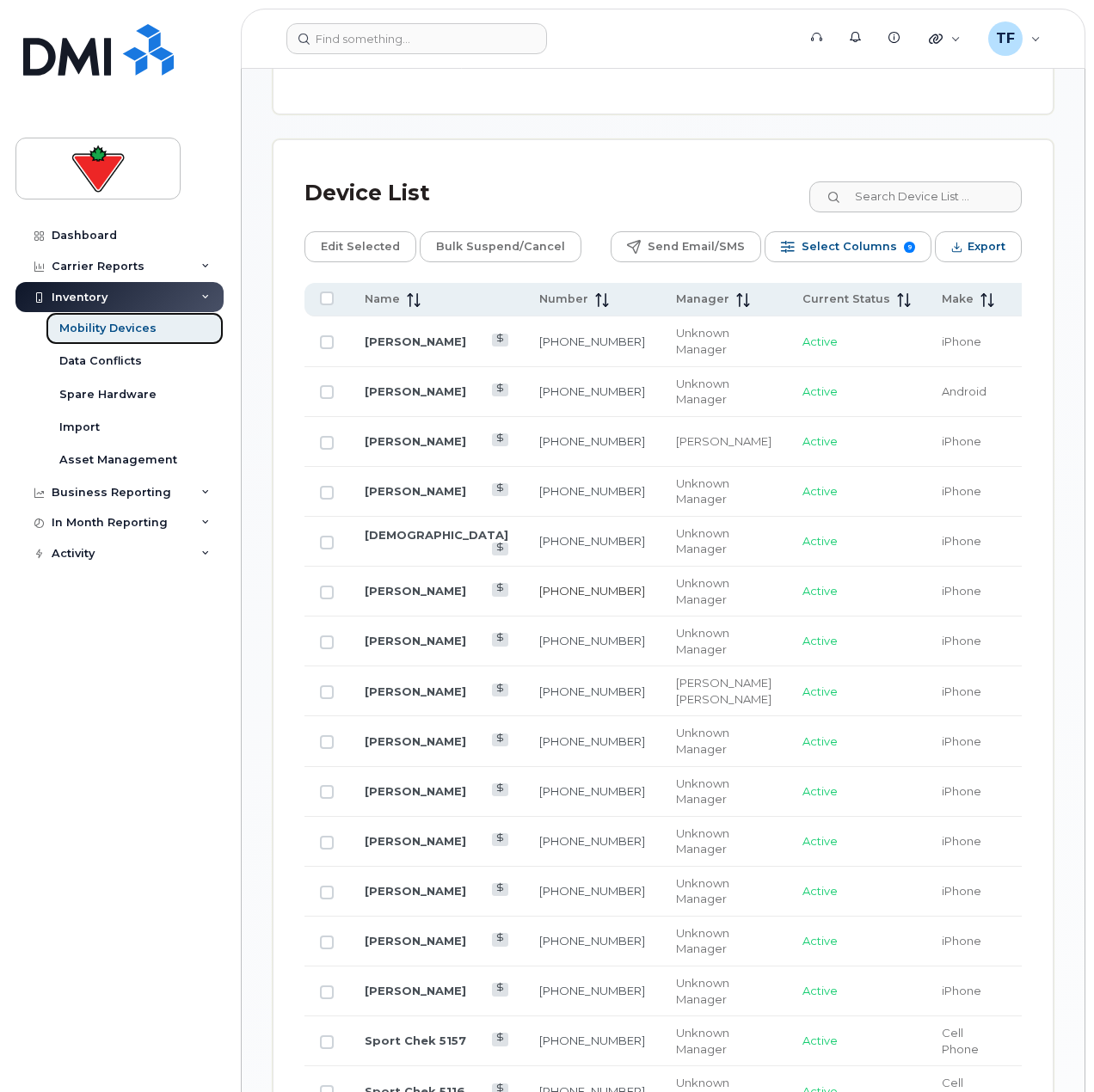
scroll to position [1774, 0]
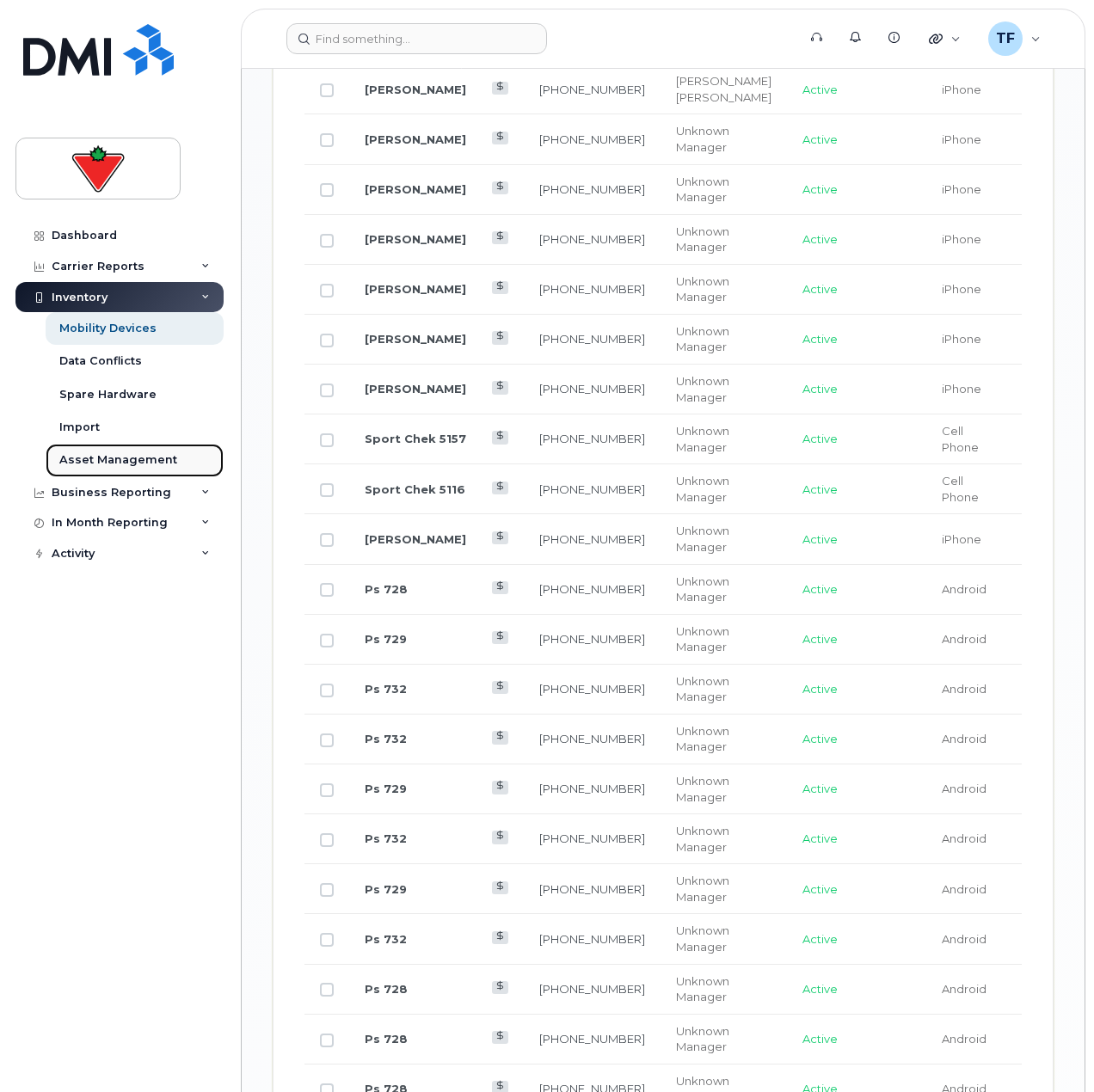
click at [117, 471] on link "Asset Management" at bounding box center [134, 460] width 178 height 33
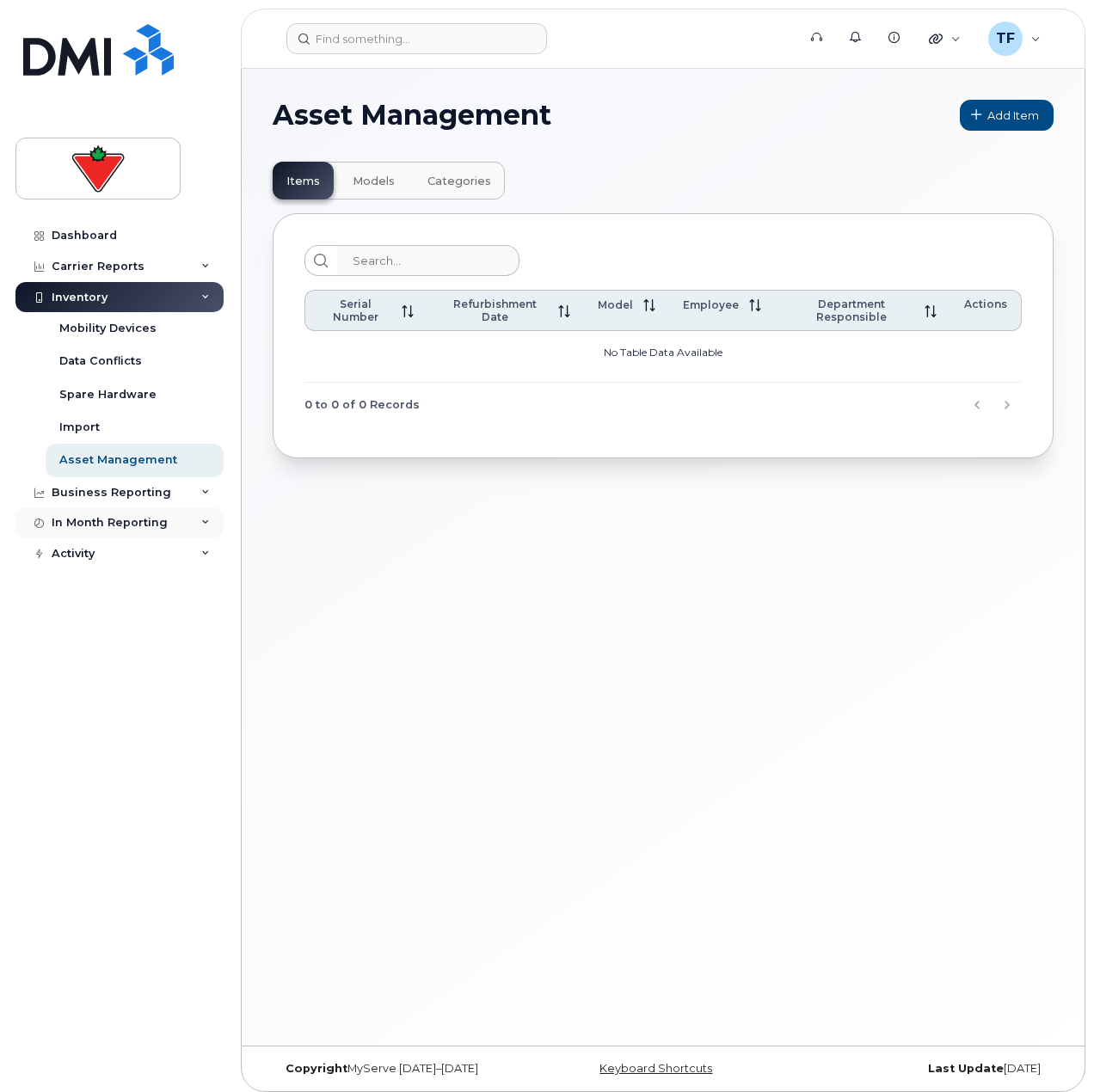
click at [138, 529] on div "In Month Reporting" at bounding box center [110, 523] width 117 height 14
click at [140, 637] on div "Activity" at bounding box center [119, 653] width 208 height 31
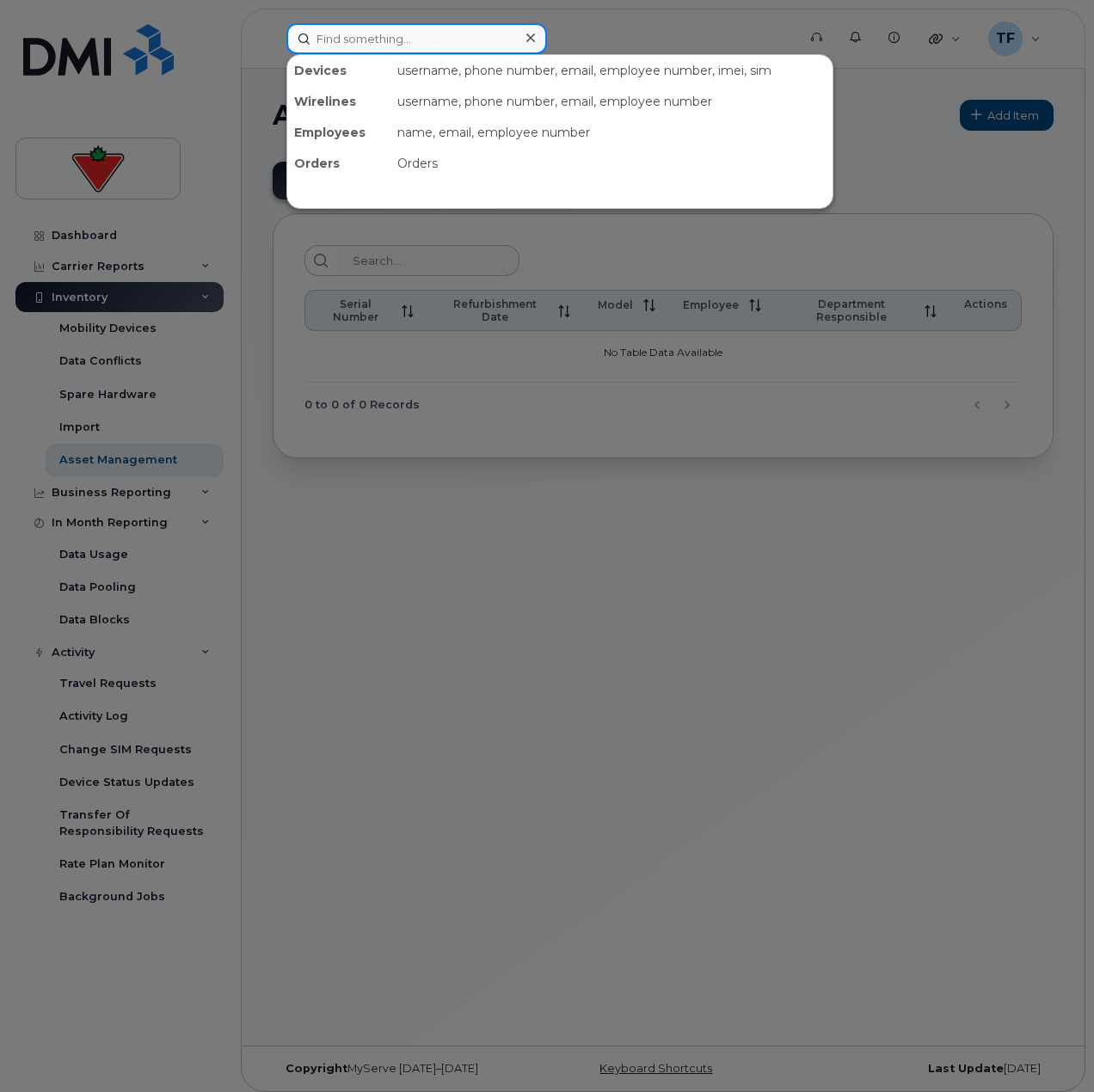
click at [406, 36] on input at bounding box center [417, 39] width 261 height 31
paste input "Ashlesha Mumbarkar"
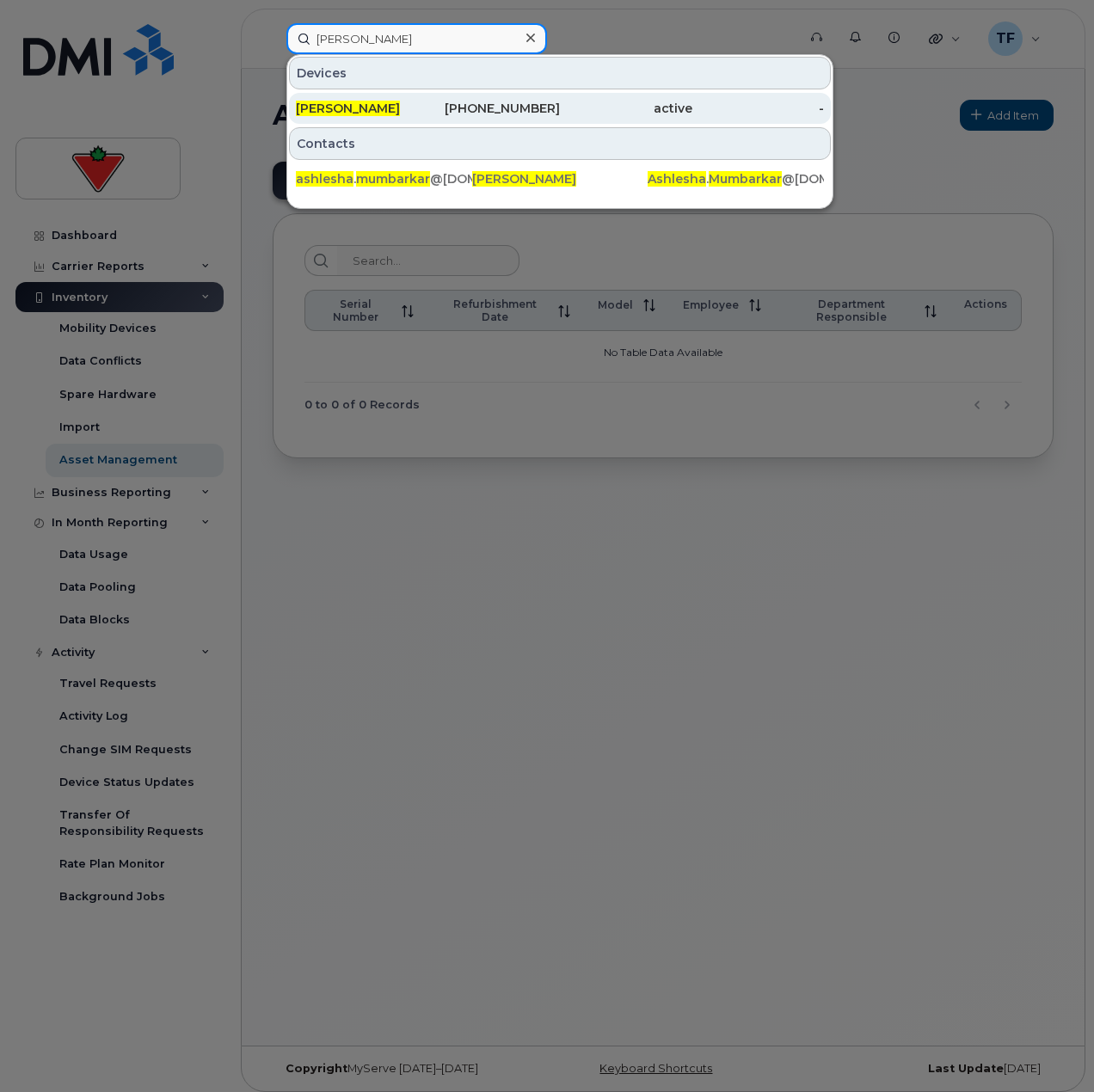
type input "Ashlesha Mumbarkar"
click at [400, 114] on span "Ashlesha Mumbarkar" at bounding box center [348, 109] width 104 height 16
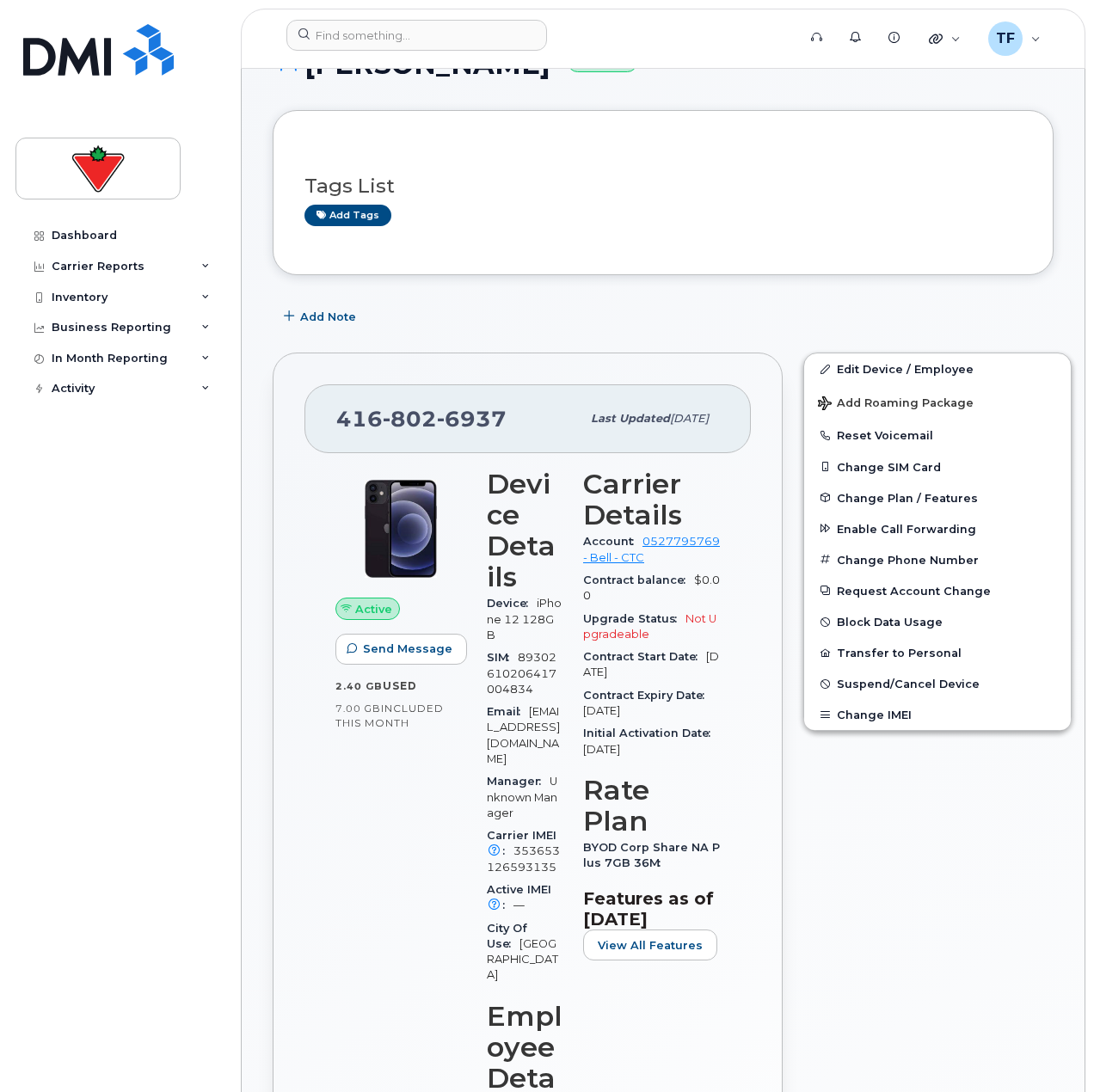
scroll to position [172, 0]
drag, startPoint x: 502, startPoint y: 418, endPoint x: 295, endPoint y: 416, distance: 207.0
click at [295, 416] on div "[PHONE_NUMBER] Last updated [DATE] Active Send Message 2.40 GB  used 7.00 GB  i…" at bounding box center [528, 1018] width 510 height 1333
copy span "[PHONE_NUMBER]"
click at [864, 677] on span "Suspend/Cancel Device" at bounding box center [908, 682] width 143 height 13
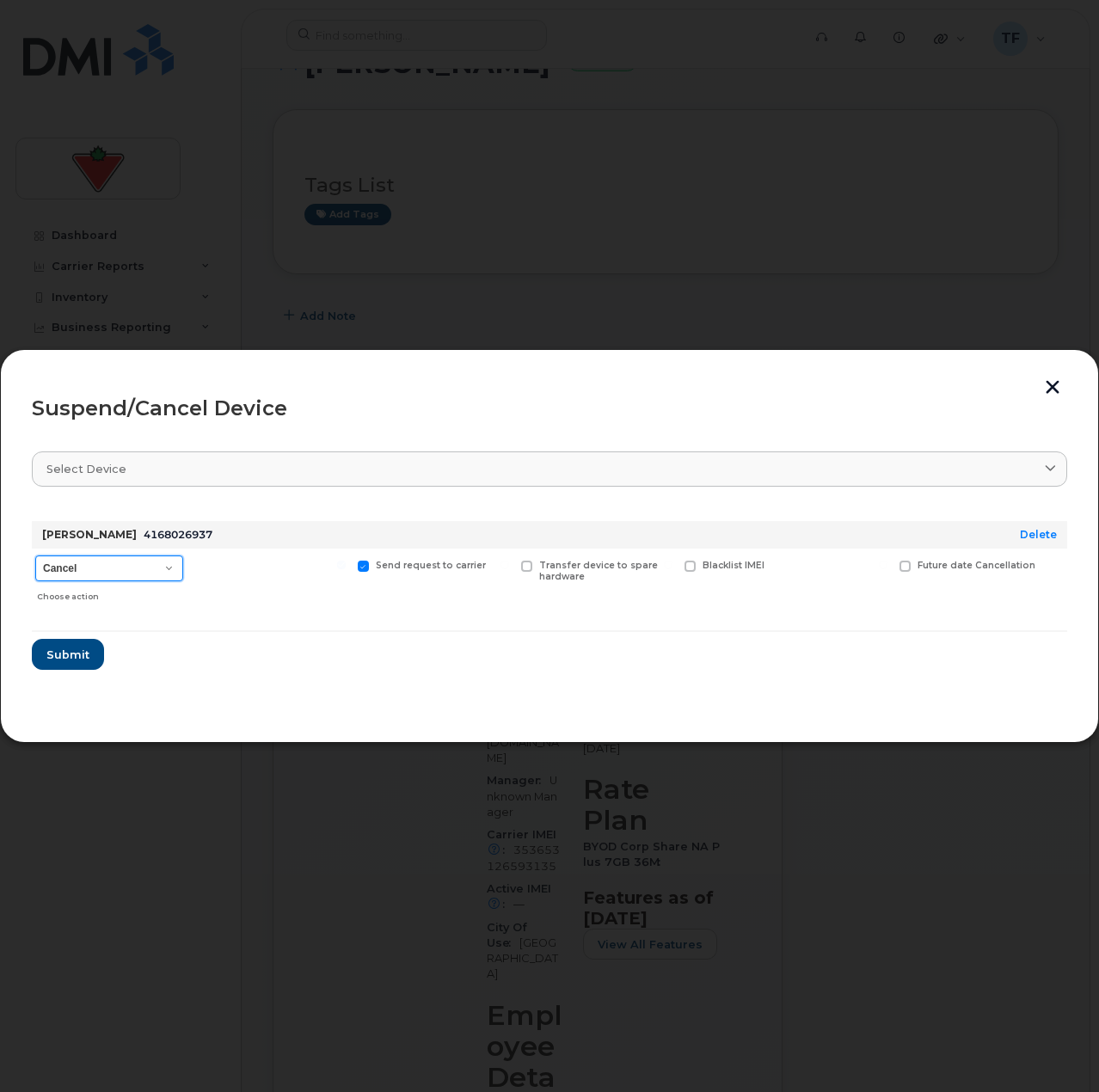
click at [137, 564] on select "Cancel Suspend - Extend Suspension Suspend - Reduced Rate Suspend - Full Rate S…" at bounding box center [110, 569] width 148 height 26
select select "[object Object]"
click at [36, 556] on select "Cancel Suspend - Extend Suspension Suspend - Reduced Rate Suspend - Full Rate S…" at bounding box center [110, 569] width 148 height 26
click at [89, 648] on button "Submit" at bounding box center [67, 655] width 70 height 31
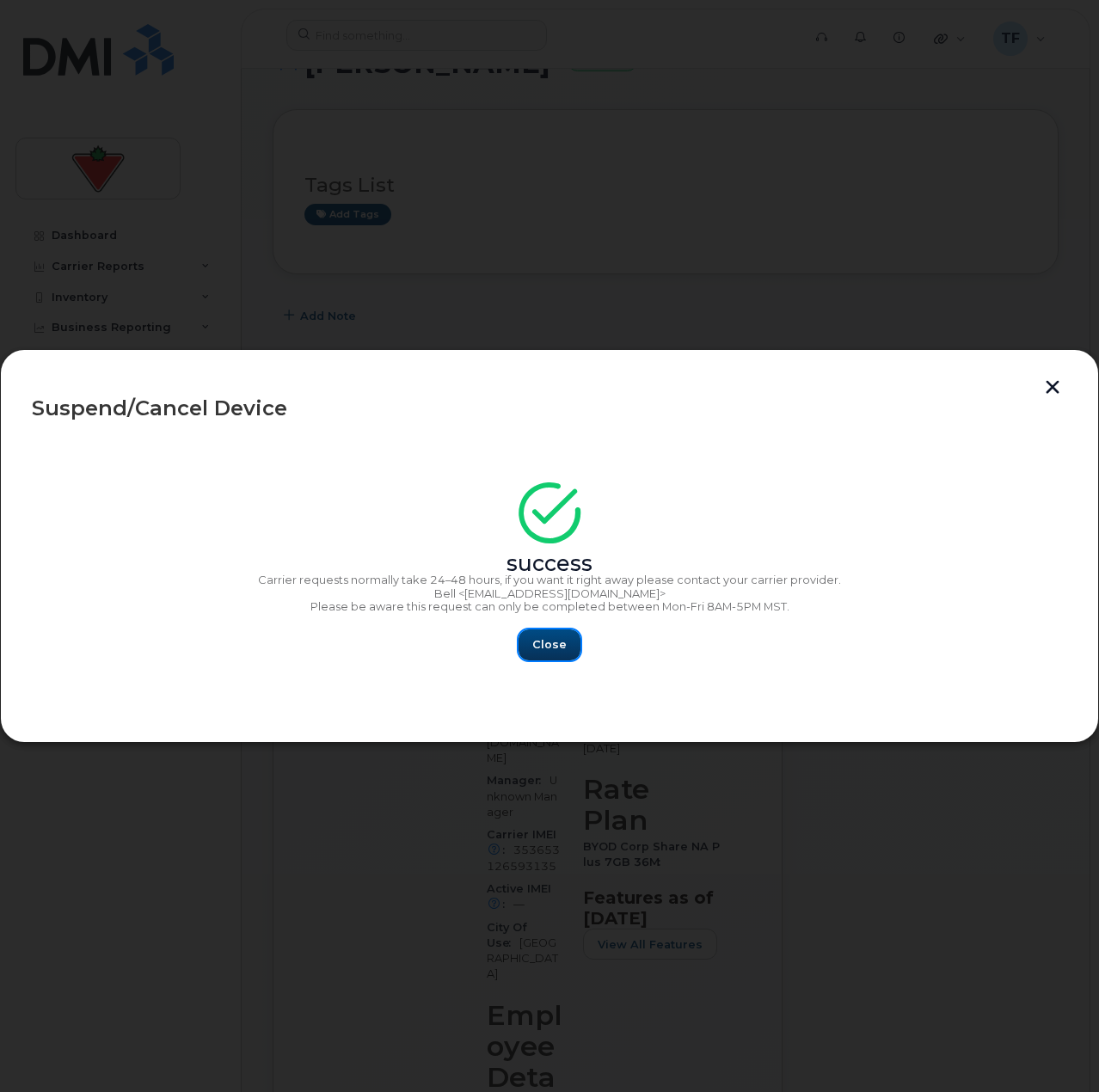
click at [553, 648] on span "Close" at bounding box center [550, 644] width 35 height 17
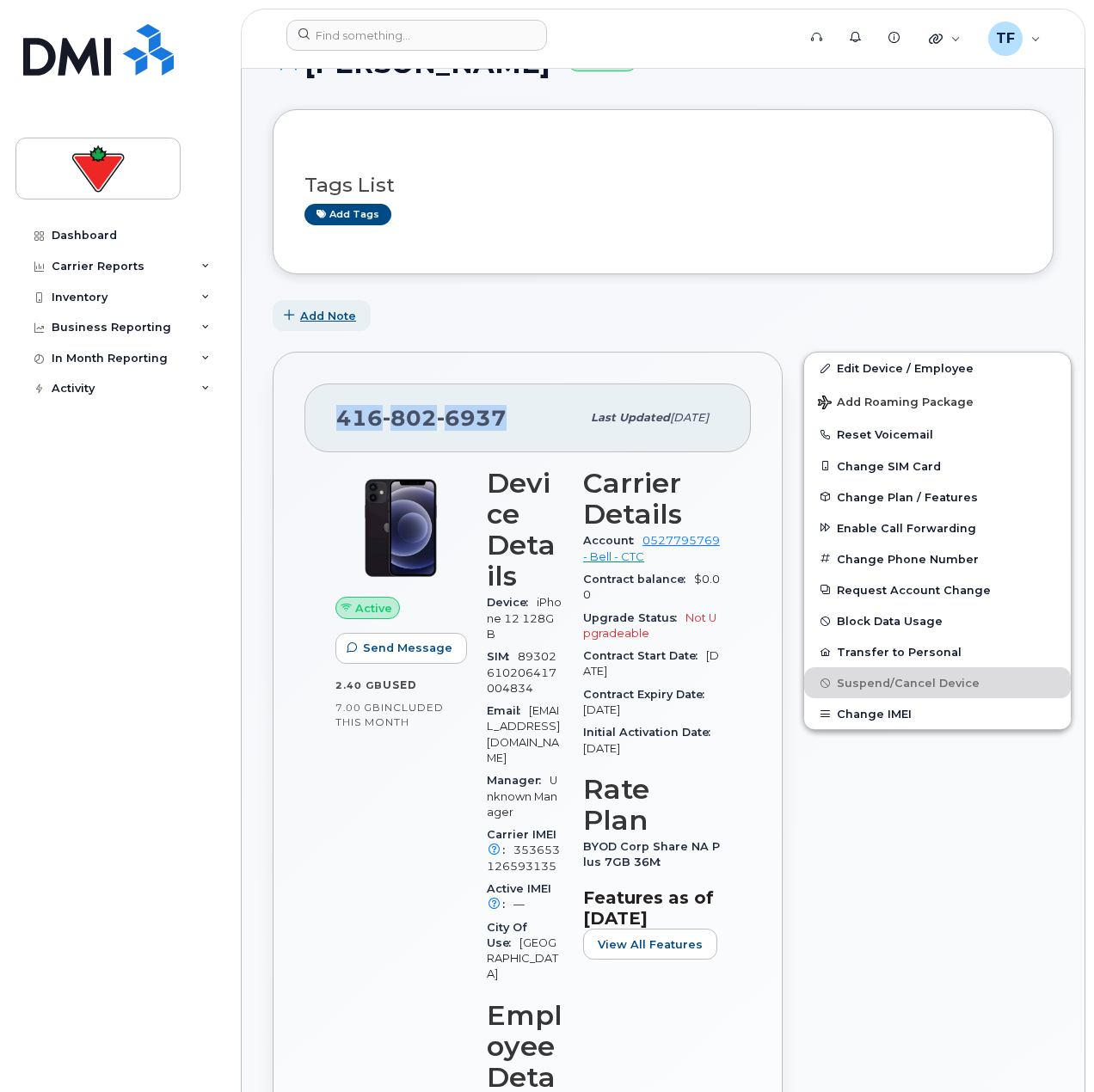
click at [338, 304] on button "Add Note" at bounding box center [322, 316] width 98 height 31
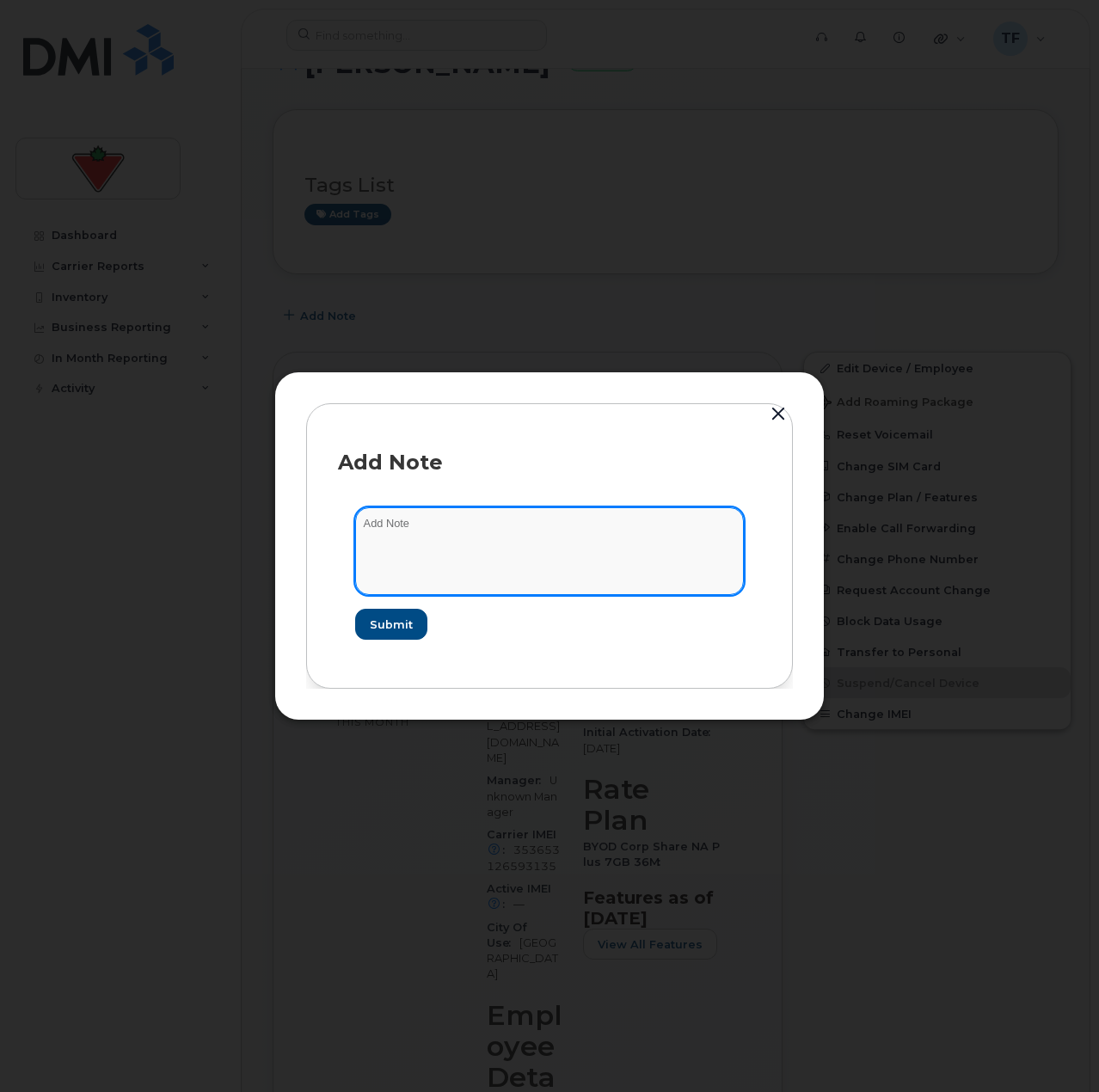
click at [442, 537] on textarea at bounding box center [550, 551] width 389 height 88
click at [515, 543] on textarea "suspend" at bounding box center [550, 551] width 389 height 88
paste textarea "TASK1756636"
type textarea "suspend TASK1756636"
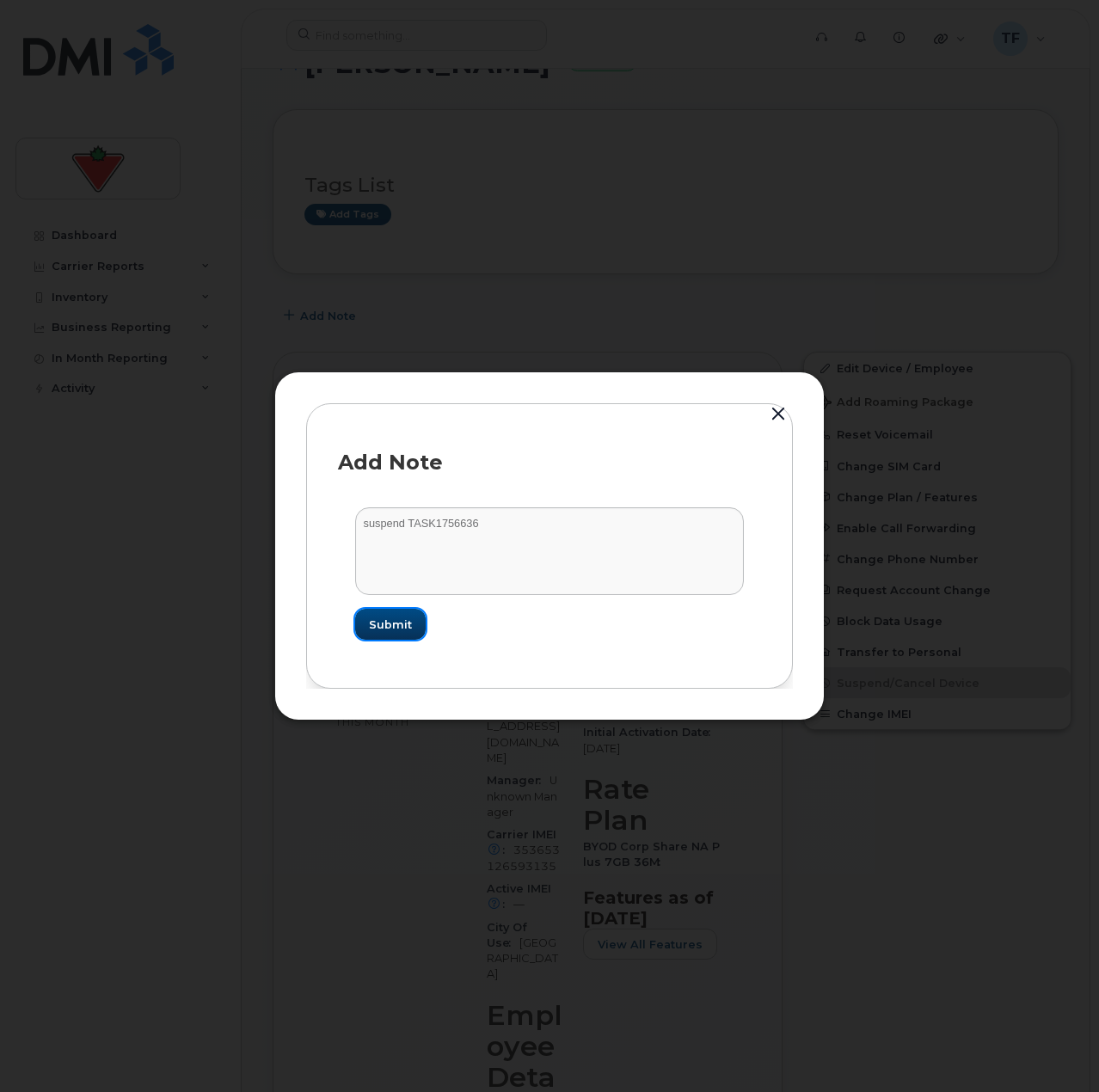
click at [405, 627] on span "Submit" at bounding box center [390, 624] width 43 height 17
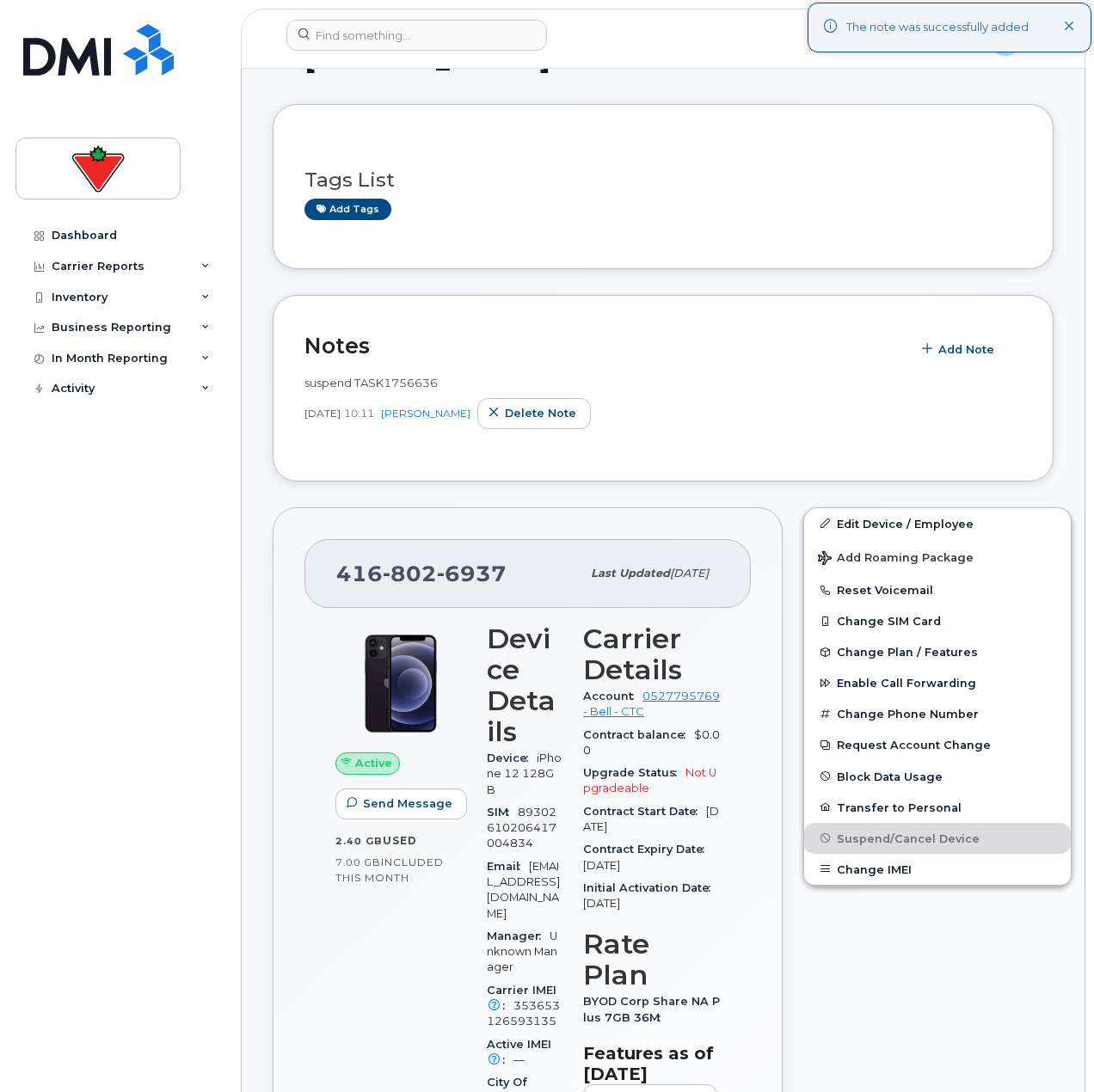
scroll to position [258, 0]
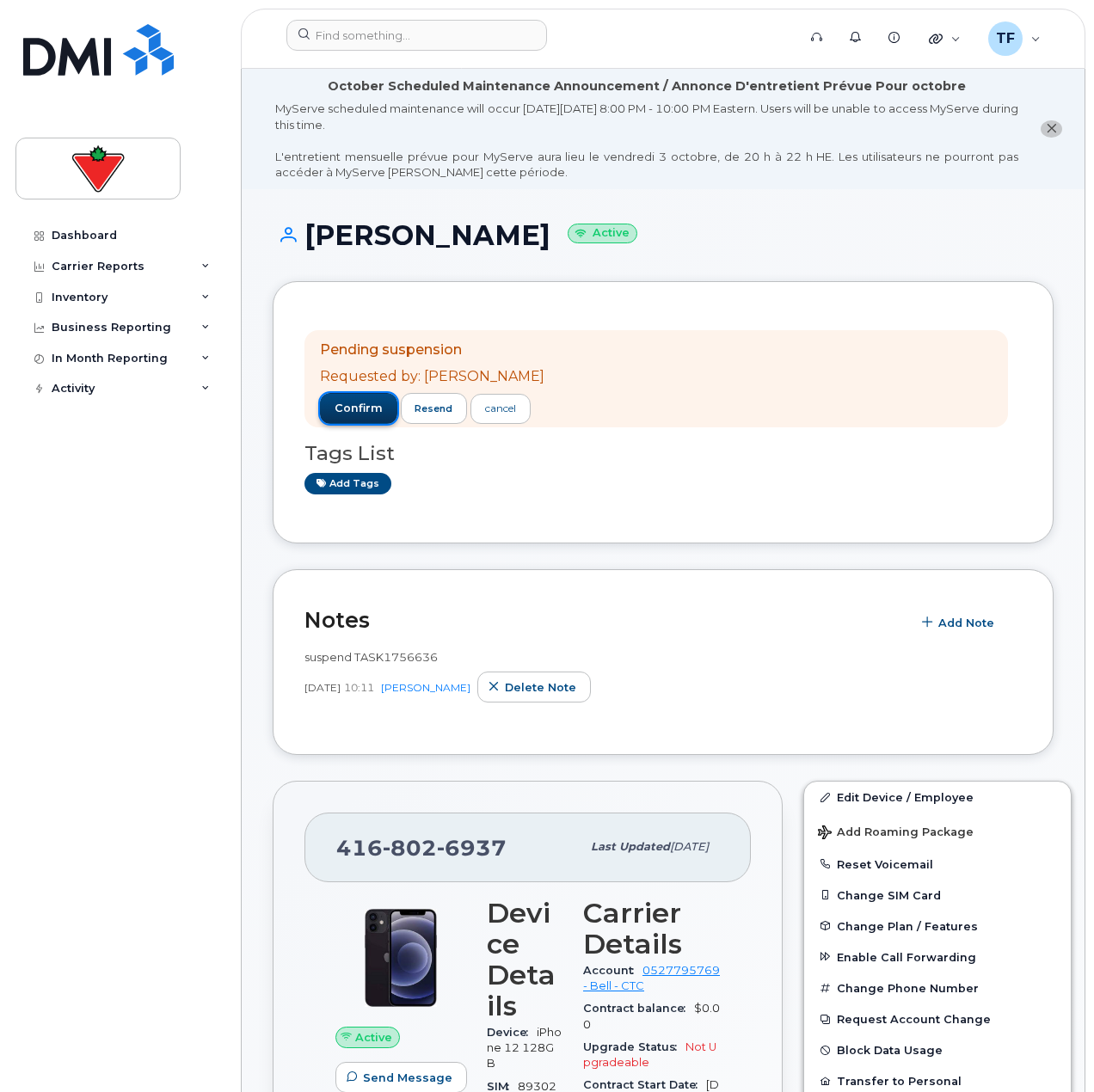
click at [377, 400] on button "confirm" at bounding box center [358, 409] width 77 height 31
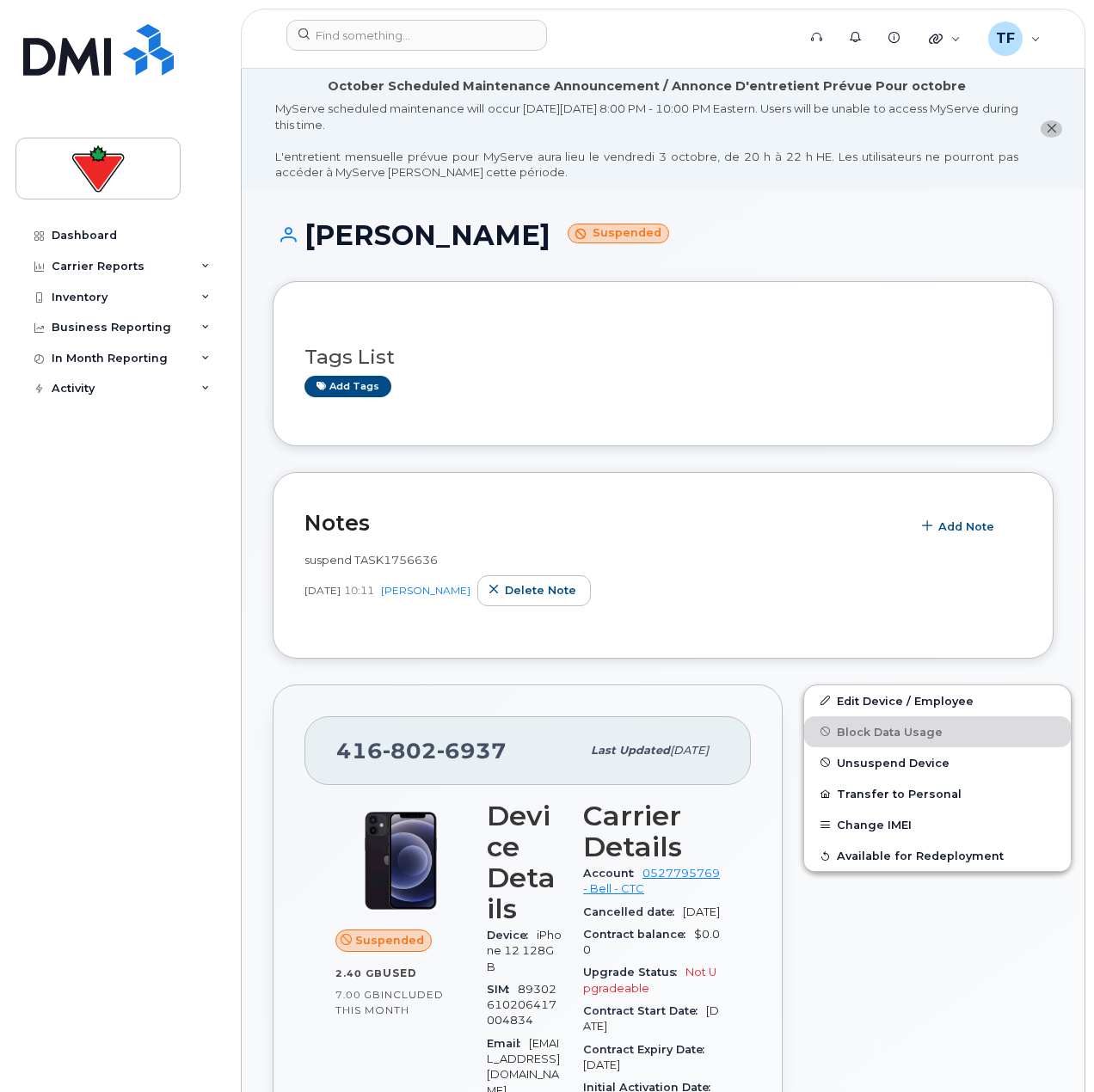
drag, startPoint x: 372, startPoint y: 57, endPoint x: 377, endPoint y: 49, distance: 9.4
click at [372, 57] on div at bounding box center [536, 39] width 526 height 38
click at [379, 42] on input at bounding box center [417, 36] width 261 height 31
paste input "Ria Patel"
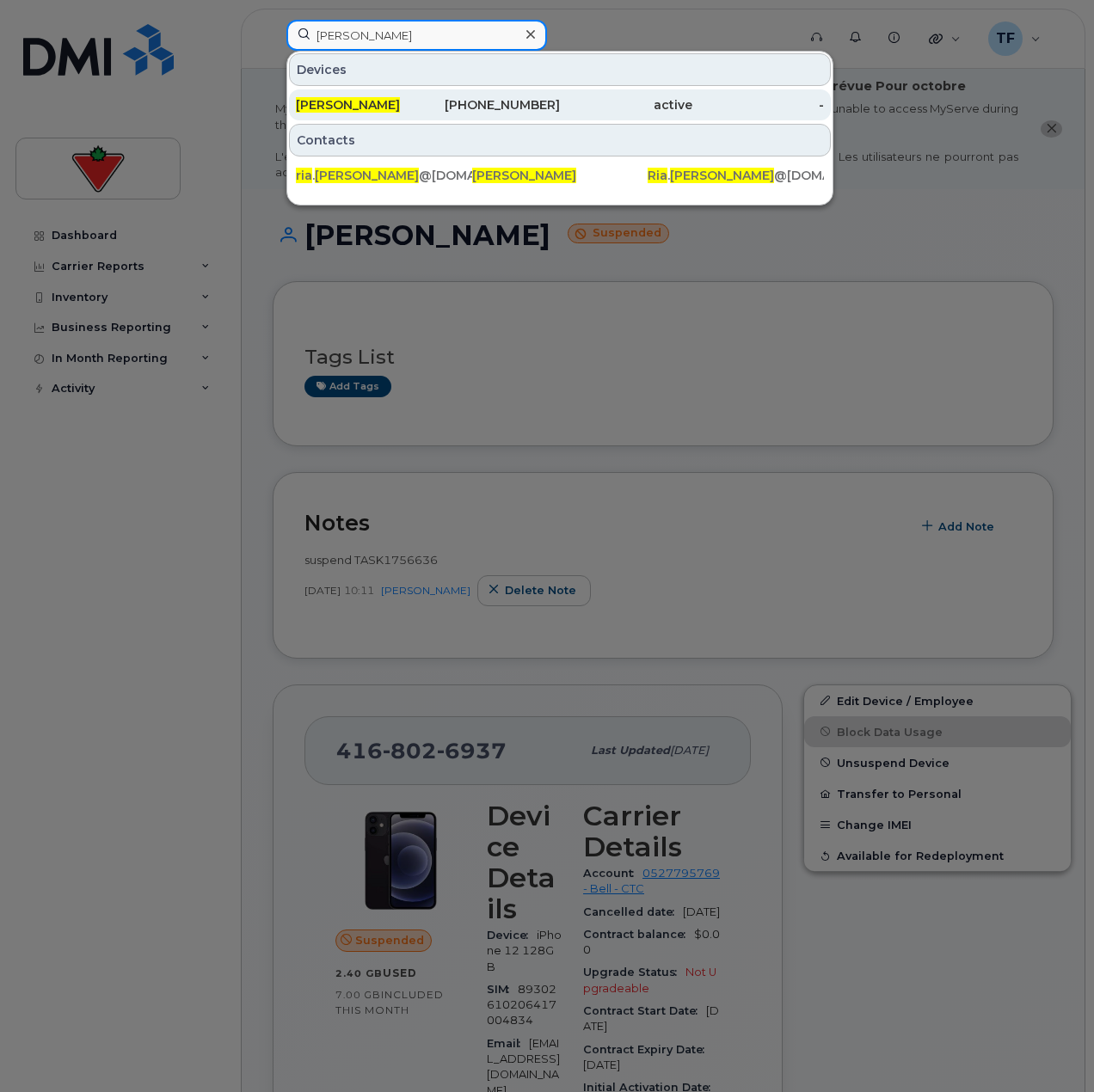
type input "Ria Patel"
click at [407, 116] on div "Ria Patel" at bounding box center [362, 105] width 132 height 31
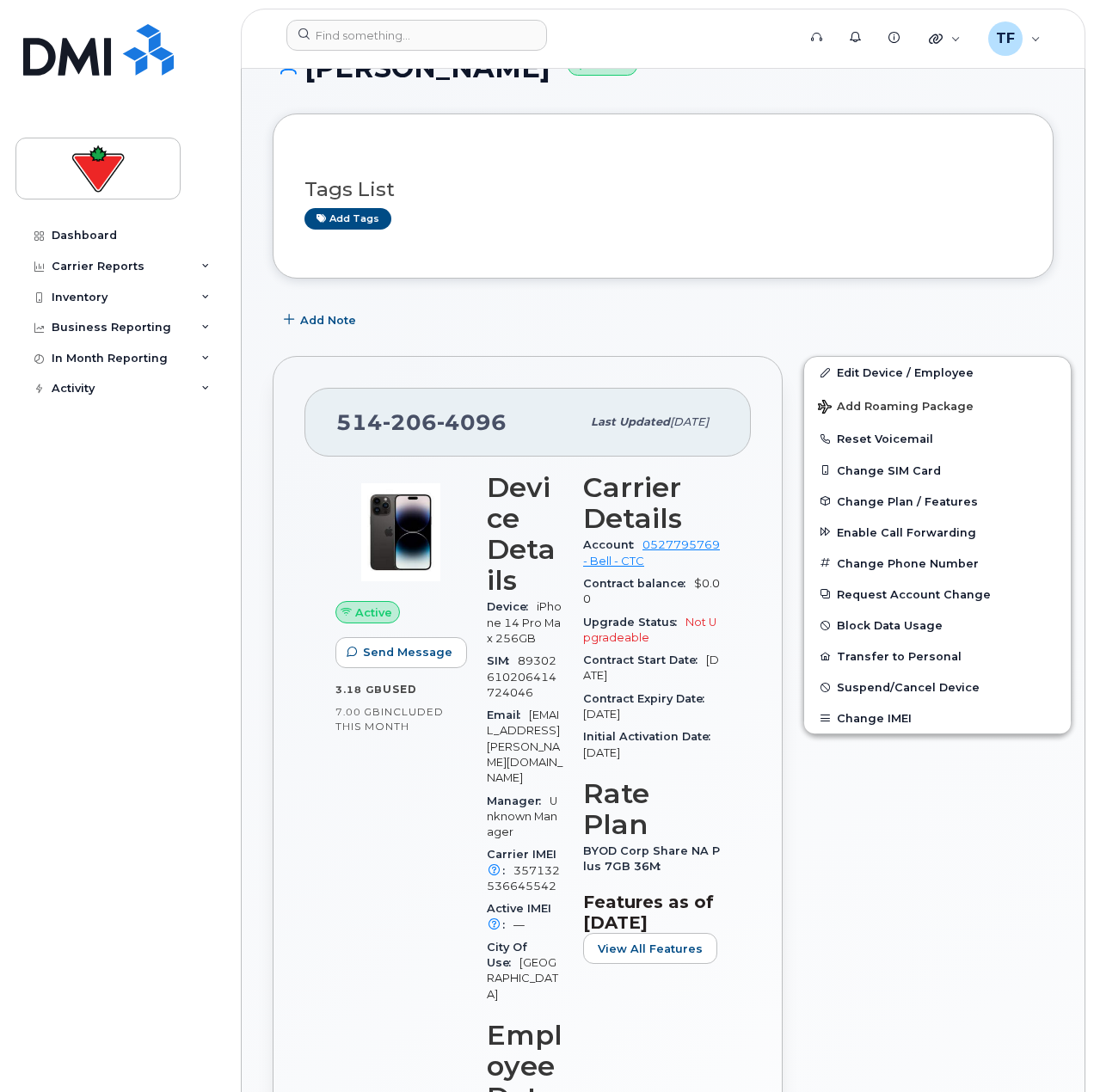
scroll to position [172, 0]
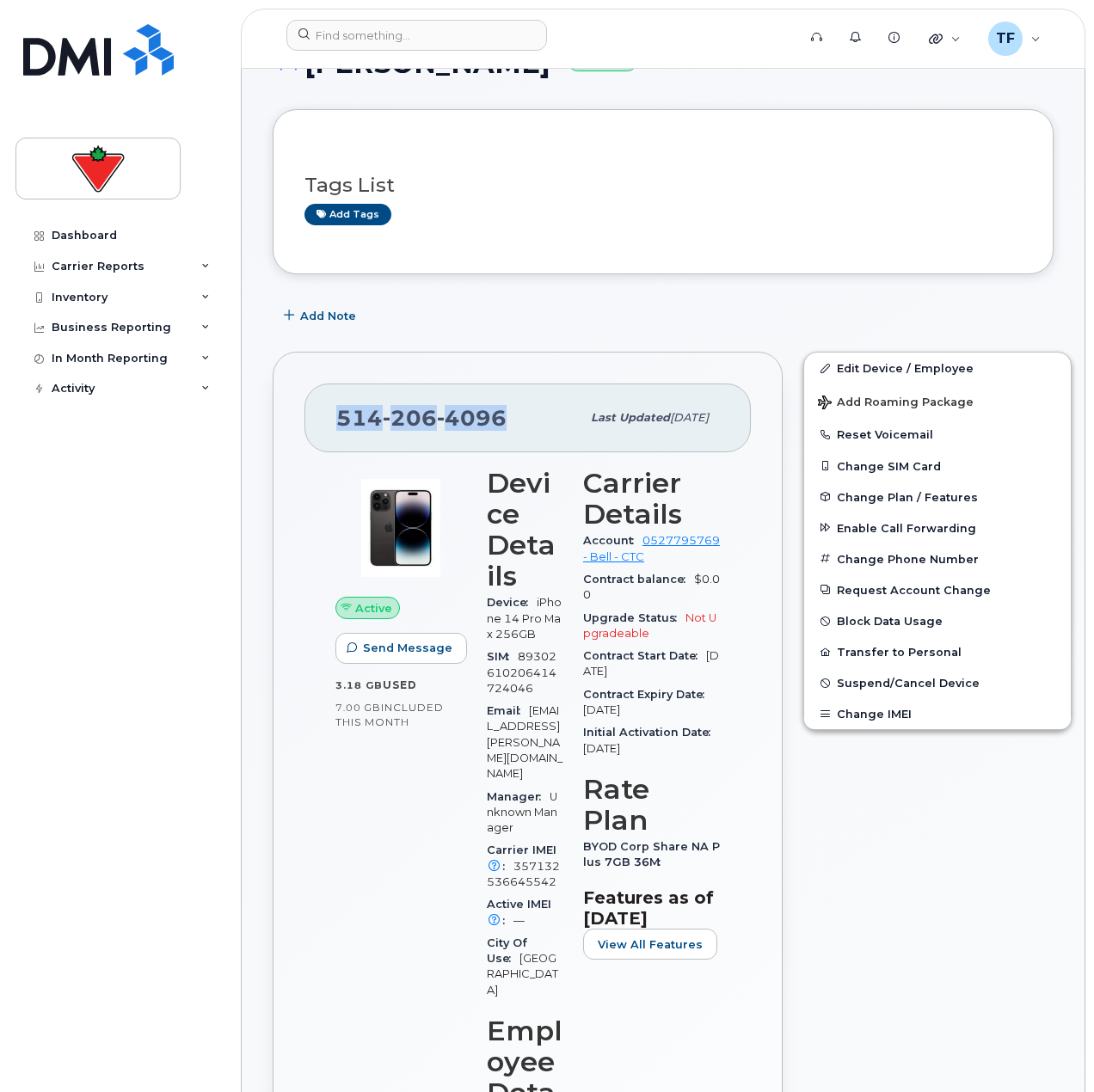
drag, startPoint x: 454, startPoint y: 412, endPoint x: 329, endPoint y: 410, distance: 125.0
click at [329, 410] on div "[PHONE_NUMBER] Last updated [DATE]" at bounding box center [527, 417] width 446 height 69
copy span "[PHONE_NUMBER]"
click at [810, 876] on div "Edit Device / Employee Add Roaming Package Reset Voicemail Change SIM Card Chan…" at bounding box center [937, 1061] width 289 height 1439
click at [857, 679] on span "Suspend/Cancel Device" at bounding box center [908, 682] width 143 height 13
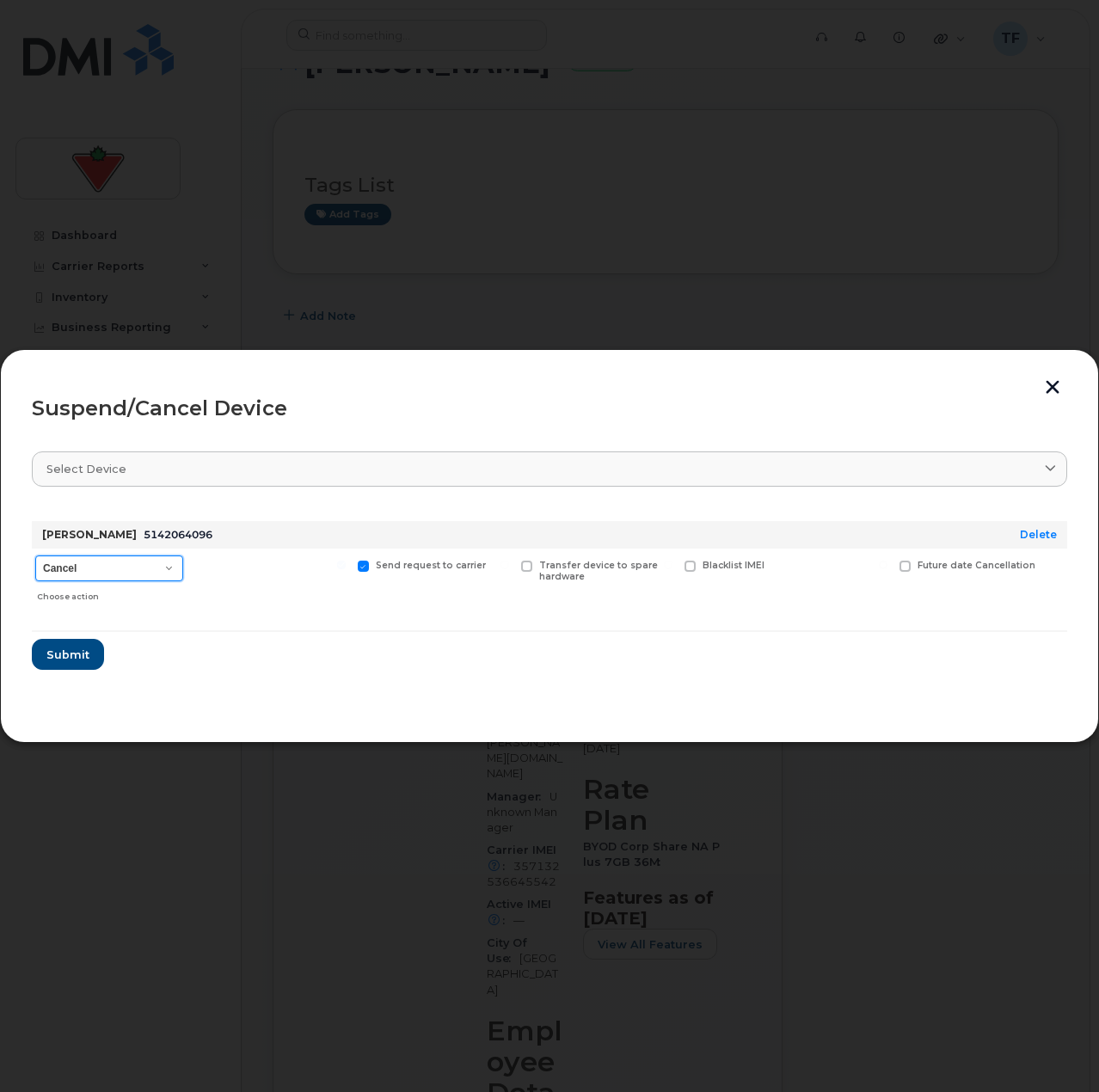
drag, startPoint x: 137, startPoint y: 563, endPoint x: 137, endPoint y: 573, distance: 10.0
click at [137, 564] on select "Cancel Suspend - Extend Suspension Suspend - Reduced Rate Suspend - Full Rate S…" at bounding box center [110, 569] width 148 height 26
select select "[object Object]"
click at [36, 556] on select "Cancel Suspend - Extend Suspension Suspend - Reduced Rate Suspend - Full Rate S…" at bounding box center [110, 569] width 148 height 26
click at [76, 663] on span "Submit" at bounding box center [66, 655] width 43 height 17
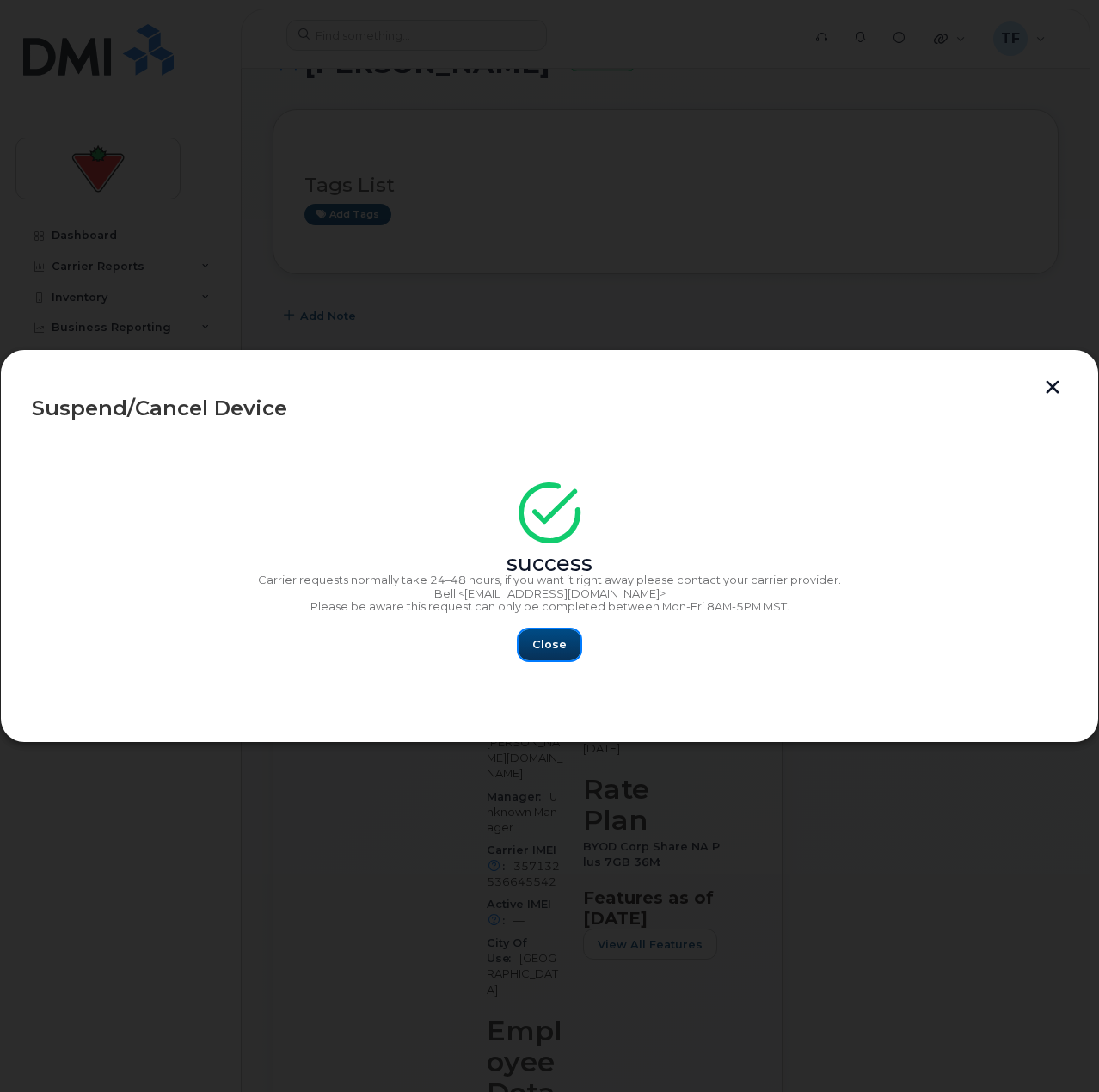
click at [550, 651] on span "Close" at bounding box center [550, 644] width 35 height 17
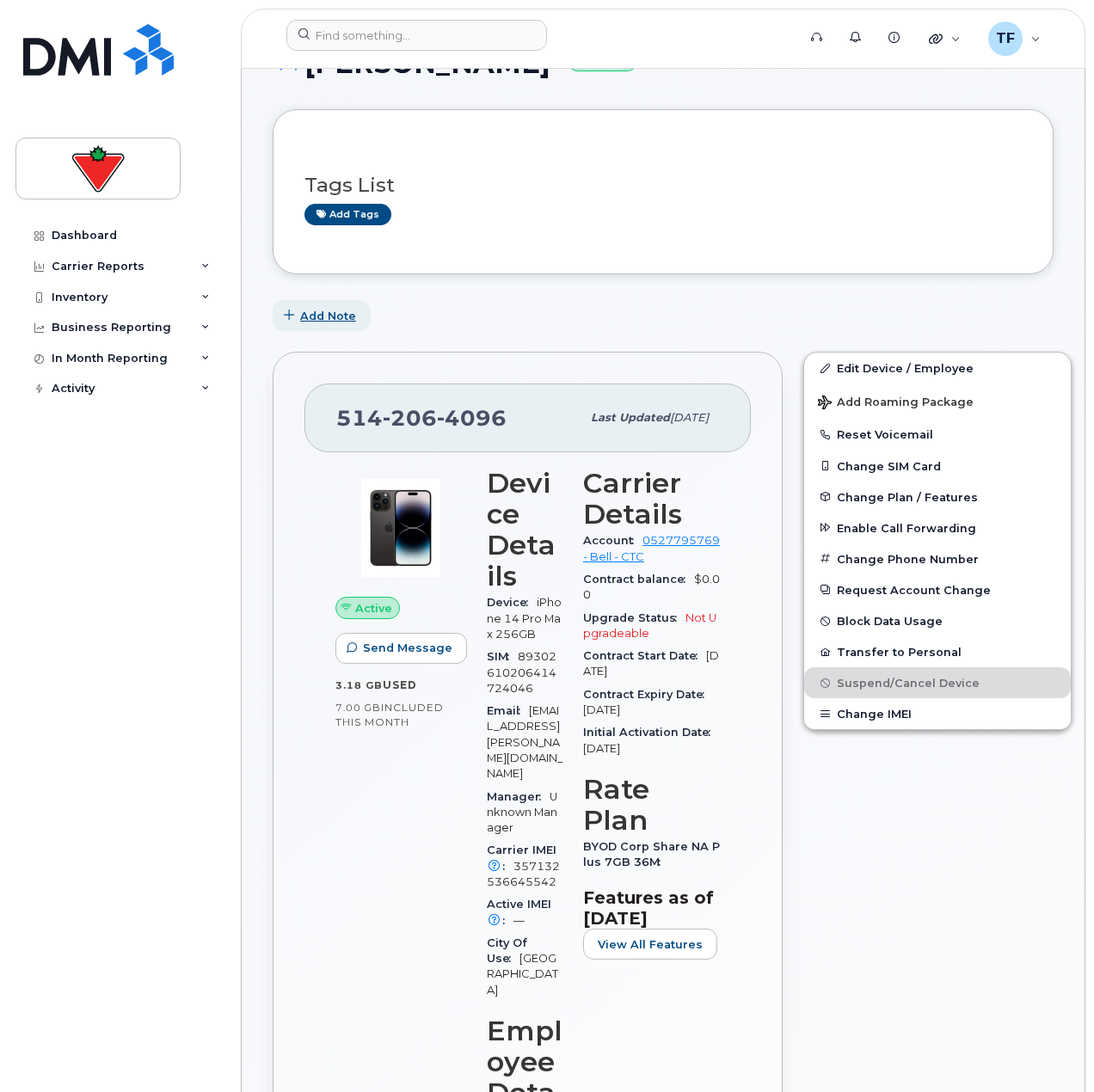
click at [321, 306] on button "Add Note" at bounding box center [322, 316] width 98 height 31
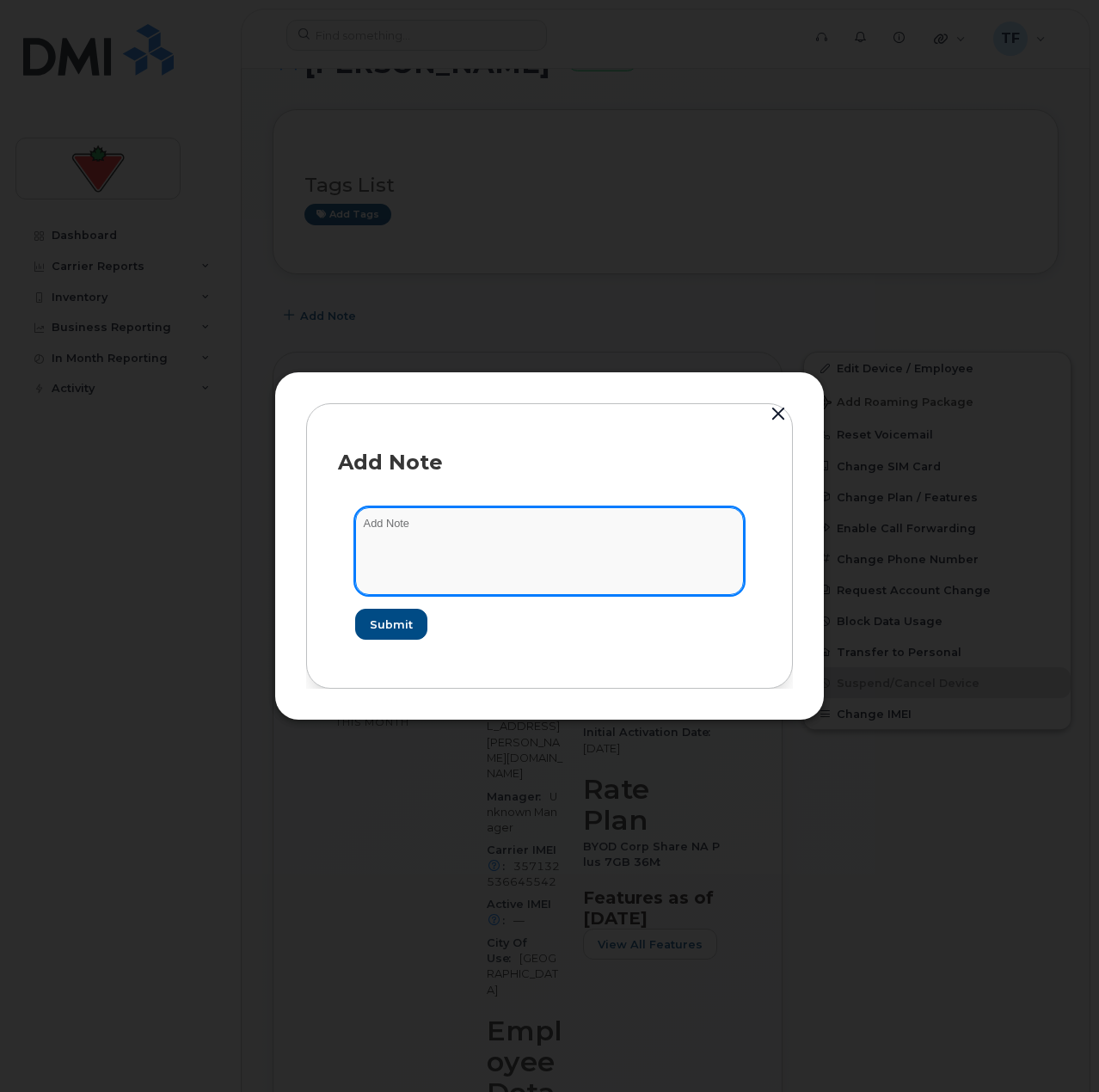
click at [463, 549] on textarea at bounding box center [550, 551] width 389 height 88
paste textarea "TASK1756669"
type textarea "suspend TASK1756669"
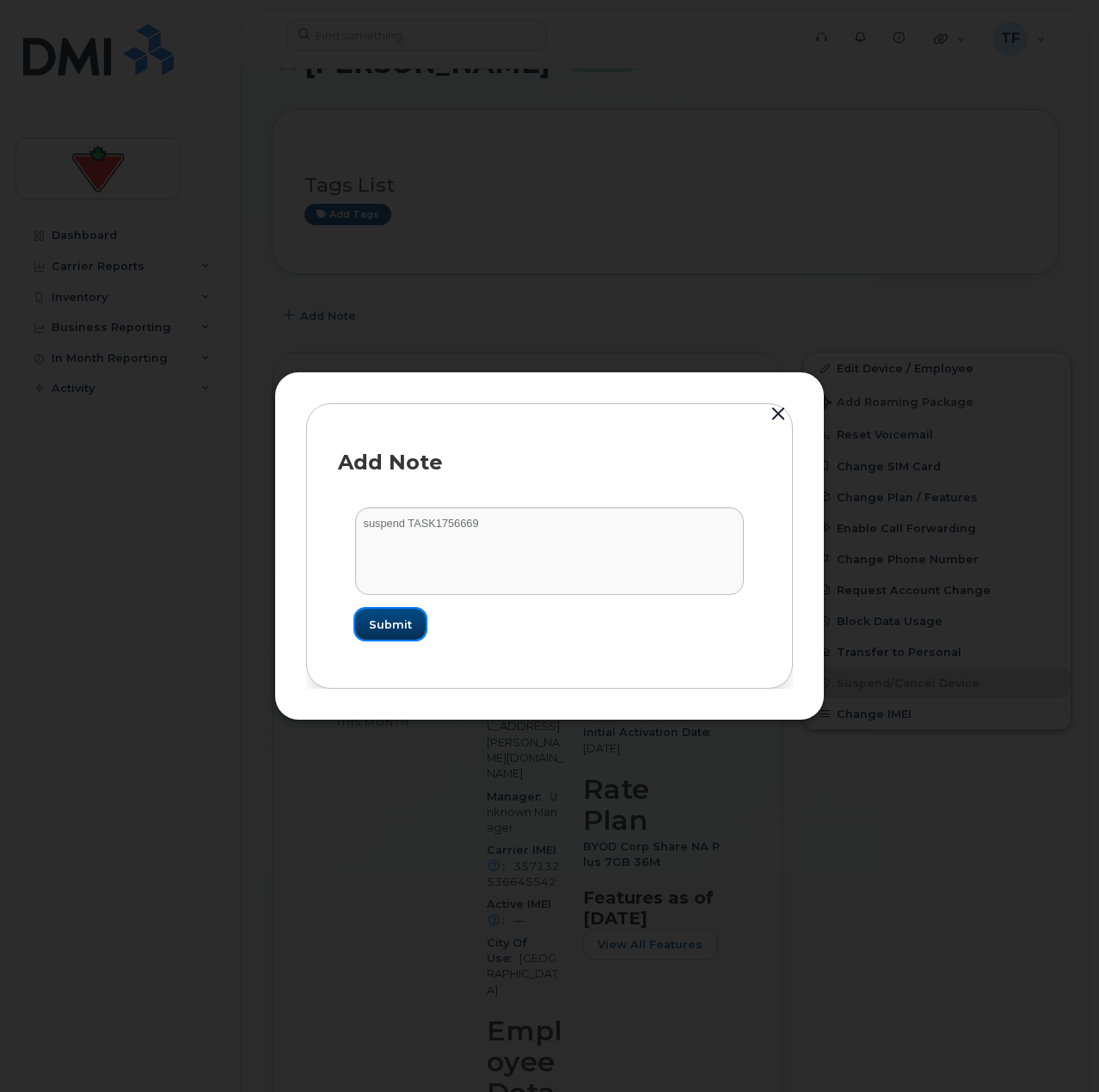
click at [367, 626] on button "Submit" at bounding box center [390, 624] width 70 height 31
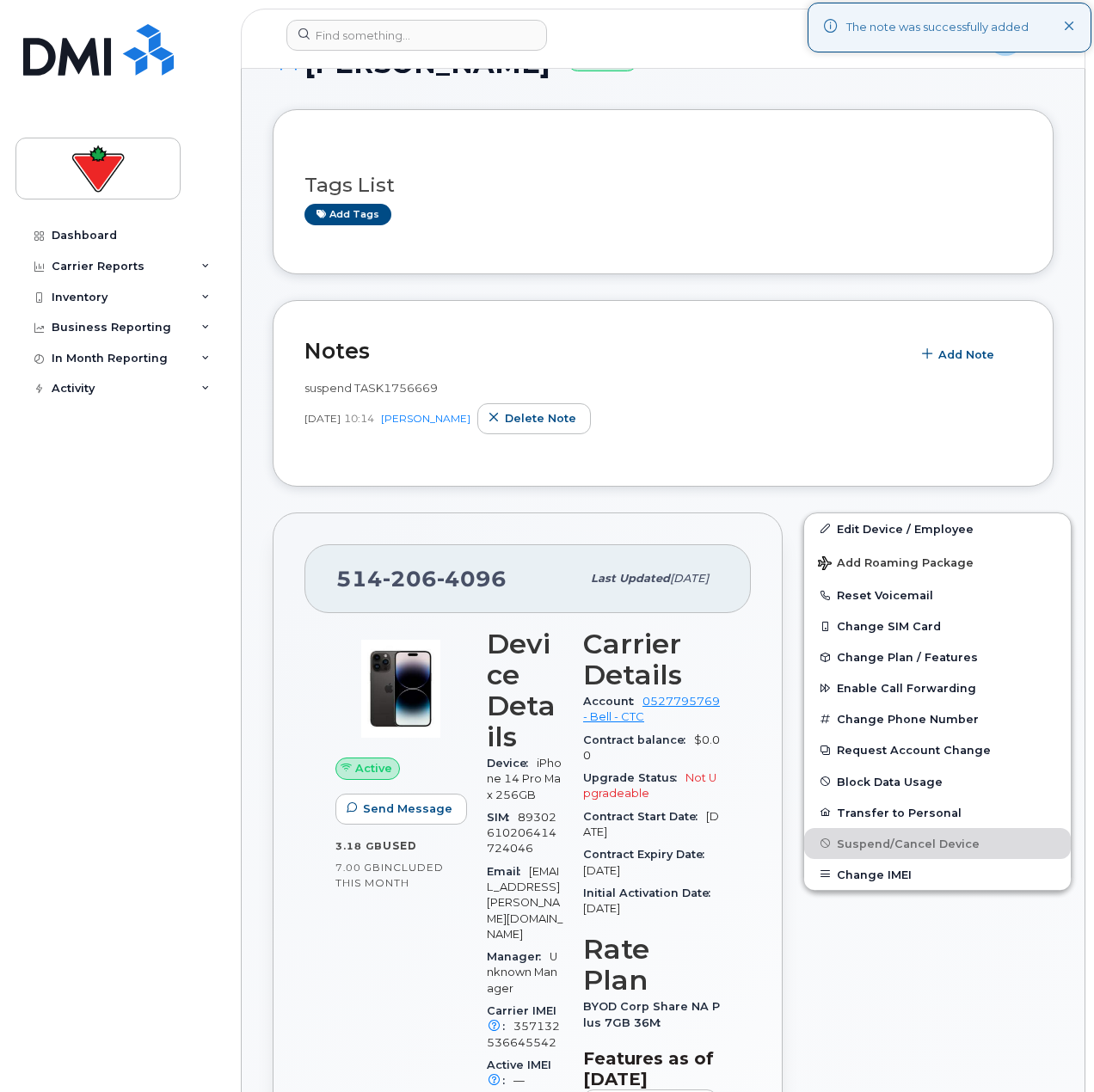
click at [174, 750] on div "Dashboard Carrier Reports Monthly Billing Data Daily Data Pooling Data Behavior…" at bounding box center [122, 643] width 212 height 846
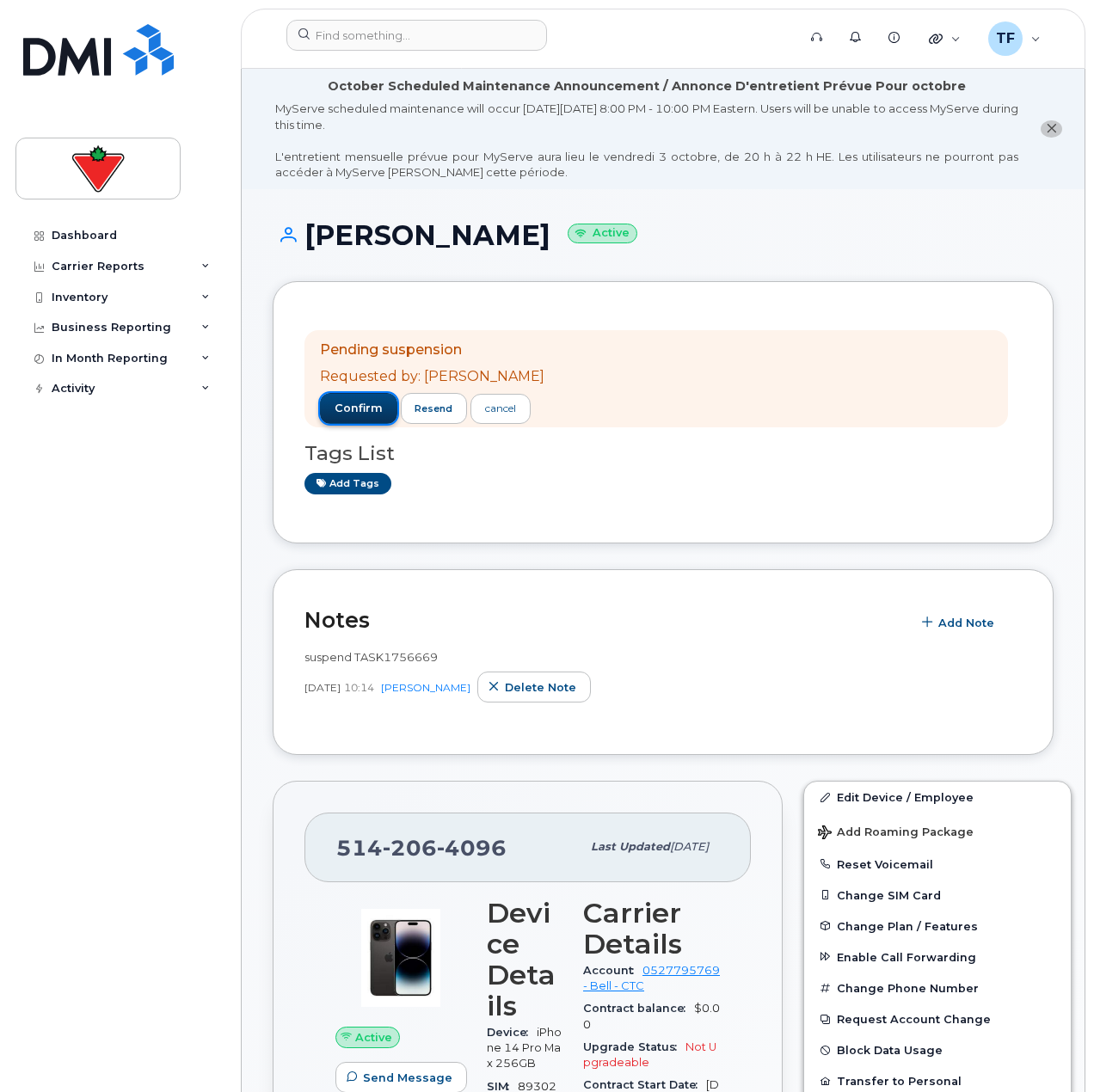
click at [346, 405] on span "confirm" at bounding box center [358, 409] width 48 height 16
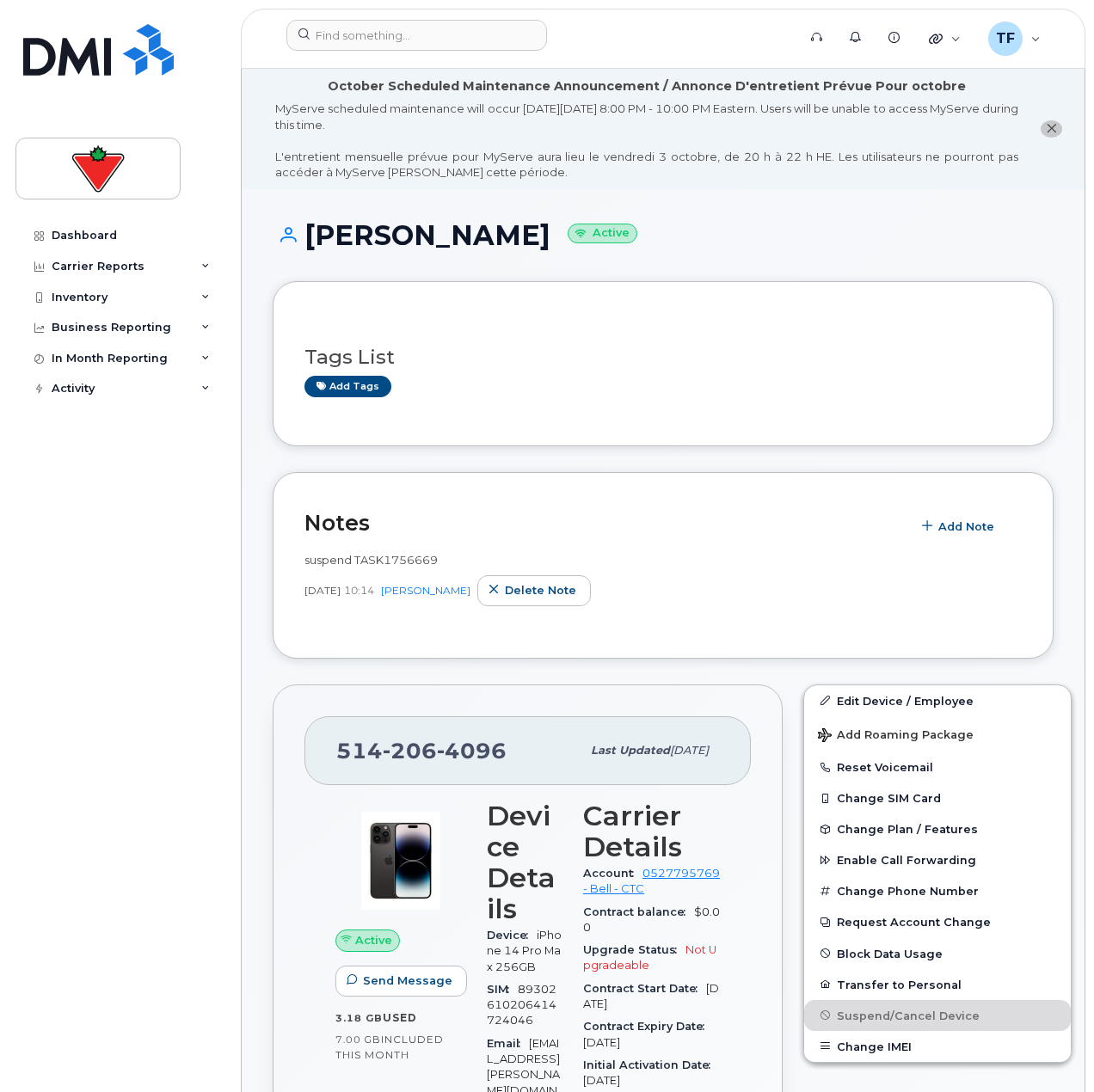
click at [620, 254] on div "Ria Patel Active" at bounding box center [664, 250] width 781 height 61
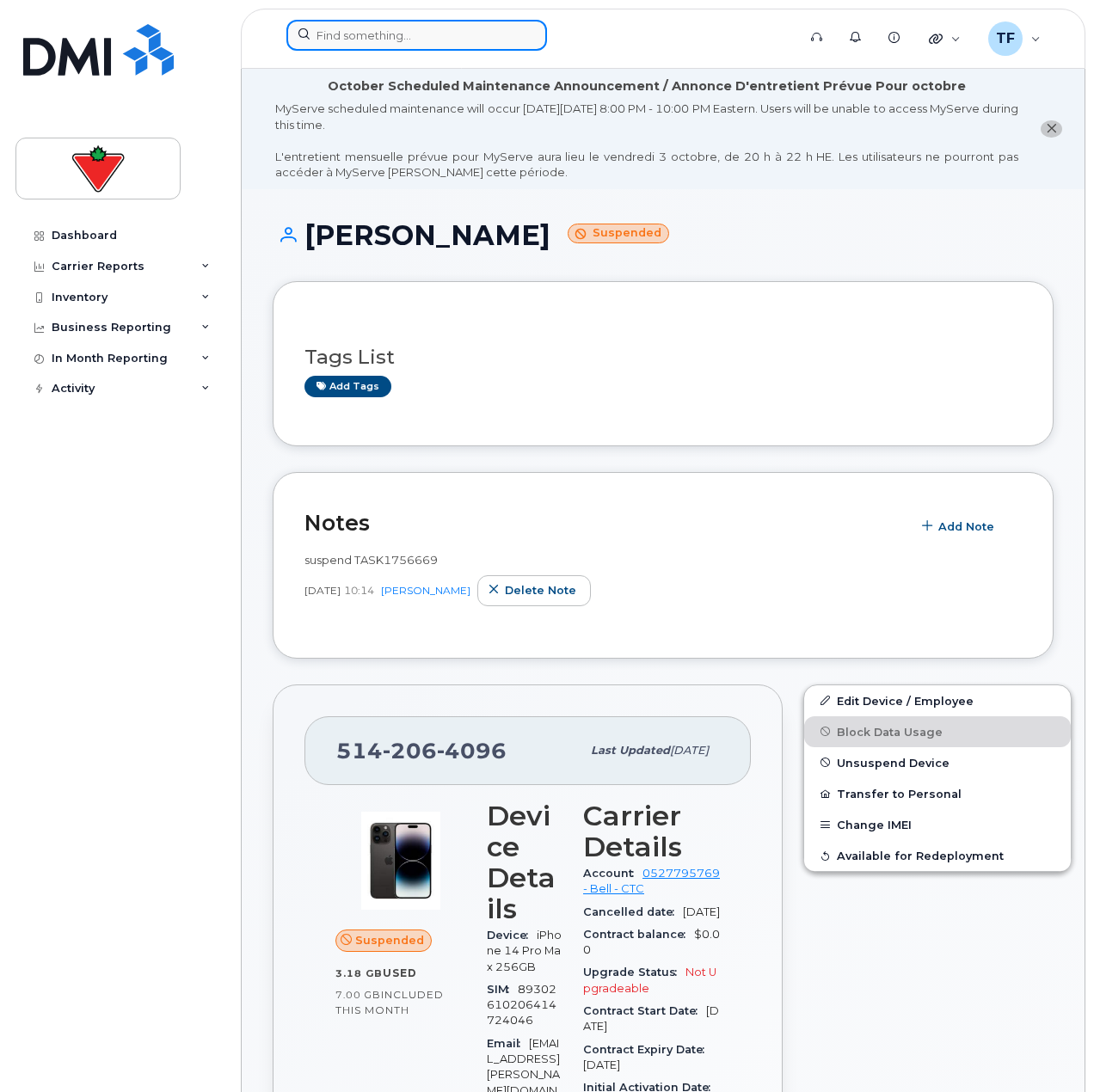
click at [370, 42] on input at bounding box center [417, 36] width 261 height 31
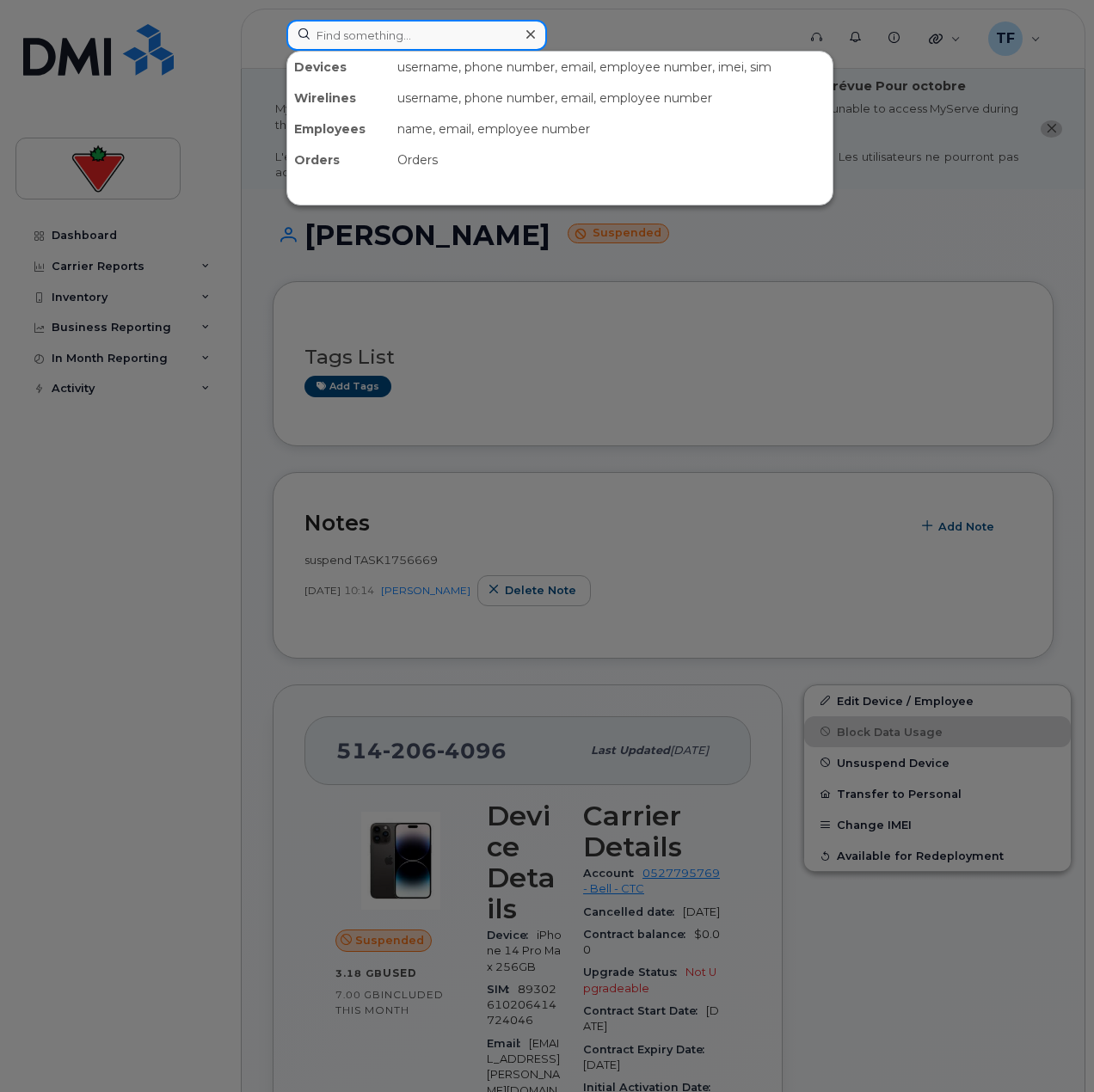
paste input "[PERSON_NAME]"
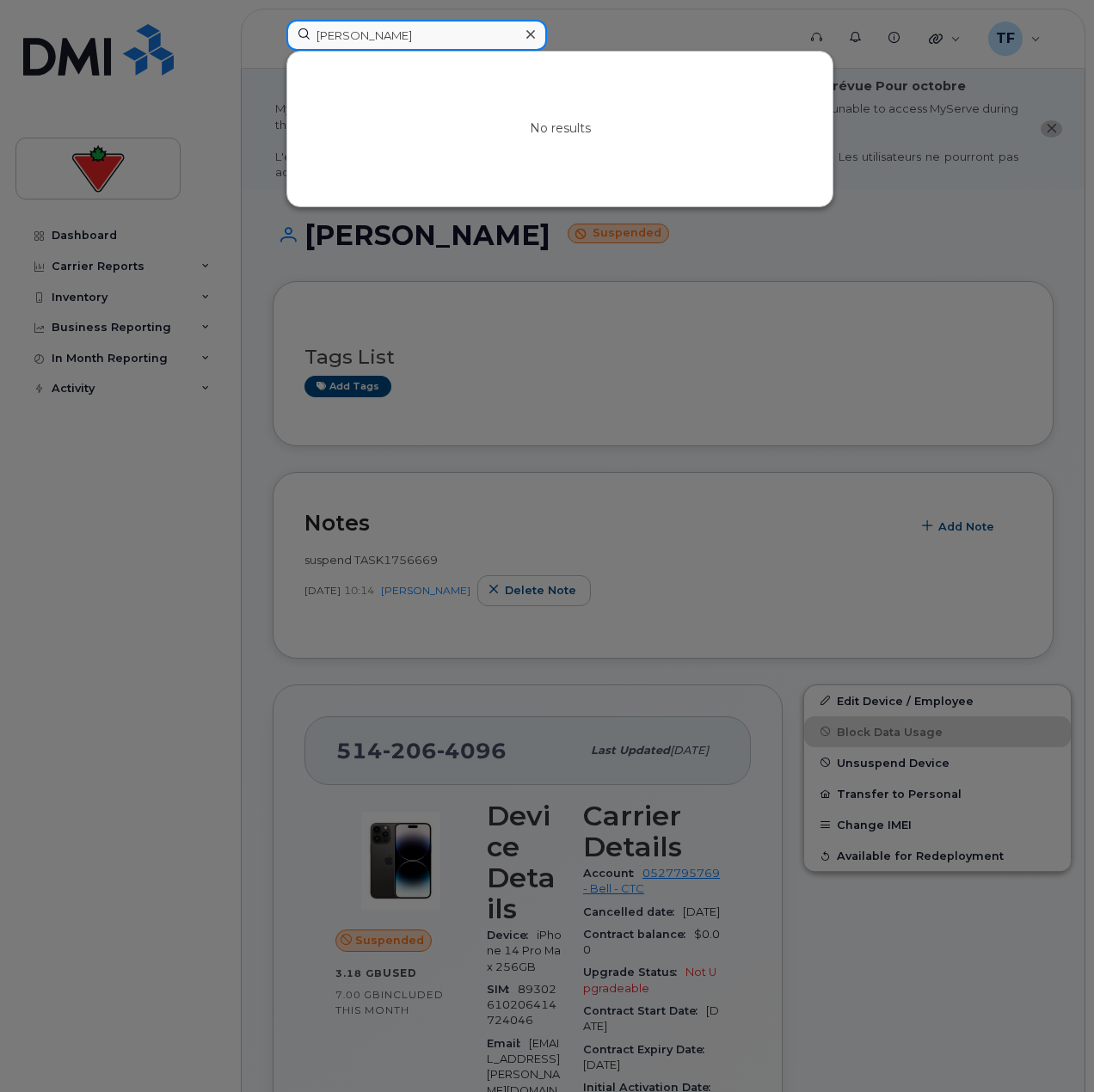
type input "[PERSON_NAME]"
click at [456, 37] on input "[PERSON_NAME]" at bounding box center [417, 36] width 261 height 31
click at [530, 34] on icon at bounding box center [530, 35] width 9 height 9
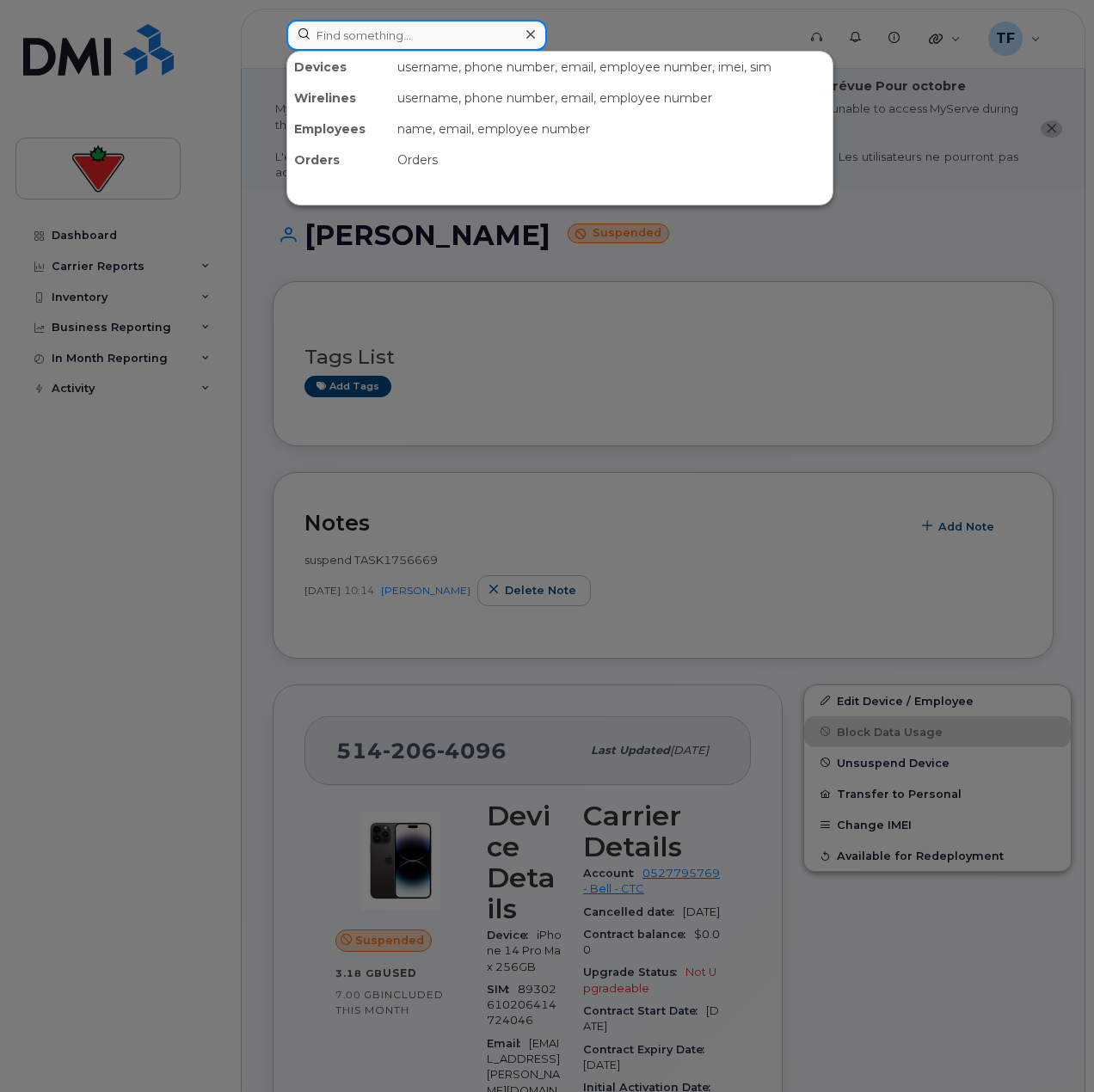
click at [450, 37] on input at bounding box center [417, 36] width 261 height 31
click at [383, 29] on input at bounding box center [417, 36] width 261 height 31
paste input "swapnil kalbande"
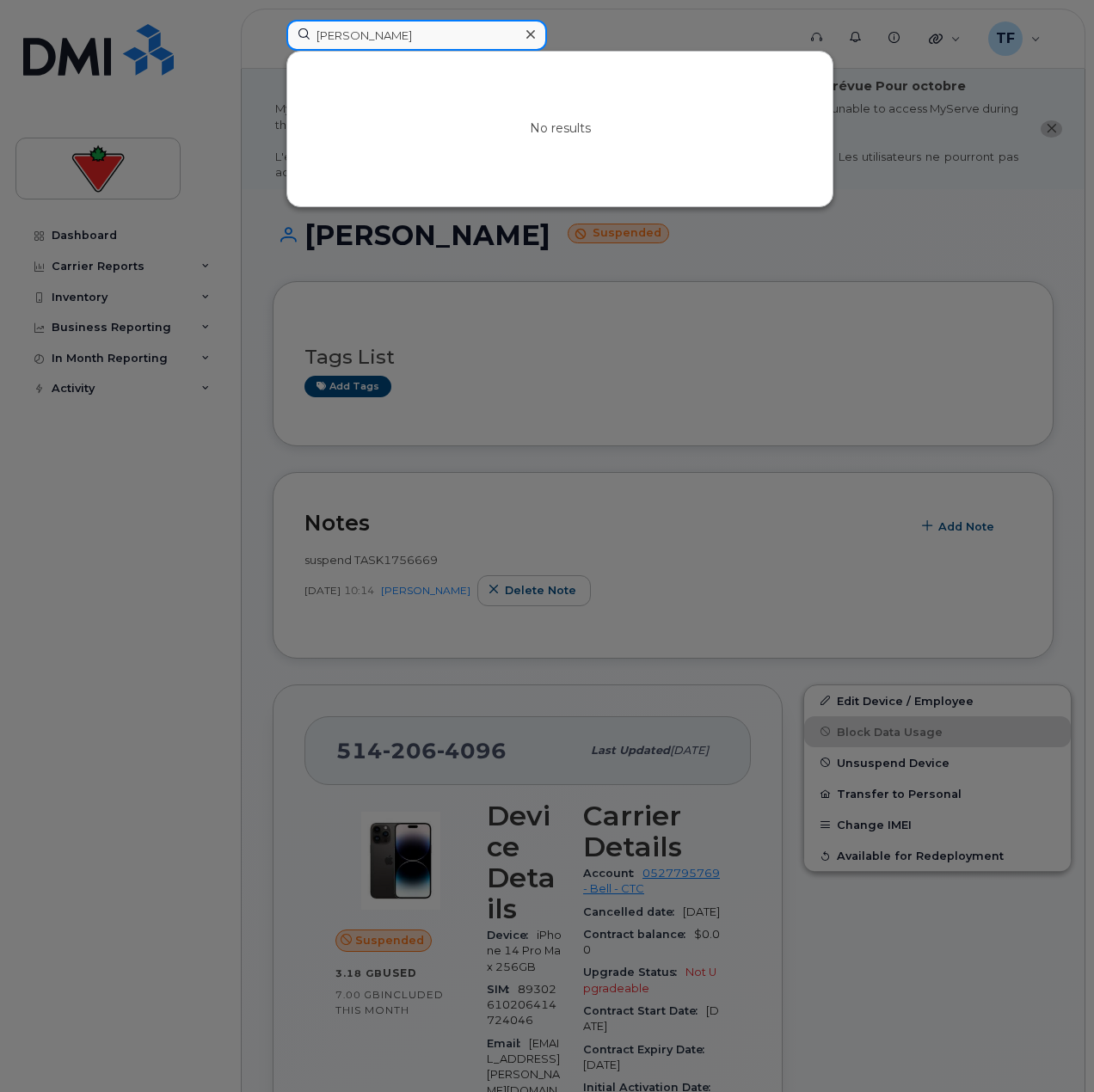
paste input "Aniket Shirish Patti"
paste input "Tejaswi Pandavula"
click at [407, 25] on input "Tejaswi Pandavula" at bounding box center [417, 36] width 261 height 31
paste input "Kiran Vattikundalur"
click at [87, 914] on div at bounding box center [547, 546] width 1094 height 1092
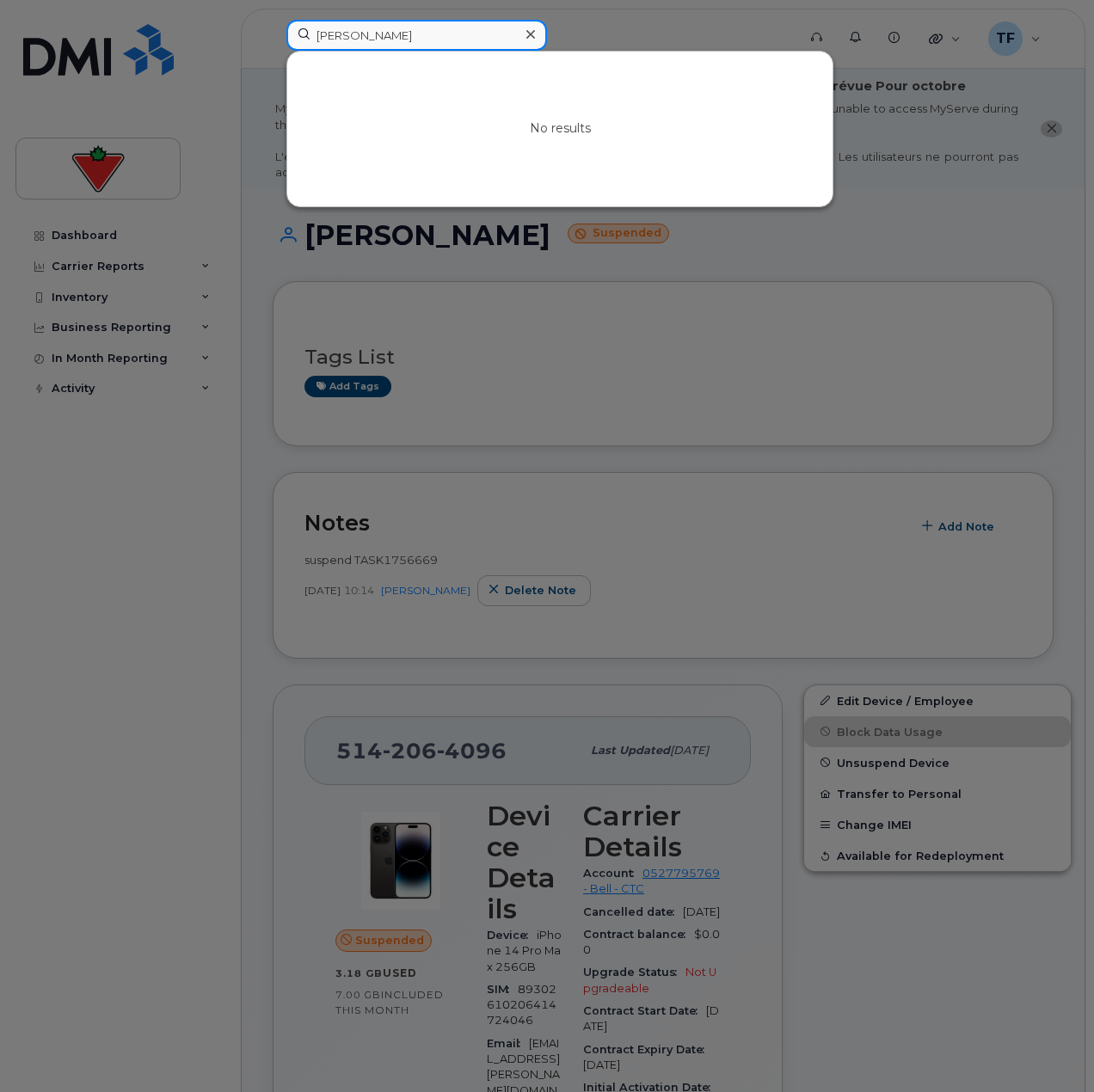
click at [390, 39] on input "Kiran Vattikundalur" at bounding box center [417, 36] width 261 height 31
paste input "arthick Sundaram"
click at [375, 32] on input "Karthick Sundaram" at bounding box center [417, 36] width 261 height 31
paste input "Arnold Ligtas"
paste input "Esther Sandrine Ngalle Soppo"
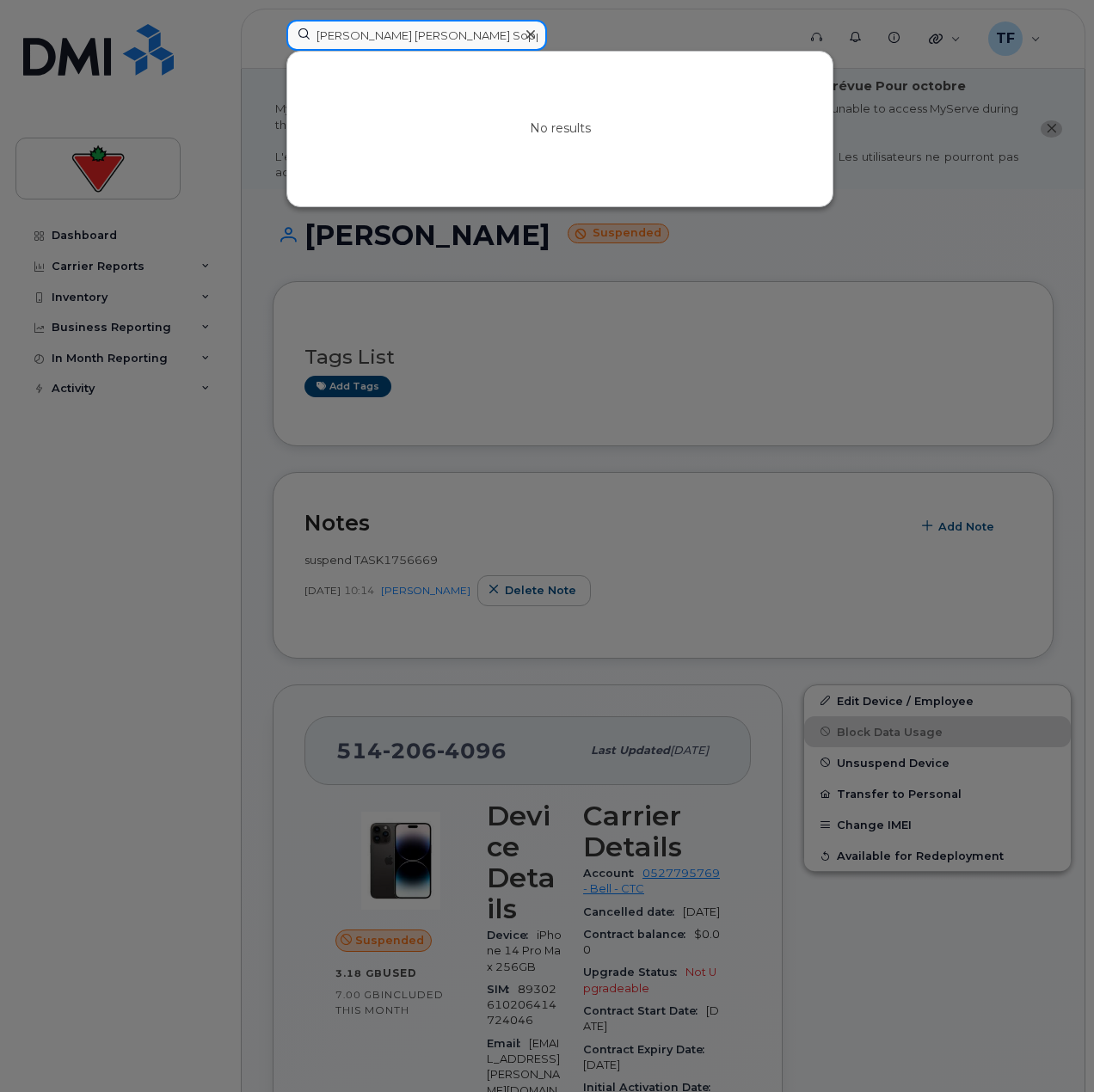
click at [436, 37] on input "Esther Sandrine Ngalle Soppo" at bounding box center [417, 36] width 261 height 31
paste input "Jennifer Cheung"
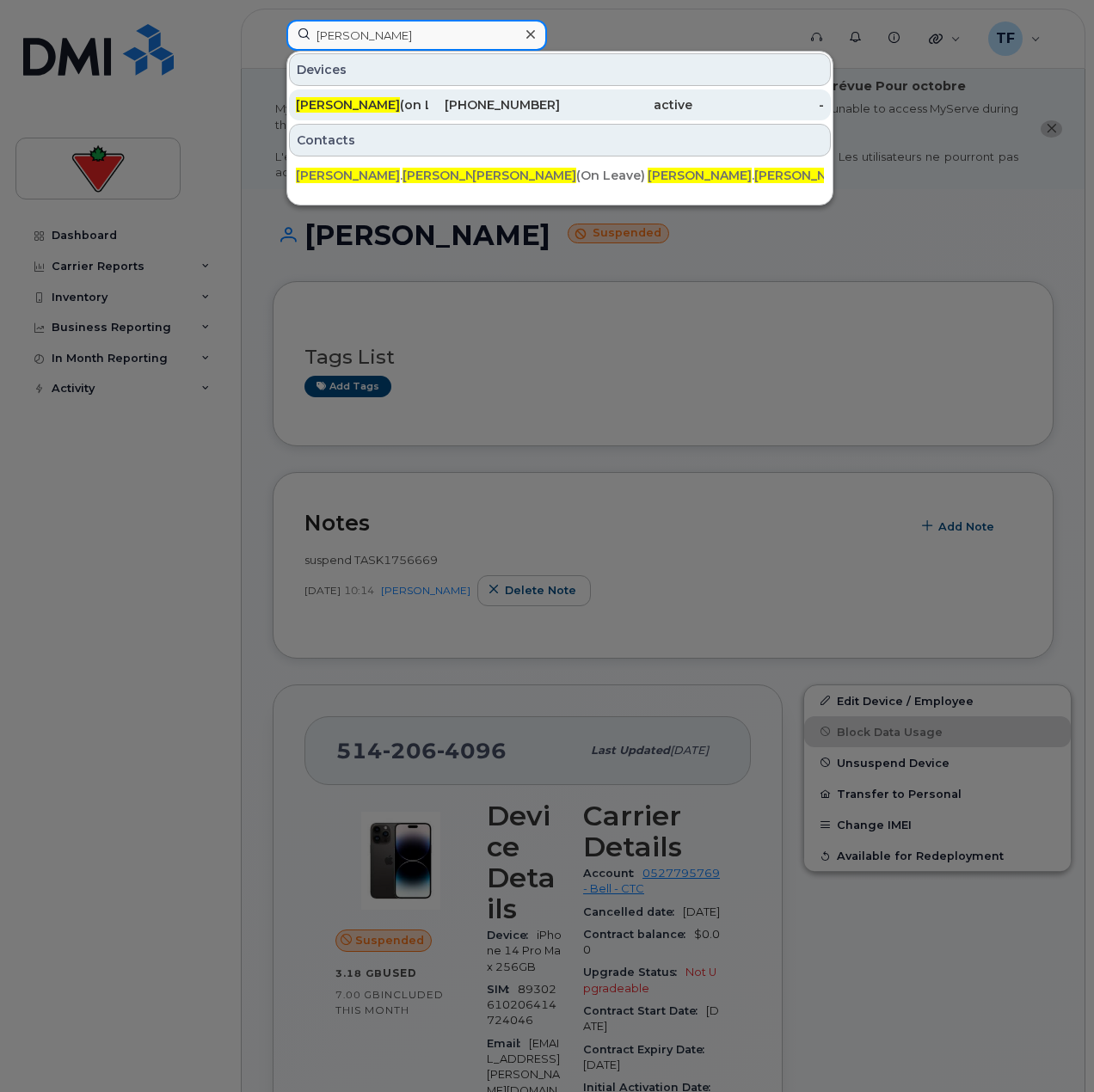
type input "Jennifer Cheung"
click at [446, 104] on div "647-326-6391" at bounding box center [495, 105] width 132 height 17
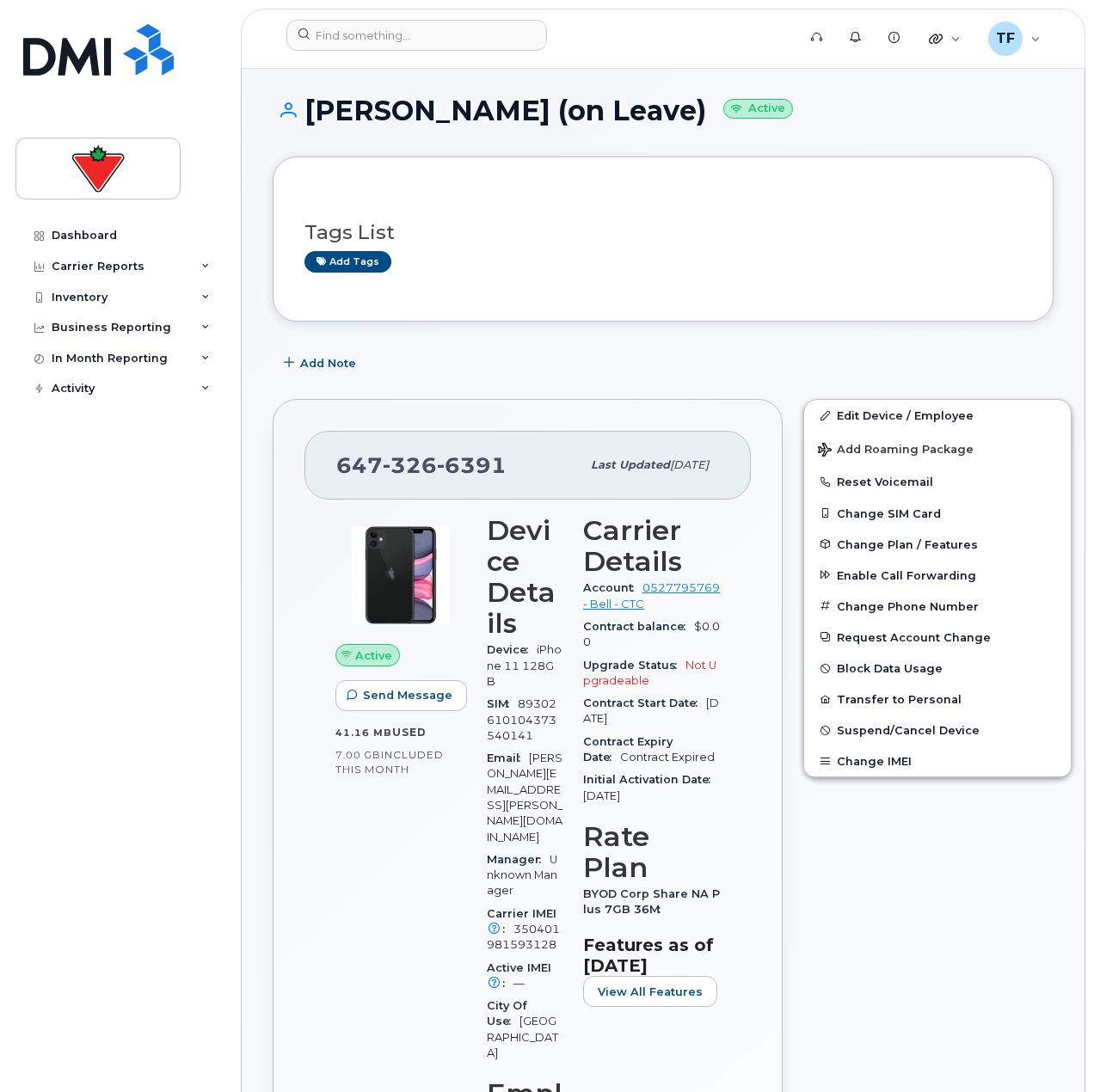
scroll to position [86, 0]
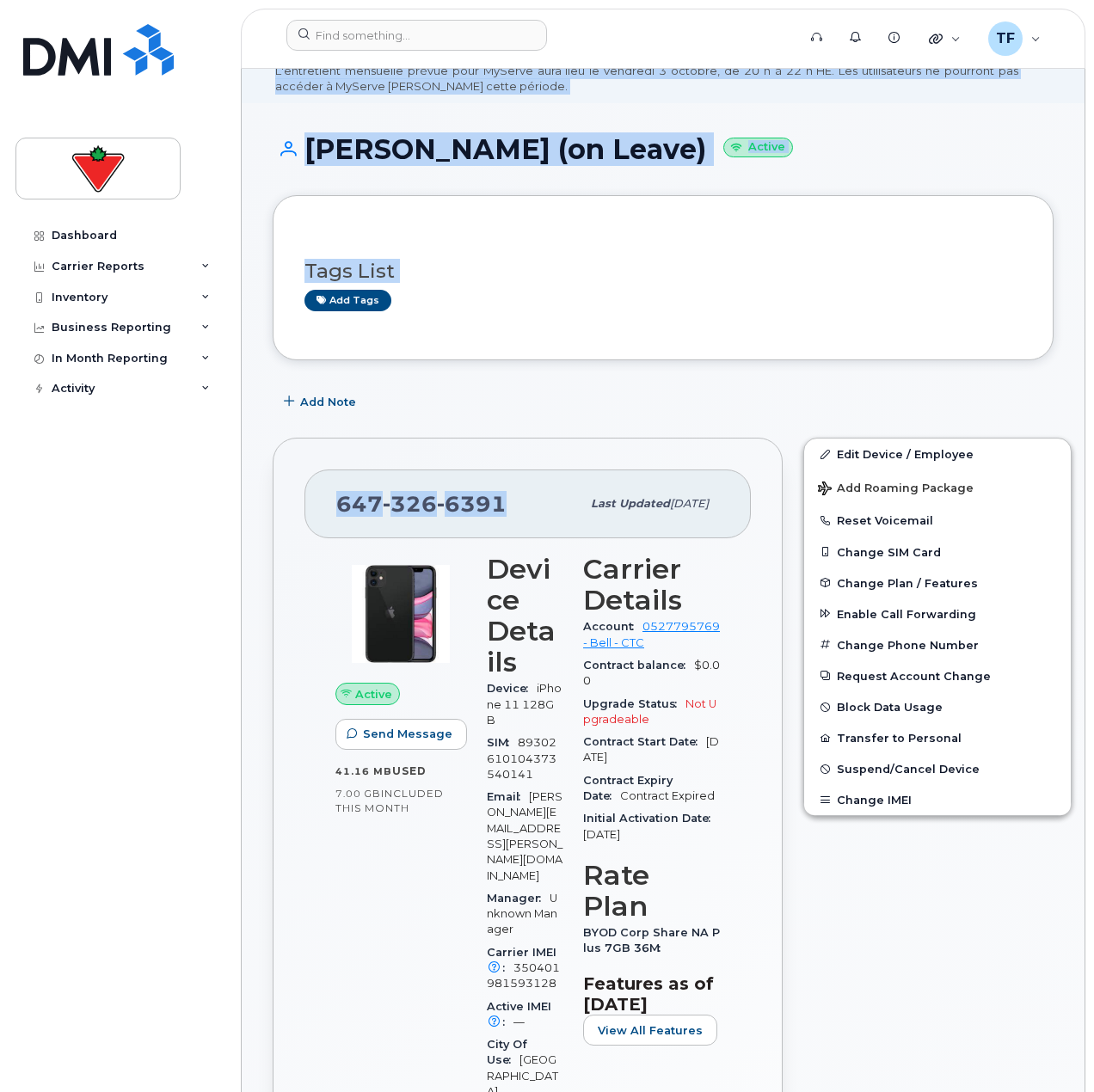
drag, startPoint x: 502, startPoint y: 510, endPoint x: 151, endPoint y: 531, distance: 351.6
copy div "Travel Requests Activity Log Change SIM Requests Device Status Updates Transfer…"
click at [470, 475] on div "[PHONE_NUMBER] Last updated [DATE]" at bounding box center [527, 503] width 446 height 69
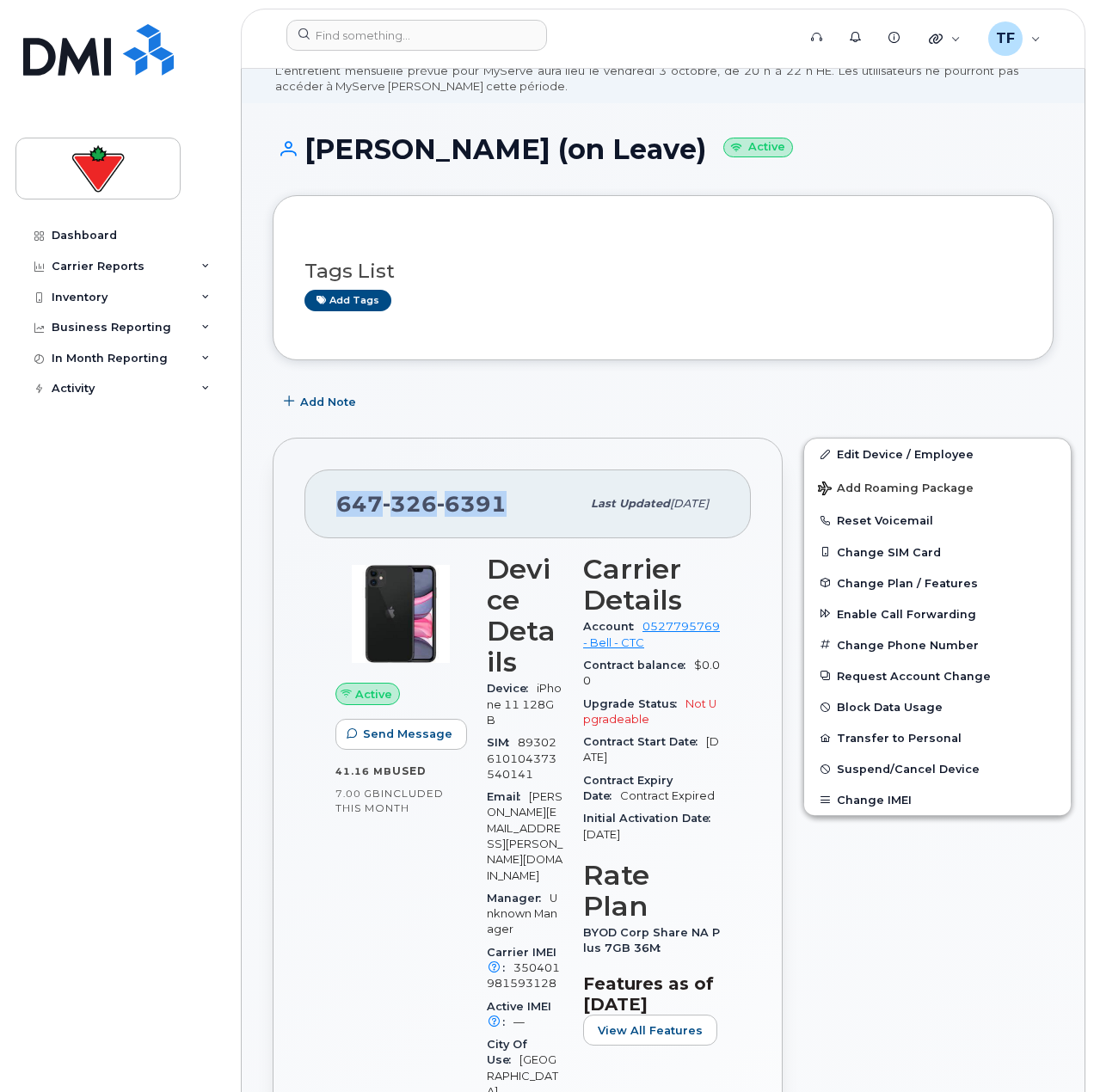
drag, startPoint x: 500, startPoint y: 500, endPoint x: 326, endPoint y: 513, distance: 174.5
click at [326, 513] on div "[PHONE_NUMBER] Last updated [DATE]" at bounding box center [527, 503] width 446 height 69
copy span "[PHONE_NUMBER]"
click at [671, 357] on div "Tags List Add tags" at bounding box center [664, 278] width 781 height 165
click at [353, 413] on button "Add Note" at bounding box center [322, 402] width 98 height 31
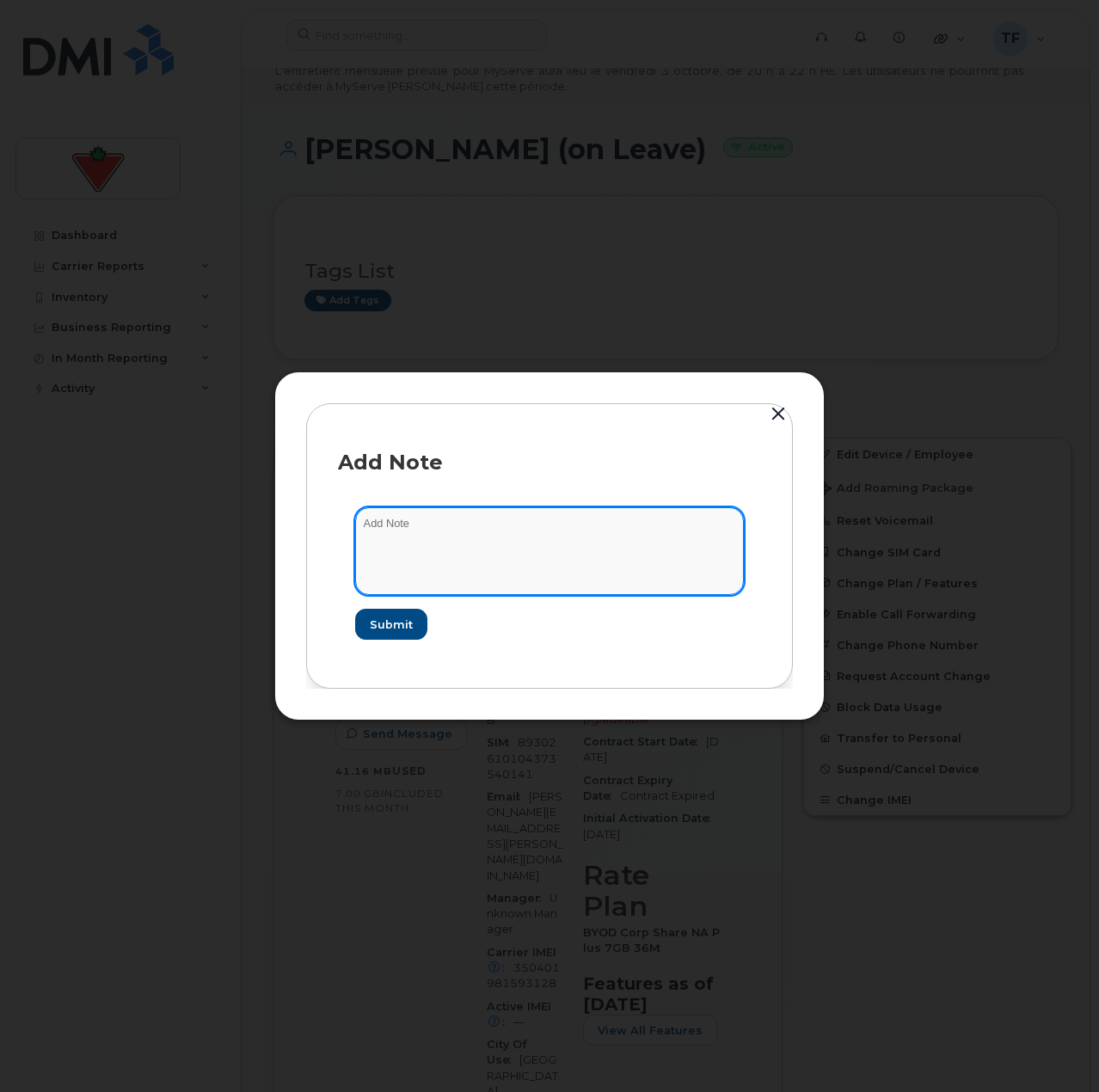
click at [445, 523] on textarea at bounding box center [550, 551] width 389 height 88
paste textarea "TASK1770143"
type textarea "suspended TASK1770143"
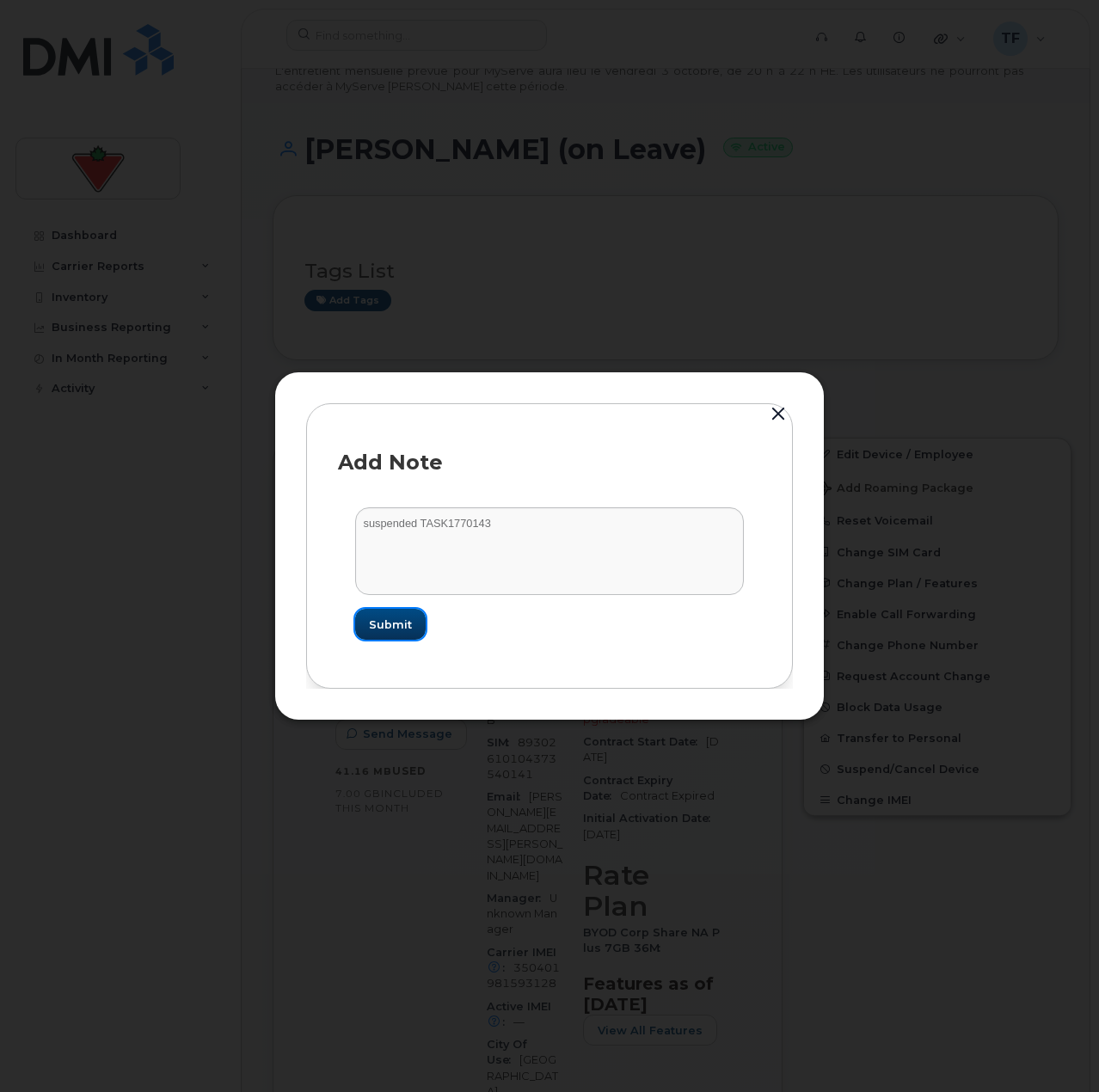
click at [402, 624] on span "Submit" at bounding box center [390, 624] width 43 height 17
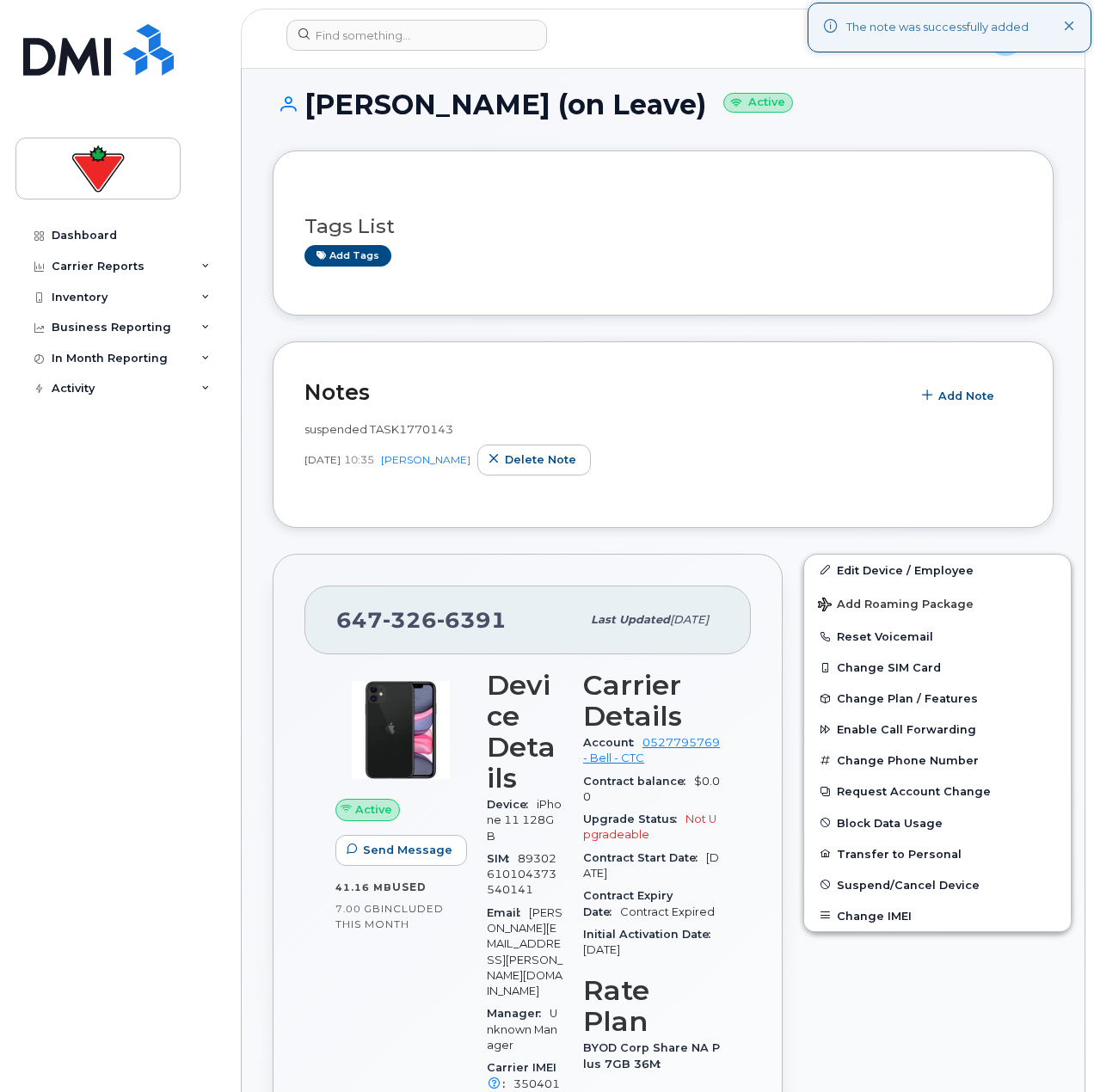
scroll to position [172, 0]
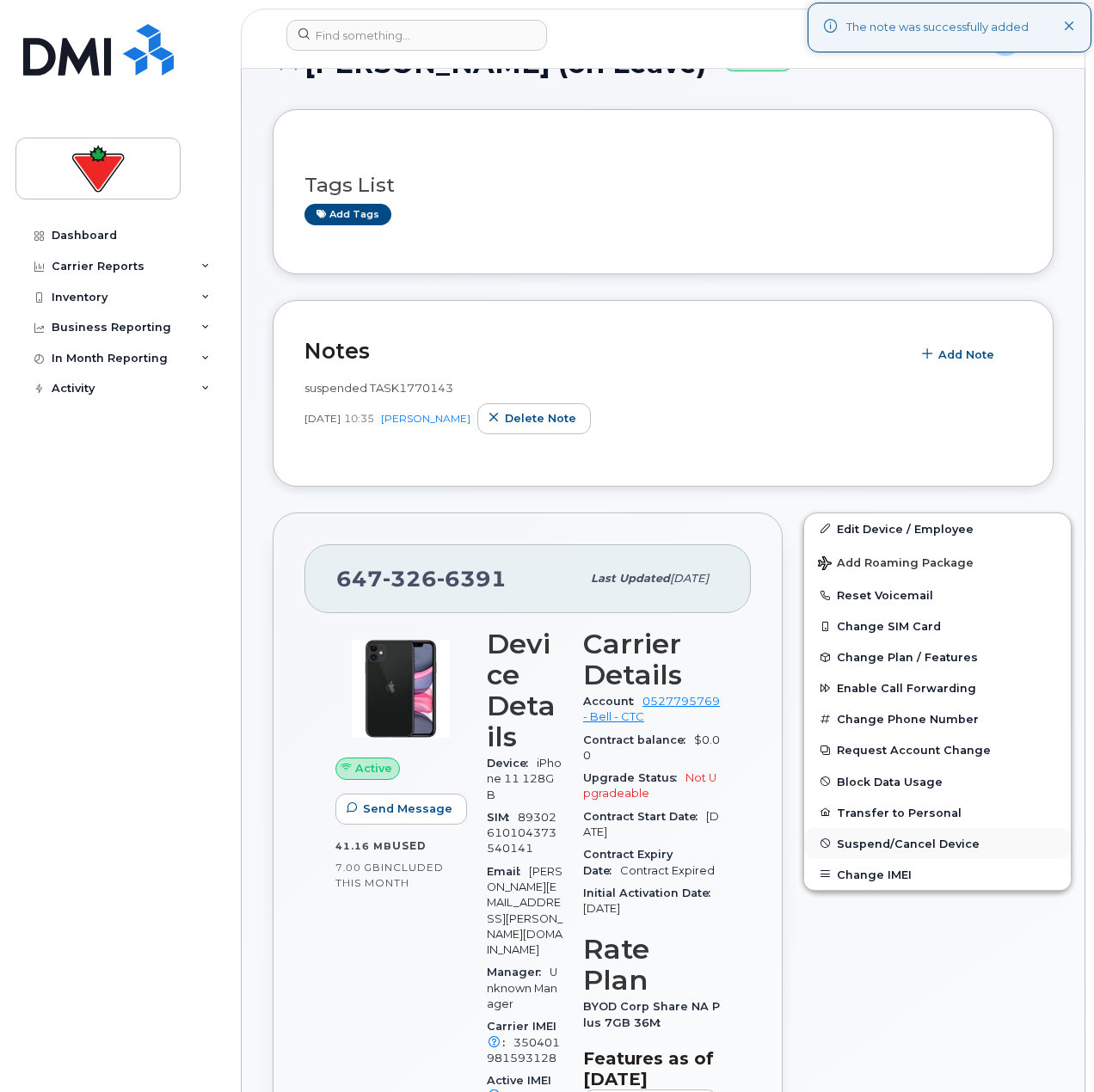
click at [864, 853] on button "Suspend/Cancel Device" at bounding box center [937, 844] width 267 height 31
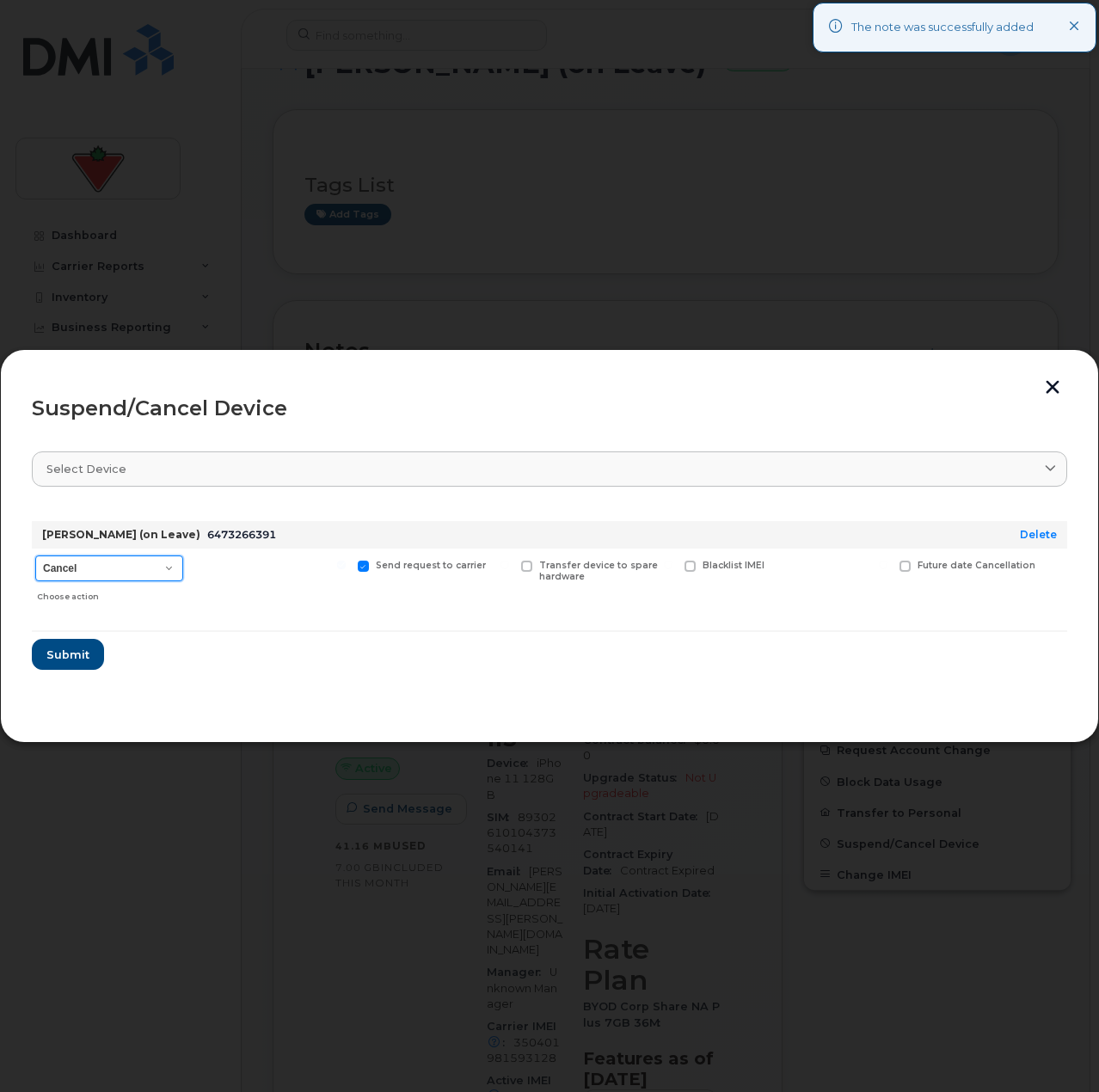
click at [103, 563] on select "Cancel Suspend - Extend Suspension Suspend - Reduced Rate Suspend - Full Rate S…" at bounding box center [110, 569] width 148 height 26
select select "[object Object]"
click at [36, 556] on select "Cancel Suspend - Extend Suspension Suspend - Reduced Rate Suspend - Full Rate S…" at bounding box center [110, 569] width 148 height 26
click at [81, 658] on span "Submit" at bounding box center [66, 655] width 43 height 17
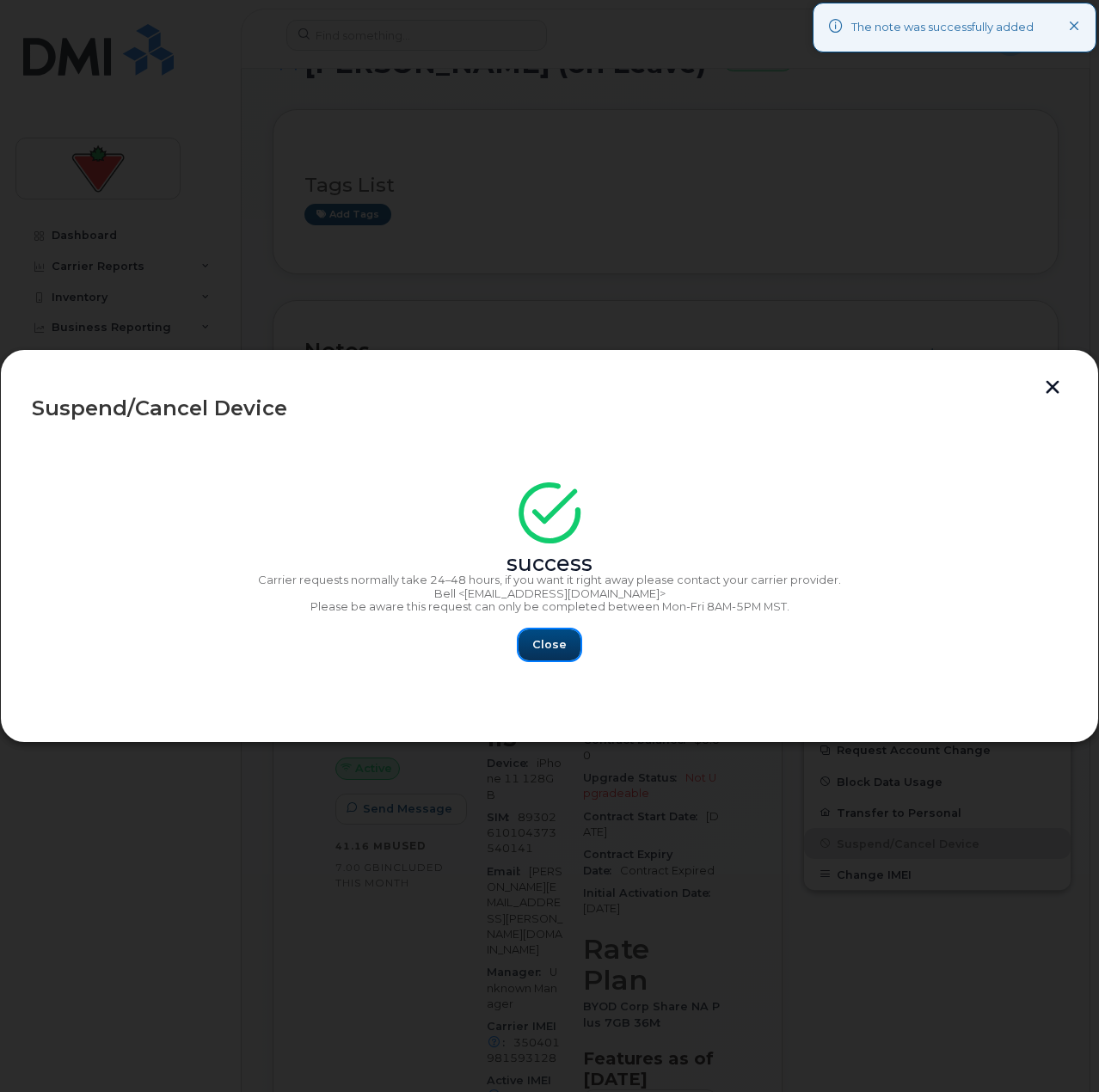
click at [554, 642] on span "Close" at bounding box center [550, 644] width 35 height 17
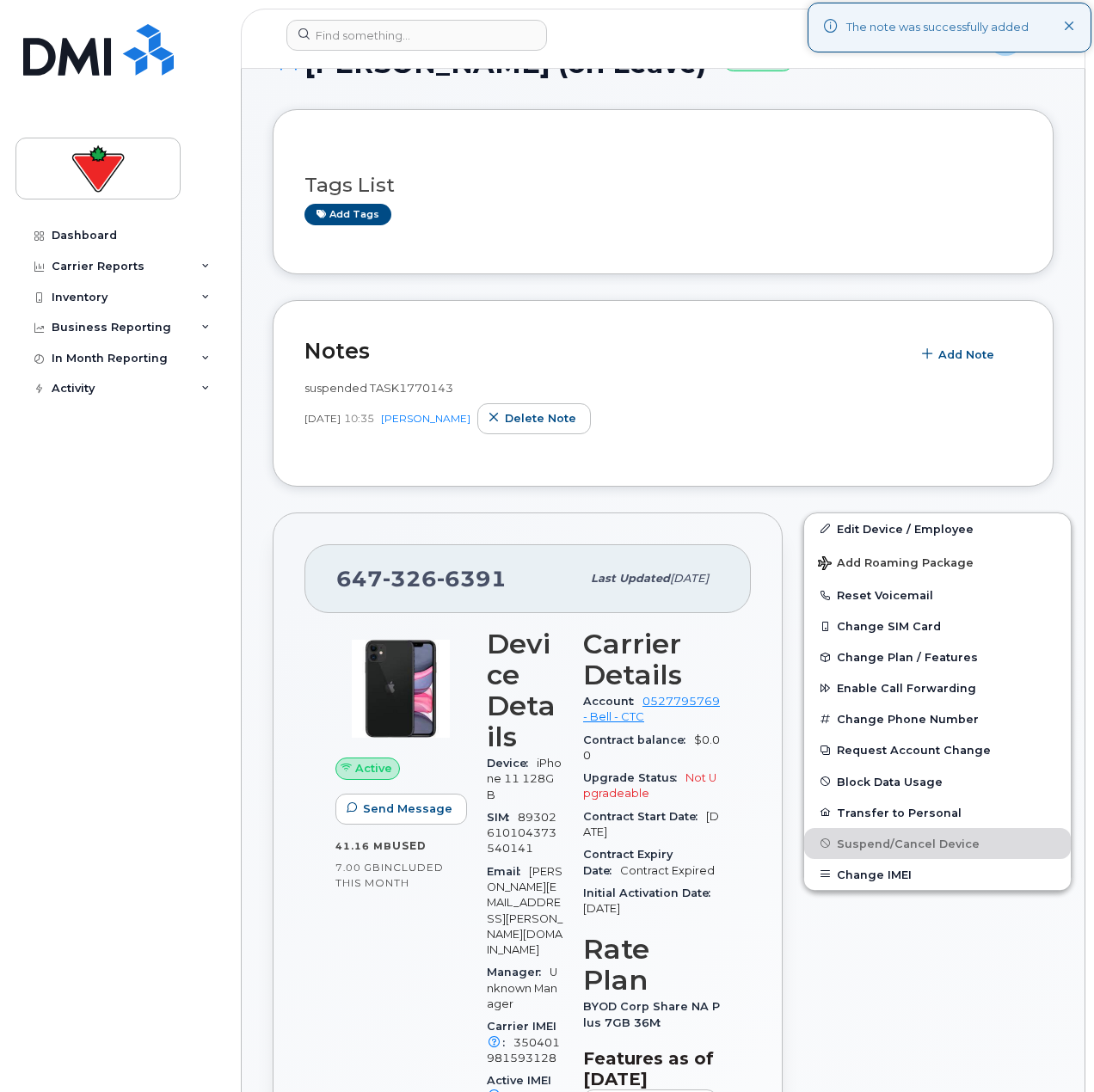
drag, startPoint x: 207, startPoint y: 747, endPoint x: 207, endPoint y: 737, distance: 10.0
click at [207, 746] on div "Dashboard Carrier Reports Monthly Billing Data Daily Data Pooling Data Behavior…" at bounding box center [122, 643] width 212 height 846
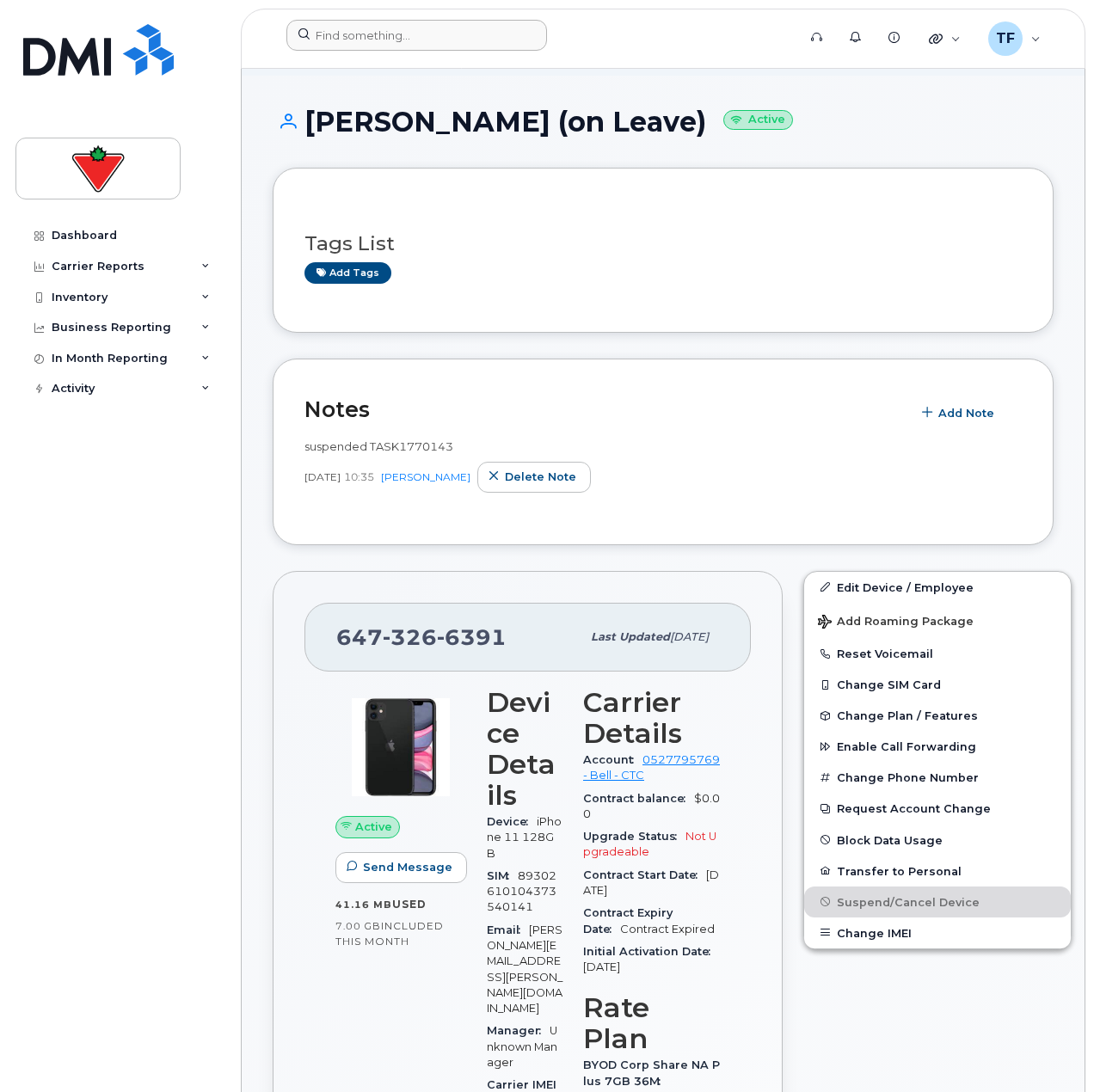
scroll to position [86, 0]
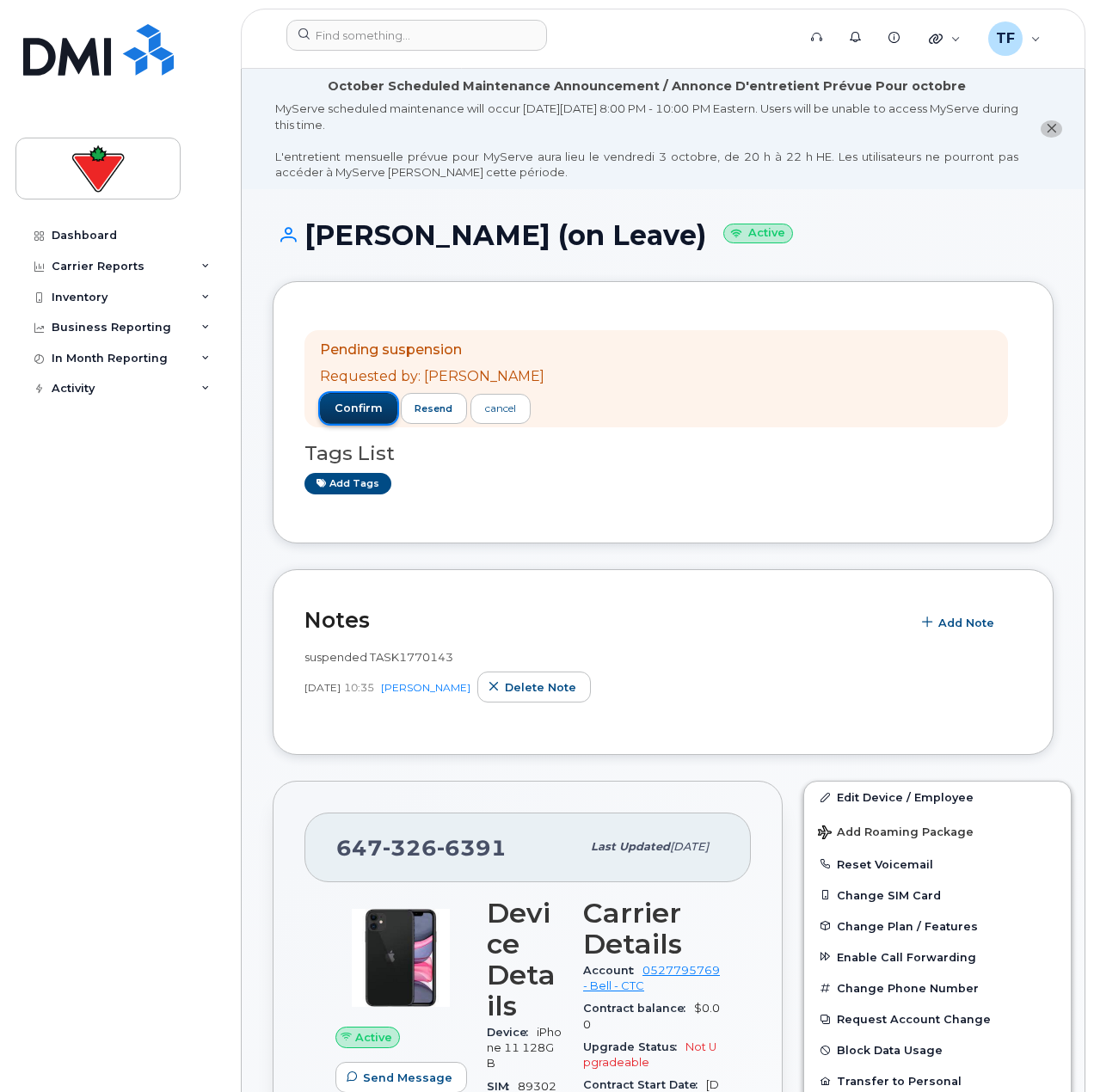
click at [362, 400] on button "confirm" at bounding box center [358, 409] width 77 height 31
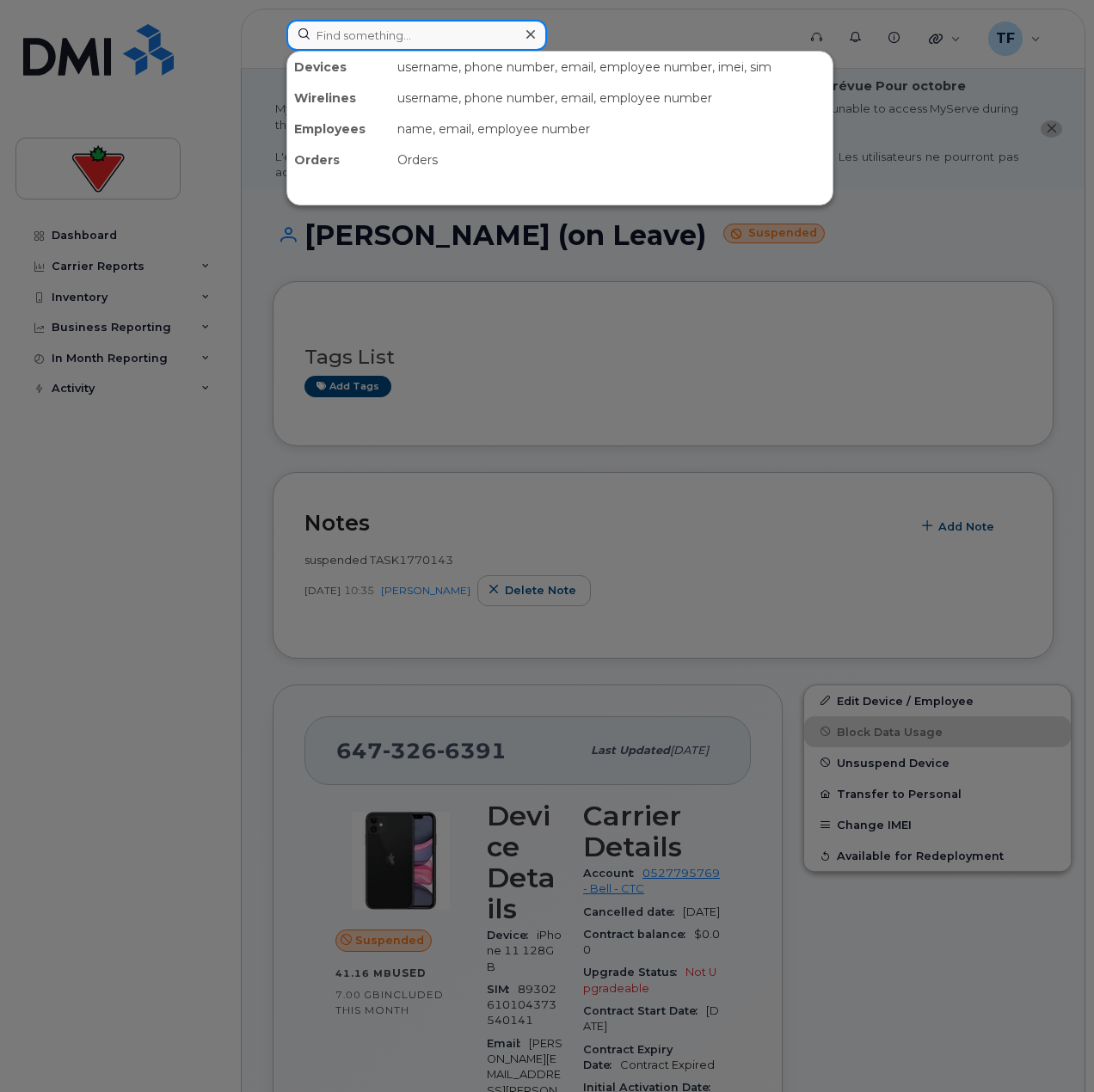
click at [372, 43] on input at bounding box center [417, 36] width 261 height 31
paste input "Yu-Cheng Shih"
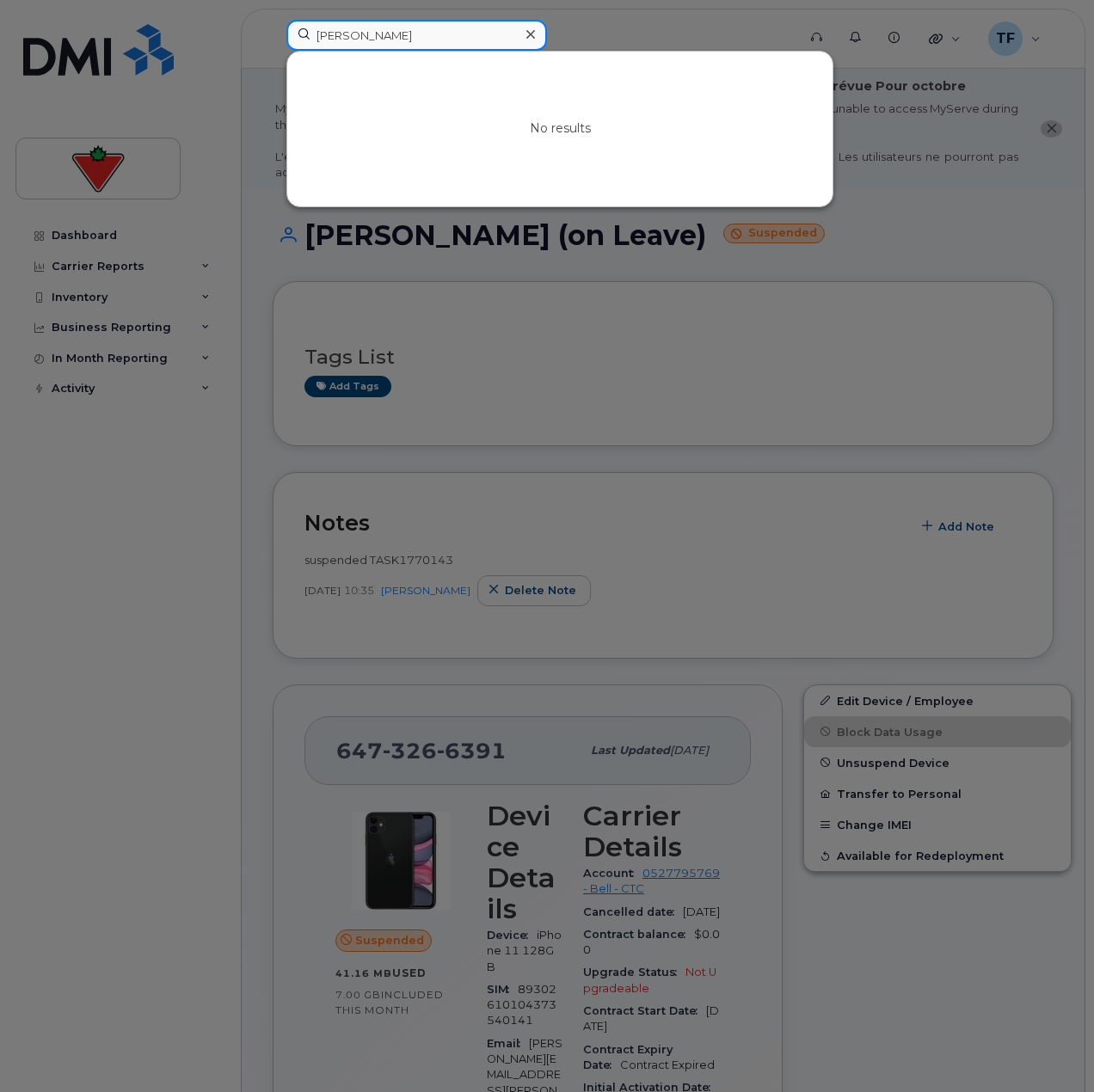
click at [485, 39] on input "Yu-Cheng Shih" at bounding box center [417, 36] width 261 height 31
paste input "Uthuman Wamala"
click at [487, 39] on input "Uthuman Wamala" at bounding box center [417, 36] width 261 height 31
paste input "Marcelle Raissa Domle Ngounou"
click at [444, 38] on input "Marcelle Raissa Domle Ngounou" at bounding box center [417, 36] width 261 height 31
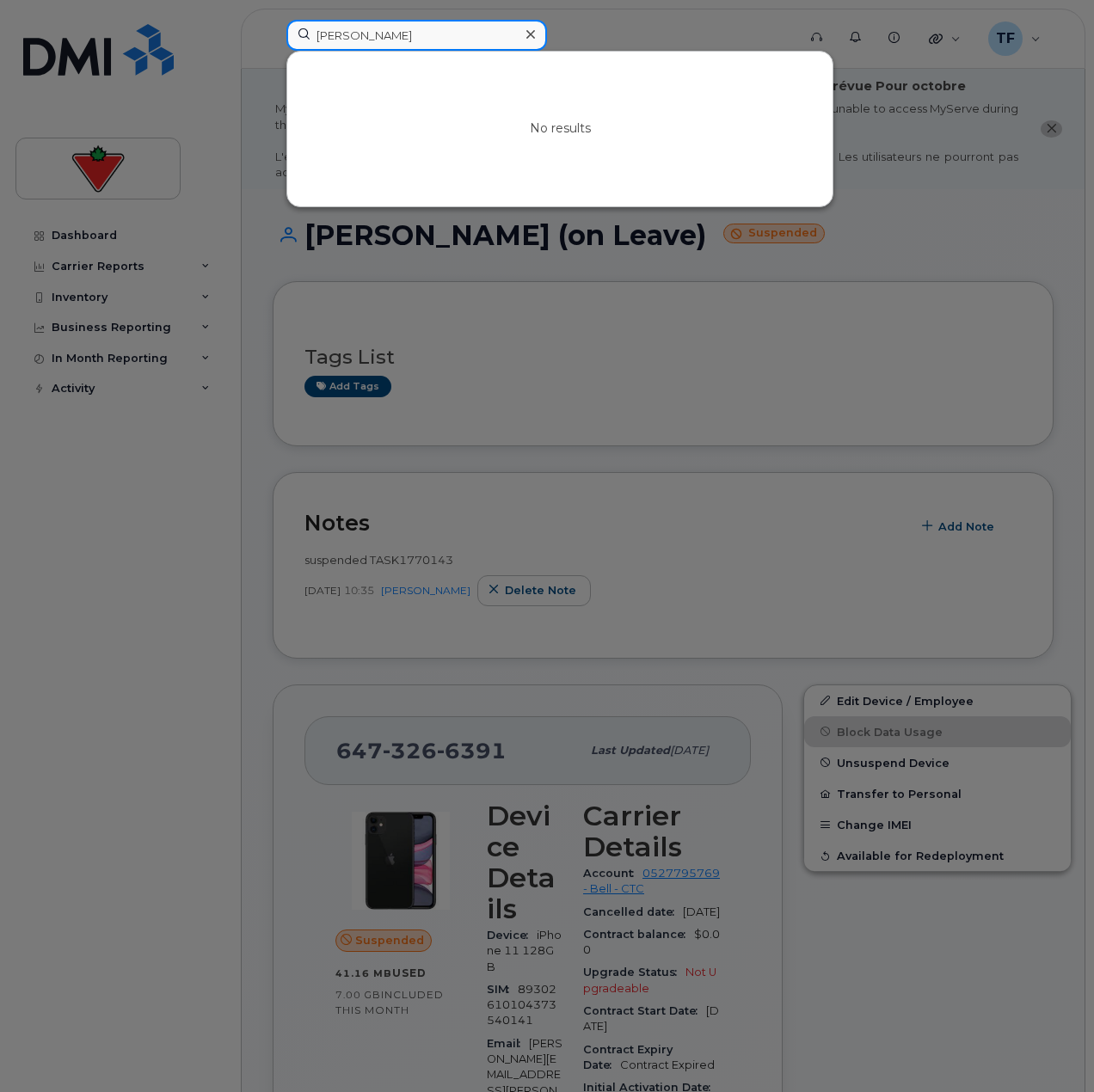
paste input "Oluwakemi Ojowa"
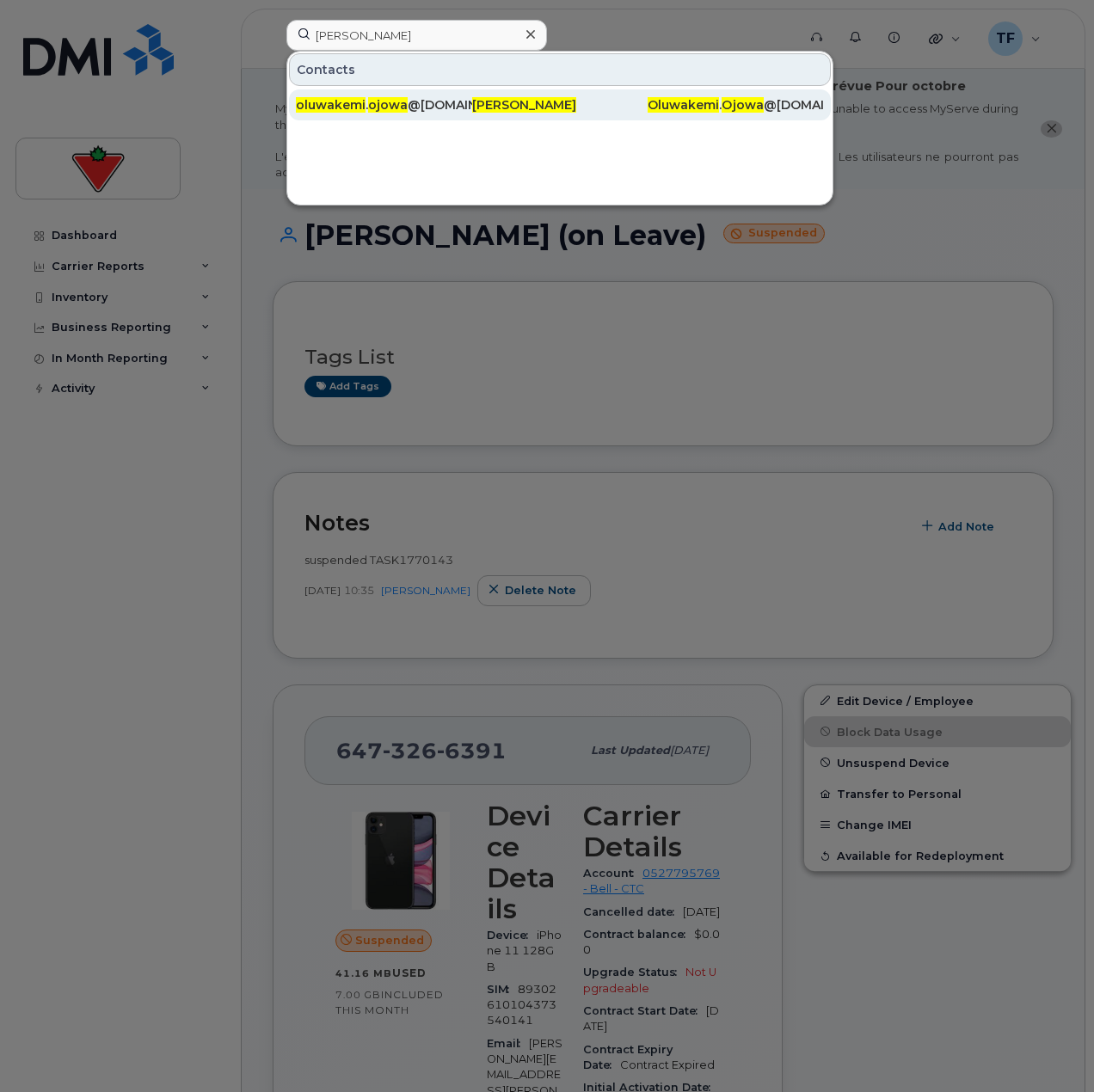
click at [435, 116] on div "oluwakemi . ojowa @ctfs.com" at bounding box center [384, 105] width 177 height 31
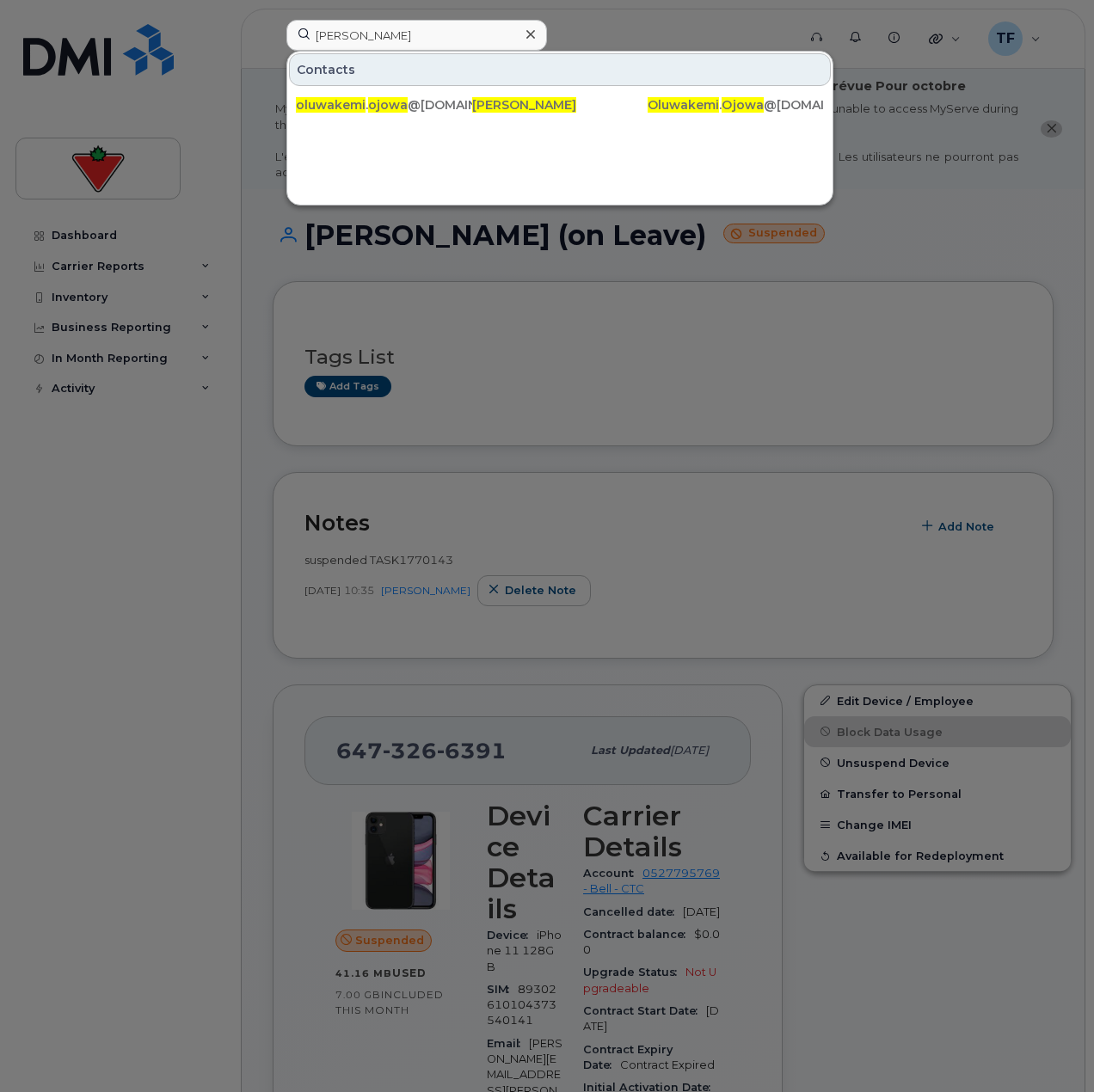
click at [258, 542] on div at bounding box center [547, 546] width 1094 height 1092
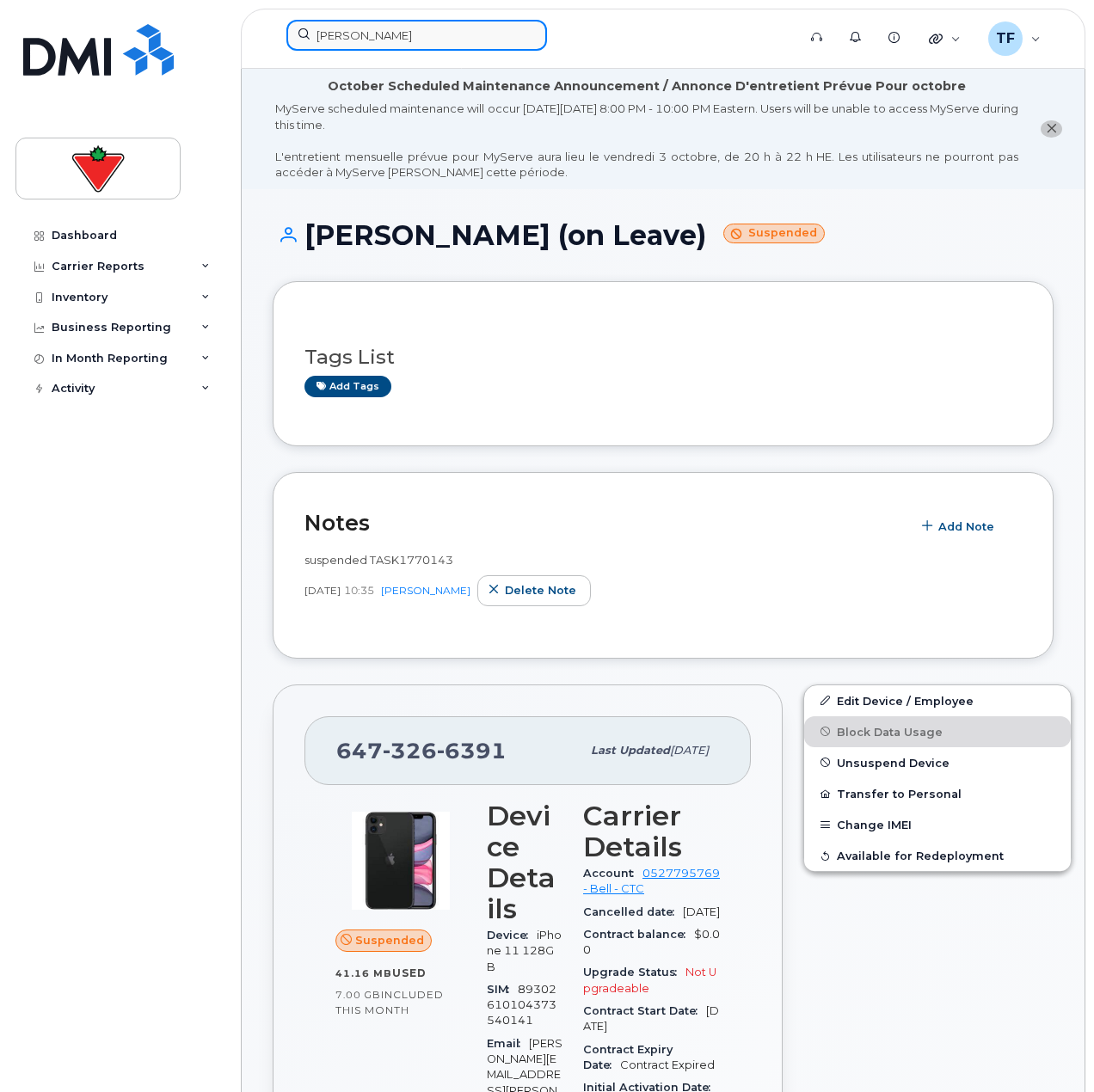
click at [339, 32] on input "Oluwakemi Ojowa" at bounding box center [417, 36] width 261 height 31
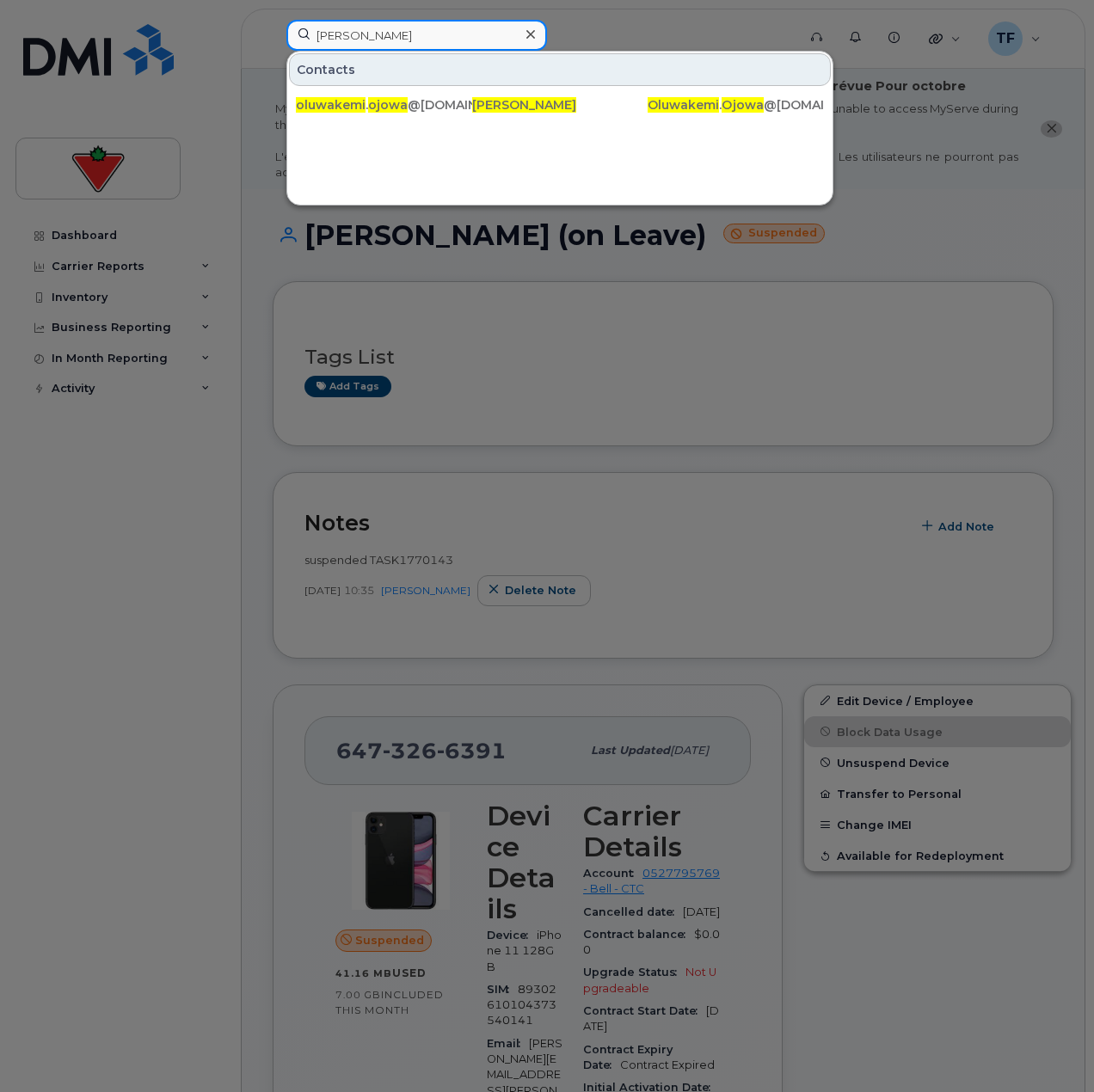
paste input "Kimberly Roy-Cowley"
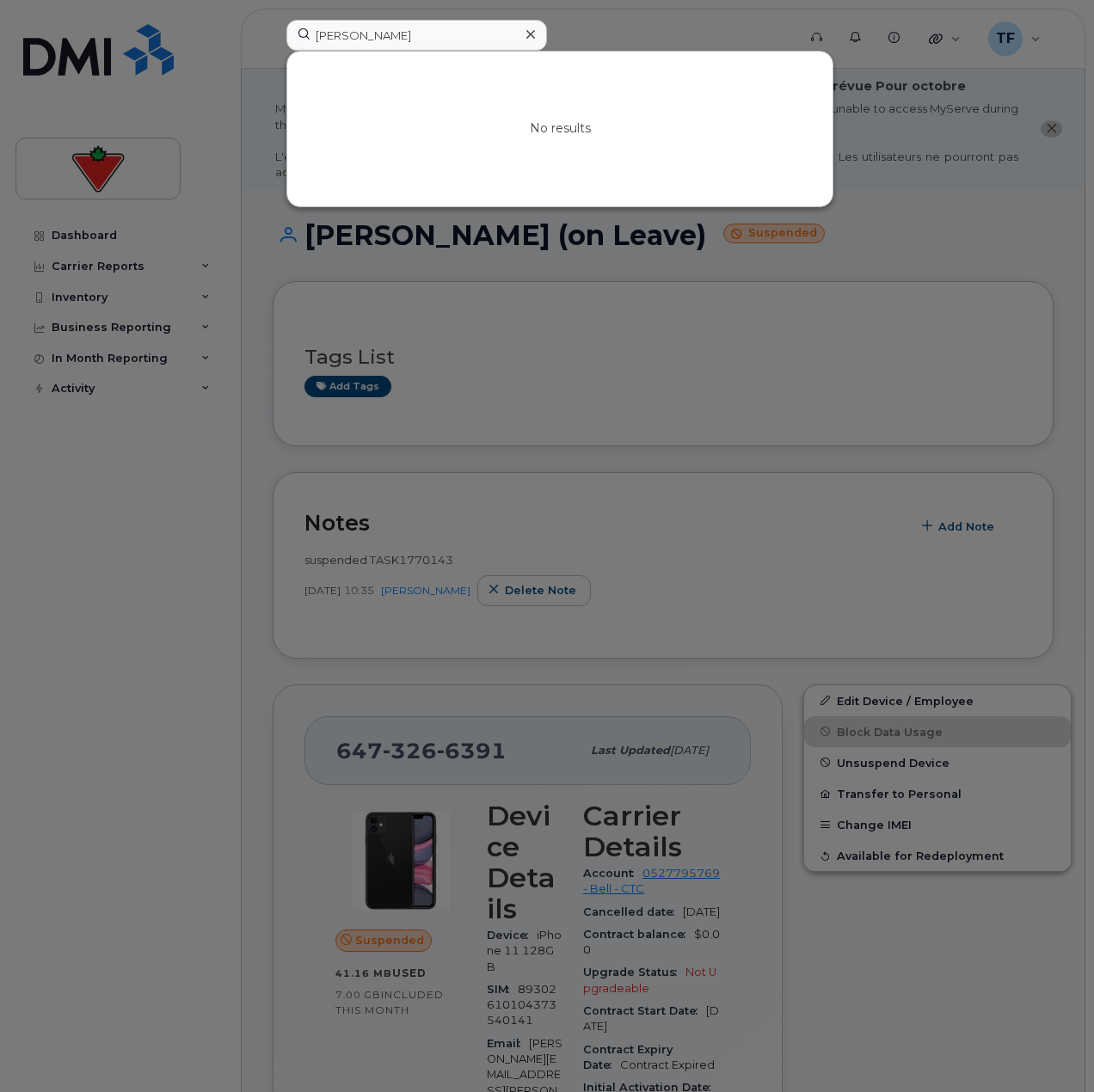
click at [218, 389] on div at bounding box center [547, 546] width 1094 height 1092
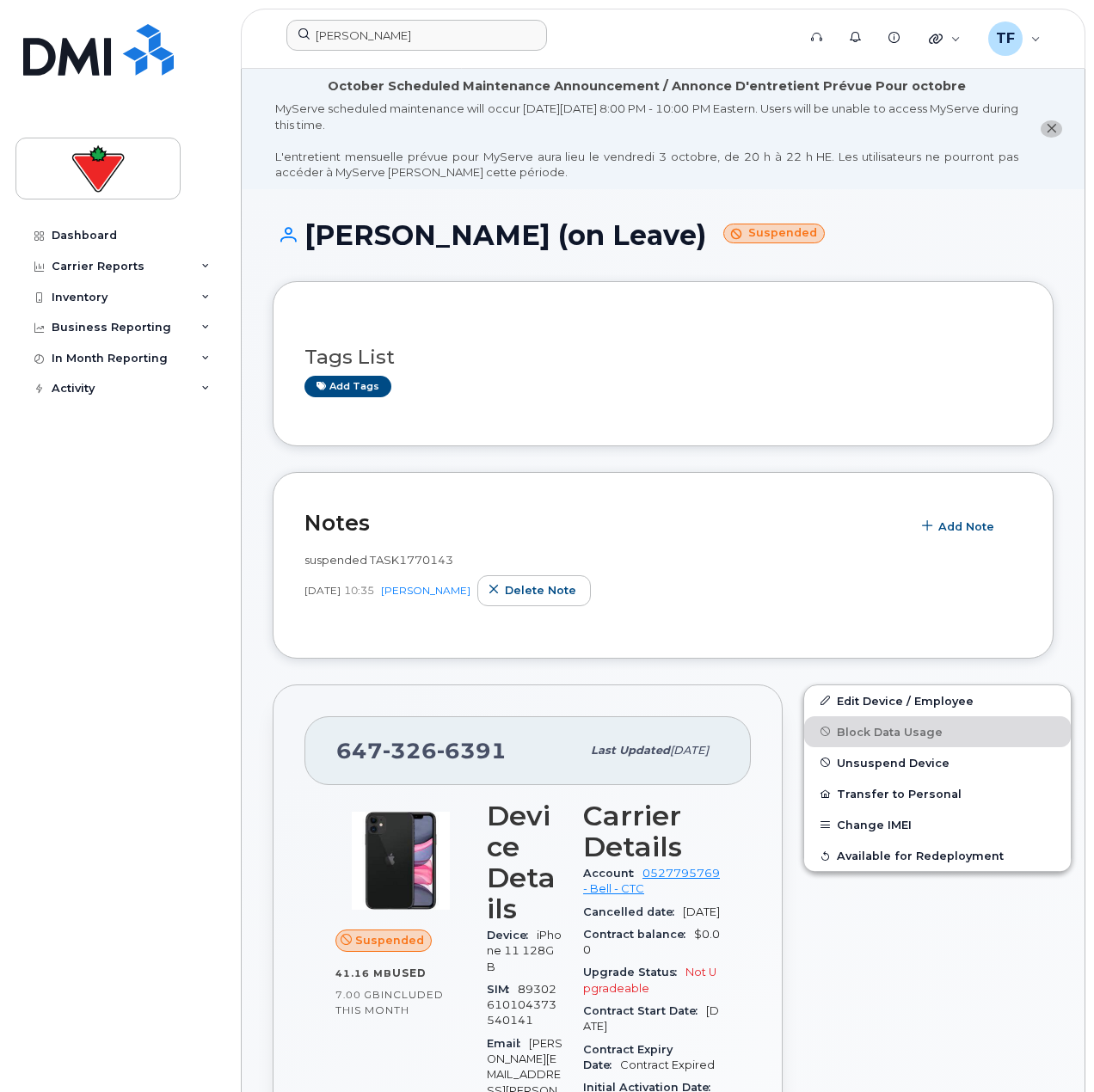
click at [503, 52] on div "Kimberly Roy-Cowley" at bounding box center [536, 39] width 526 height 38
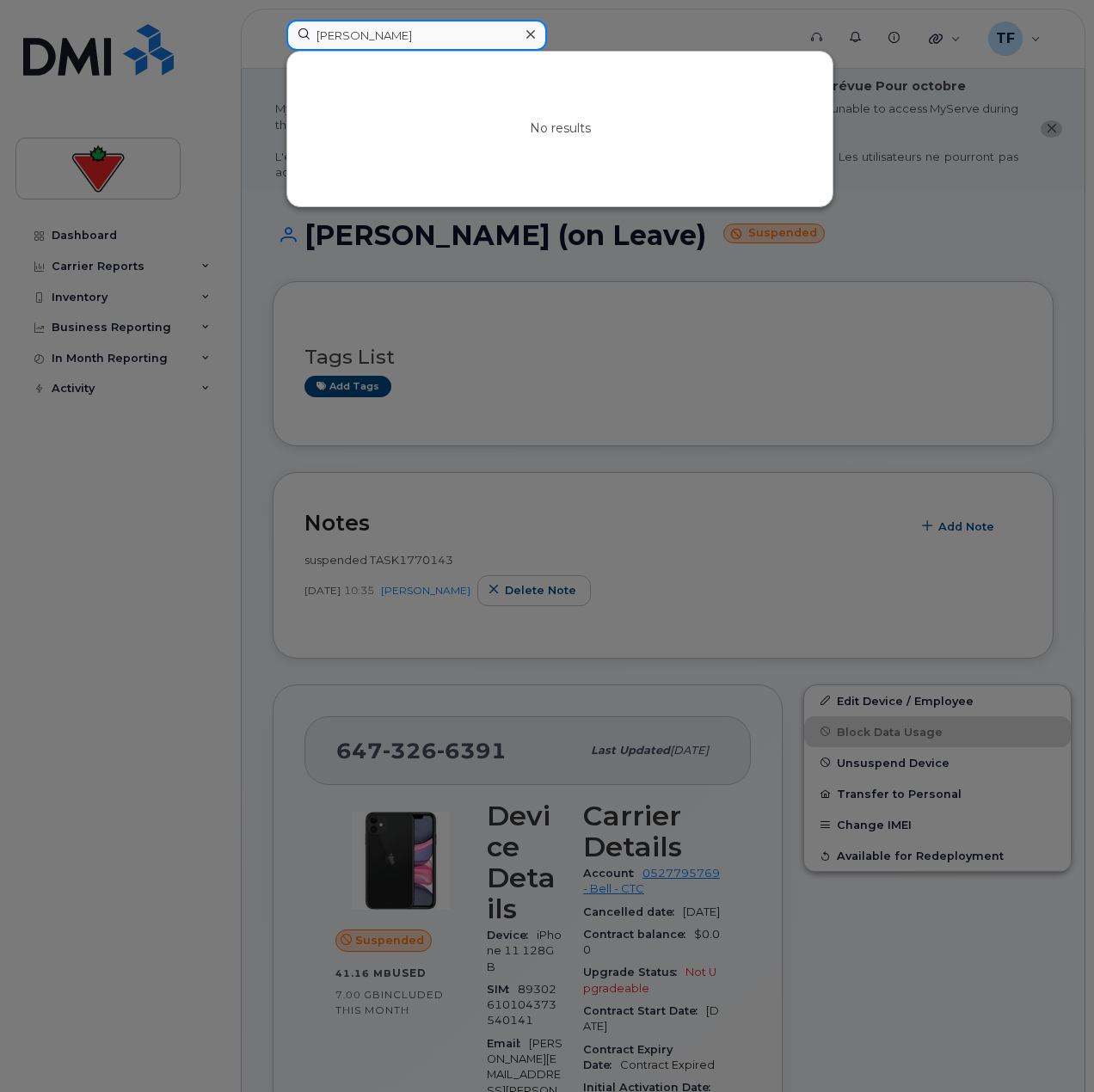
click at [497, 34] on input "Kimberly Roy-Cowley" at bounding box center [417, 36] width 261 height 31
paste input "Leigh Matthews"
click at [404, 30] on input "Leigh Matthews" at bounding box center [417, 36] width 261 height 31
paste input "Charles-Alexandre Menard"
click at [448, 34] on input "Charles-Alexandre Menard" at bounding box center [417, 36] width 261 height 31
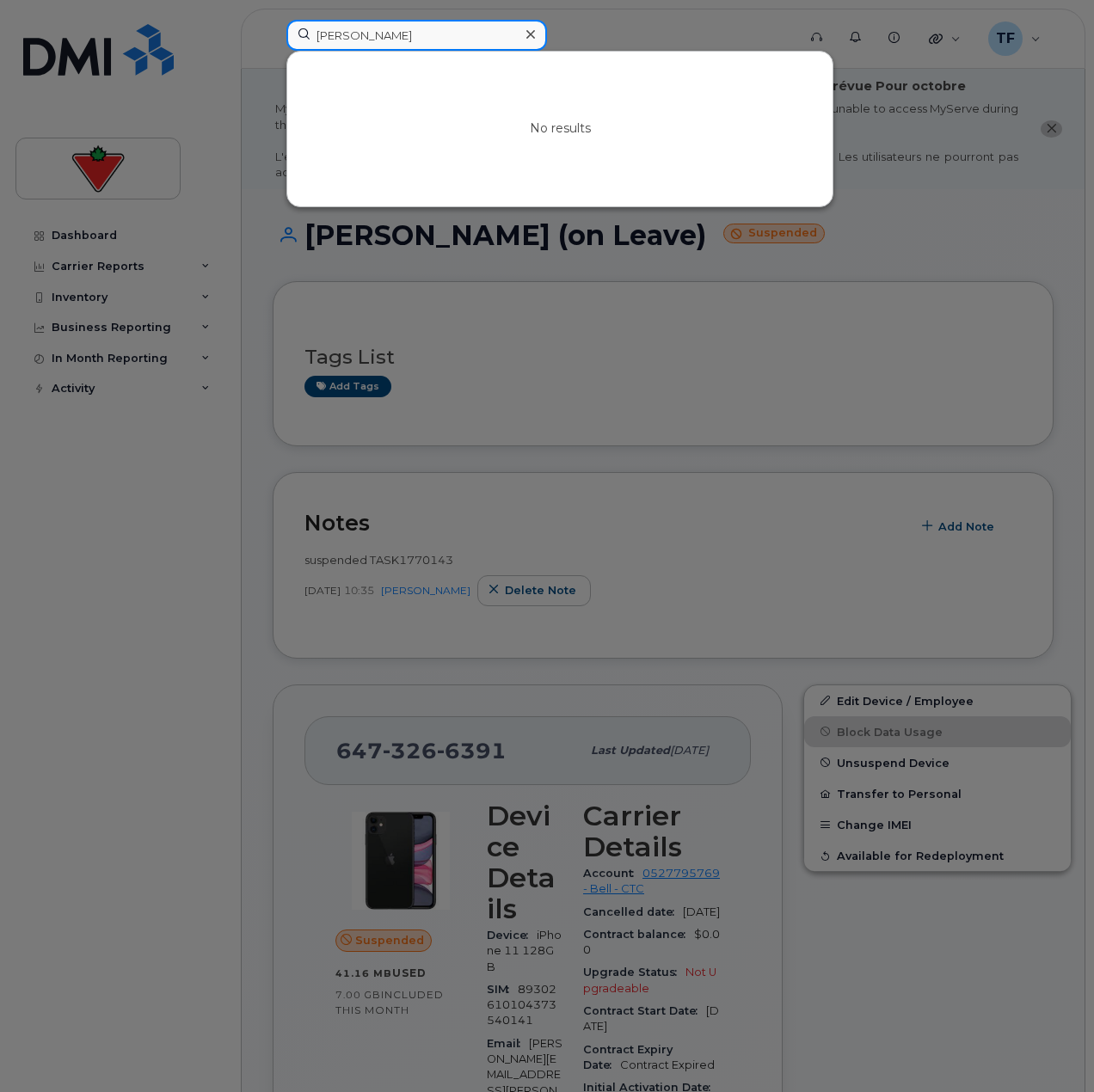
paste input "Shabarish Tharanath"
click at [370, 19] on div at bounding box center [547, 546] width 1094 height 1092
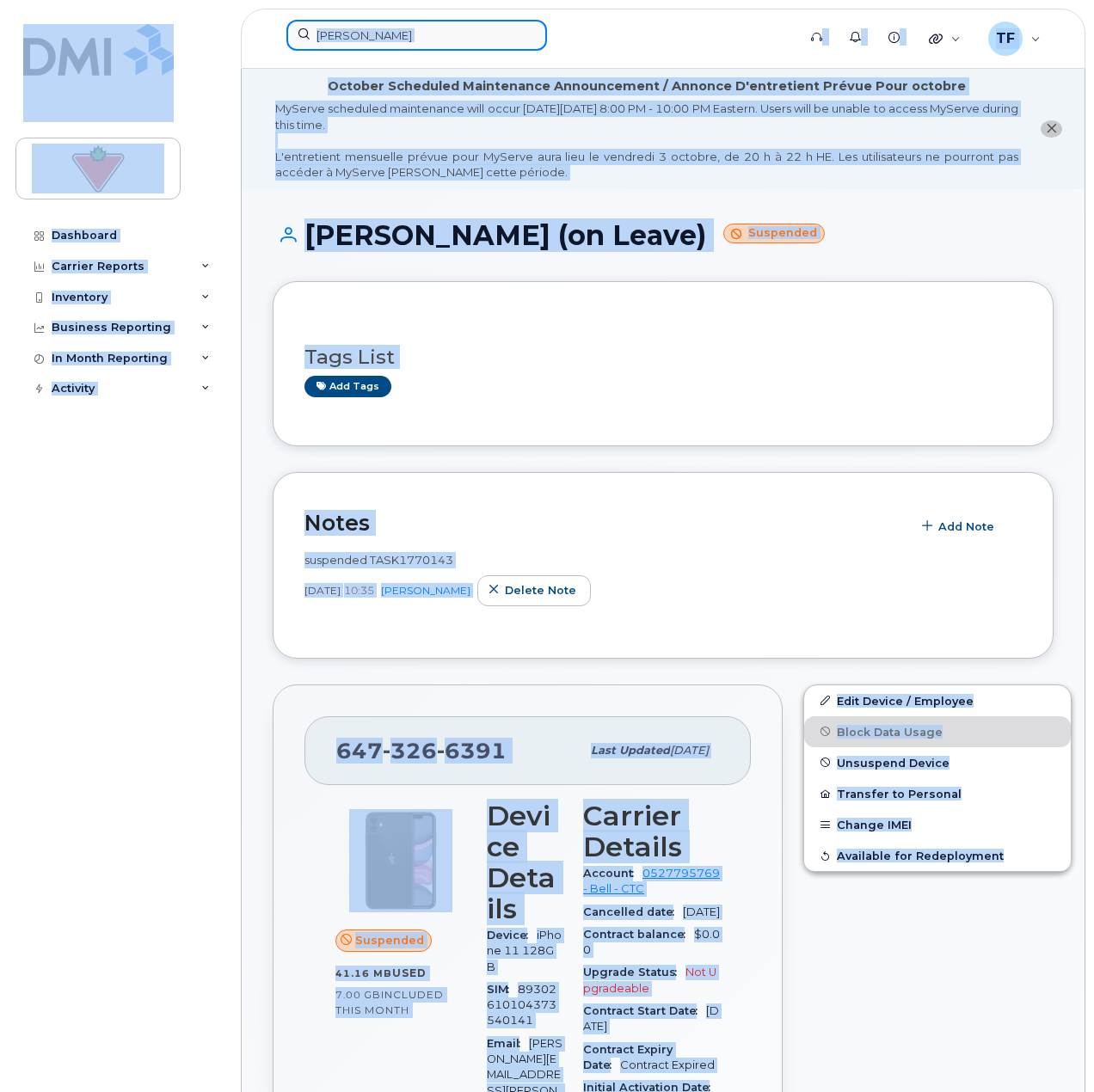
click at [370, 39] on input "Shabarish Tharanath" at bounding box center [417, 36] width 261 height 31
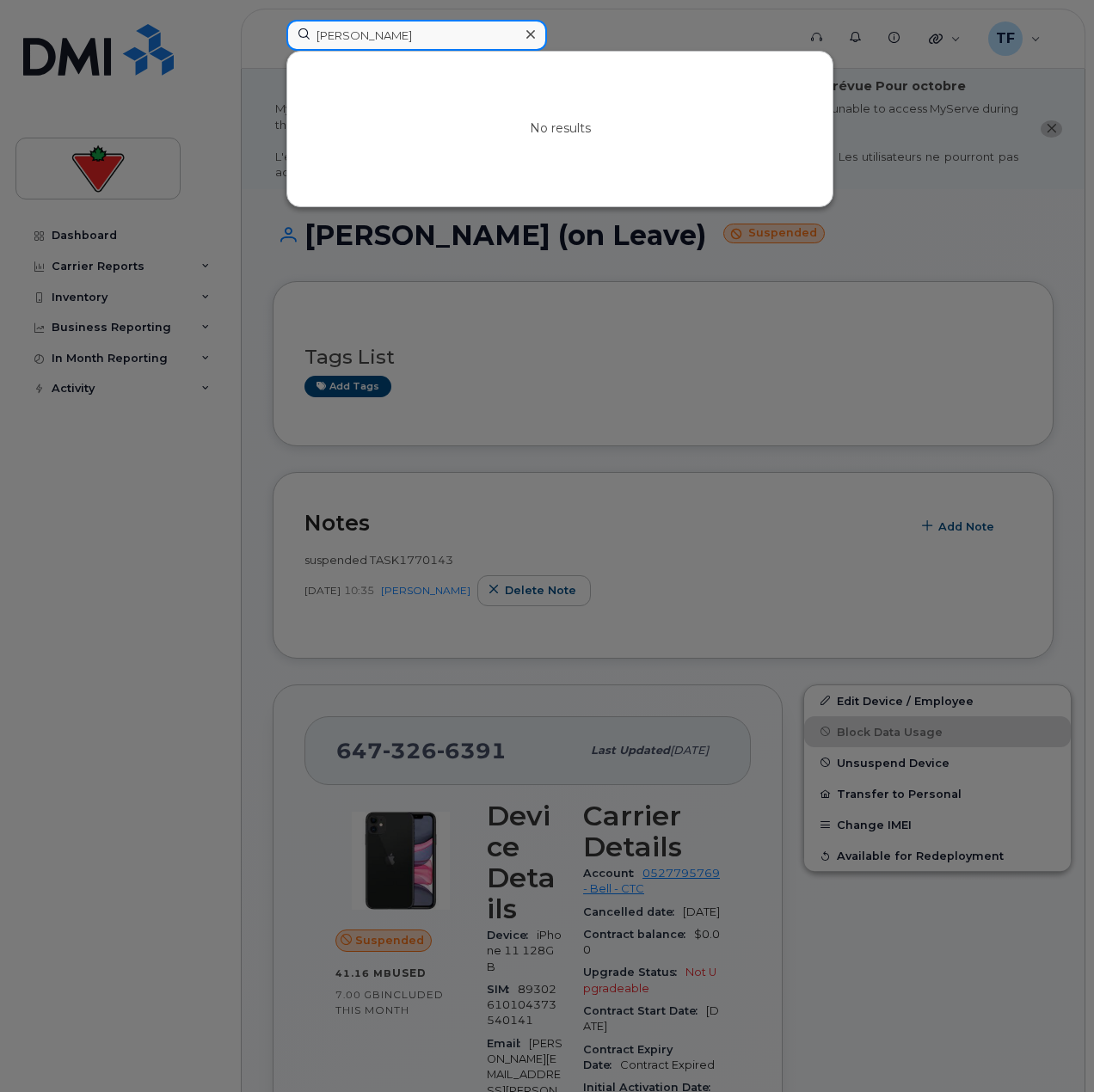
click at [367, 32] on input "Shabarish Tharanath" at bounding box center [417, 36] width 261 height 31
paste input "Priyam Mitra"
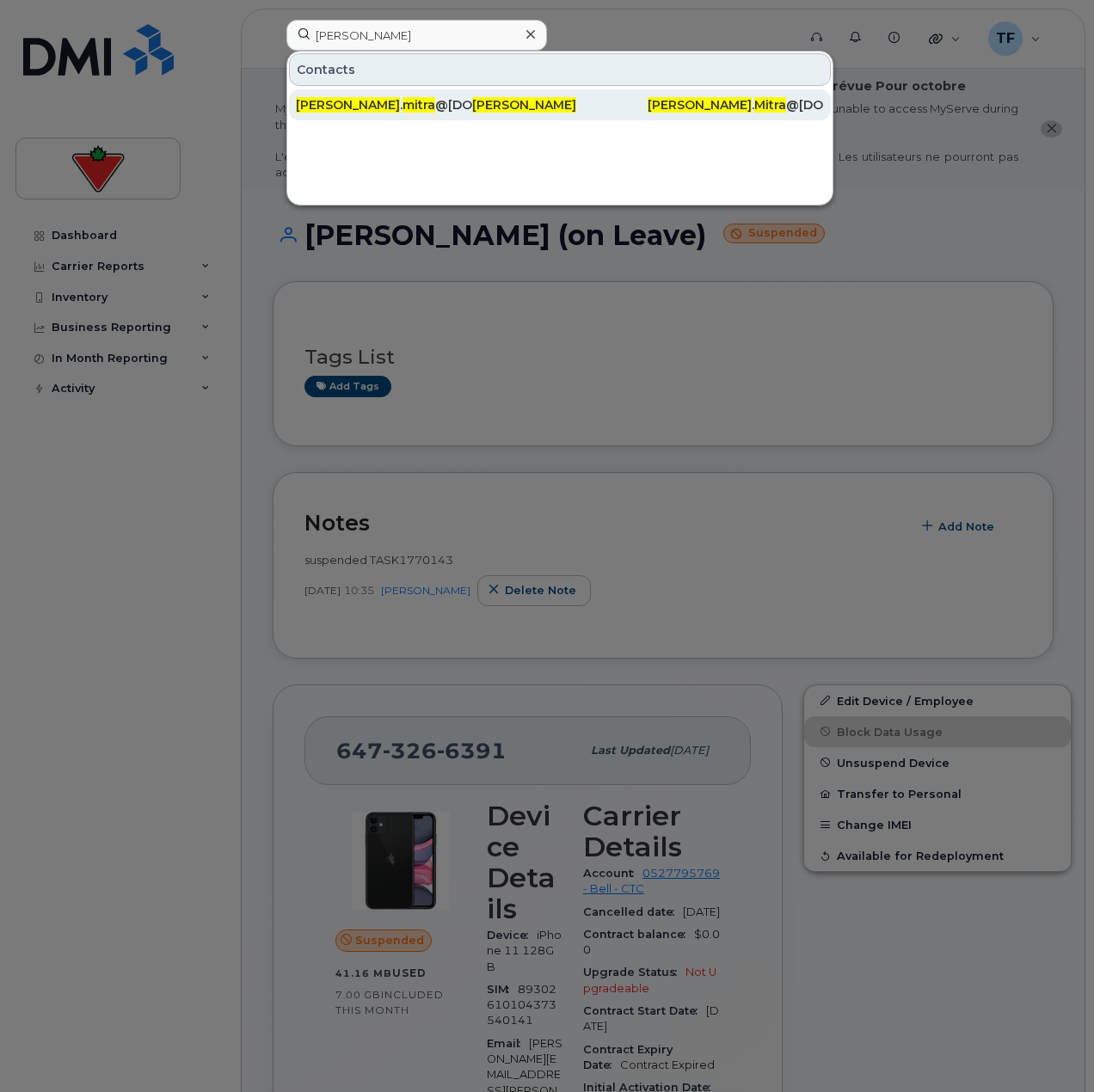
click at [439, 97] on div "priyam . mitra @cantire.com" at bounding box center [384, 105] width 177 height 31
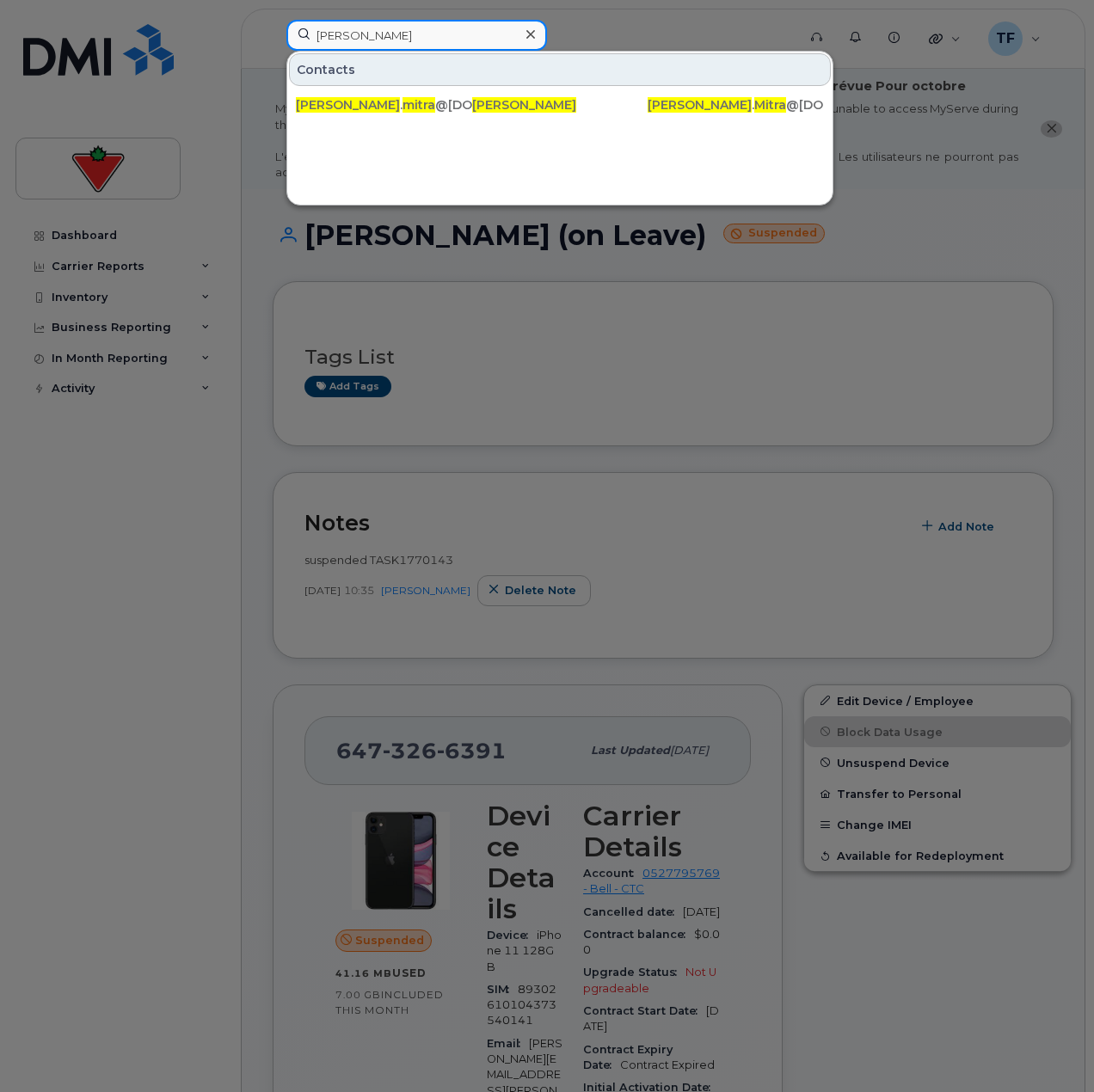
click at [445, 41] on input "Priyam Mitra" at bounding box center [417, 36] width 261 height 31
paste input "Venkatesh Chandaka ("
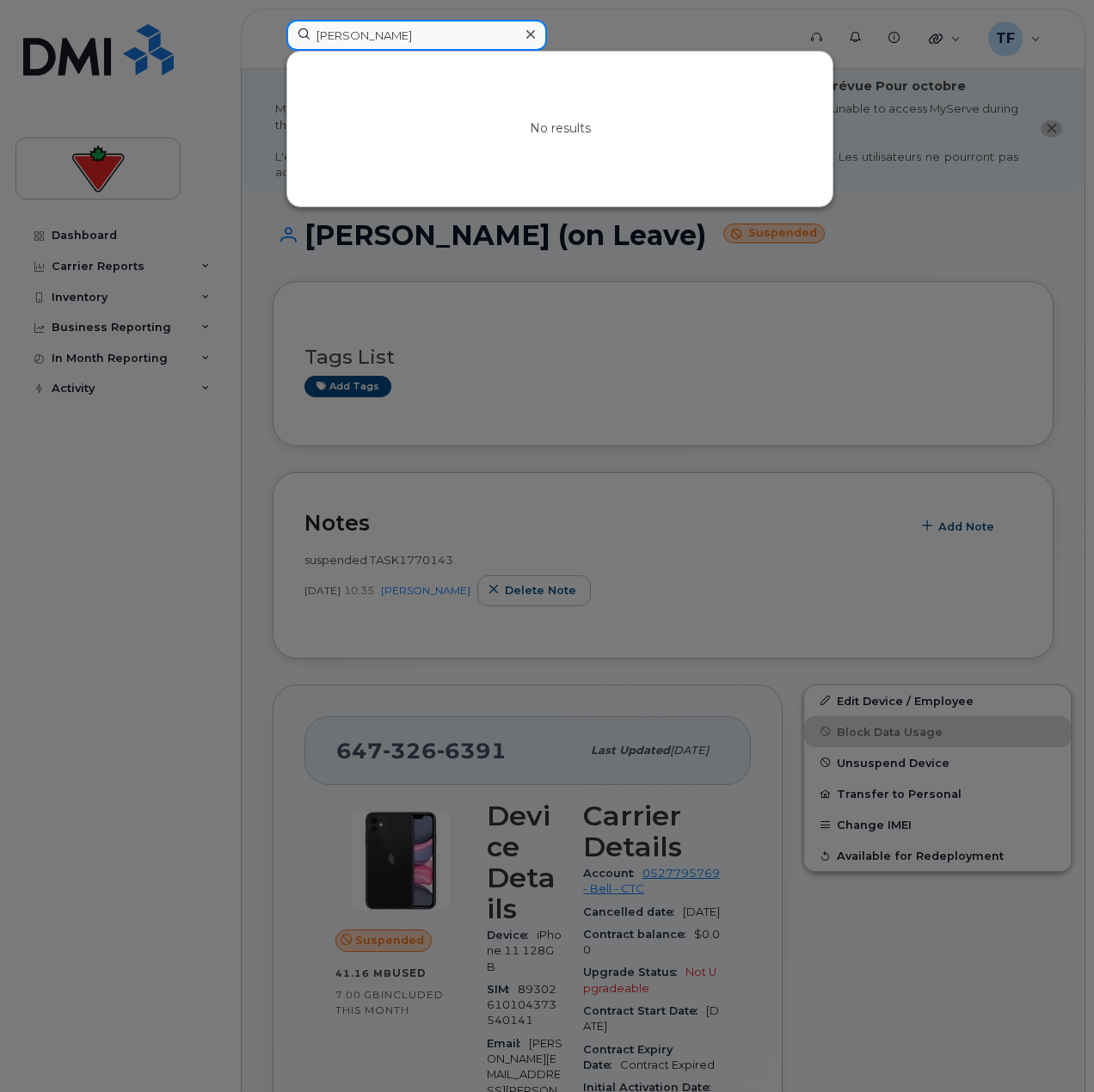
click at [450, 37] on input "Venkatesh Chandaka" at bounding box center [417, 36] width 261 height 31
paste input "Pranali Patil"
click at [420, 32] on input "Pranali Patil" at bounding box center [417, 36] width 261 height 31
paste input "Mario Robillard"
click at [440, 39] on input "Mario Robillard" at bounding box center [417, 36] width 261 height 31
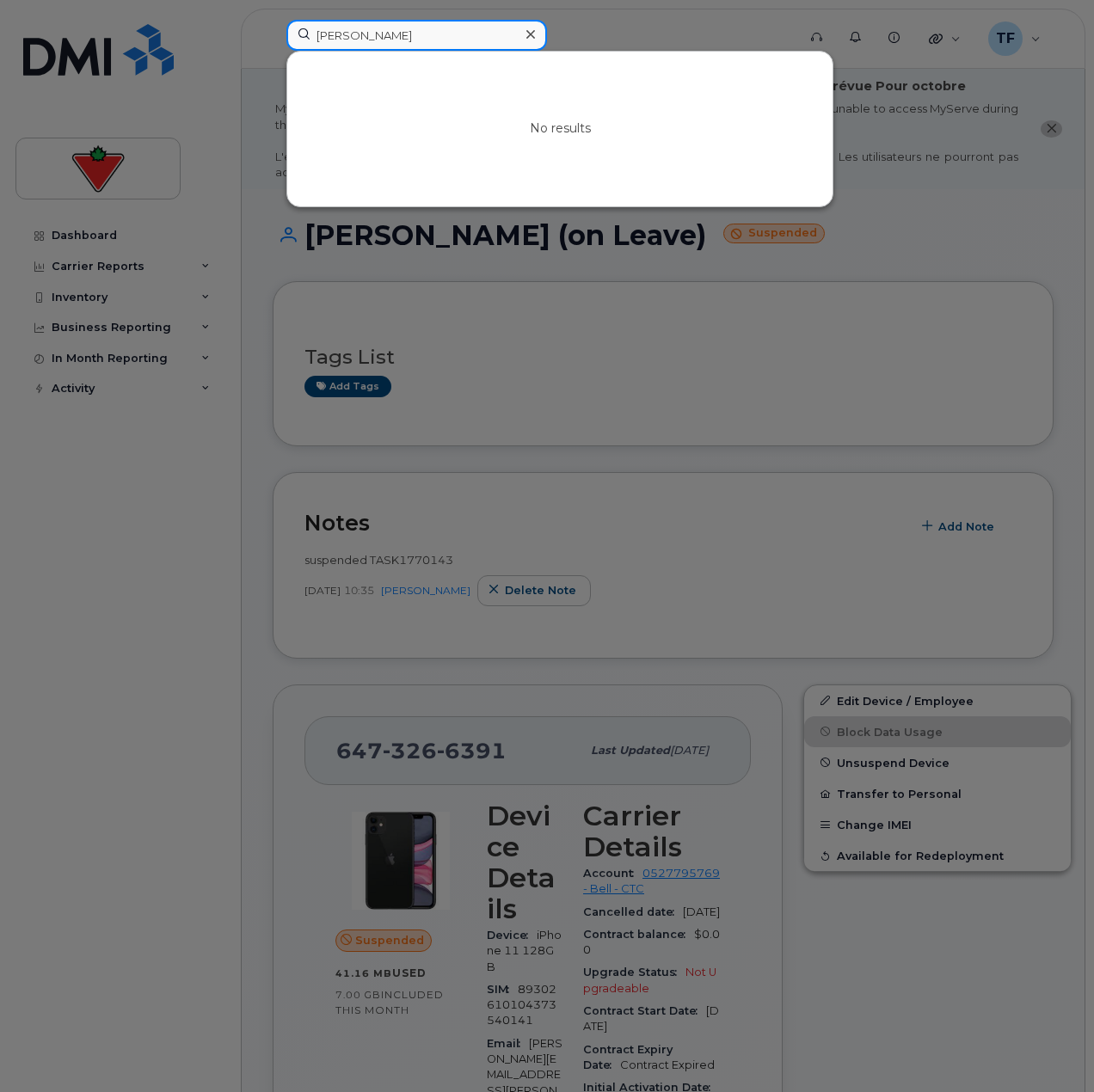
paste input "Christelle Siani Ngandjui"
click at [423, 35] on input "Christelle Siani Ngandjui" at bounding box center [417, 36] width 261 height 31
paste input "Jeffrey Jaikaransingh"
click at [398, 27] on input "Jeffrey Jaikaransingh" at bounding box center [417, 36] width 261 height 31
paste input "Garima Sood"
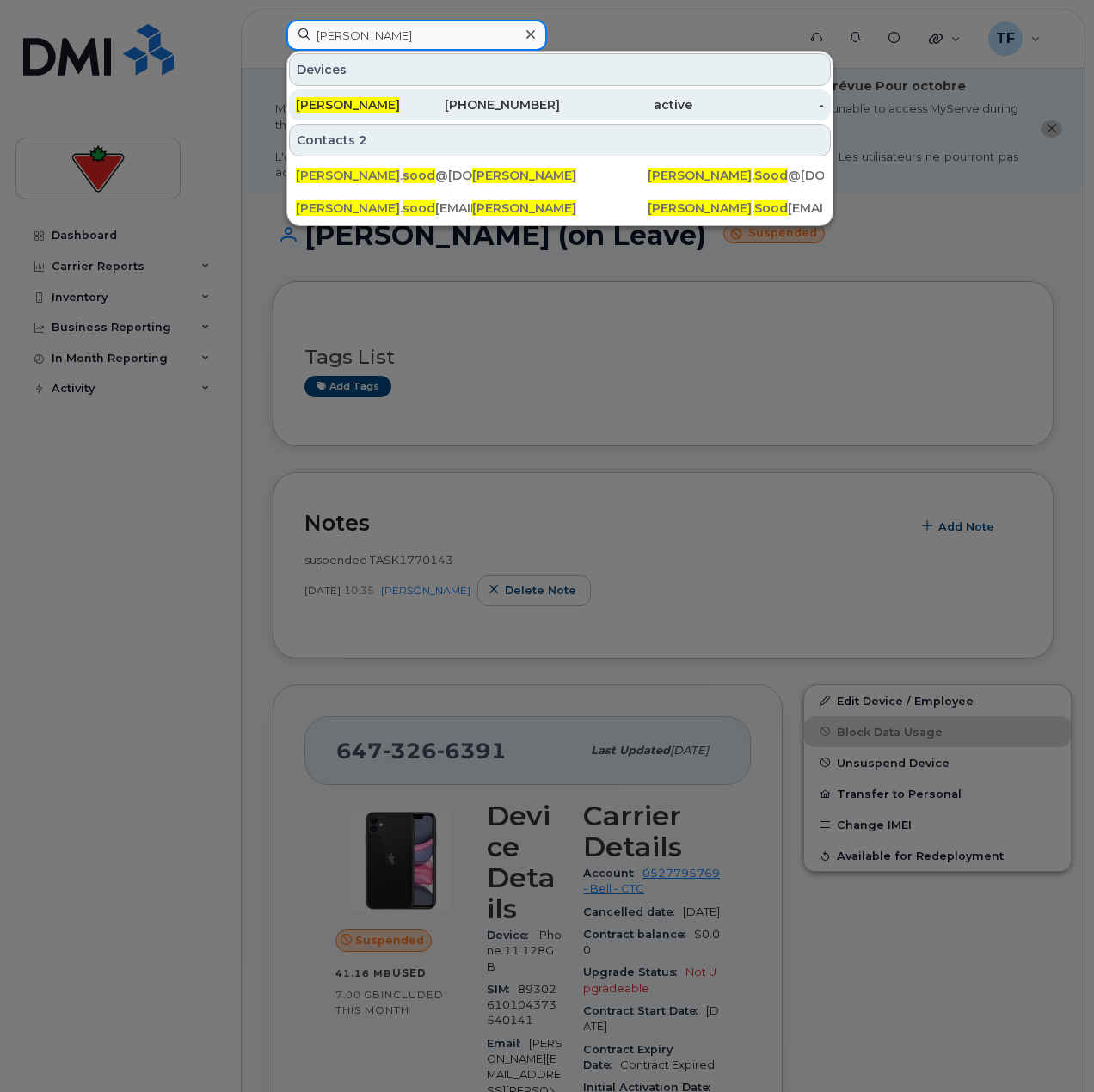
type input "Garima Sood"
click at [423, 110] on div "Garima Sood" at bounding box center [362, 105] width 132 height 17
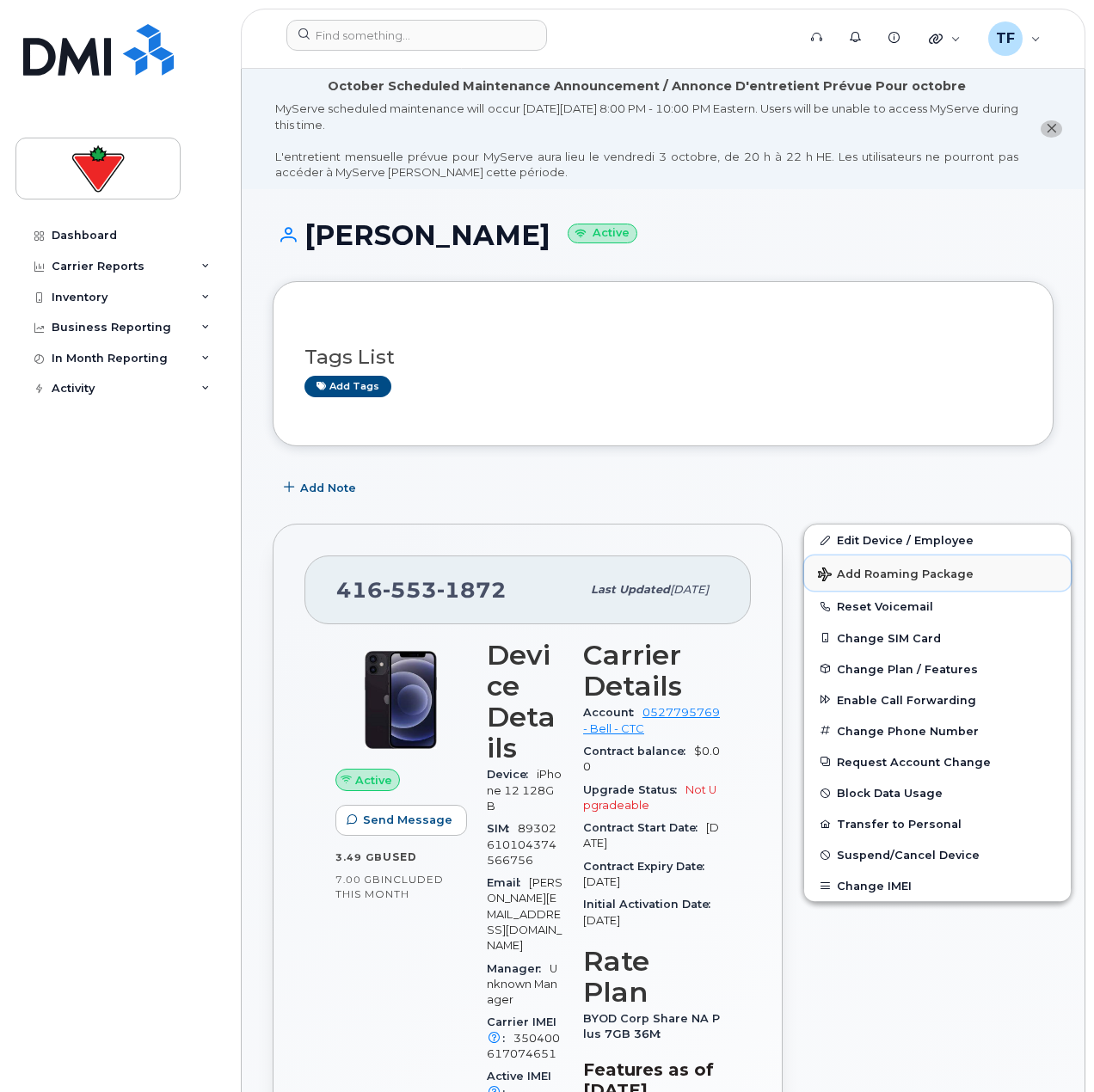
click at [1027, 570] on button "Add Roaming Package" at bounding box center [937, 573] width 267 height 36
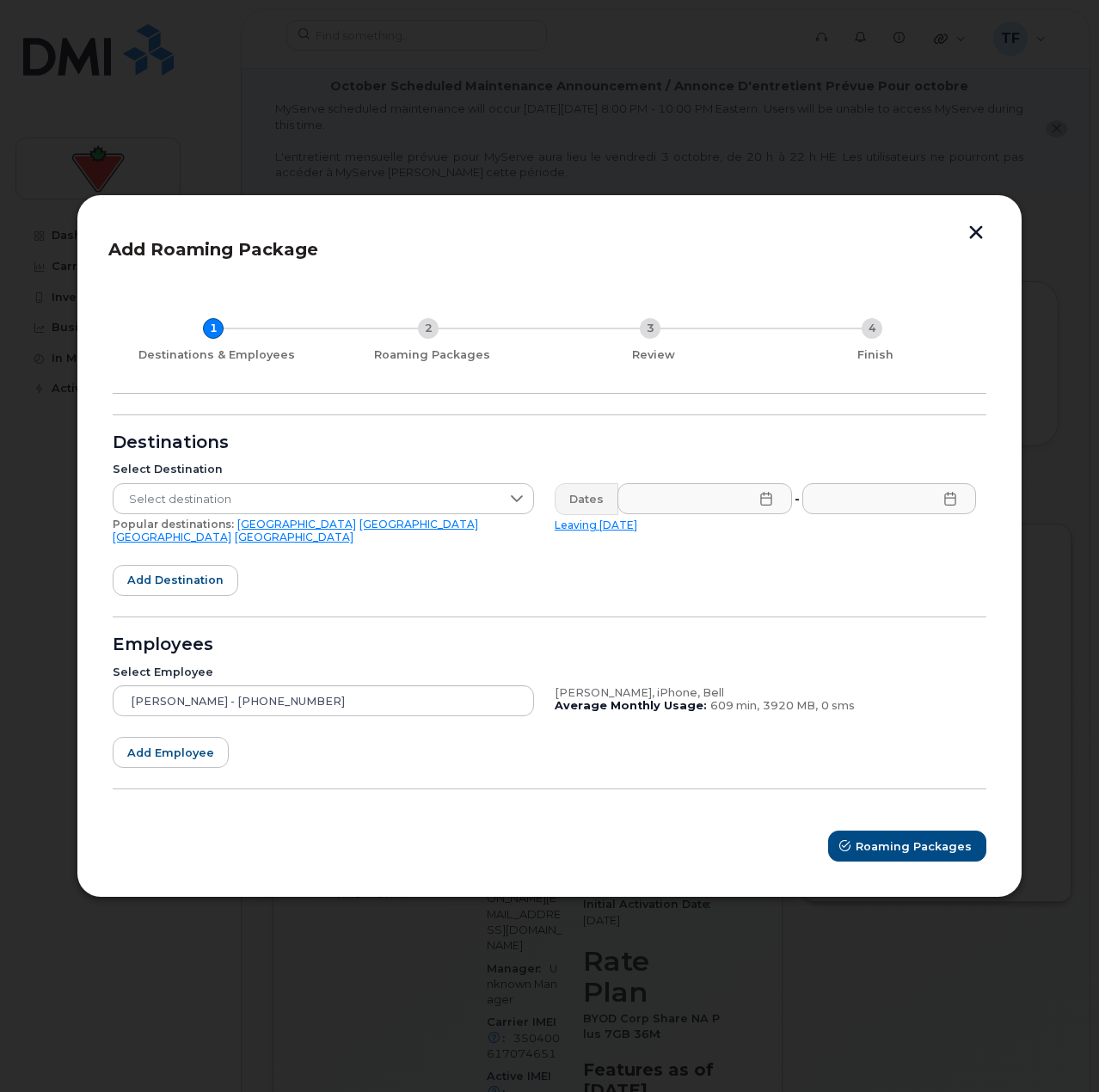
click at [979, 424] on form "Destinations Select Destination Select destination Popular destinations: USA Me…" at bounding box center [550, 638] width 874 height 448
drag, startPoint x: 978, startPoint y: 260, endPoint x: 984, endPoint y: 239, distance: 21.8
click at [980, 257] on header "Add Roaming Package" at bounding box center [550, 254] width 883 height 57
click at [984, 233] on button "button" at bounding box center [976, 234] width 26 height 18
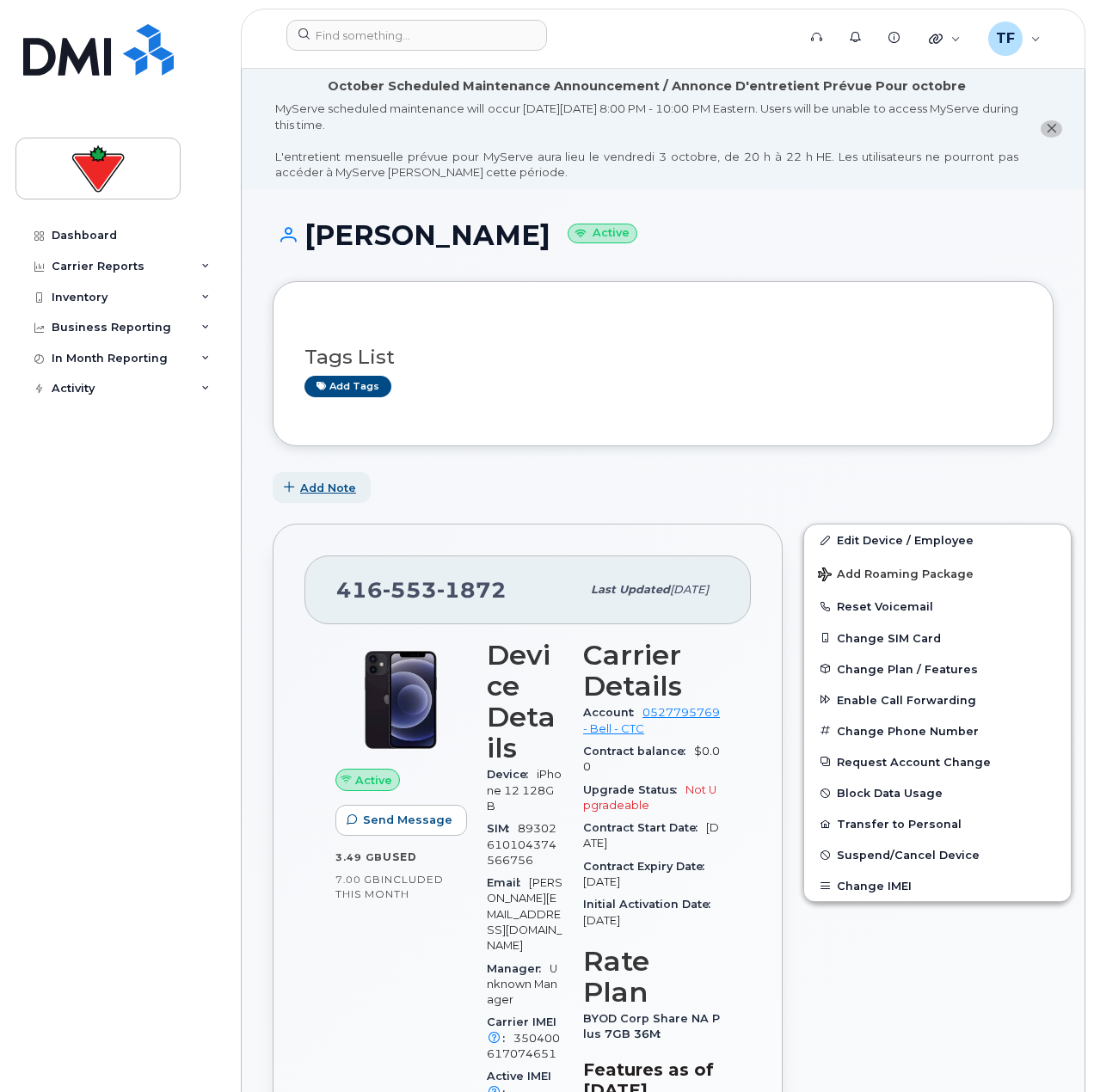
click at [346, 472] on button "Add Note" at bounding box center [322, 488] width 98 height 31
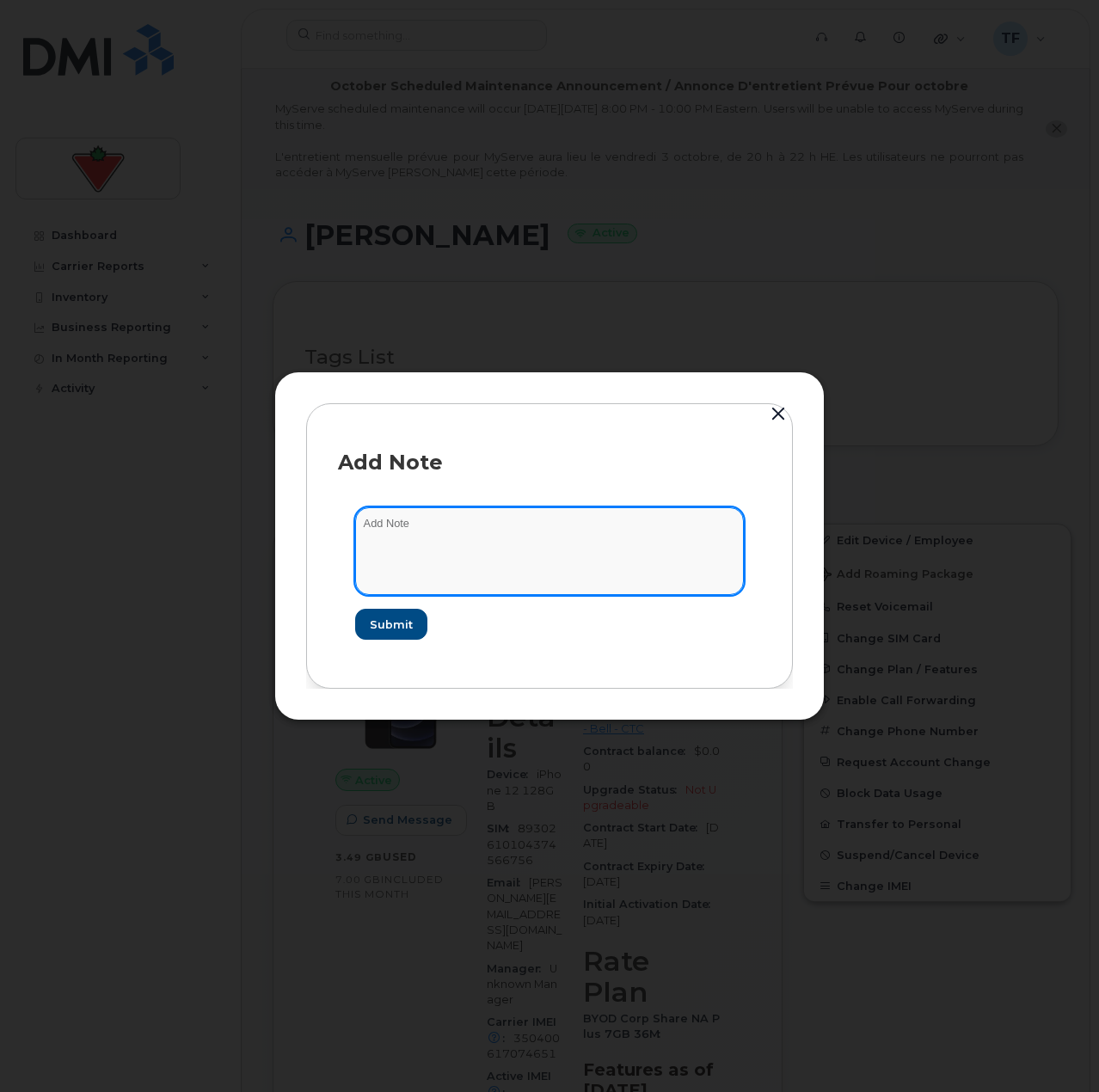
click at [459, 526] on textarea at bounding box center [550, 551] width 389 height 88
click at [550, 556] on textarea "suspend" at bounding box center [550, 551] width 389 height 88
paste textarea "TASK1771019"
type textarea "suspend TASK1771019"
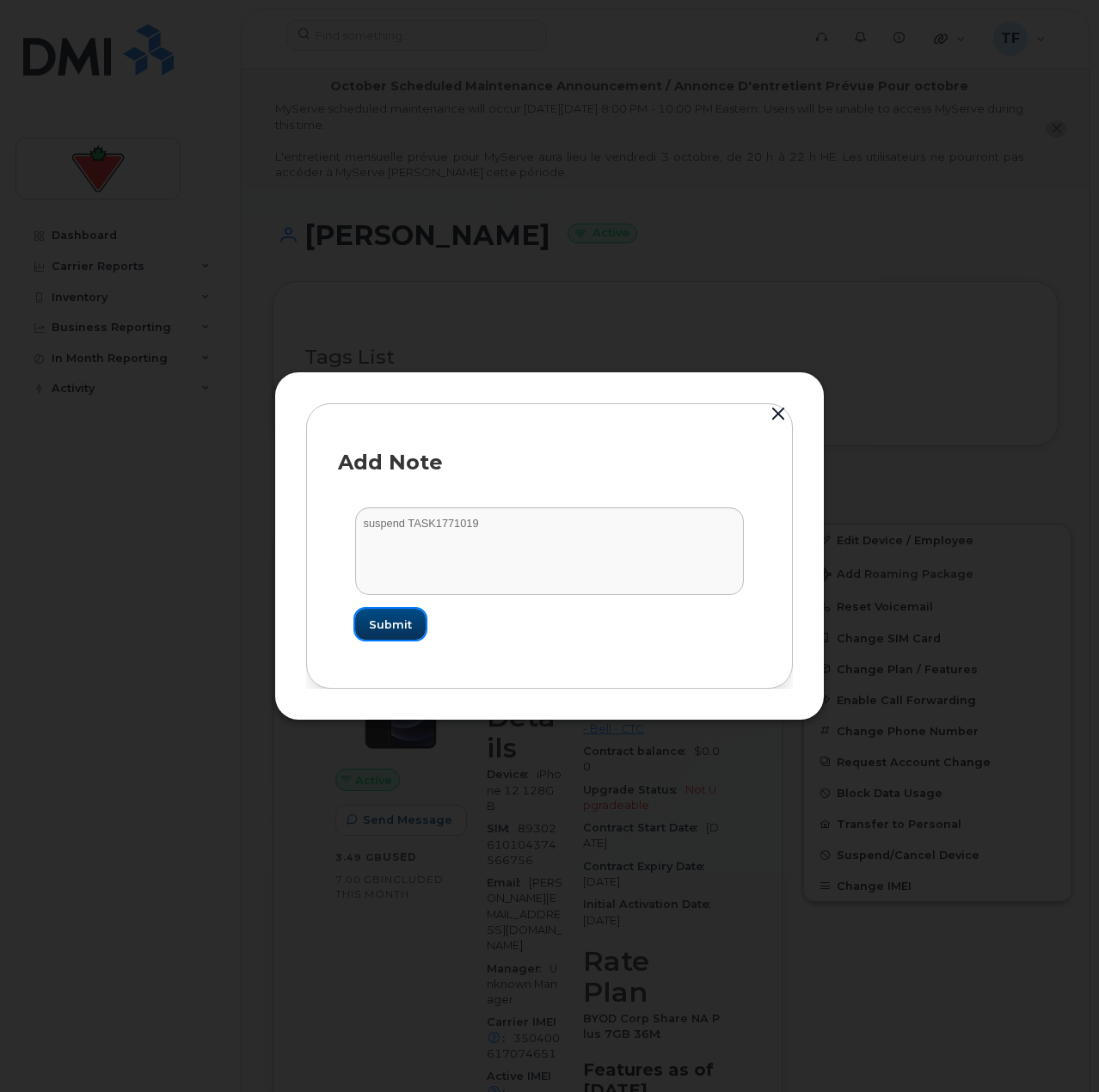
click at [407, 616] on span "Submit" at bounding box center [390, 624] width 43 height 17
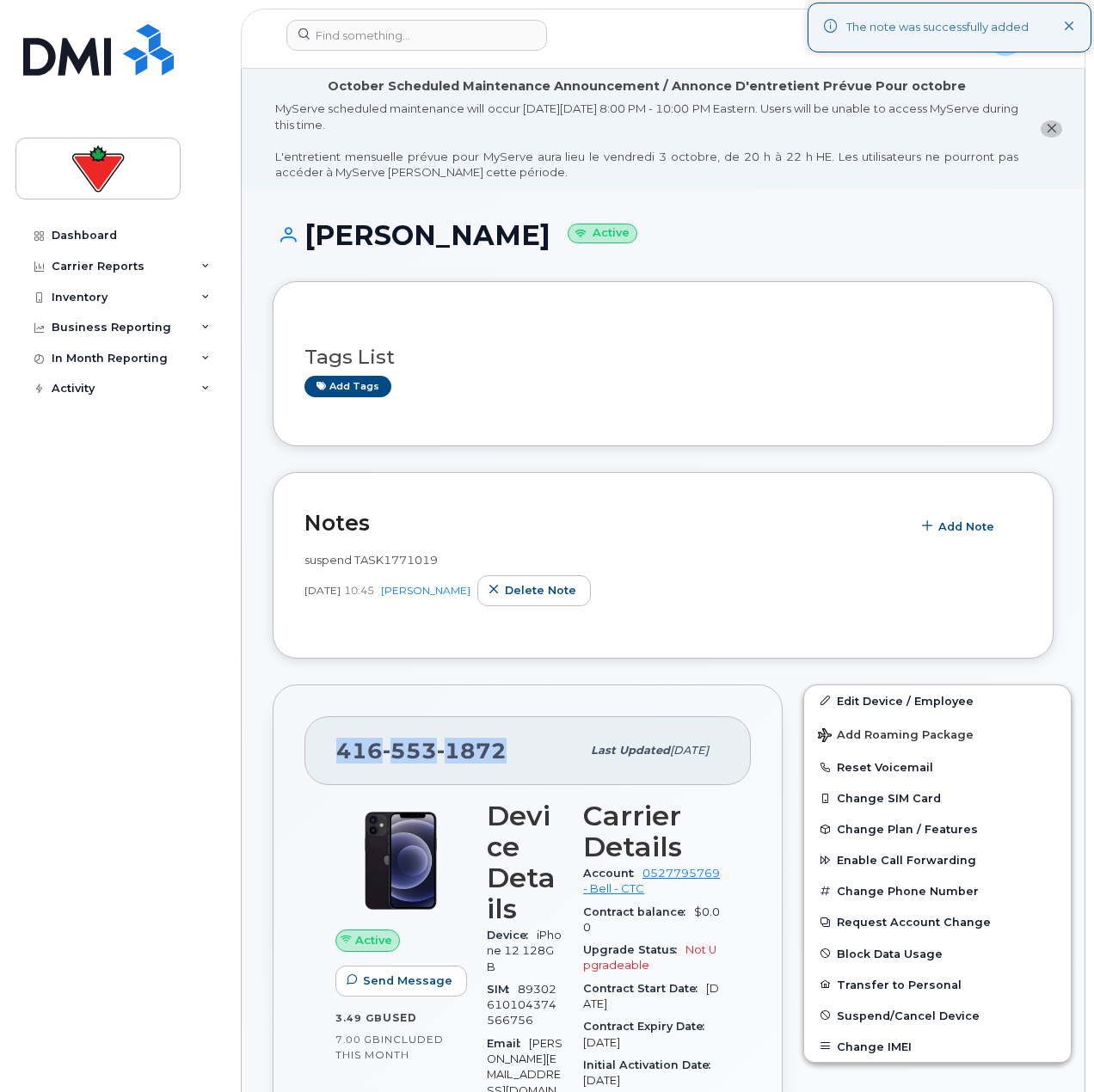
drag, startPoint x: 507, startPoint y: 756, endPoint x: 319, endPoint y: 756, distance: 188.0
click at [319, 756] on div "416 553 1872 Last updated Feb 11, 2025" at bounding box center [527, 750] width 446 height 69
copy span "416 553 1872"
click at [876, 1010] on span "Suspend/Cancel Device" at bounding box center [908, 1015] width 143 height 13
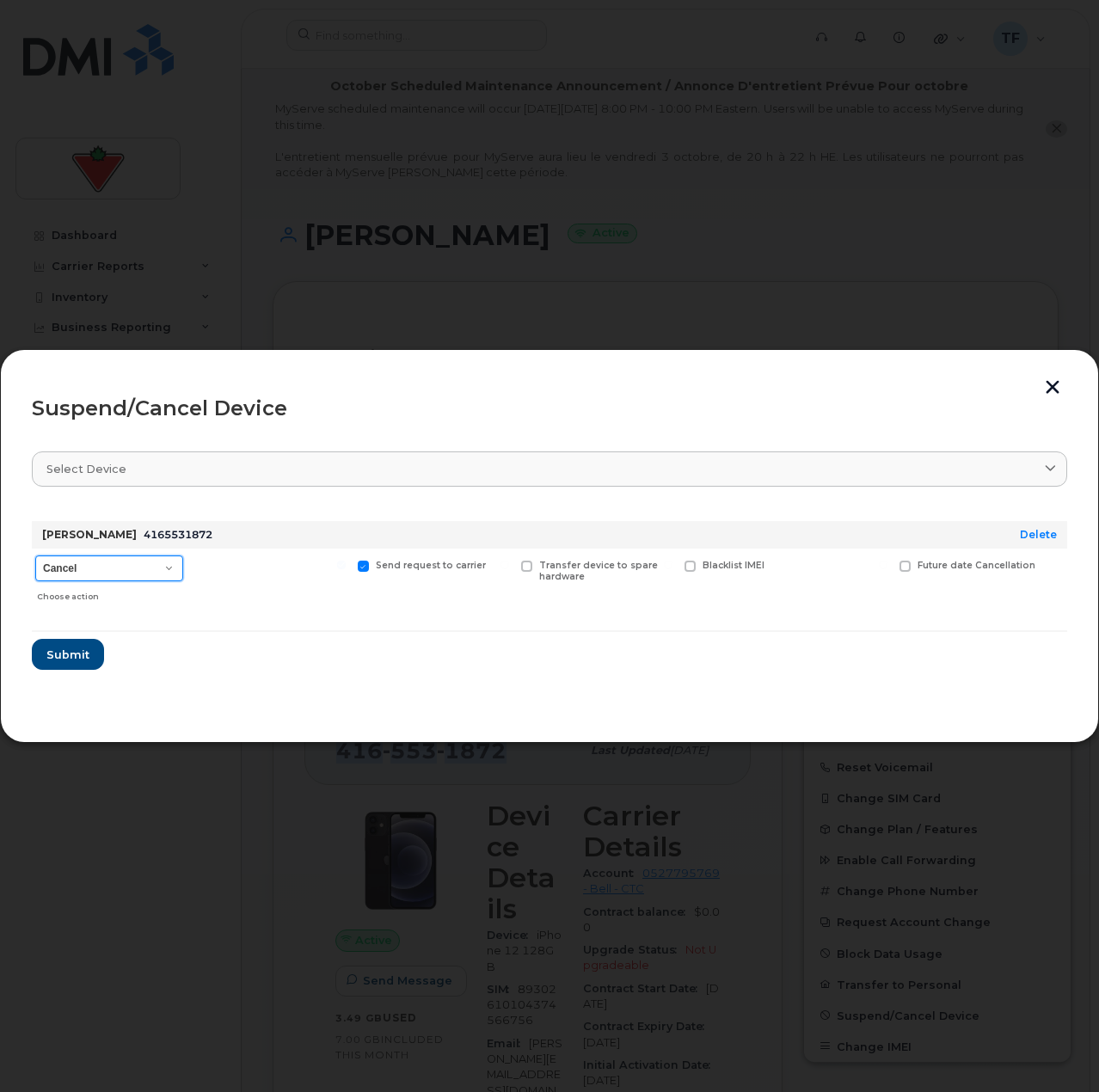
click at [107, 559] on select "Cancel Suspend - Extend Suspension Suspend - Reduced Rate Suspend - Full Rate S…" at bounding box center [110, 569] width 148 height 26
select select "[object Object]"
click at [36, 556] on select "Cancel Suspend - Extend Suspension Suspend - Reduced Rate Suspend - Full Rate S…" at bounding box center [110, 569] width 148 height 26
click at [85, 656] on span "Submit" at bounding box center [66, 655] width 43 height 17
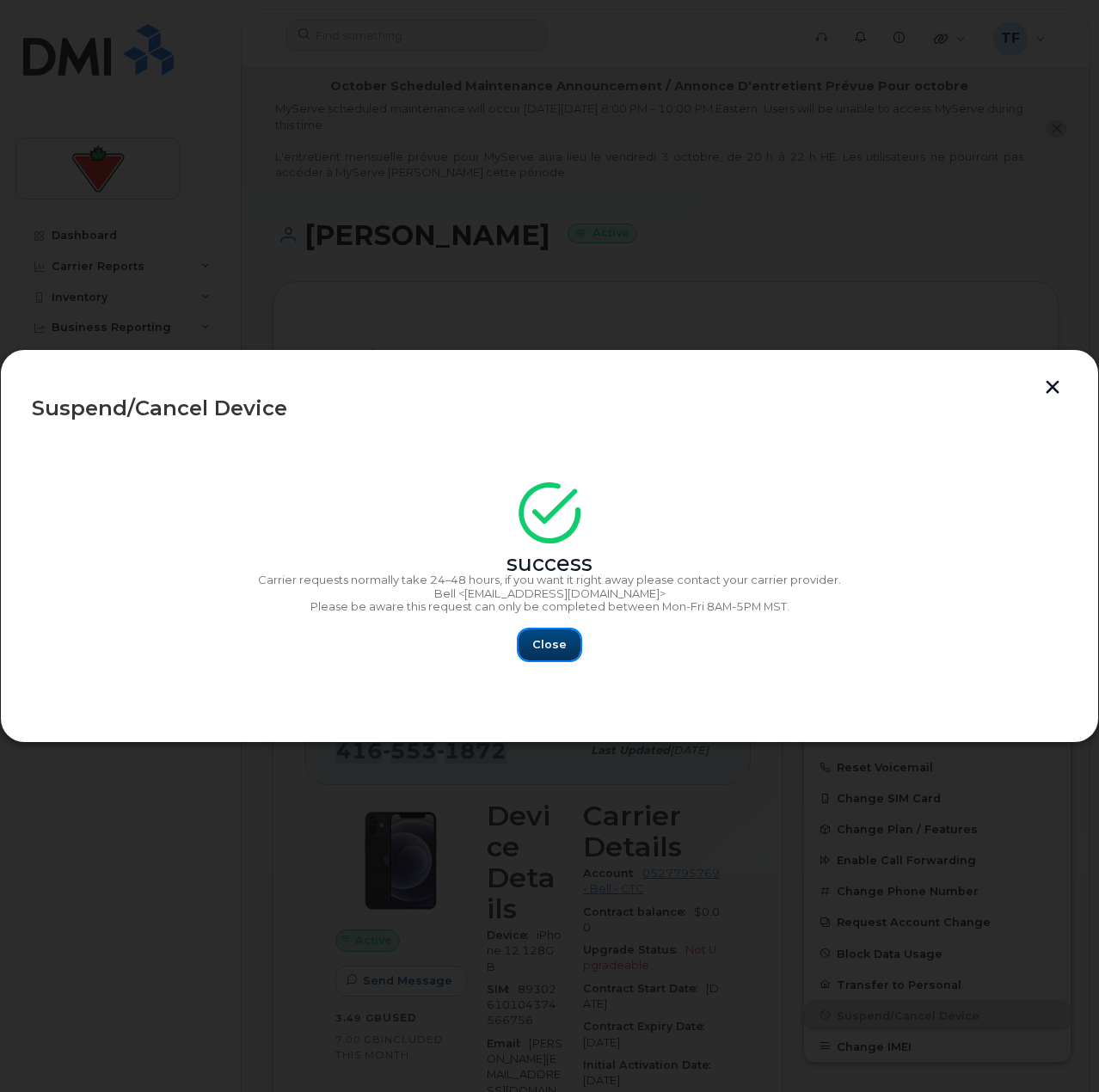
click at [571, 652] on button "Close" at bounding box center [549, 645] width 62 height 31
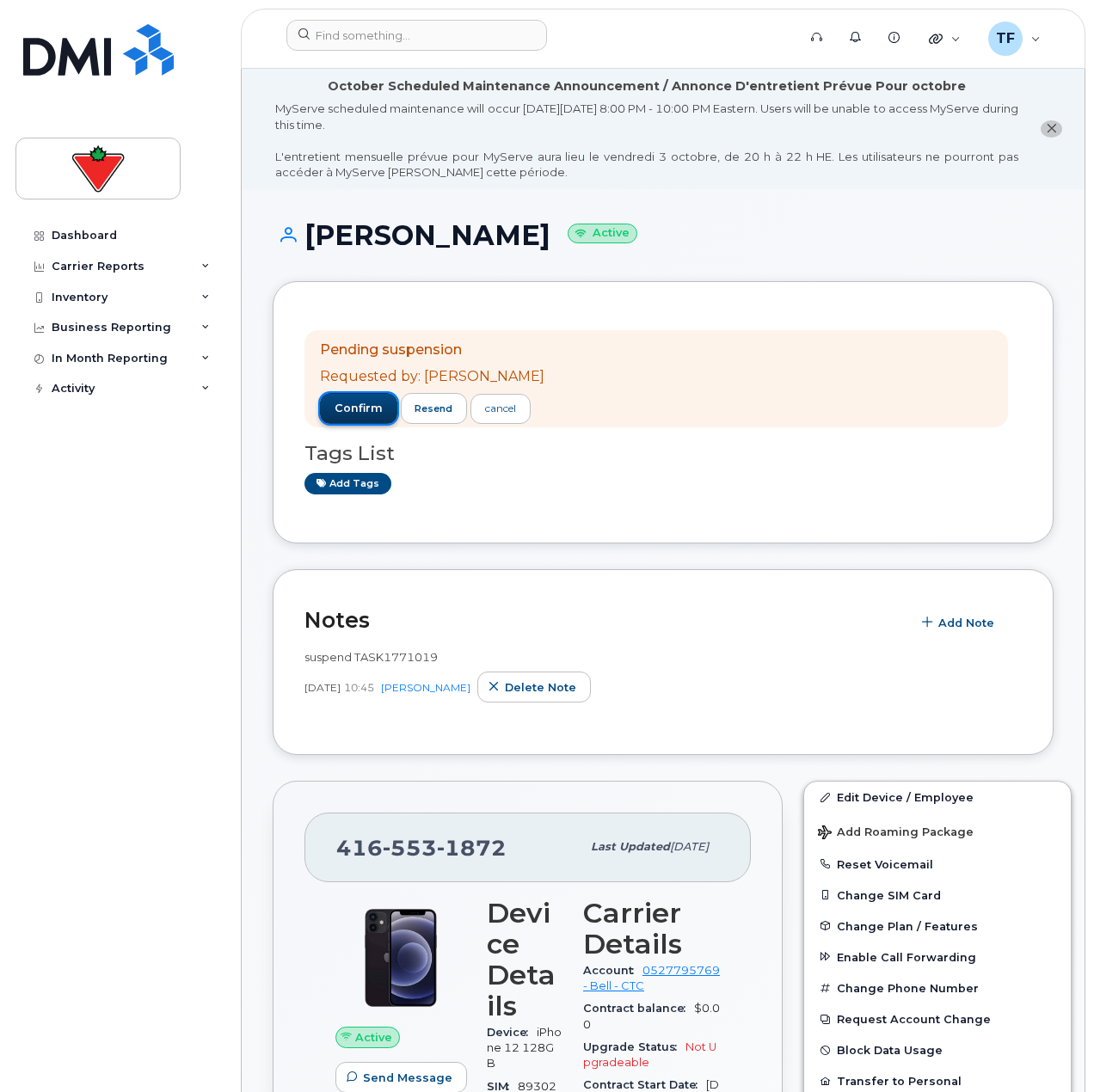
click at [336, 408] on span "confirm" at bounding box center [358, 409] width 48 height 16
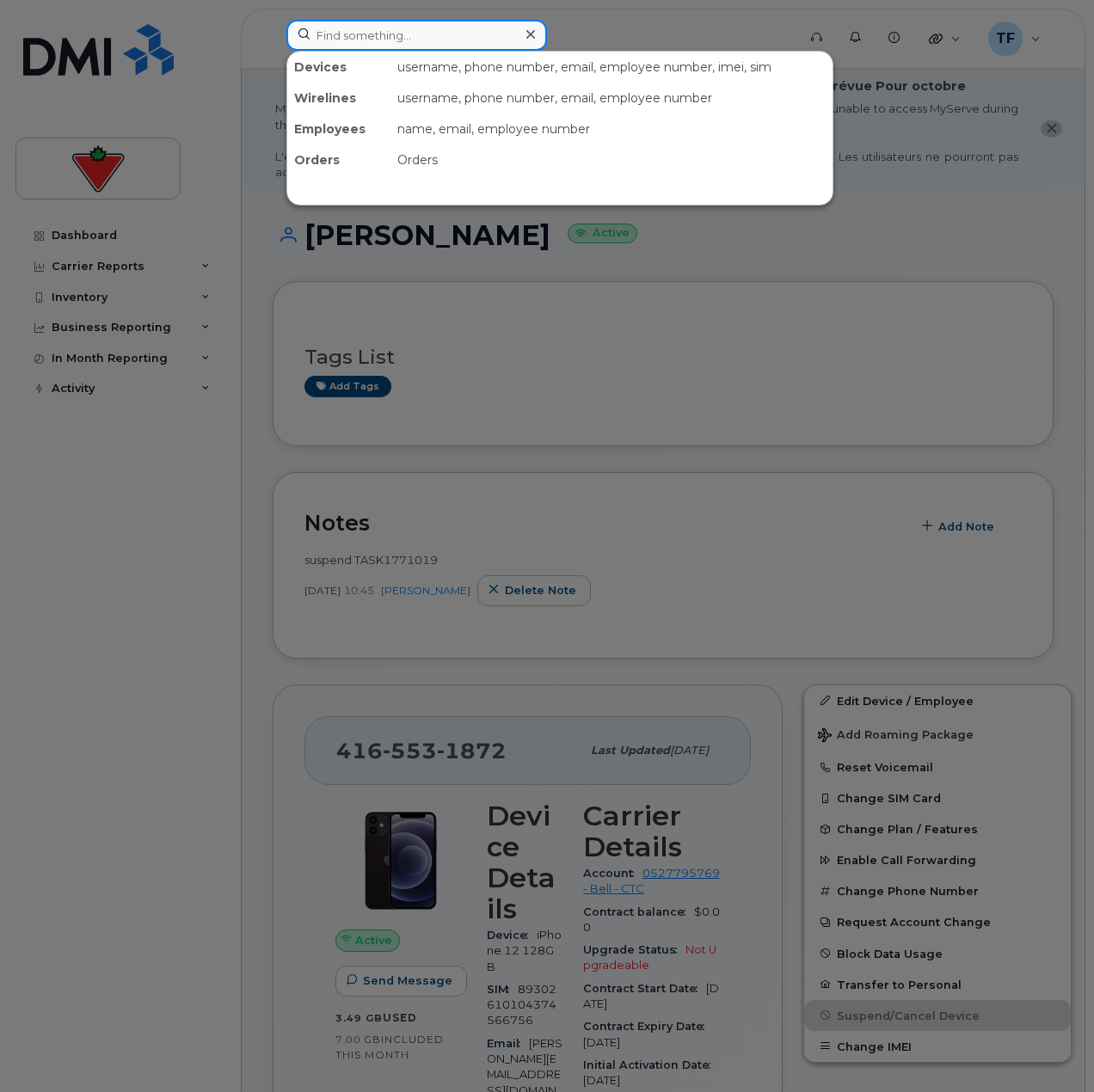
click at [377, 33] on input at bounding box center [417, 36] width 261 height 31
paste input "[PERSON_NAME]"
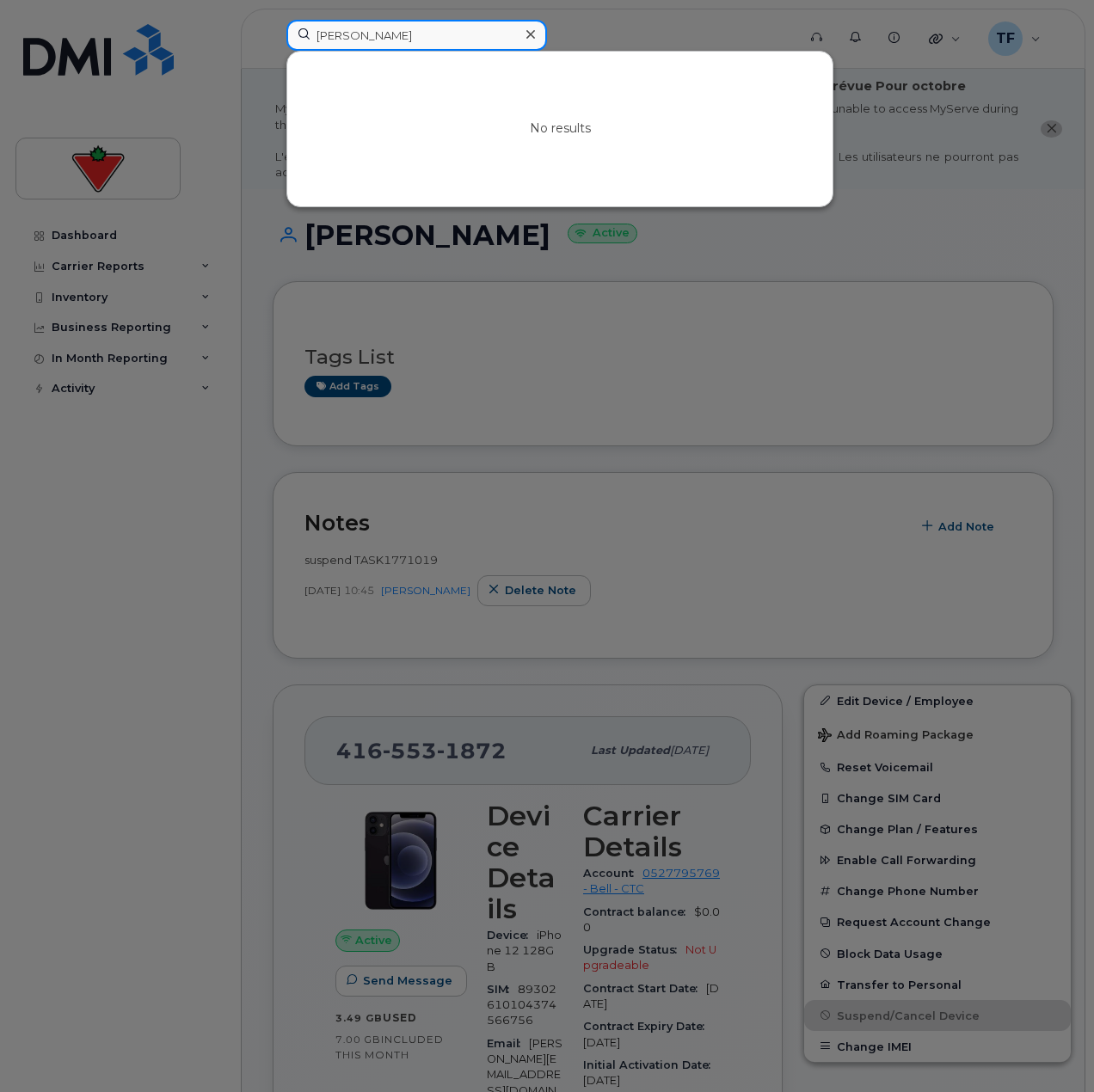
paste input "[PERSON_NAME]"
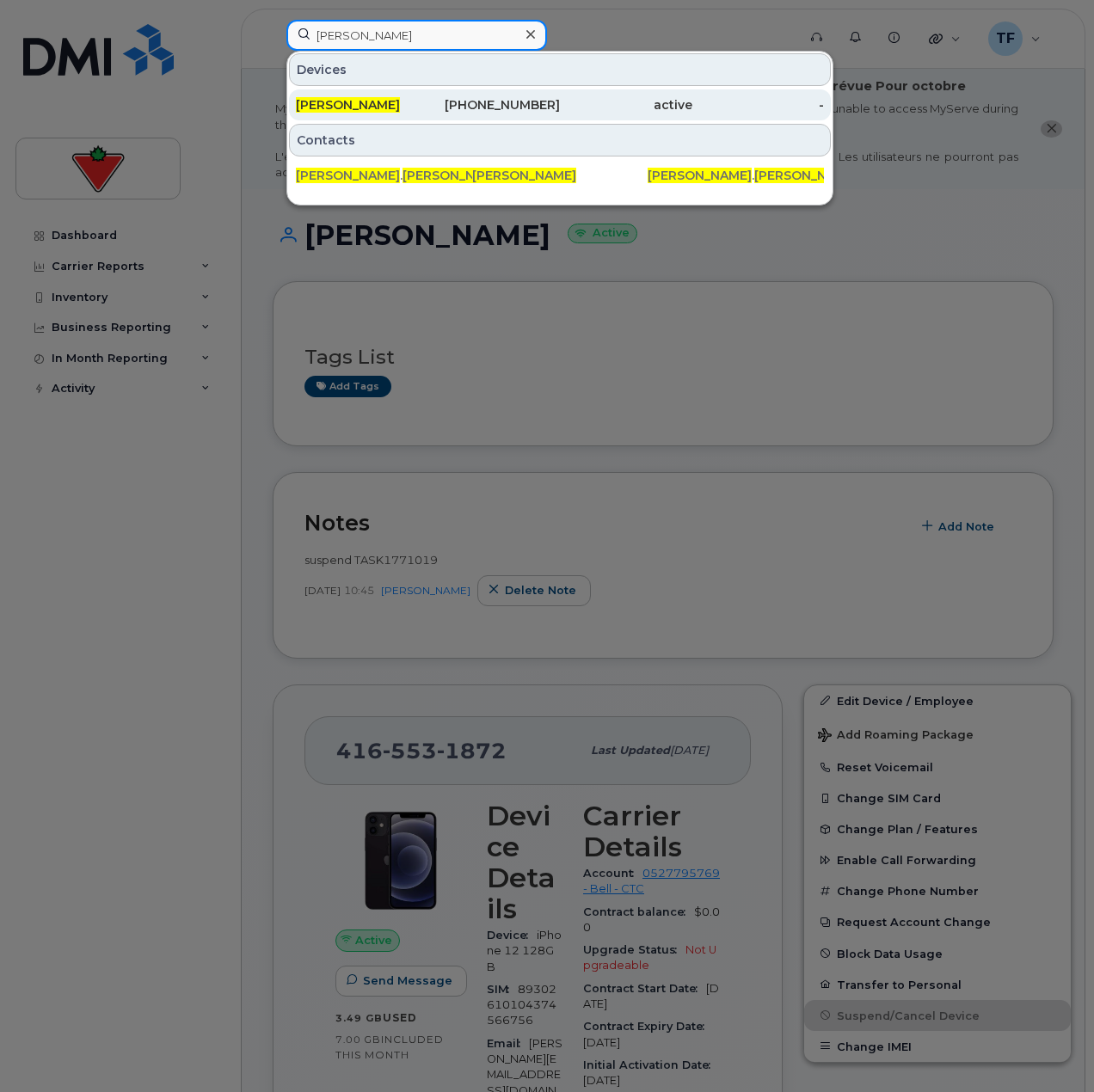
type input "[PERSON_NAME]"
click at [452, 102] on div "[PHONE_NUMBER]" at bounding box center [495, 105] width 132 height 17
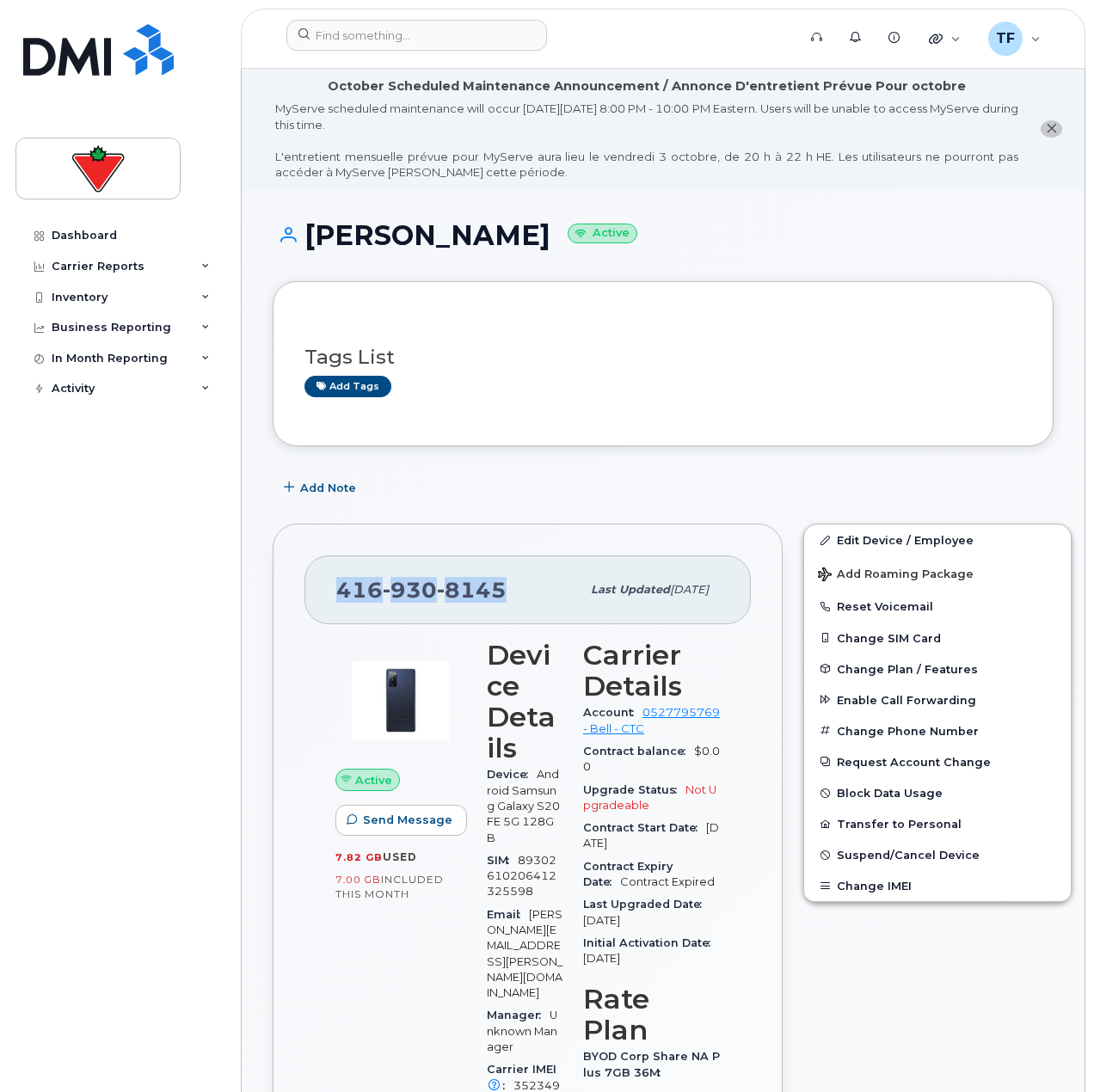
drag, startPoint x: 504, startPoint y: 595, endPoint x: 331, endPoint y: 600, distance: 173.1
click at [331, 600] on div "[PHONE_NUMBER] Last updated [DATE]" at bounding box center [527, 589] width 446 height 69
copy span "[PHONE_NUMBER]"
drag, startPoint x: 474, startPoint y: 449, endPoint x: 472, endPoint y: 463, distance: 14.1
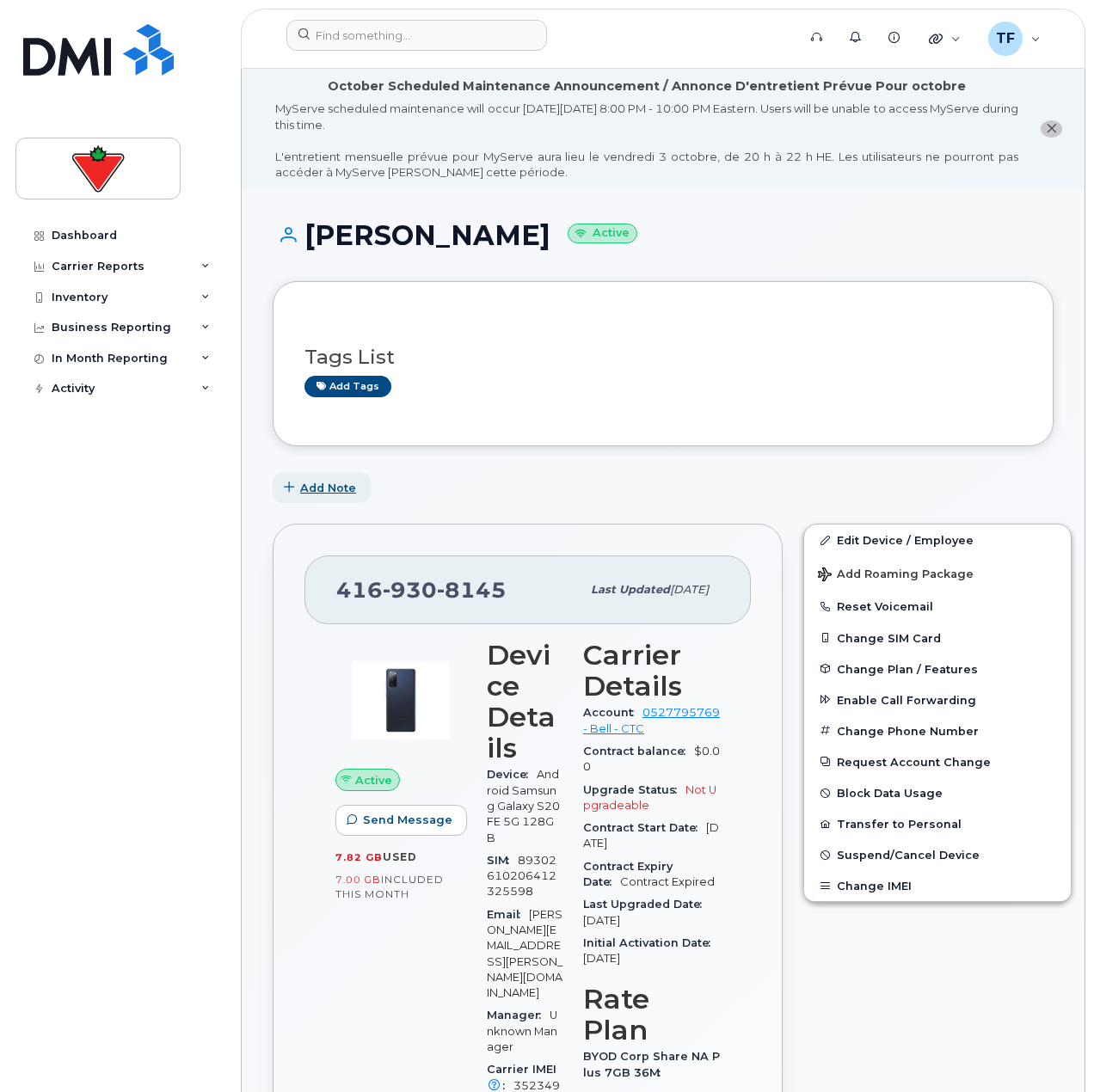
click at [324, 498] on button "Add Note" at bounding box center [322, 488] width 98 height 31
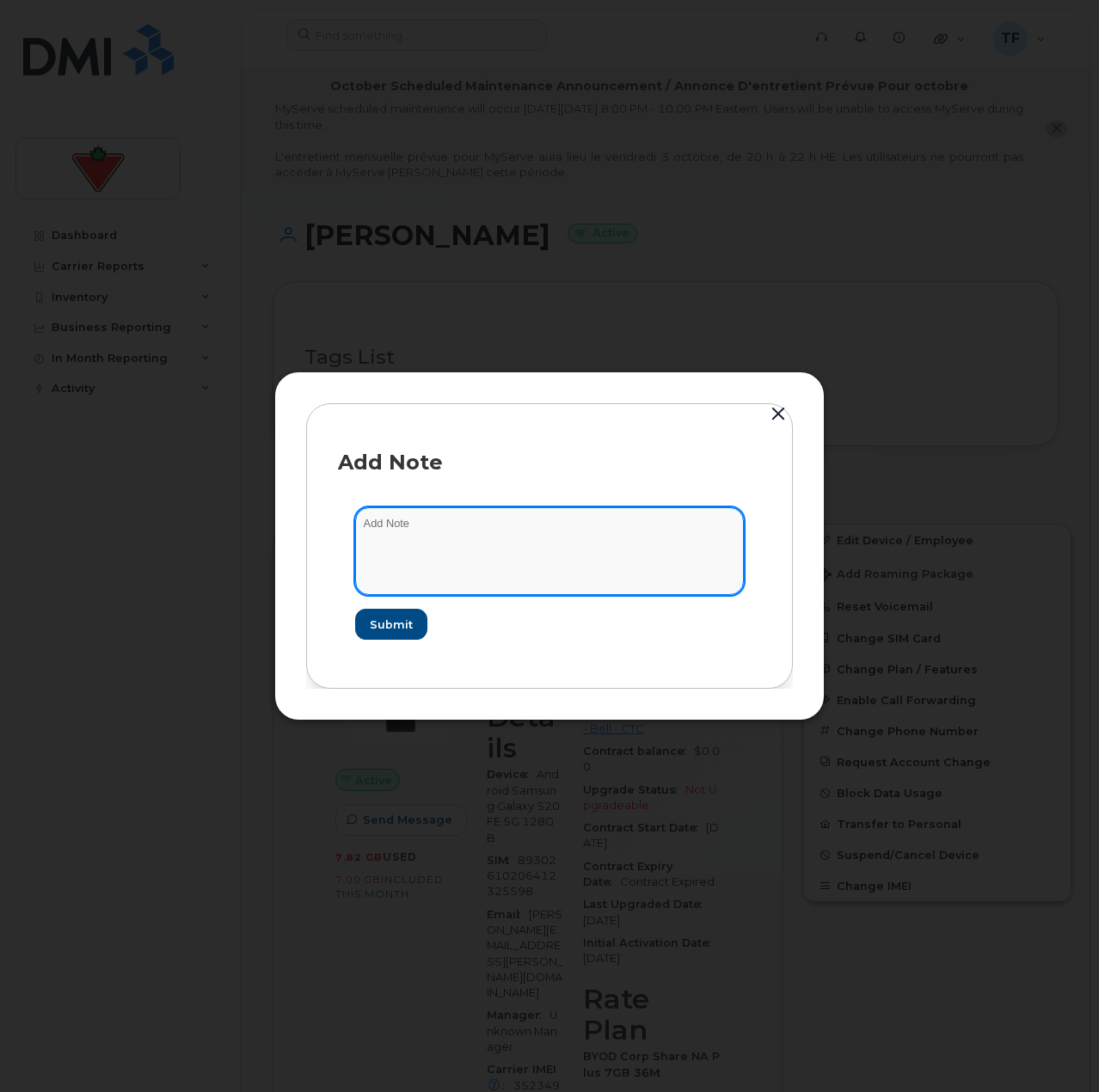
click at [450, 543] on textarea at bounding box center [550, 551] width 389 height 88
paste textarea "TASK1771125"
type textarea "TASK1771125 suspend"
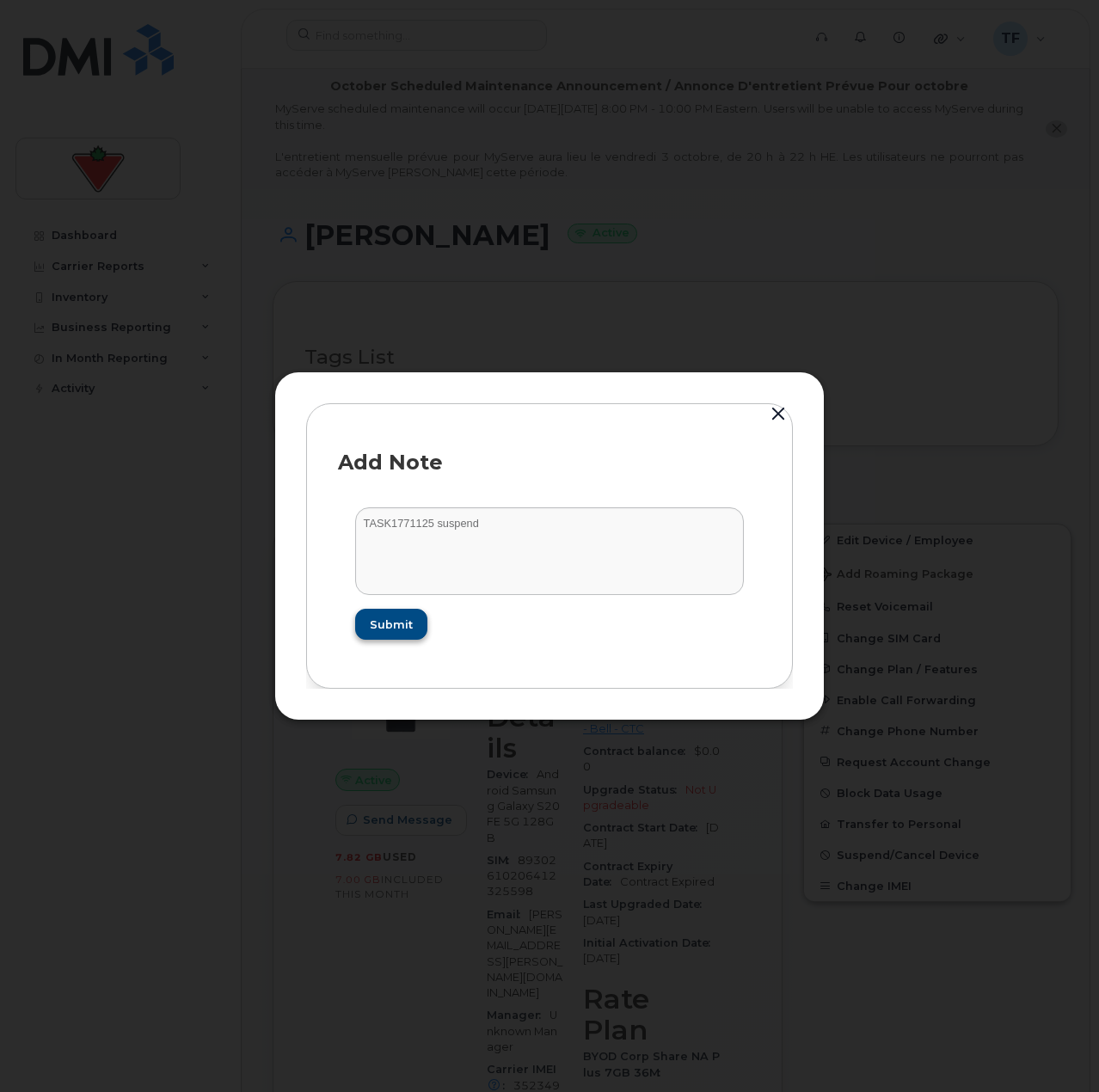
click at [391, 612] on form "TASK1771125 suspend Submit" at bounding box center [550, 574] width 423 height 167
click at [377, 626] on span "Submit" at bounding box center [390, 624] width 43 height 17
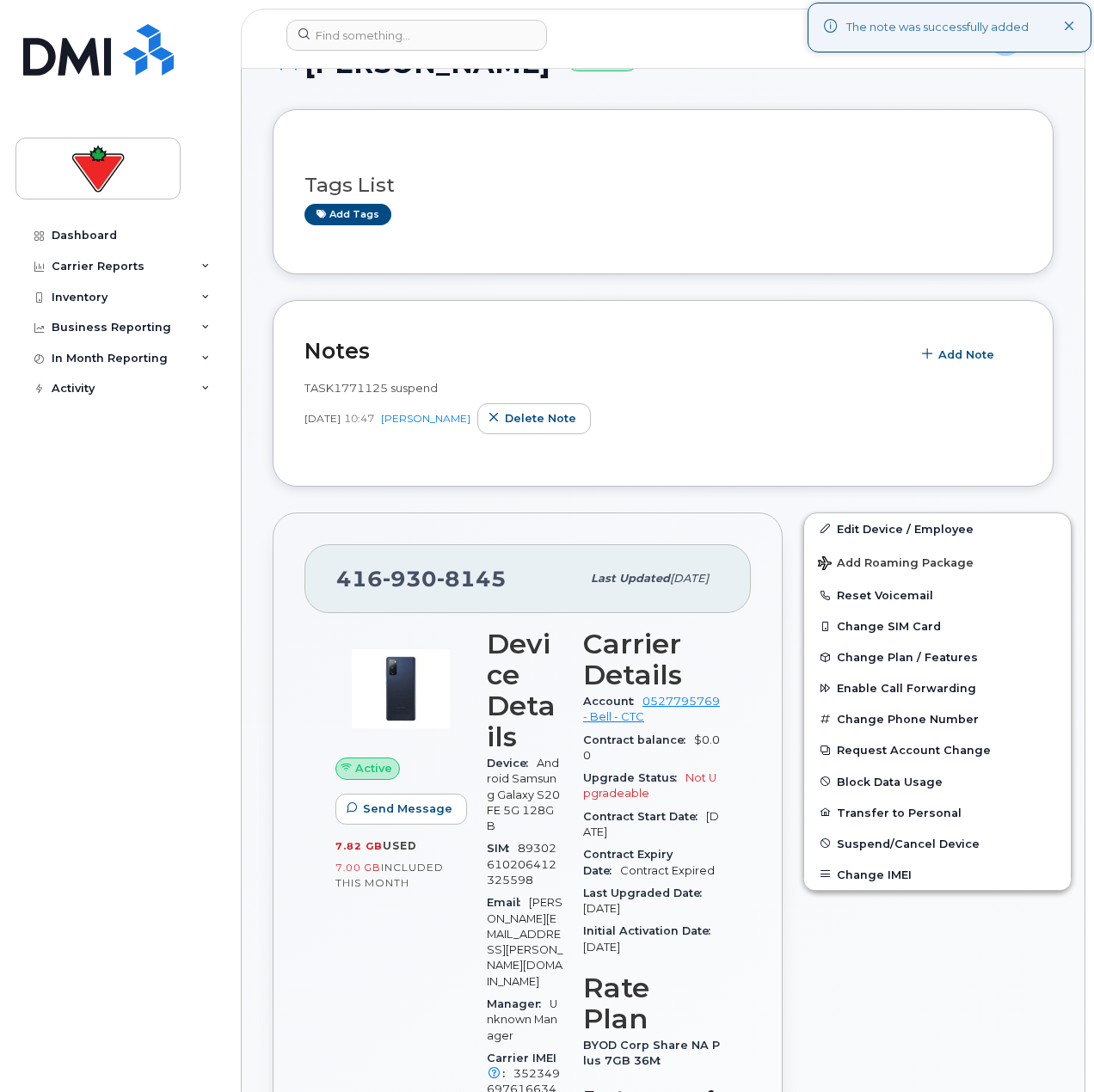
scroll to position [258, 0]
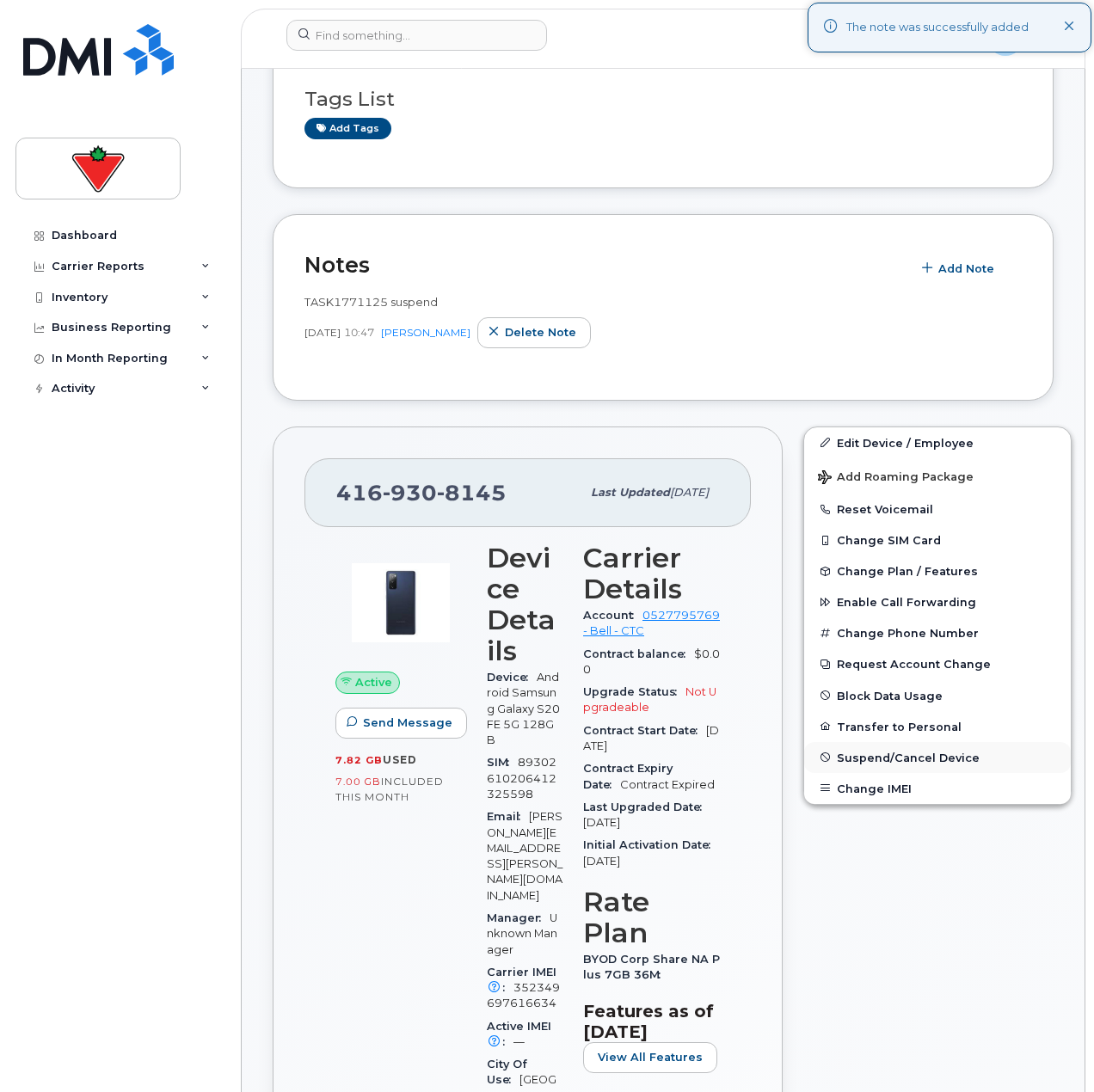
click at [882, 756] on span "Suspend/Cancel Device" at bounding box center [908, 756] width 143 height 13
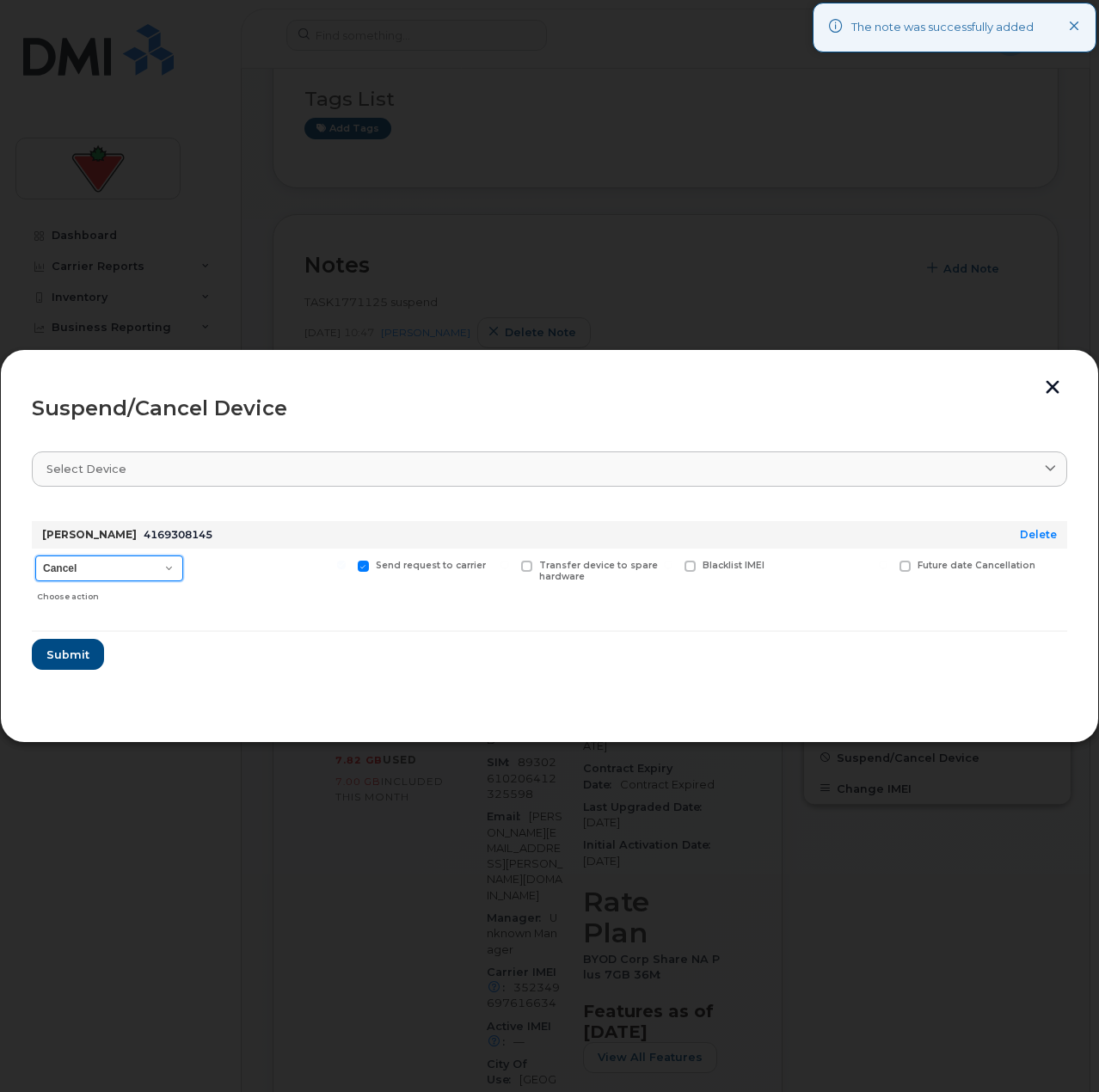
click at [153, 571] on select "Cancel Suspend - Extend Suspension Suspend - Reduced Rate Suspend - Full Rate S…" at bounding box center [110, 569] width 148 height 26
select select "[object Object]"
click at [36, 556] on select "Cancel Suspend - Extend Suspension Suspend - Reduced Rate Suspend - Full Rate S…" at bounding box center [110, 569] width 148 height 26
click at [85, 656] on span "Submit" at bounding box center [66, 655] width 43 height 17
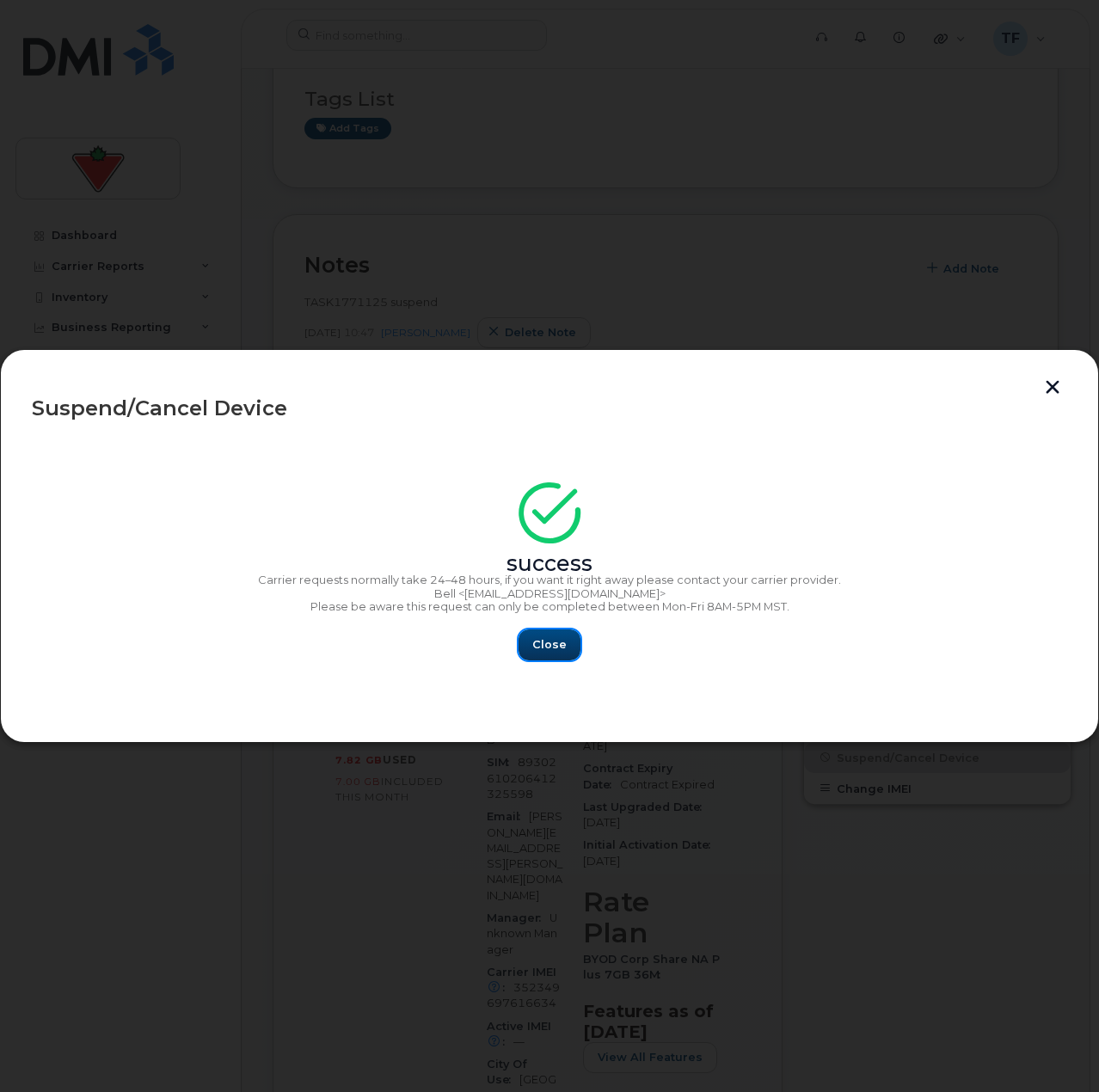
click at [547, 643] on span "Close" at bounding box center [550, 644] width 35 height 17
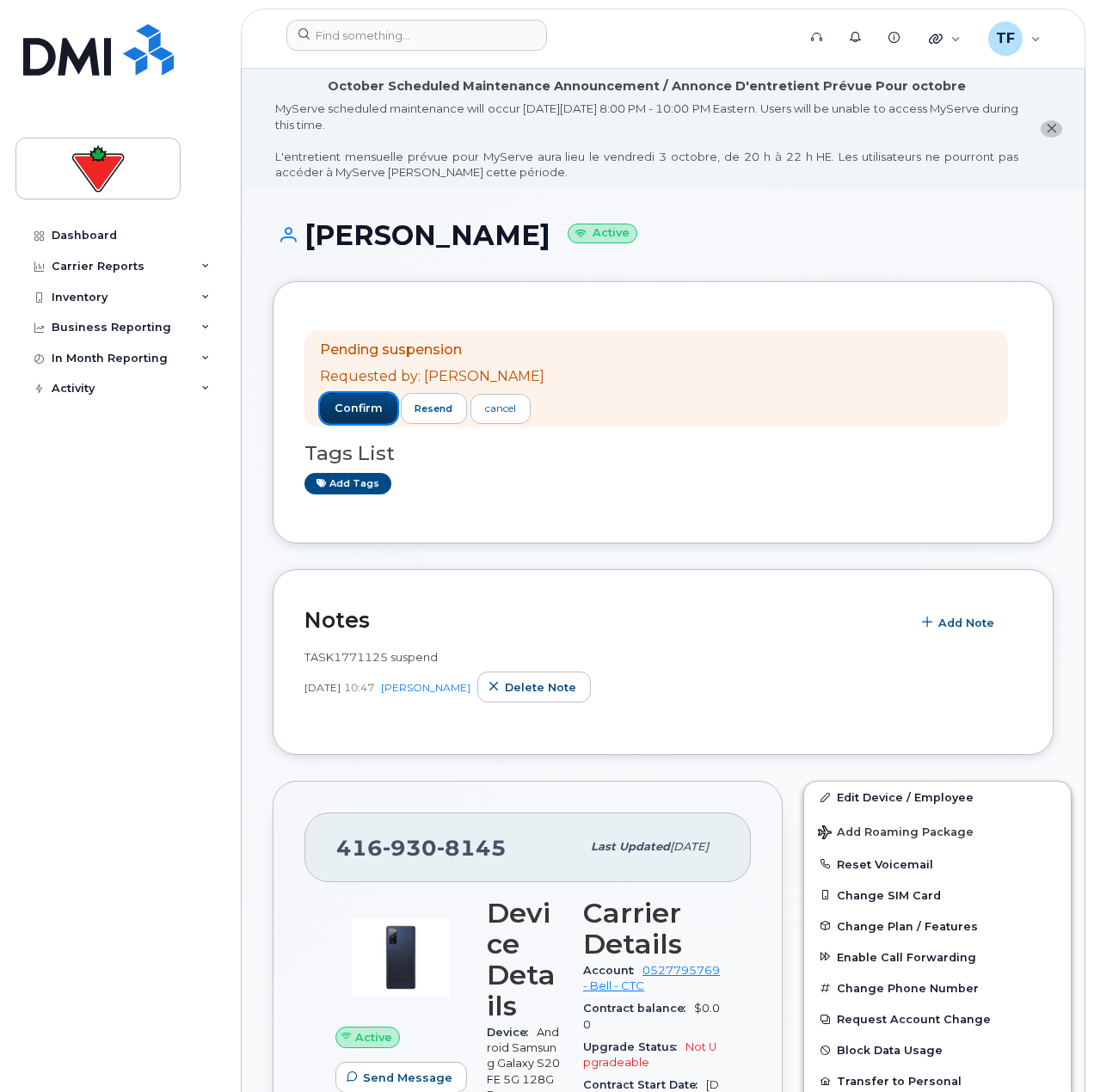
drag, startPoint x: 354, startPoint y: 412, endPoint x: 336, endPoint y: 426, distance: 22.8
click at [354, 412] on span "confirm" at bounding box center [358, 409] width 48 height 16
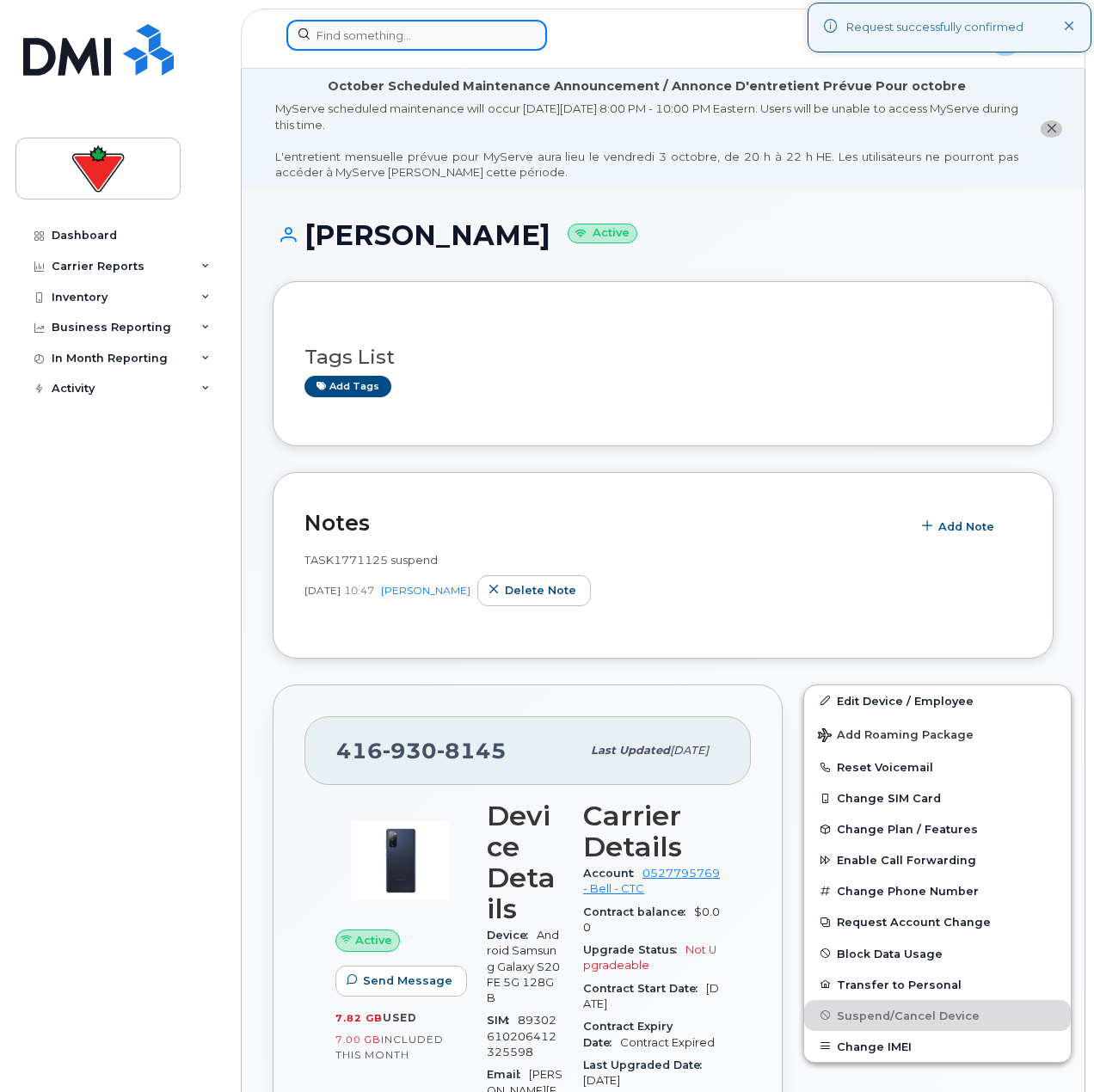
click at [386, 39] on input at bounding box center [417, 36] width 261 height 31
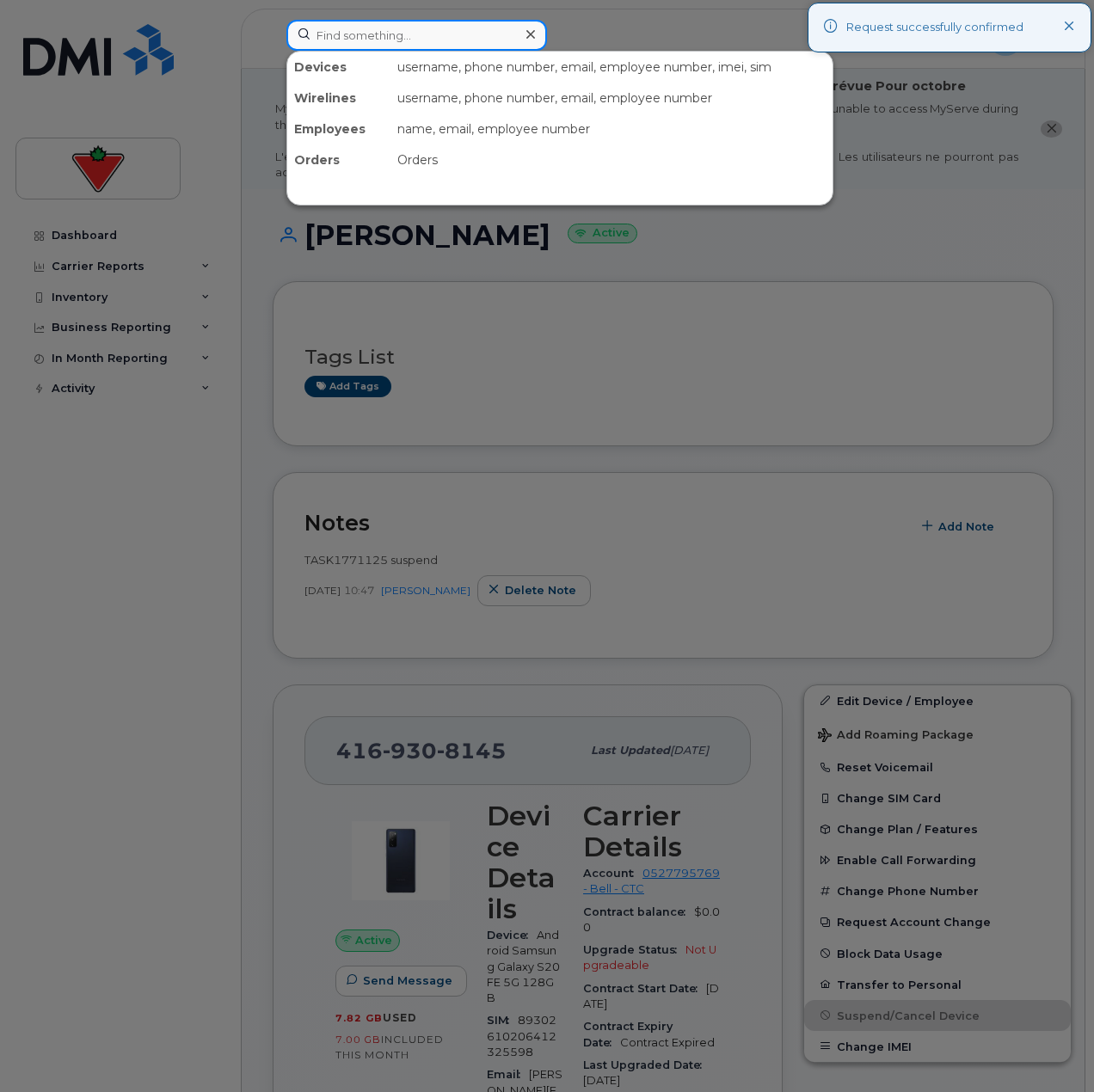
paste input "Nishant Mahapatra"
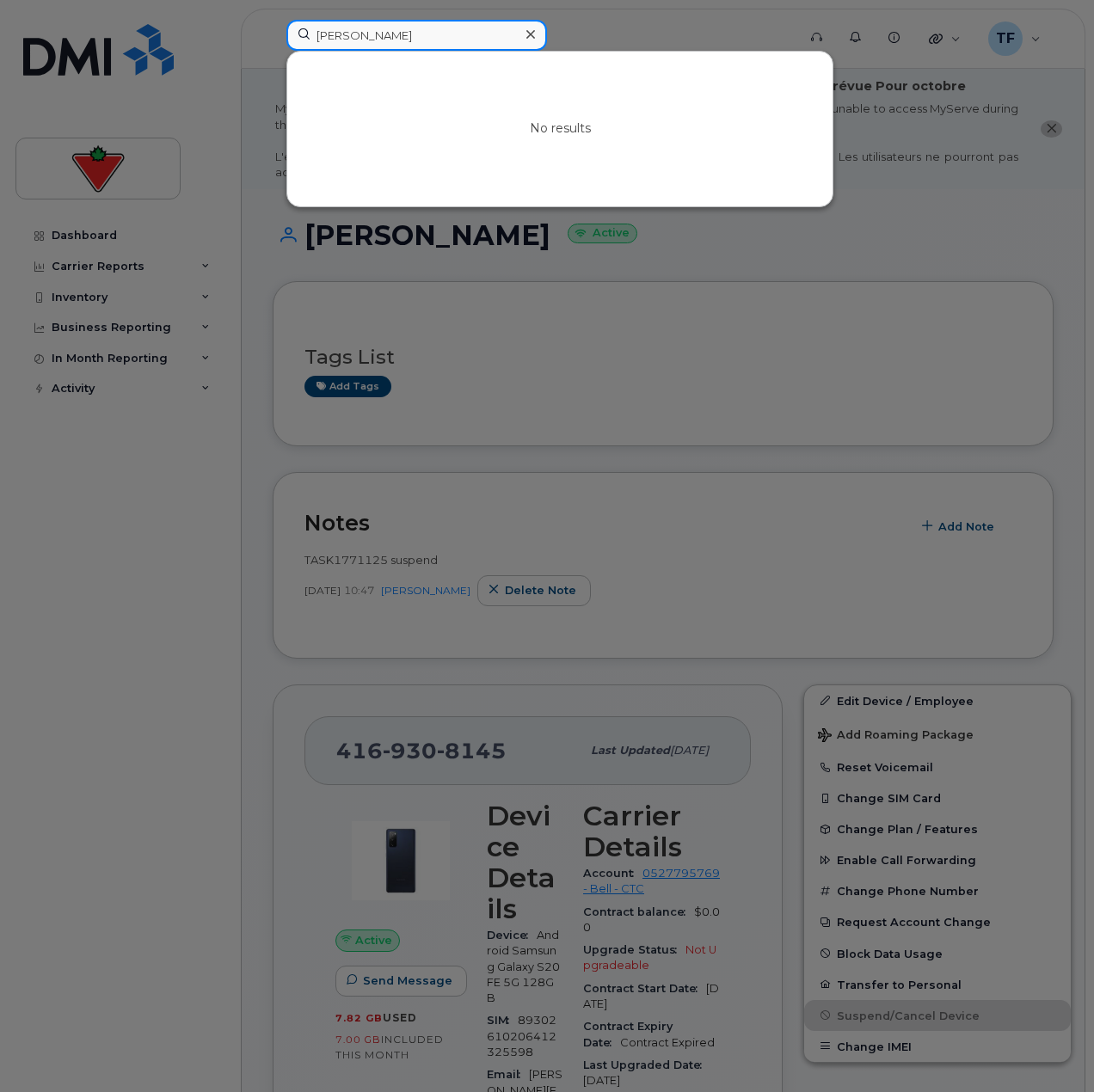
paste input "Irfan Mirz"
paste input "Alex Vulovic"
click at [413, 31] on input "Alex Vulovic" at bounding box center [417, 36] width 261 height 31
paste input "[PERSON_NAME]"
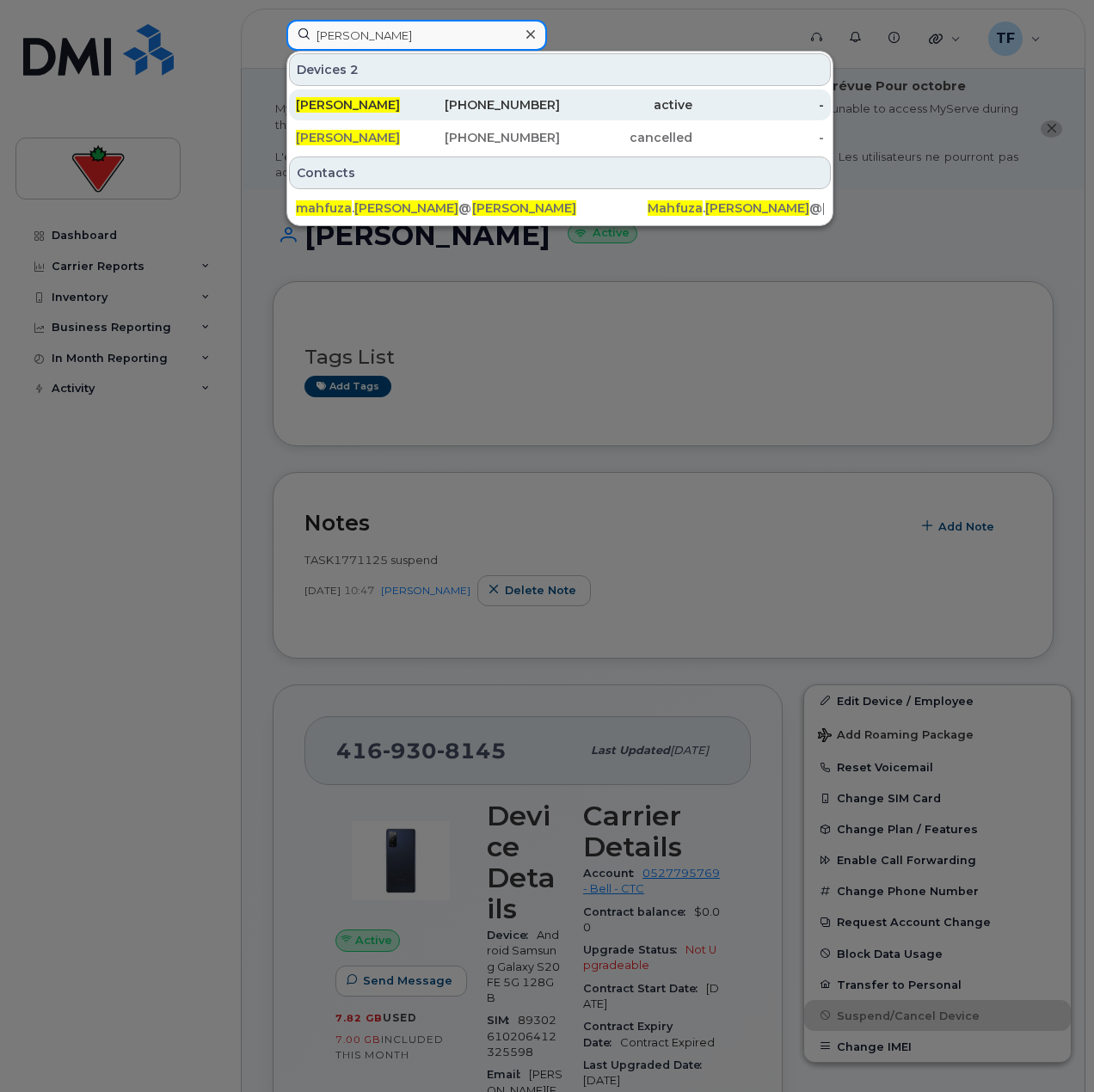
type input "[PERSON_NAME]"
click at [448, 112] on div "416-702-3014" at bounding box center [495, 105] width 132 height 17
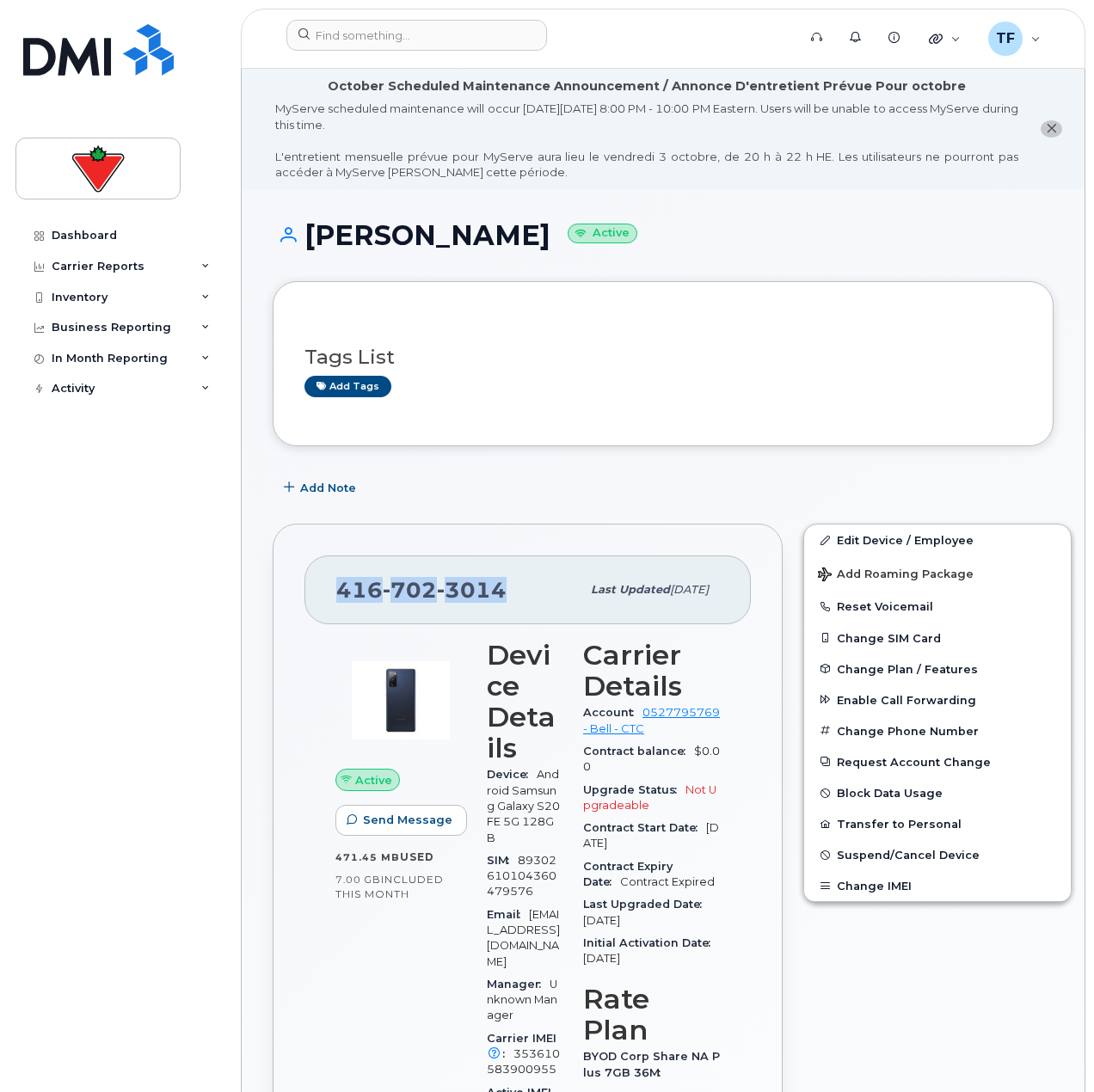
drag, startPoint x: 504, startPoint y: 590, endPoint x: 311, endPoint y: 605, distance: 193.6
click at [311, 605] on div "[PHONE_NUMBER] Last updated [DATE]" at bounding box center [527, 589] width 446 height 69
copy span "[PHONE_NUMBER]"
click at [316, 491] on span "Add Note" at bounding box center [328, 488] width 56 height 17
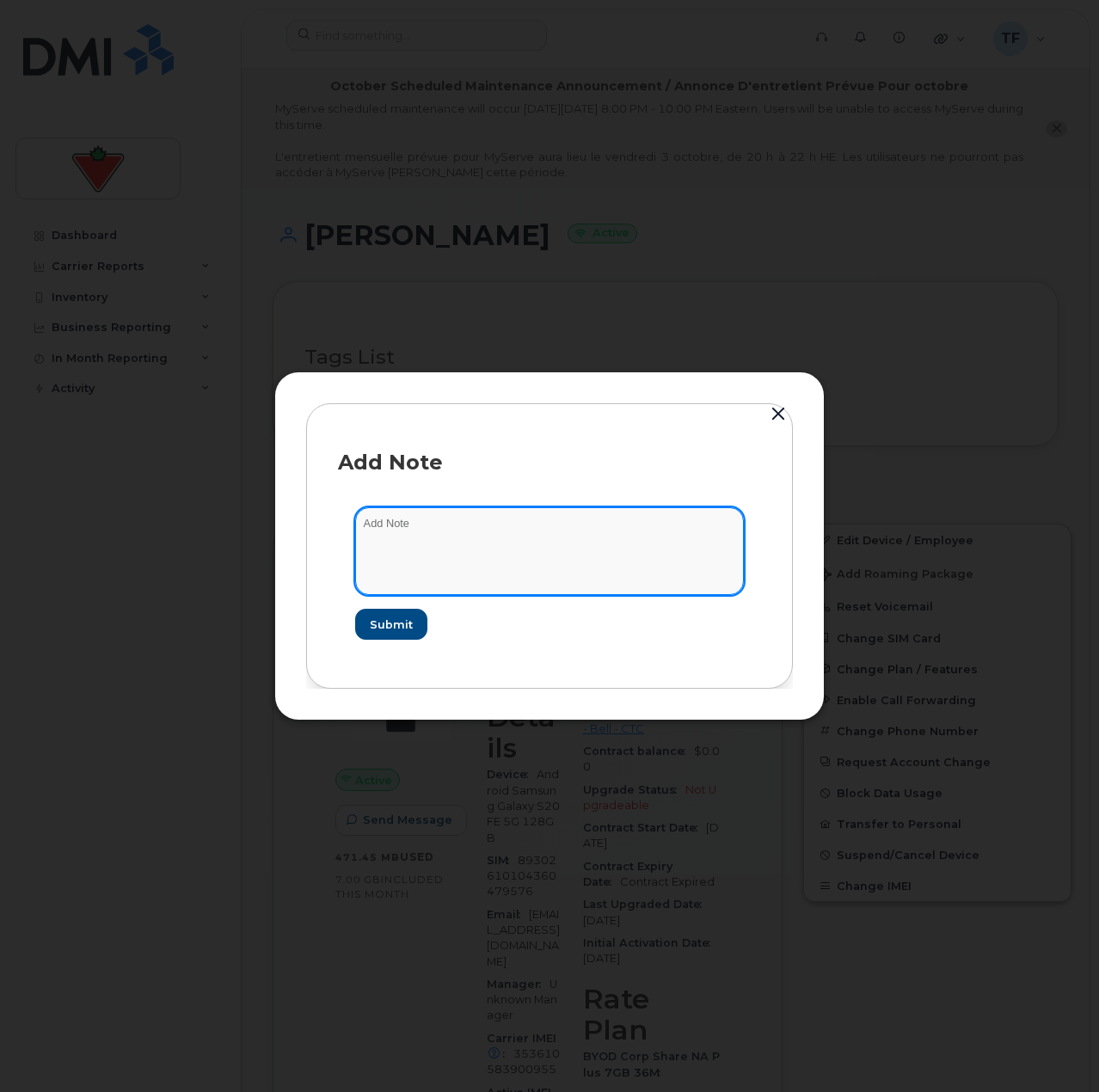
click at [396, 521] on textarea at bounding box center [550, 551] width 389 height 88
paste textarea "TASK1771631"
type textarea "TASK1771631 suspend"
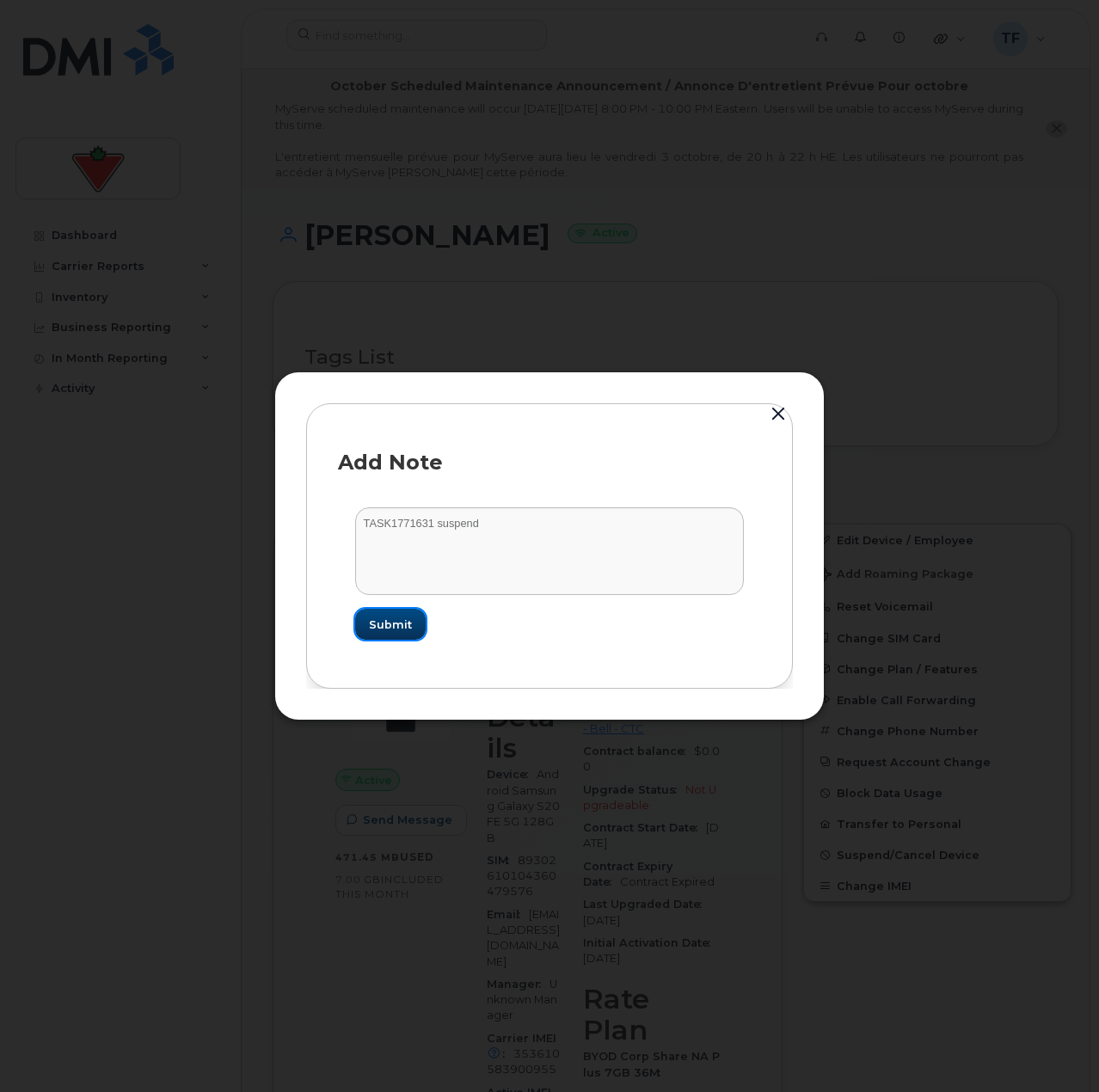
click at [411, 629] on button "Submit" at bounding box center [390, 624] width 70 height 31
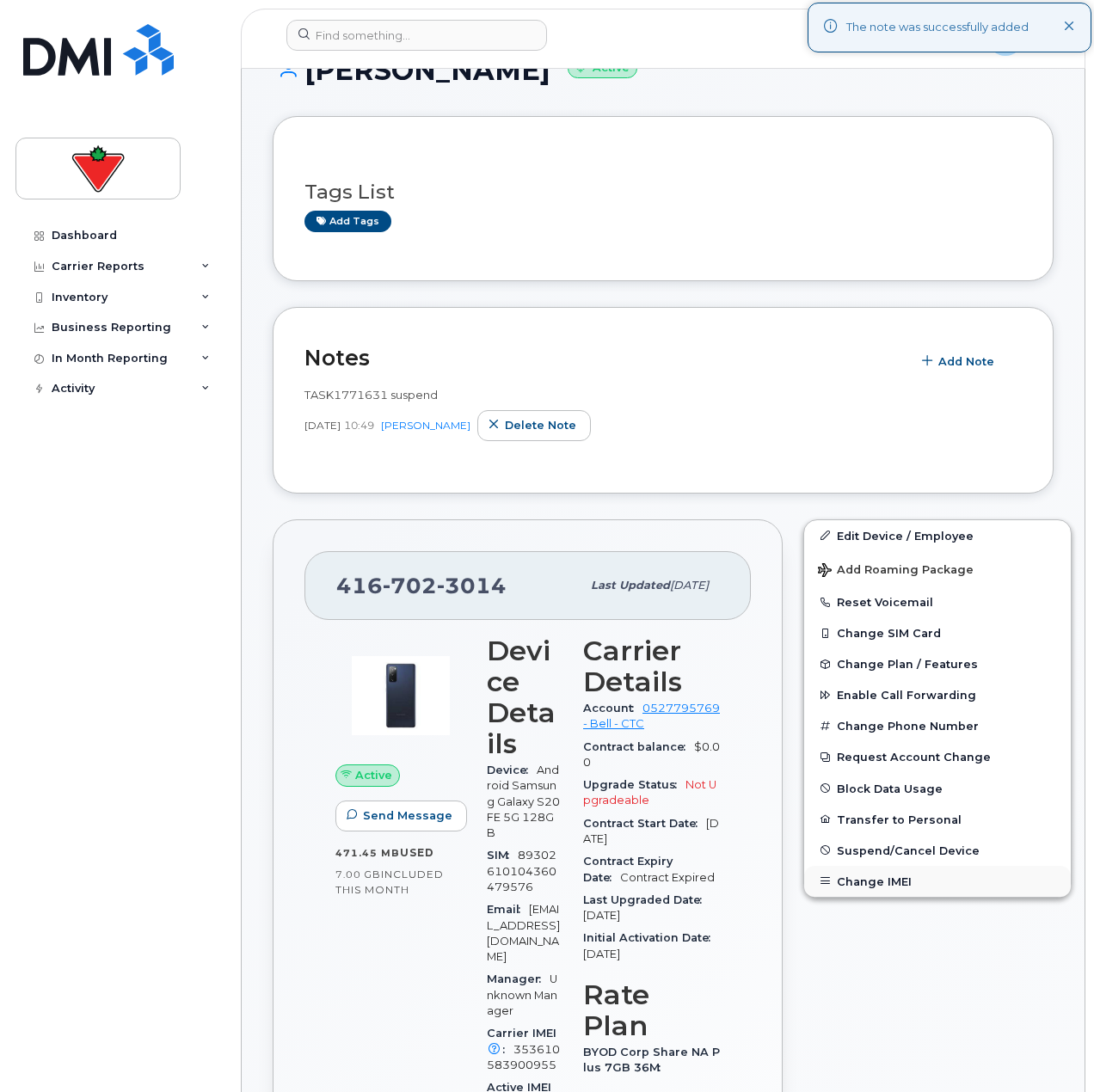
scroll to position [172, 0]
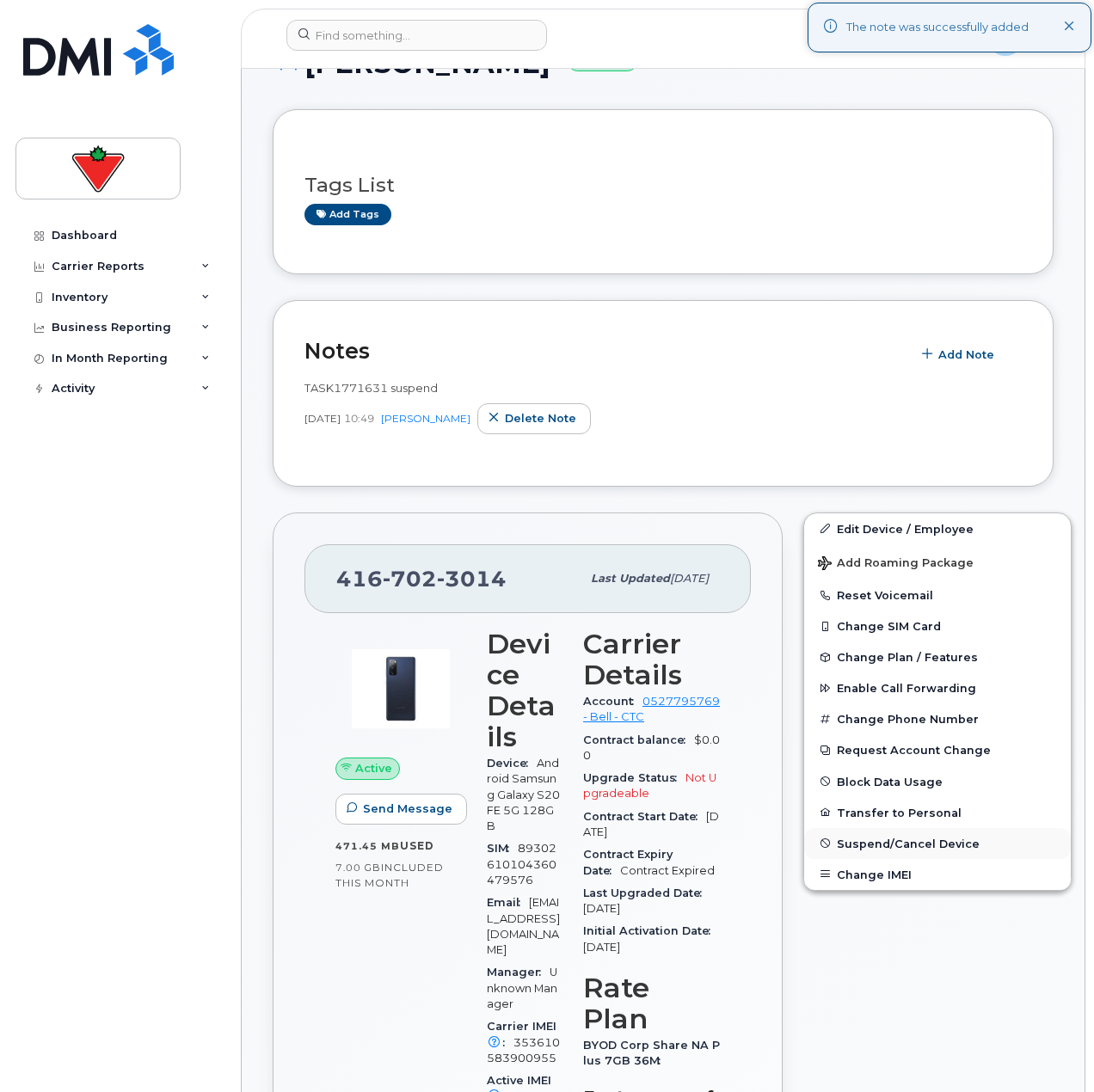
click at [856, 849] on span "Suspend/Cancel Device" at bounding box center [908, 842] width 143 height 13
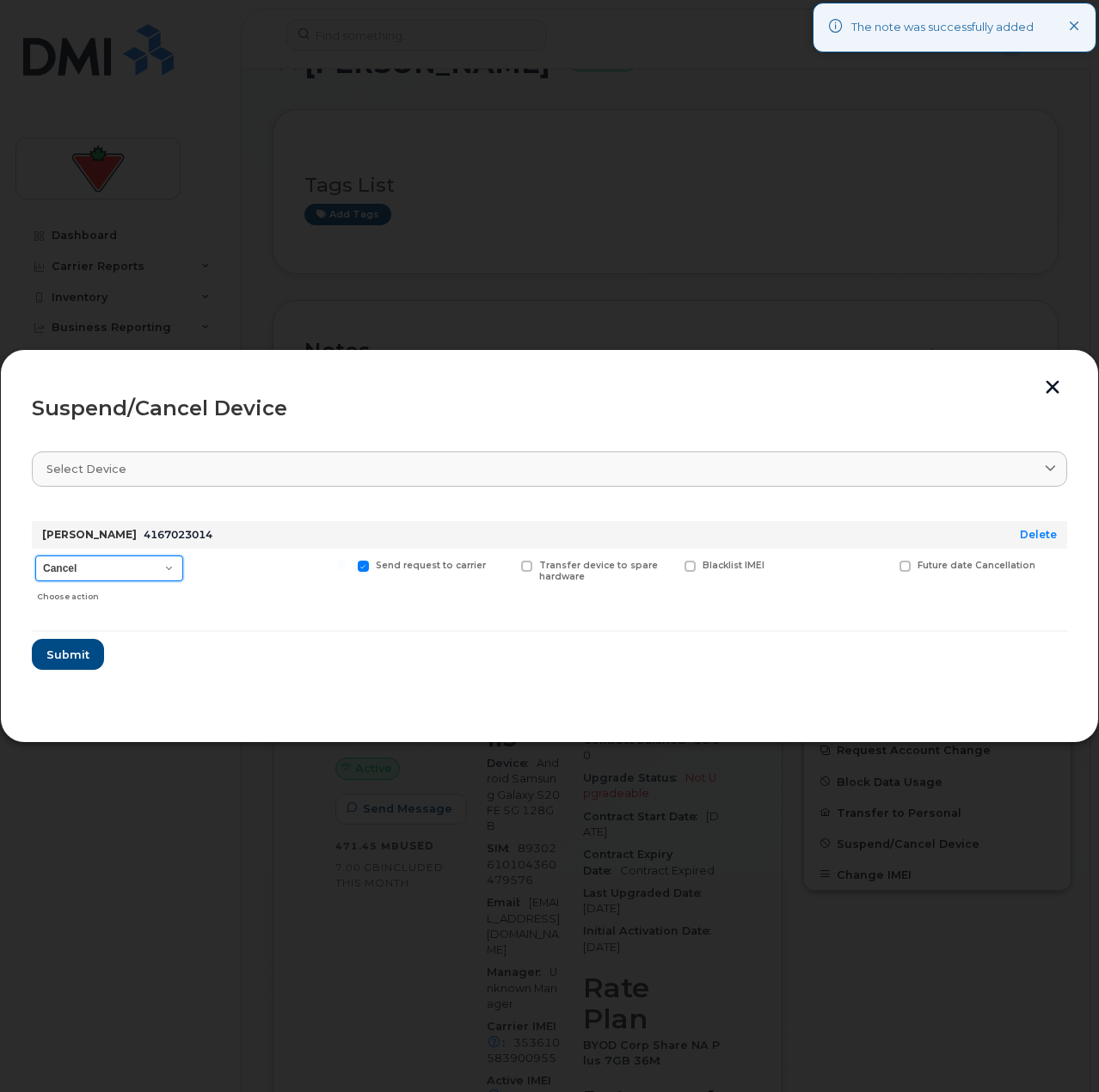
click at [143, 576] on select "Cancel Suspend - Extend Suspension Suspend - Reduced Rate Suspend - Full Rate S…" at bounding box center [110, 569] width 148 height 26
select select "[object Object]"
click at [36, 556] on select "Cancel Suspend - Extend Suspension Suspend - Reduced Rate Suspend - Full Rate S…" at bounding box center [110, 569] width 148 height 26
click at [67, 662] on span "Submit" at bounding box center [66, 655] width 43 height 17
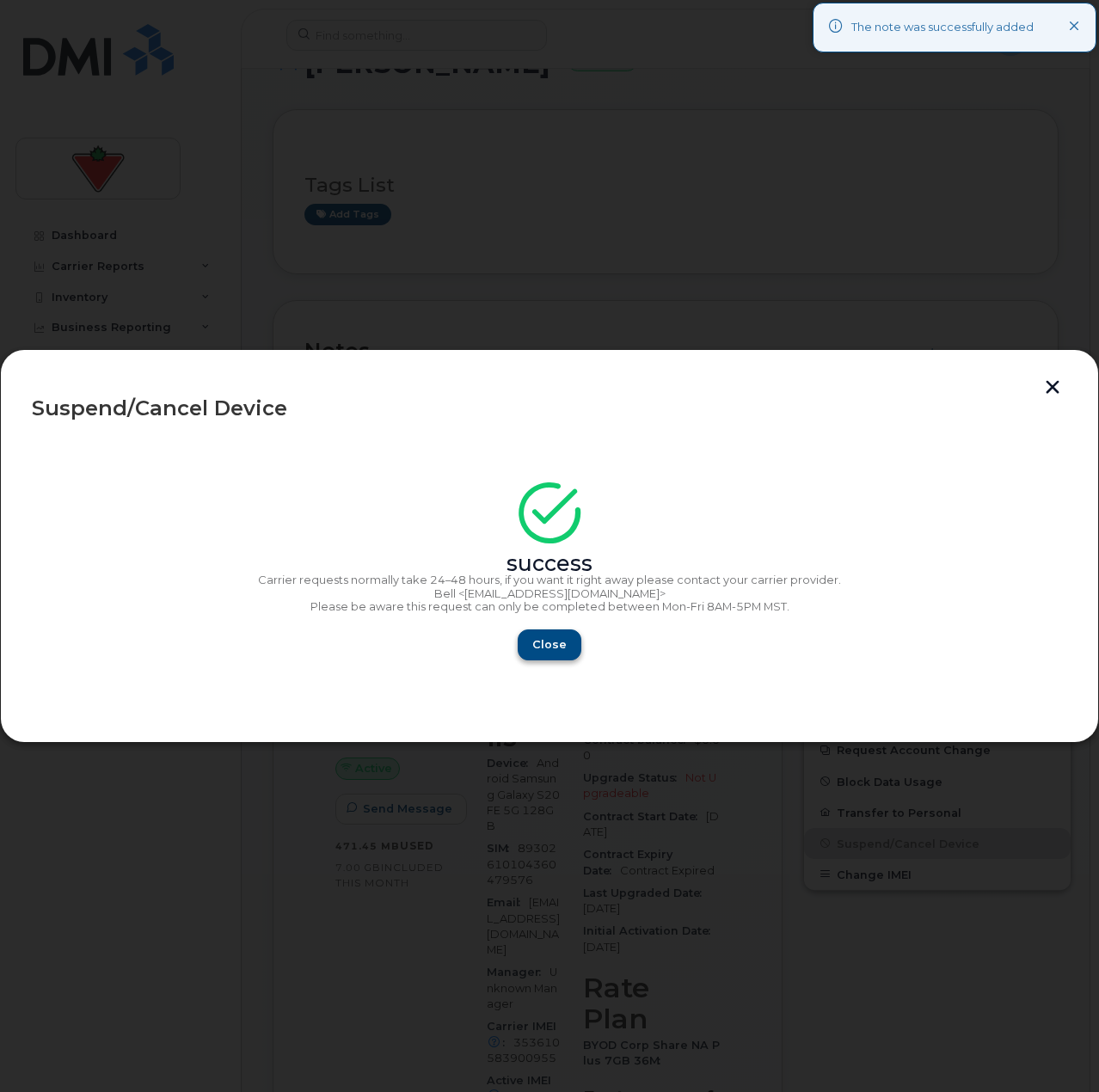
click at [520, 646] on div "Close" at bounding box center [550, 645] width 1036 height 31
click at [526, 646] on button "Close" at bounding box center [549, 645] width 62 height 31
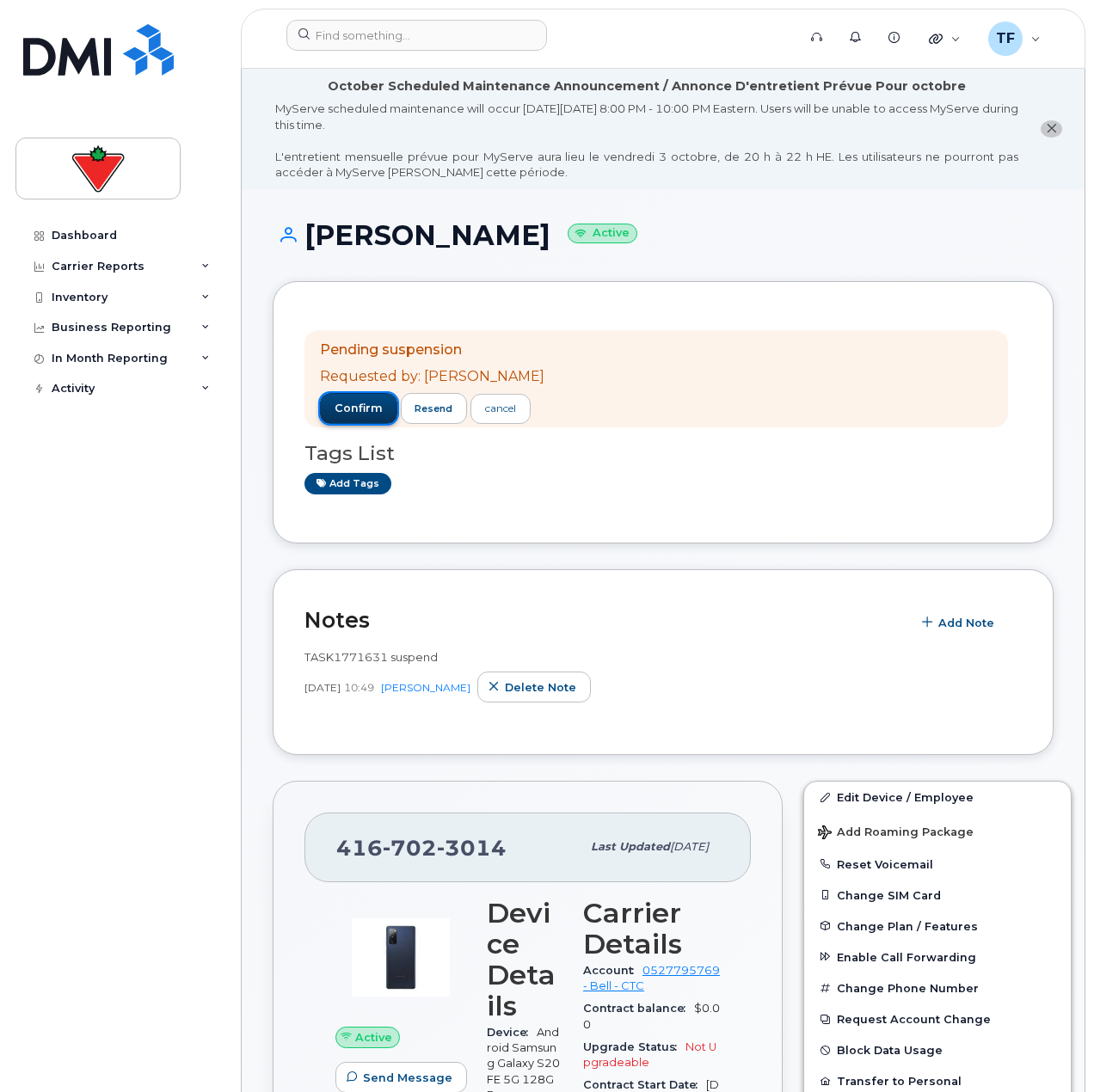
click at [370, 398] on button "confirm" at bounding box center [358, 409] width 77 height 31
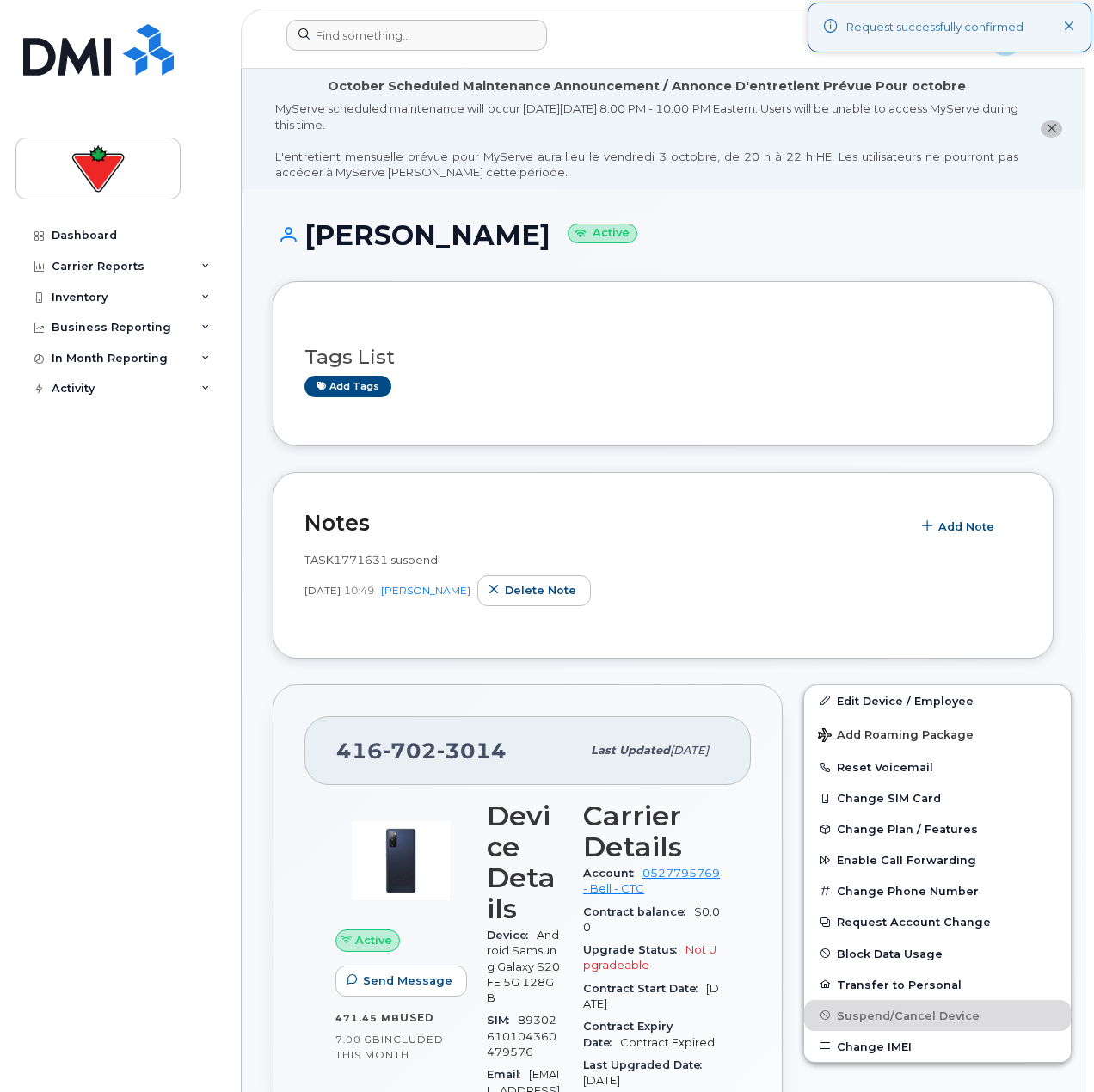
click at [410, 52] on div at bounding box center [536, 39] width 526 height 38
click at [418, 37] on input at bounding box center [417, 36] width 261 height 31
paste input "[PERSON_NAME]"
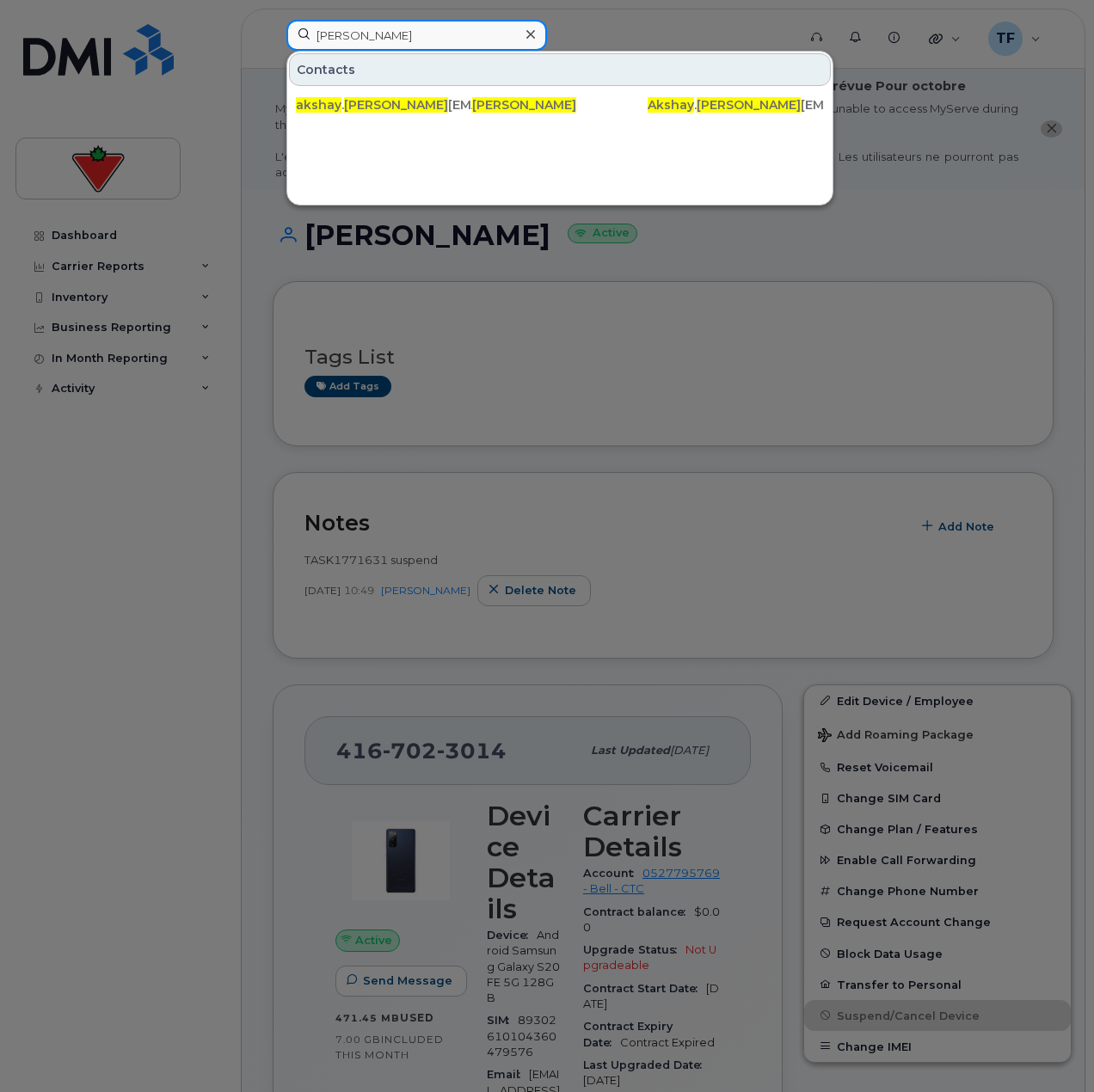
paste input "[PERSON_NAME]"
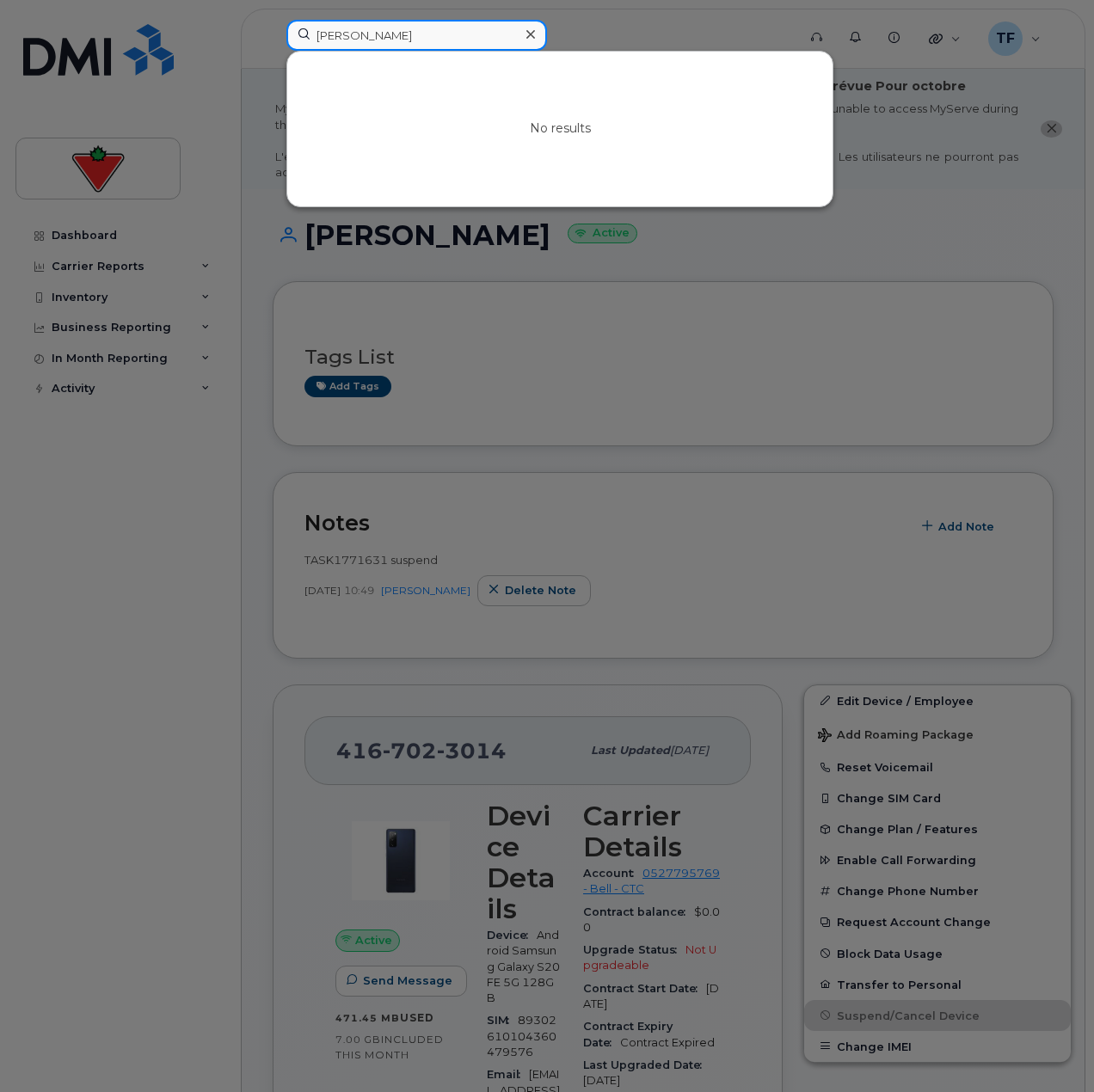
paste input "[PERSON_NAME]"
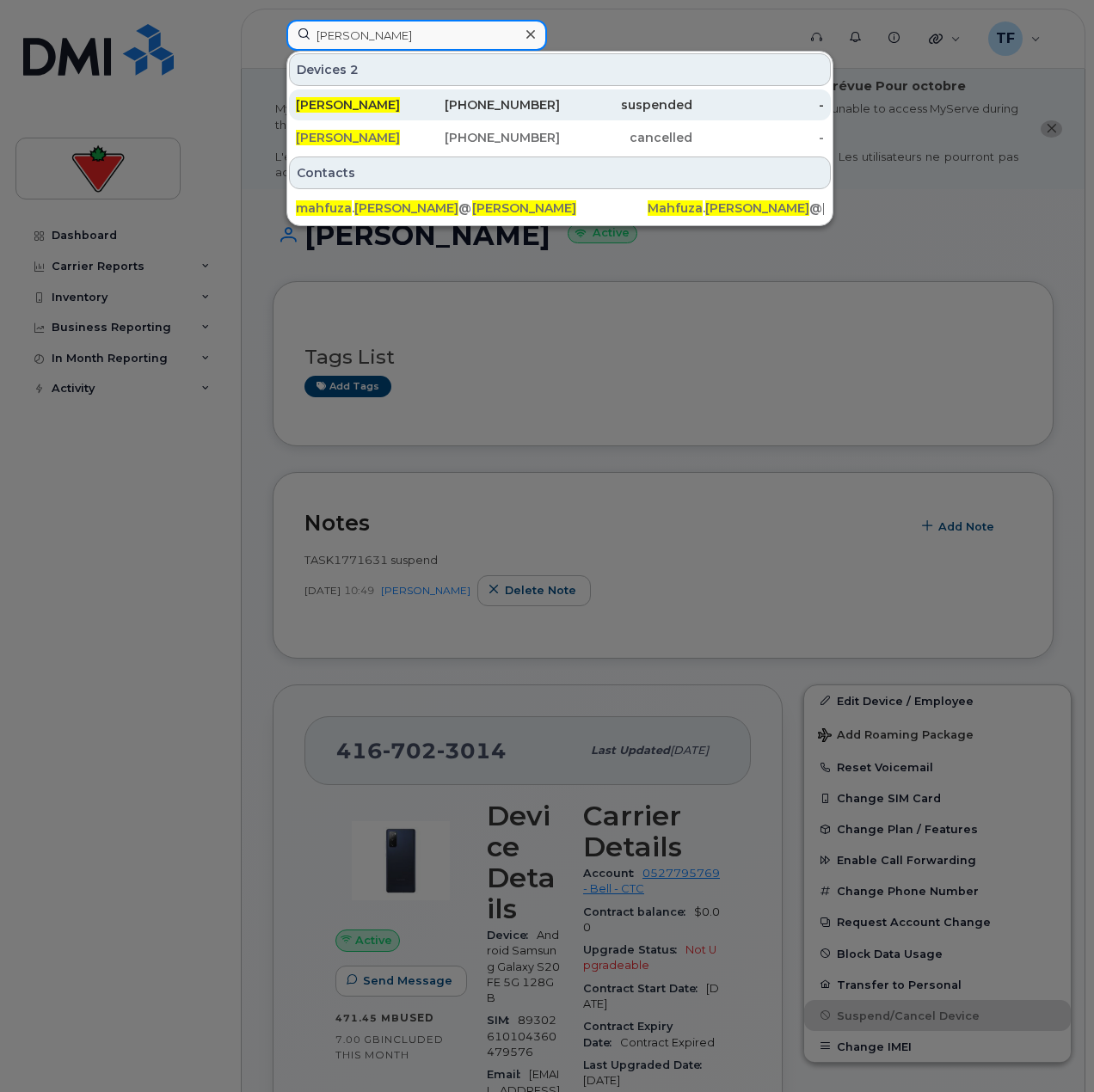
type input "[PERSON_NAME]"
click at [421, 110] on div "[PERSON_NAME]" at bounding box center [362, 105] width 132 height 17
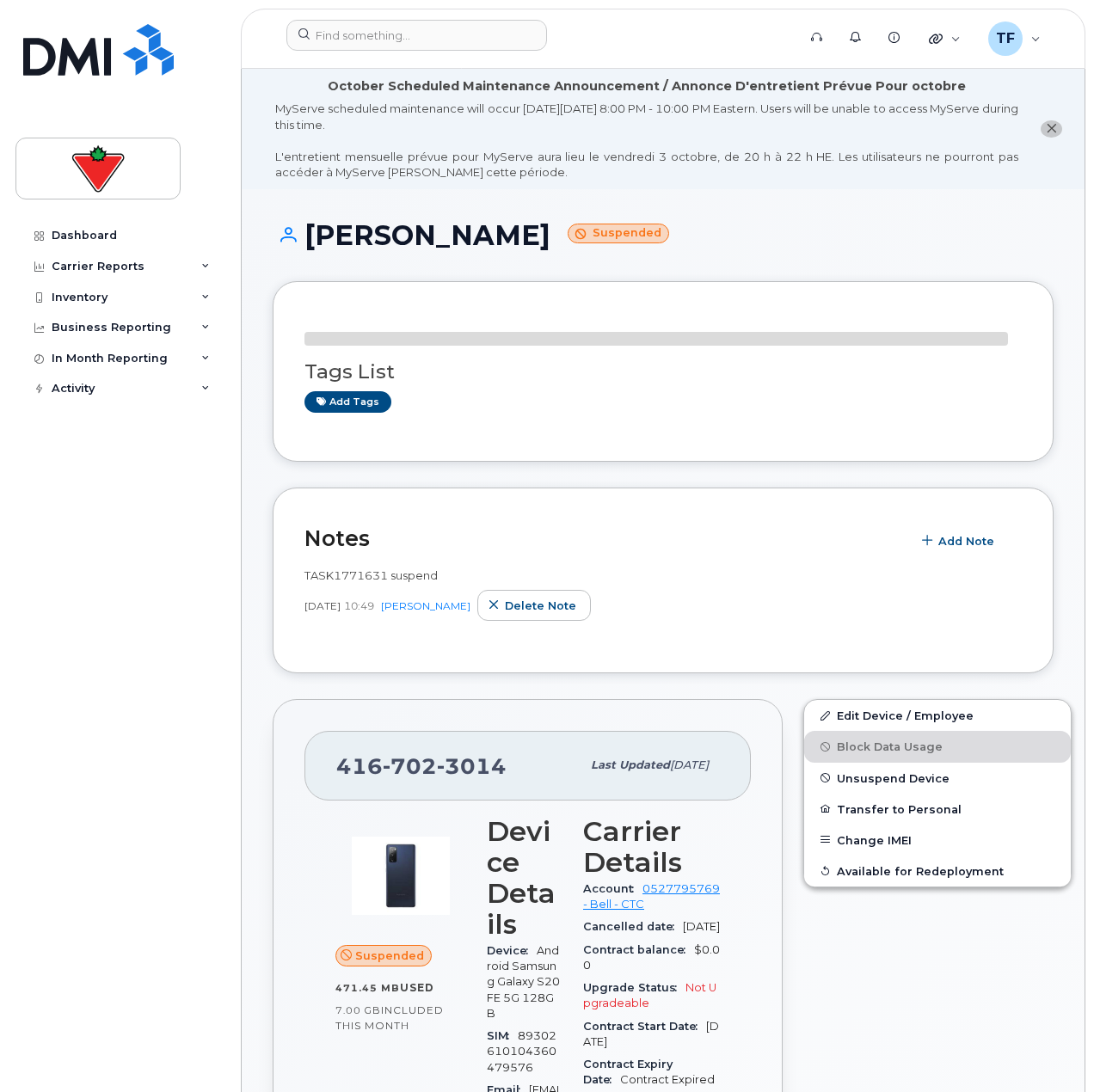
click at [330, 569] on span "TASK1771631 suspend" at bounding box center [370, 576] width 133 height 14
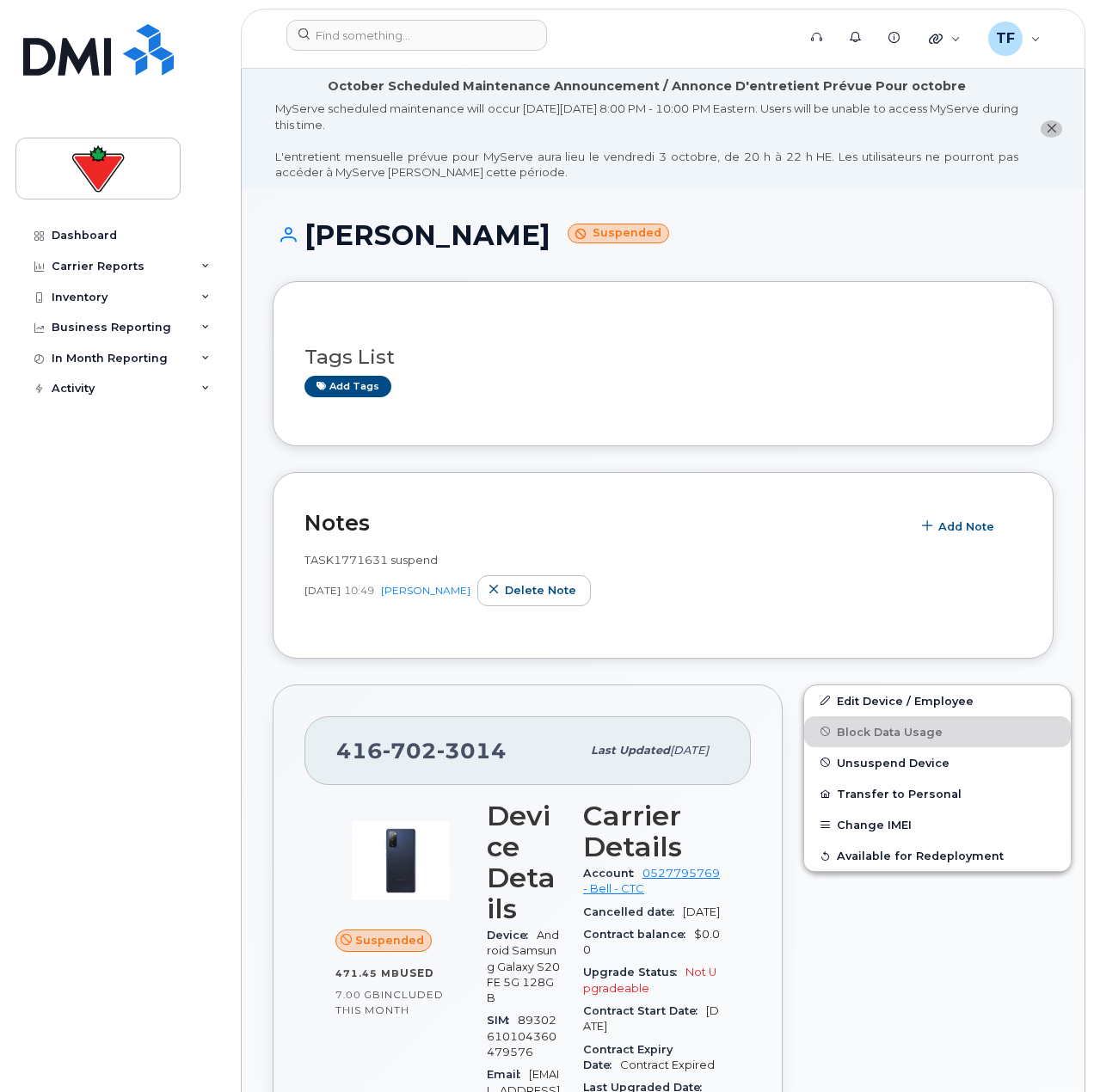
click at [335, 559] on span "TASK1771631 suspend" at bounding box center [370, 560] width 133 height 14
copy span "TASK1771631"
click at [375, 55] on div at bounding box center [536, 39] width 526 height 38
paste input "[PERSON_NAME]"
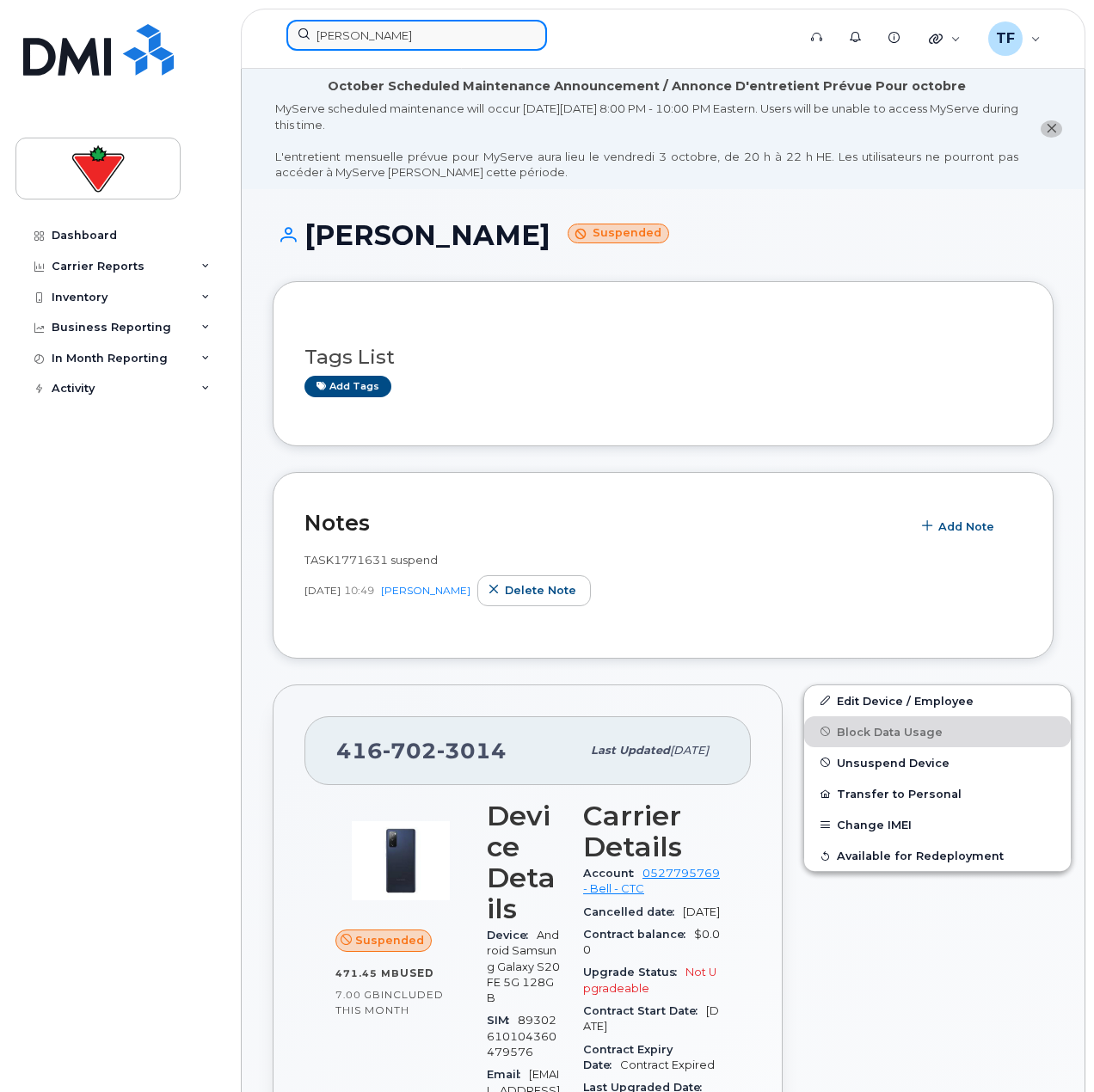
click at [386, 45] on input "[PERSON_NAME]" at bounding box center [417, 36] width 261 height 31
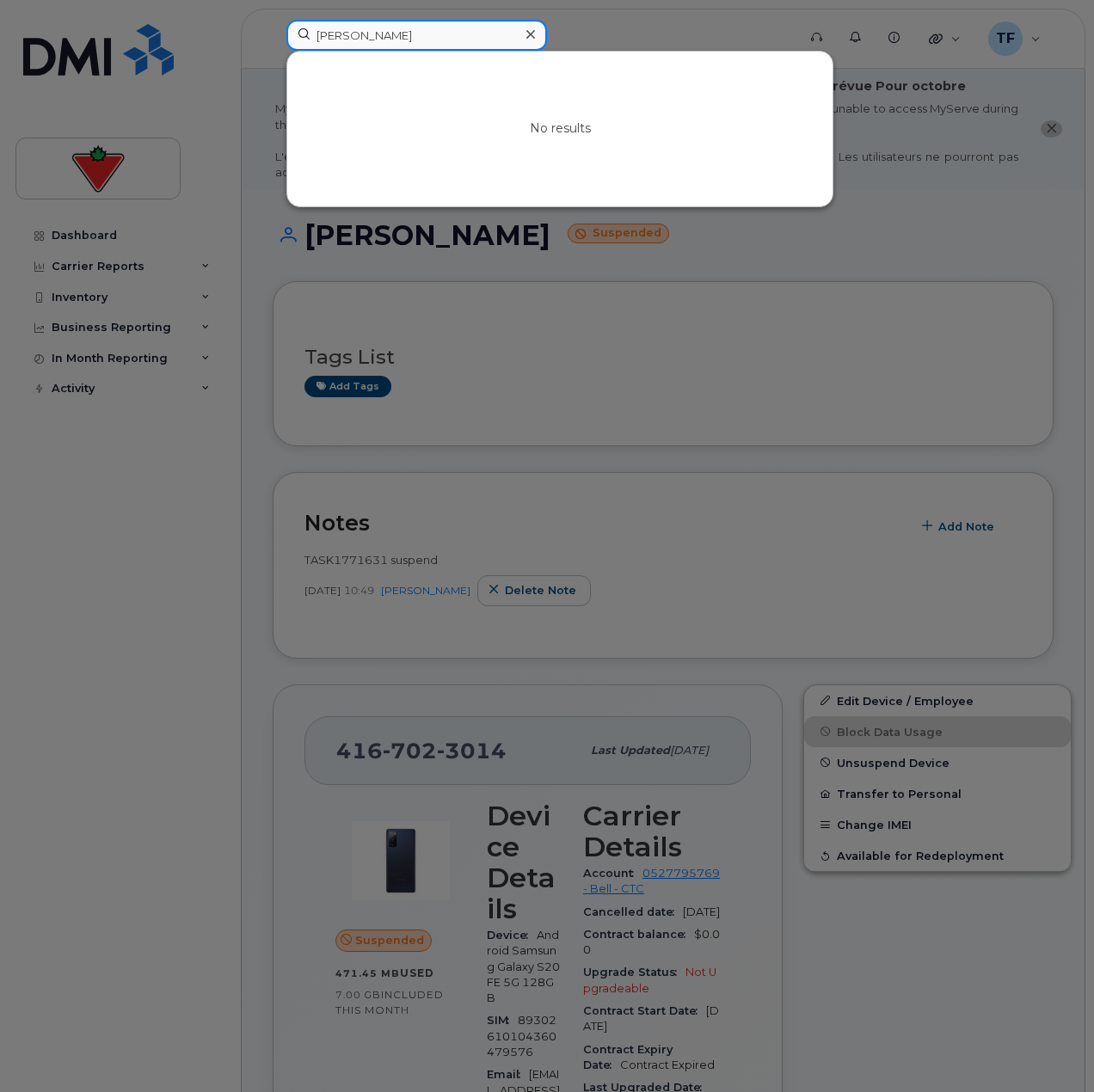
paste input "[PERSON_NAME]"
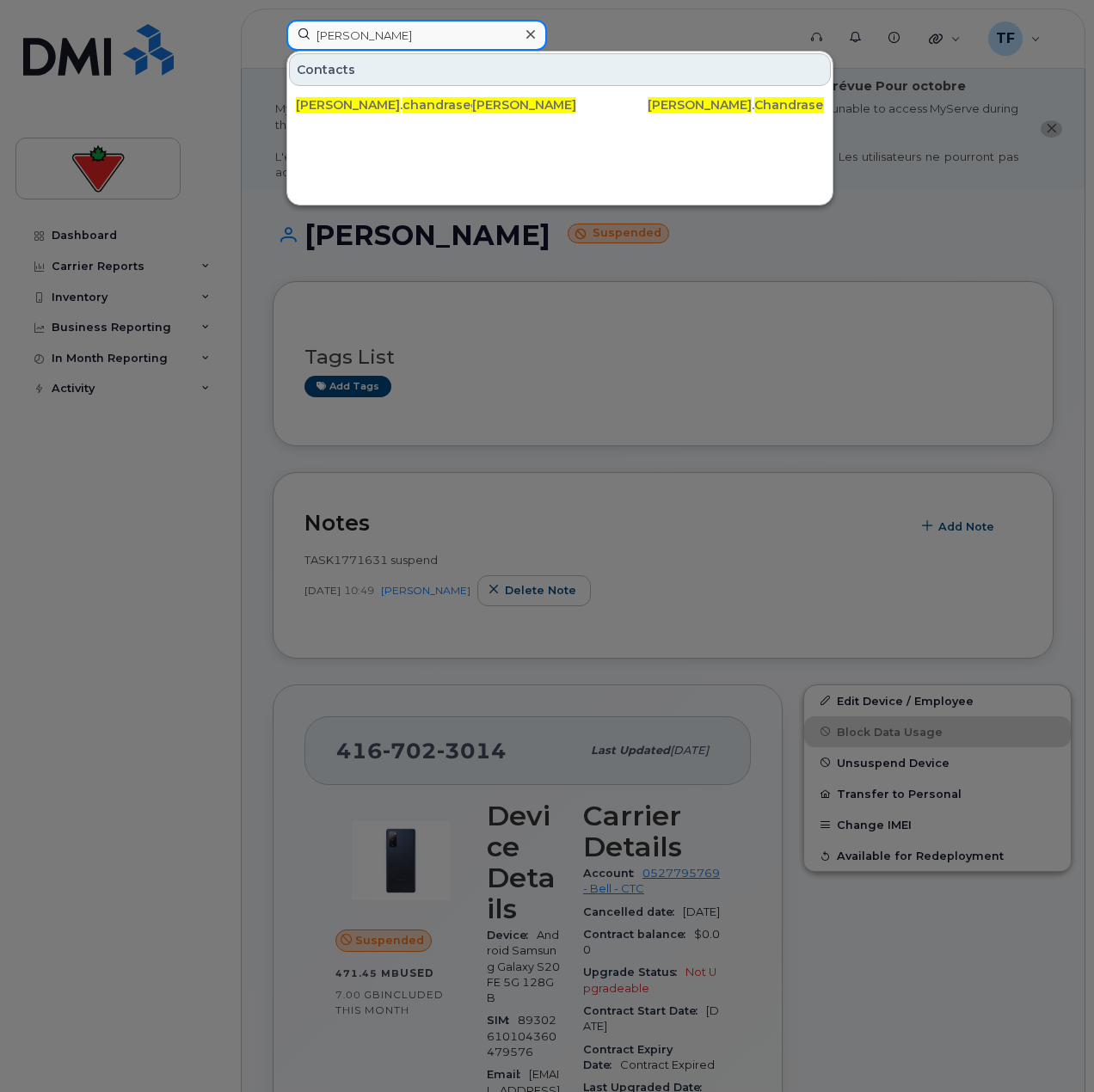
paste input "[PERSON_NAME]"
click at [457, 29] on input "[PERSON_NAME]" at bounding box center [417, 36] width 261 height 31
paste input "[PERSON_NAME]"
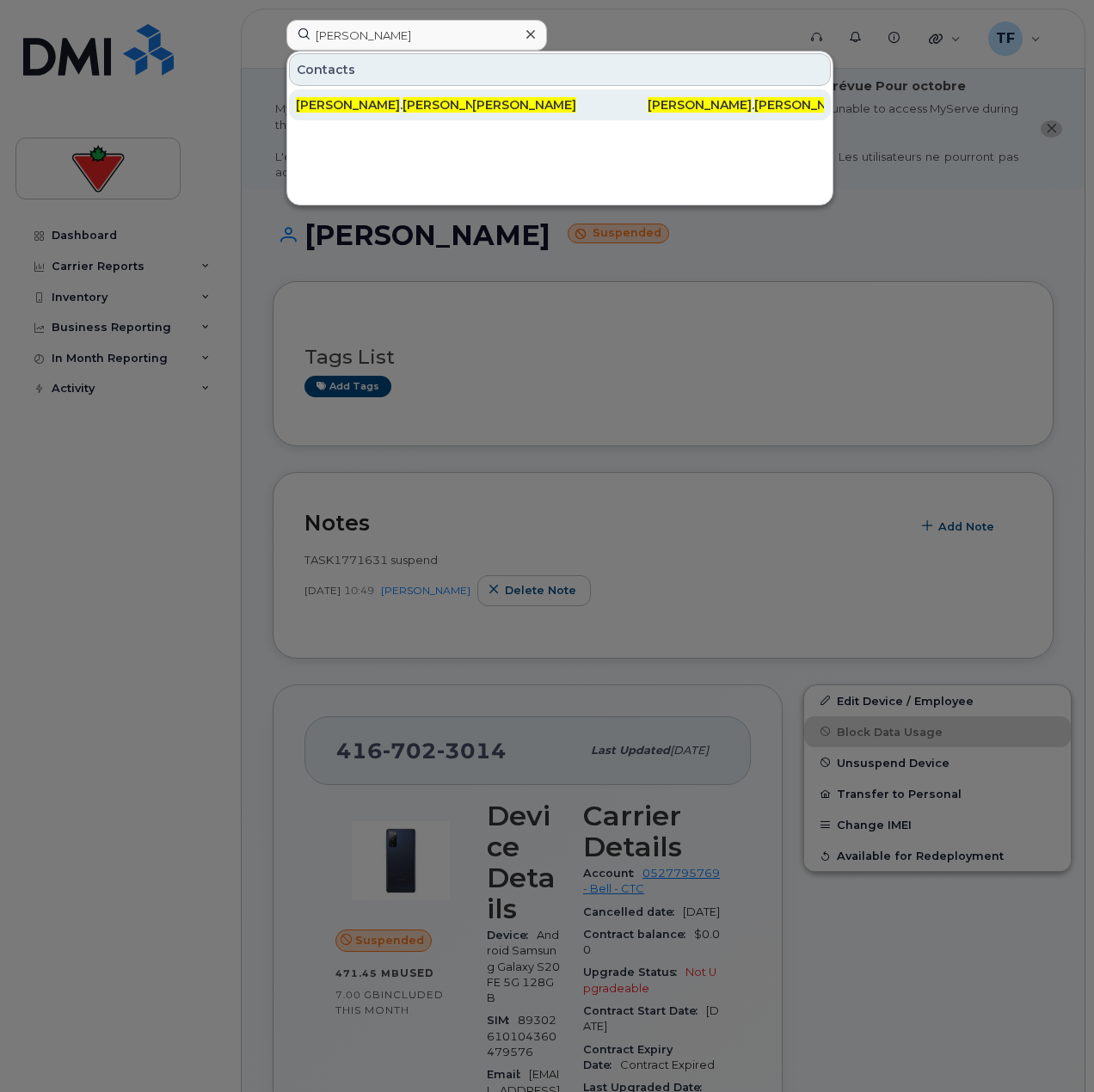
click at [436, 109] on div "jacquie . kelly @cantire.com" at bounding box center [384, 105] width 177 height 17
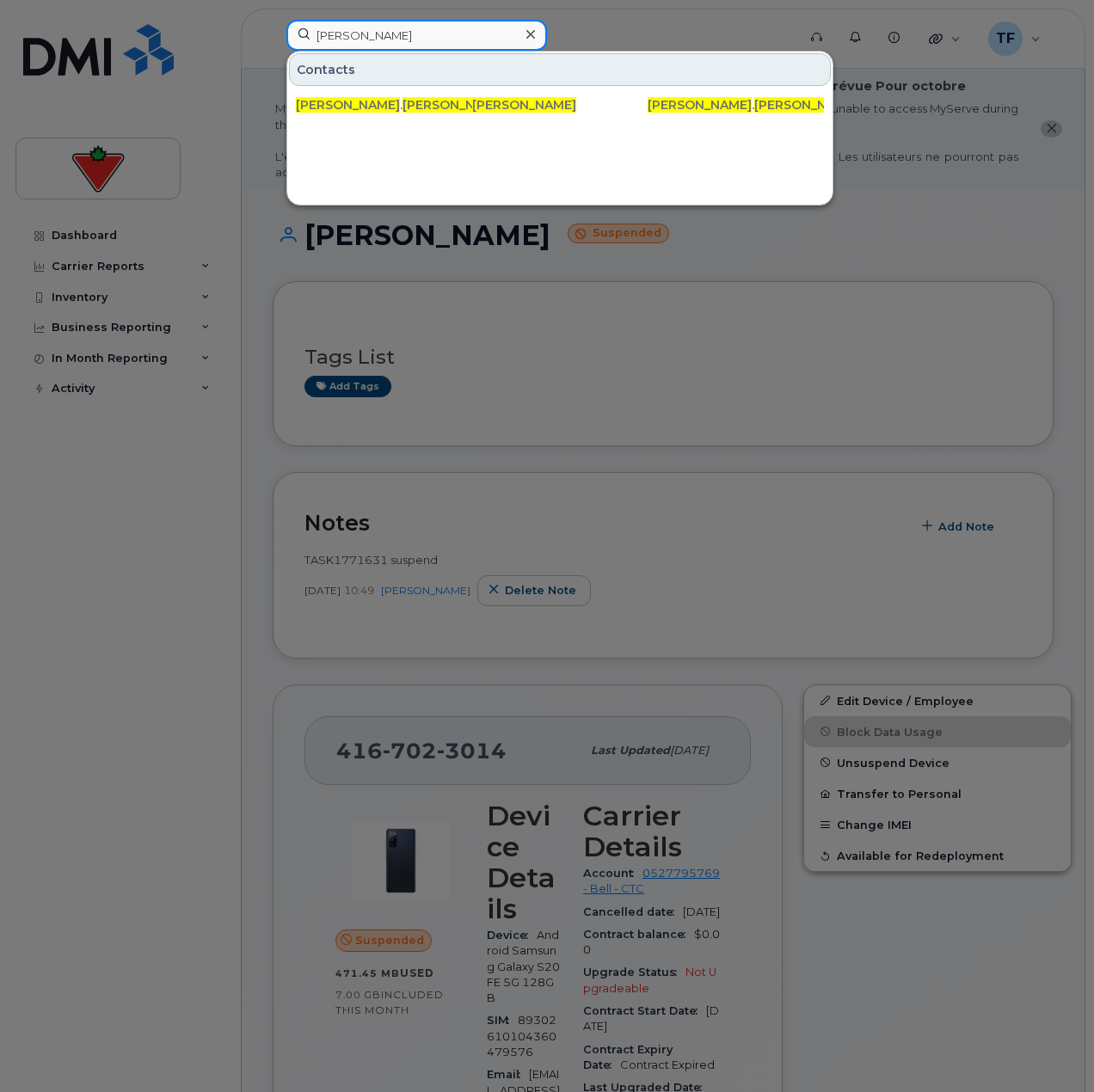
click at [476, 35] on input "Jacquie Kelly" at bounding box center [417, 36] width 261 height 31
paste input "Mitali Bhosale"
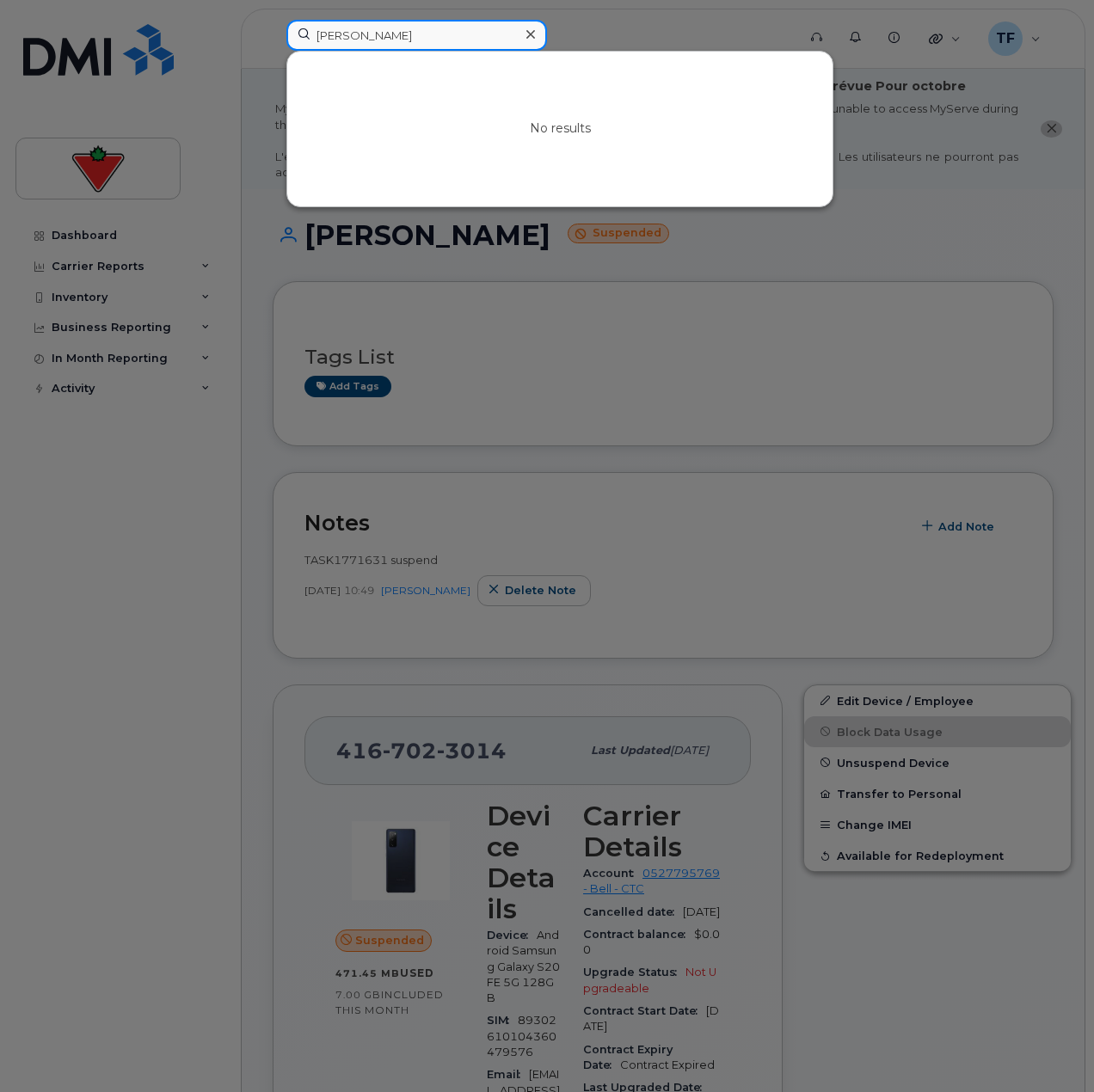
click at [398, 35] on input "Mitali Bhosale" at bounding box center [417, 36] width 261 height 31
paste input "Alexander Lefebvre"
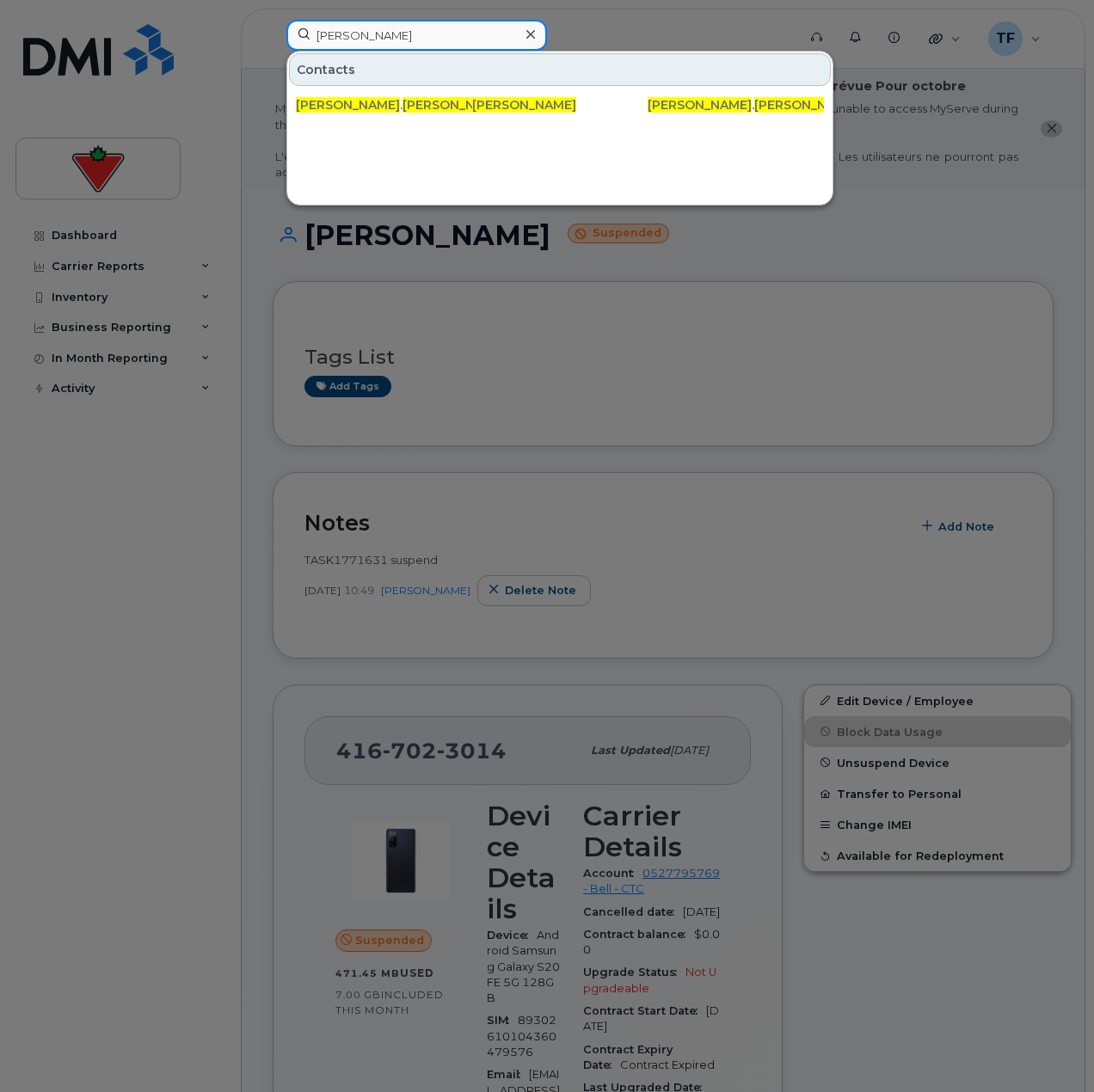
click at [410, 42] on input "Alexander Lefebvre" at bounding box center [417, 36] width 261 height 31
paste input "[PERSON_NAME]"
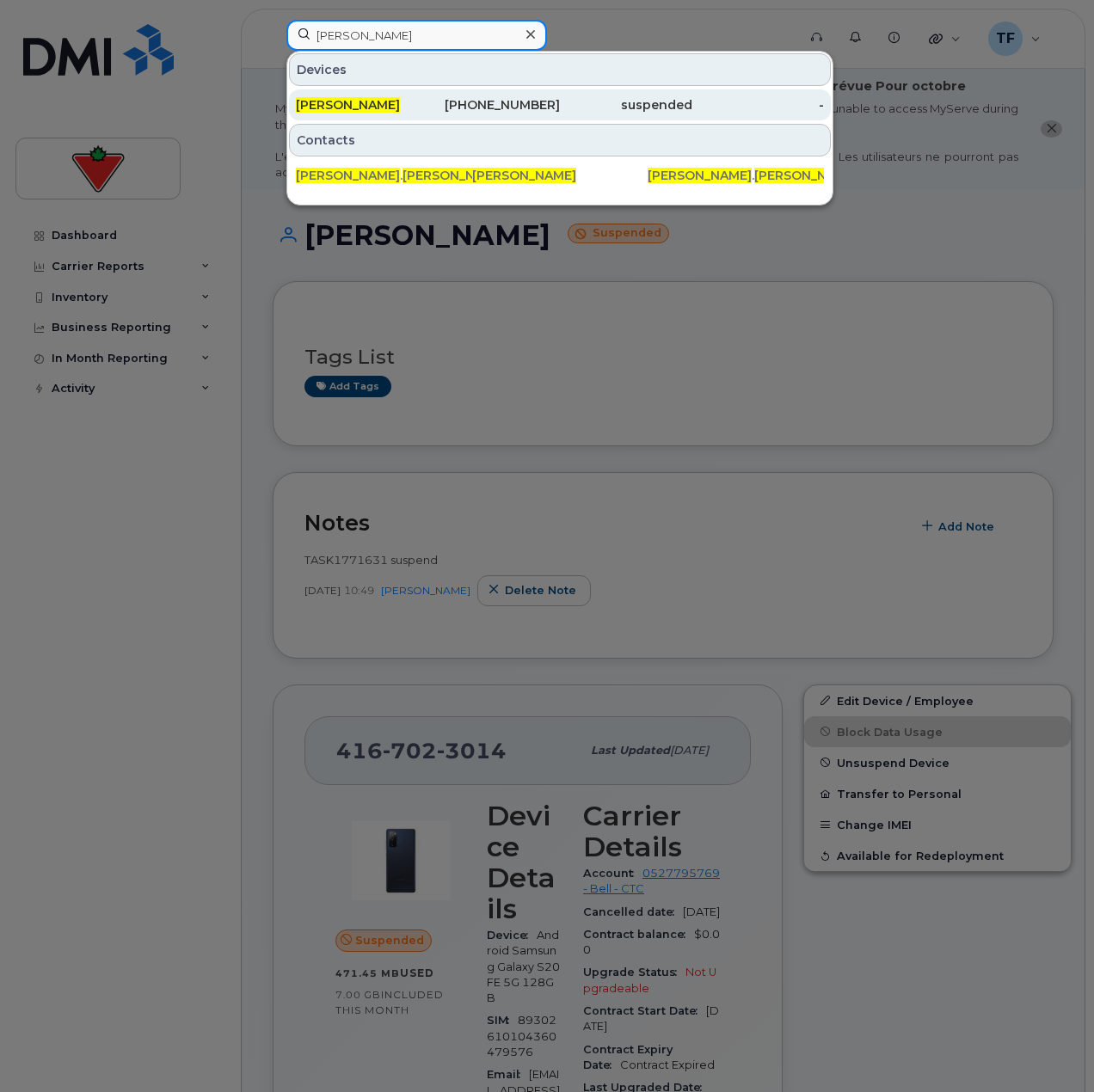
type input "[PERSON_NAME]"
click at [420, 108] on div "[PERSON_NAME]" at bounding box center [362, 105] width 132 height 17
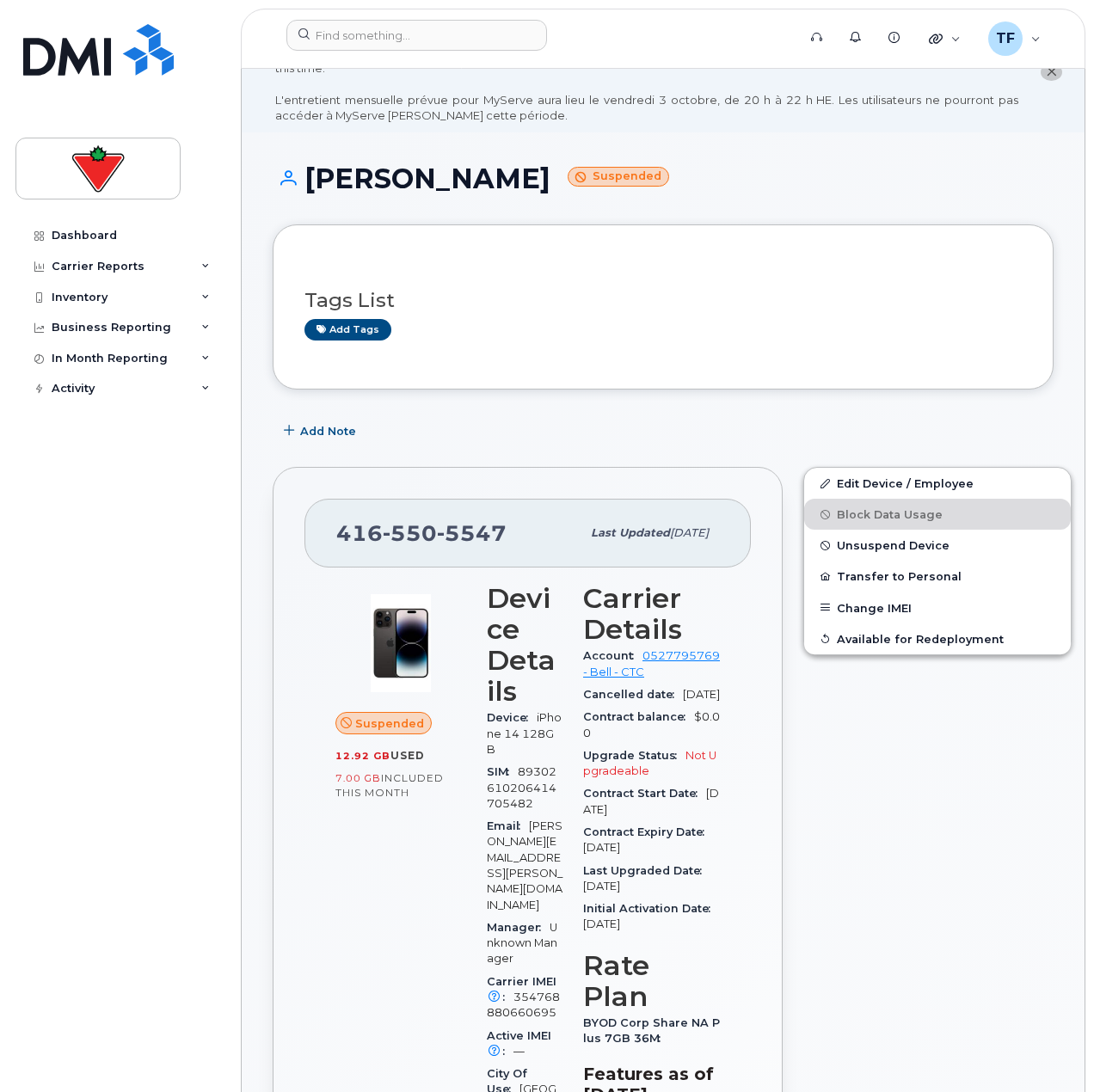
scroll to position [86, 0]
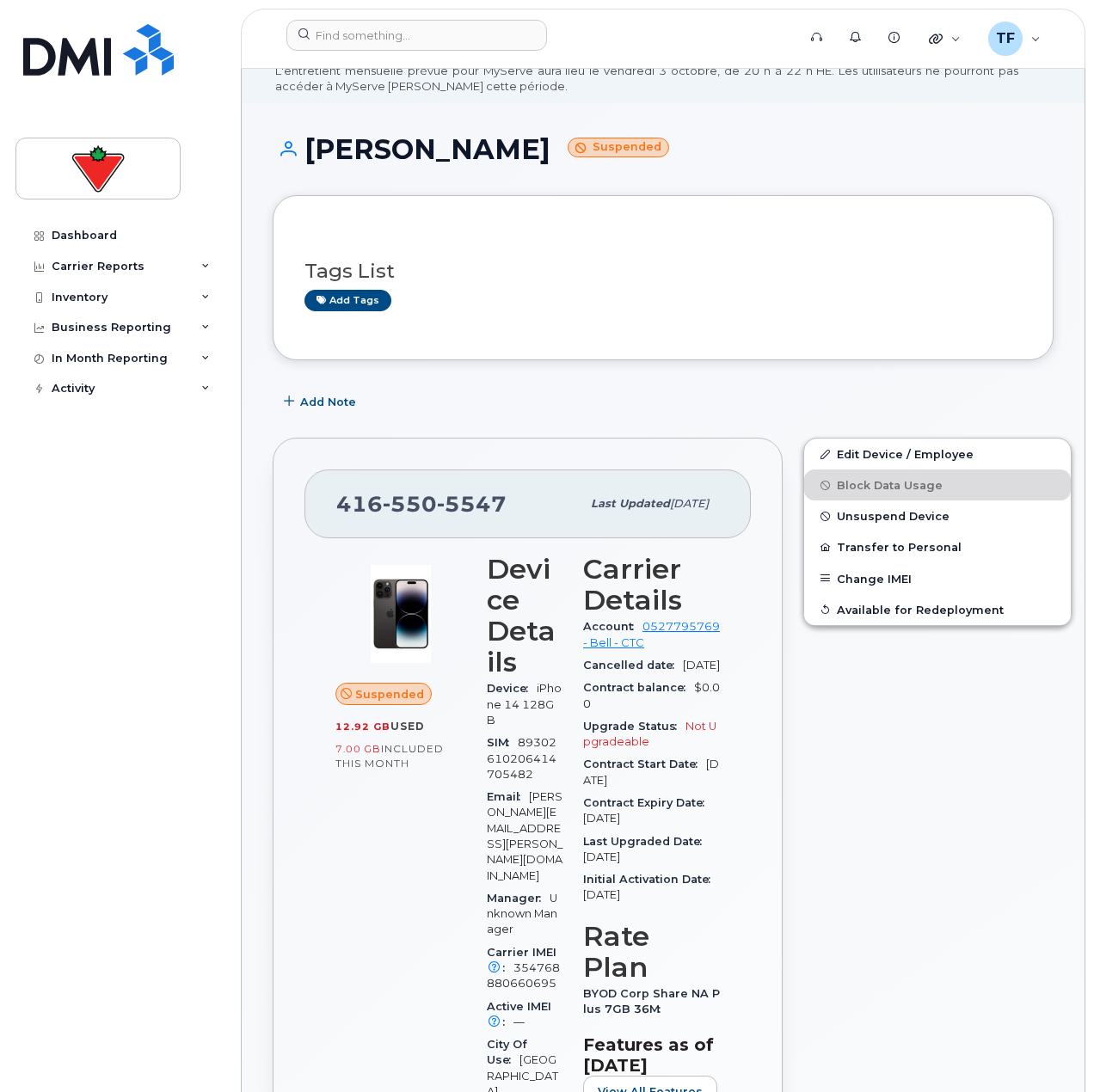
click at [551, 244] on div at bounding box center [663, 244] width 717 height 1
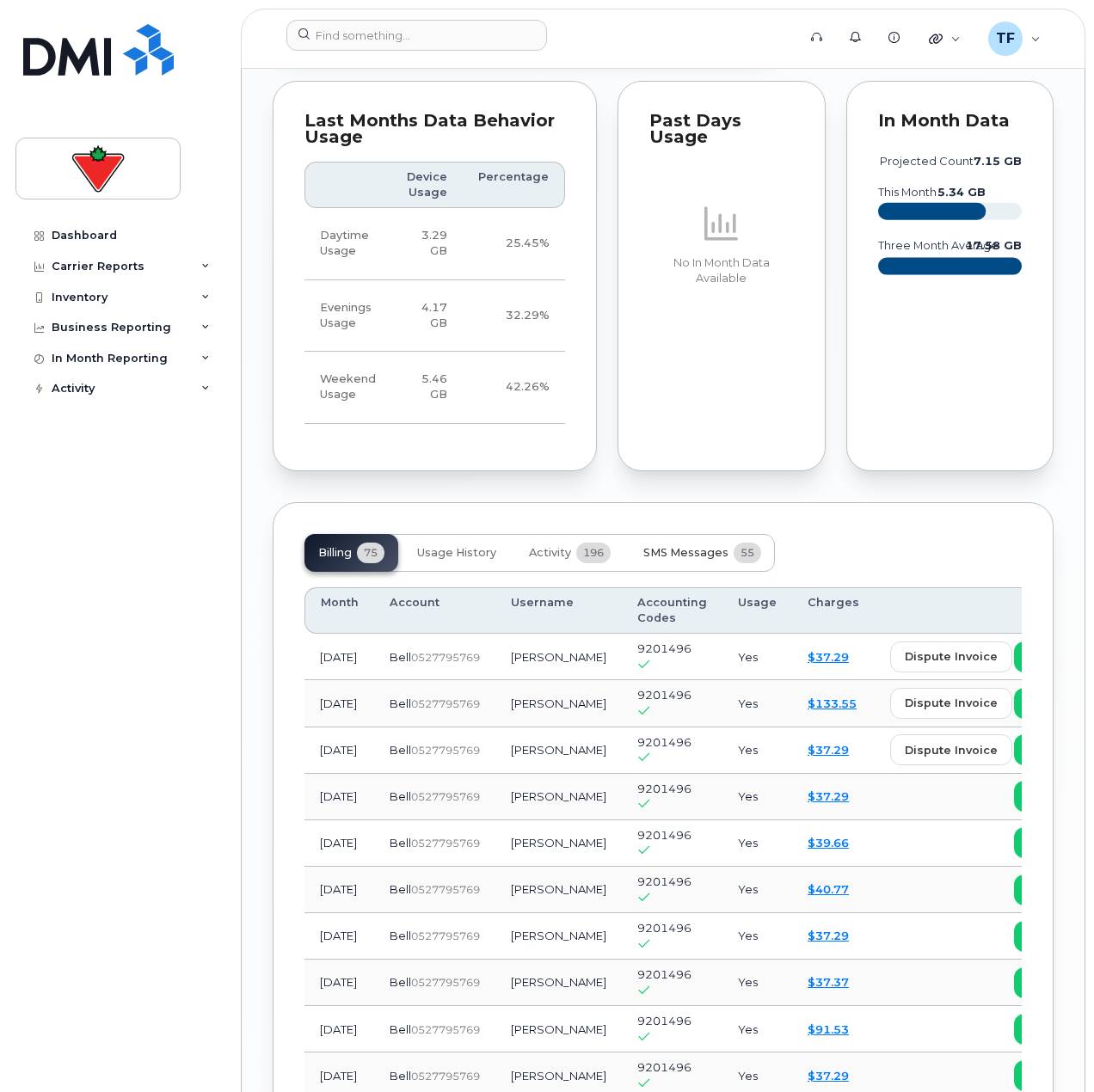
click at [715, 534] on button "SMS Messages 55" at bounding box center [702, 553] width 145 height 38
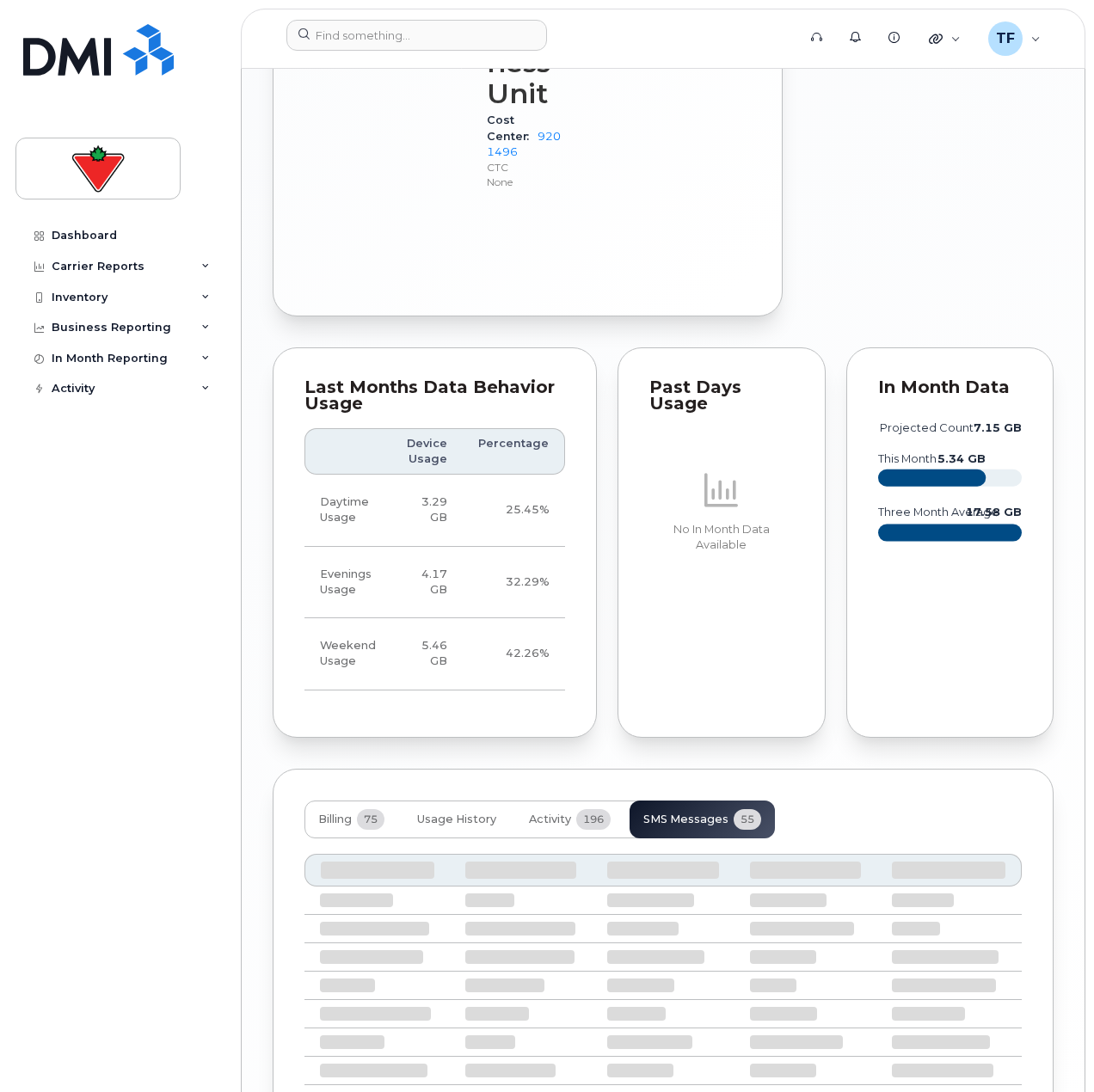
scroll to position [1978, 0]
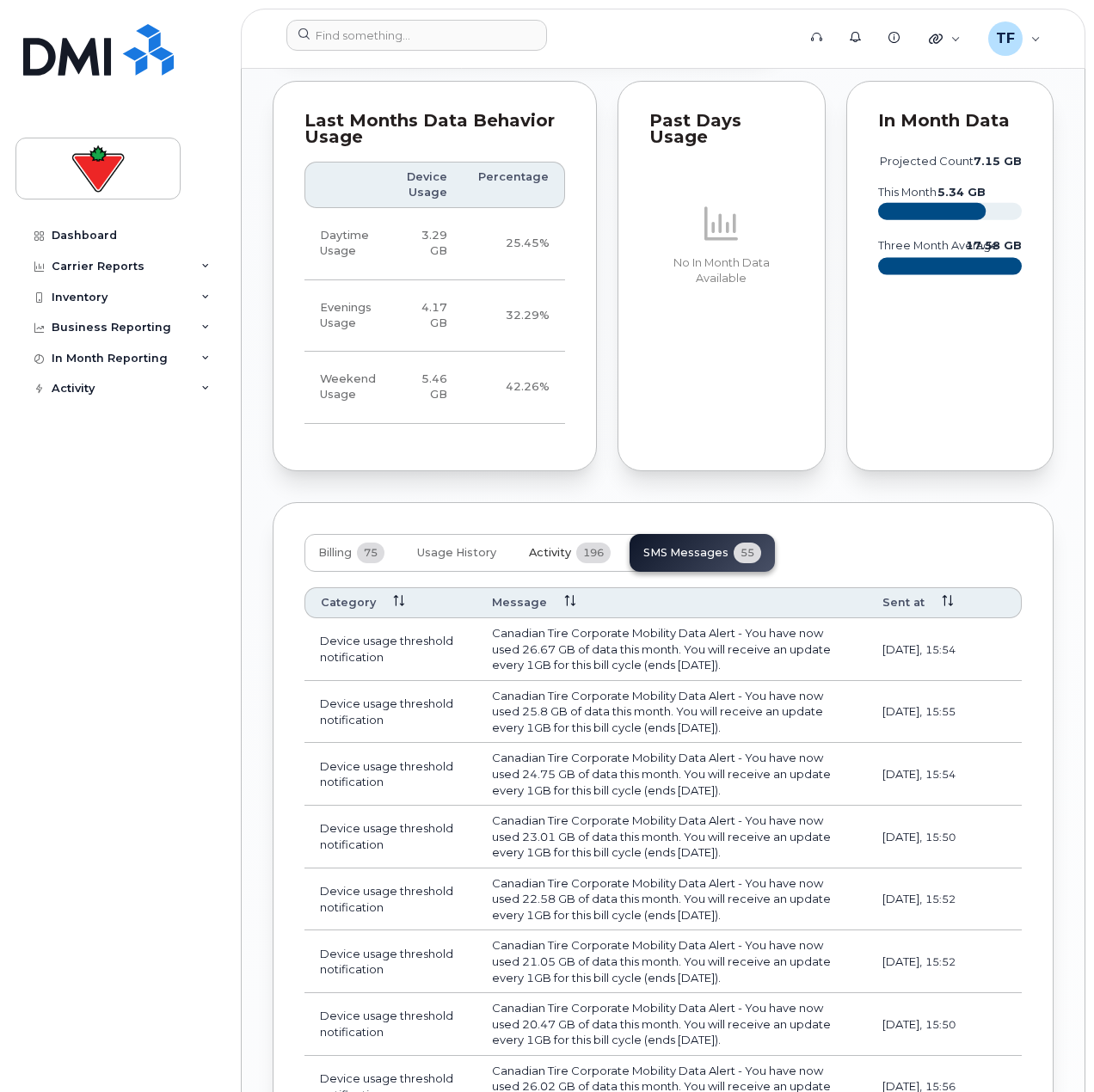
click at [589, 534] on button "Activity 196" at bounding box center [570, 553] width 110 height 38
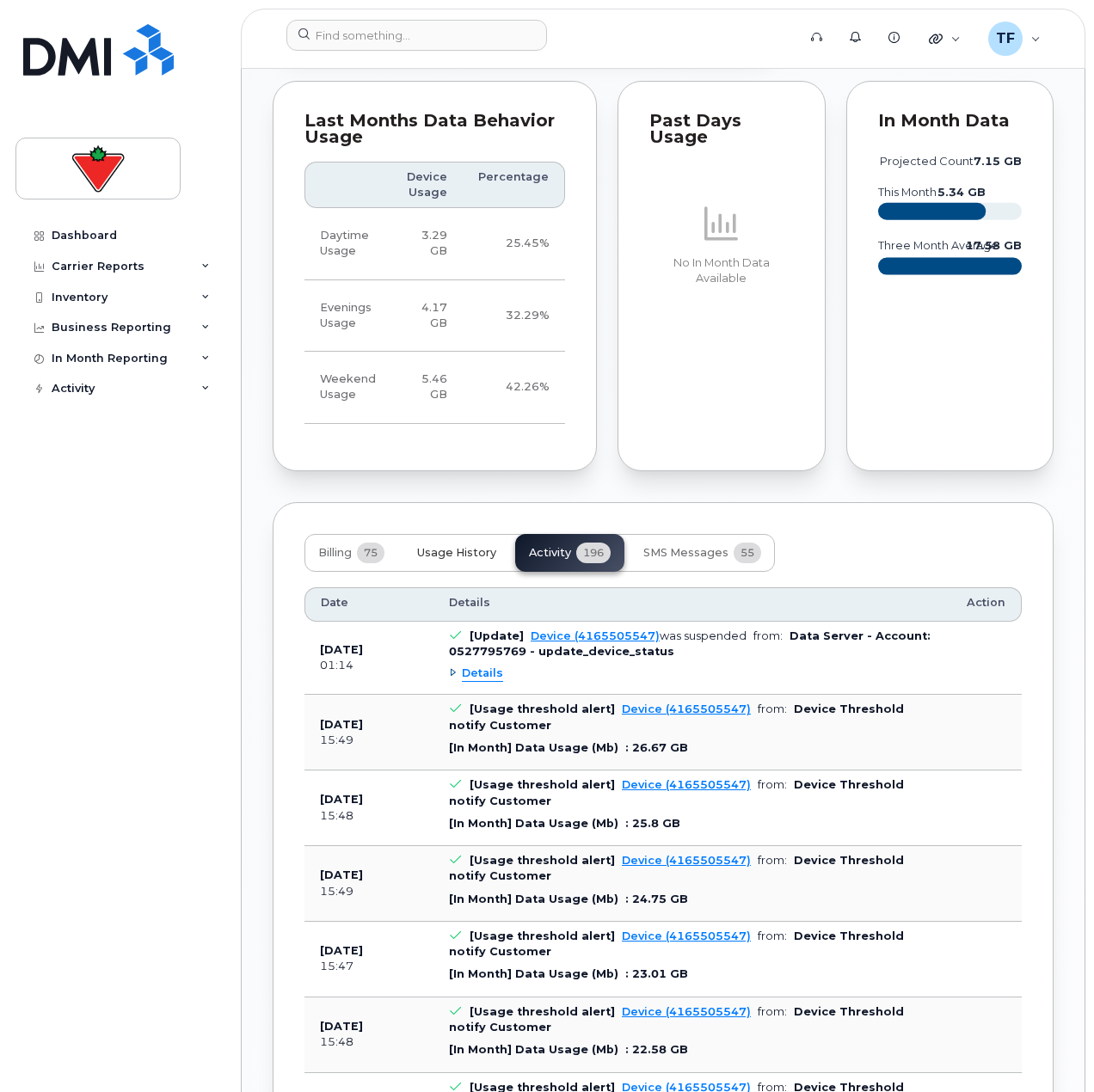
click at [495, 534] on button "Usage History" at bounding box center [457, 553] width 107 height 38
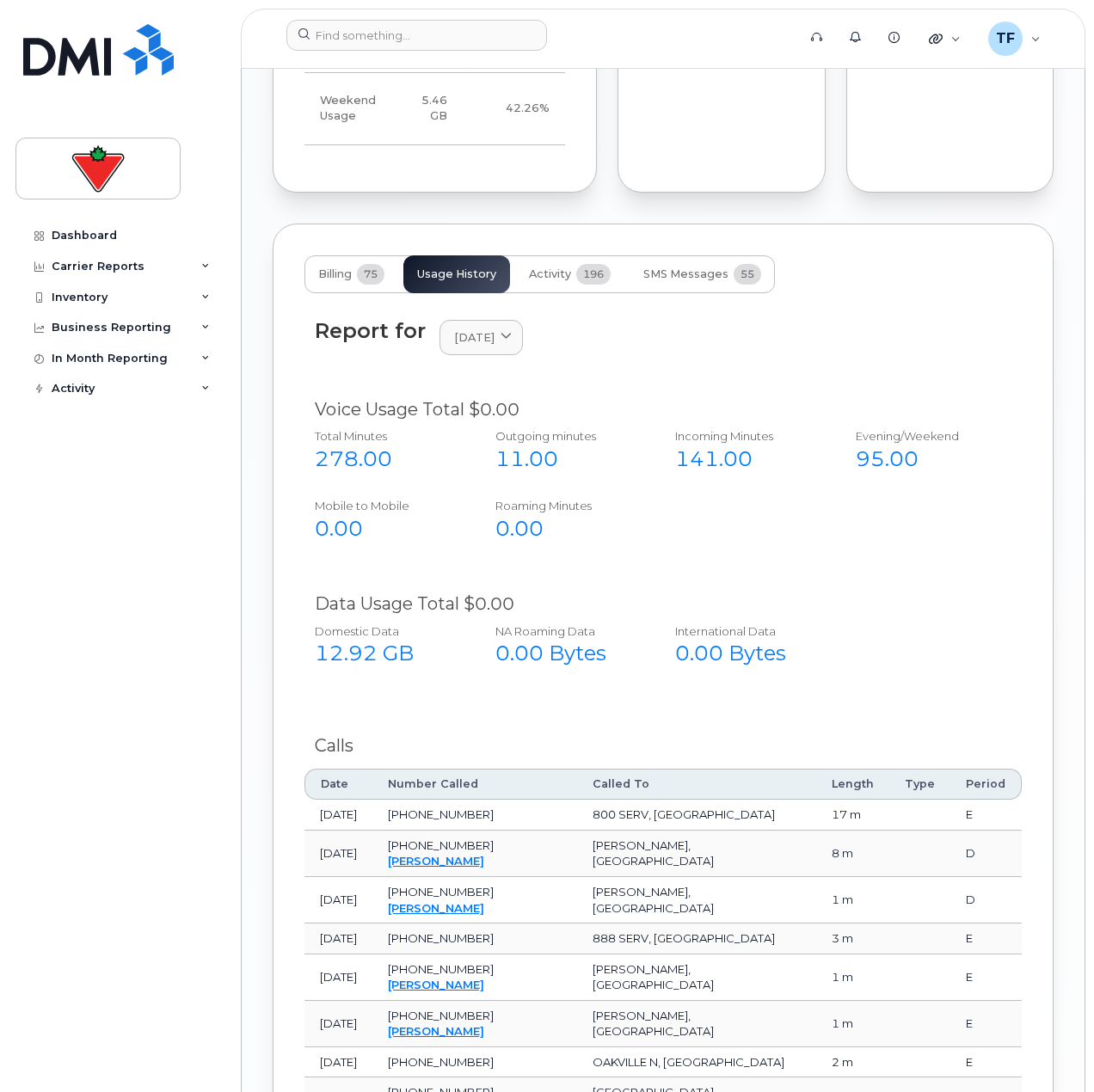
scroll to position [2064, 0]
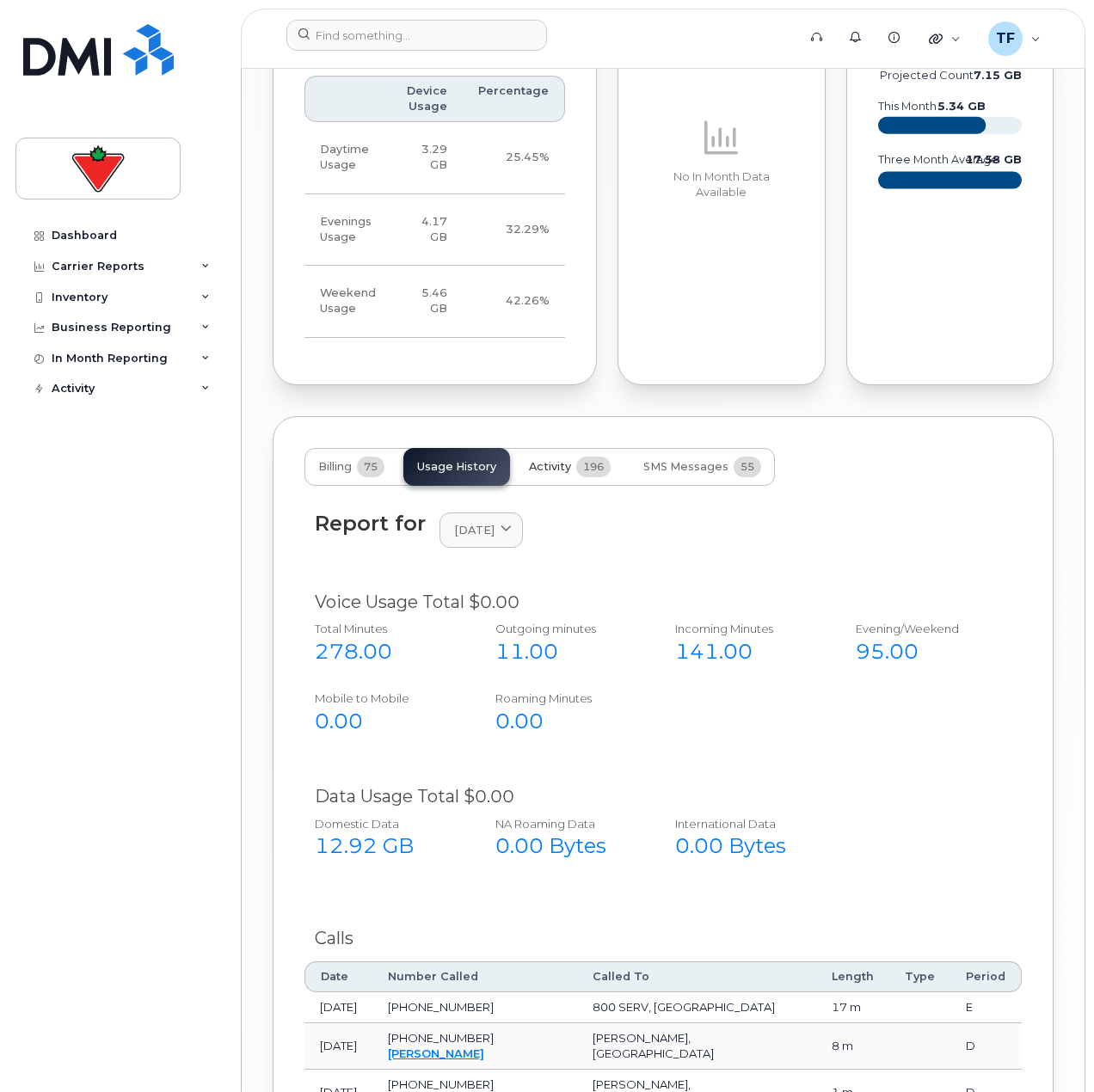
click at [600, 448] on button "Activity 196" at bounding box center [570, 467] width 110 height 38
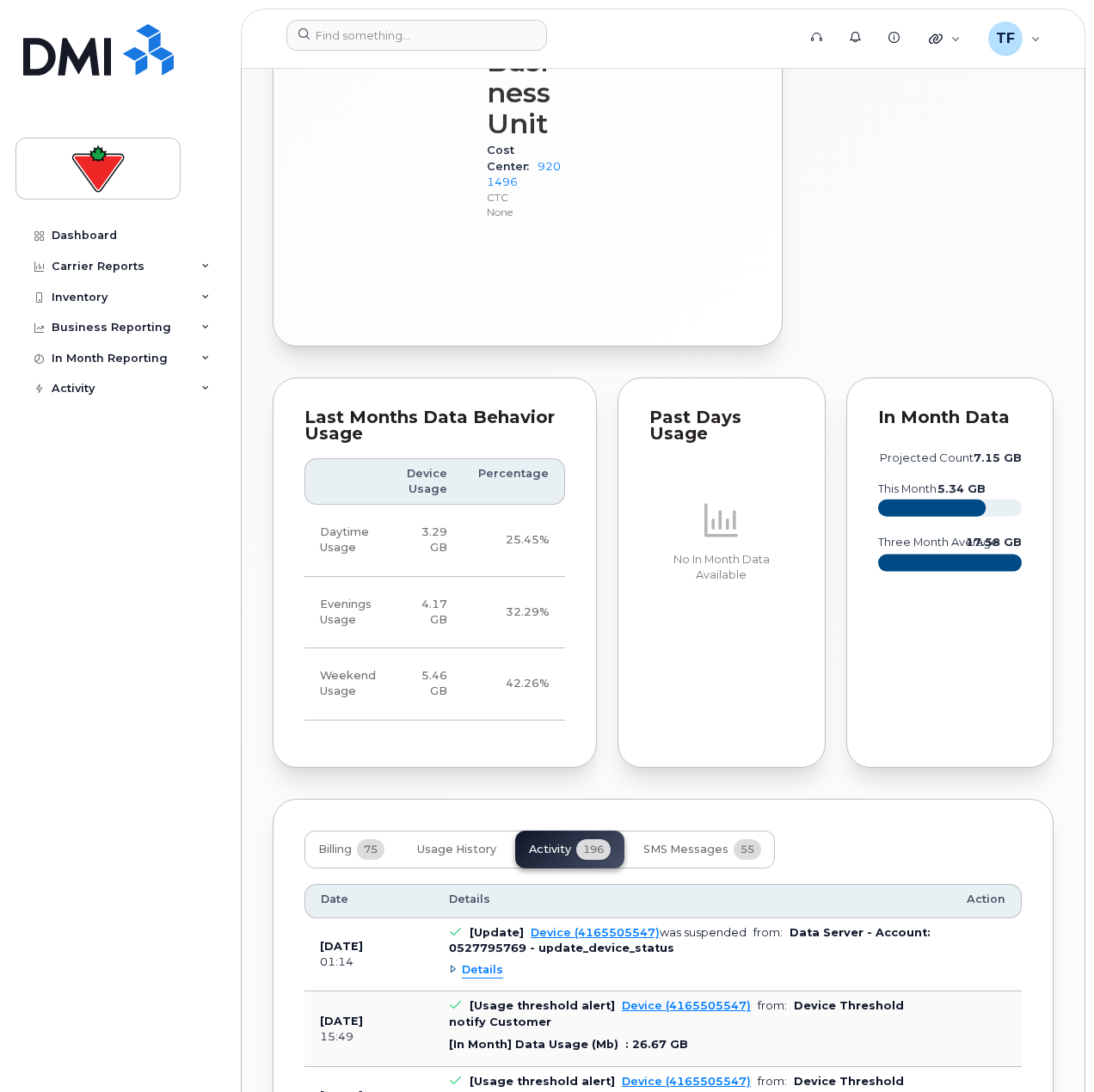
scroll to position [1720, 0]
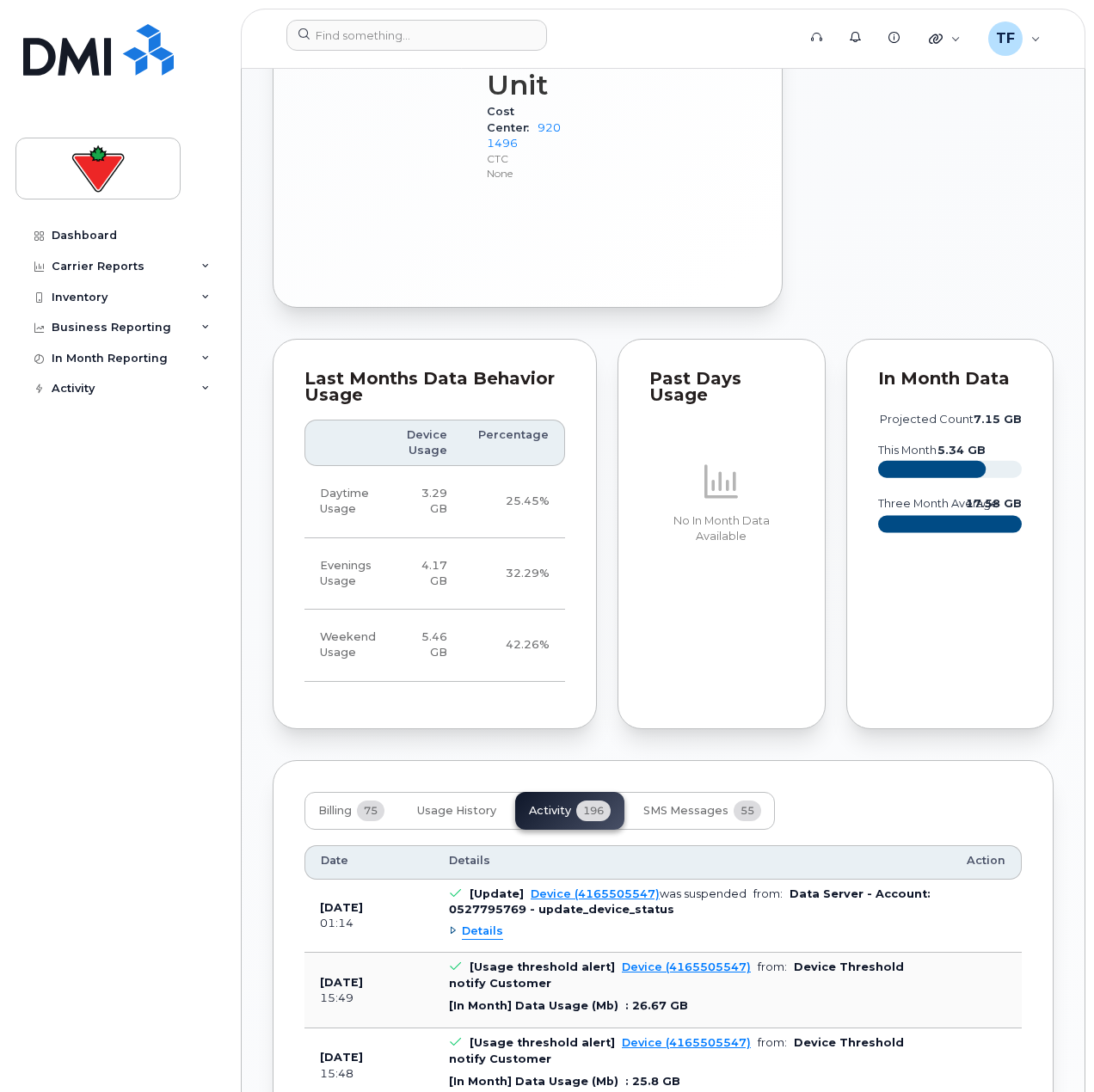
click at [478, 923] on span "Details" at bounding box center [482, 931] width 41 height 17
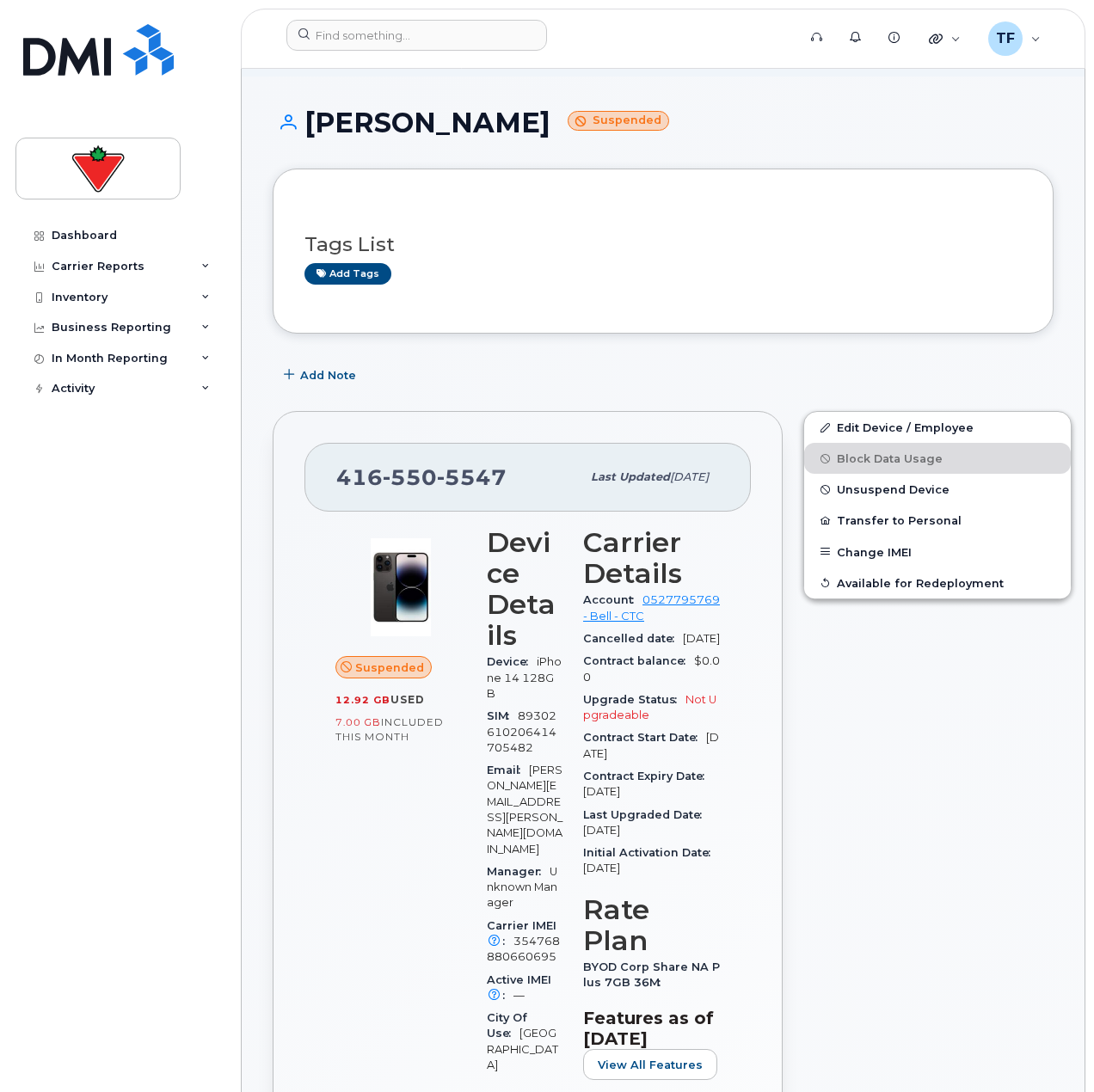
scroll to position [0, 0]
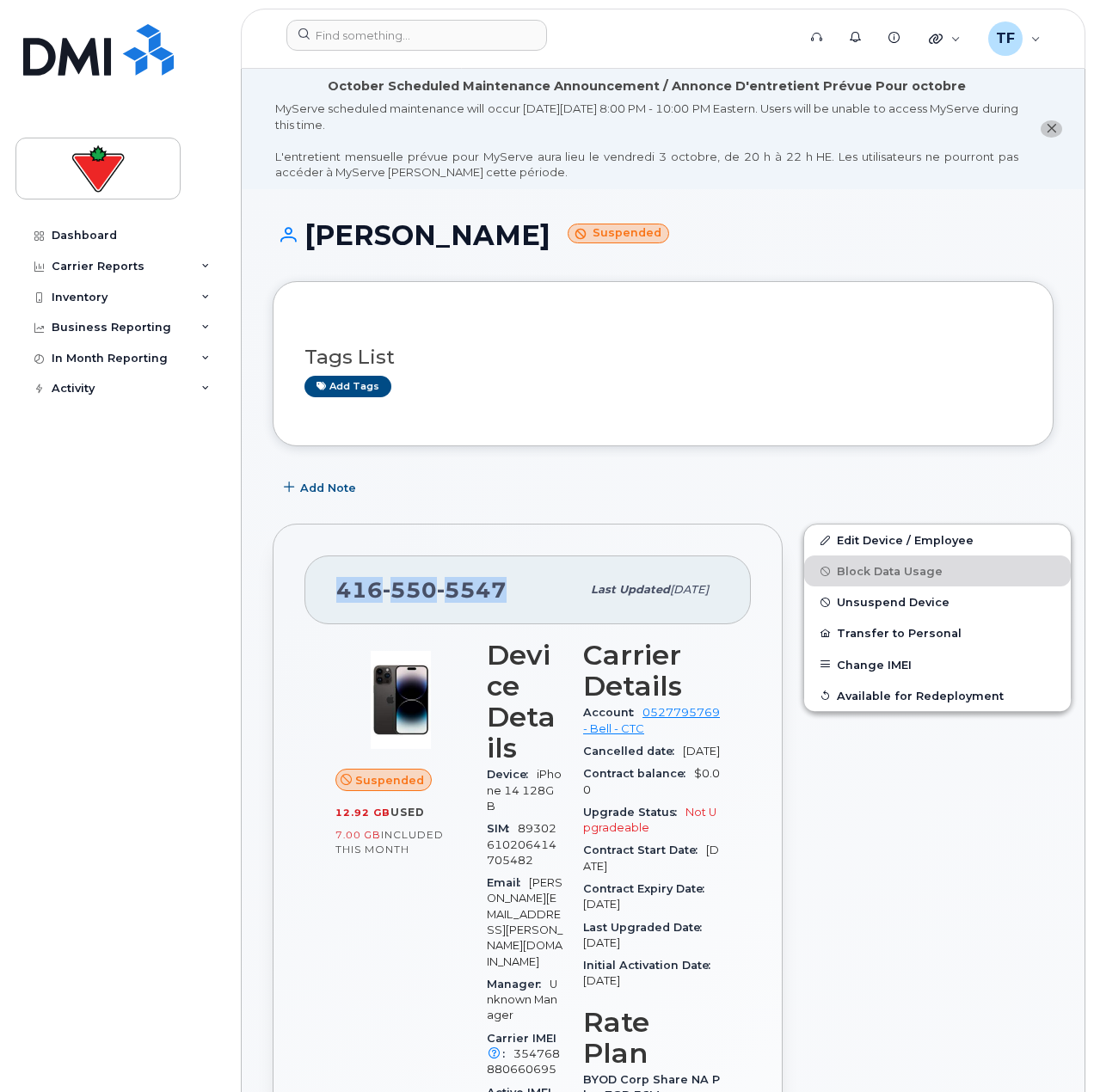
drag, startPoint x: 510, startPoint y: 590, endPoint x: 303, endPoint y: 583, distance: 207.1
copy span "[PHONE_NUMBER]"
